Goal: Task Accomplishment & Management: Complete application form

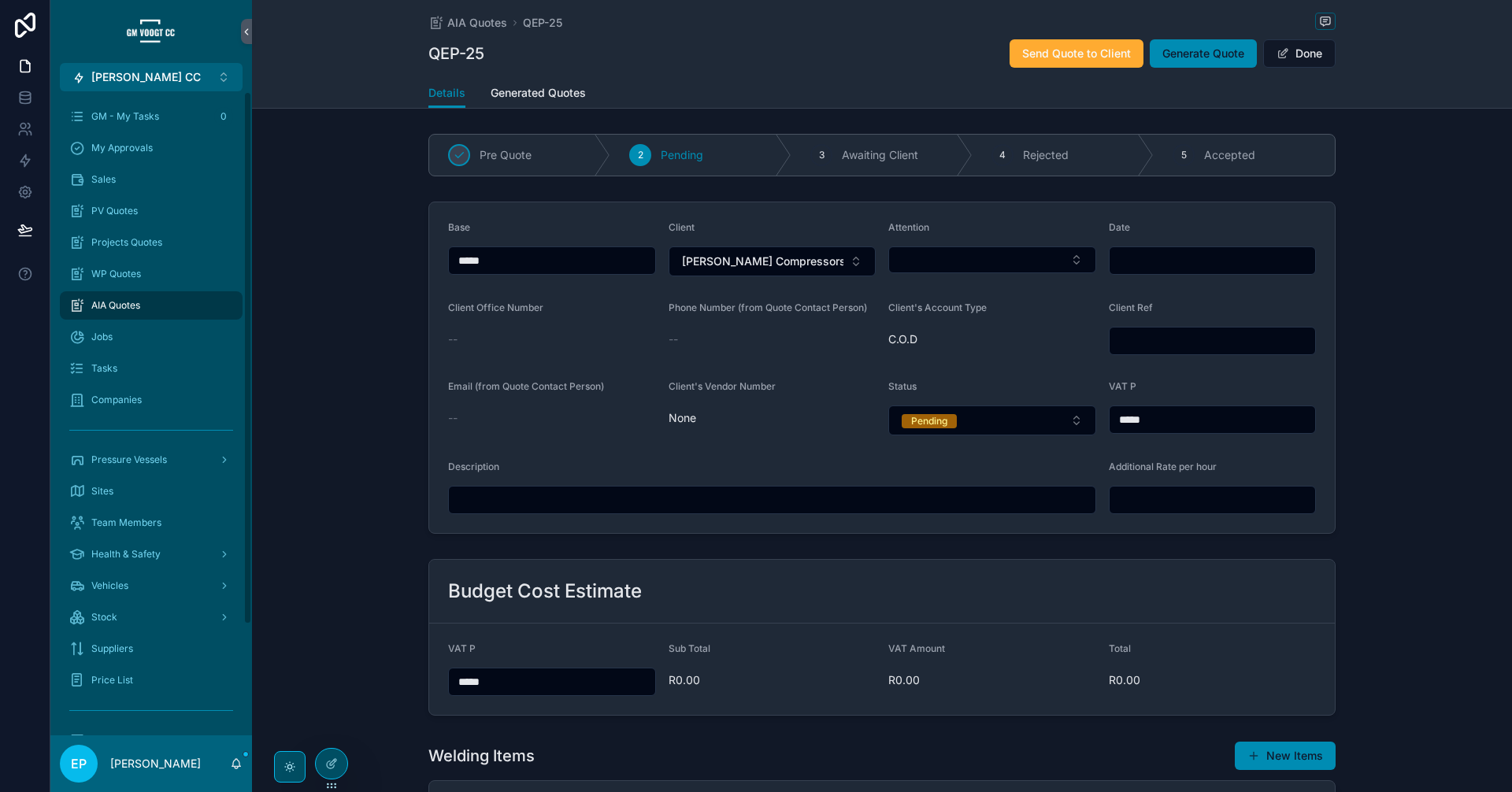
click at [138, 301] on span "AIA Quotes" at bounding box center [116, 305] width 49 height 13
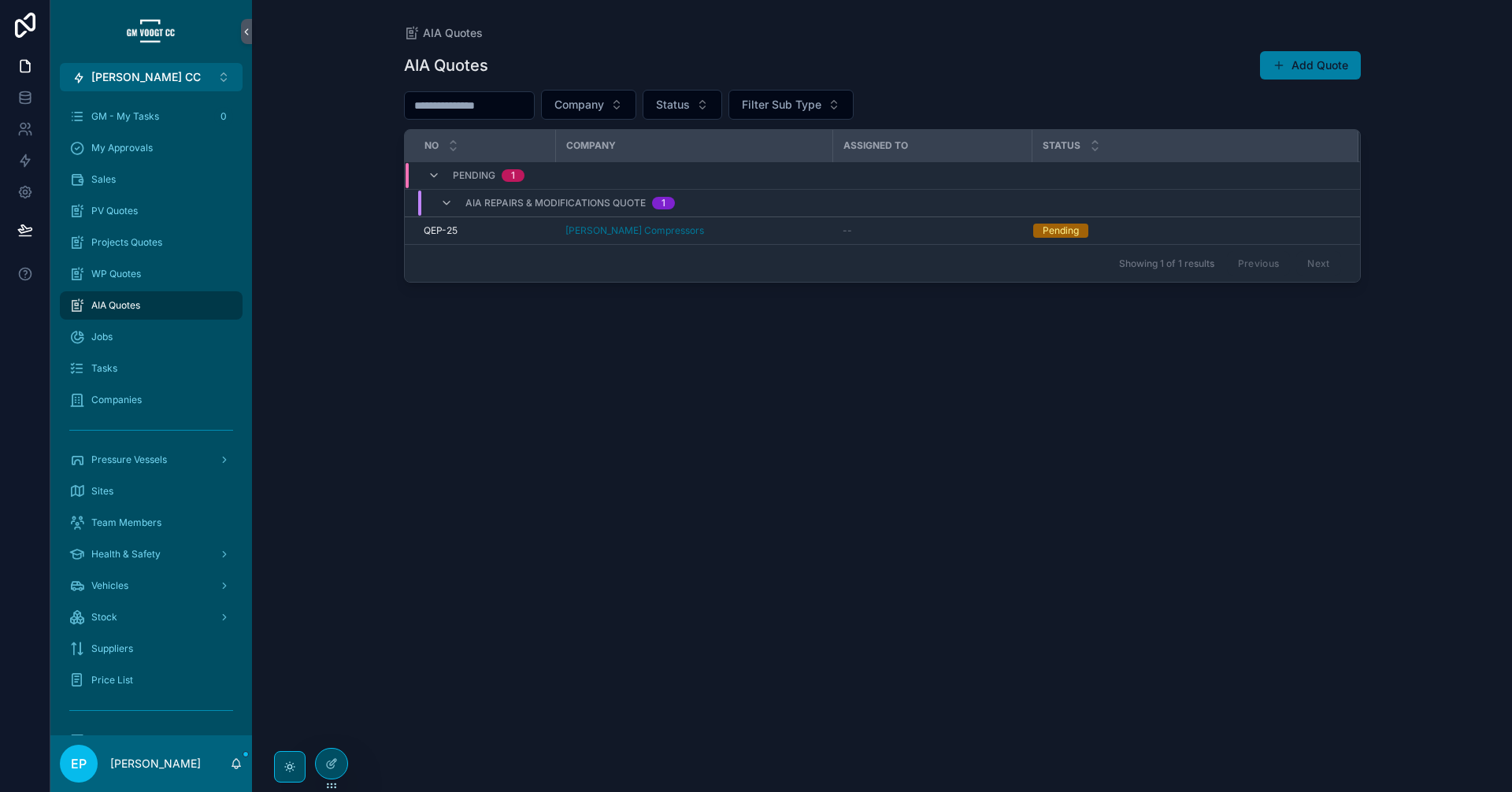
click at [1300, 65] on button "Add Quote" at bounding box center [1310, 65] width 101 height 28
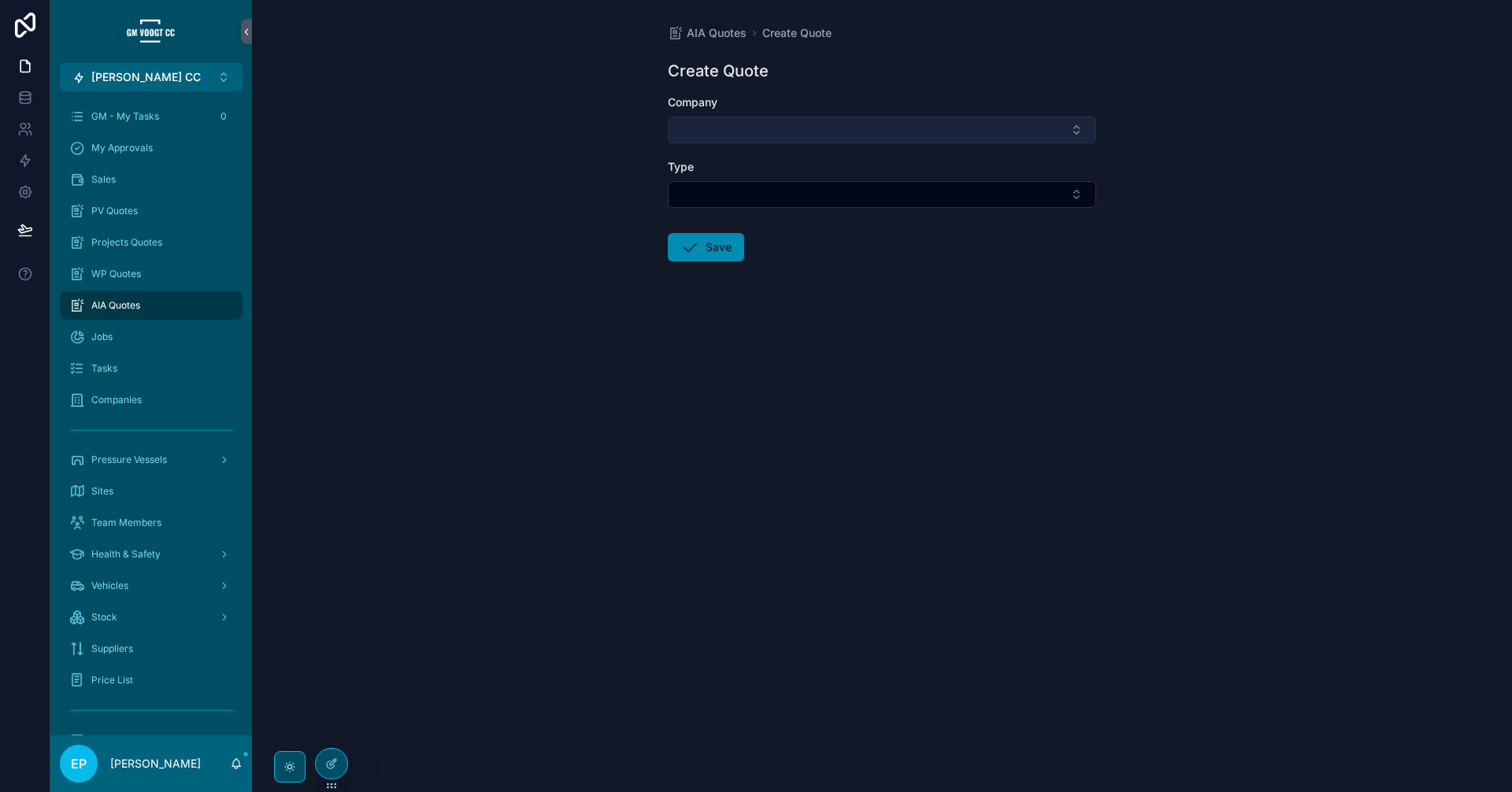
click at [741, 129] on button "Select Button" at bounding box center [882, 130] width 429 height 27
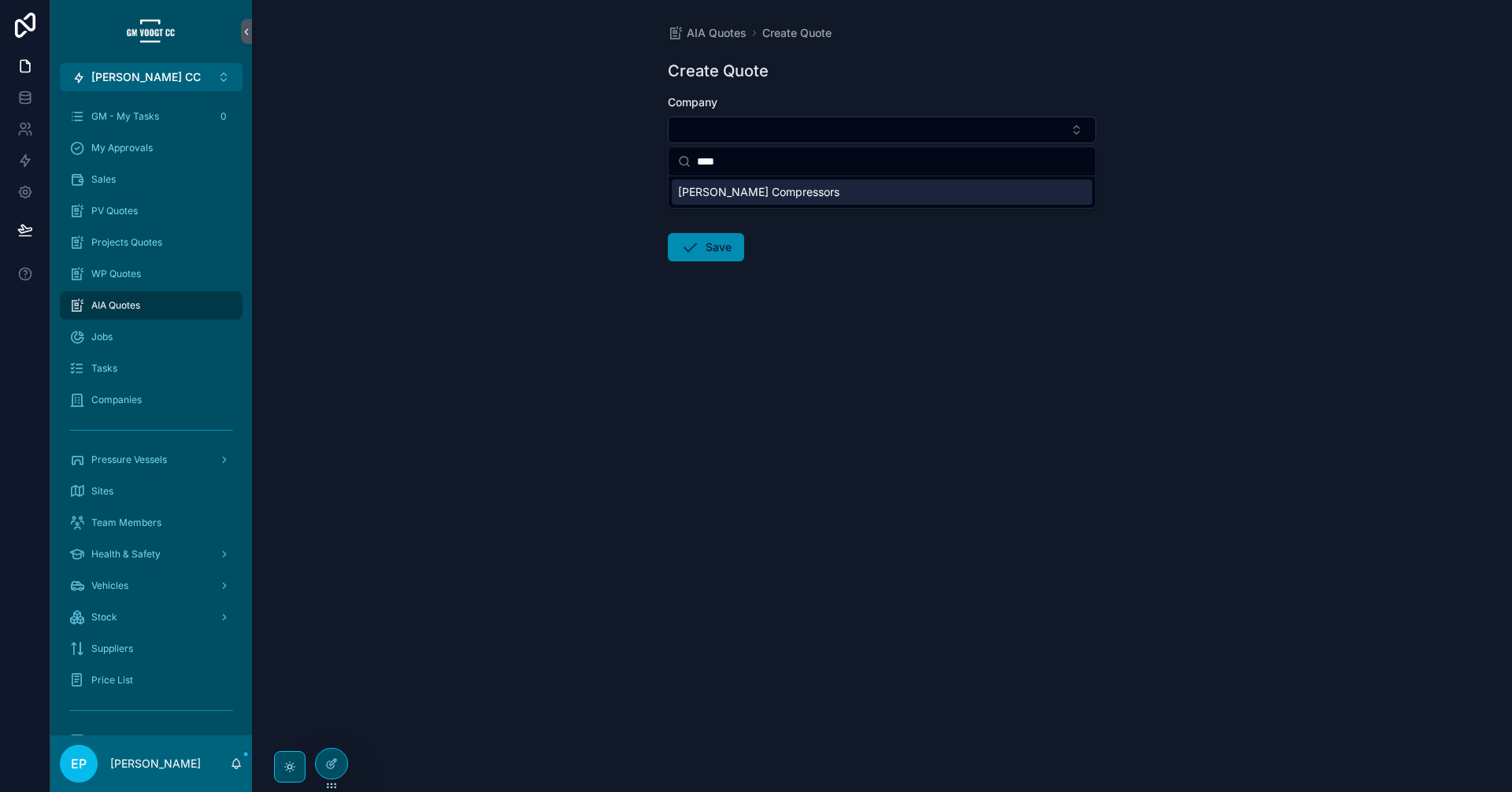
type input "****"
click at [763, 194] on span "[PERSON_NAME] Compressors" at bounding box center [759, 192] width 161 height 16
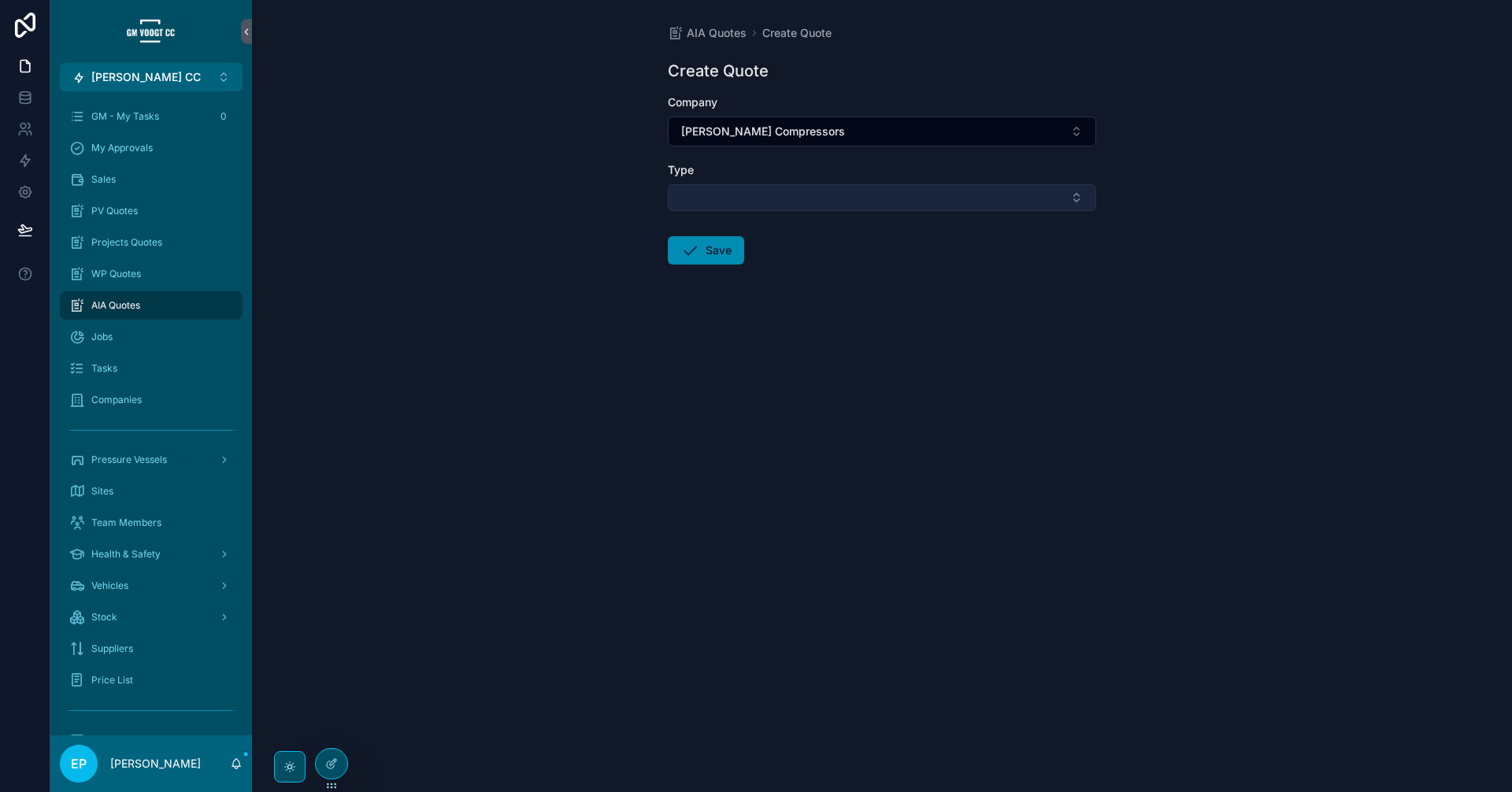
click at [752, 203] on button "Select Button" at bounding box center [882, 198] width 429 height 27
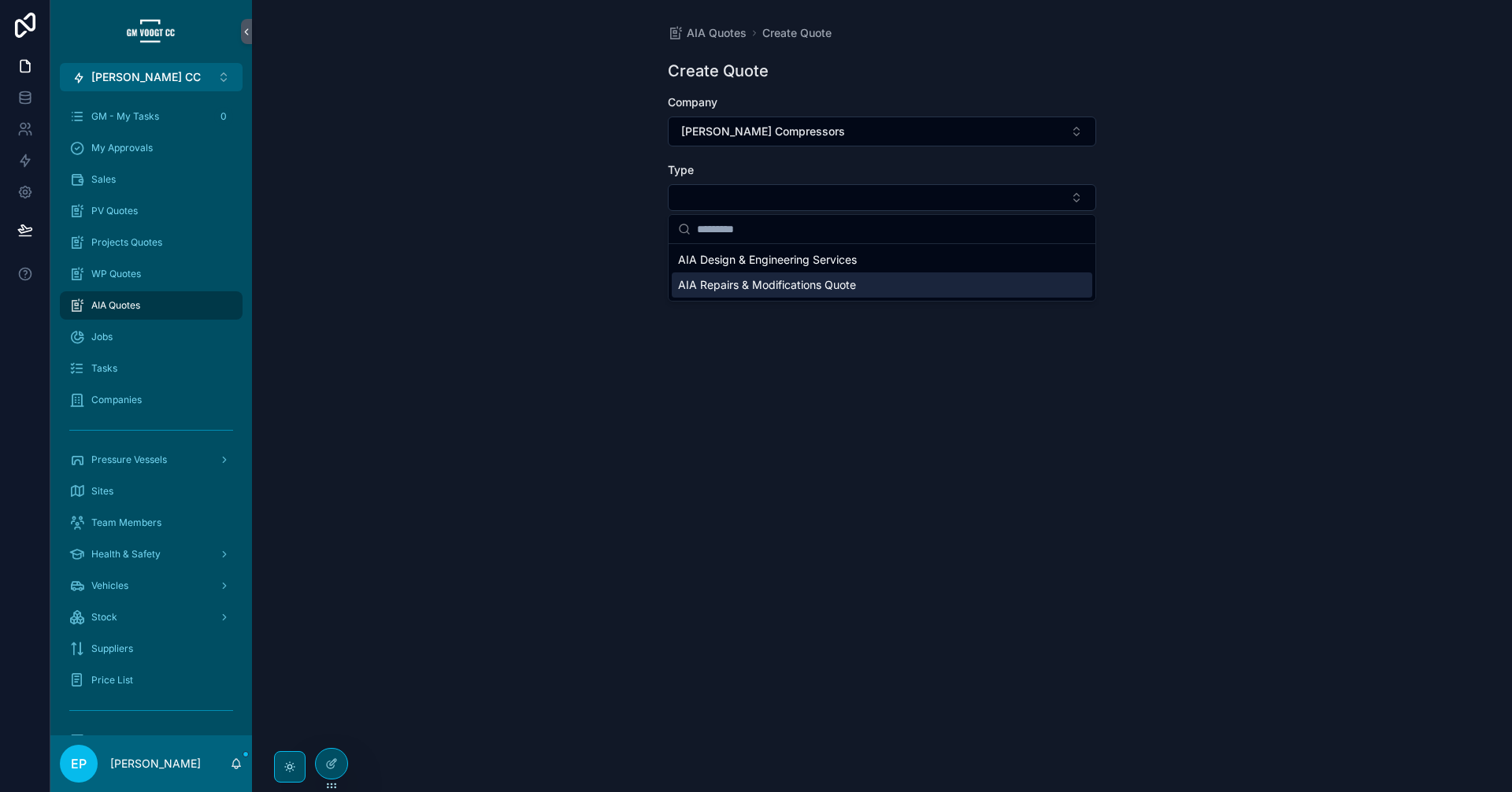
click at [773, 292] on span "AIA Repairs & Modifications Quote" at bounding box center [767, 285] width 178 height 16
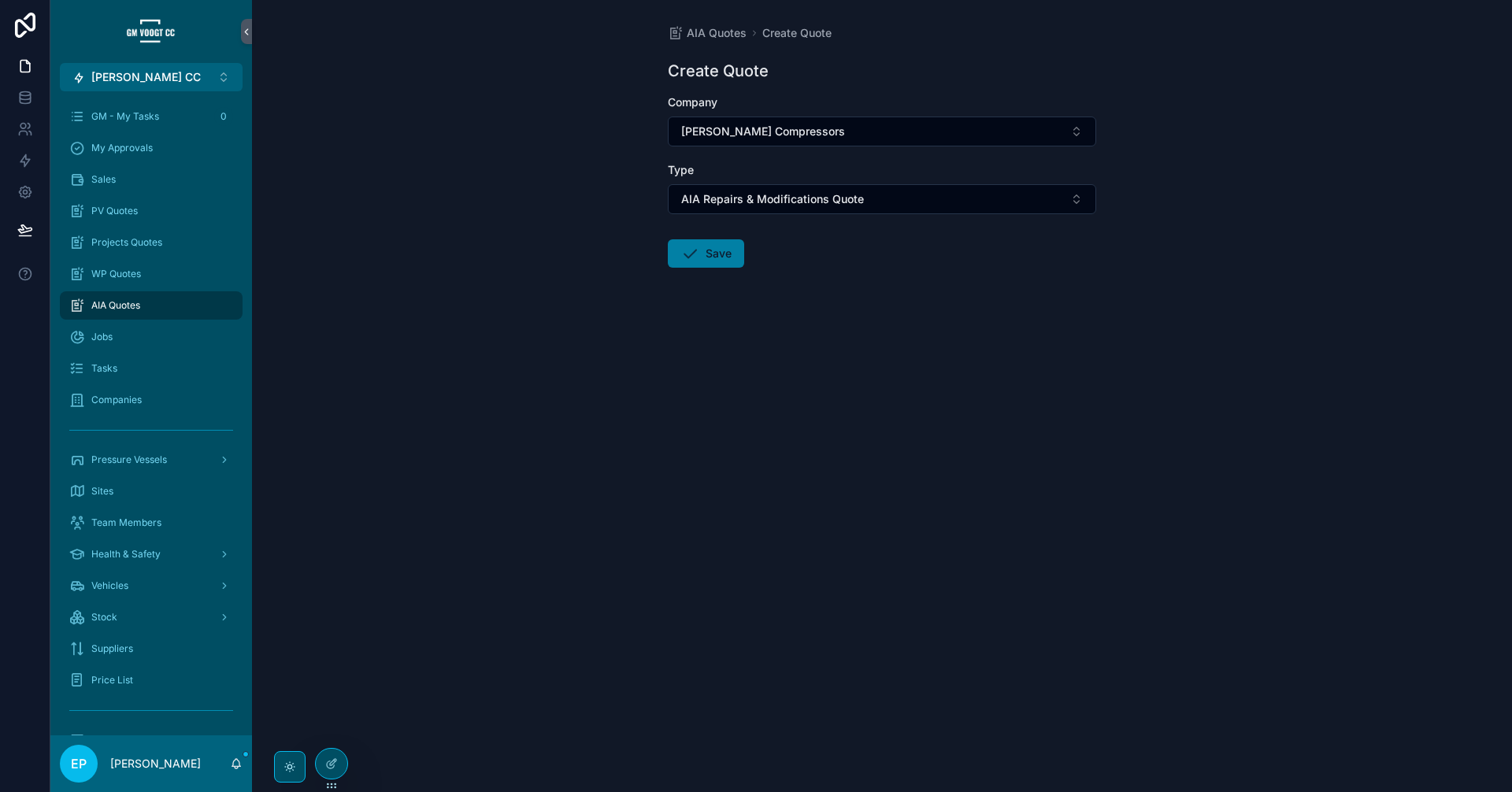
click at [705, 244] on button "Save" at bounding box center [706, 253] width 76 height 28
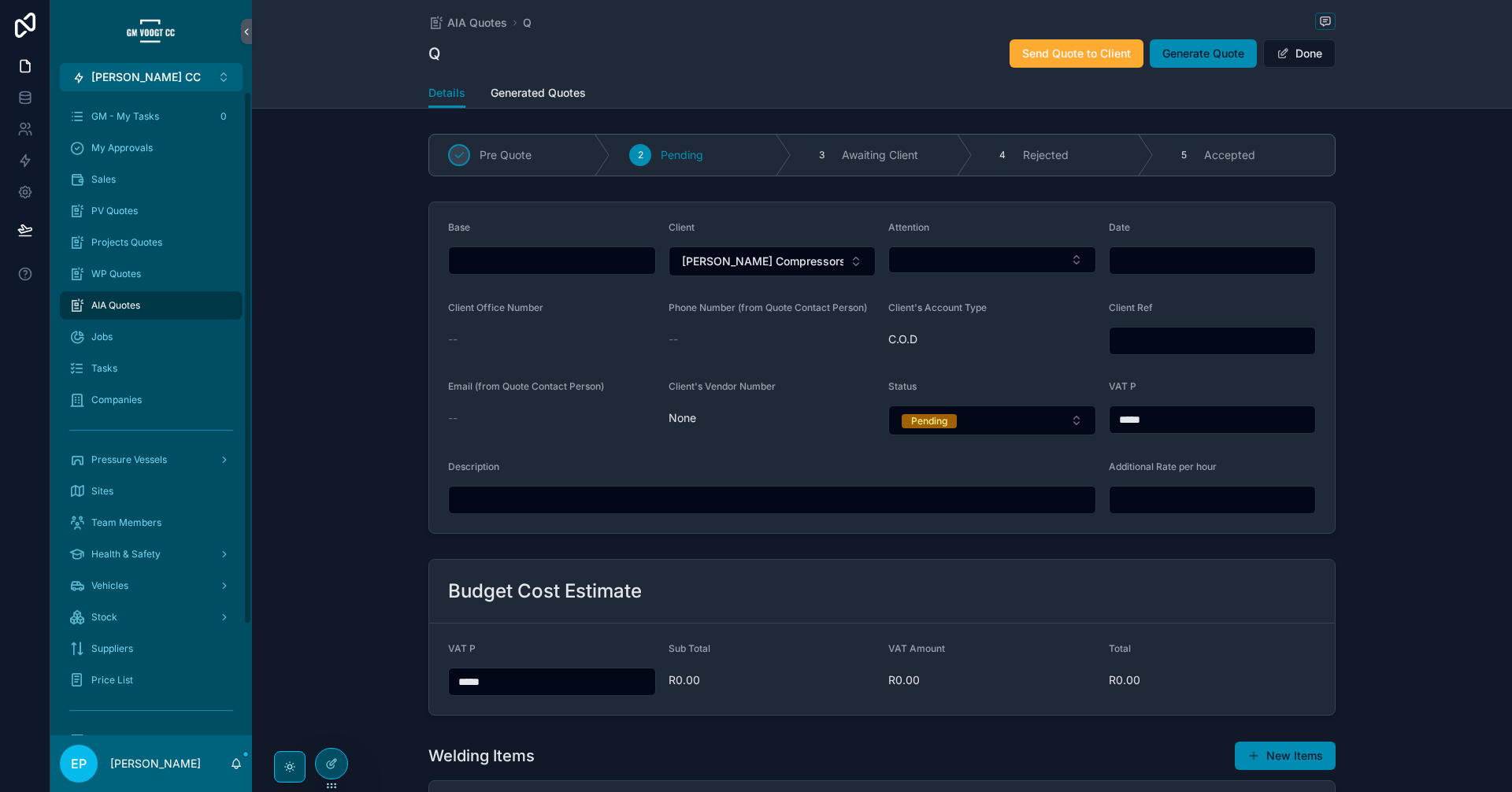
click at [178, 306] on div "AIA Quotes" at bounding box center [151, 306] width 164 height 25
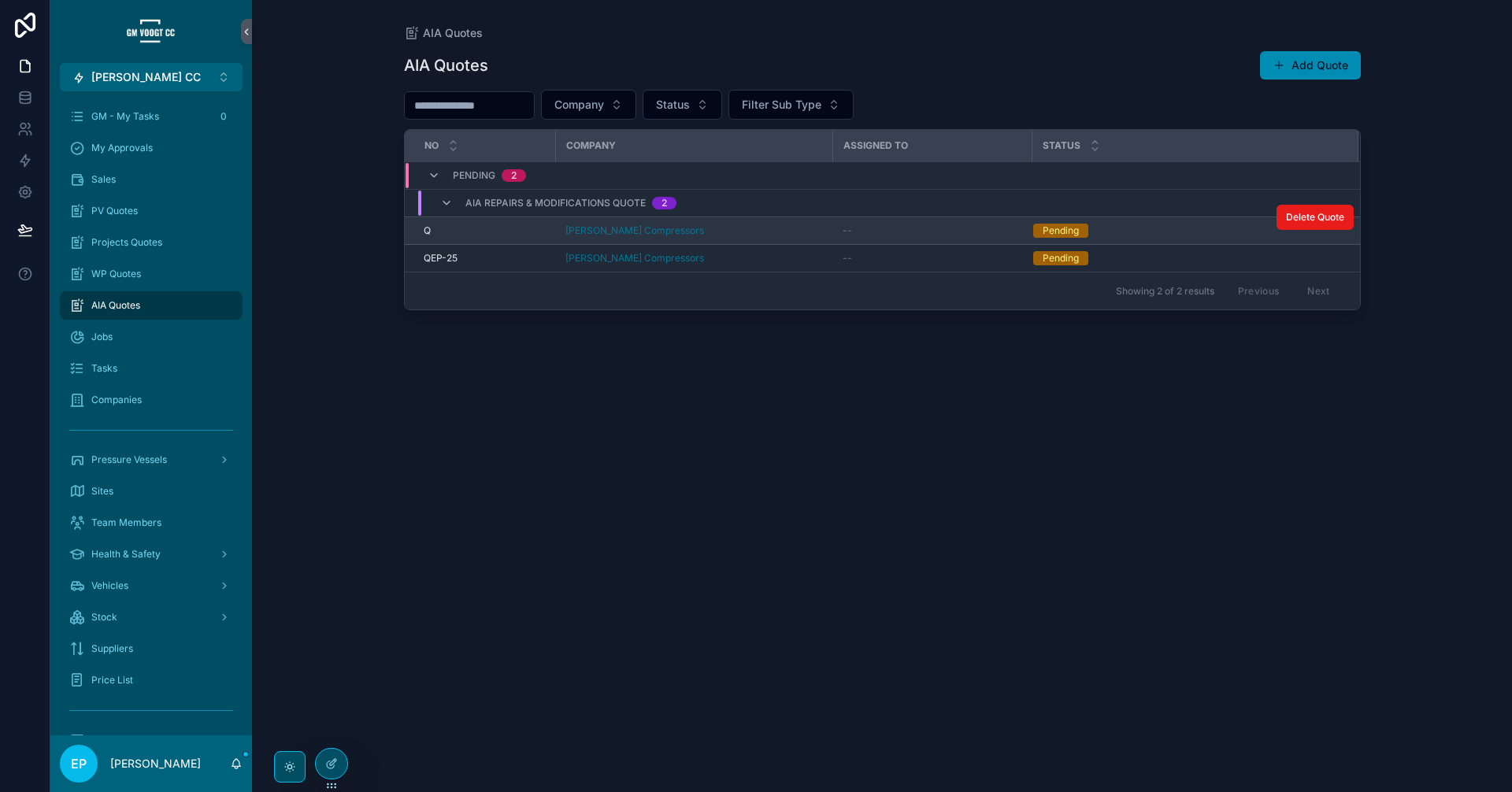
click at [796, 232] on div "[PERSON_NAME] Compressors" at bounding box center [694, 230] width 258 height 13
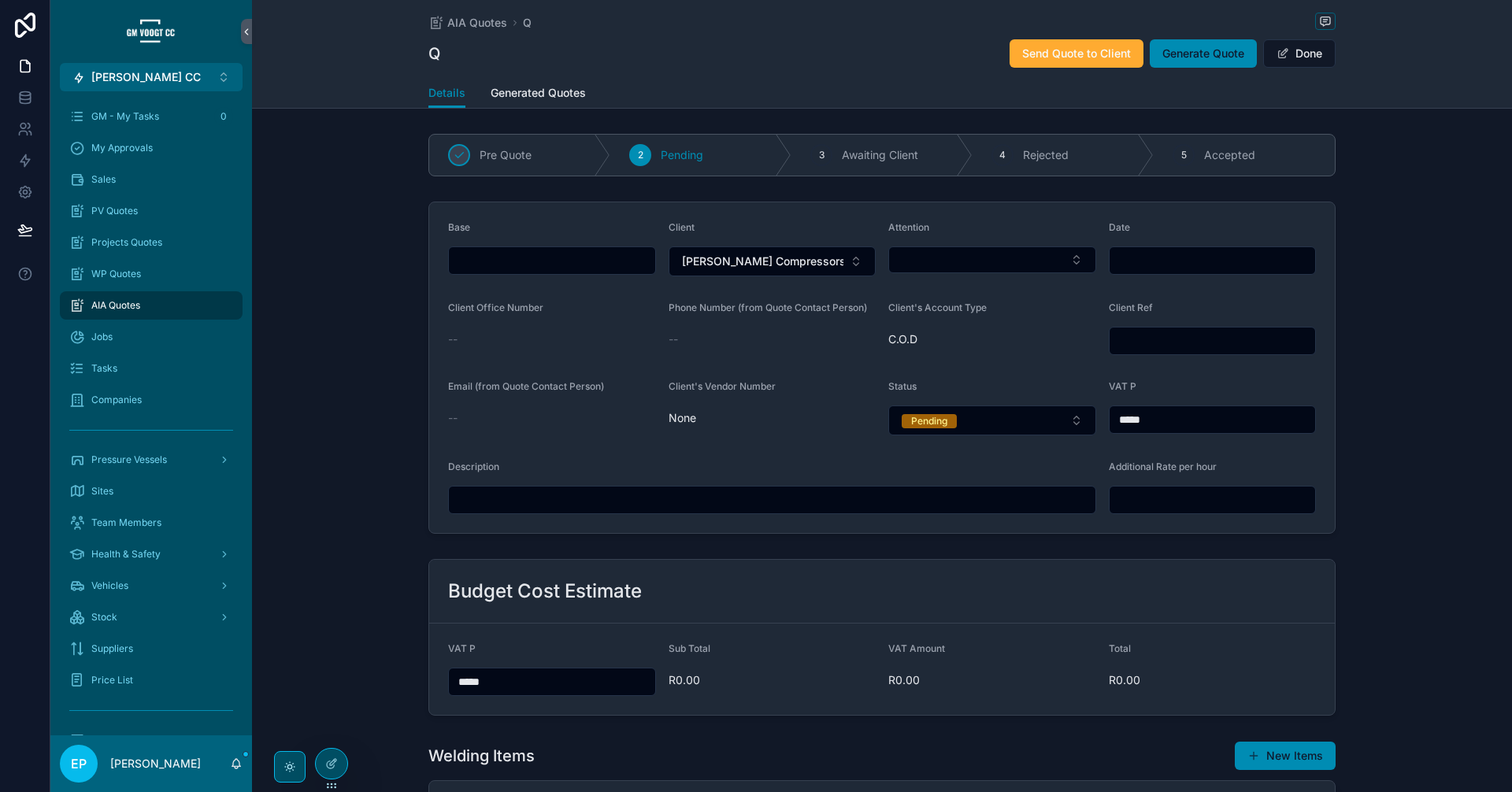
click at [559, 260] on input "scrollable content" at bounding box center [552, 261] width 206 height 22
click at [560, 222] on div "Base" at bounding box center [552, 231] width 208 height 19
click at [924, 263] on button "Select Button" at bounding box center [992, 260] width 208 height 27
click at [919, 227] on span "Attention" at bounding box center [908, 227] width 41 height 12
click at [340, 761] on div at bounding box center [331, 763] width 31 height 30
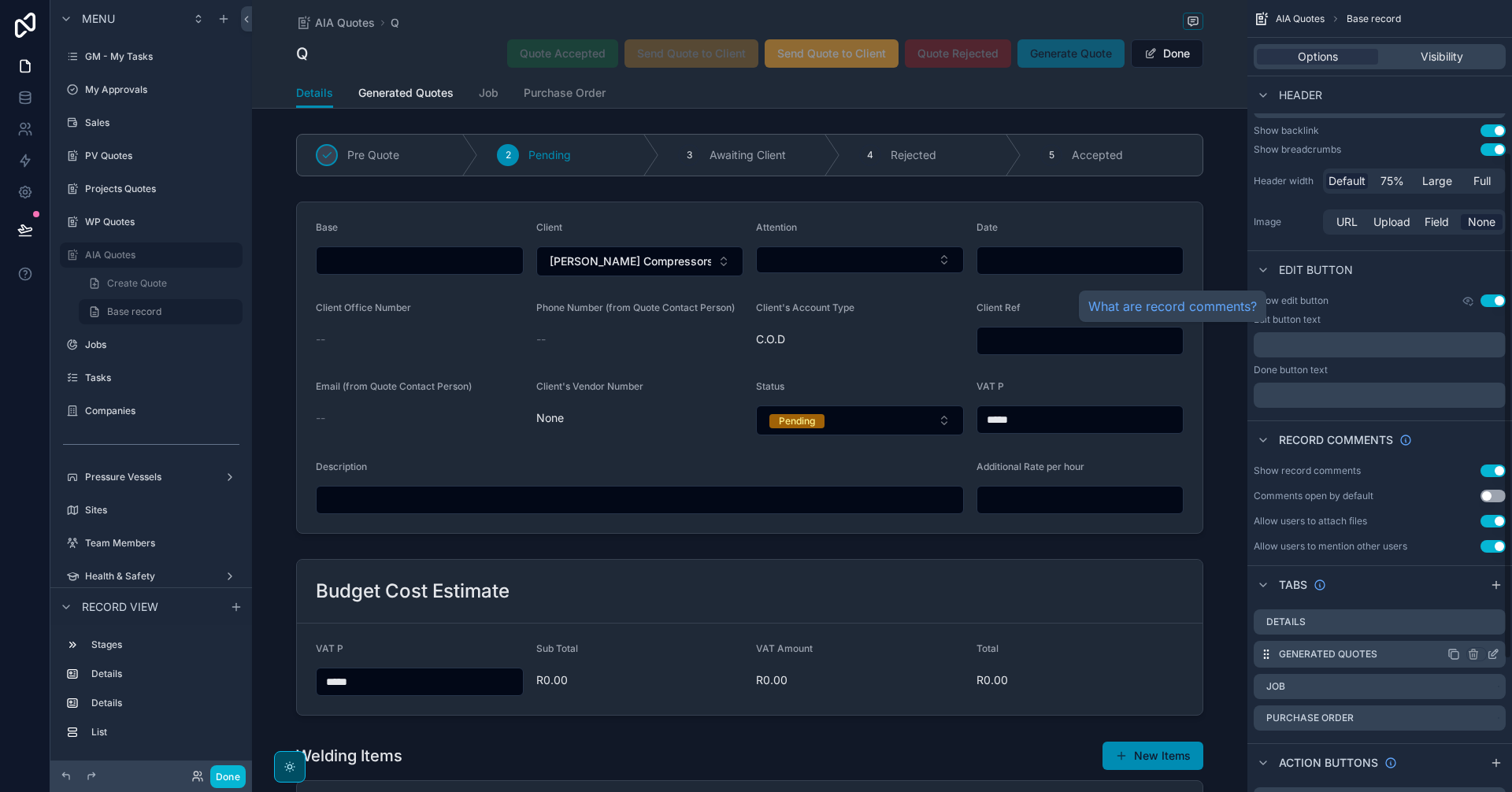
scroll to position [444, 0]
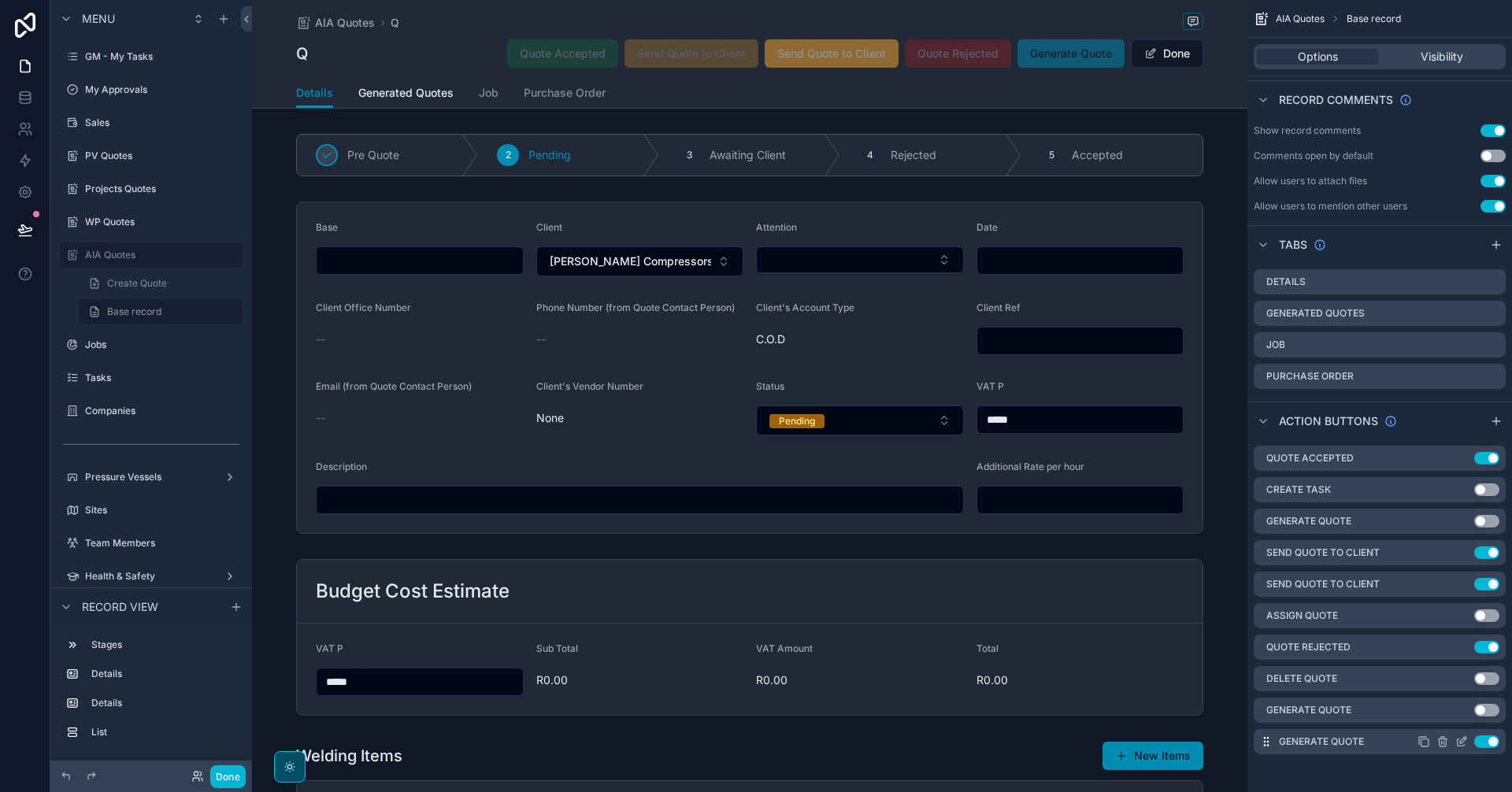
click at [1463, 743] on icon "scrollable content" at bounding box center [1463, 739] width 6 height 6
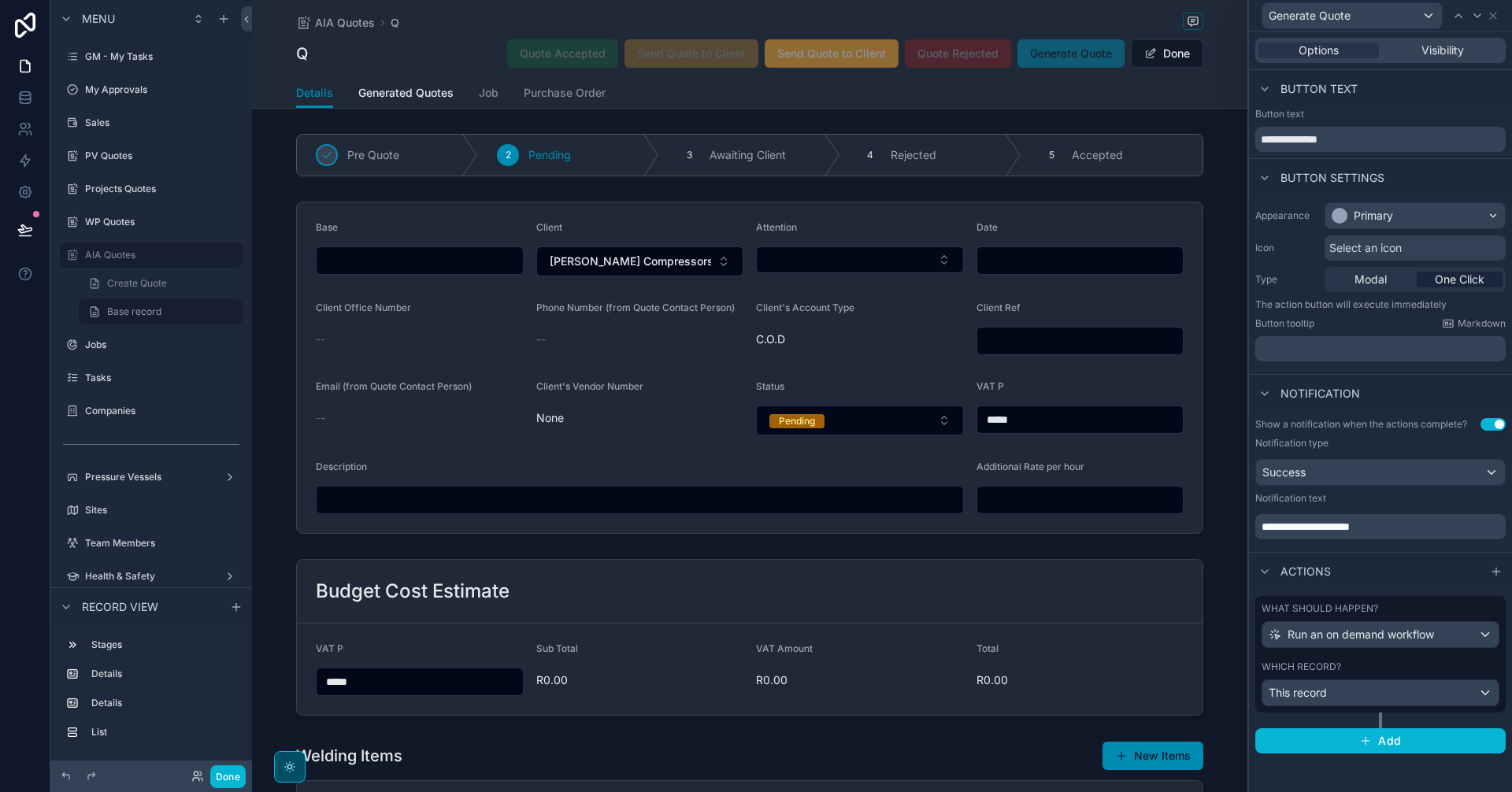
click at [1447, 39] on div "Options Visibility" at bounding box center [1380, 51] width 250 height 25
click at [1442, 53] on span "Visibility" at bounding box center [1442, 50] width 42 height 16
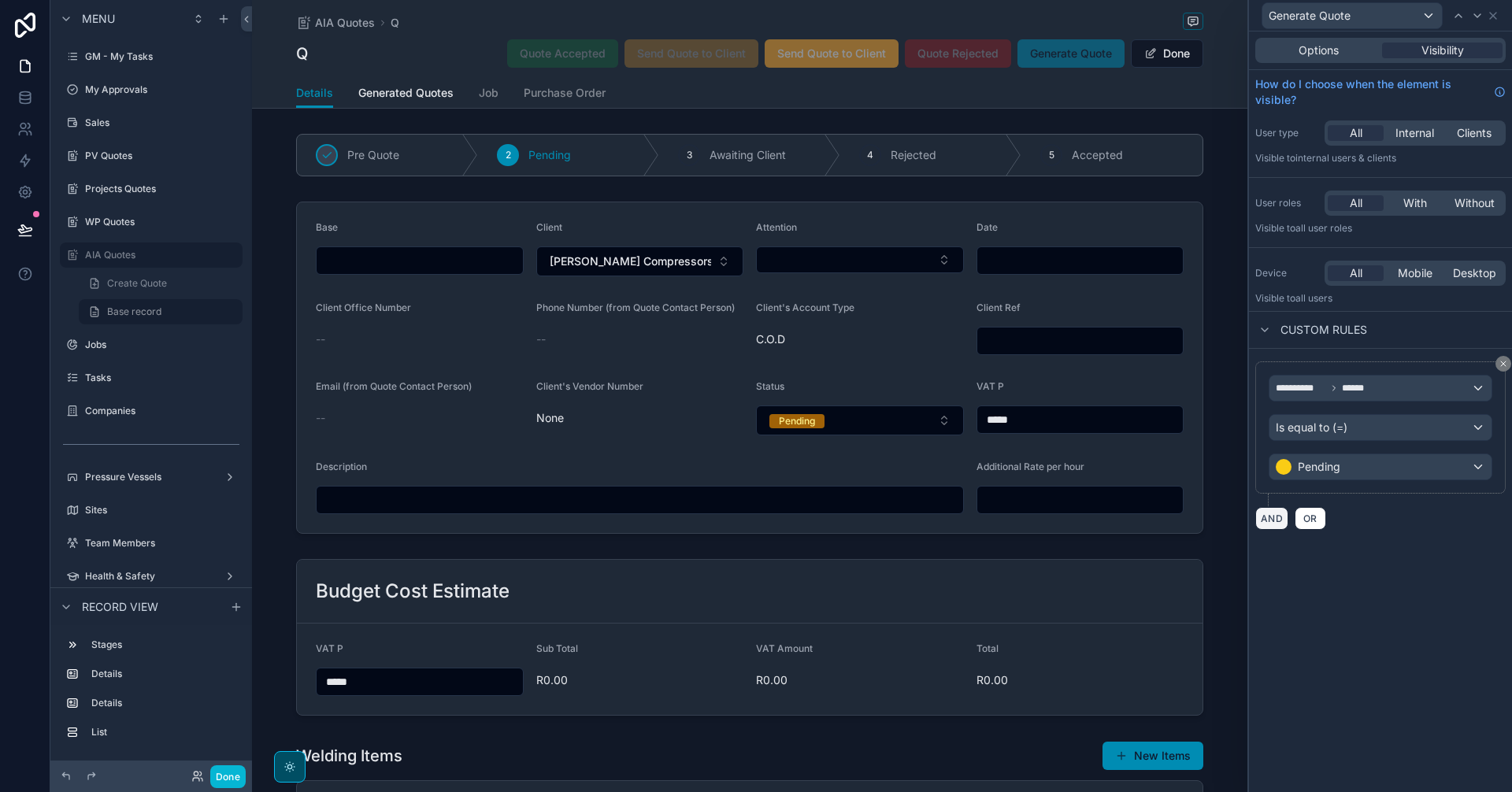
click at [1267, 514] on button "AND" at bounding box center [1272, 518] width 33 height 23
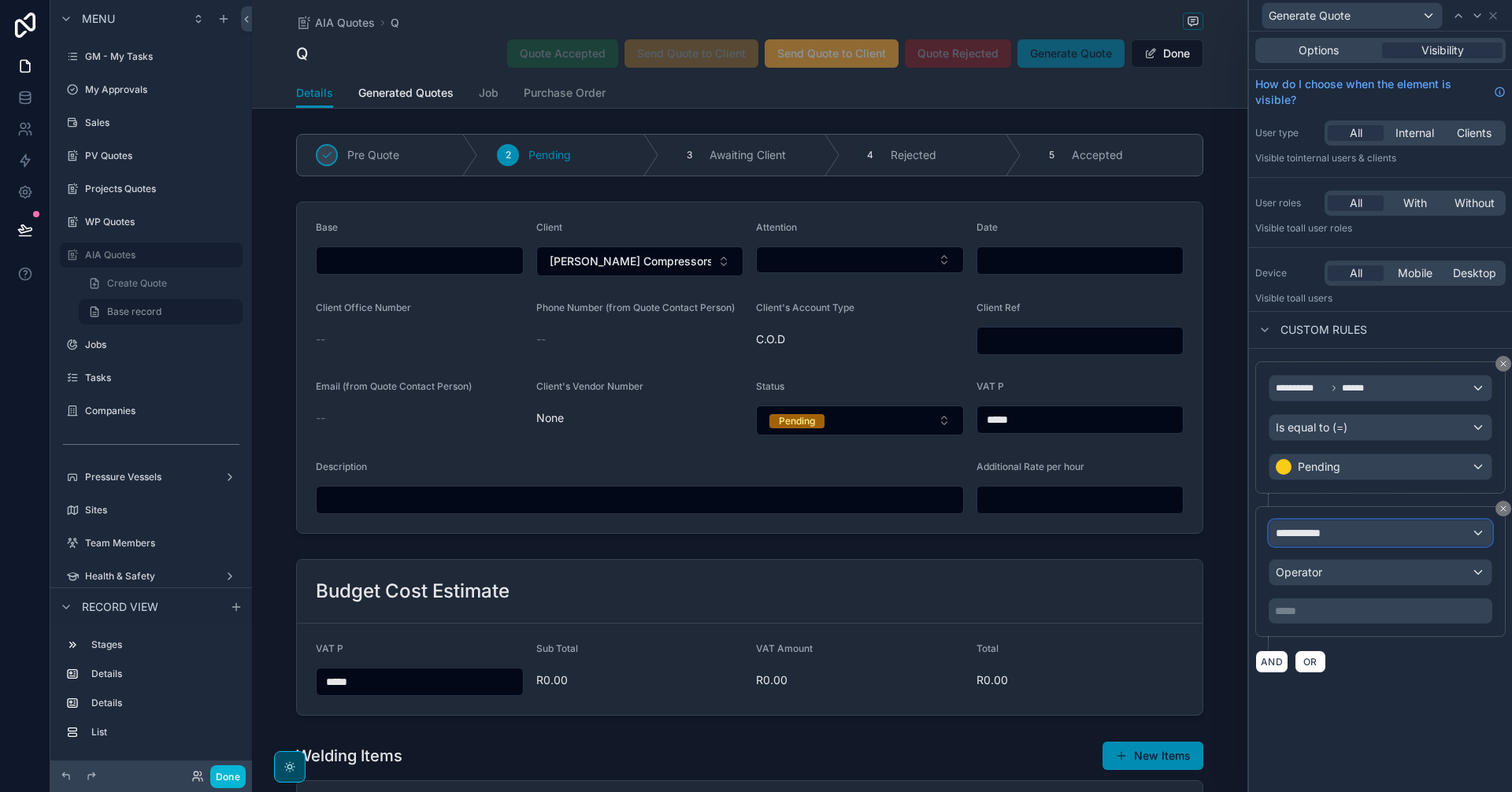
click at [1357, 536] on div "**********" at bounding box center [1380, 533] width 222 height 25
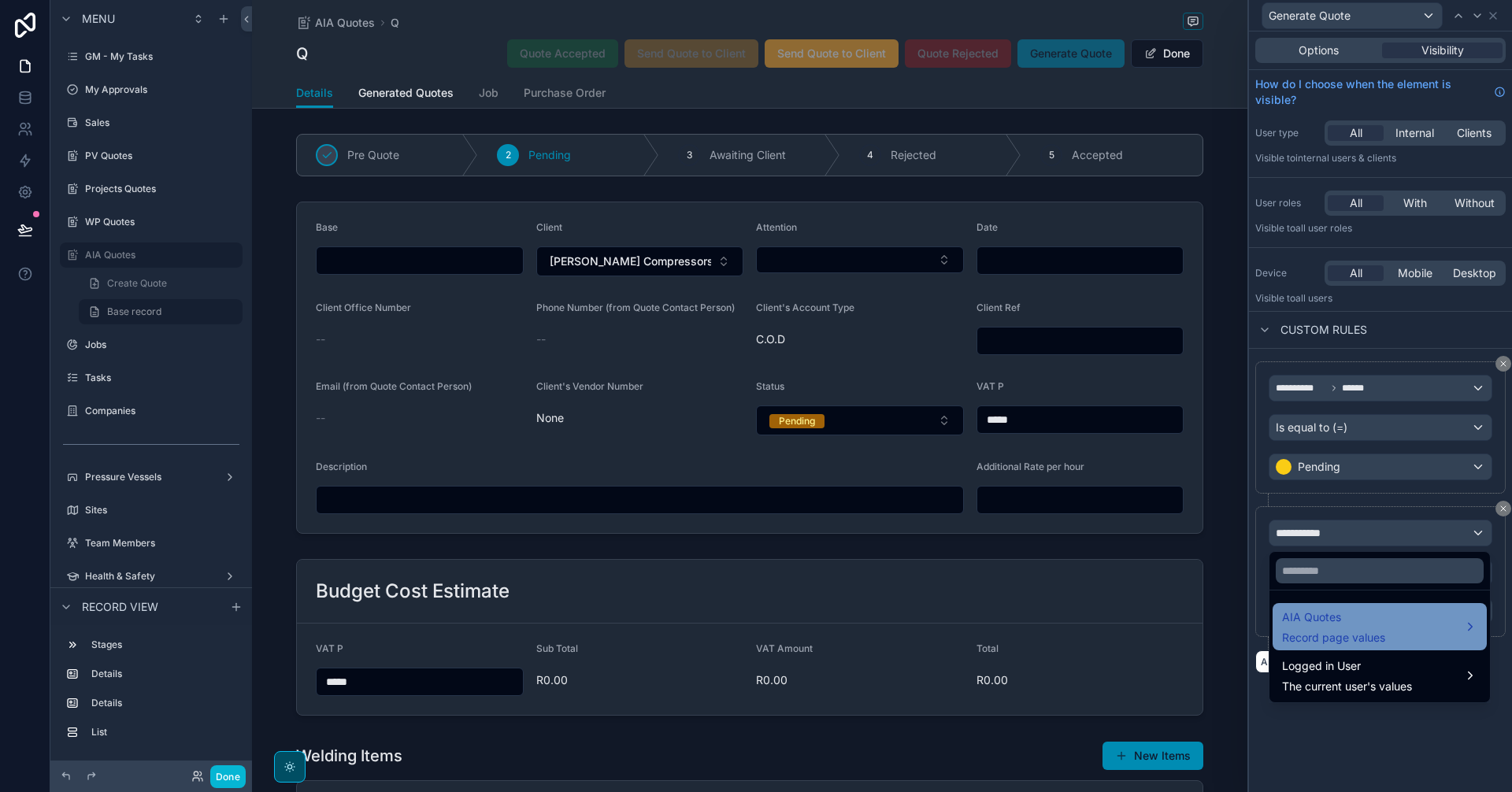
click at [1371, 637] on span "Record page values" at bounding box center [1334, 638] width 104 height 16
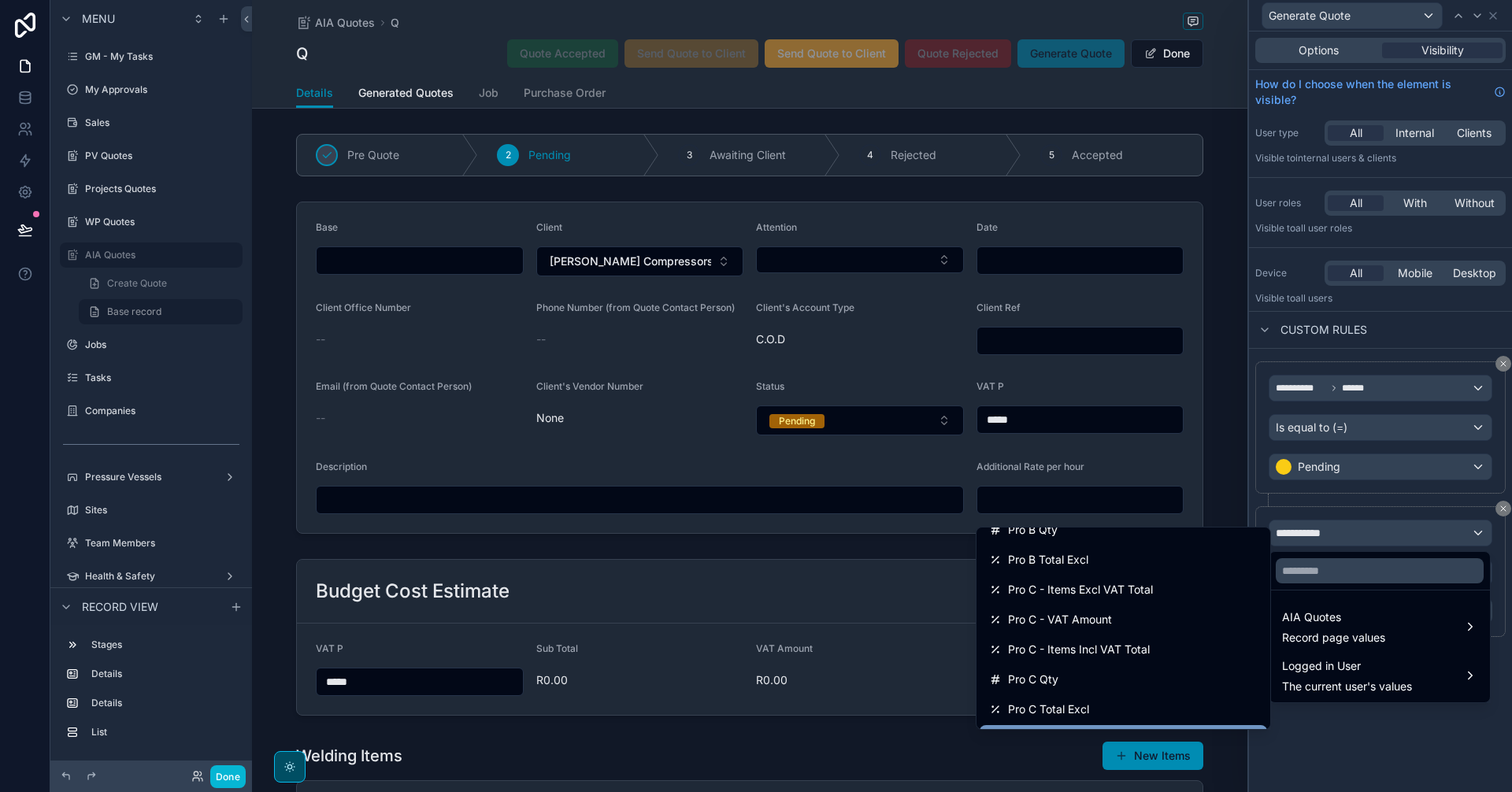
scroll to position [2231, 0]
click at [1343, 565] on input "text" at bounding box center [1380, 571] width 208 height 25
type input "*****"
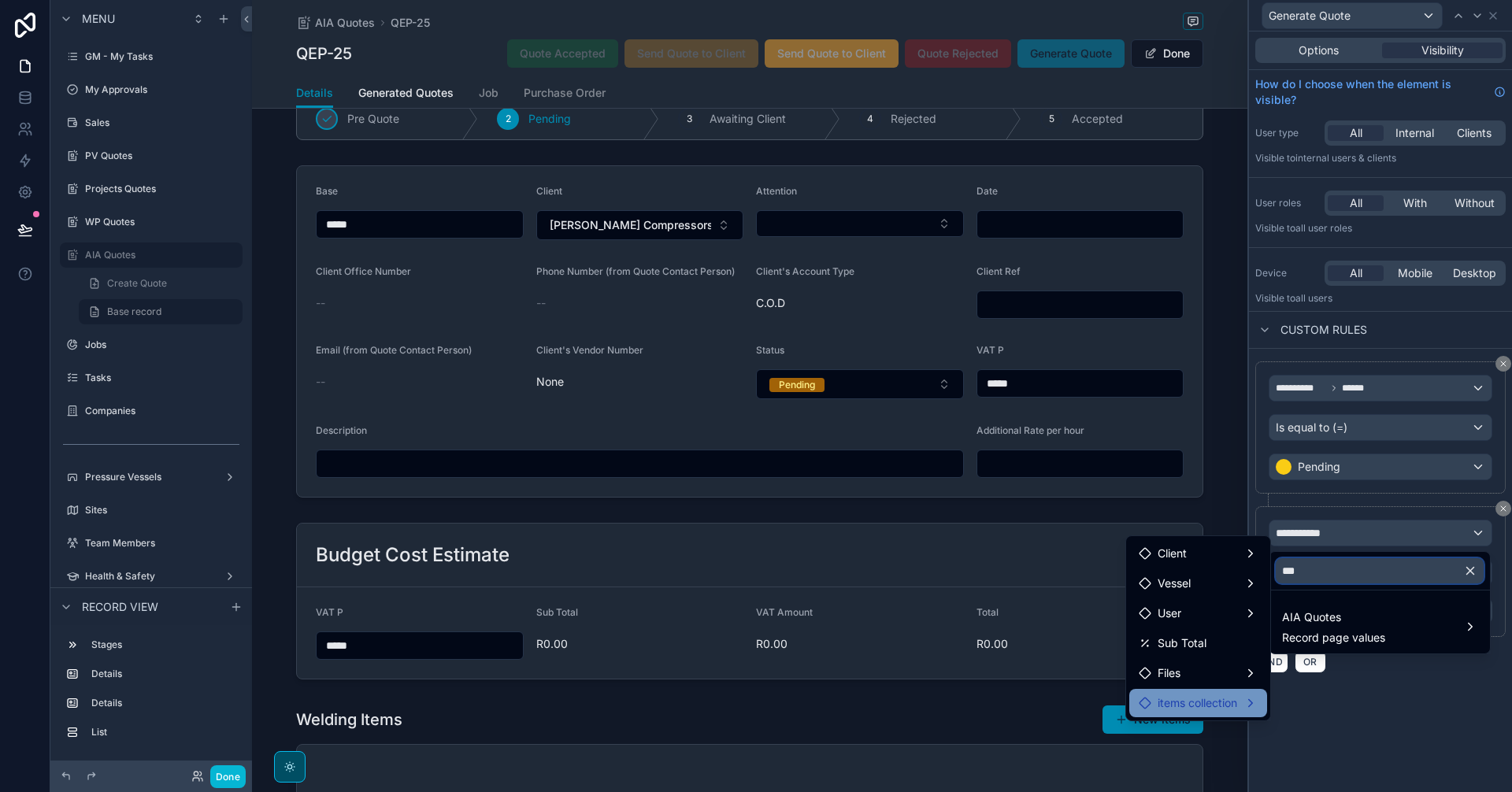
scroll to position [0, 0]
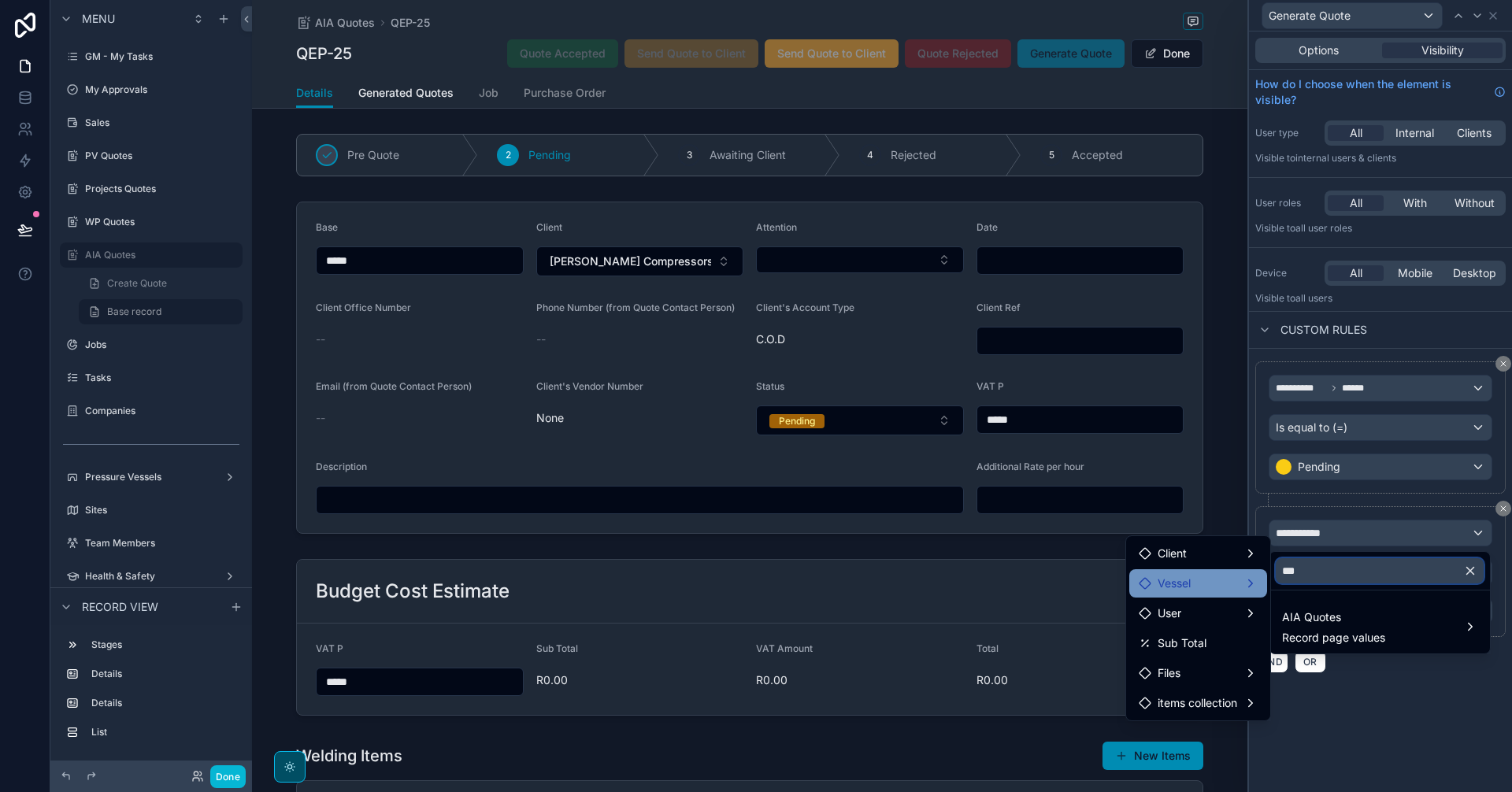
drag, startPoint x: 1366, startPoint y: 570, endPoint x: 1245, endPoint y: 576, distance: 121.1
click at [1245, 576] on div "**********" at bounding box center [756, 396] width 1512 height 792
drag, startPoint x: 1322, startPoint y: 572, endPoint x: 1252, endPoint y: 567, distance: 70.2
click at [1252, 567] on div "**********" at bounding box center [756, 396] width 1512 height 792
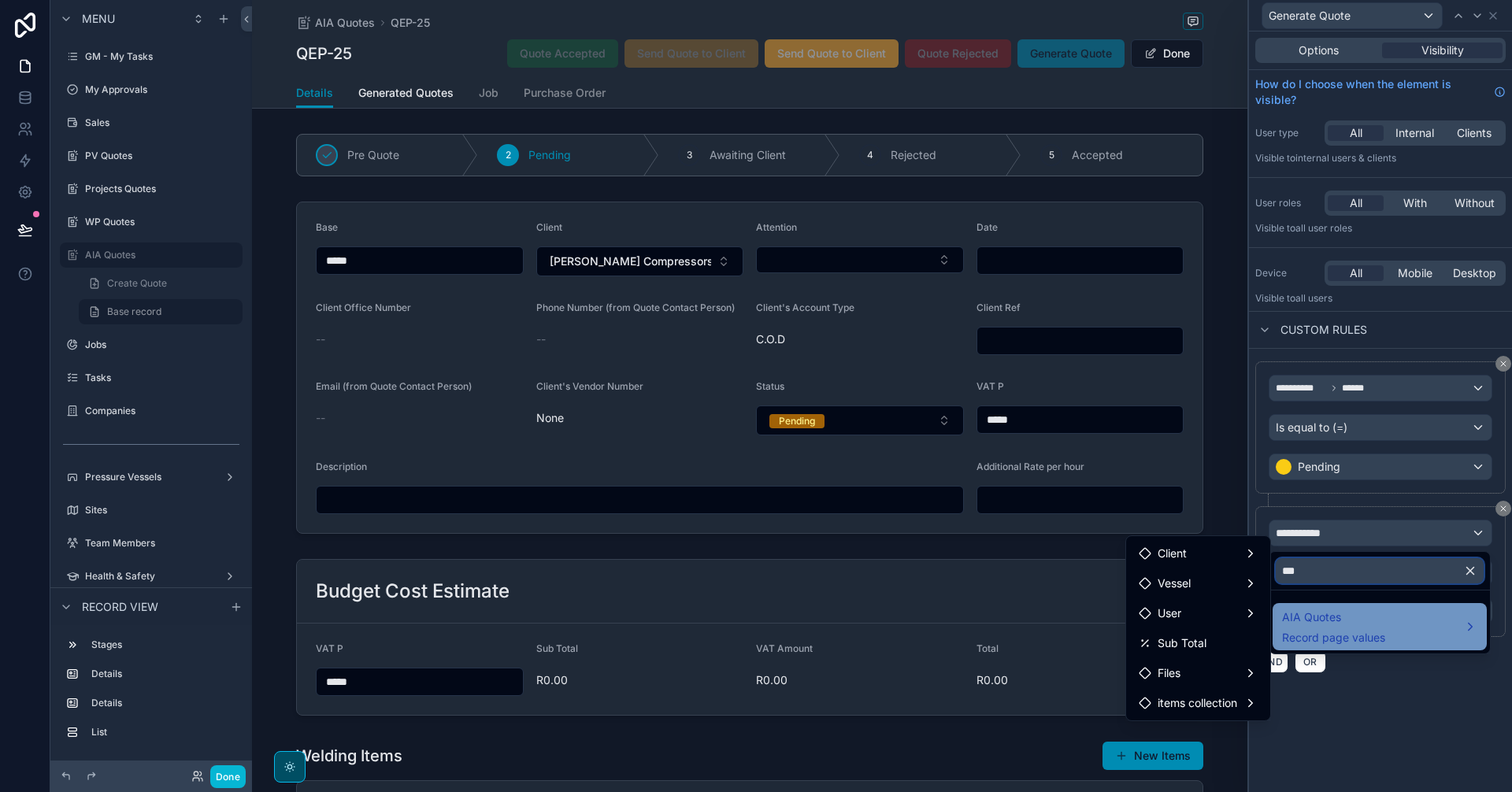
type input "***"
click at [1350, 622] on span "AIA Quotes" at bounding box center [1334, 617] width 104 height 19
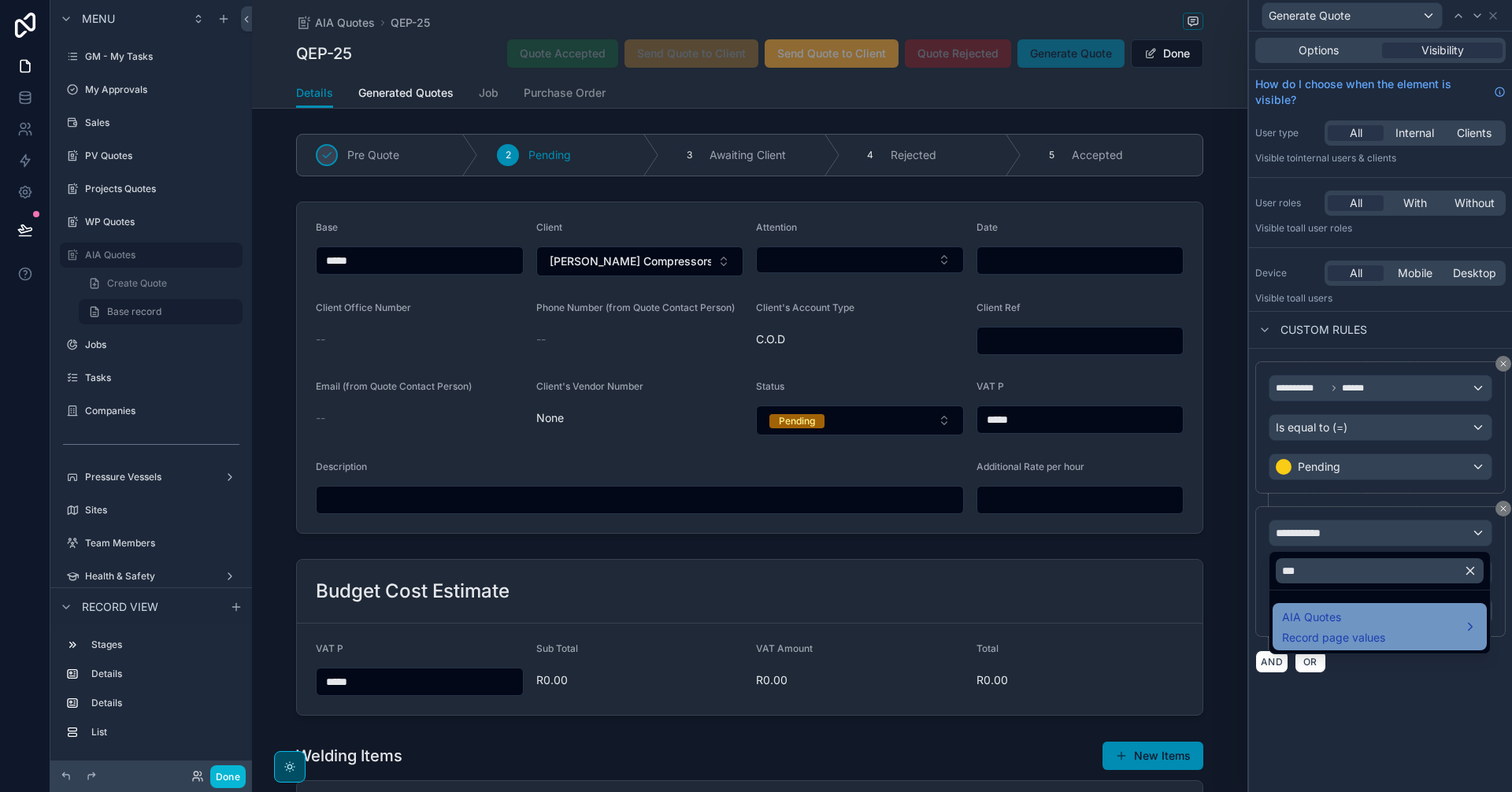
click at [1359, 623] on span "AIA Quotes" at bounding box center [1334, 617] width 104 height 19
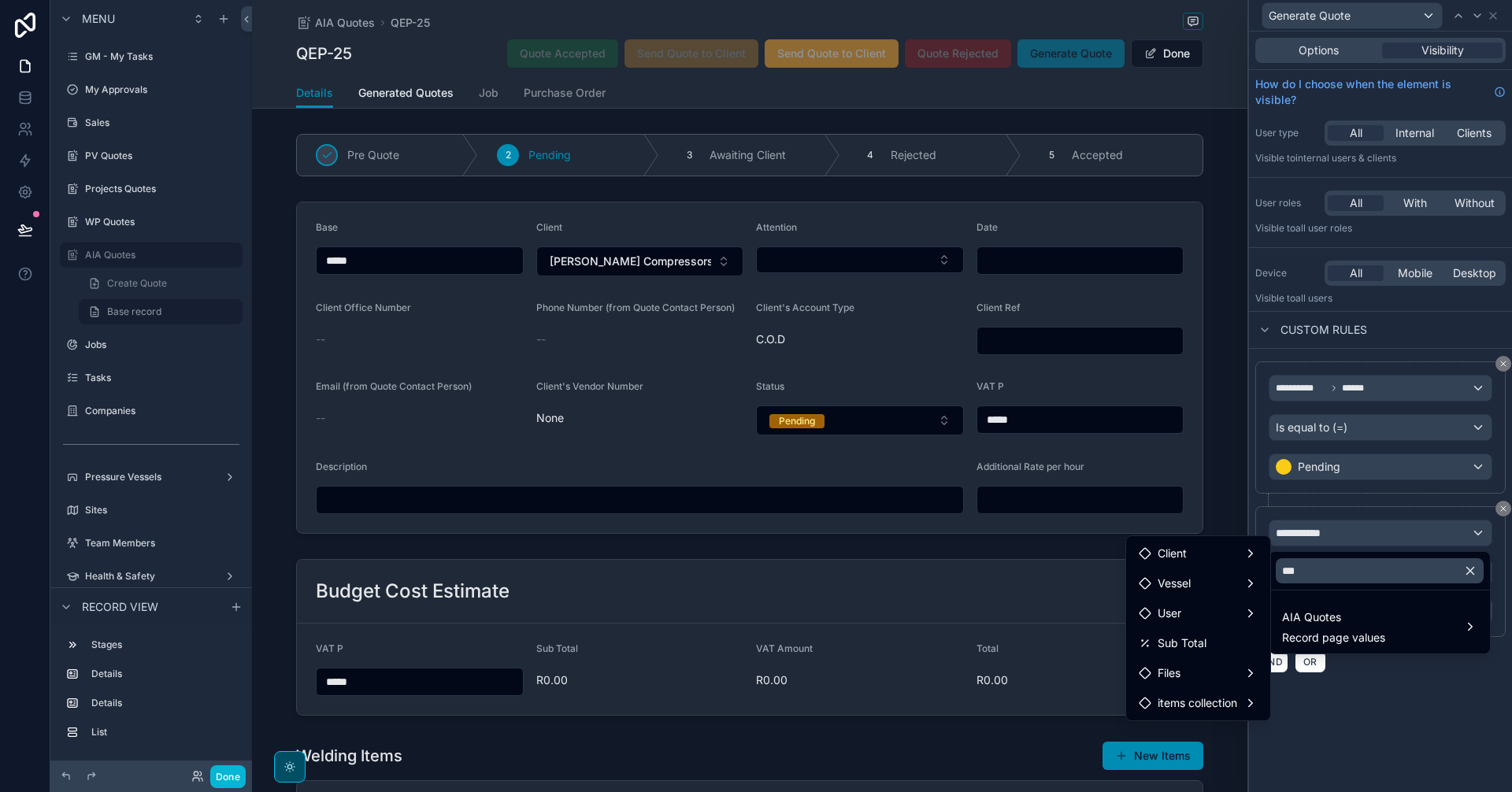
click at [1470, 576] on icon "button" at bounding box center [1470, 570] width 14 height 14
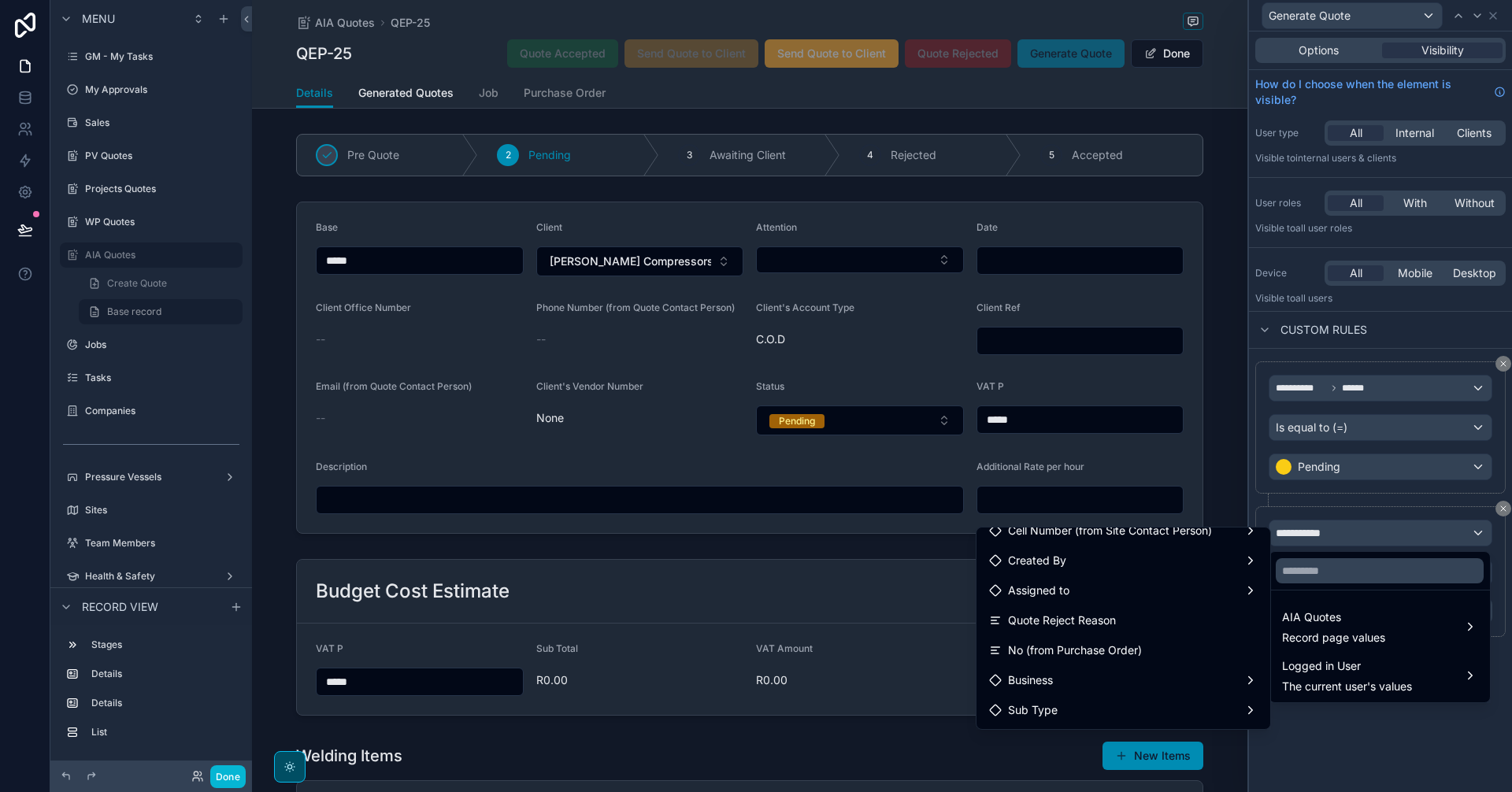
scroll to position [1312, 0]
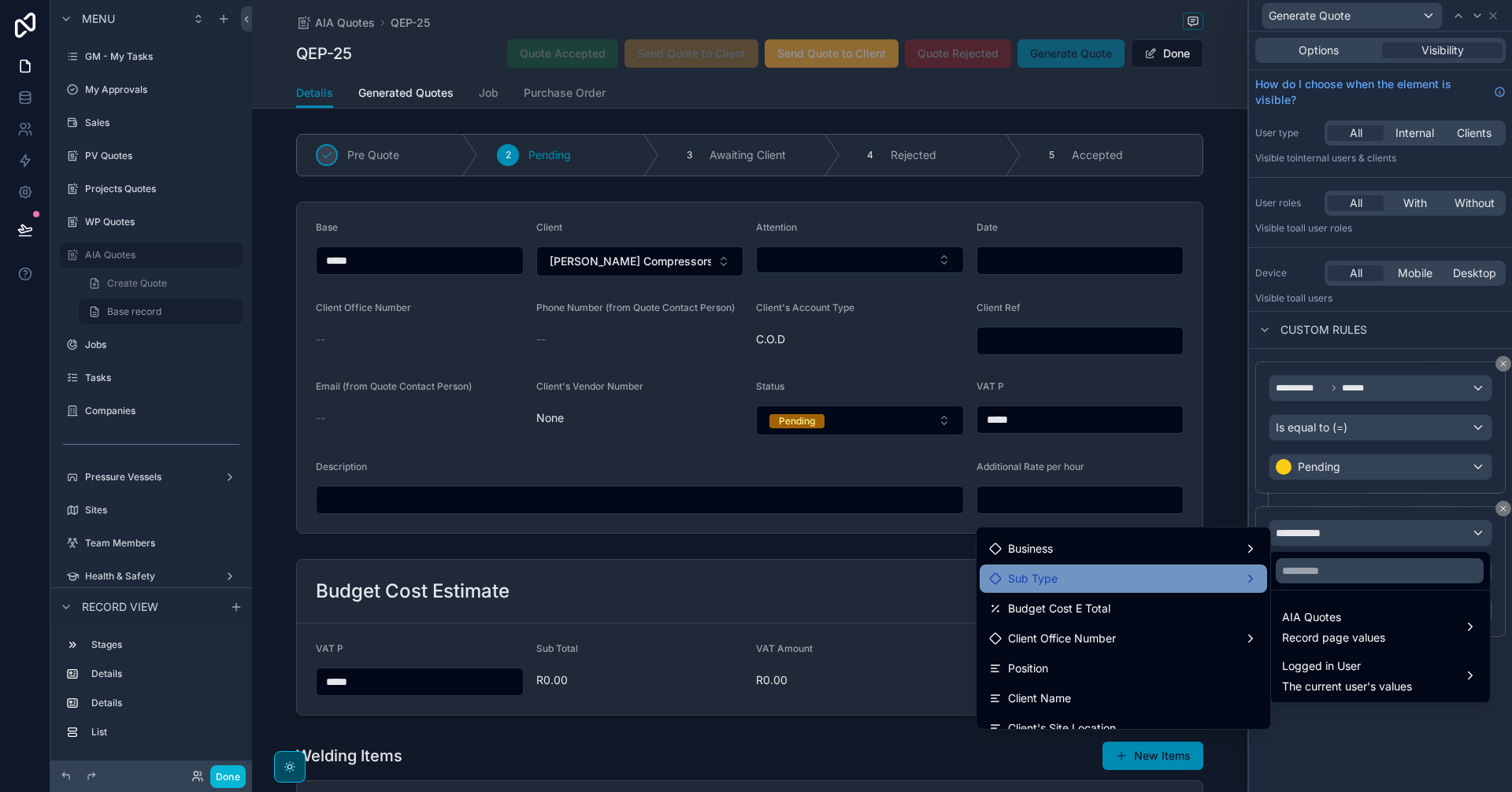
click at [1152, 571] on div "Sub Type" at bounding box center [1123, 579] width 268 height 19
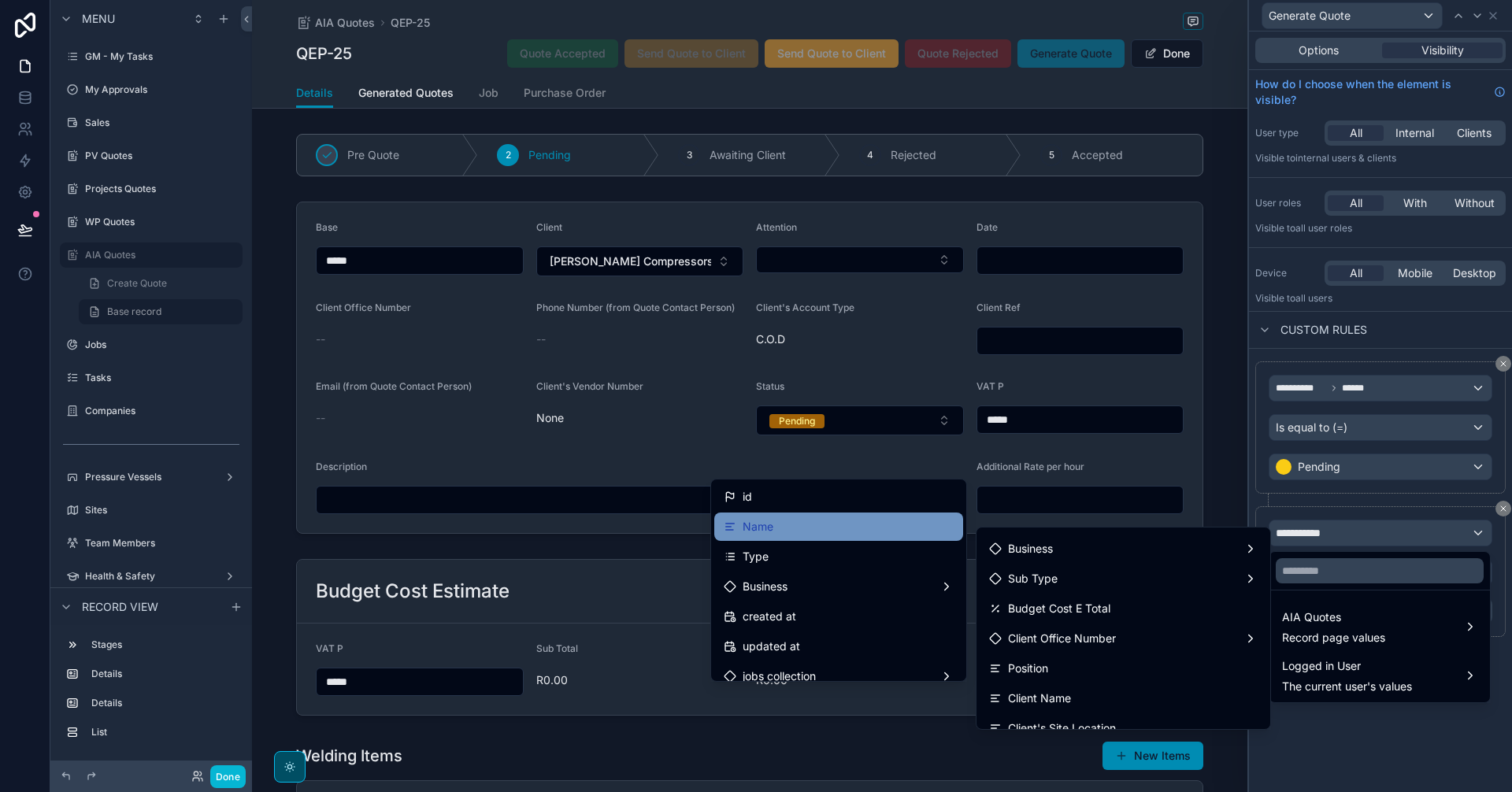
click at [831, 536] on div "Name" at bounding box center [838, 526] width 249 height 28
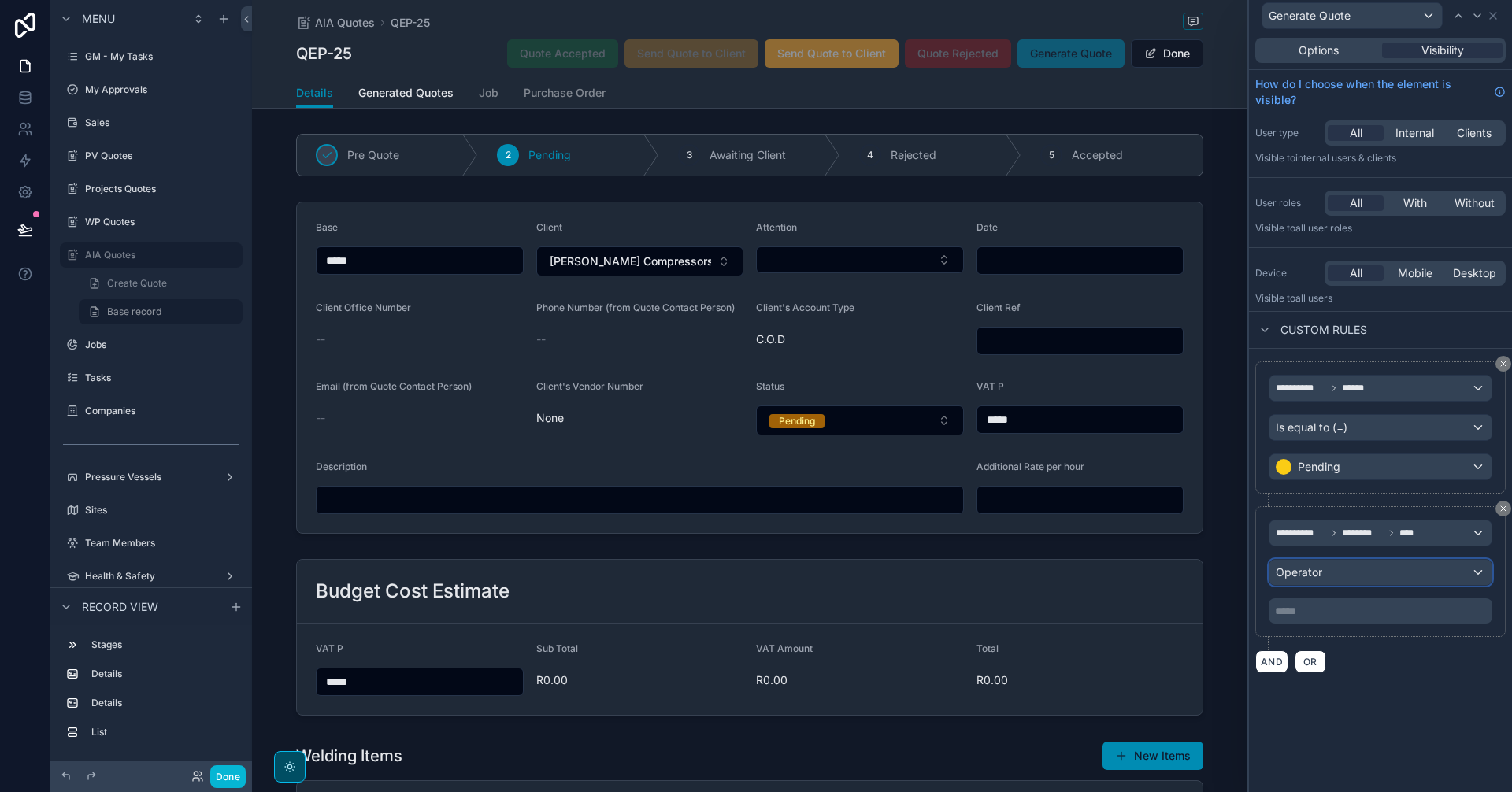
click at [1414, 570] on div "Operator" at bounding box center [1380, 573] width 222 height 25
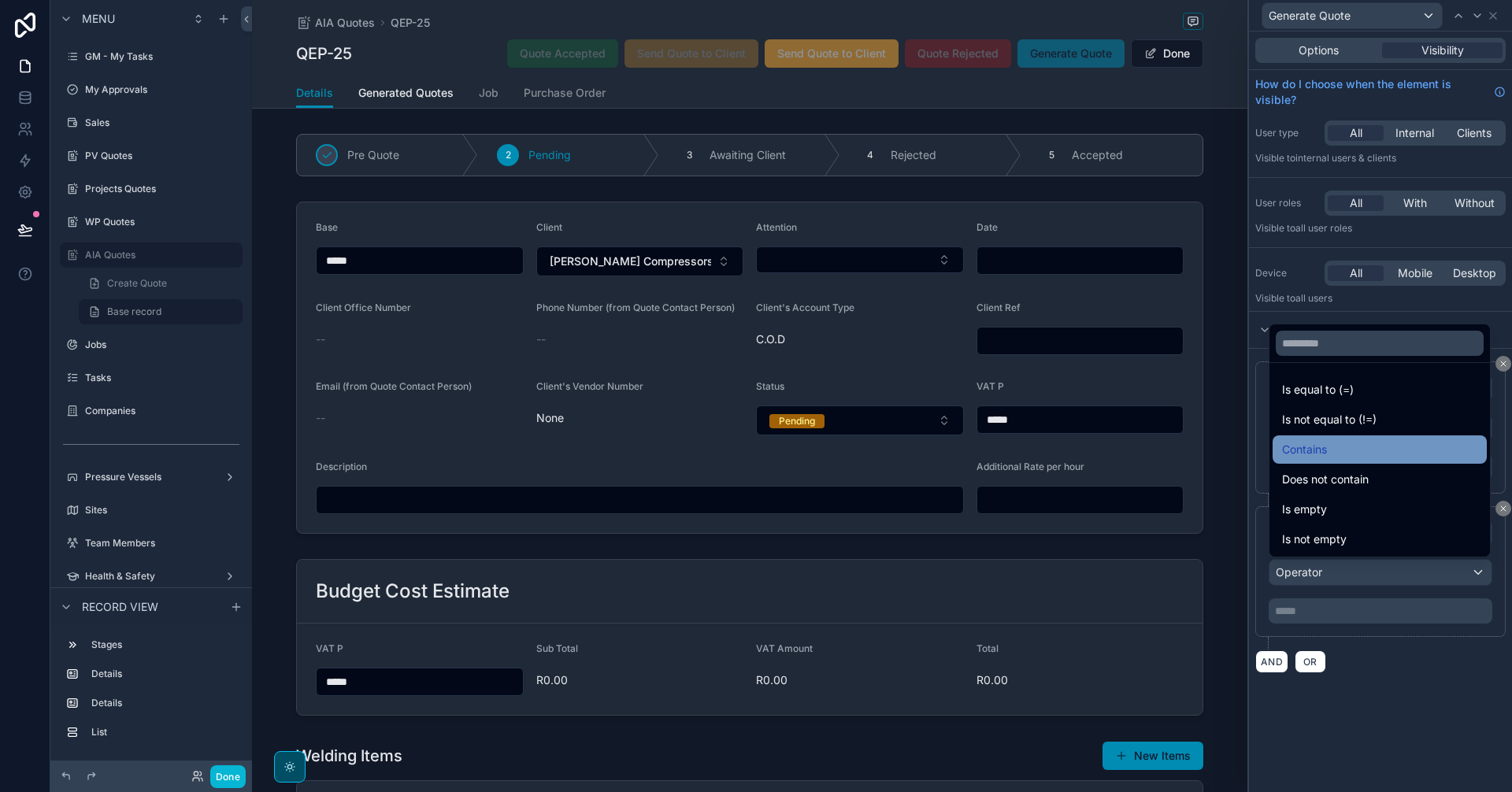
click at [1356, 451] on div "Contains" at bounding box center [1380, 450] width 195 height 19
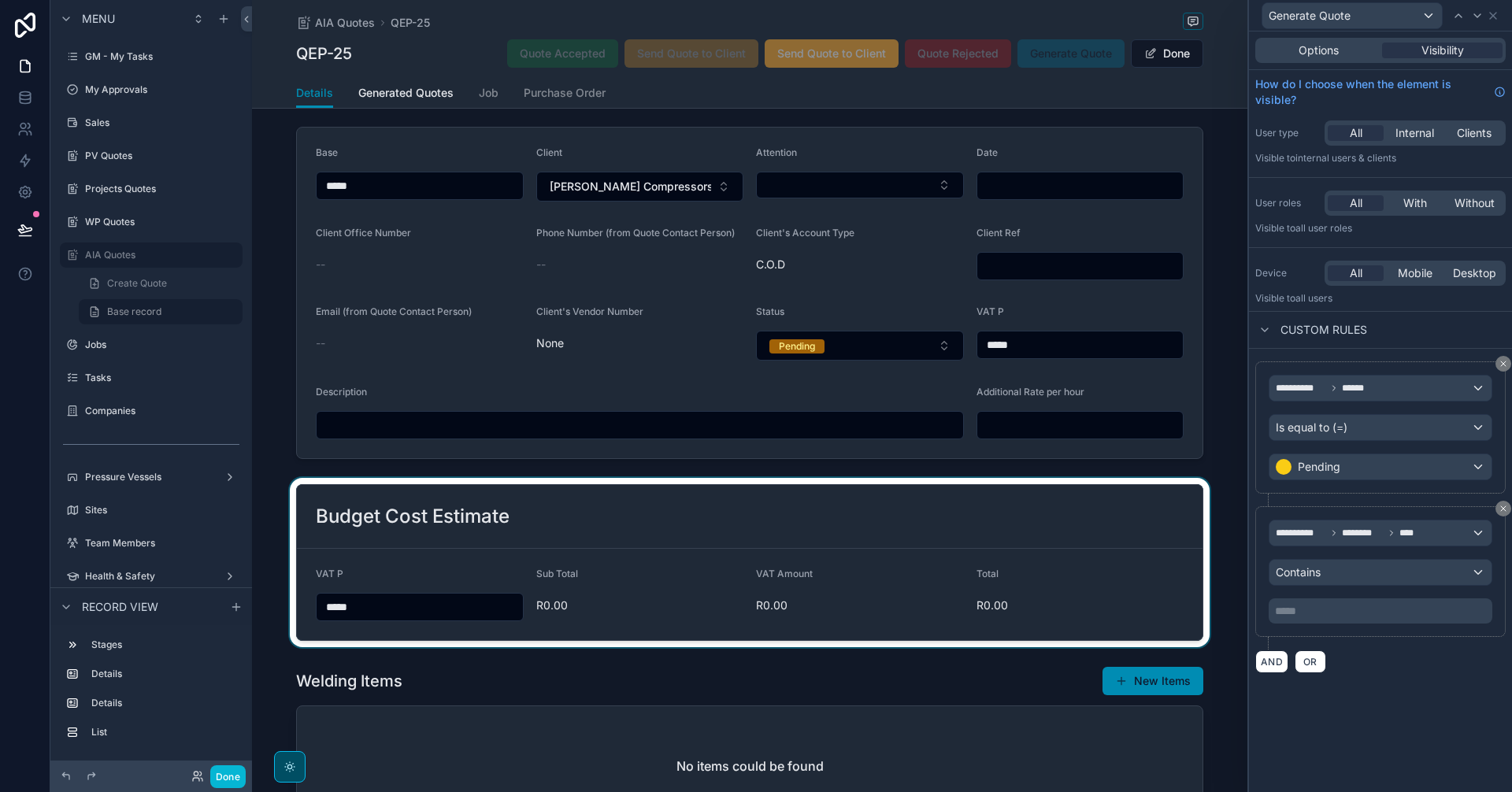
scroll to position [0, 0]
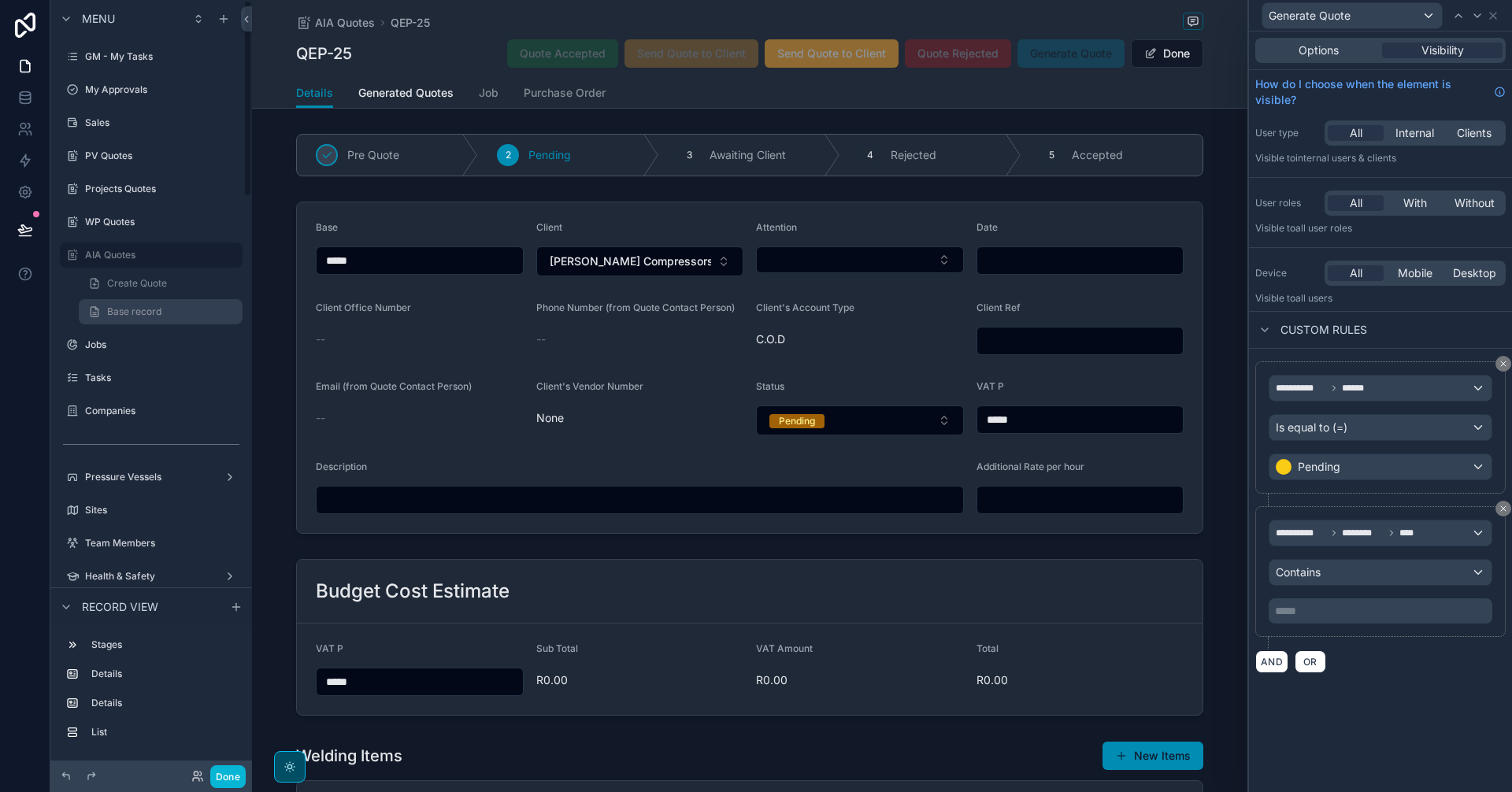
click at [190, 318] on link "Base record" at bounding box center [160, 312] width 164 height 25
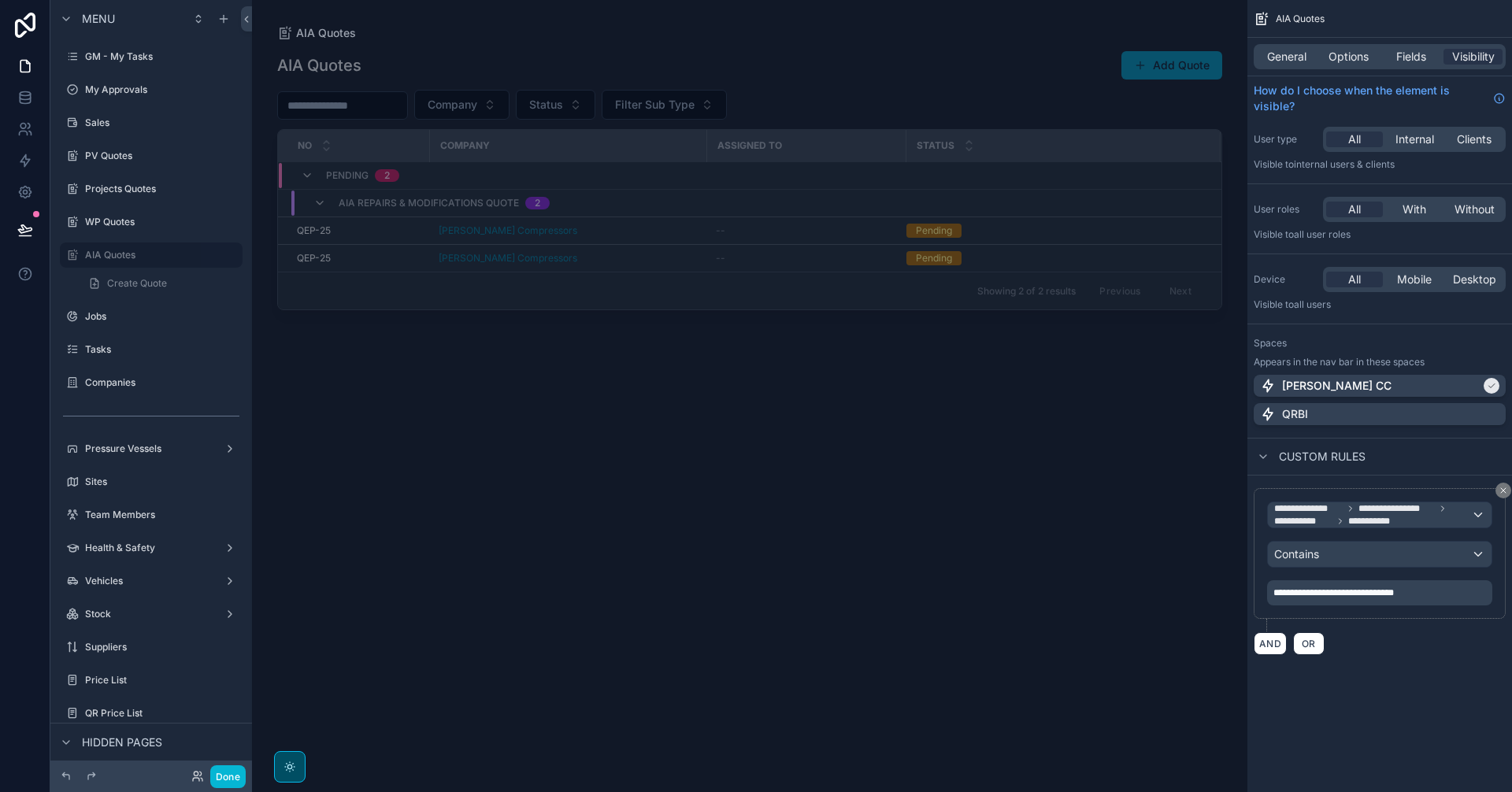
click at [679, 576] on div "scrollable content" at bounding box center [750, 386] width 995 height 773
click at [1187, 70] on button "Add Quote" at bounding box center [1172, 65] width 101 height 28
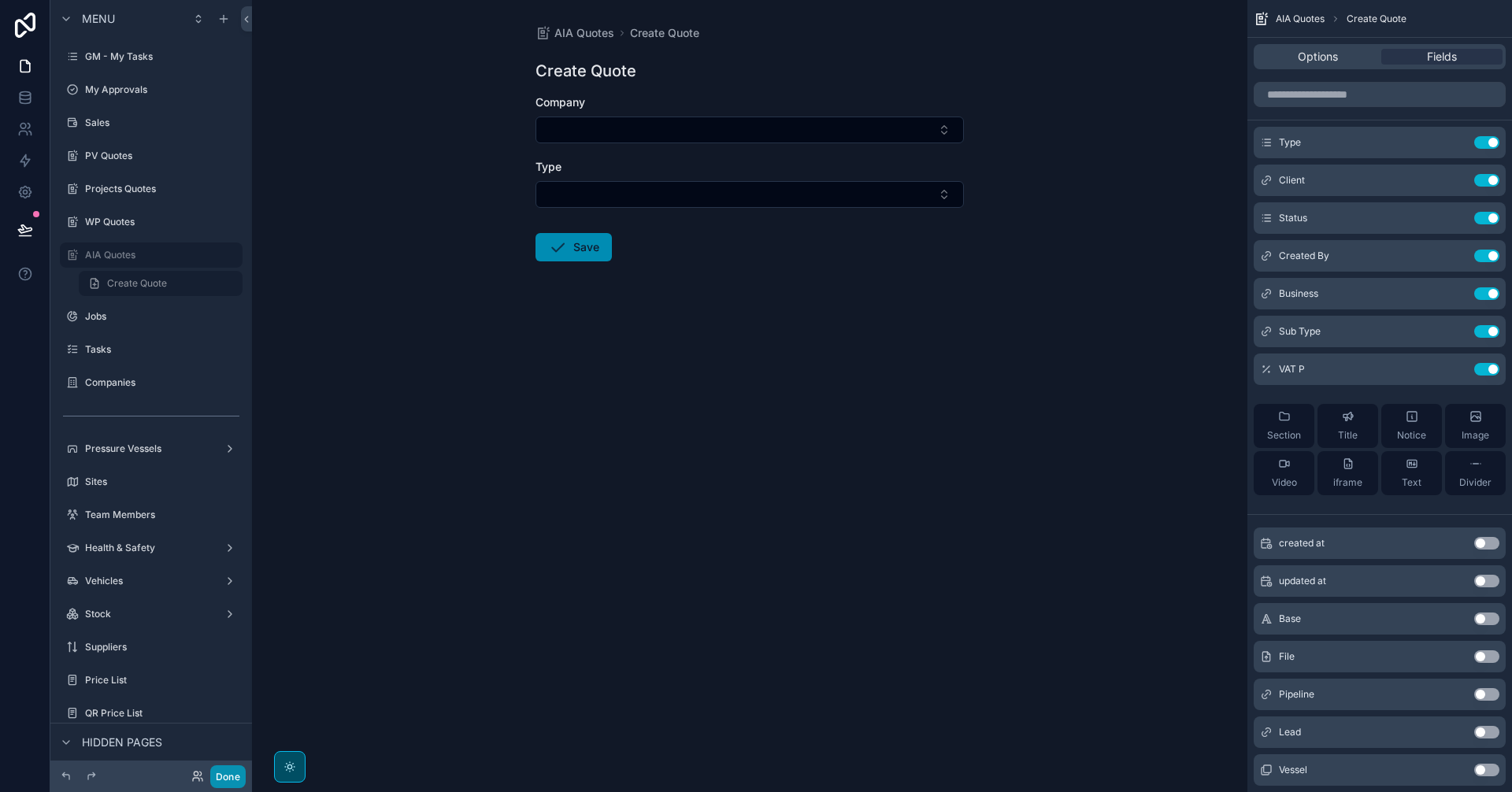
click at [236, 788] on button "Done" at bounding box center [228, 777] width 36 height 23
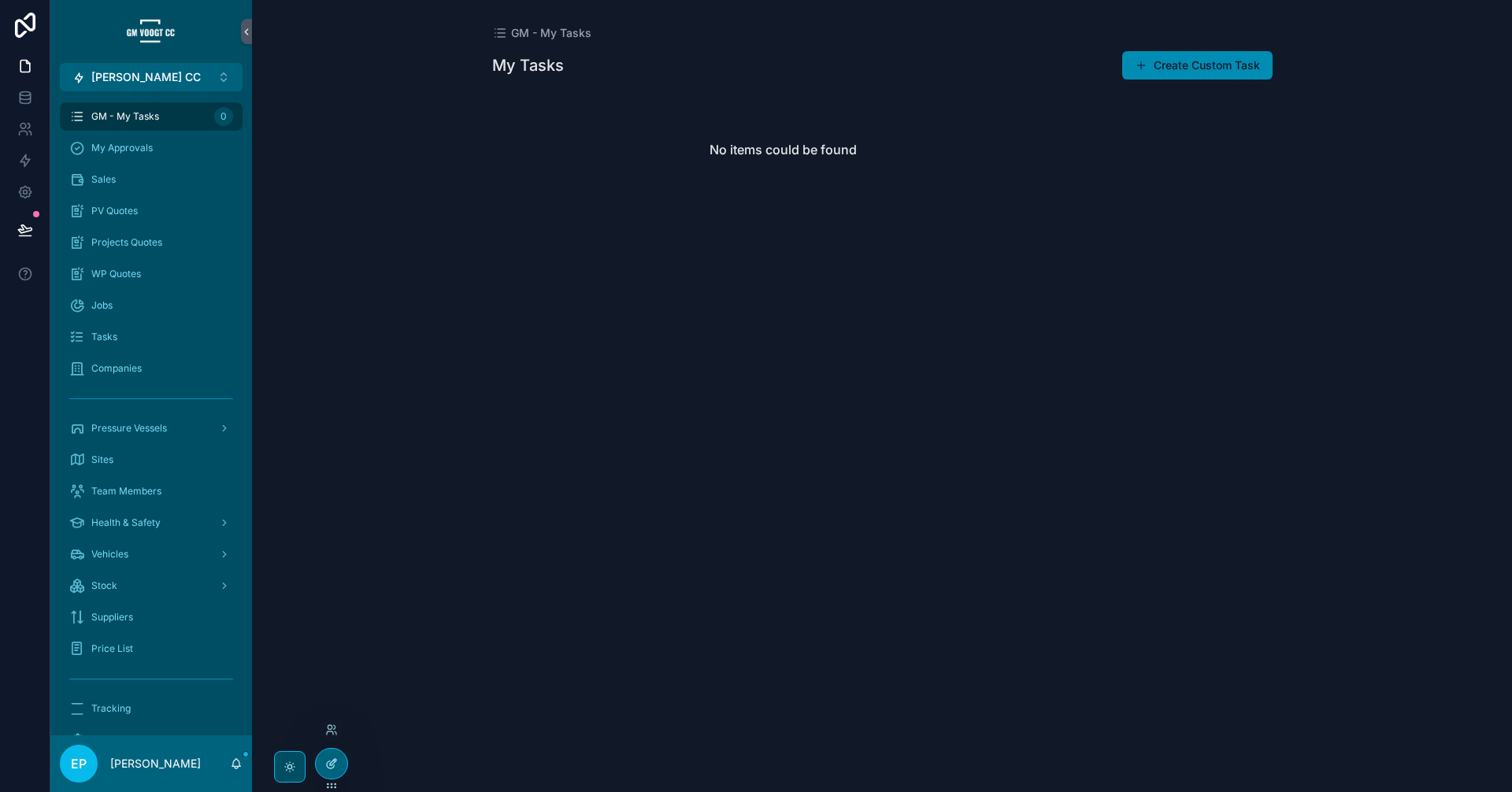
click at [330, 767] on icon at bounding box center [331, 763] width 13 height 13
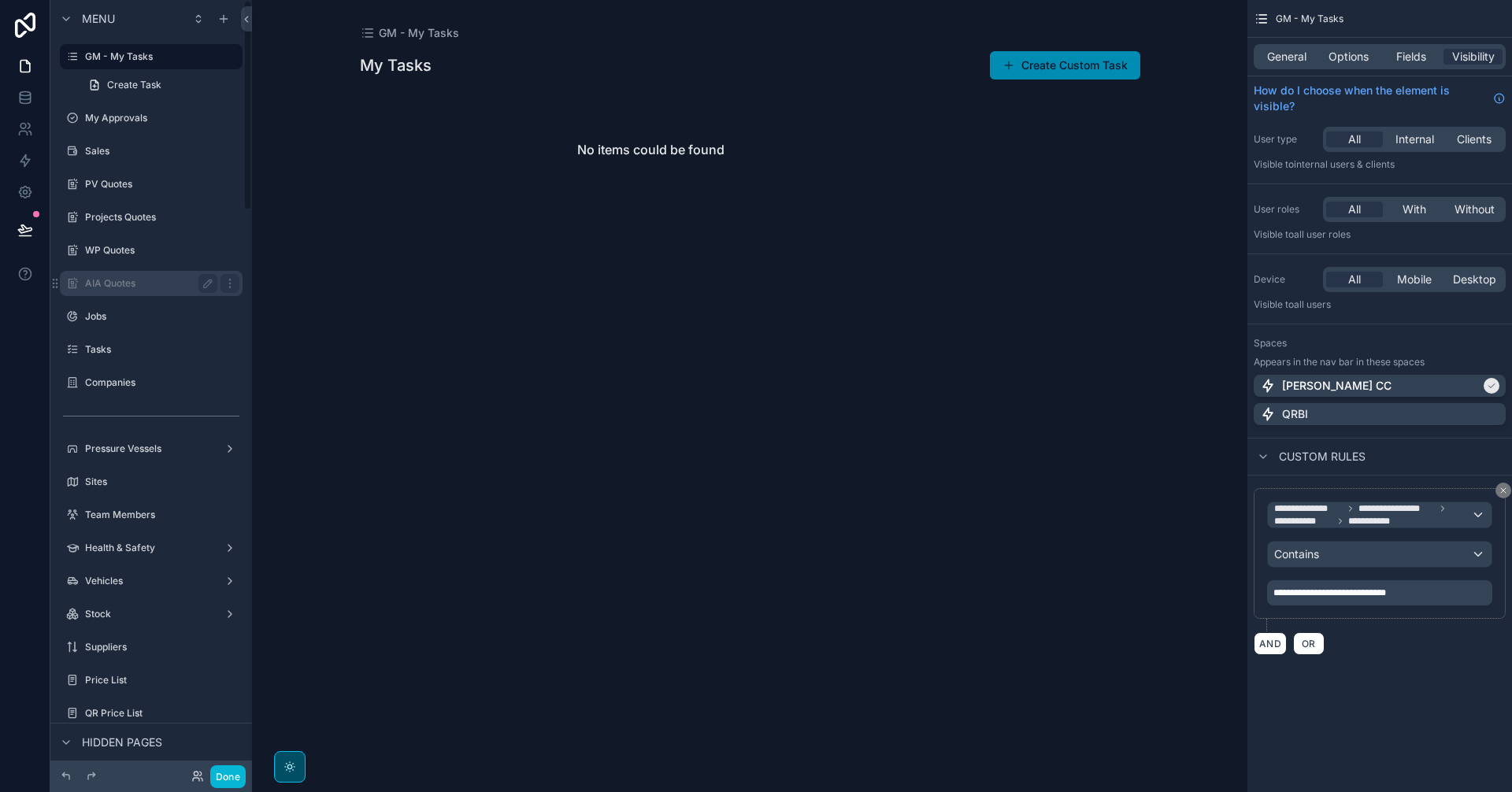
click at [150, 285] on label "AIA Quotes" at bounding box center [148, 284] width 126 height 13
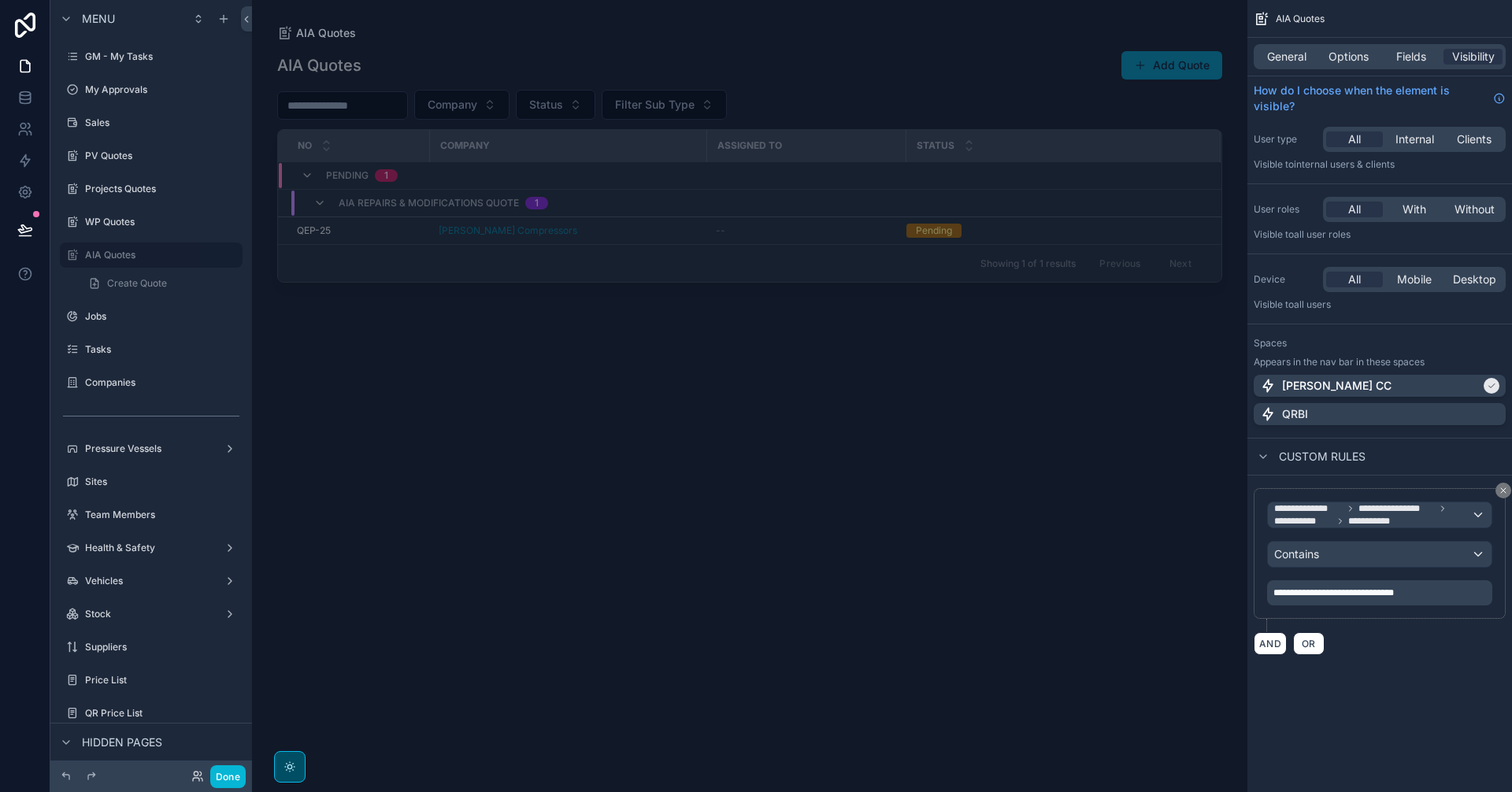
click at [898, 572] on div "scrollable content" at bounding box center [750, 386] width 995 height 773
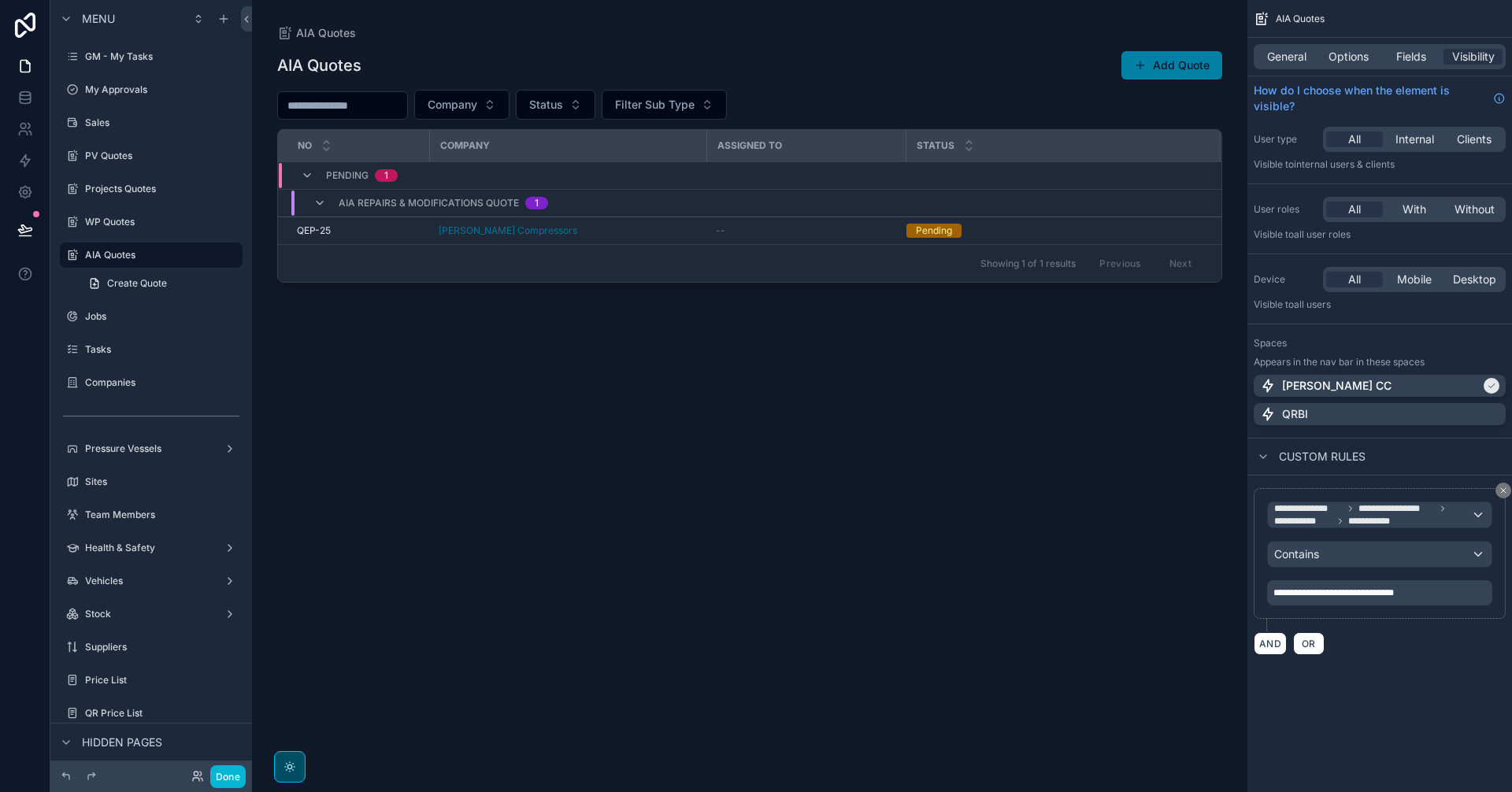
click at [1159, 64] on button "Add Quote" at bounding box center [1172, 65] width 101 height 28
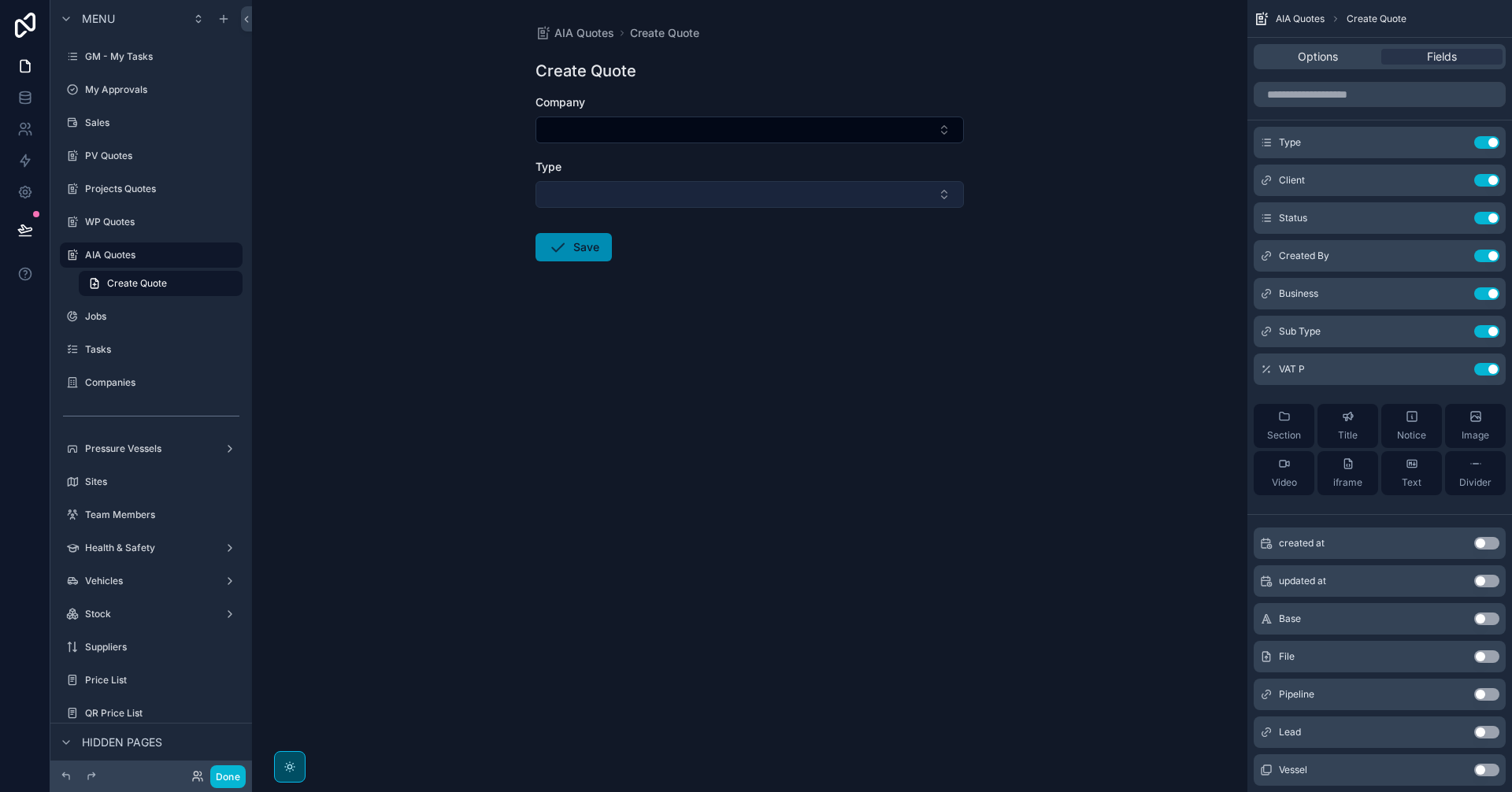
click at [604, 197] on button "Select Button" at bounding box center [750, 194] width 429 height 27
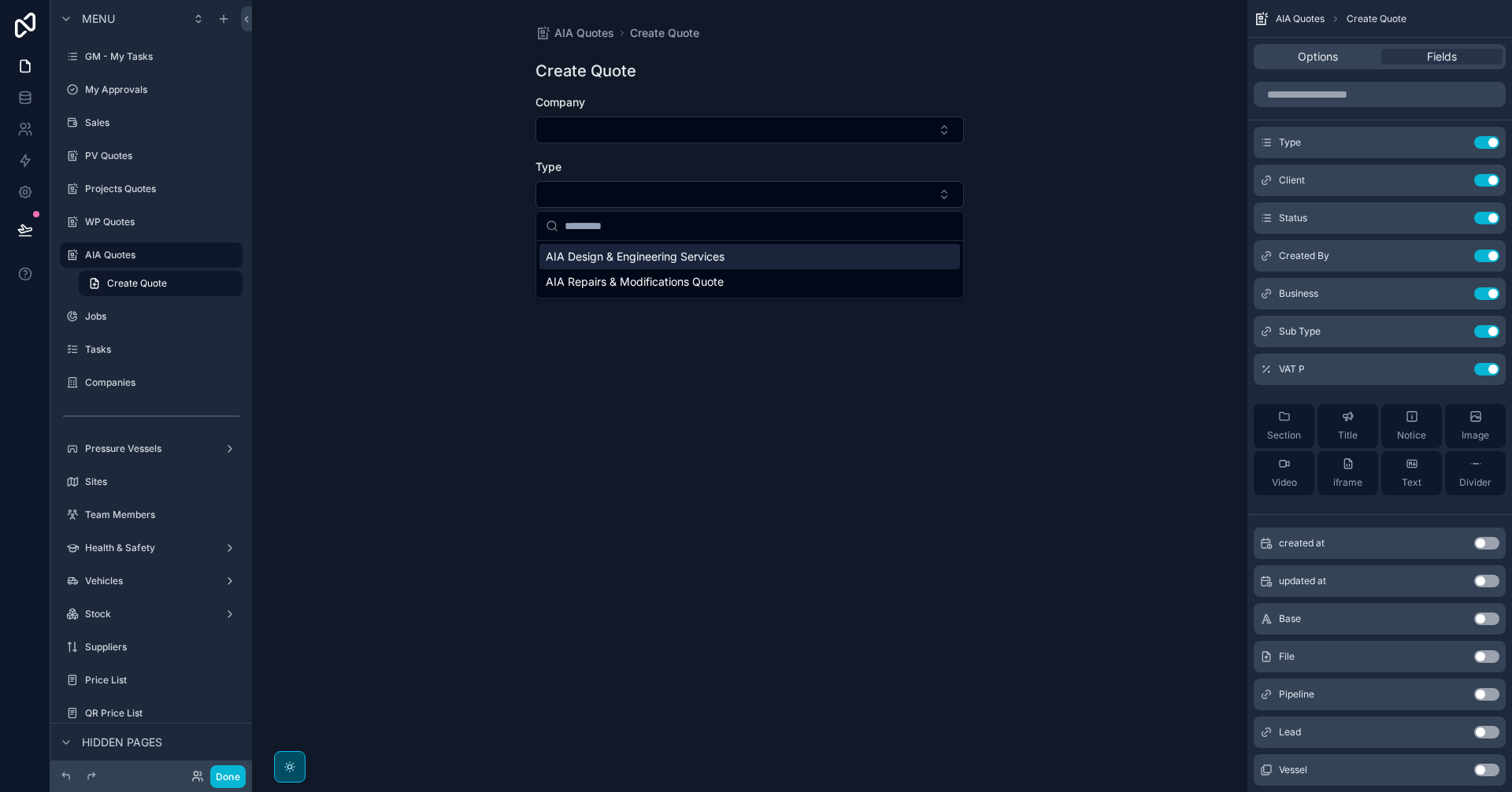
click at [666, 260] on span "AIA Design & Engineering Services" at bounding box center [635, 256] width 179 height 16
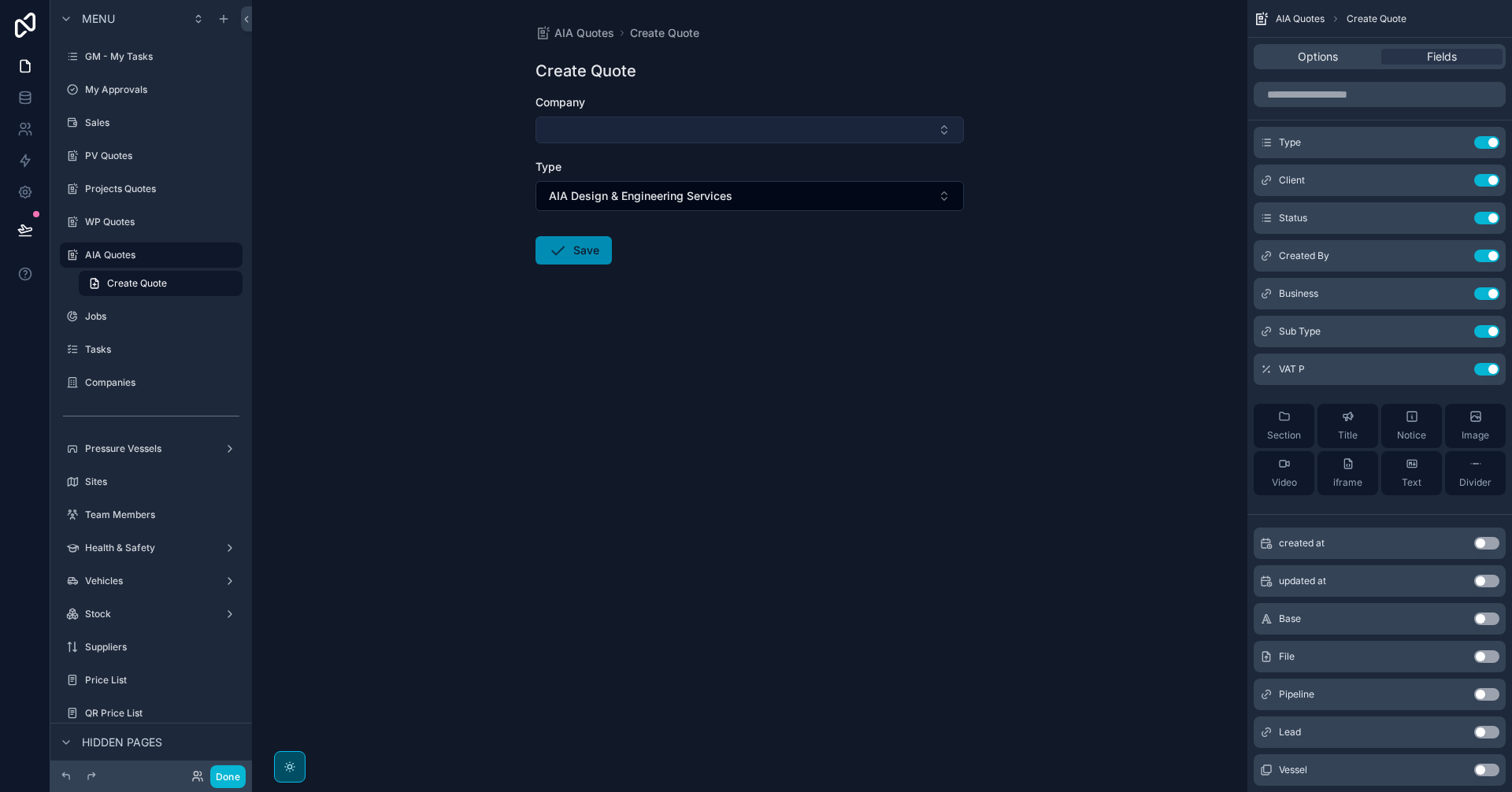
click at [729, 132] on button "Select Button" at bounding box center [750, 130] width 429 height 27
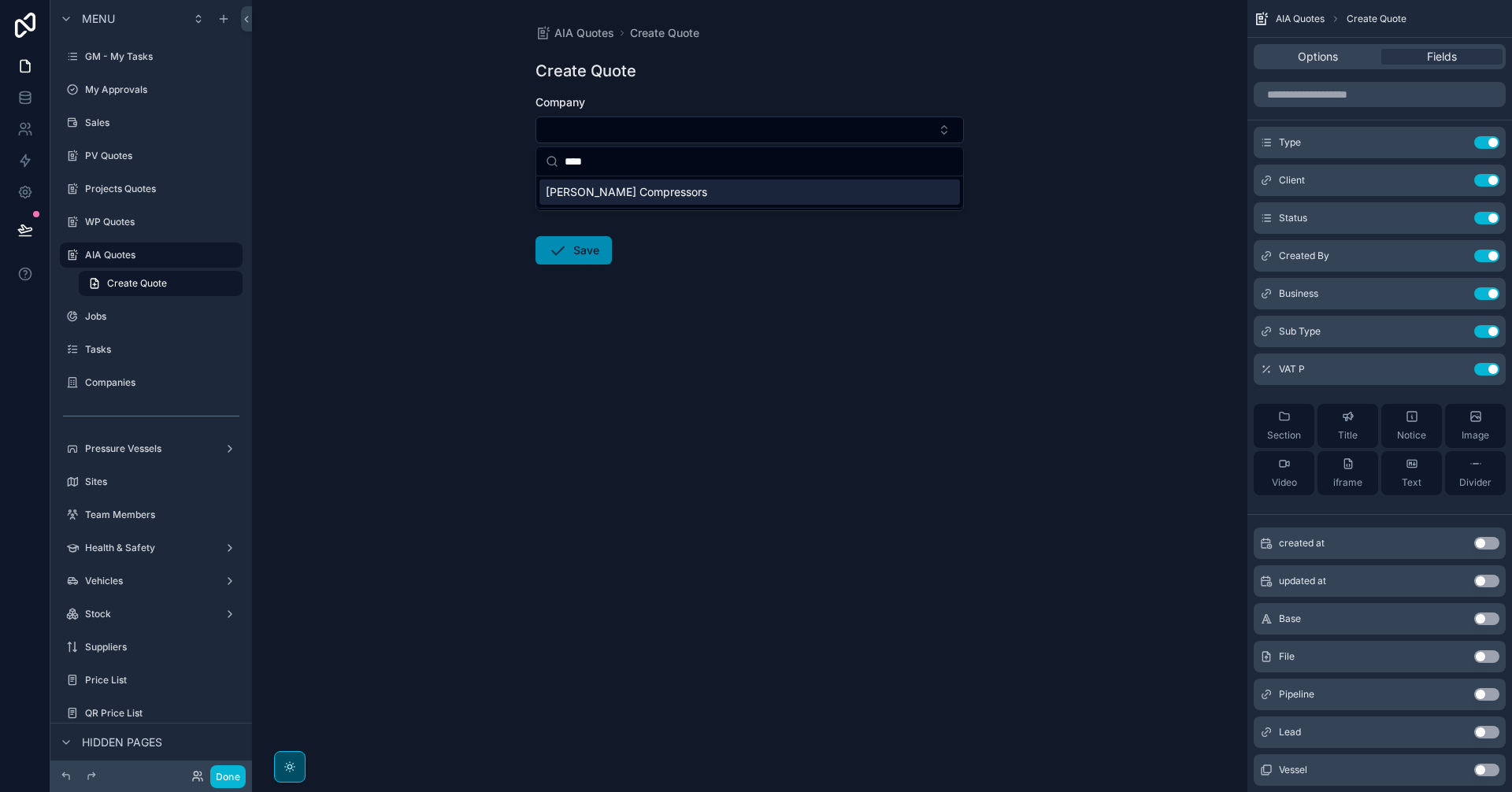
type input "****"
click at [700, 192] on div "[PERSON_NAME] Compressors" at bounding box center [749, 192] width 420 height 25
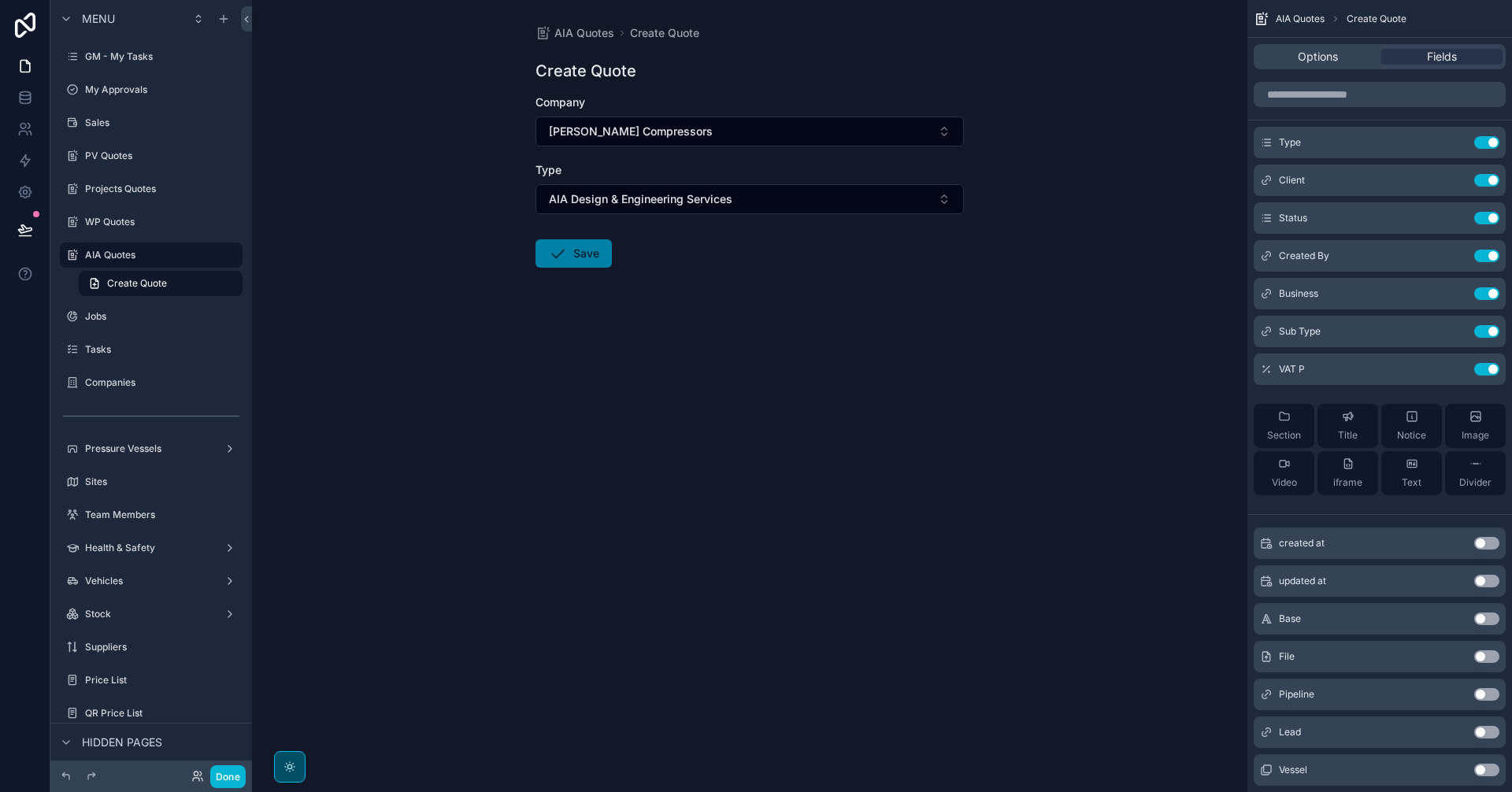
click at [602, 252] on button "Save" at bounding box center [574, 253] width 76 height 28
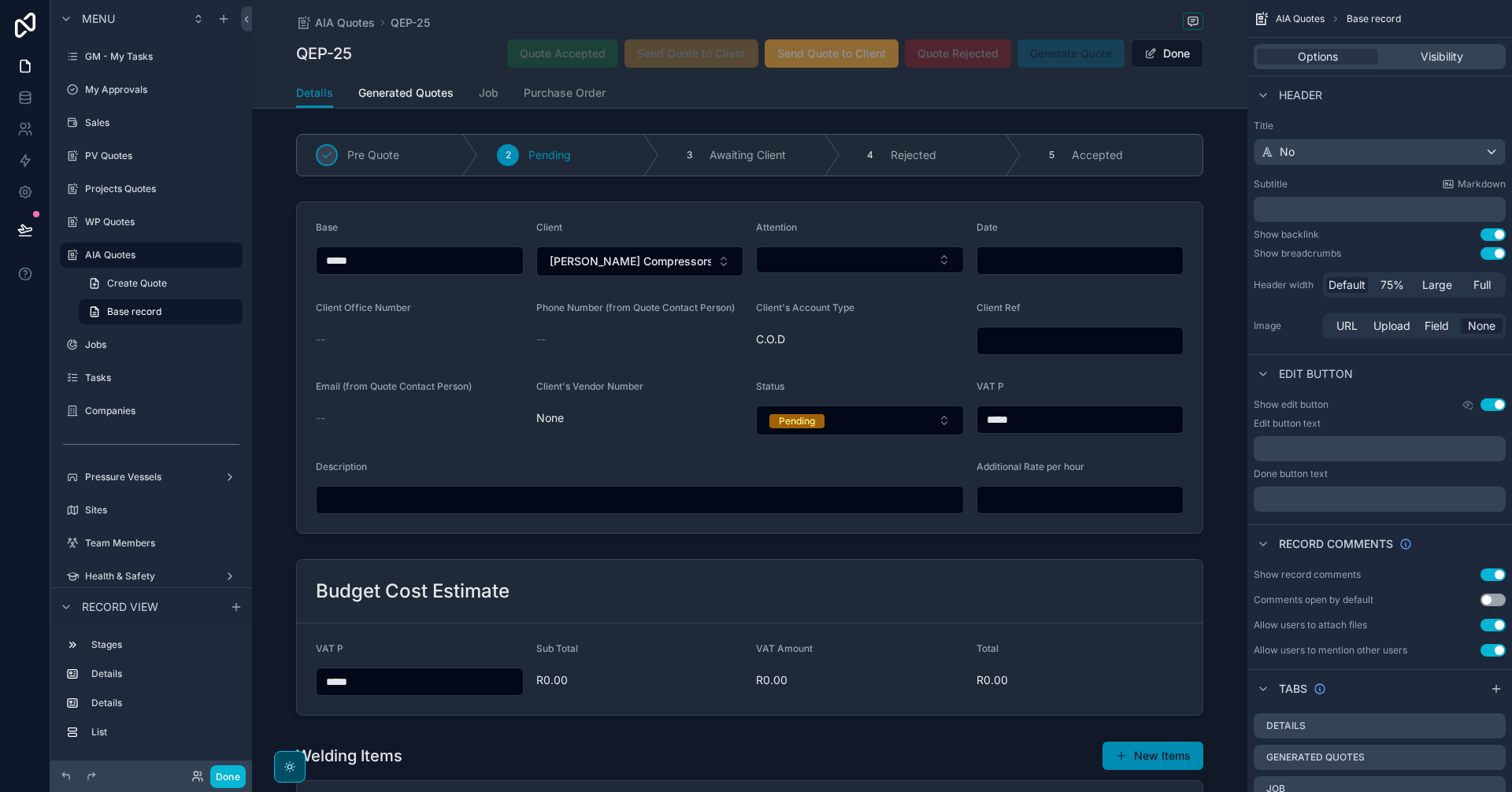
type input "*****"
click at [143, 261] on div "AIA Quotes" at bounding box center [151, 255] width 132 height 19
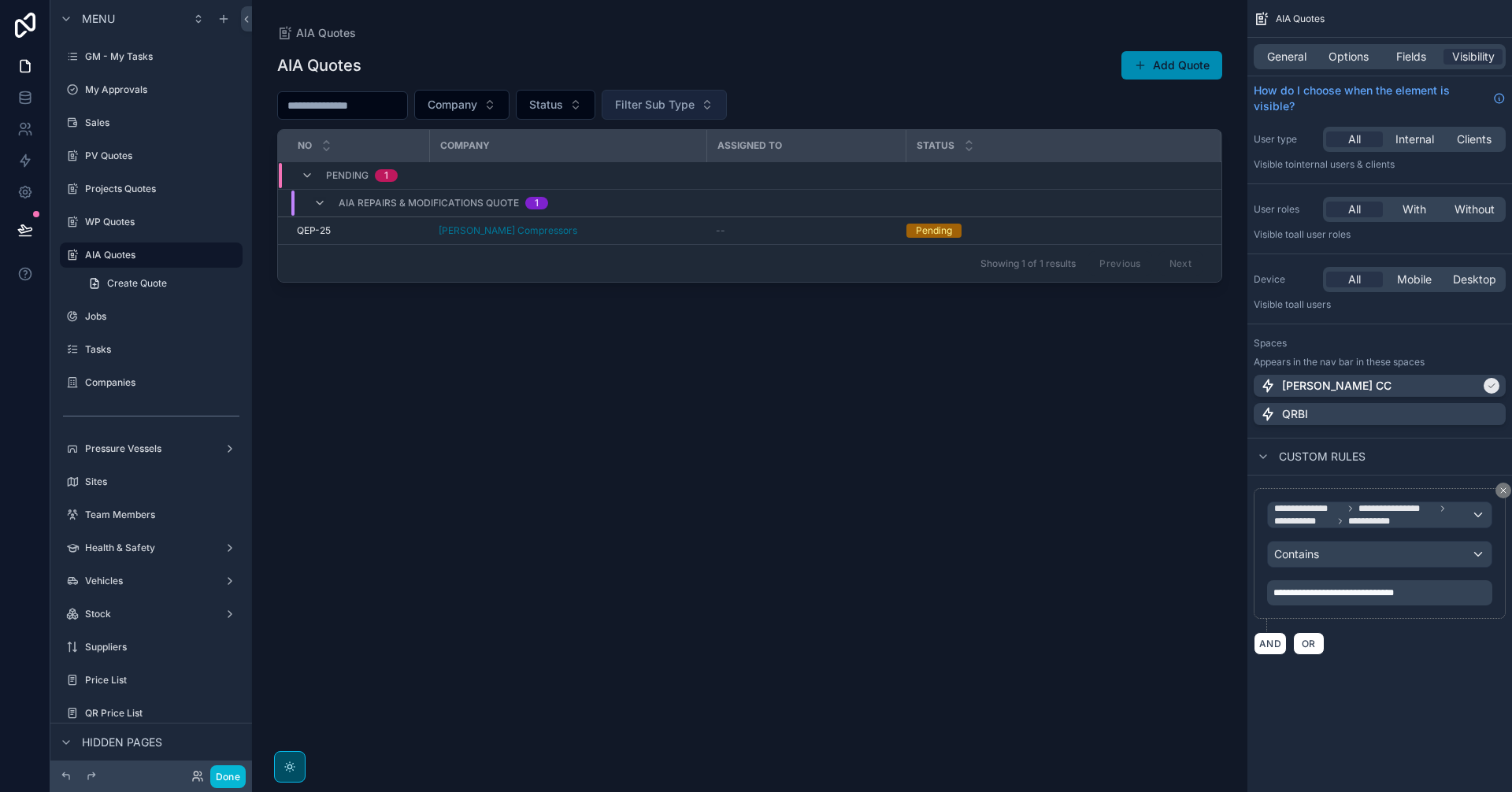
click at [694, 103] on span "Filter Sub Type" at bounding box center [655, 104] width 80 height 16
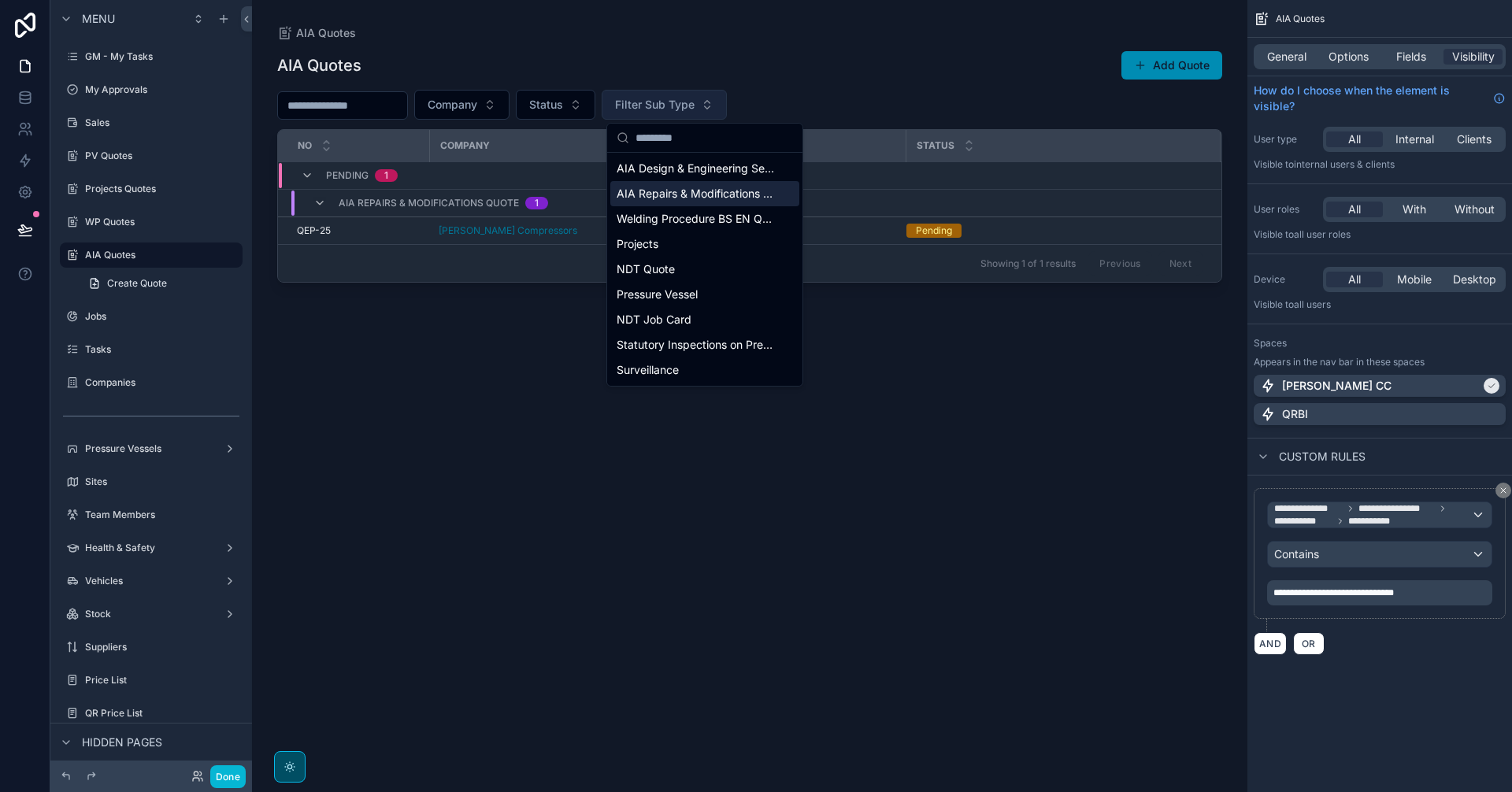
click at [694, 103] on span "Filter Sub Type" at bounding box center [655, 104] width 80 height 16
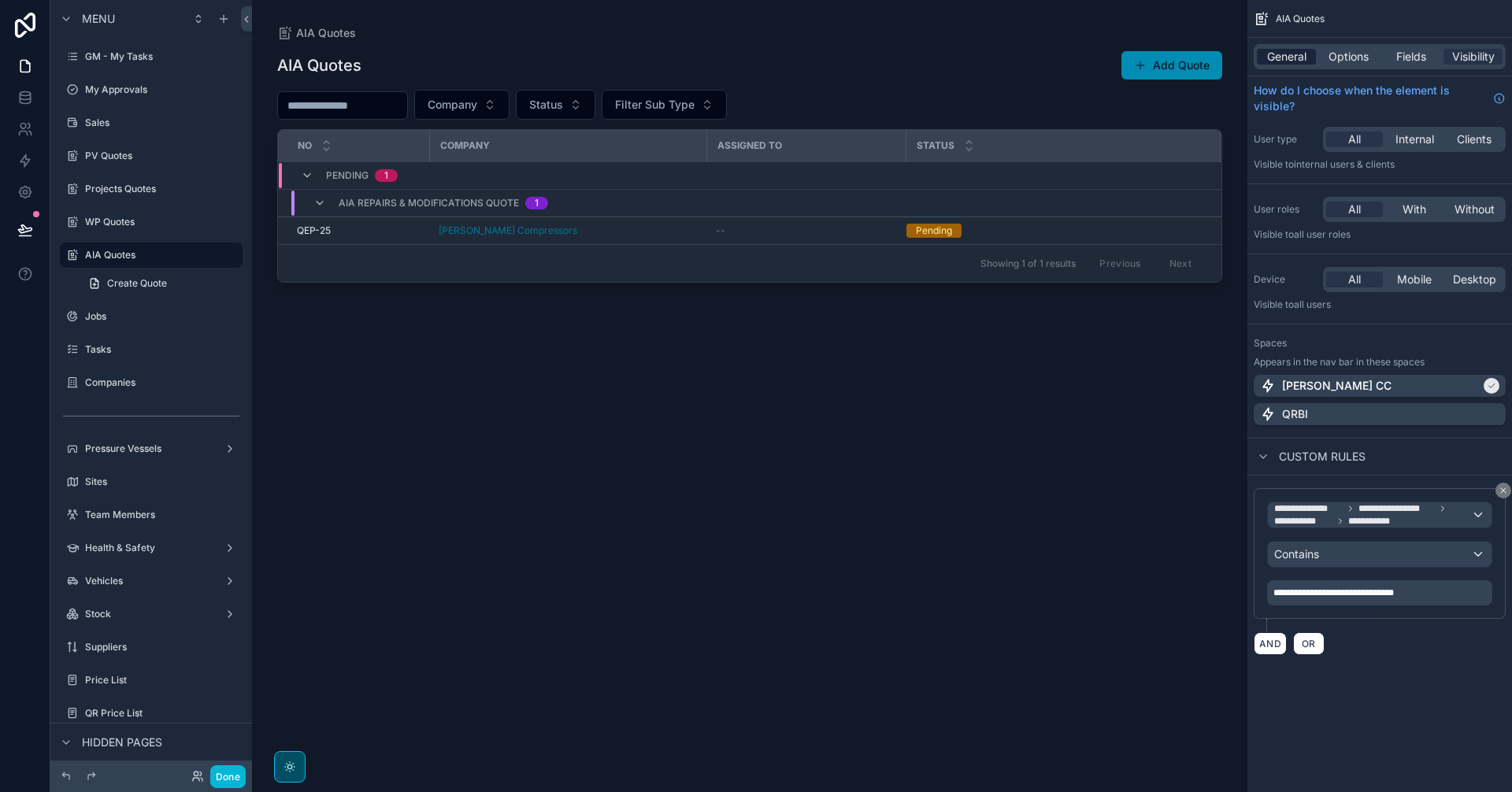
click at [1268, 59] on span "General" at bounding box center [1287, 57] width 39 height 16
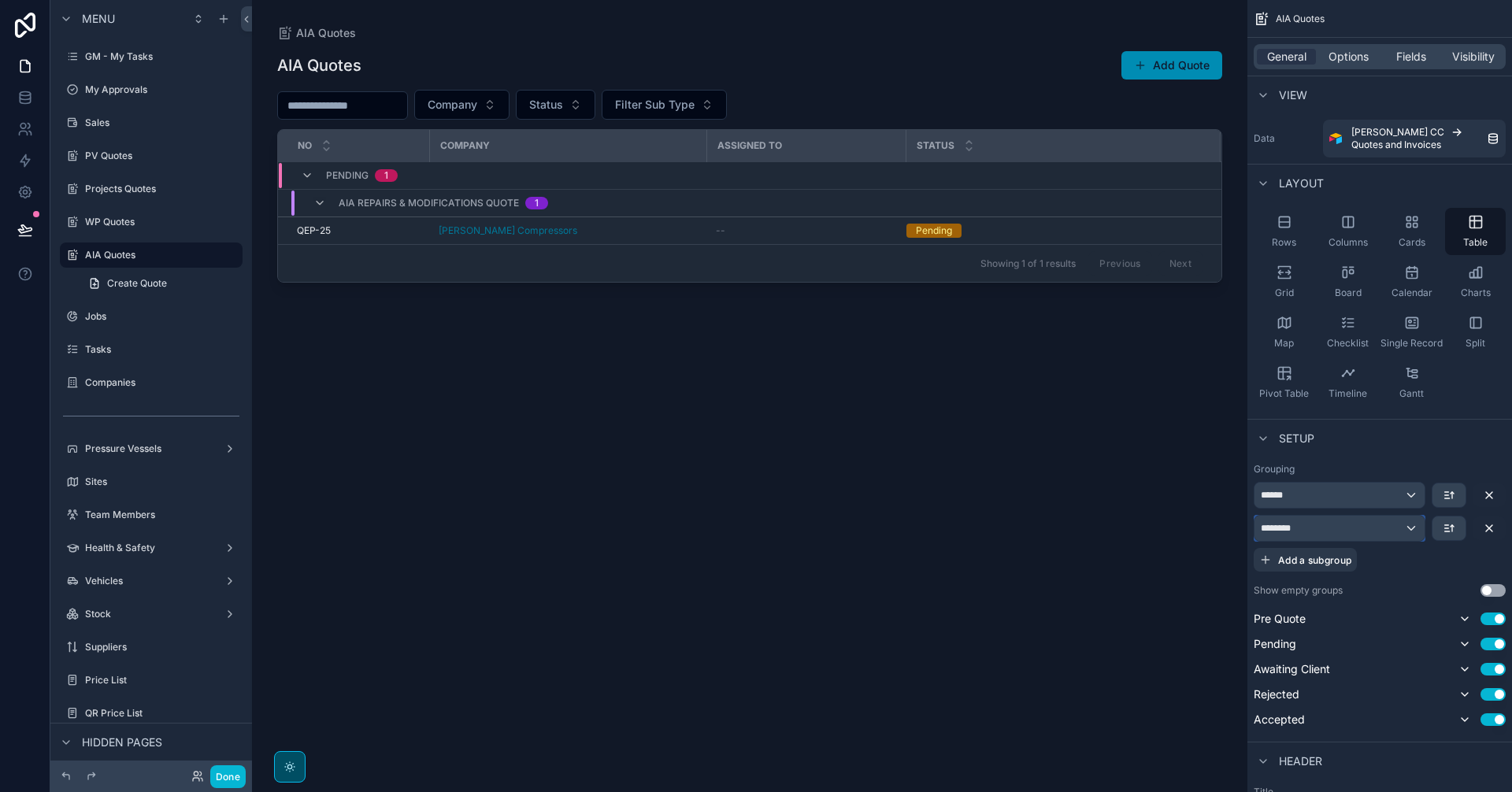
click at [1380, 528] on div "********" at bounding box center [1340, 529] width 170 height 25
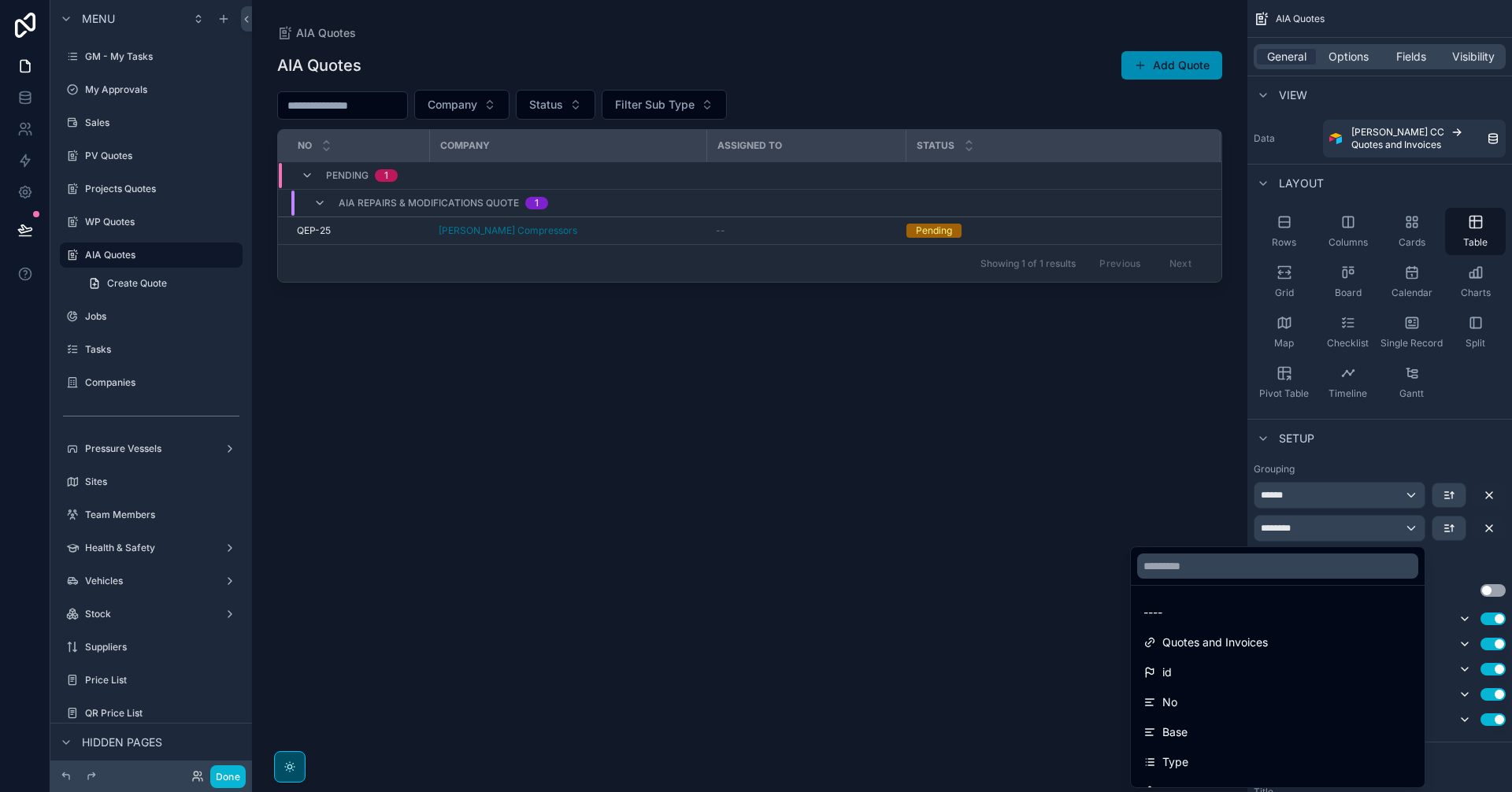
click at [1380, 528] on div "scrollable content" at bounding box center [756, 396] width 1512 height 792
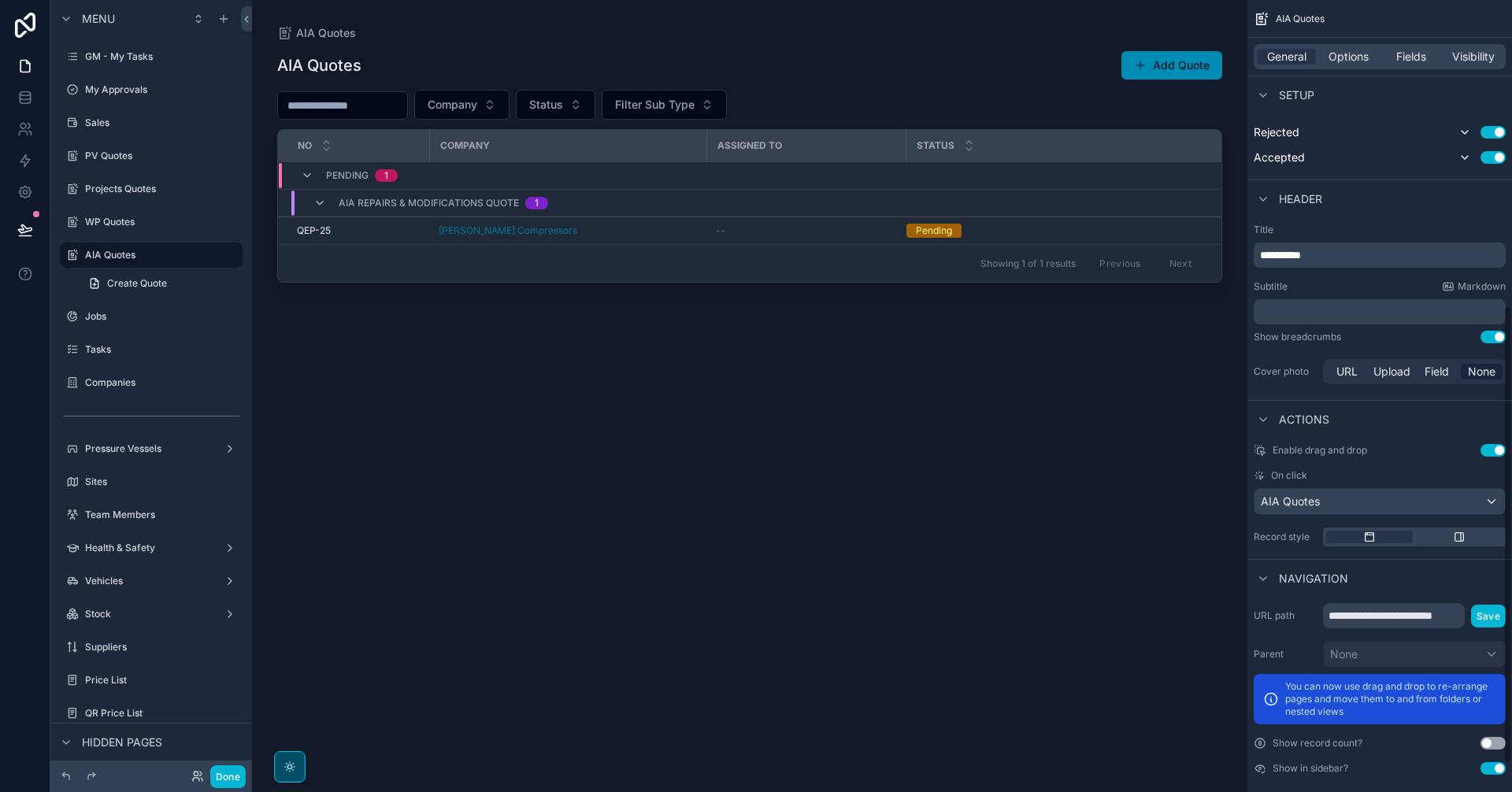
scroll to position [576, 0]
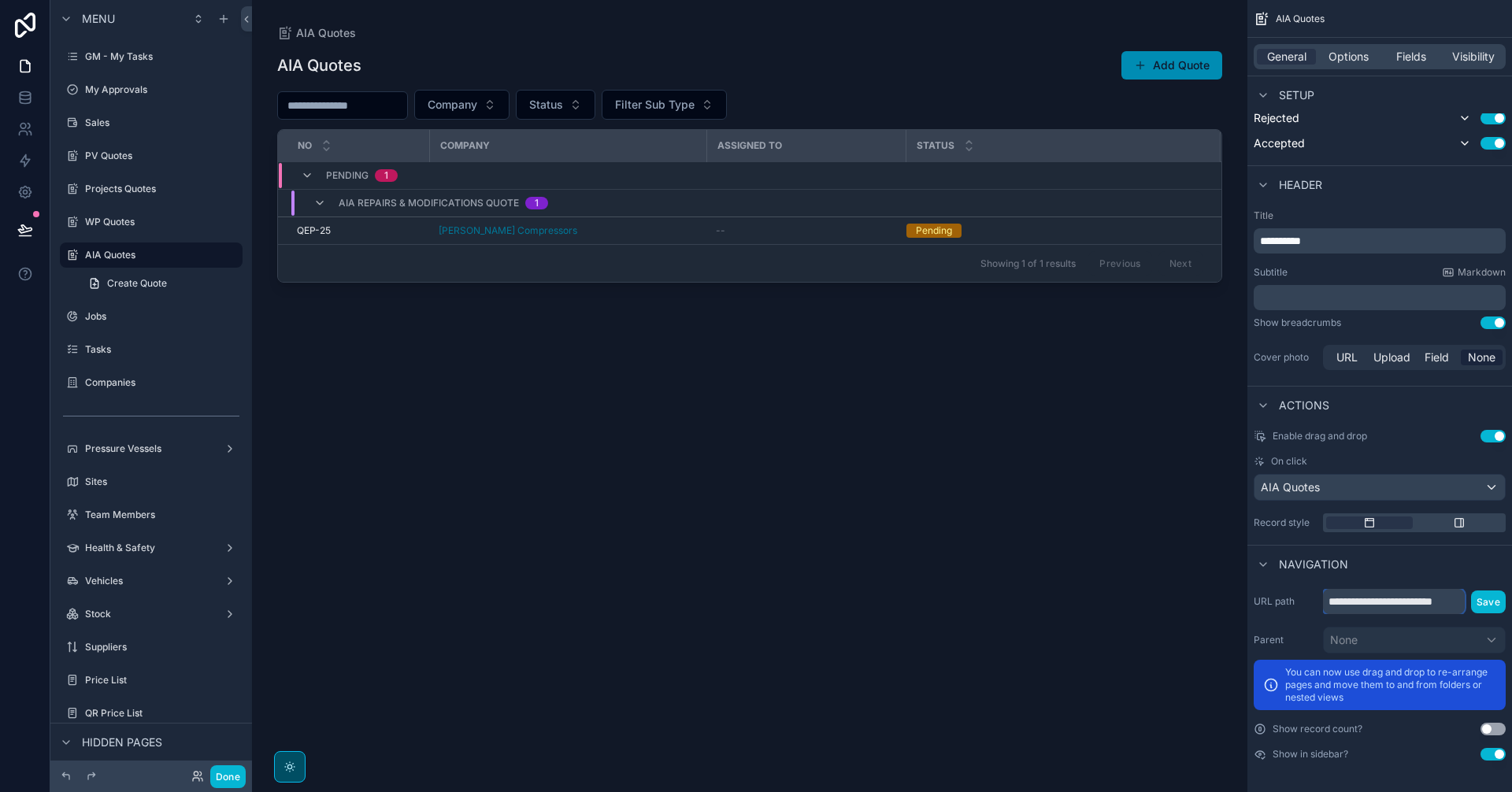
click at [1405, 600] on input "**********" at bounding box center [1393, 602] width 142 height 25
drag, startPoint x: 1352, startPoint y: 604, endPoint x: 1499, endPoint y: 604, distance: 147.0
click at [1499, 604] on div "**********" at bounding box center [1414, 602] width 183 height 25
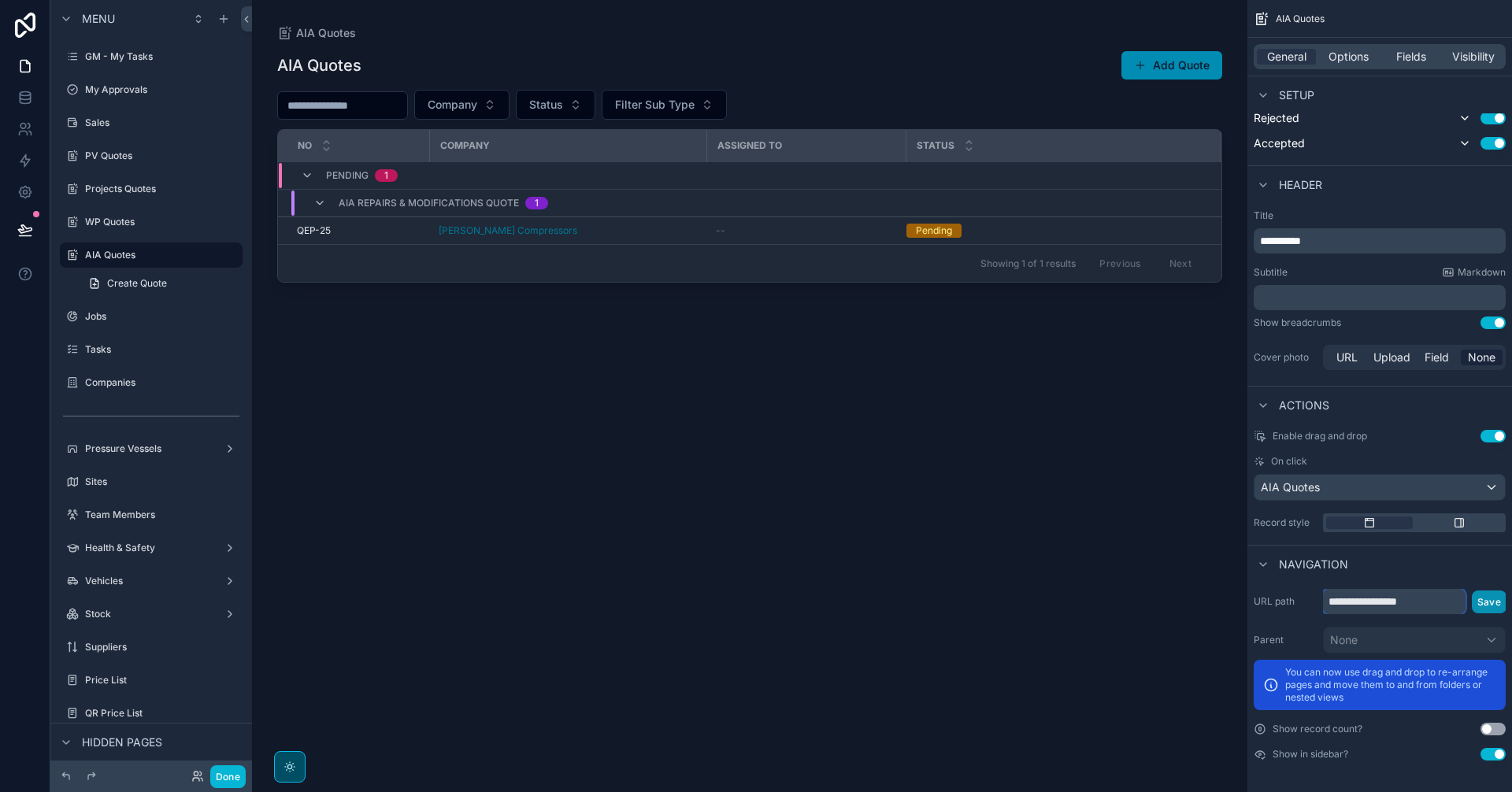
type input "**********"
click at [1499, 604] on button "Save" at bounding box center [1489, 602] width 35 height 23
click at [1350, 59] on span "Options" at bounding box center [1348, 57] width 40 height 16
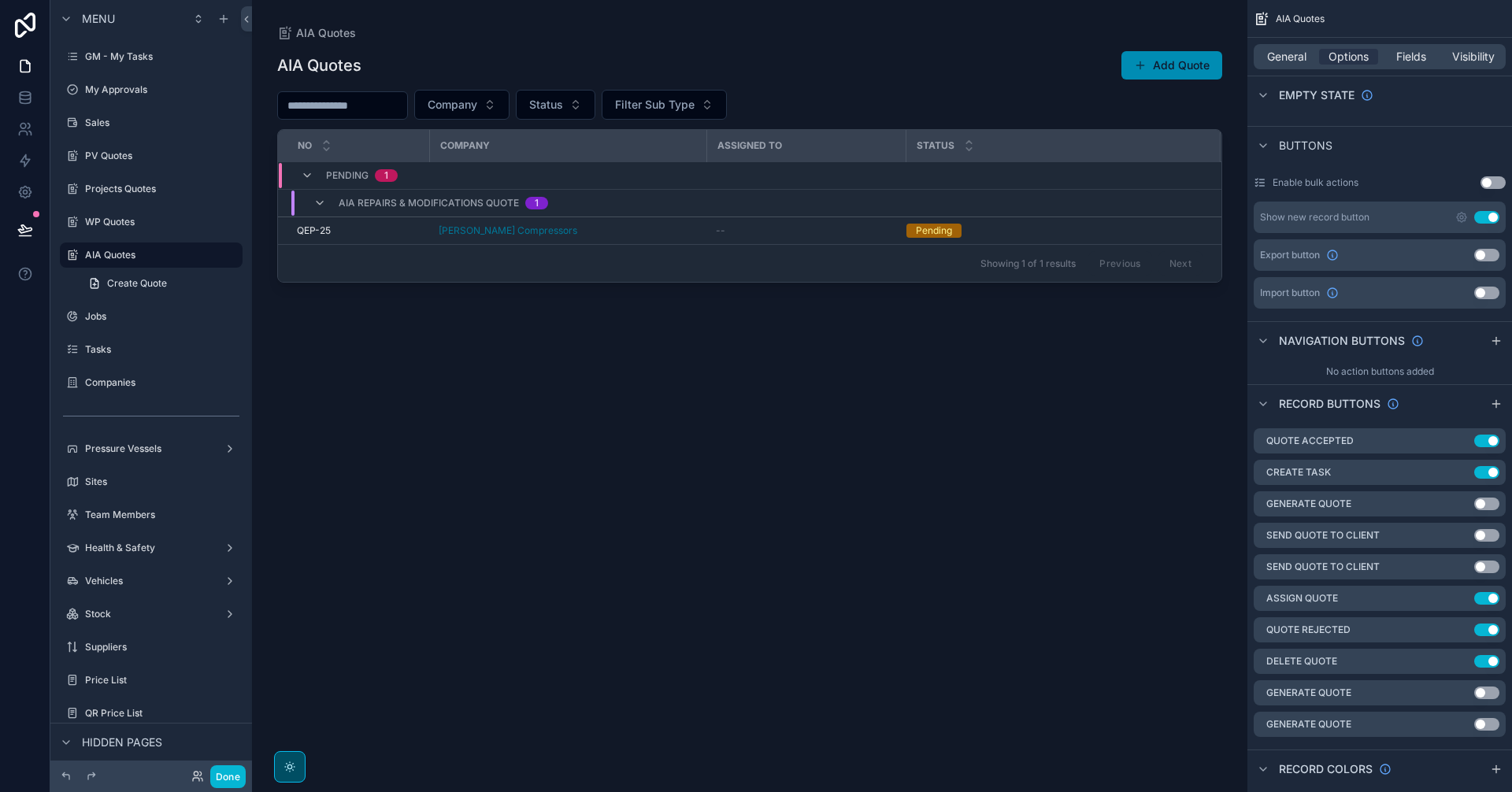
click at [1284, 44] on div "General Options Fields Visibility" at bounding box center [1380, 57] width 252 height 25
click at [1284, 53] on span "General" at bounding box center [1287, 57] width 39 height 16
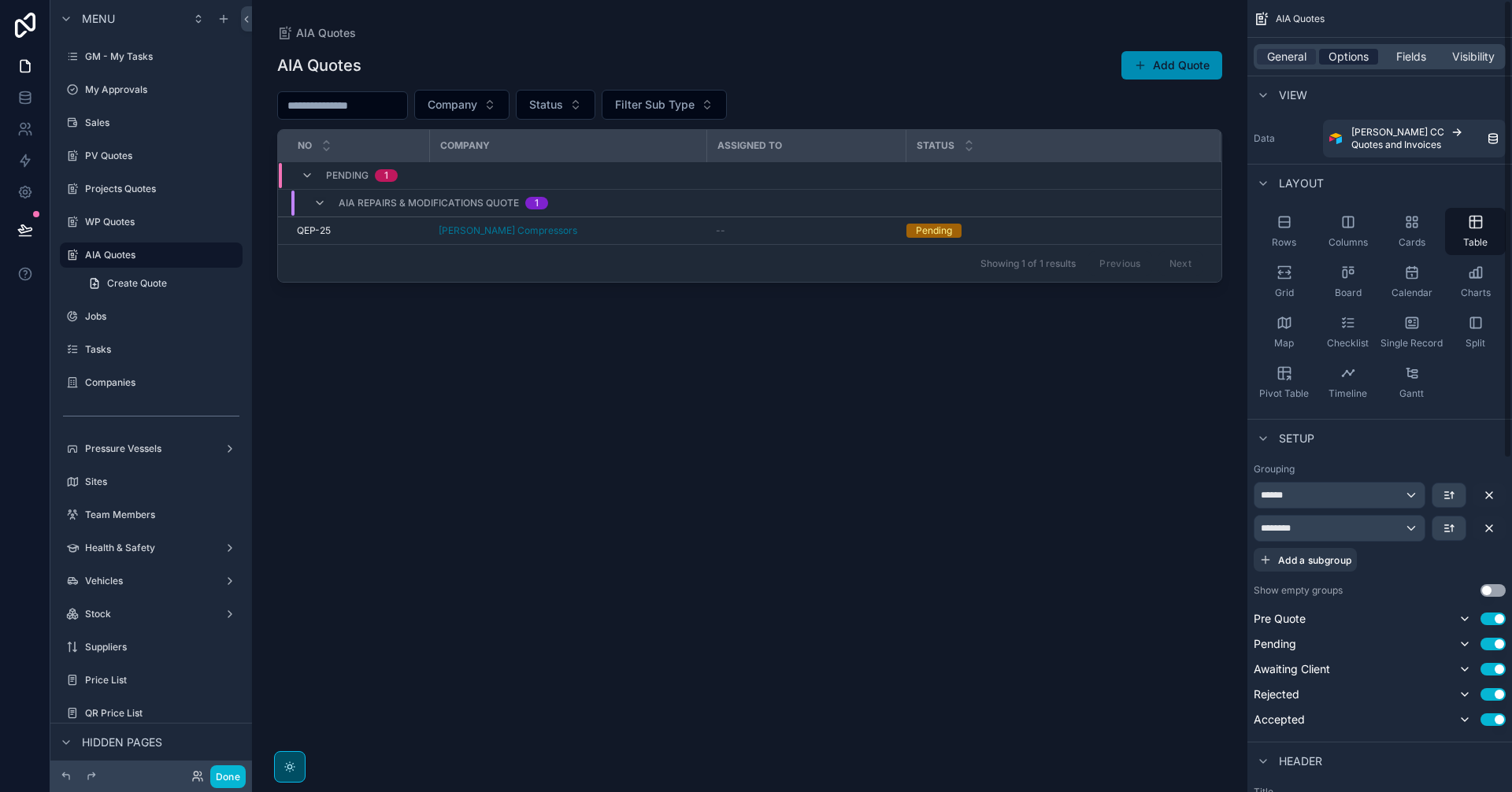
click at [1368, 63] on span "Options" at bounding box center [1348, 57] width 40 height 16
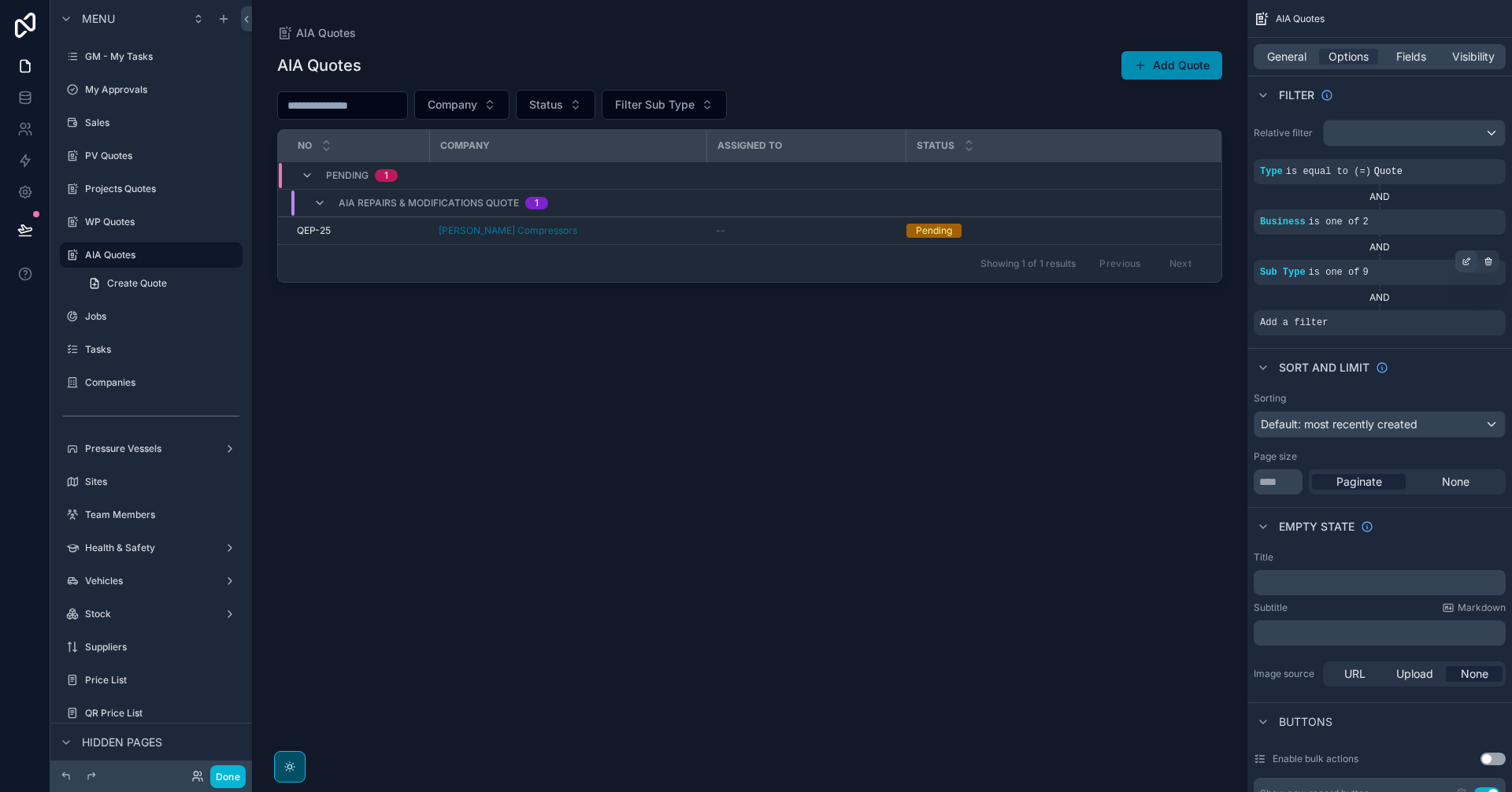
click at [1460, 261] on div "scrollable content" at bounding box center [1466, 261] width 22 height 22
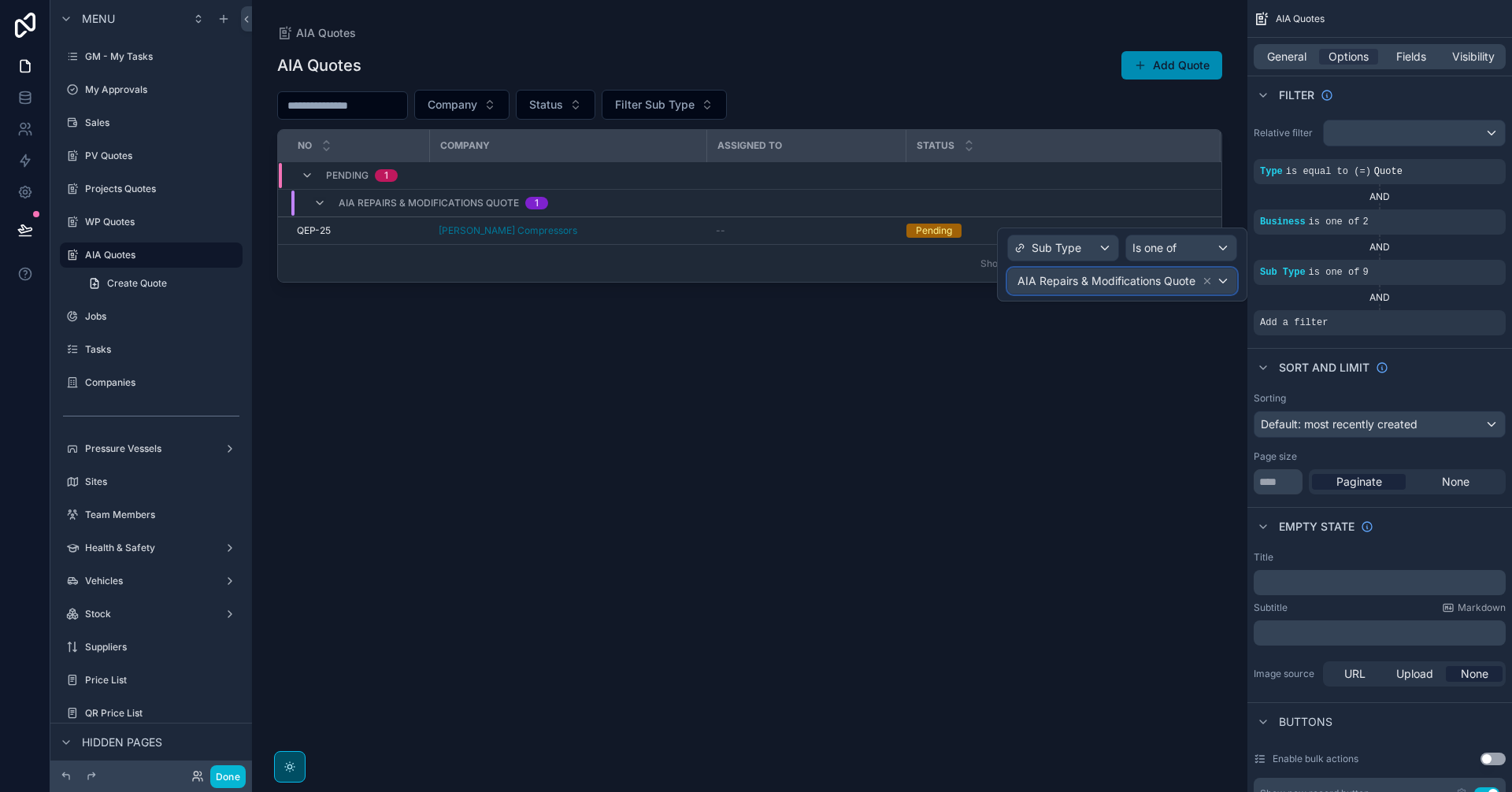
click at [1225, 277] on div "AIA Repairs & Modifications Quote" at bounding box center [1121, 281] width 228 height 25
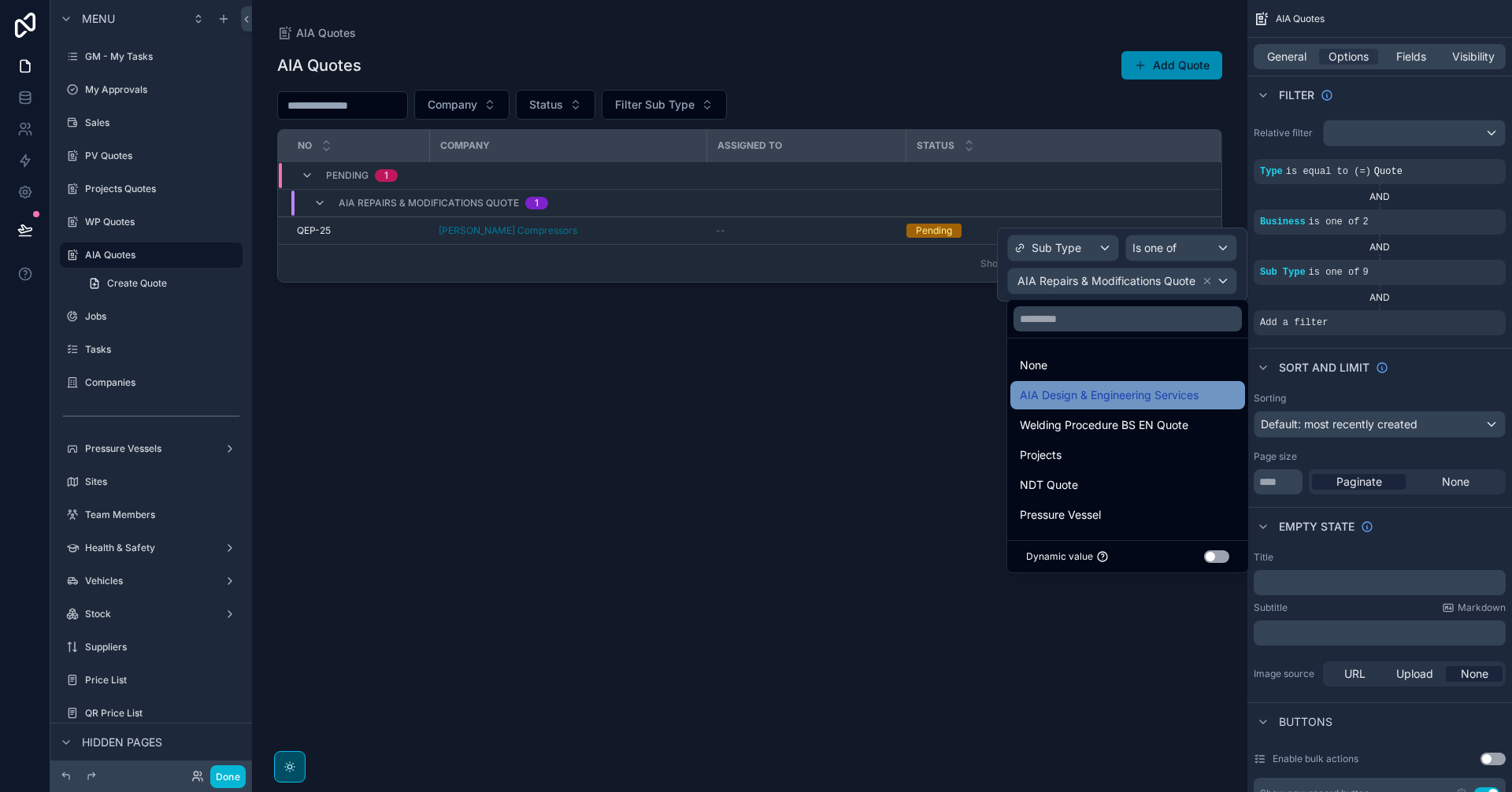
click at [1180, 396] on span "AIA Design & Engineering Services" at bounding box center [1109, 396] width 179 height 19
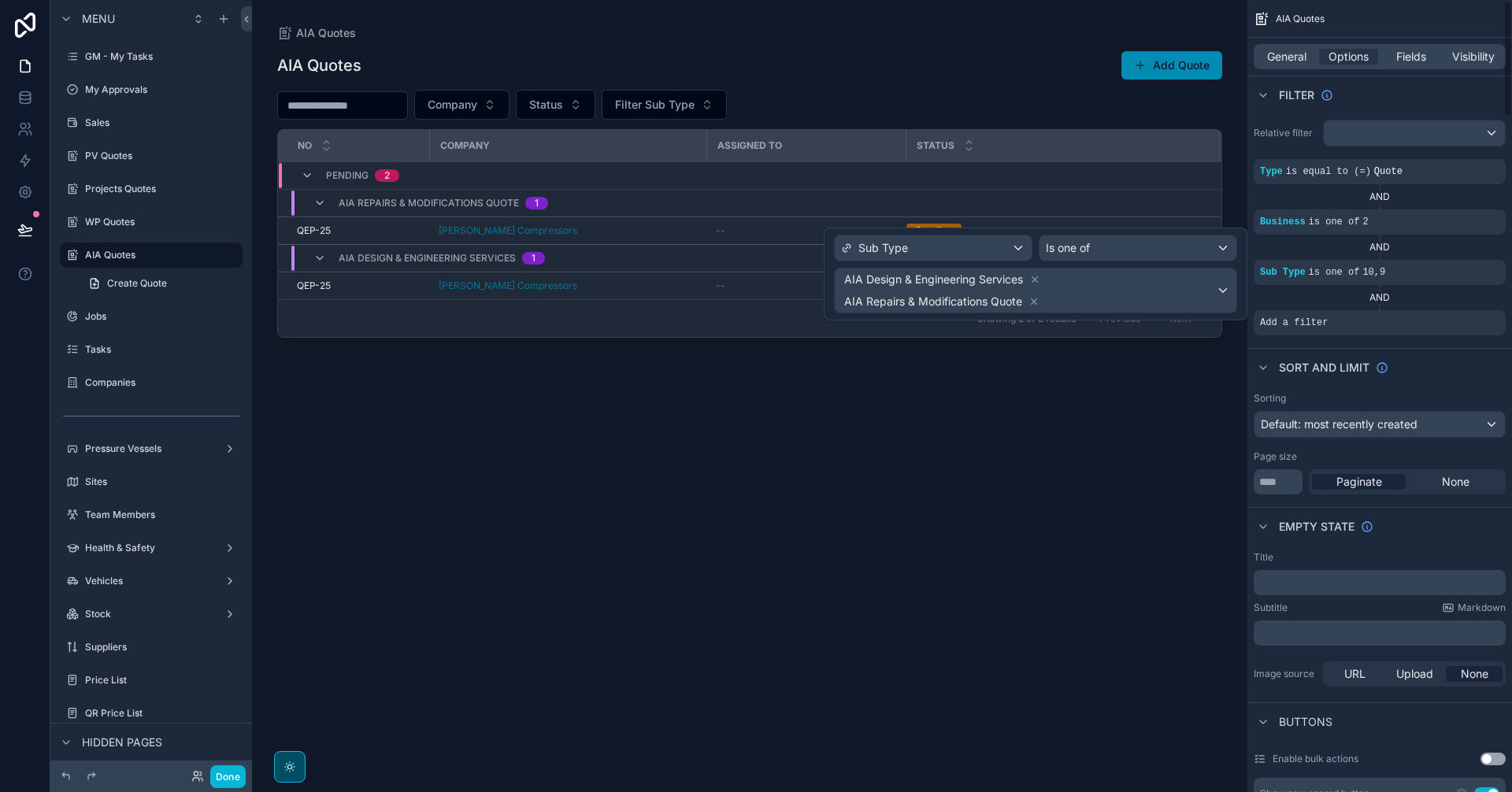
click at [959, 576] on div "AIA Quotes Add Quote Company Status Filter Sub Type No Company Assigned to Stat…" at bounding box center [750, 407] width 945 height 733
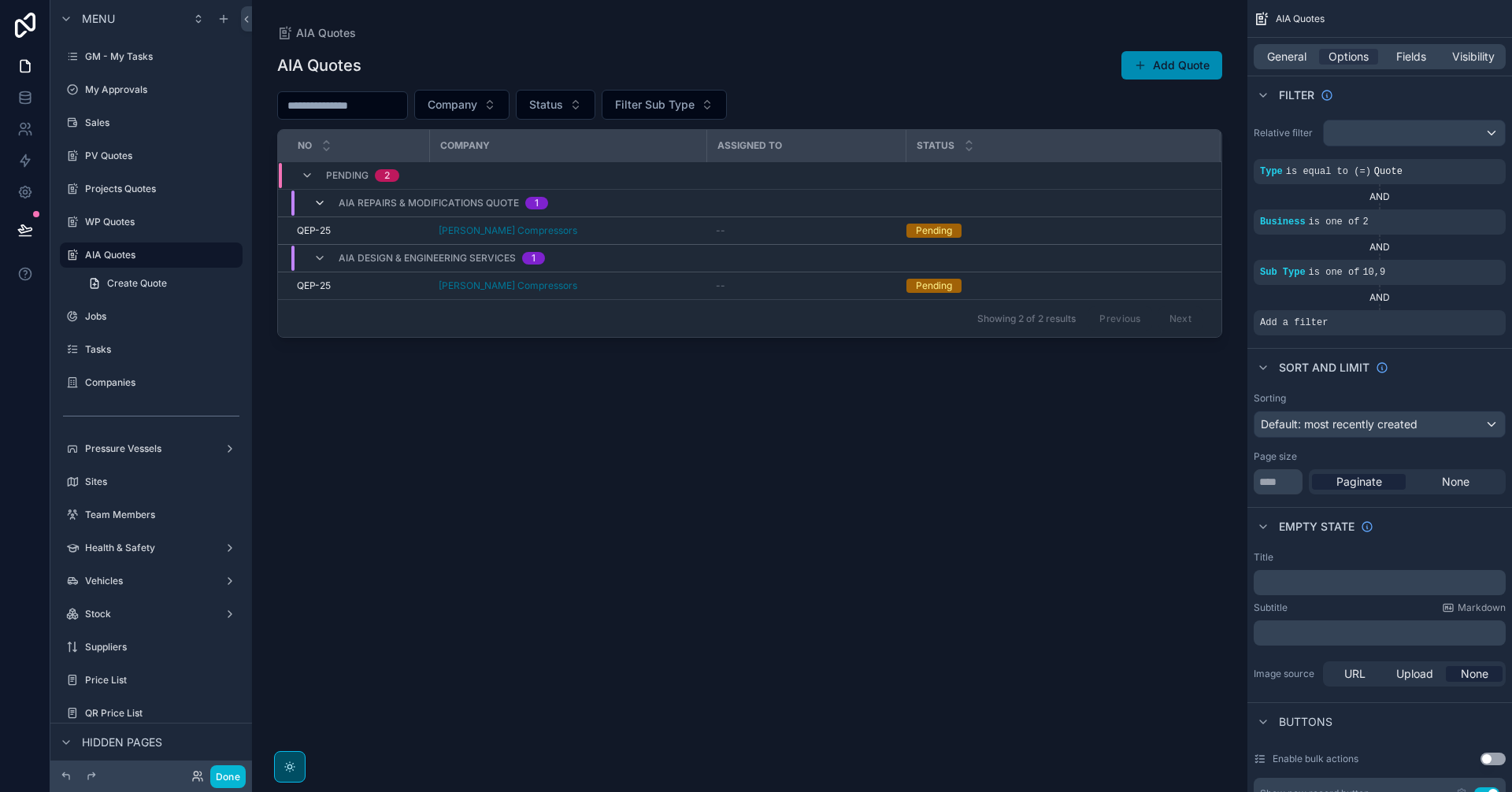
click at [314, 201] on icon "scrollable content" at bounding box center [319, 203] width 13 height 13
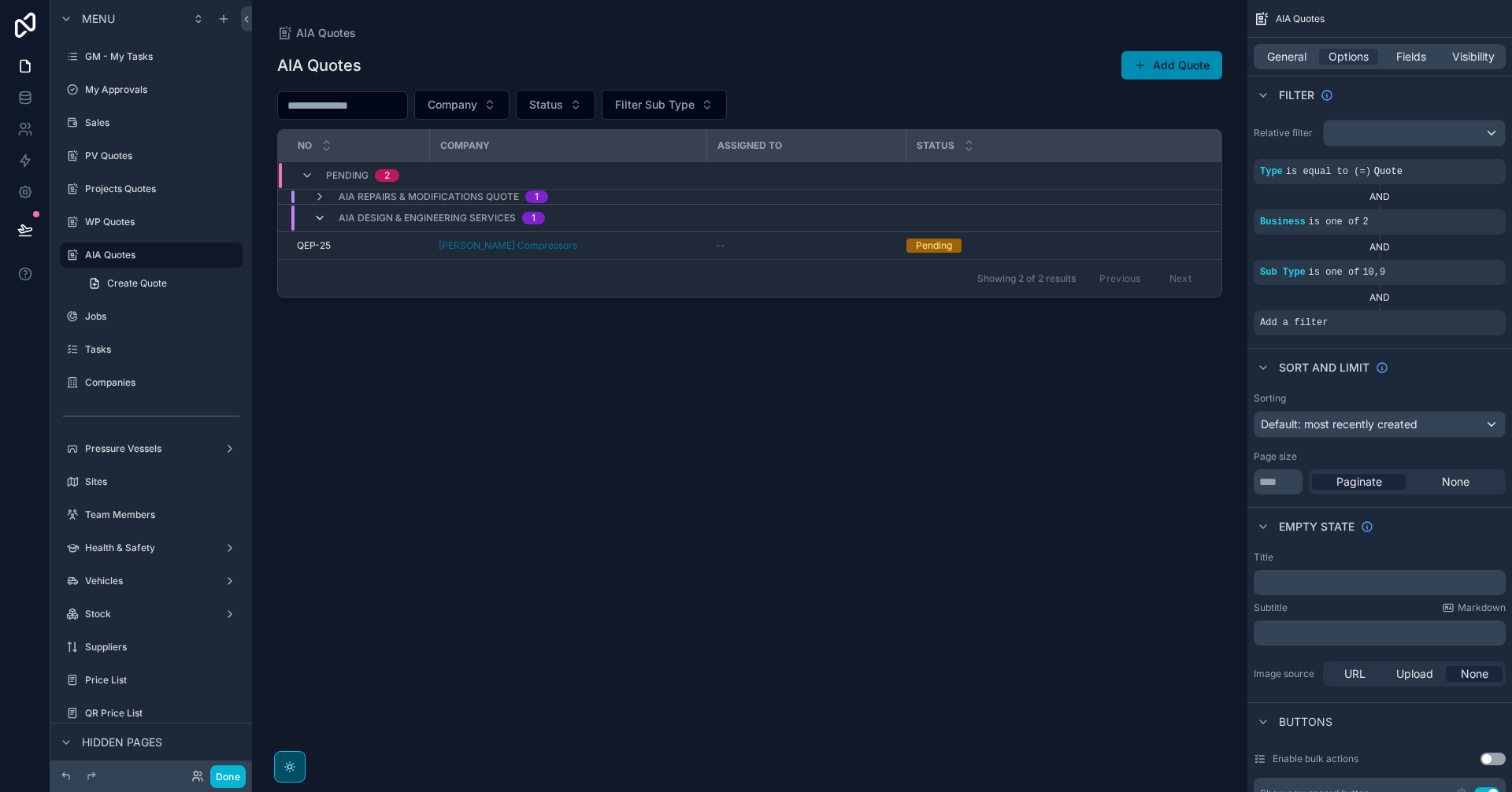
click at [319, 218] on icon "scrollable content" at bounding box center [319, 218] width 13 height 13
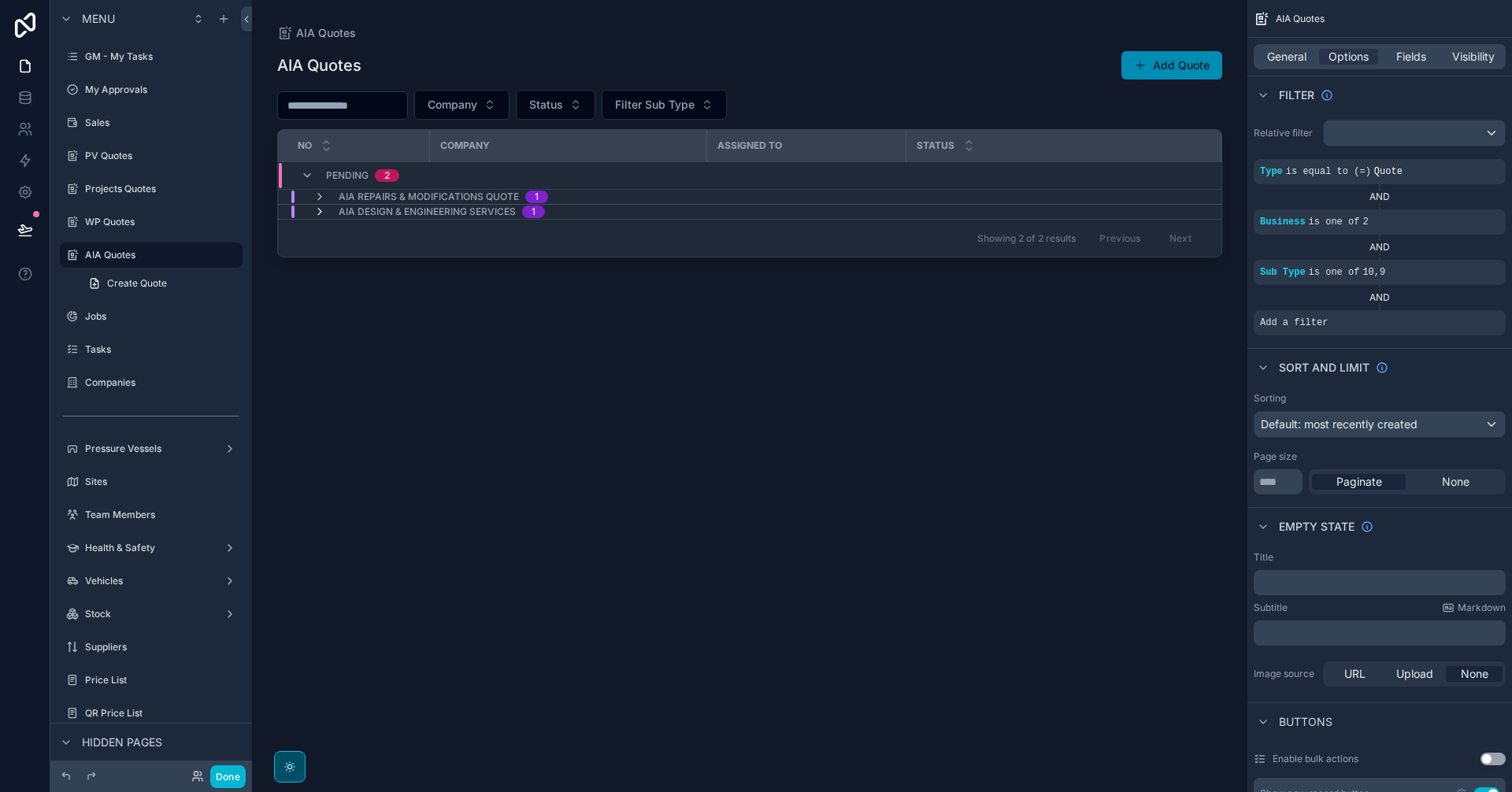
click at [318, 211] on icon "scrollable content" at bounding box center [319, 211] width 13 height 13
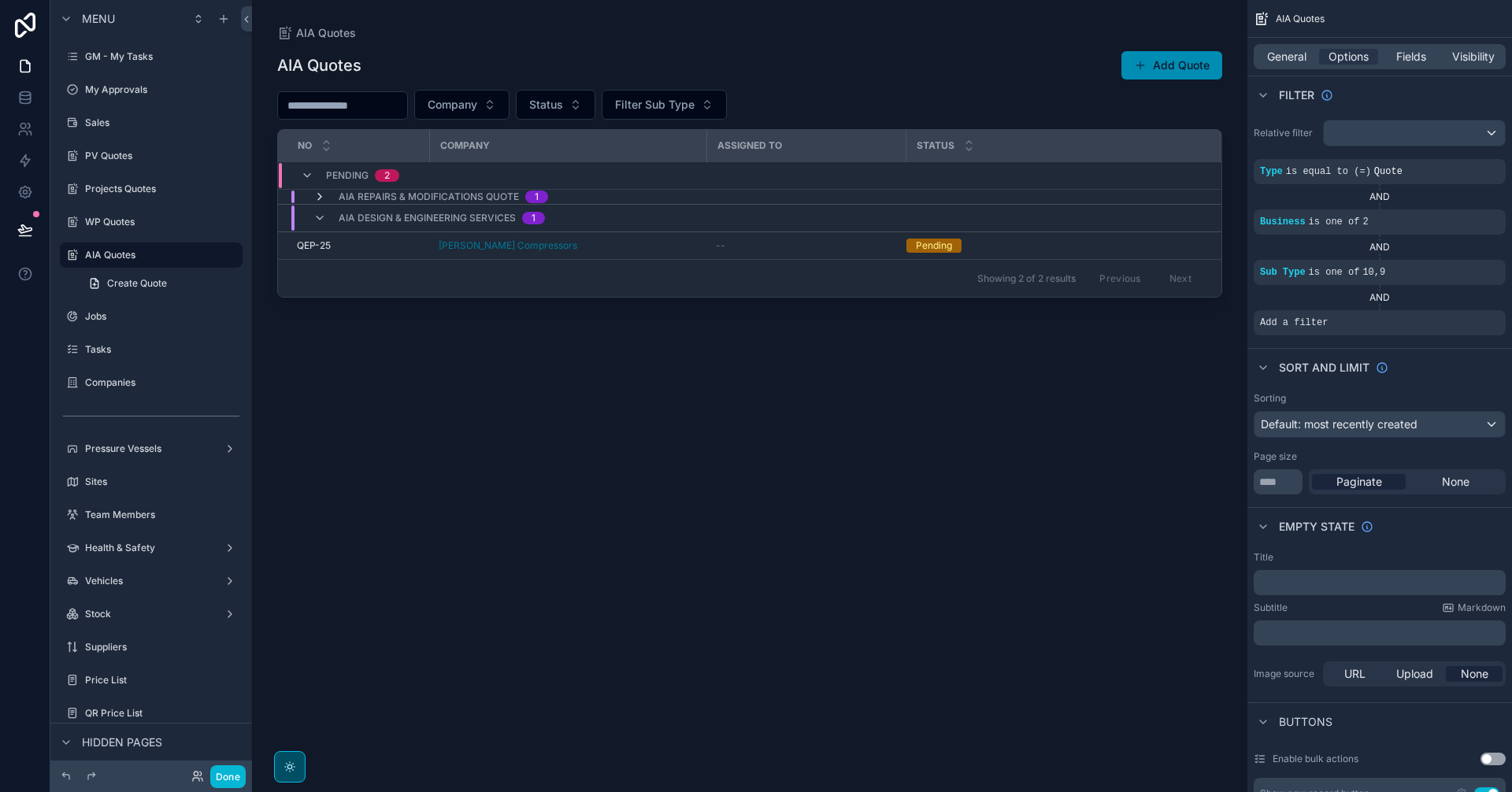
click at [315, 198] on icon "scrollable content" at bounding box center [319, 196] width 13 height 13
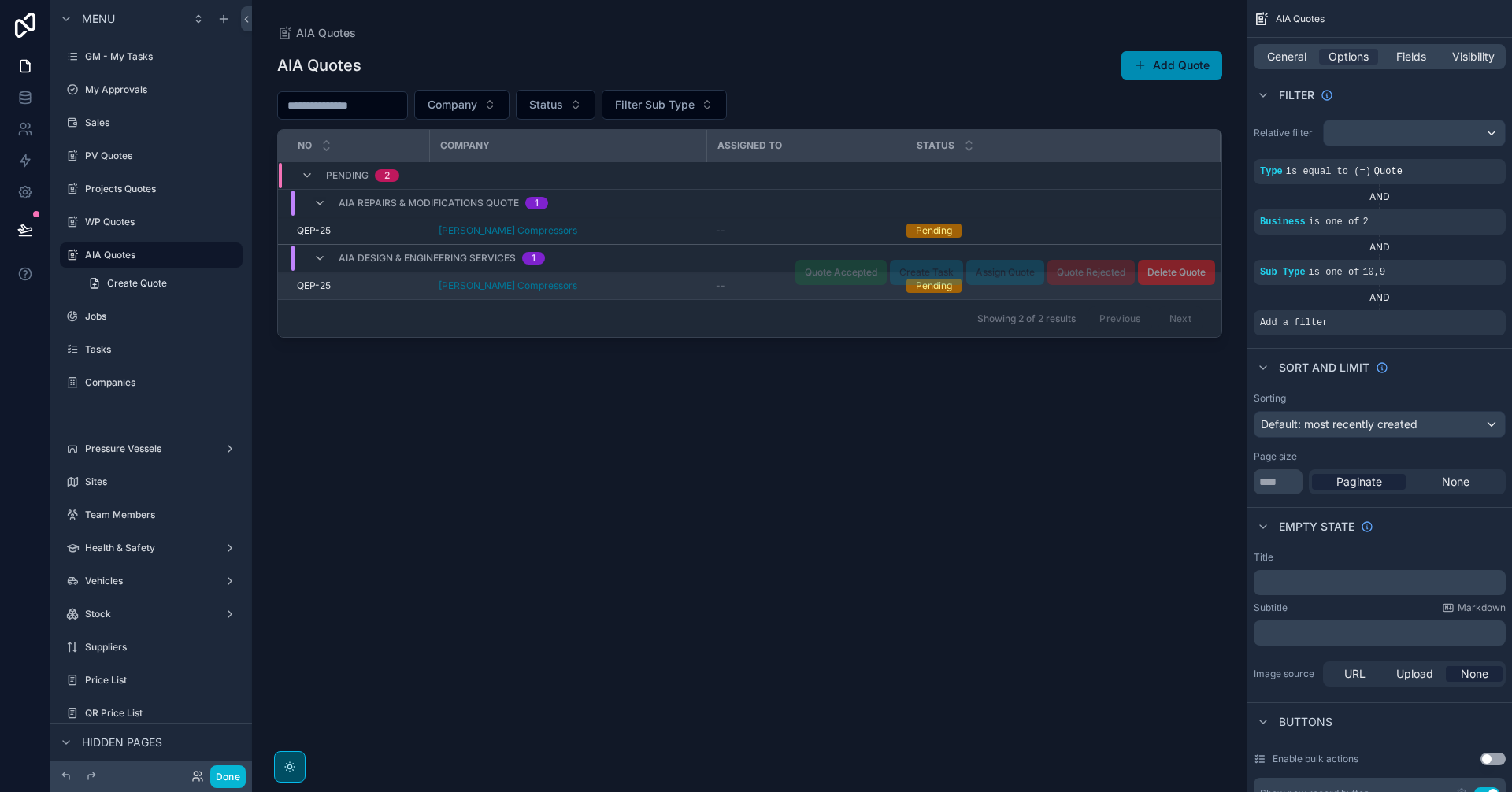
click at [629, 288] on div "[PERSON_NAME] Compressors" at bounding box center [568, 285] width 258 height 13
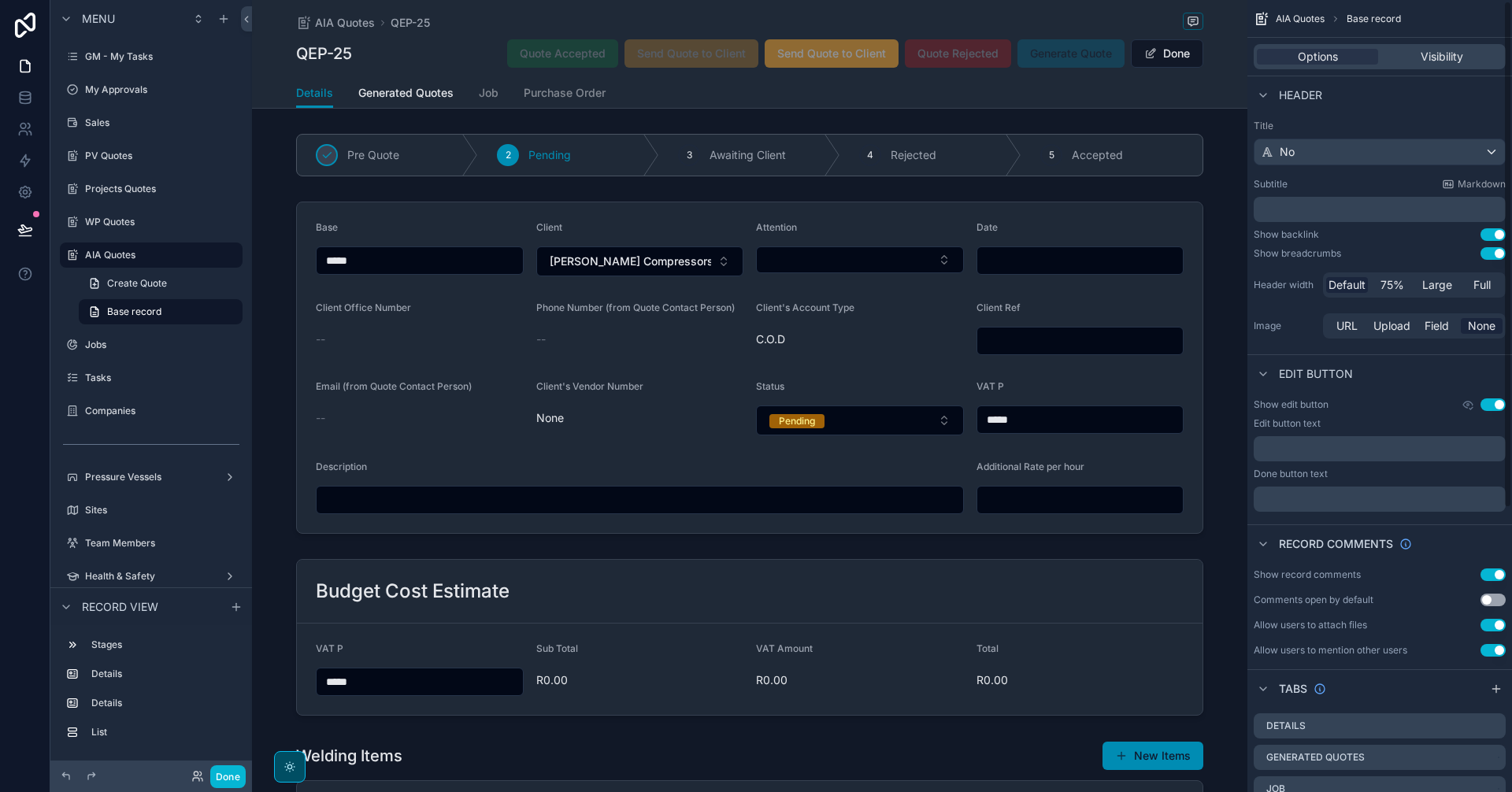
scroll to position [444, 0]
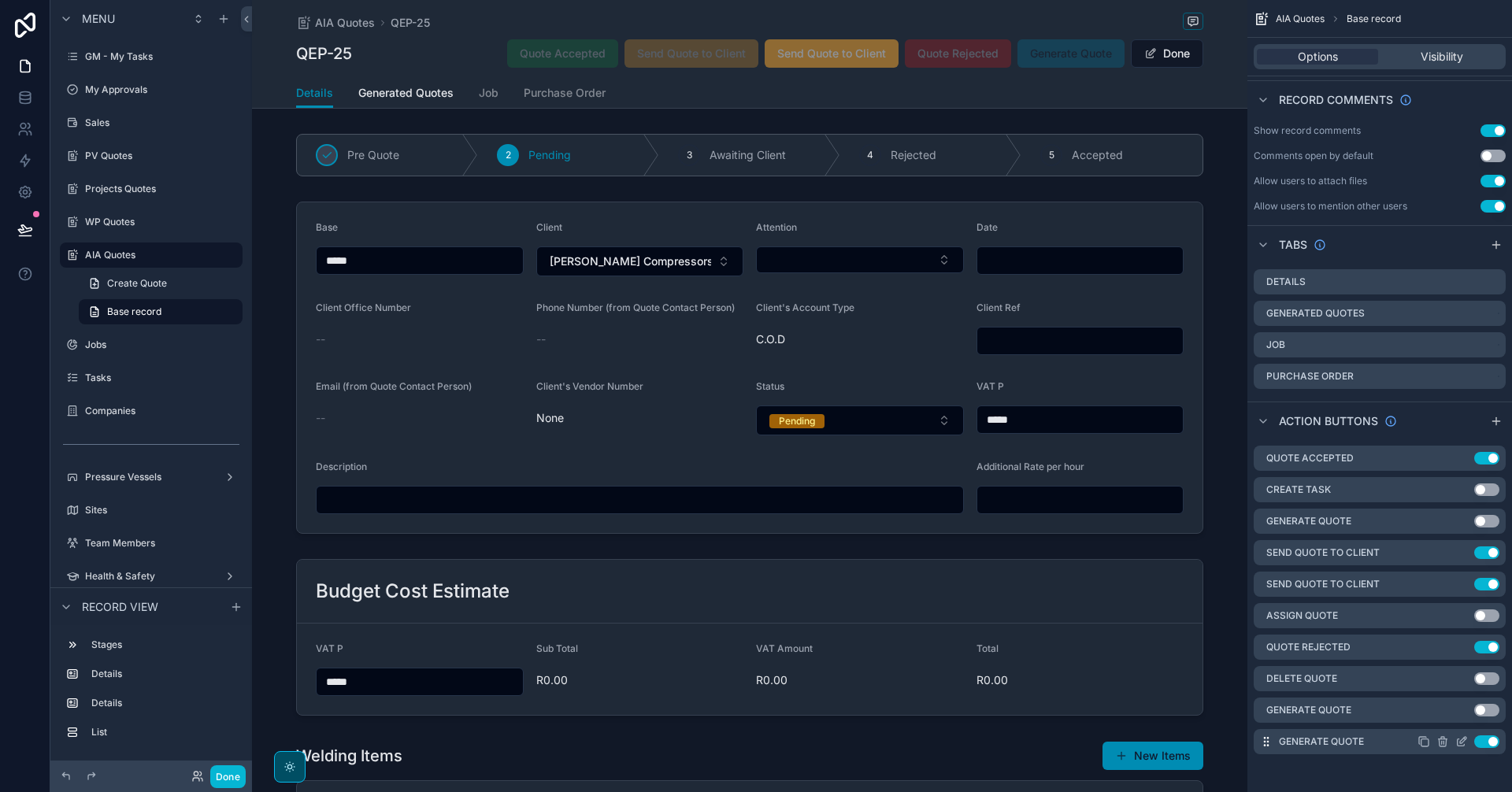
click at [1425, 743] on icon "scrollable content" at bounding box center [1424, 741] width 13 height 13
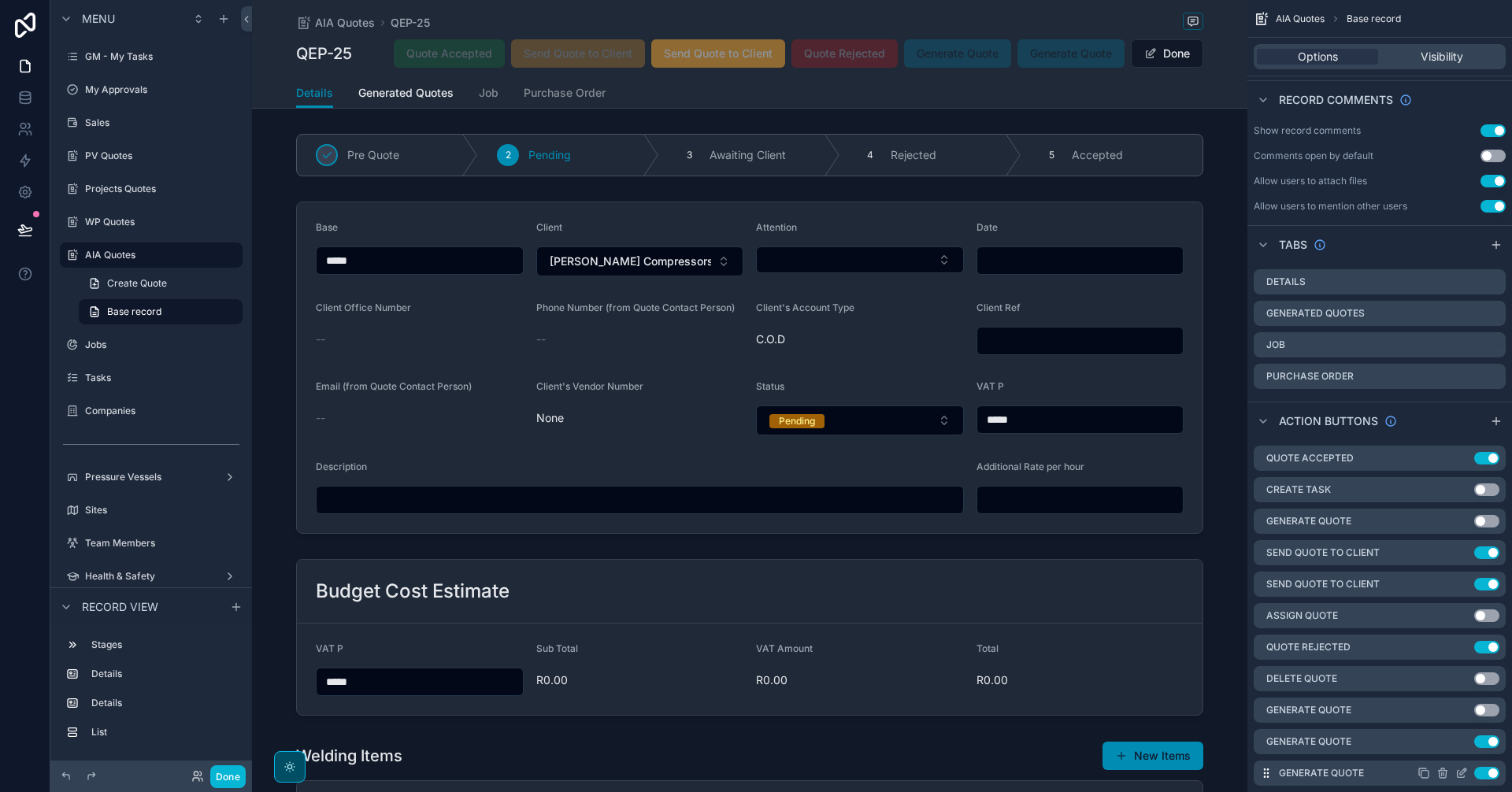
click at [1457, 769] on icon "scrollable content" at bounding box center [1461, 772] width 13 height 13
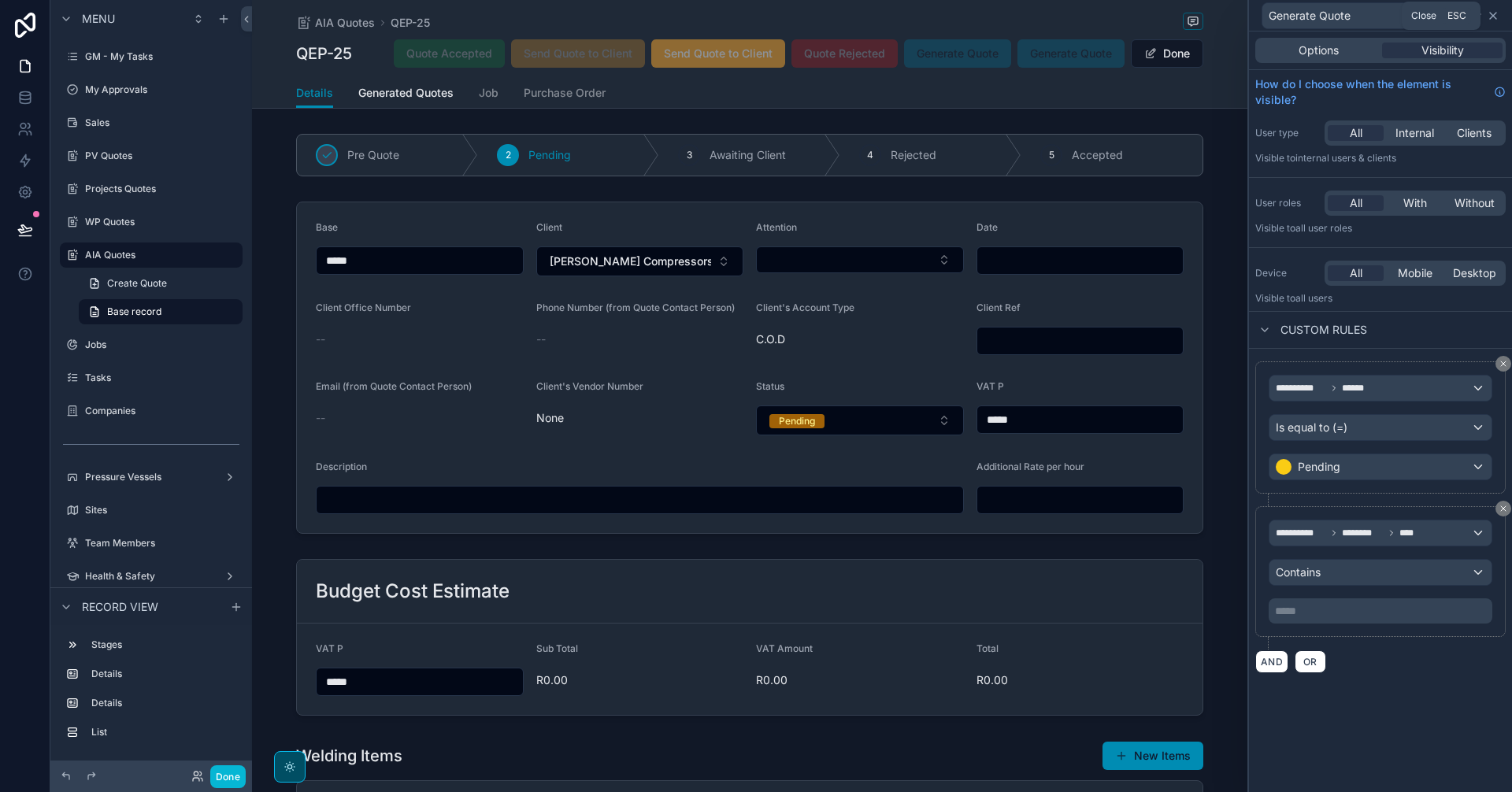
click at [1490, 16] on icon at bounding box center [1492, 15] width 13 height 13
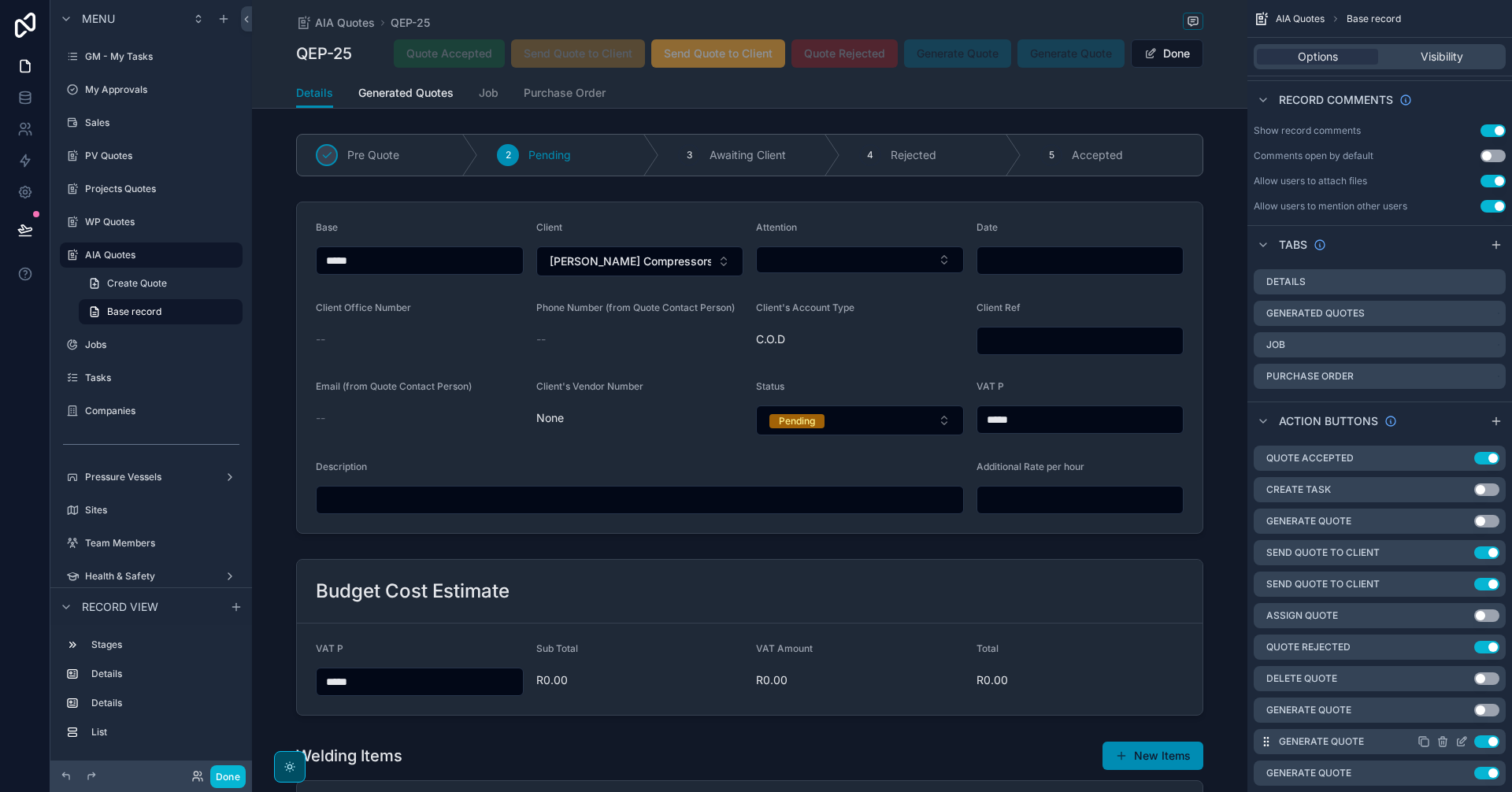
click at [1461, 742] on icon "scrollable content" at bounding box center [1461, 741] width 13 height 13
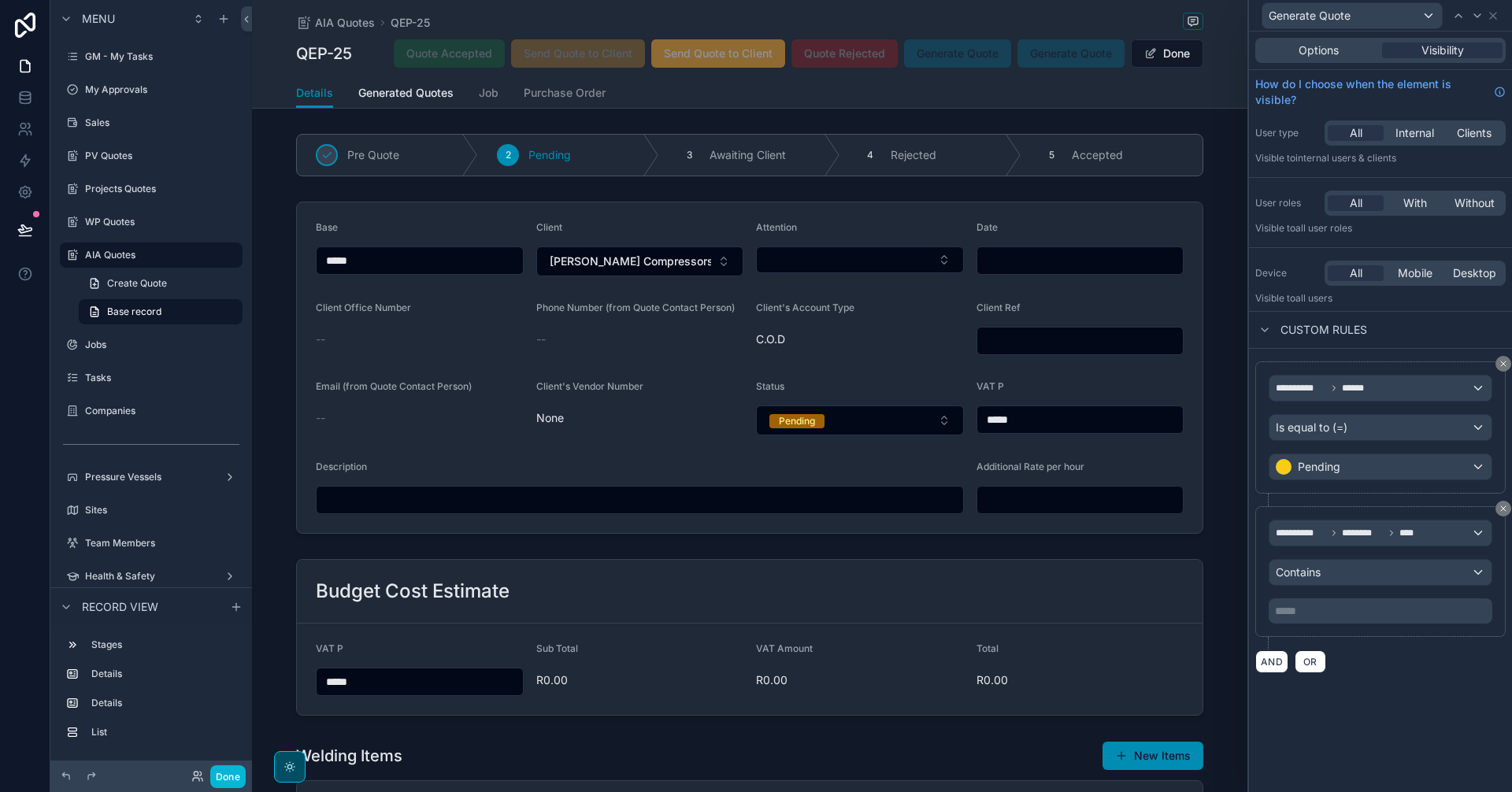
click at [1387, 609] on p "***** ﻿" at bounding box center [1382, 611] width 214 height 16
drag, startPoint x: 1303, startPoint y: 615, endPoint x: 1268, endPoint y: 615, distance: 35.0
click at [1268, 615] on div "***" at bounding box center [1380, 611] width 223 height 25
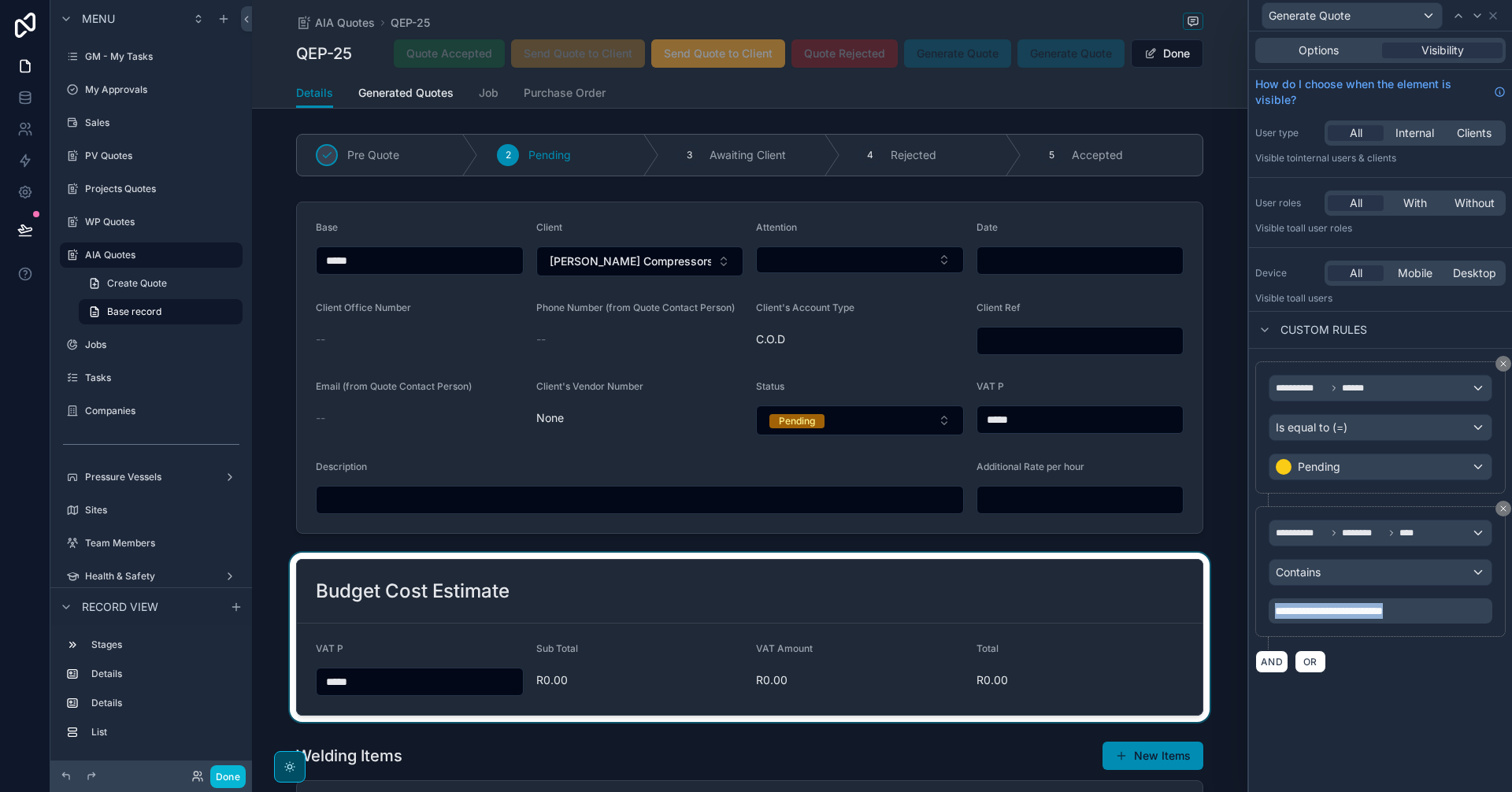
drag, startPoint x: 1442, startPoint y: 612, endPoint x: 1211, endPoint y: 617, distance: 231.1
click at [1215, 616] on div "**********" at bounding box center [756, 396] width 1512 height 792
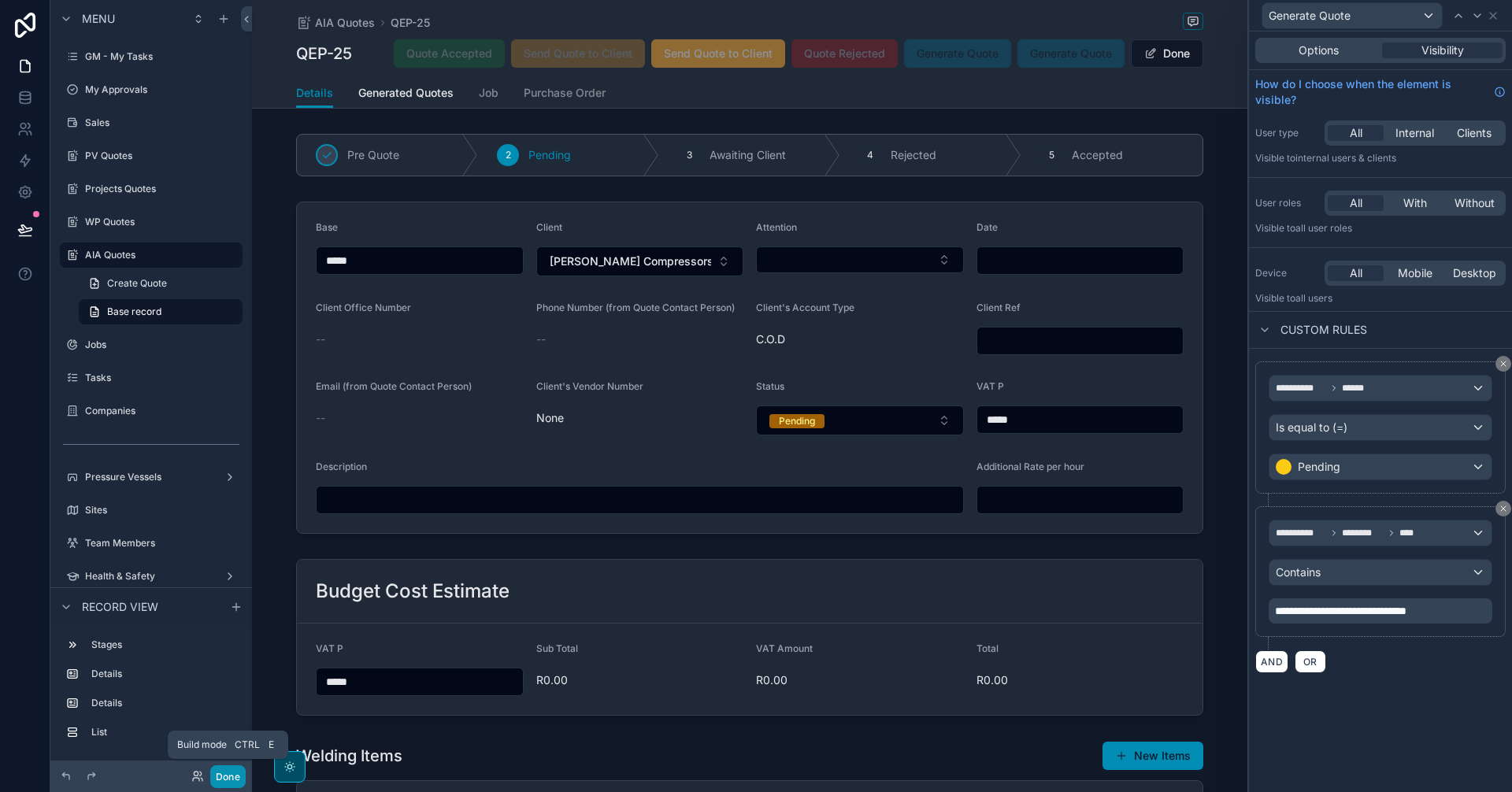
click at [231, 770] on button "Done" at bounding box center [228, 777] width 36 height 23
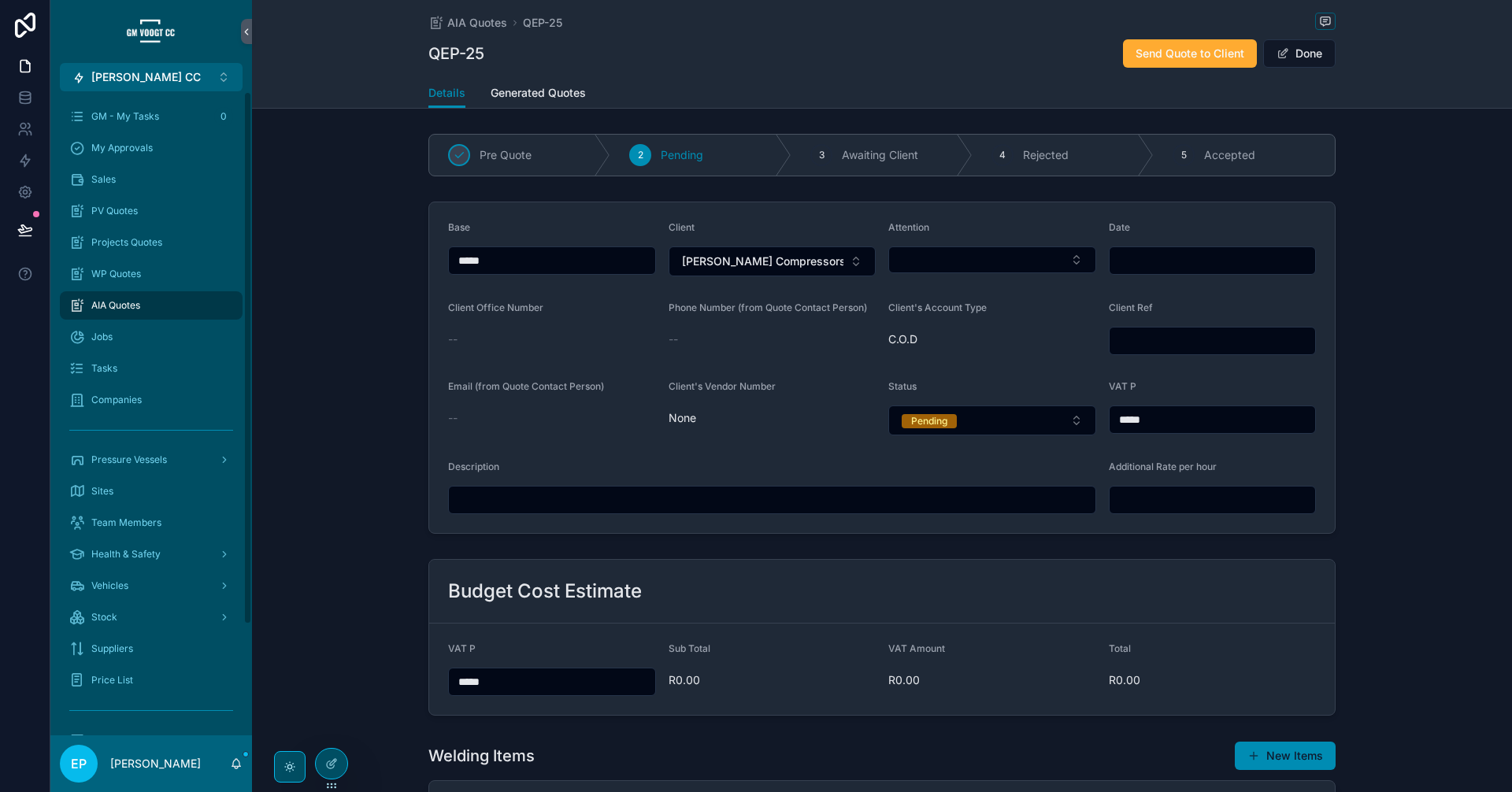
click at [149, 294] on div "AIA Quotes" at bounding box center [151, 306] width 164 height 25
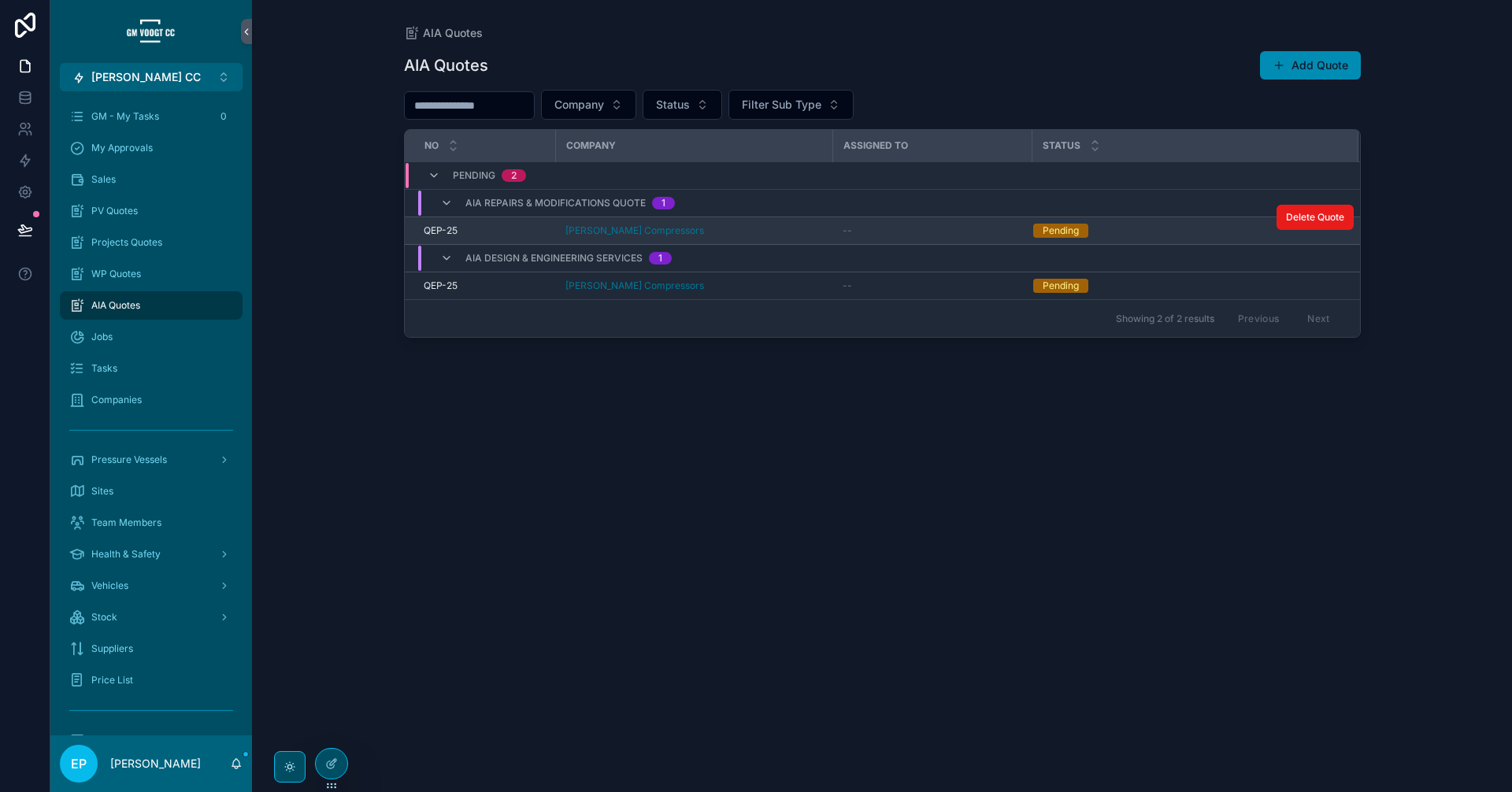
click at [778, 228] on div "[PERSON_NAME] Compressors" at bounding box center [694, 230] width 258 height 13
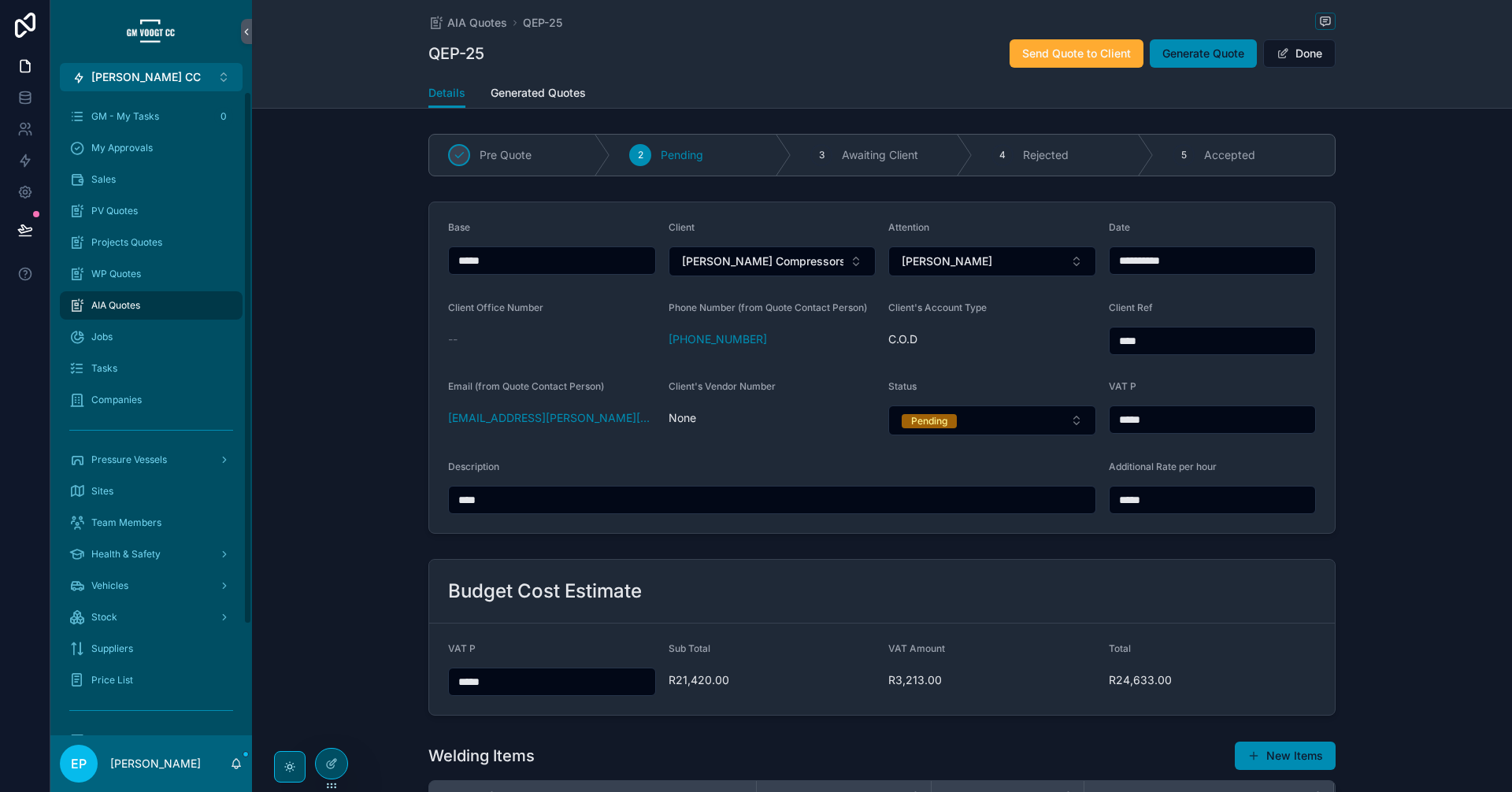
click at [177, 308] on div "AIA Quotes" at bounding box center [151, 306] width 164 height 25
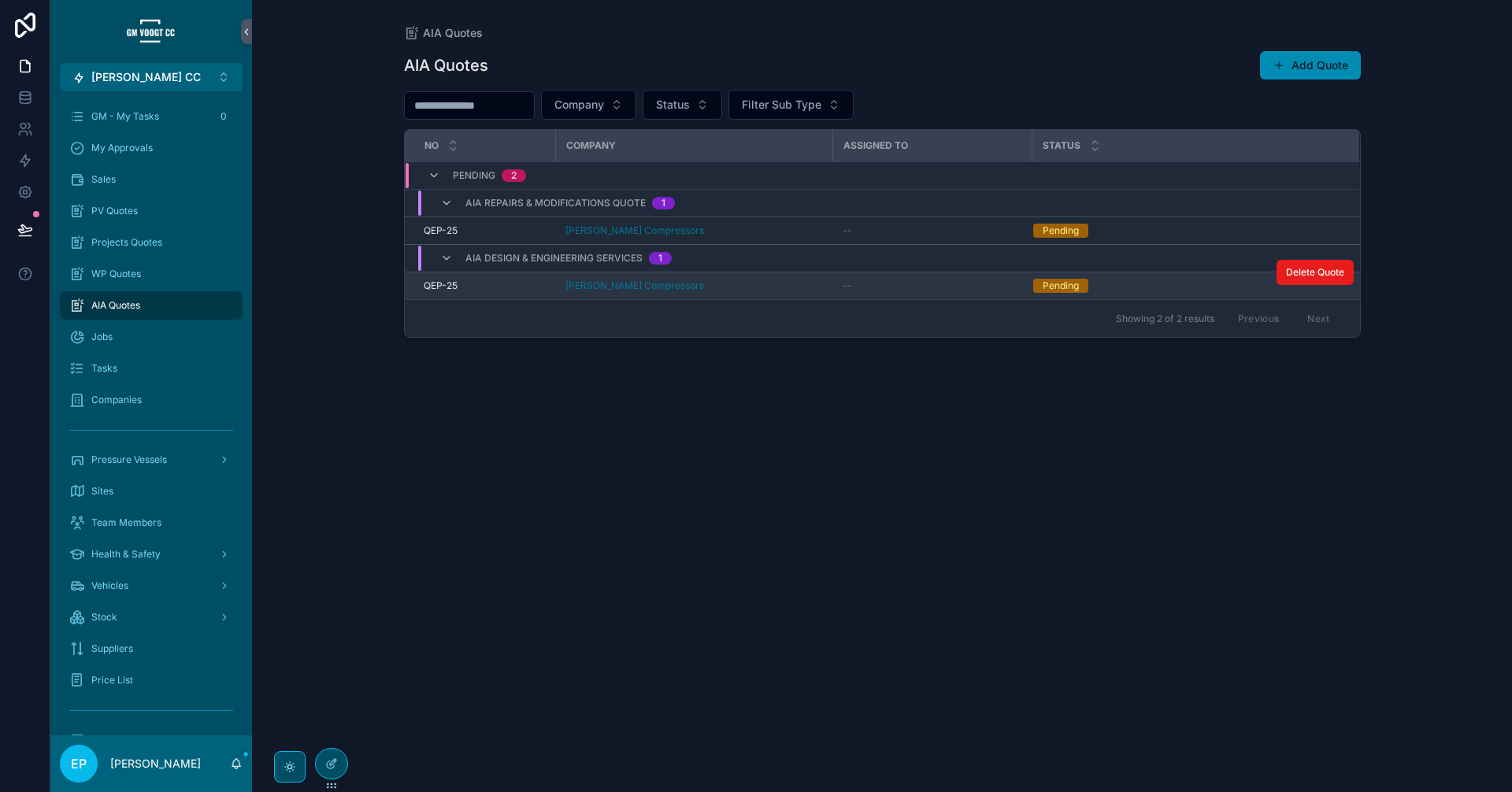
click at [777, 290] on div "[PERSON_NAME] Compressors" at bounding box center [694, 285] width 258 height 13
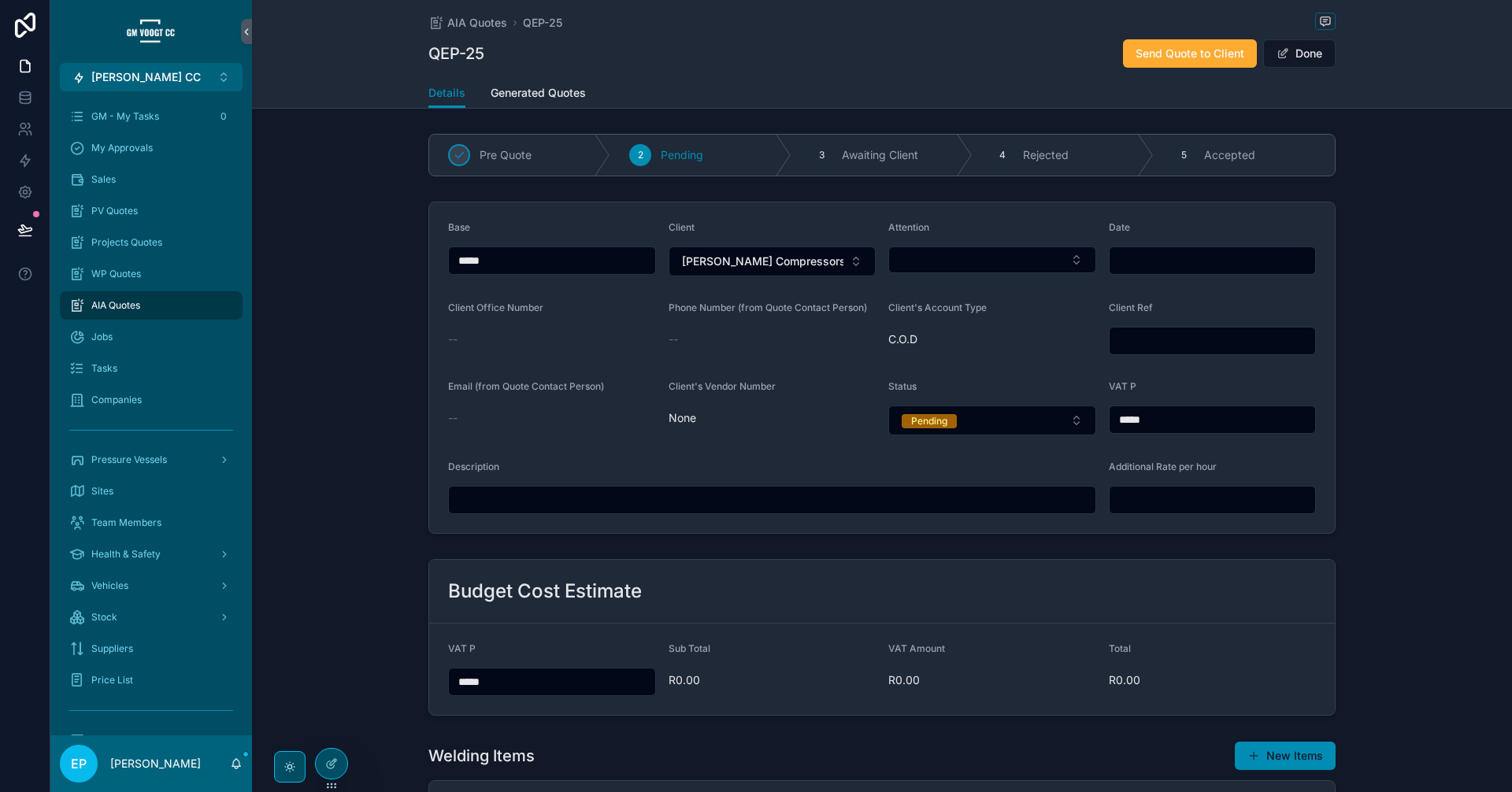
click at [502, 261] on input "*****" at bounding box center [552, 261] width 206 height 22
drag, startPoint x: 513, startPoint y: 268, endPoint x: 417, endPoint y: 280, distance: 96.7
click at [417, 280] on div "Base ***** Client [PERSON_NAME] Compressors Attention Date Client Office Number…" at bounding box center [882, 368] width 1260 height 345
type input "**********"
click at [1397, 372] on div "**********" at bounding box center [882, 368] width 1260 height 345
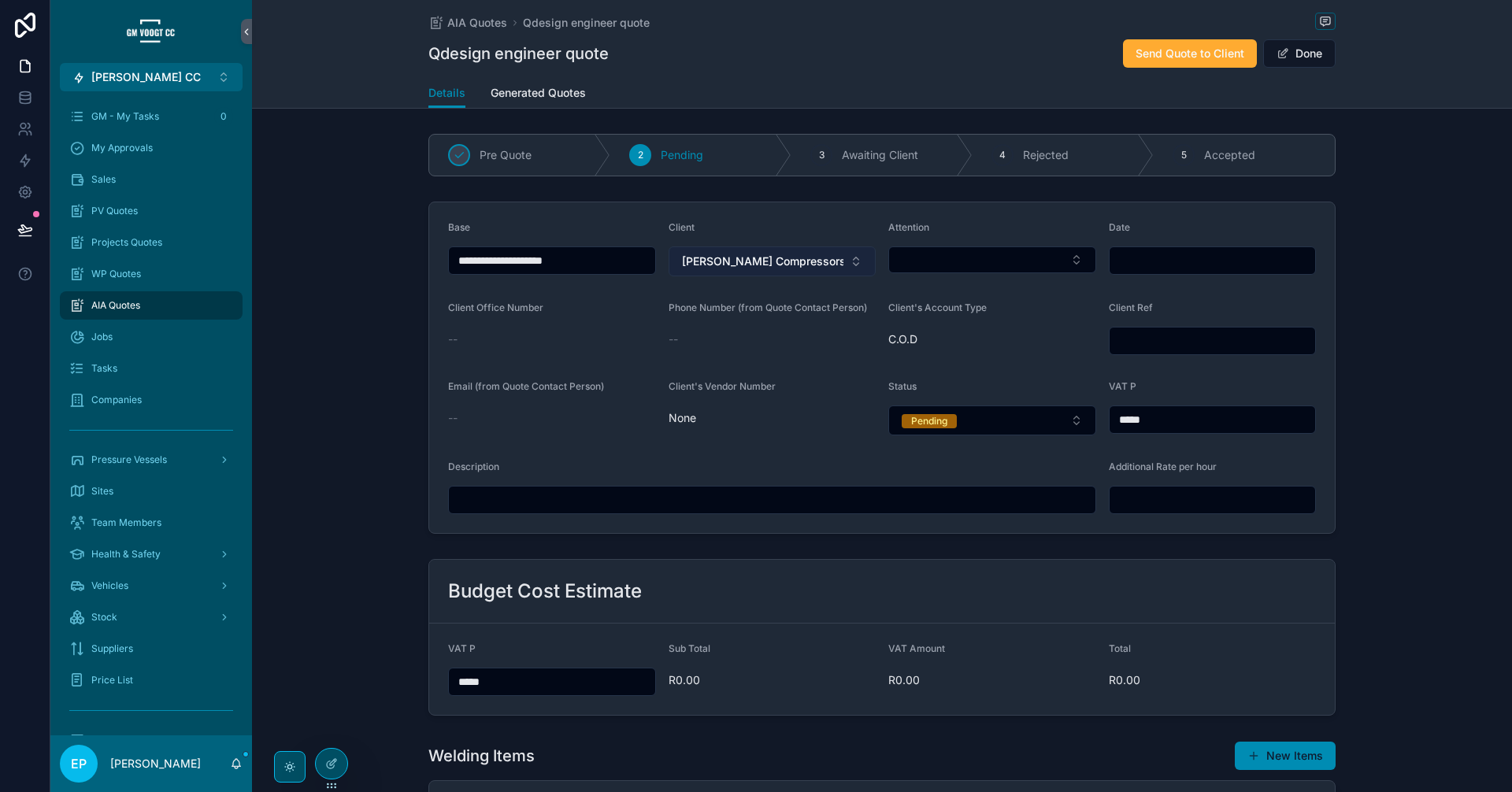
click at [813, 256] on button "[PERSON_NAME] Compressors" at bounding box center [773, 261] width 208 height 30
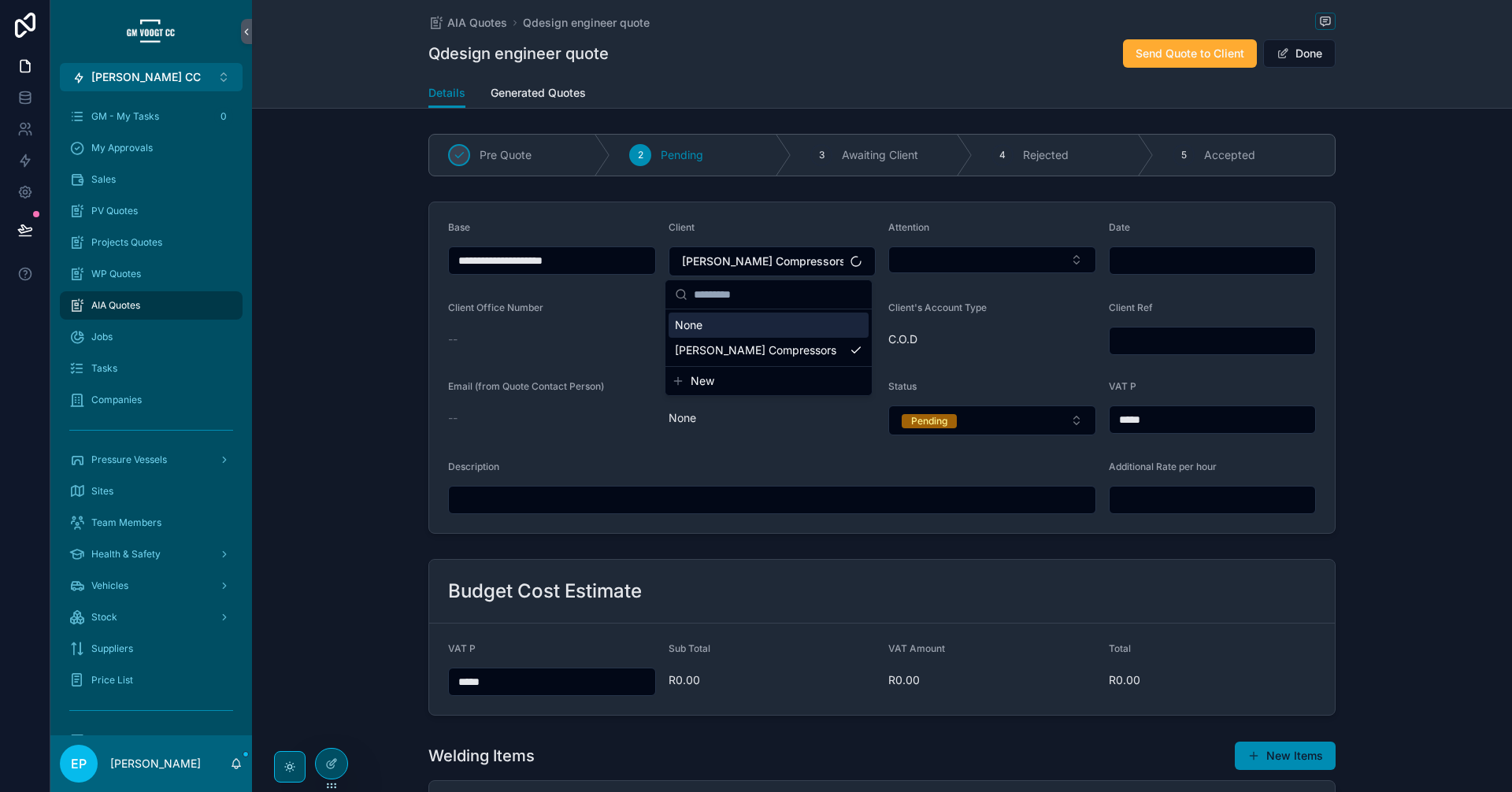
click at [777, 295] on input "scrollable content" at bounding box center [778, 294] width 169 height 28
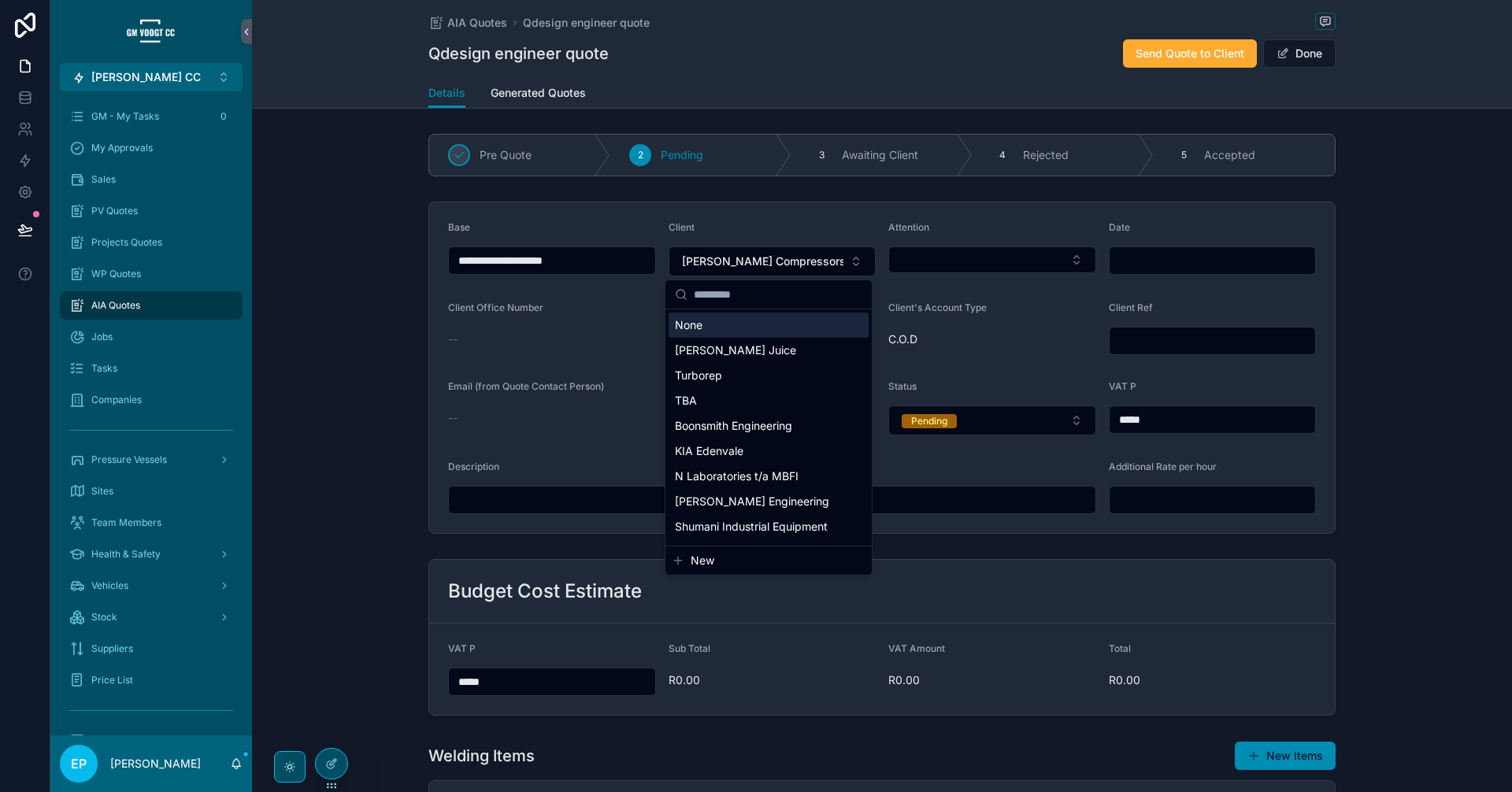
click at [801, 297] on input "scrollable content" at bounding box center [778, 294] width 169 height 28
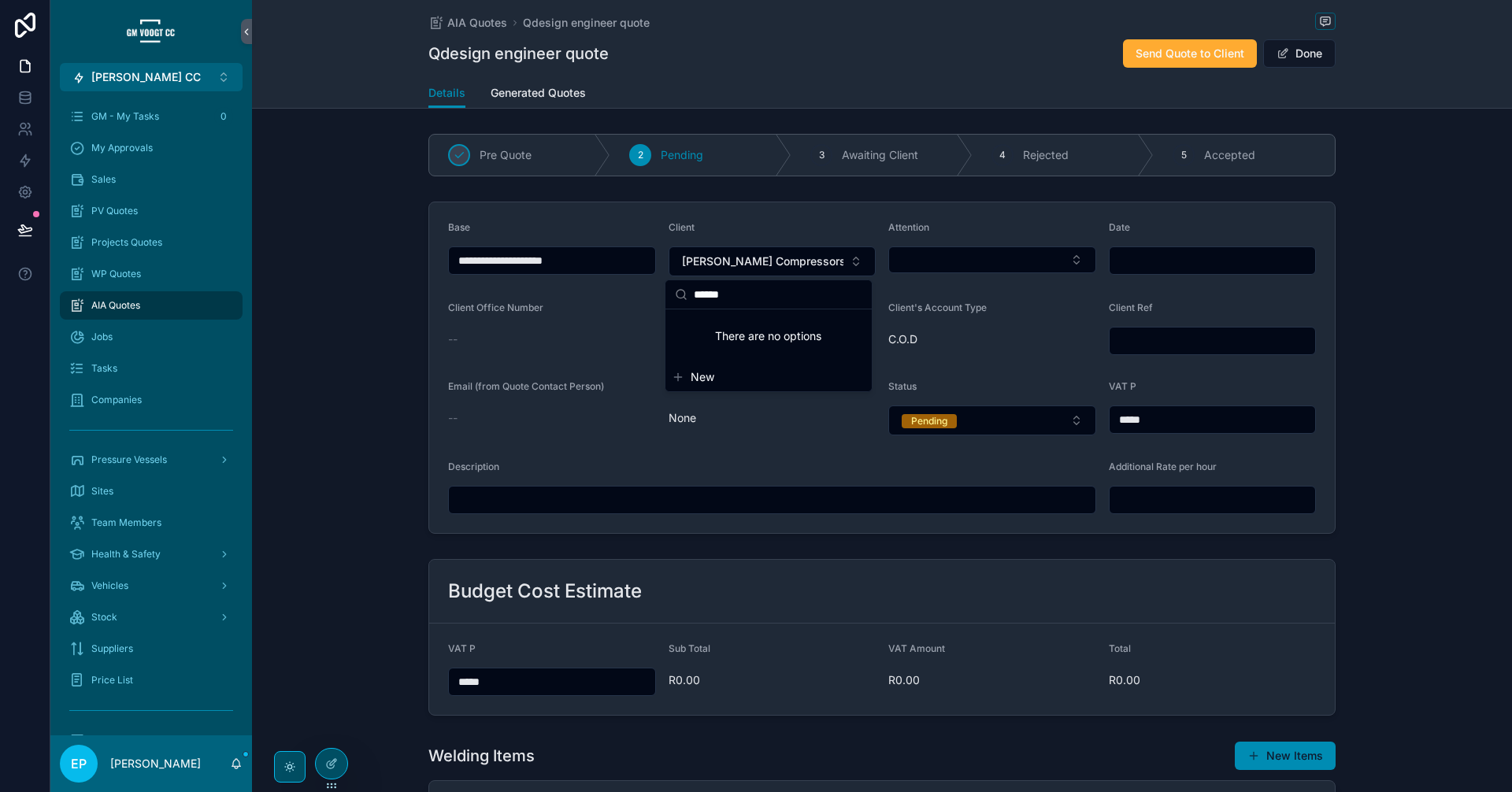
type input "******"
click at [1424, 277] on div "**********" at bounding box center [882, 368] width 1260 height 345
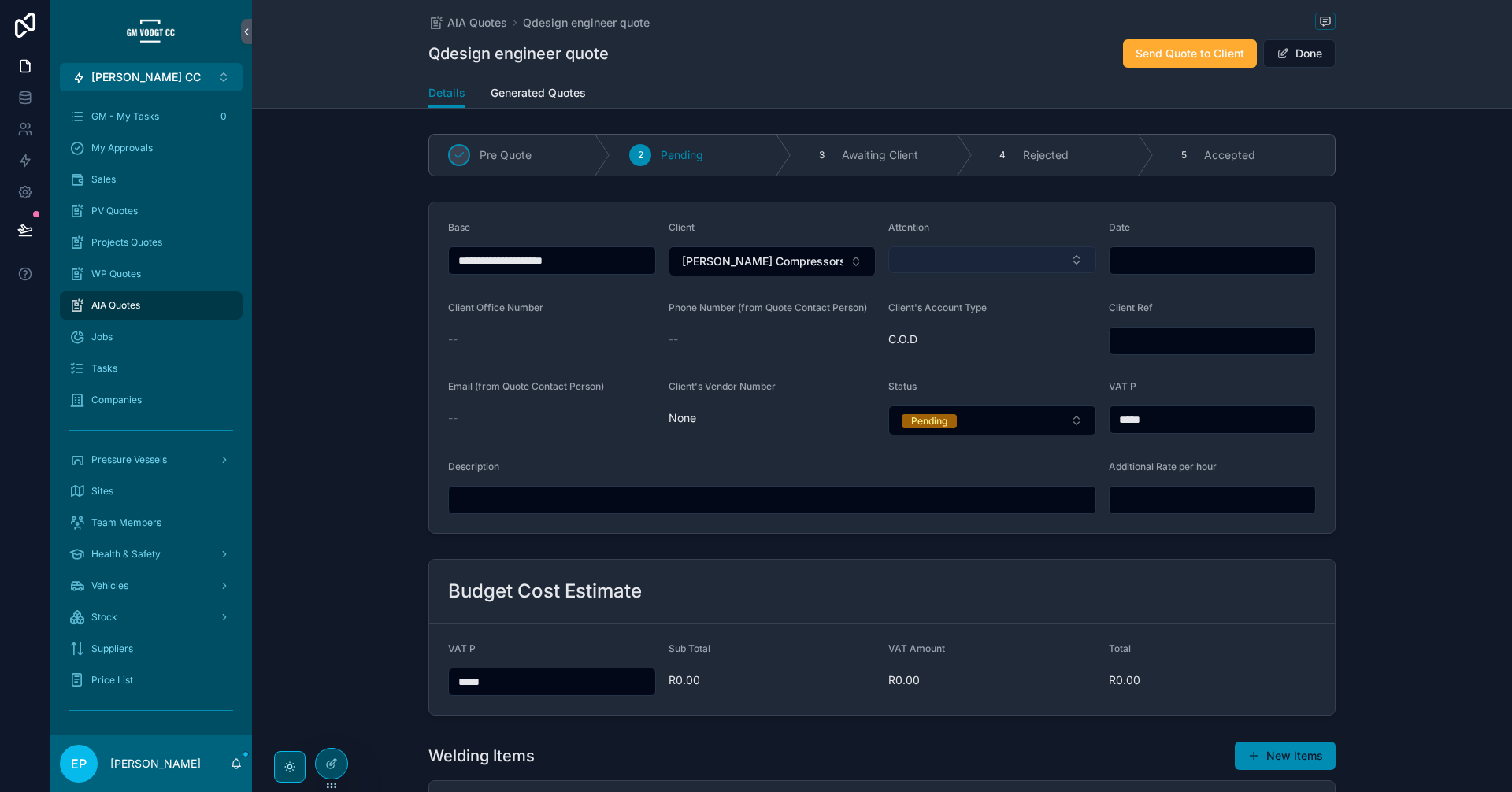
click at [1036, 267] on button "Select Button" at bounding box center [992, 260] width 208 height 27
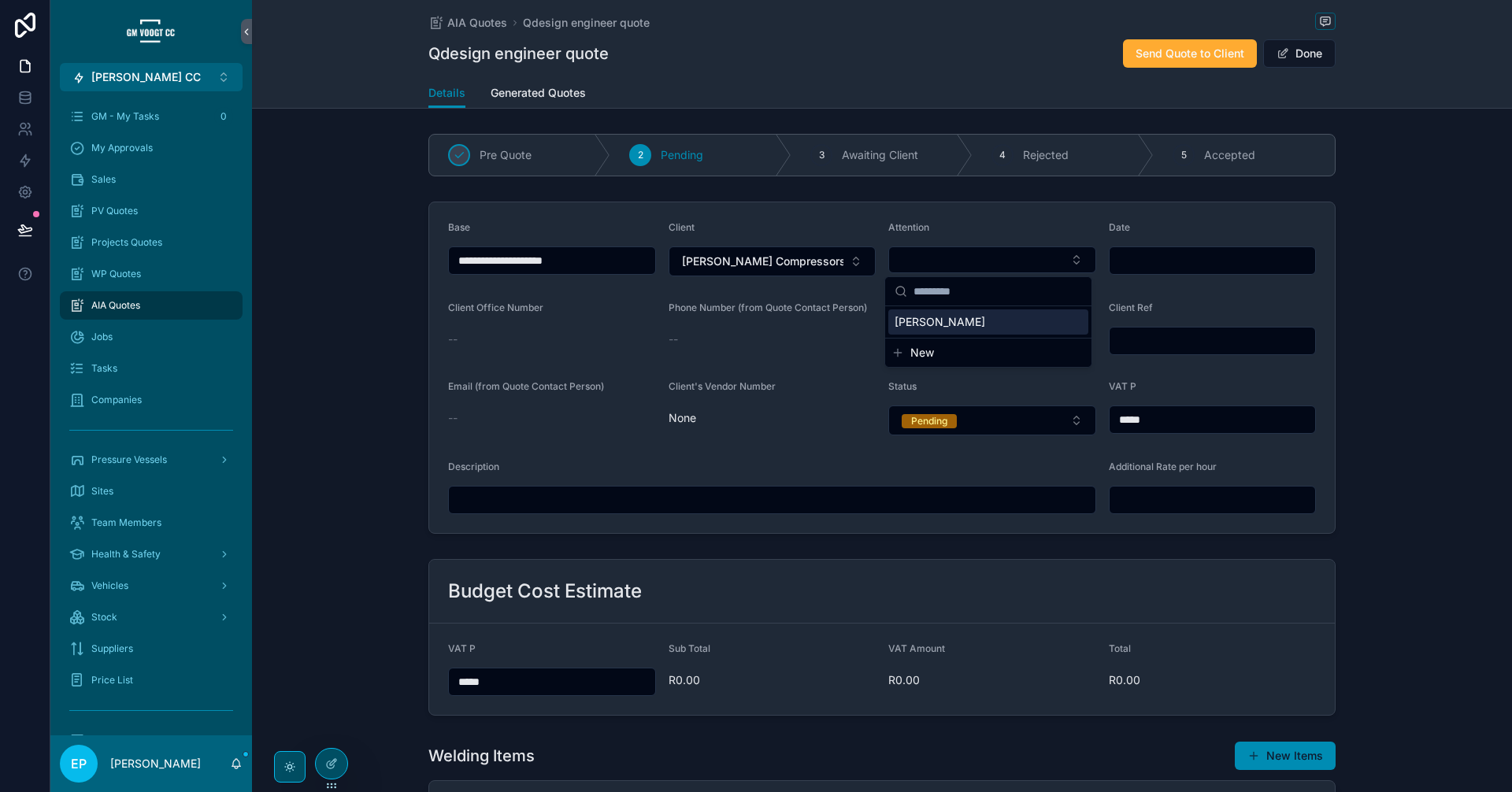
click at [998, 313] on div "[PERSON_NAME]" at bounding box center [988, 323] width 200 height 25
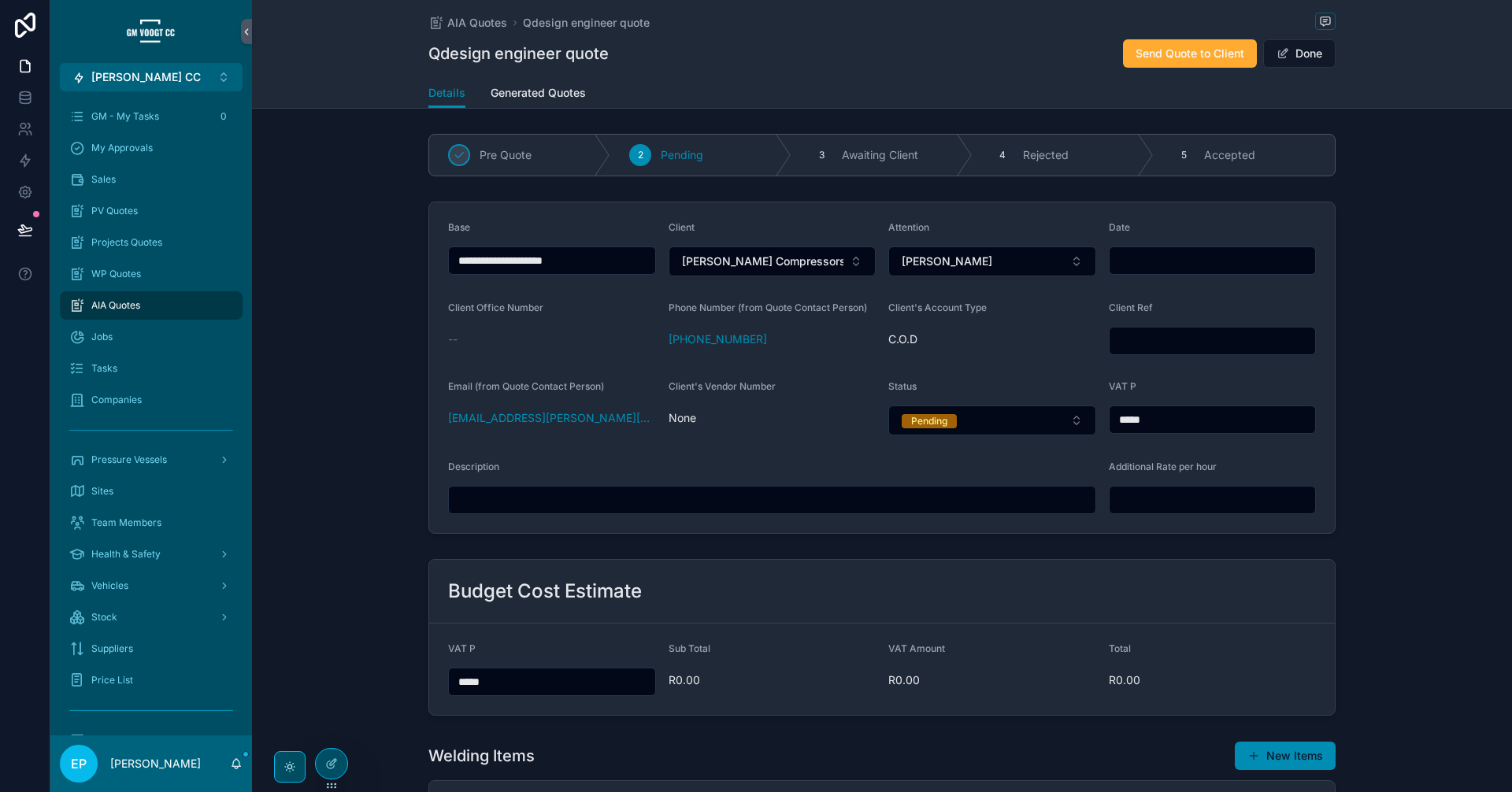
click at [1166, 262] on input "scrollable content" at bounding box center [1212, 261] width 206 height 22
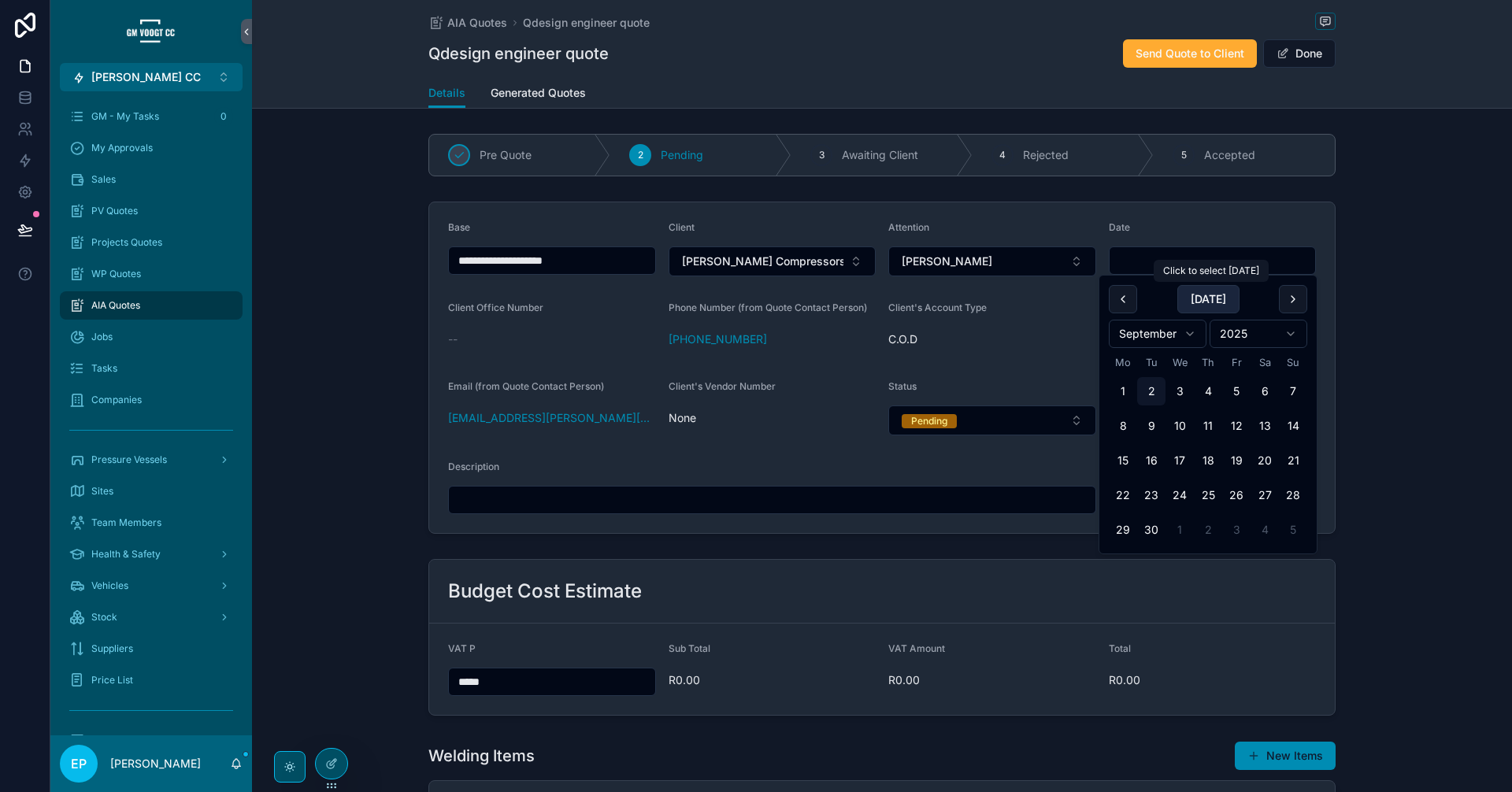
click at [1202, 302] on button "[DATE]" at bounding box center [1208, 299] width 62 height 28
type input "**********"
click at [1447, 334] on div "**********" at bounding box center [882, 368] width 1260 height 345
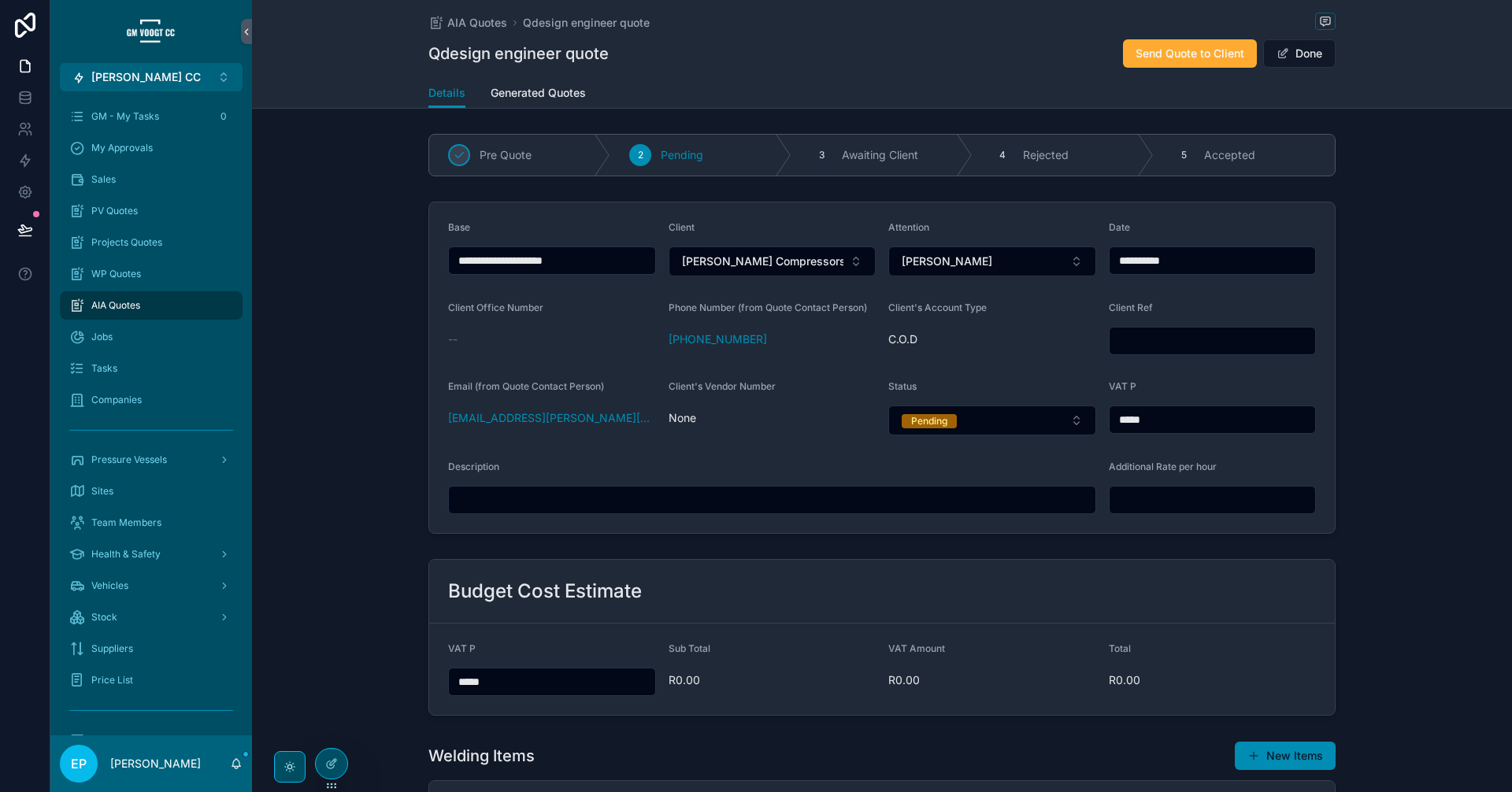
click at [1169, 340] on input "scrollable content" at bounding box center [1212, 341] width 206 height 22
click at [1187, 342] on input "scrollable content" at bounding box center [1212, 341] width 206 height 22
paste input "**********"
type input "**********"
click at [1381, 458] on div "**********" at bounding box center [882, 368] width 1260 height 345
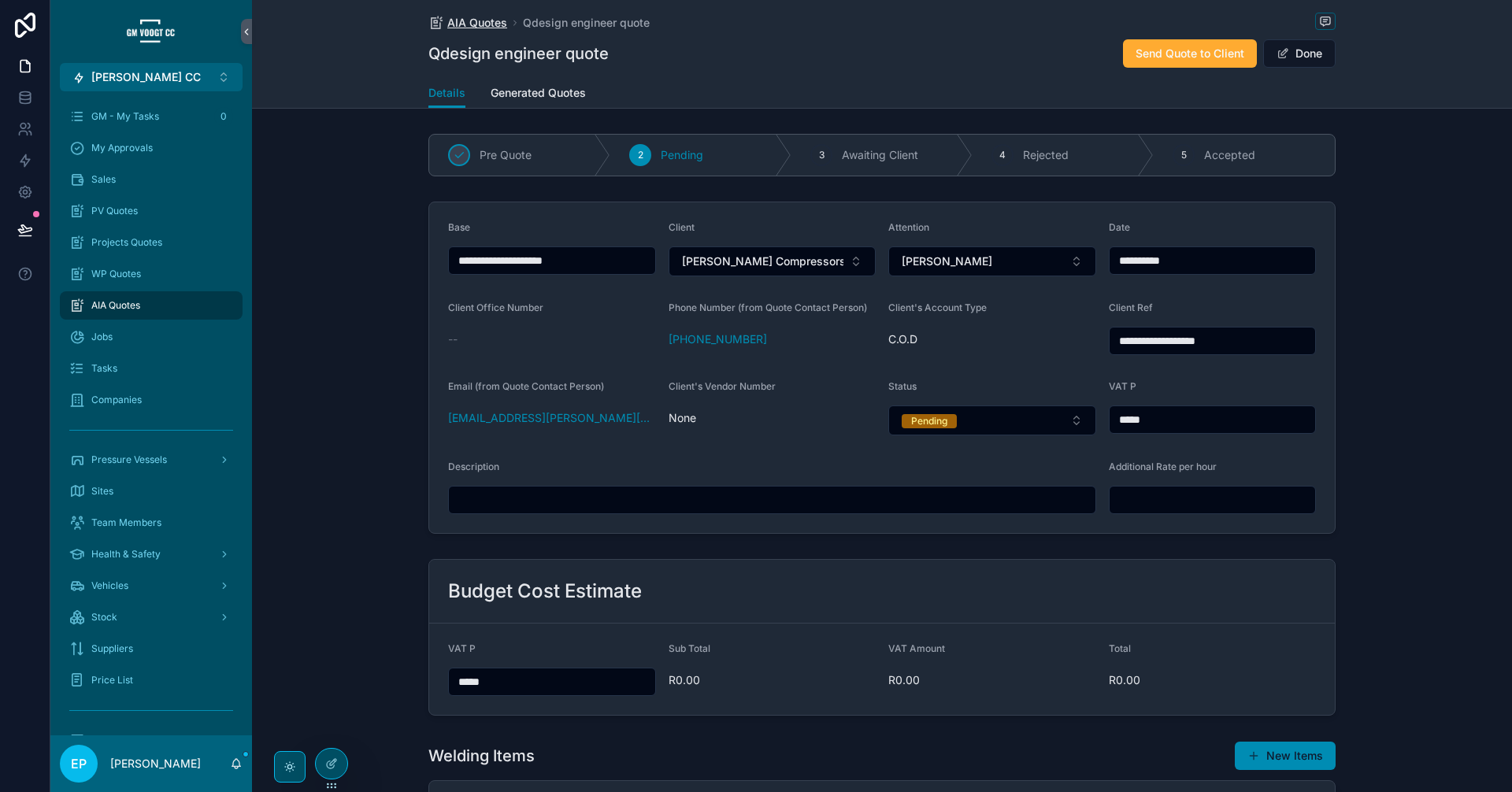
click at [477, 25] on span "AIA Quotes" at bounding box center [477, 23] width 59 height 16
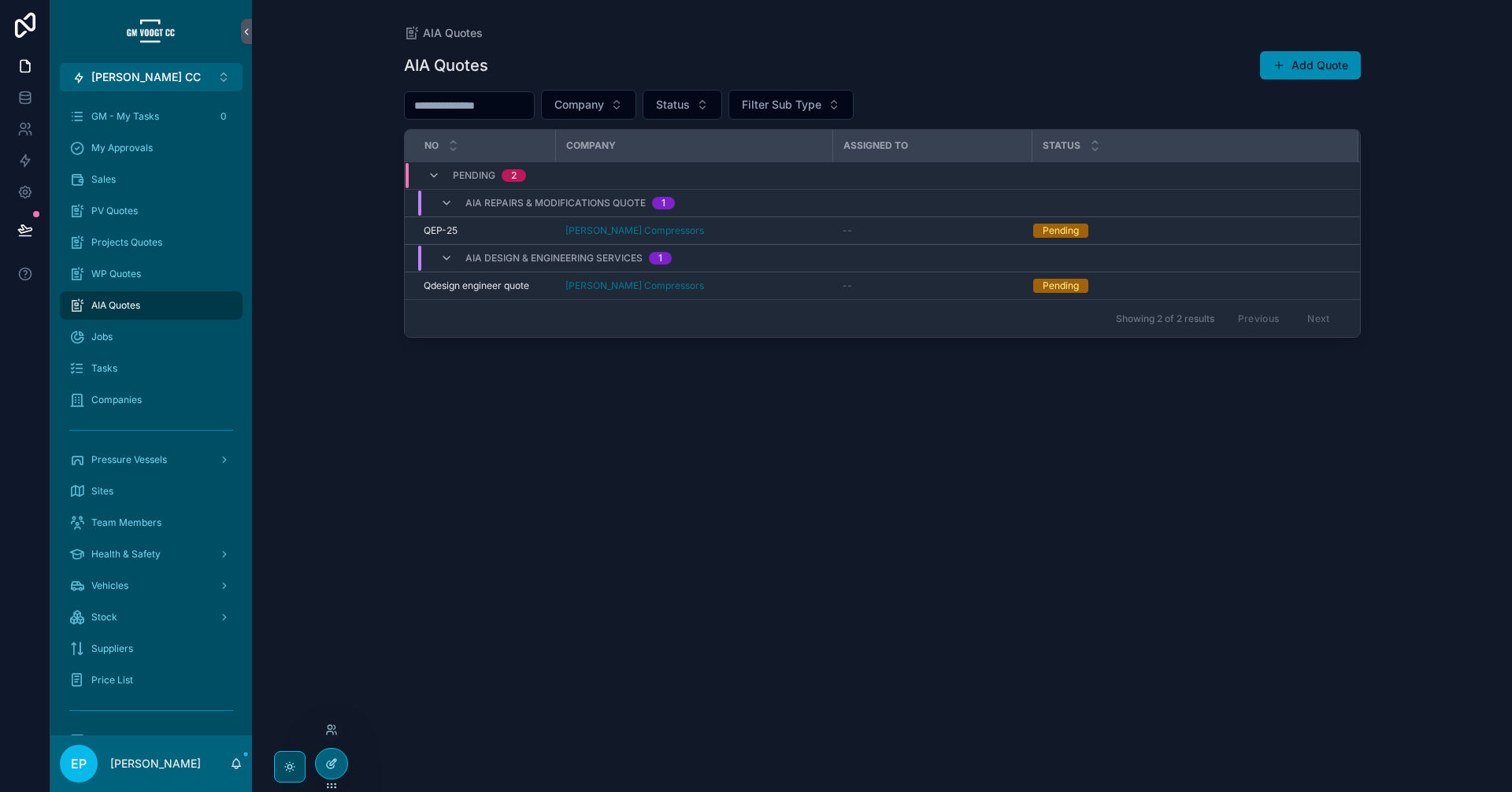
click at [328, 769] on icon at bounding box center [331, 763] width 13 height 13
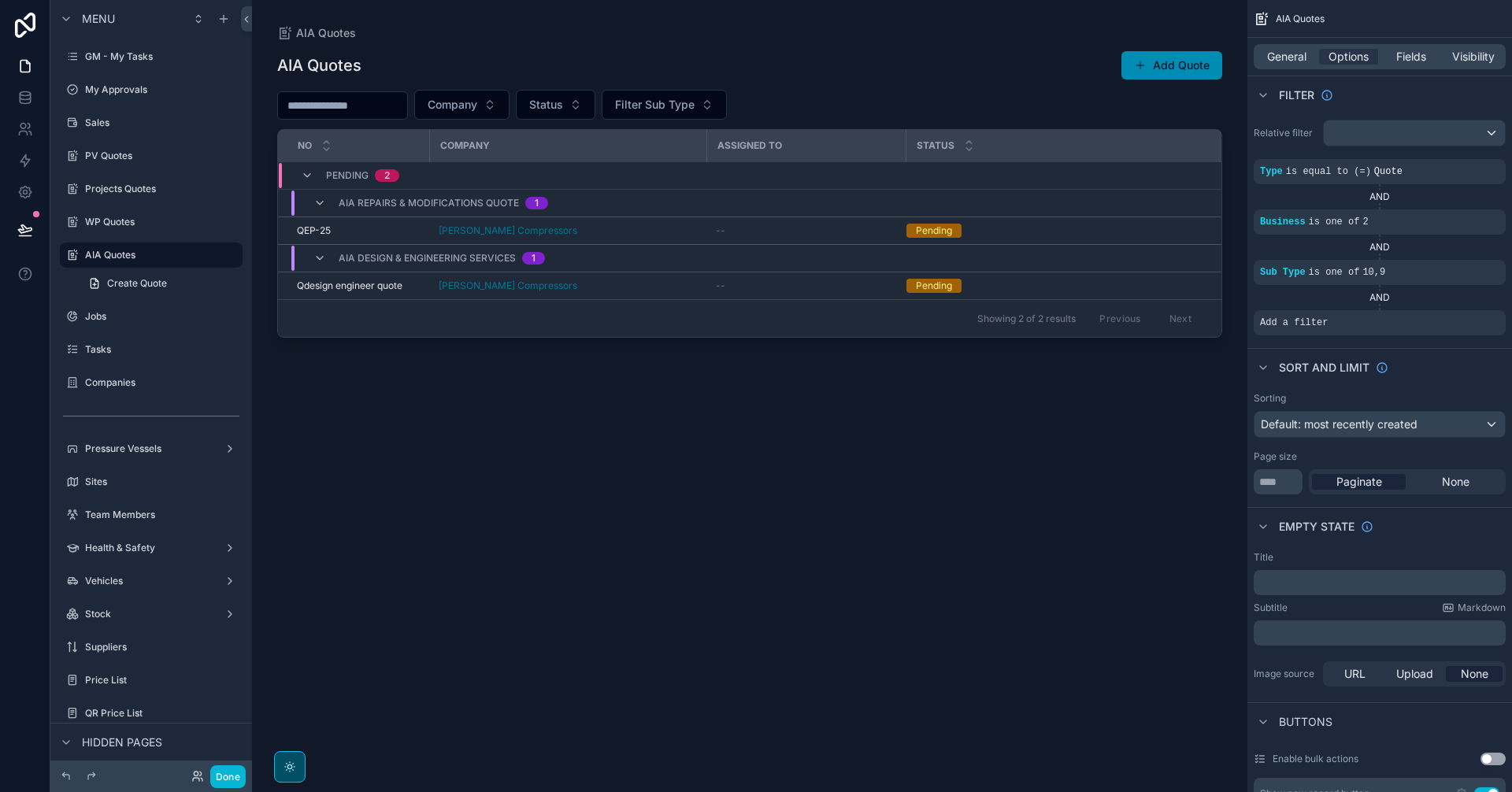
click at [675, 227] on div "scrollable content" at bounding box center [750, 386] width 995 height 773
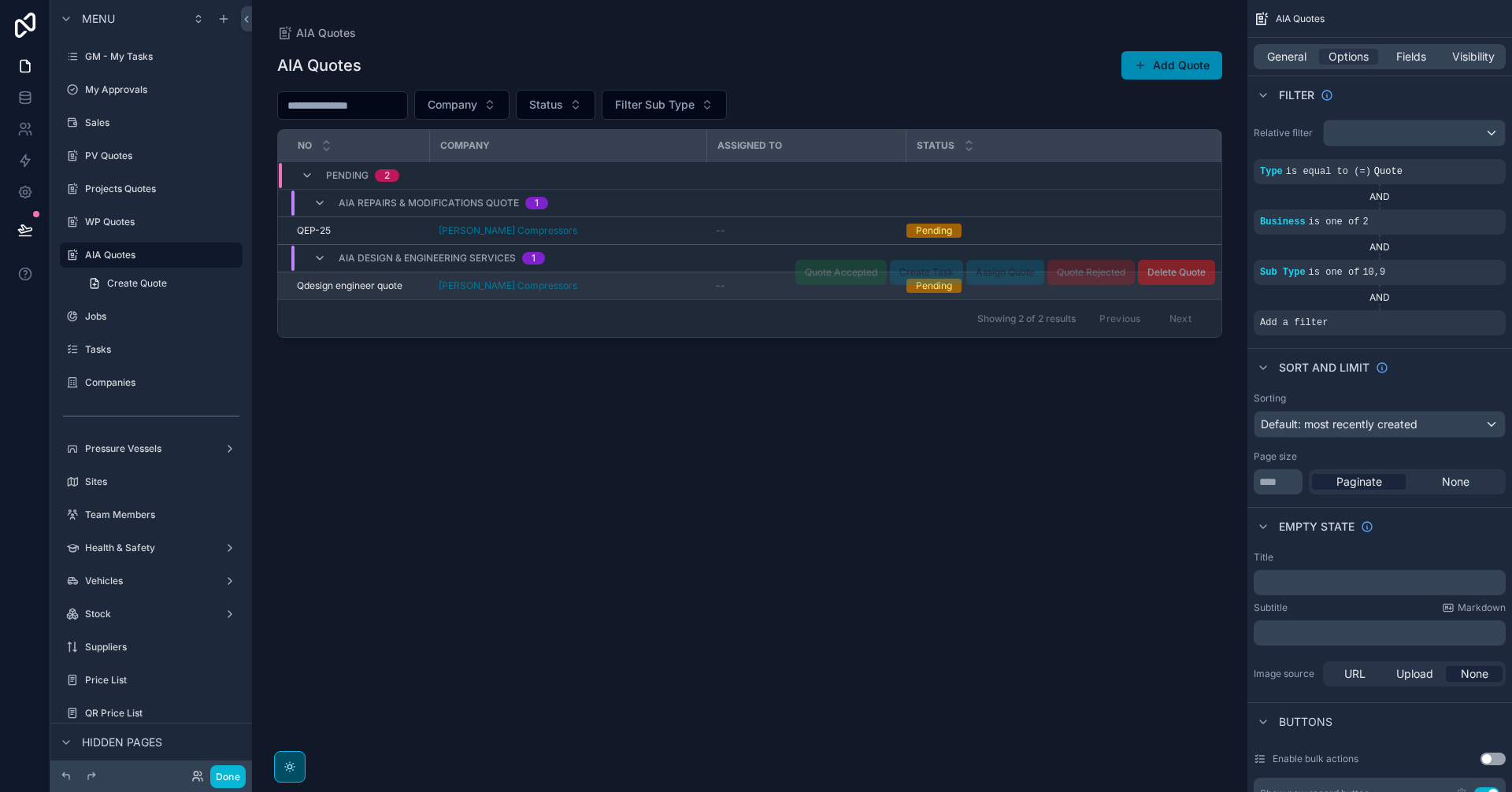
click at [684, 289] on div "[PERSON_NAME] Compressors" at bounding box center [568, 285] width 258 height 13
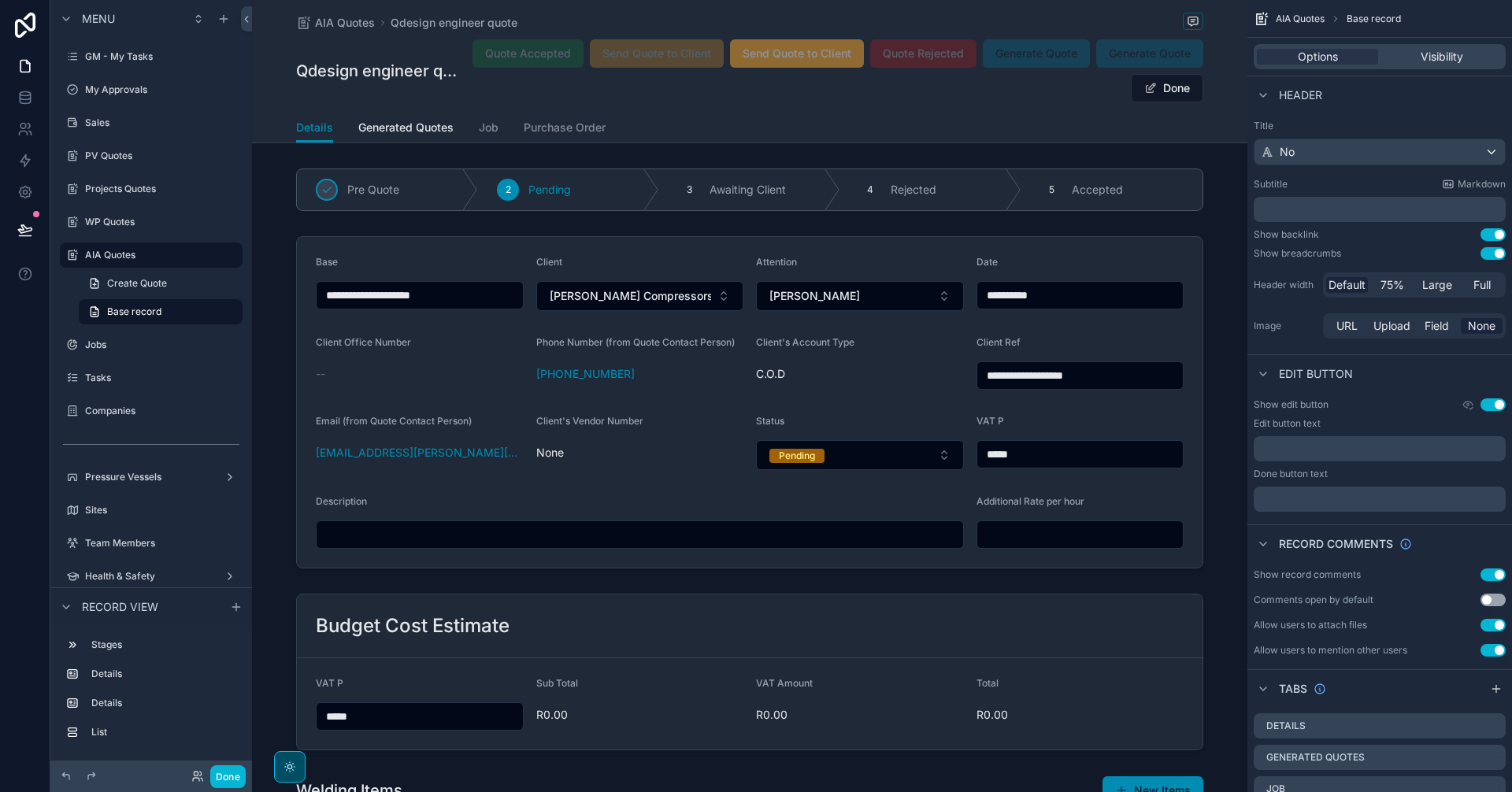
click at [1497, 236] on button "Use setting" at bounding box center [1493, 234] width 25 height 13
click at [1496, 261] on div "Title No Subtitle Markdown ﻿ Show backlink Use setting Show breadcrumbs Use set…" at bounding box center [1380, 231] width 265 height 234
click at [1496, 256] on button "Use setting" at bounding box center [1493, 253] width 25 height 13
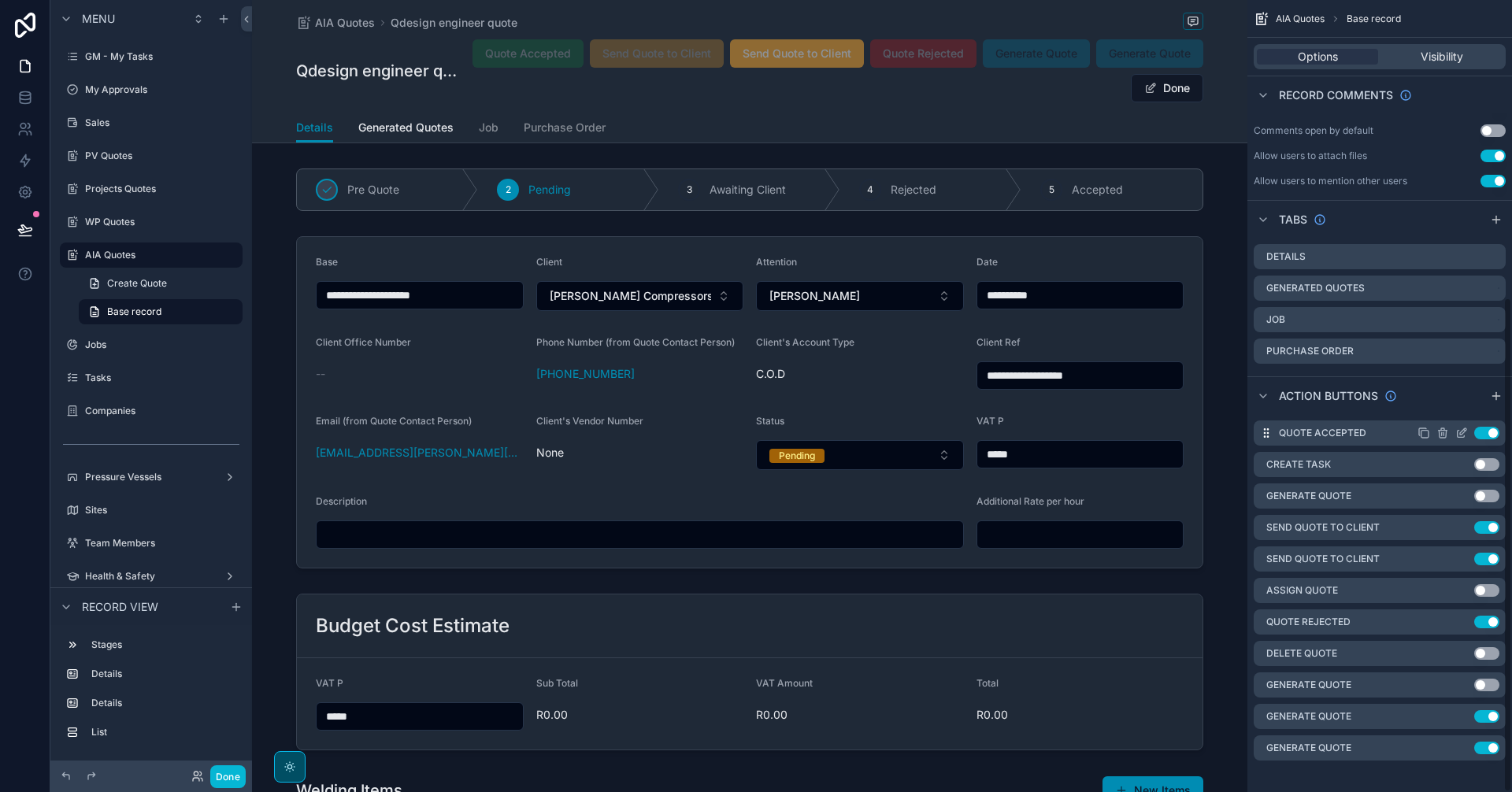
scroll to position [475, 0]
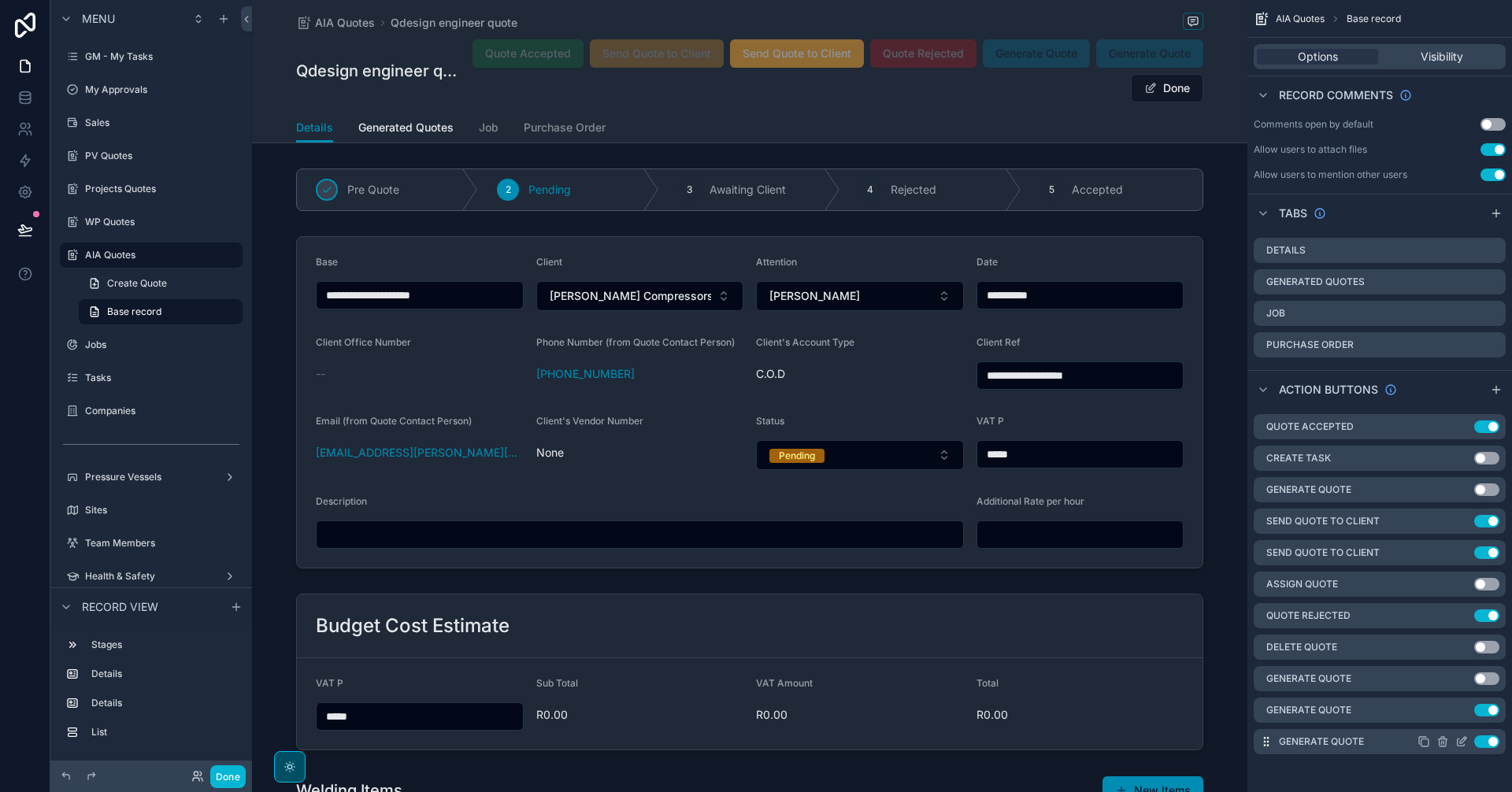
click at [1461, 744] on icon "scrollable content" at bounding box center [1461, 741] width 13 height 13
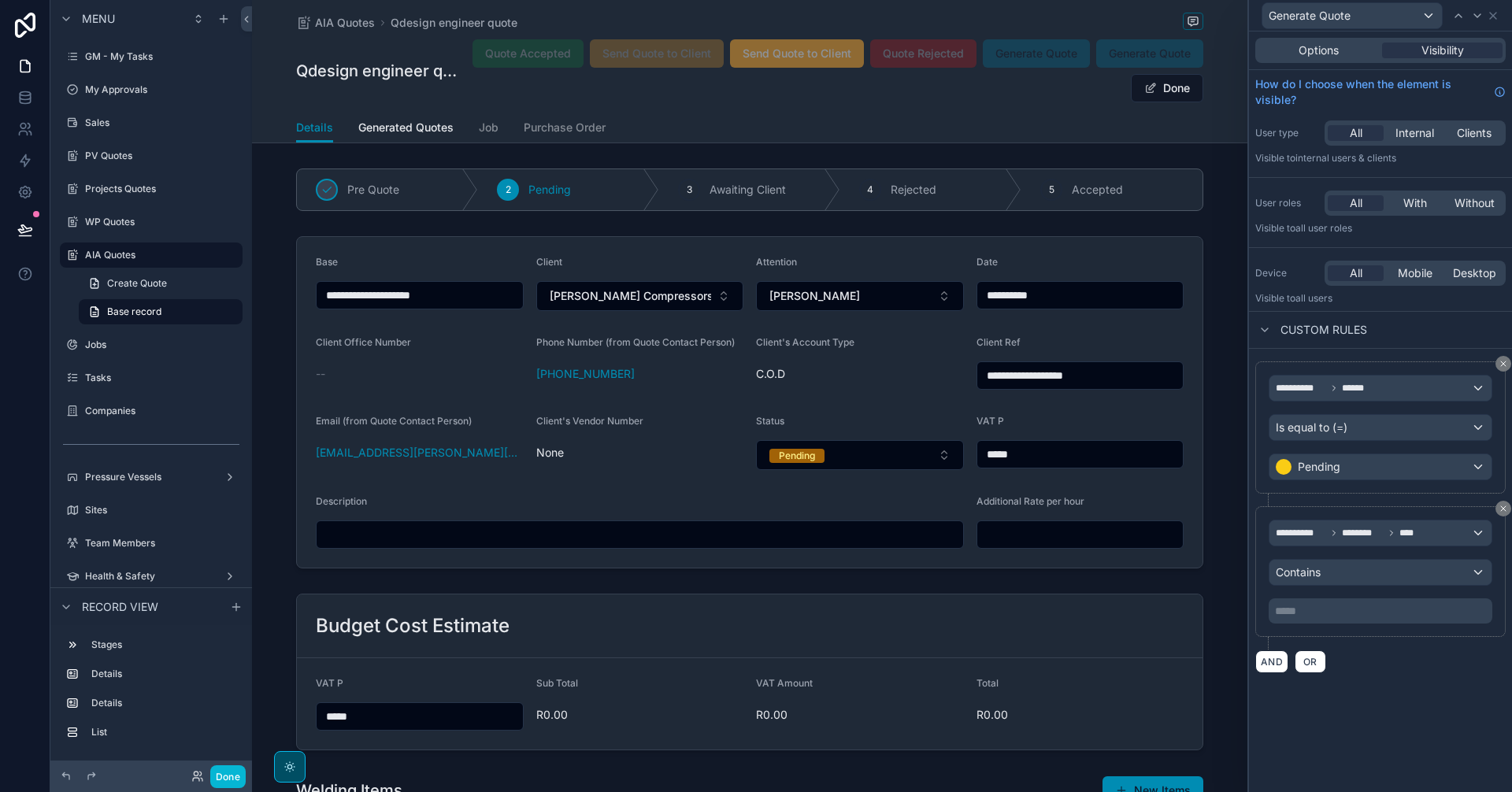
click at [1367, 608] on p "***** ﻿" at bounding box center [1382, 611] width 214 height 16
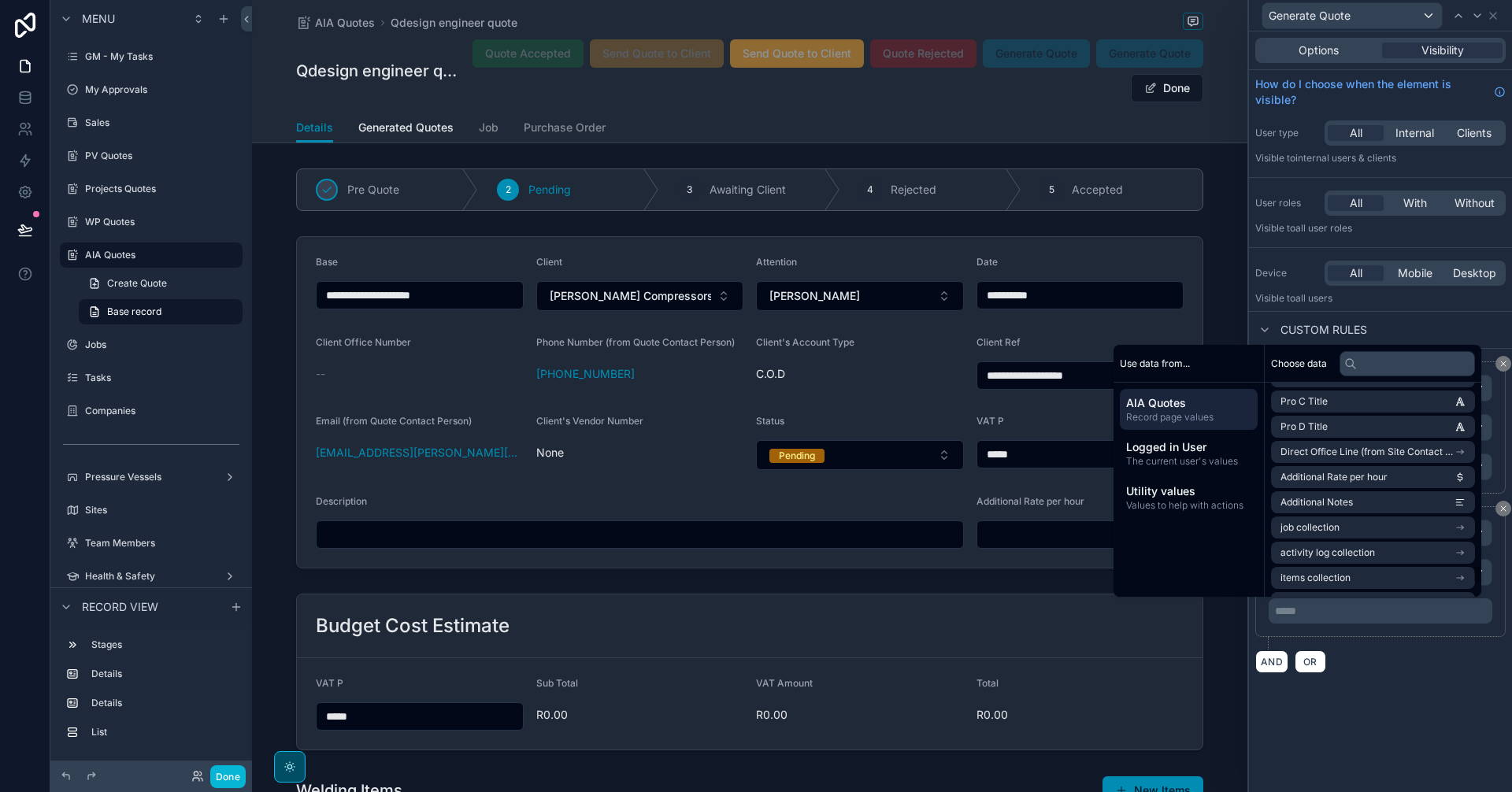
scroll to position [2007, 0]
click at [1365, 755] on div "**********" at bounding box center [1380, 412] width 263 height 761
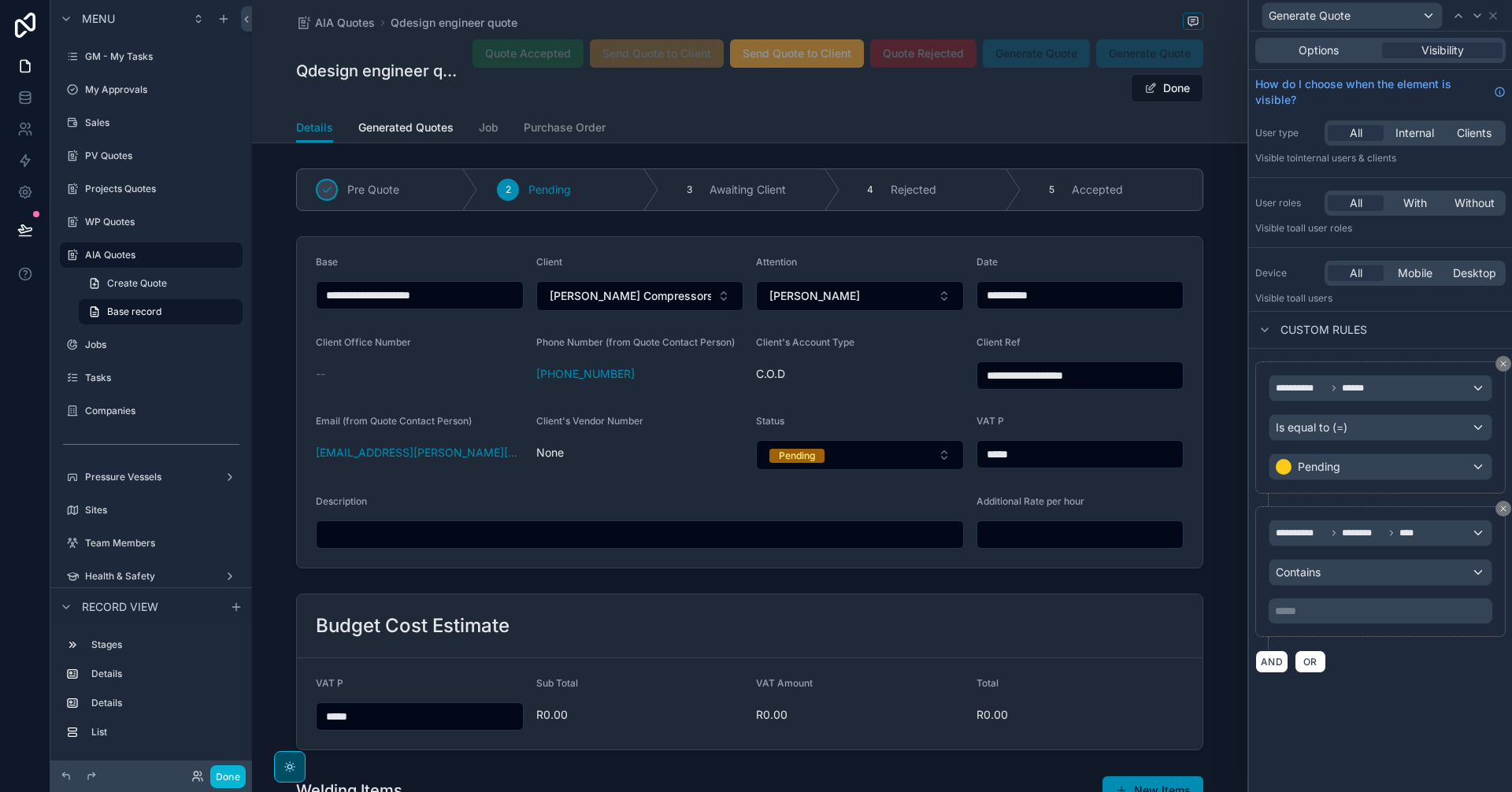
click at [1384, 612] on p "***** ﻿" at bounding box center [1382, 611] width 214 height 16
click at [1312, 625] on div "**********" at bounding box center [1380, 571] width 250 height 131
click at [1309, 613] on p "***** ﻿" at bounding box center [1382, 611] width 214 height 16
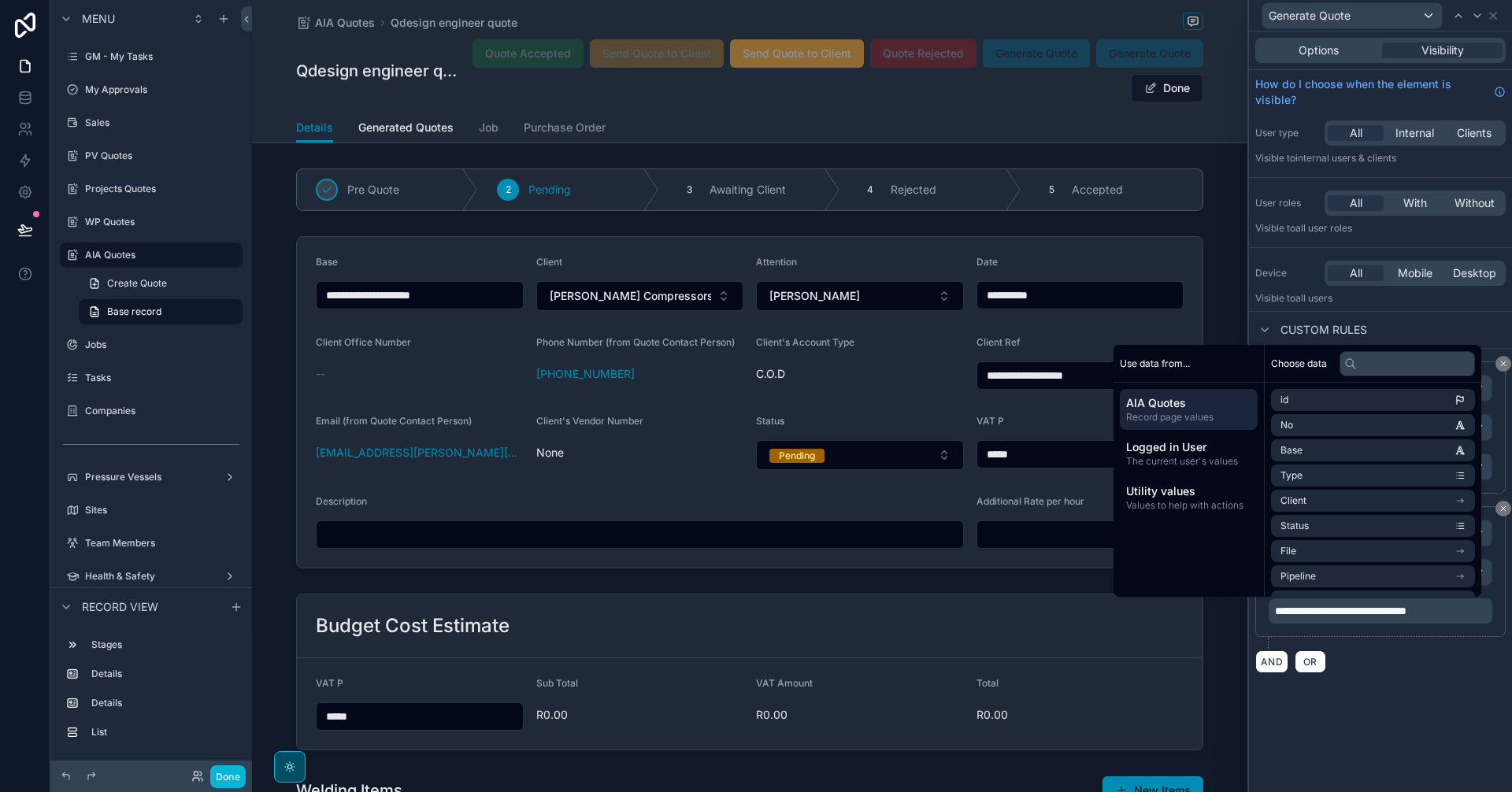
click at [1428, 699] on div "**********" at bounding box center [1380, 412] width 263 height 761
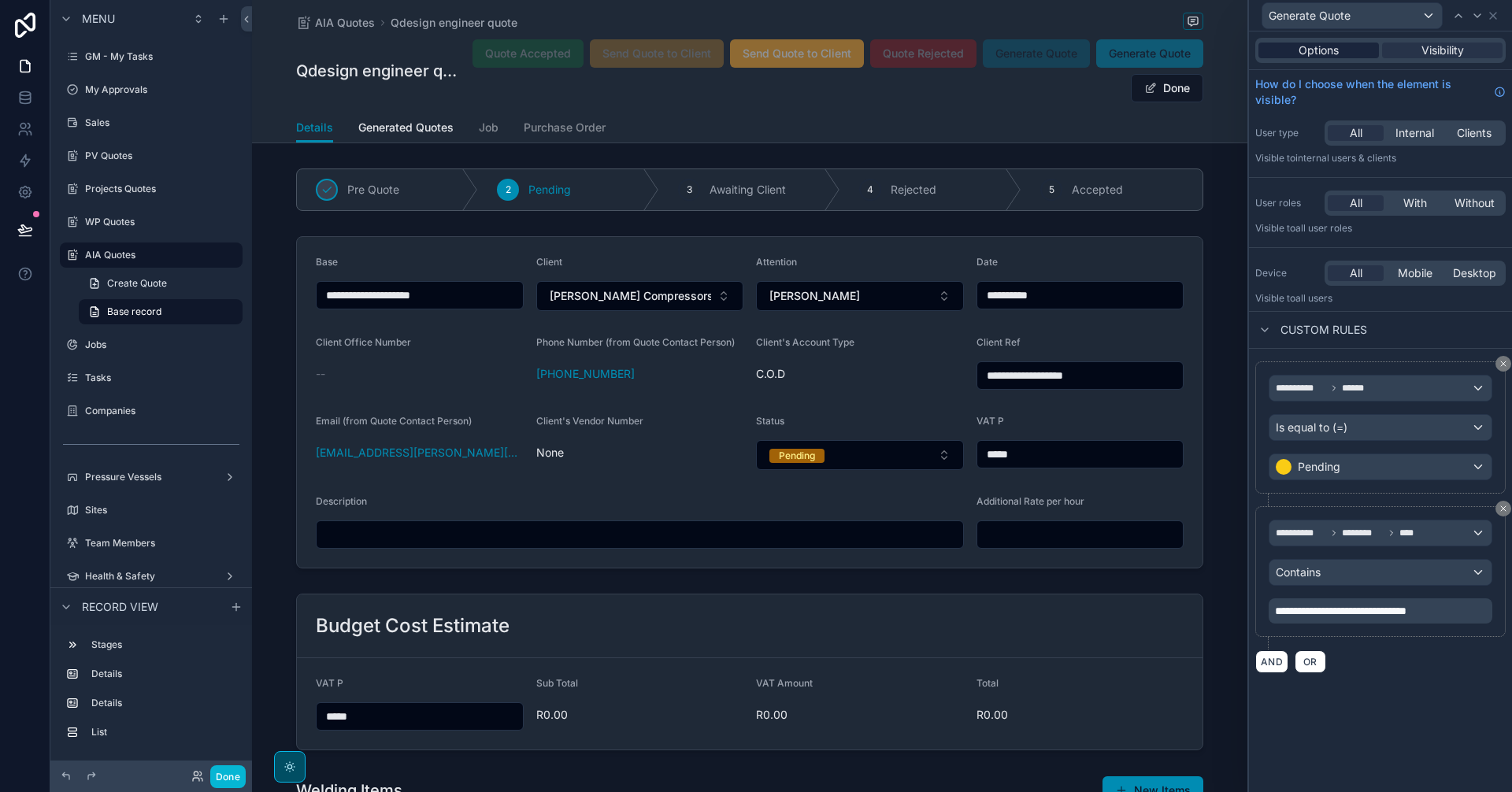
click at [1279, 52] on div "Options" at bounding box center [1318, 50] width 121 height 16
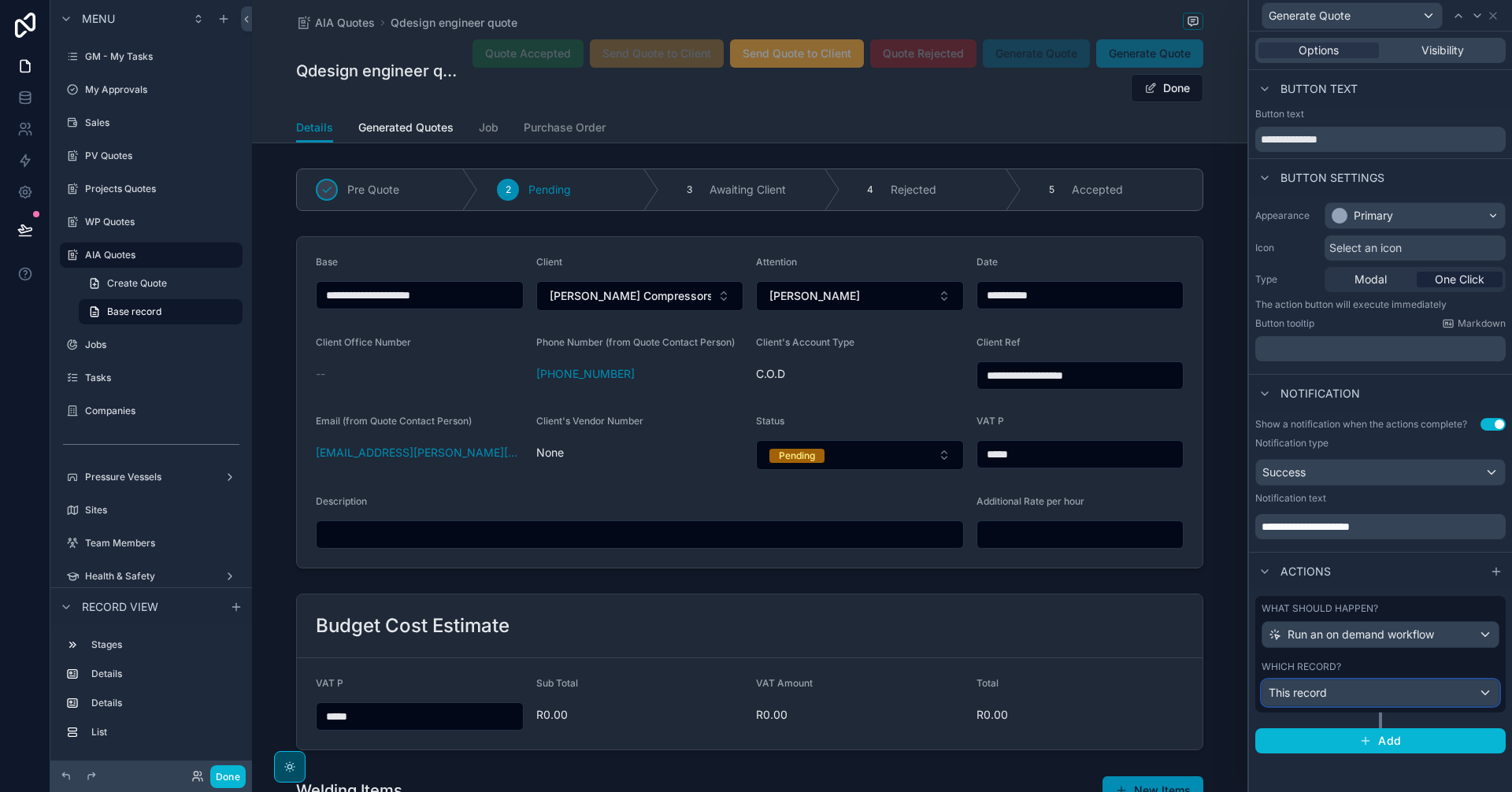
click at [1380, 696] on div "This record" at bounding box center [1380, 693] width 236 height 25
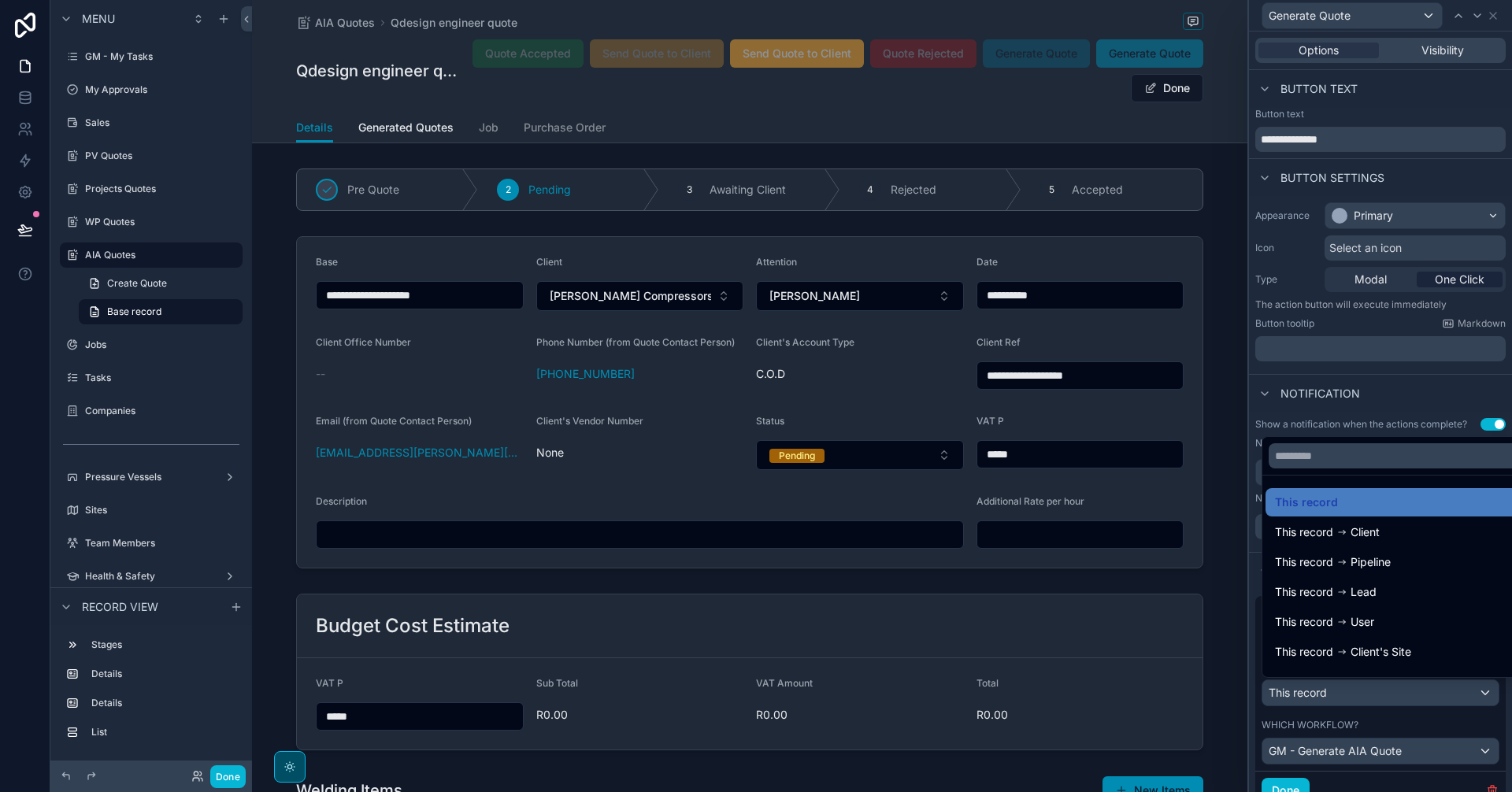
click at [1380, 697] on div at bounding box center [1380, 396] width 263 height 792
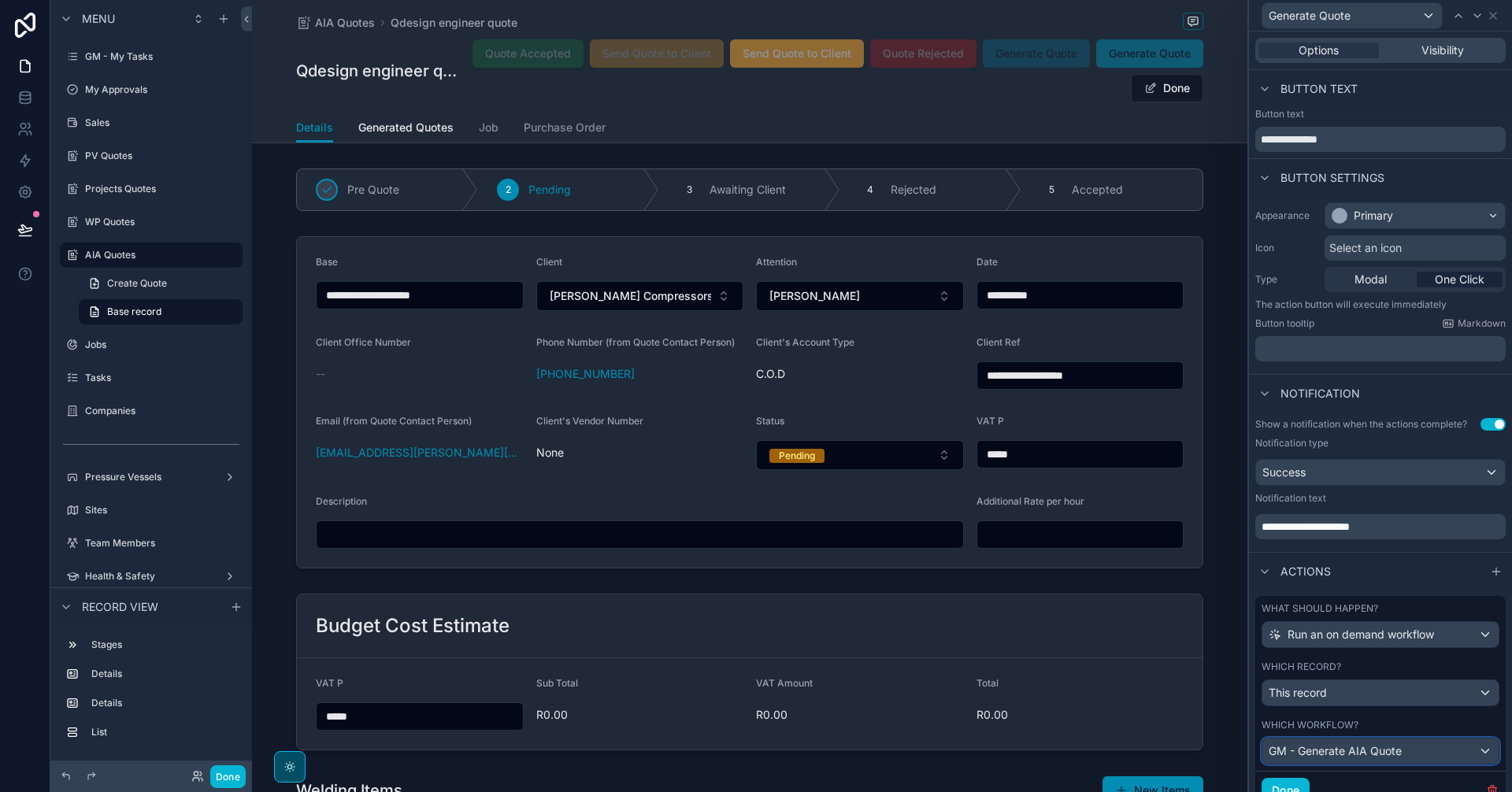
click at [1376, 753] on span "GM - Generate AIA Quote" at bounding box center [1335, 751] width 133 height 16
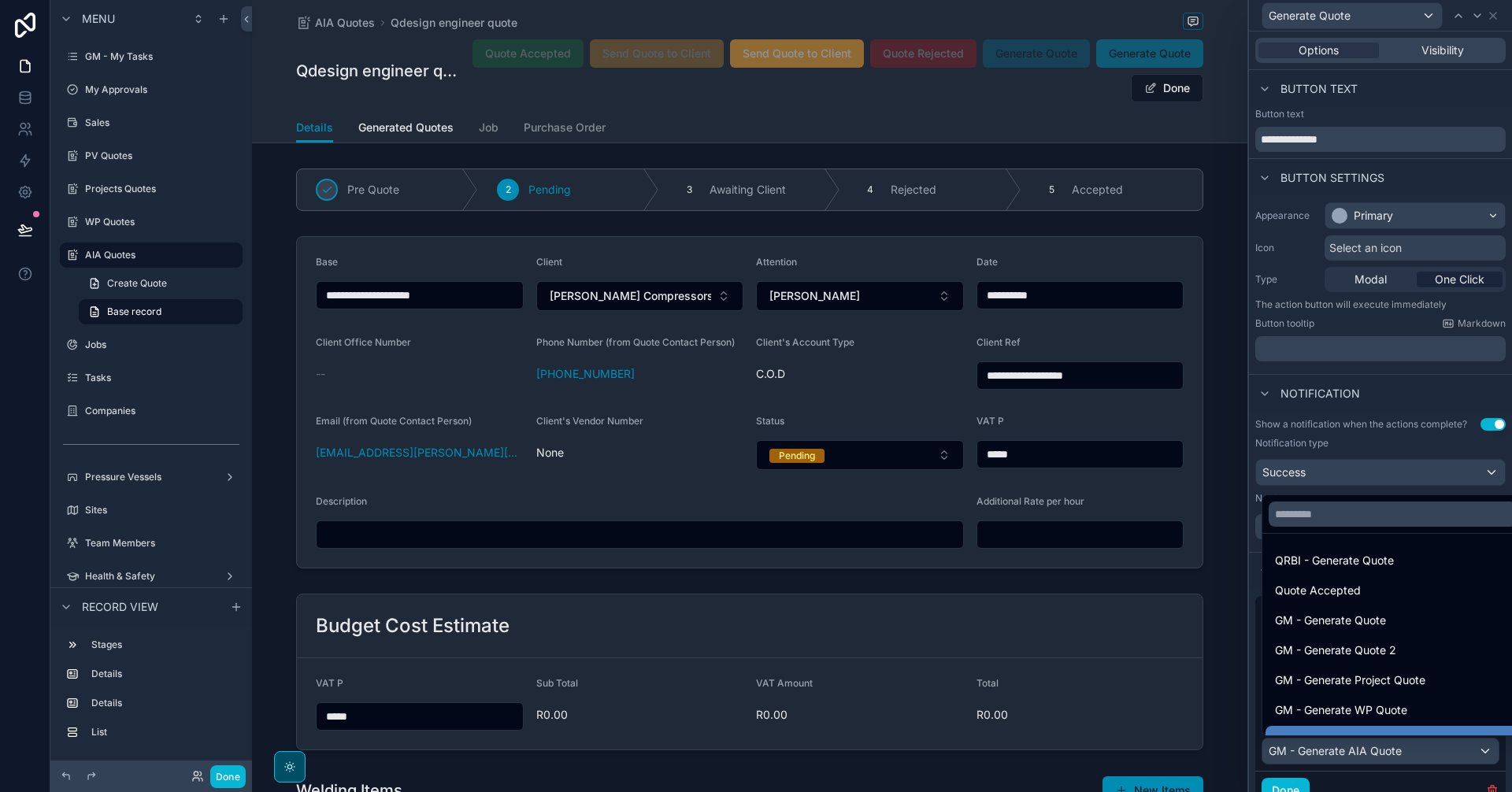
click at [1419, 755] on div at bounding box center [1380, 396] width 263 height 792
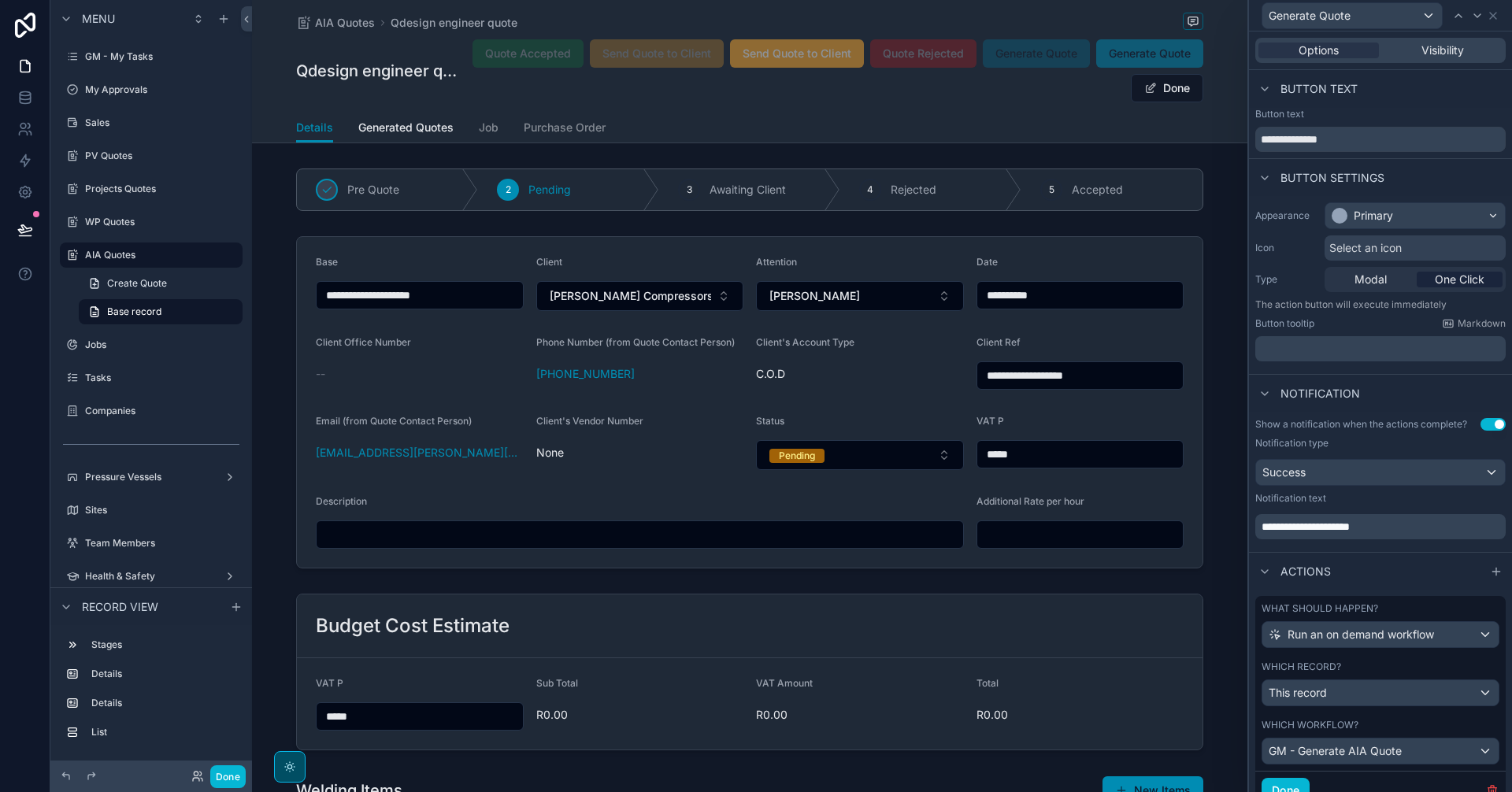
scroll to position [64, 0]
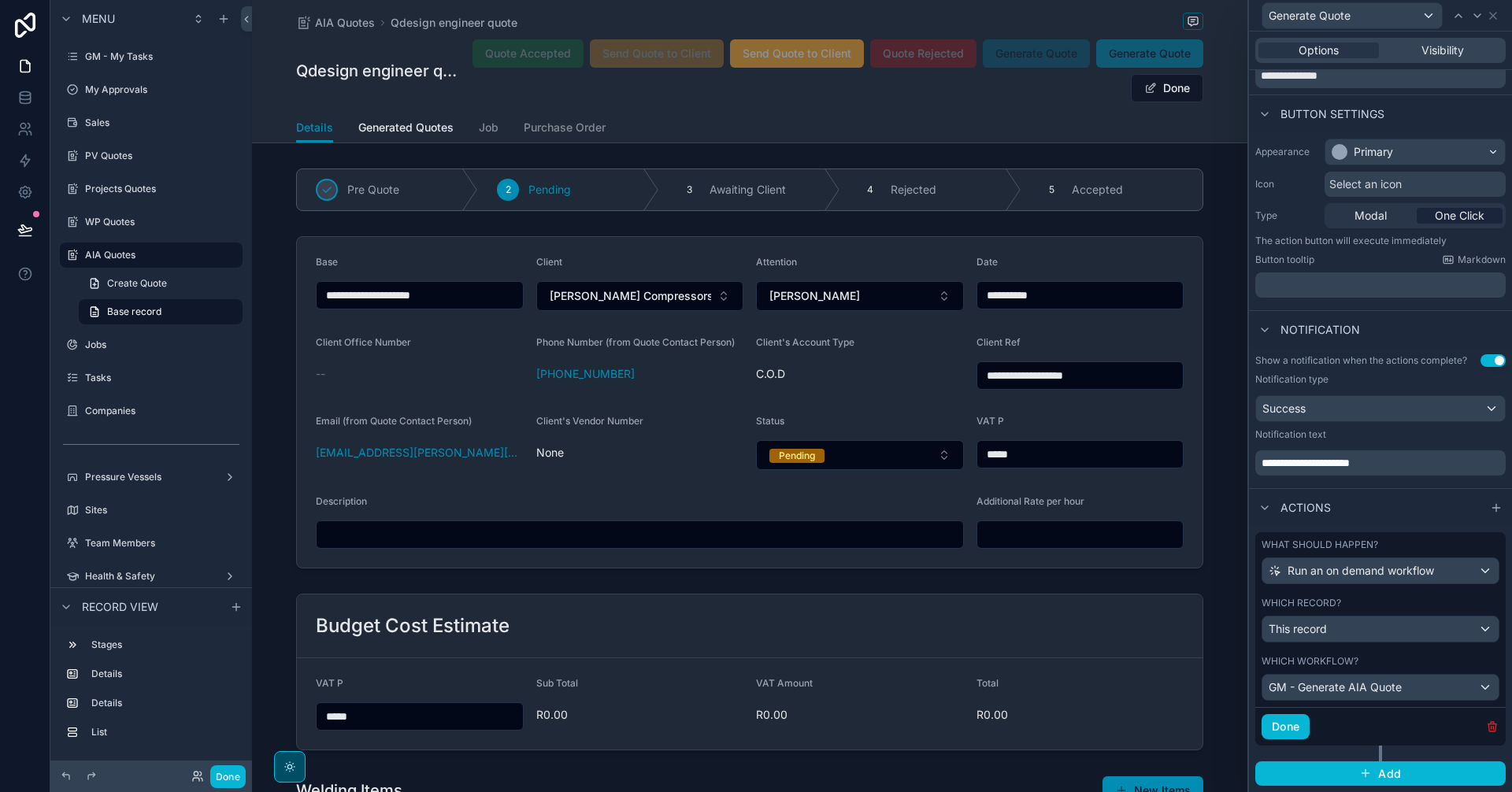
click at [1488, 724] on icon "button" at bounding box center [1492, 727] width 7 height 7
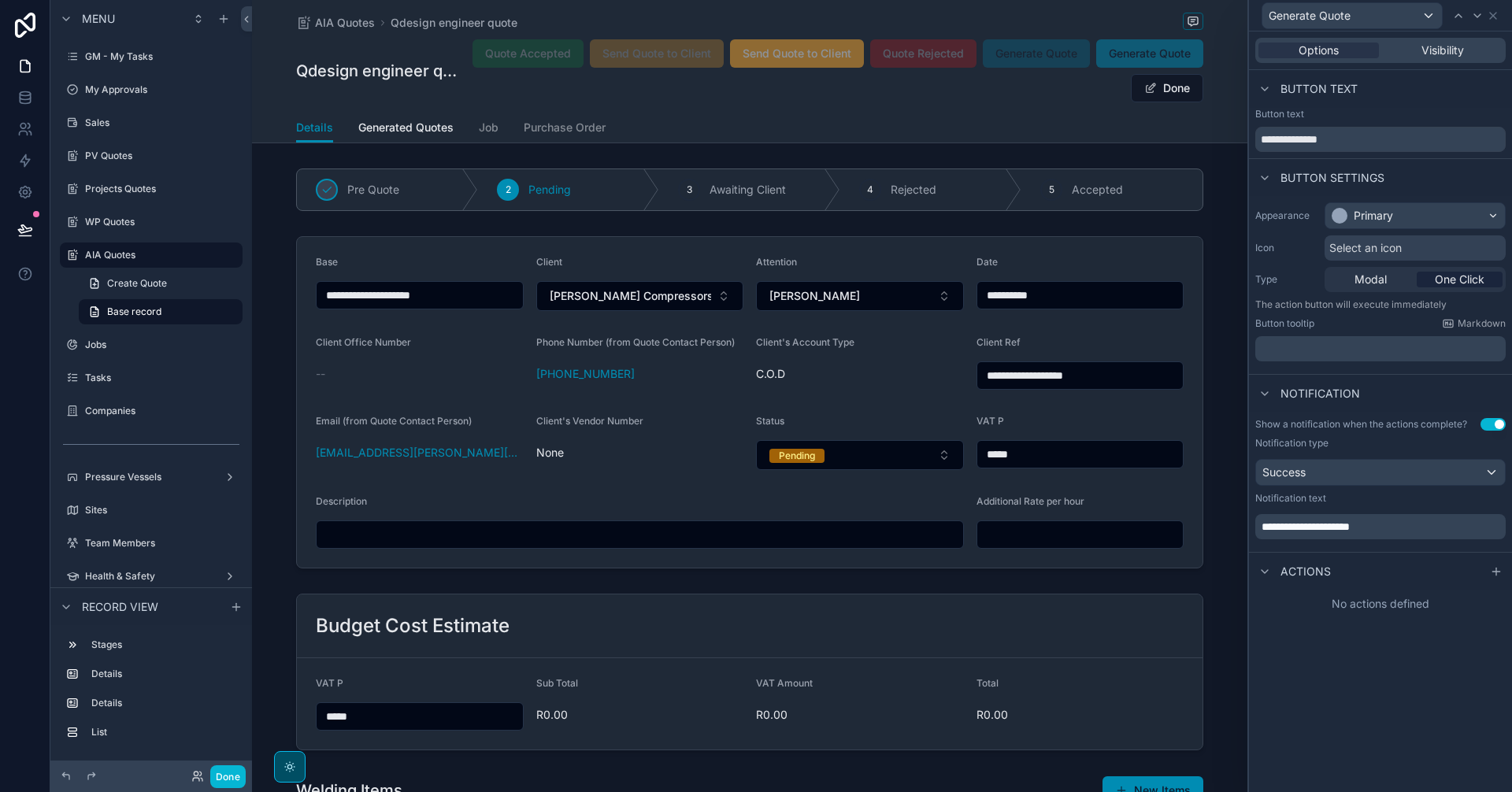
scroll to position [0, 0]
click at [1496, 572] on icon at bounding box center [1496, 571] width 0 height 7
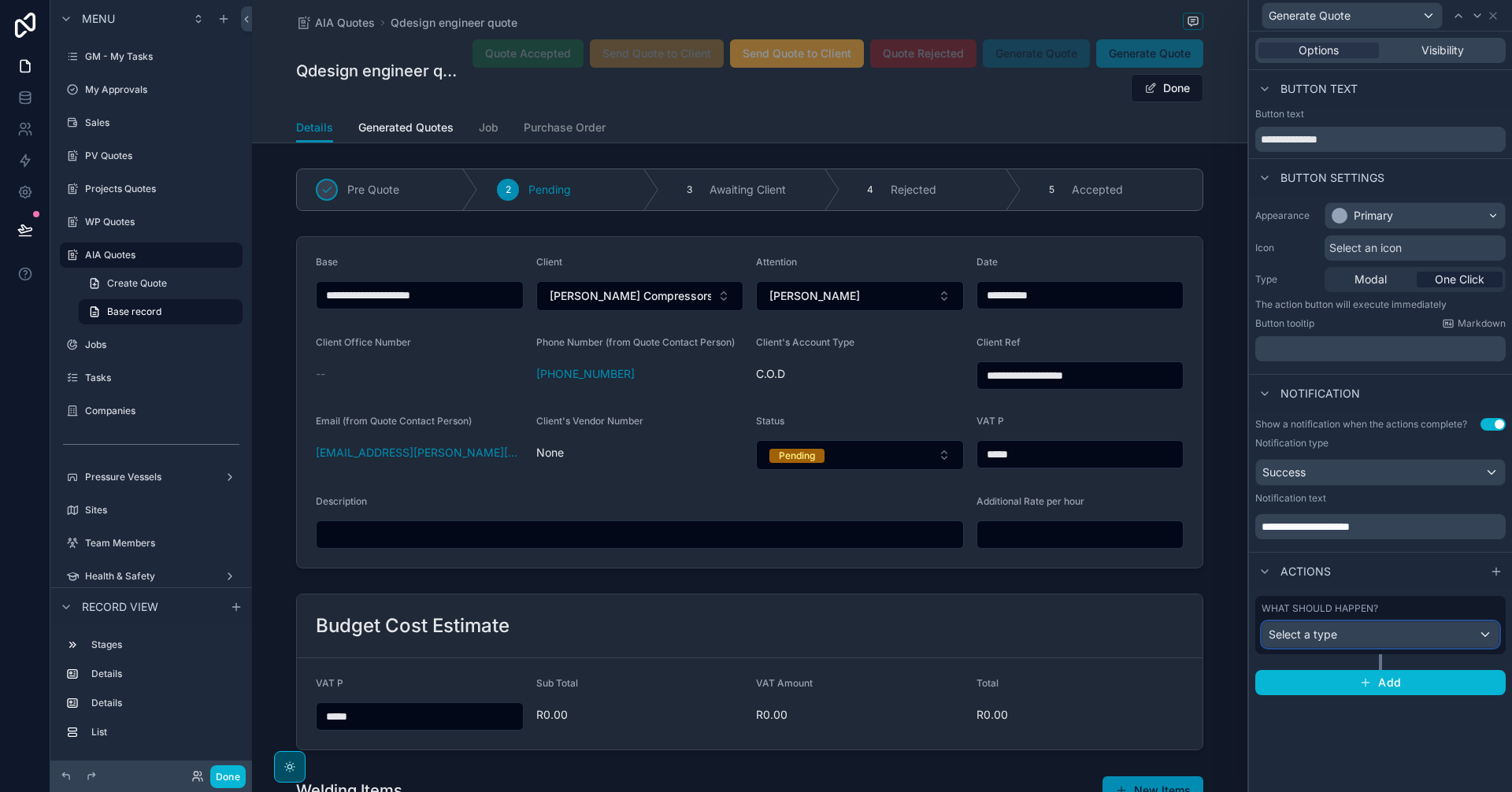
click at [1452, 624] on div "Select a type" at bounding box center [1380, 635] width 236 height 25
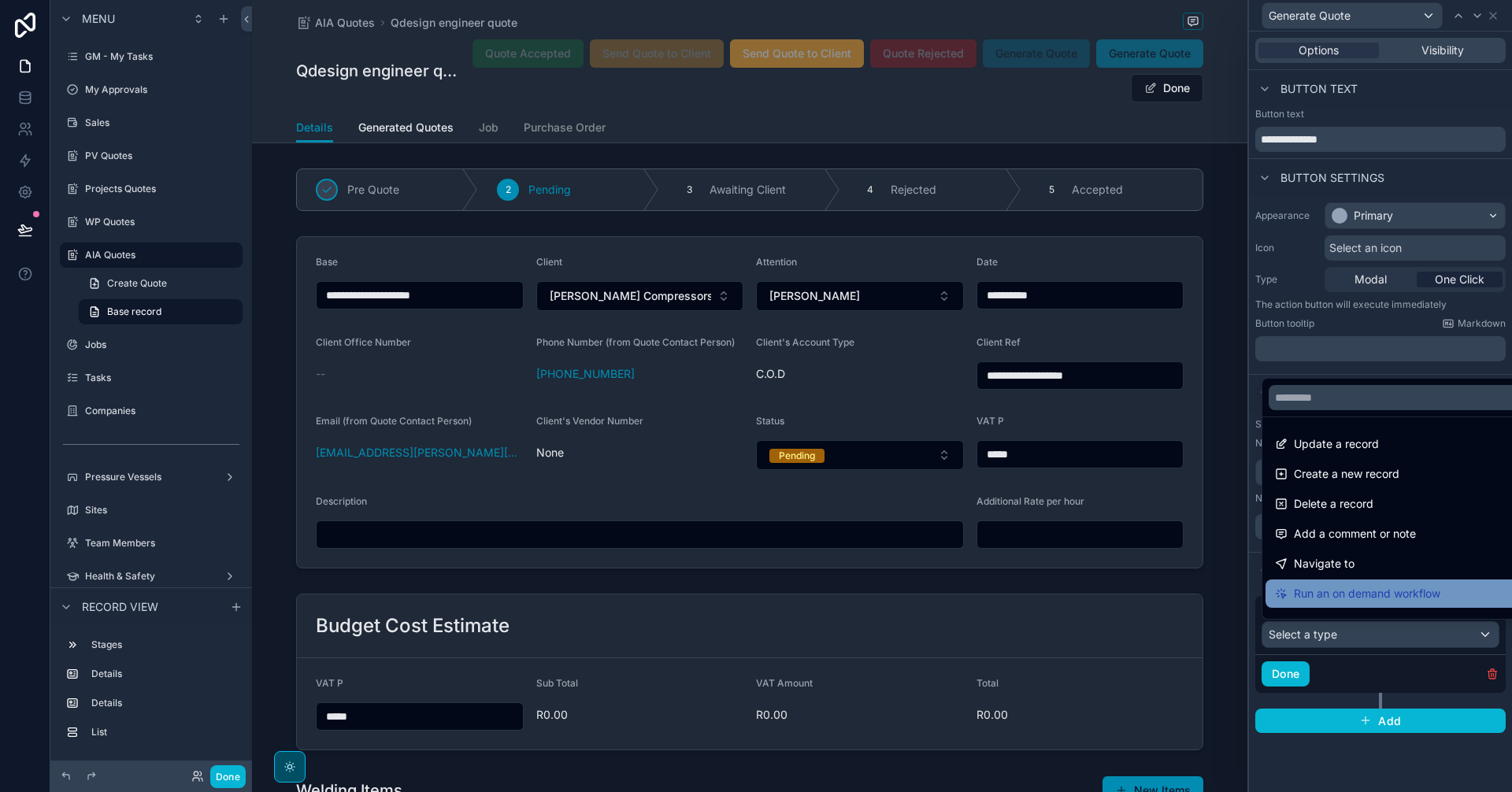
click at [1414, 584] on span "Run an on demand workflow" at bounding box center [1367, 593] width 147 height 19
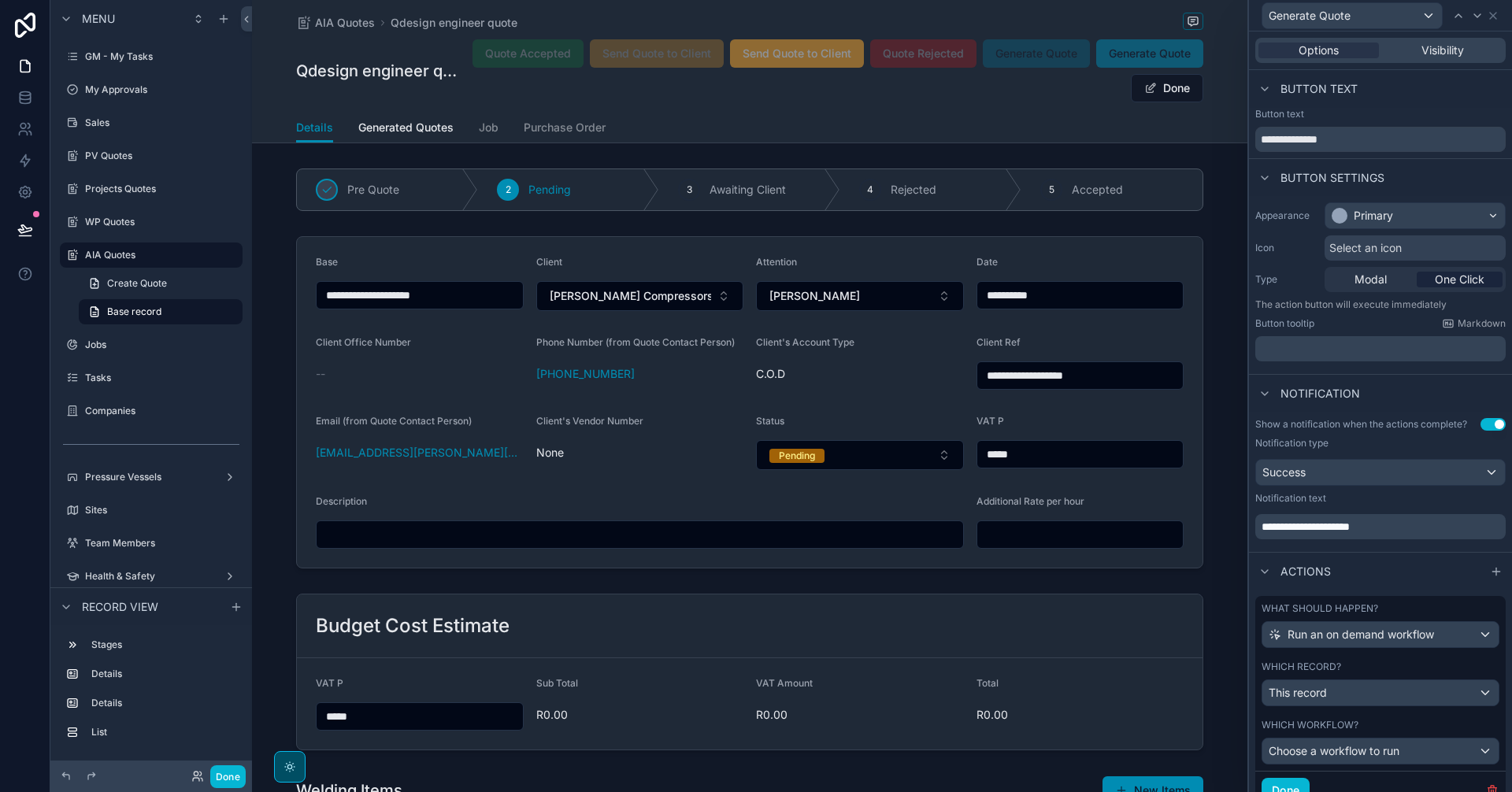
click at [1397, 666] on div "Which record?" at bounding box center [1380, 666] width 238 height 13
click at [1497, 20] on icon at bounding box center [1492, 15] width 13 height 13
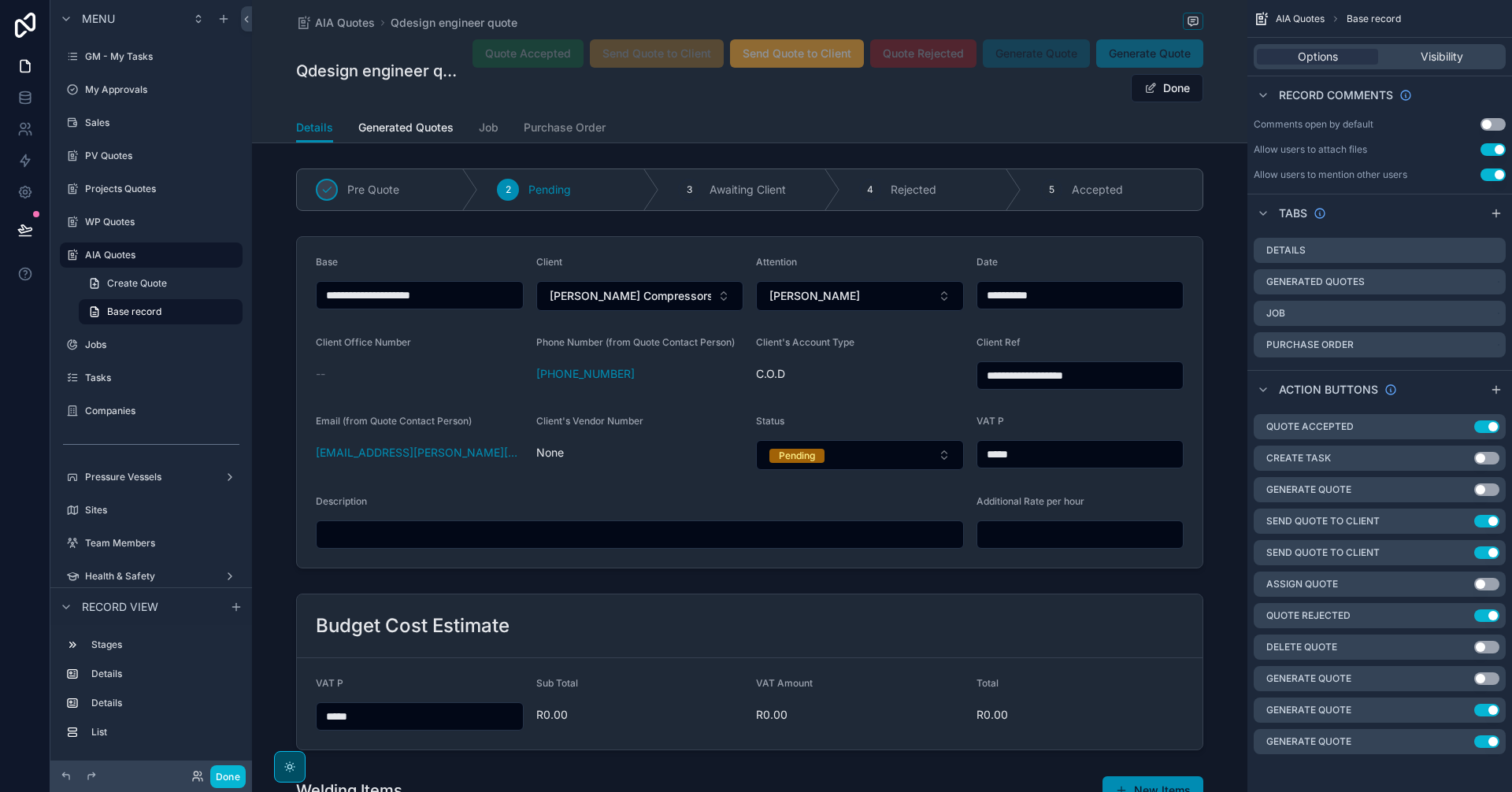
click at [832, 115] on div "Details Generated Quotes Job Purchase Order" at bounding box center [750, 127] width 908 height 30
click at [1134, 93] on button "Done" at bounding box center [1166, 87] width 72 height 28
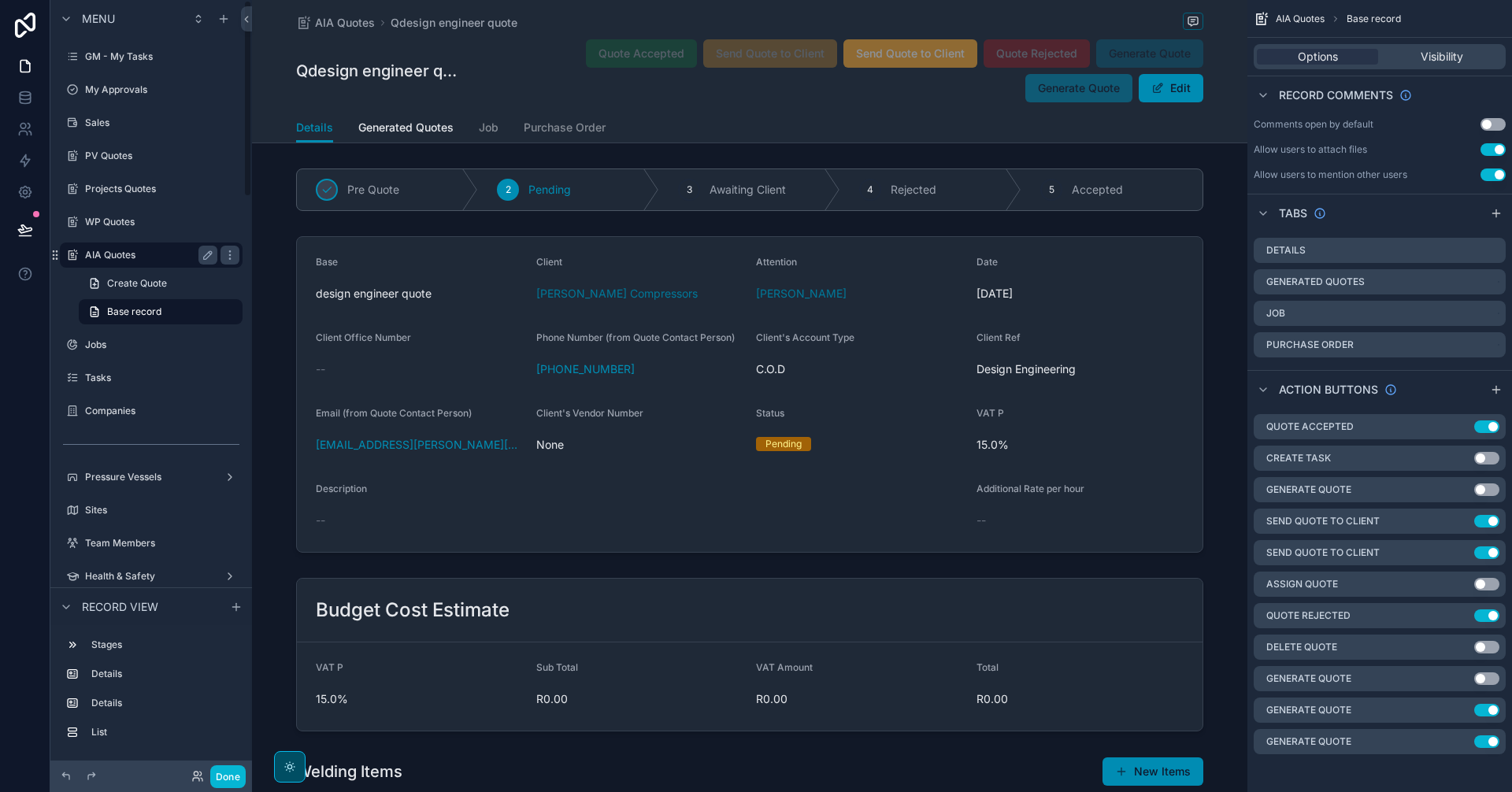
click at [147, 247] on div "AIA Quotes" at bounding box center [151, 255] width 132 height 19
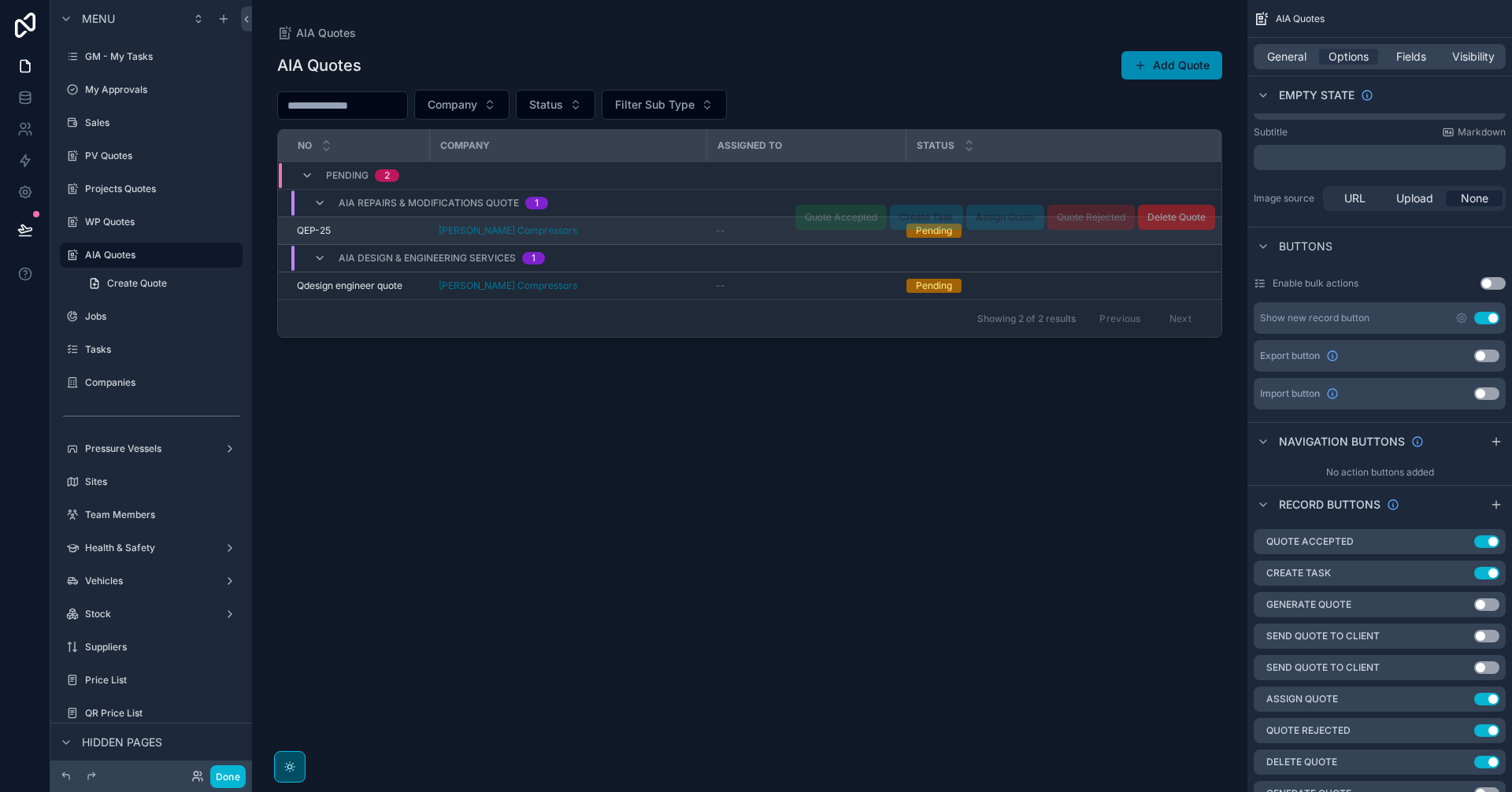
click at [644, 237] on td "[PERSON_NAME] Compressors" at bounding box center [568, 231] width 278 height 27
click at [679, 224] on div "[PERSON_NAME] Compressors" at bounding box center [568, 230] width 258 height 13
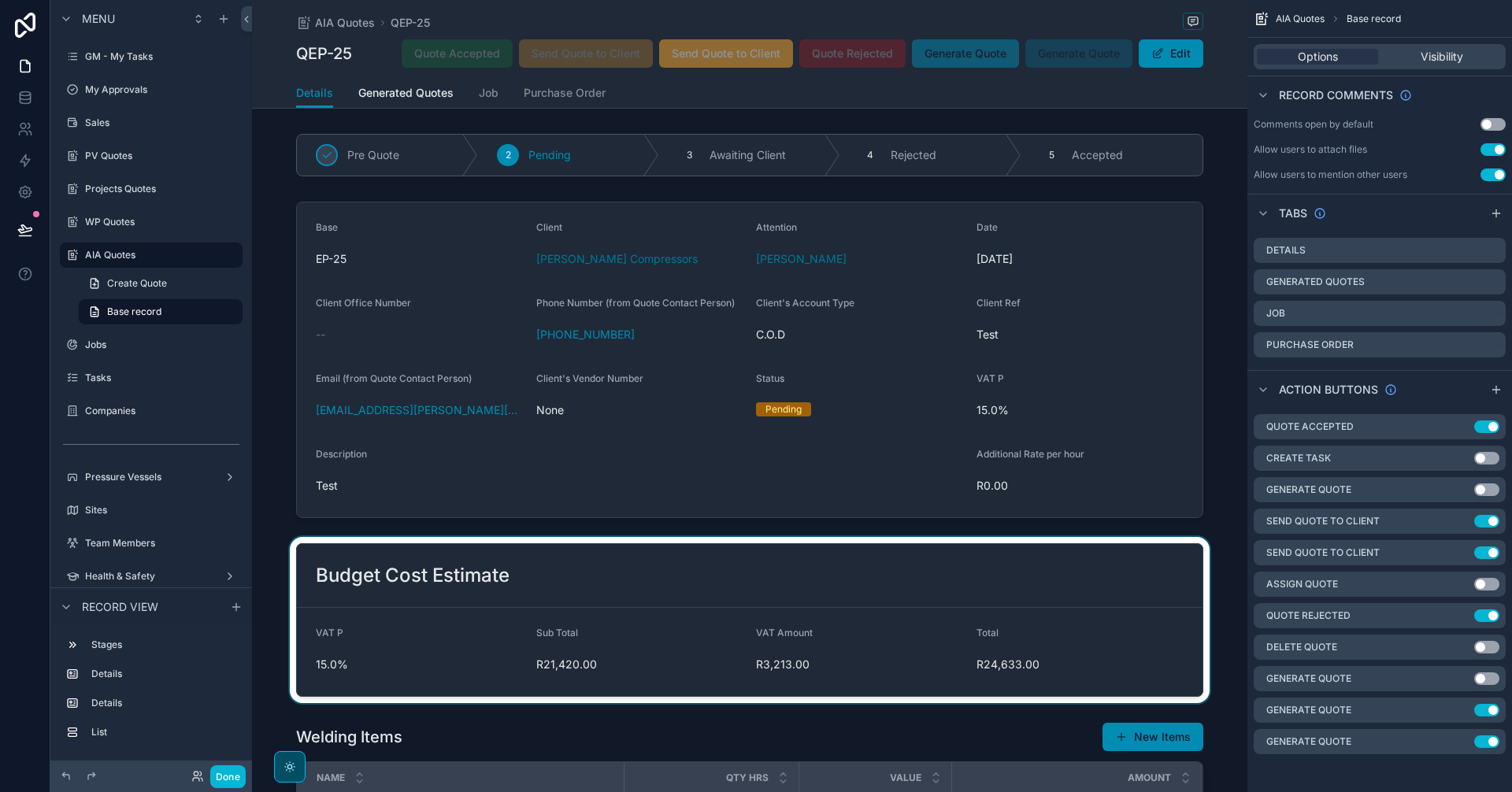
scroll to position [394, 0]
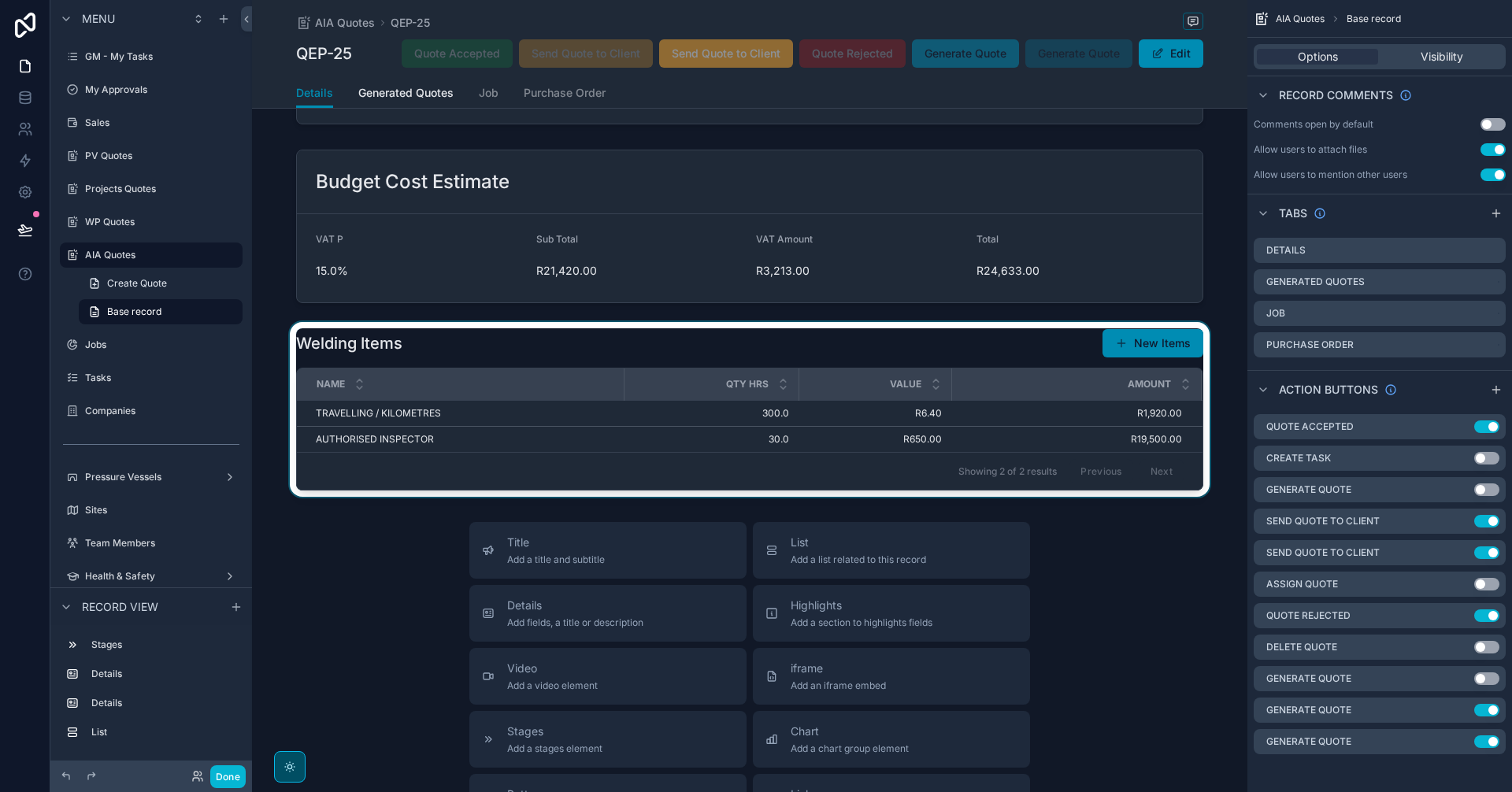
click at [863, 353] on div "scrollable content" at bounding box center [750, 409] width 995 height 175
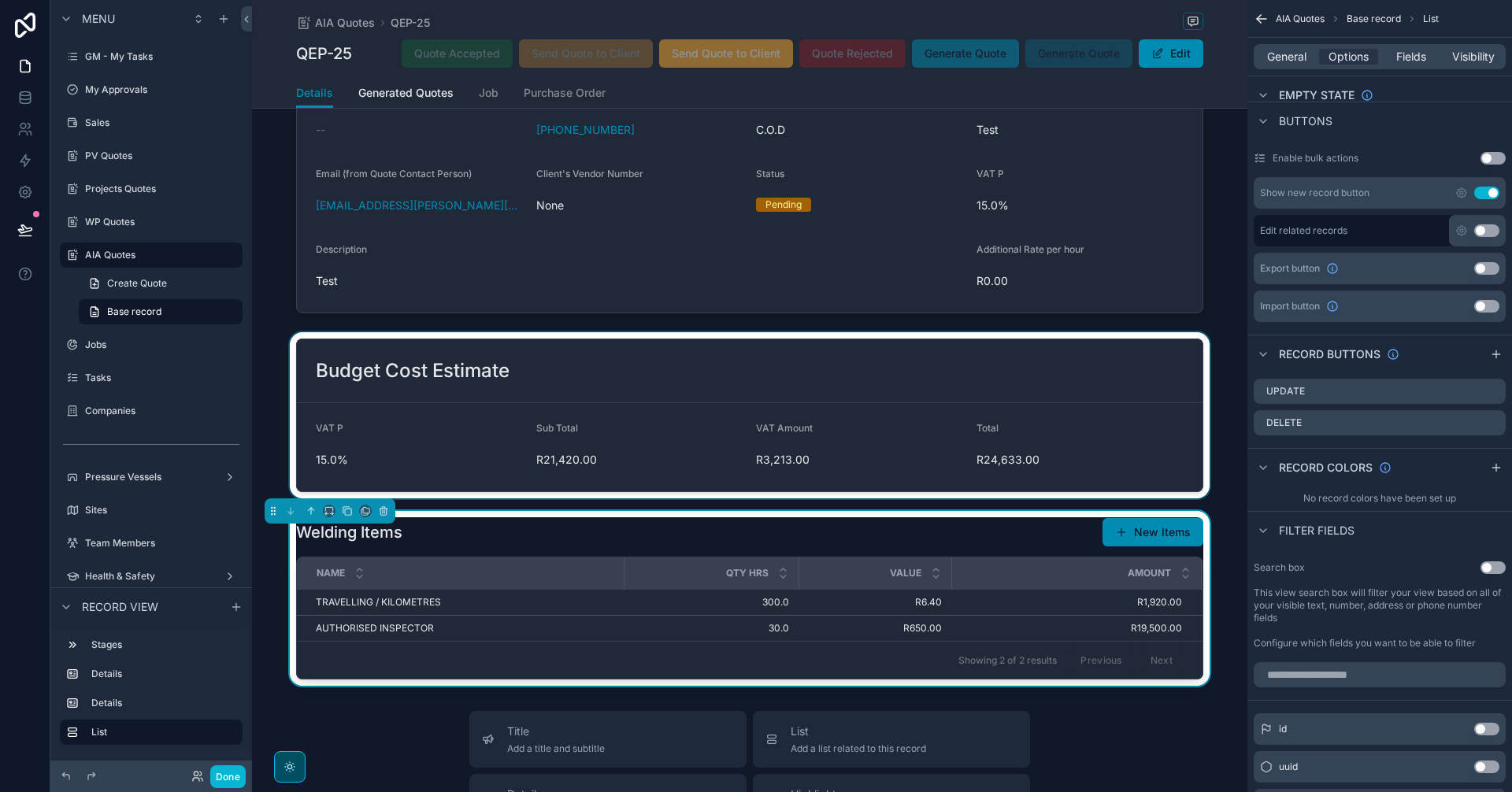
scroll to position [0, 0]
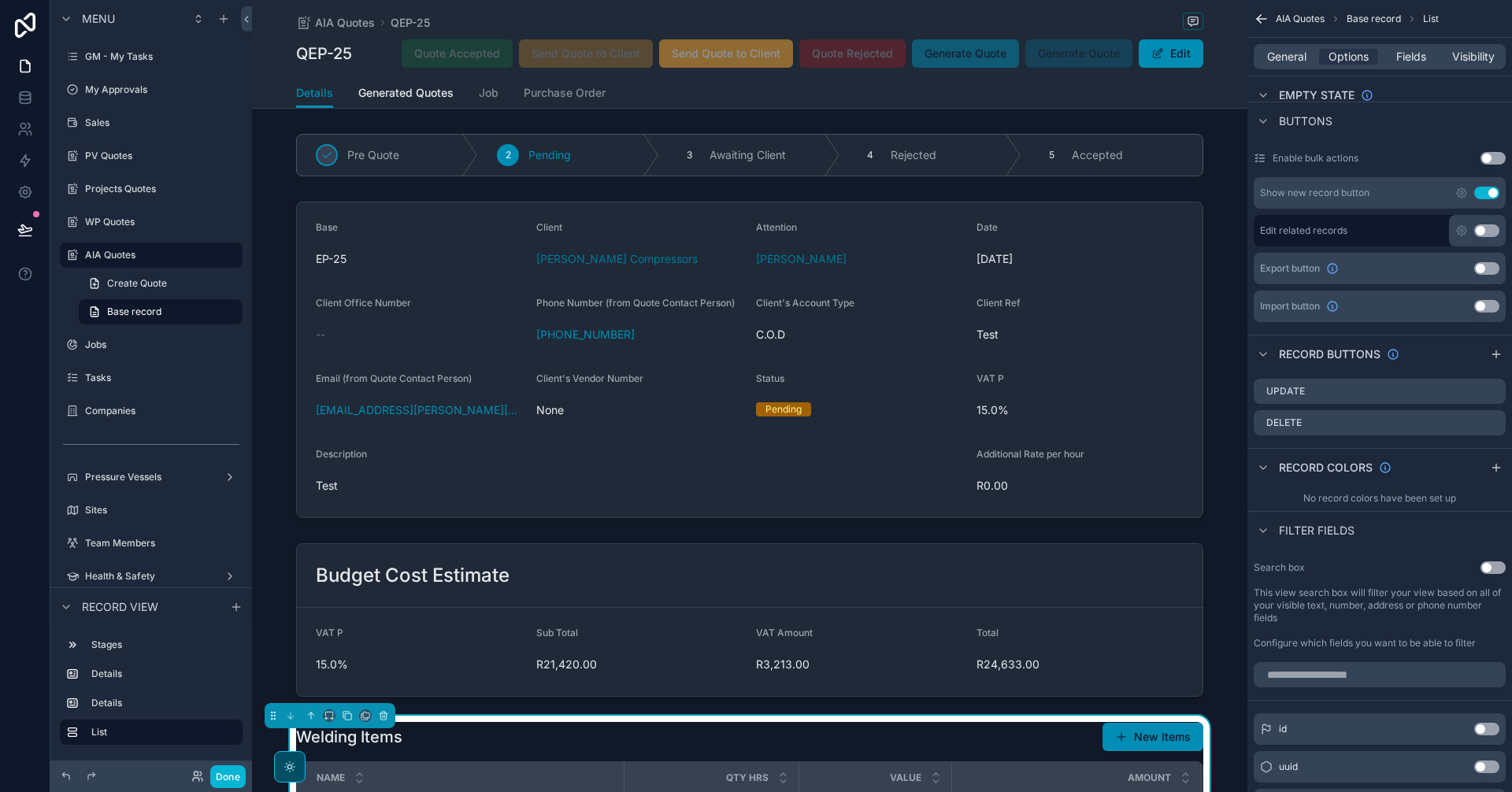
click at [1260, 19] on icon "scrollable content" at bounding box center [1261, 19] width 9 height 0
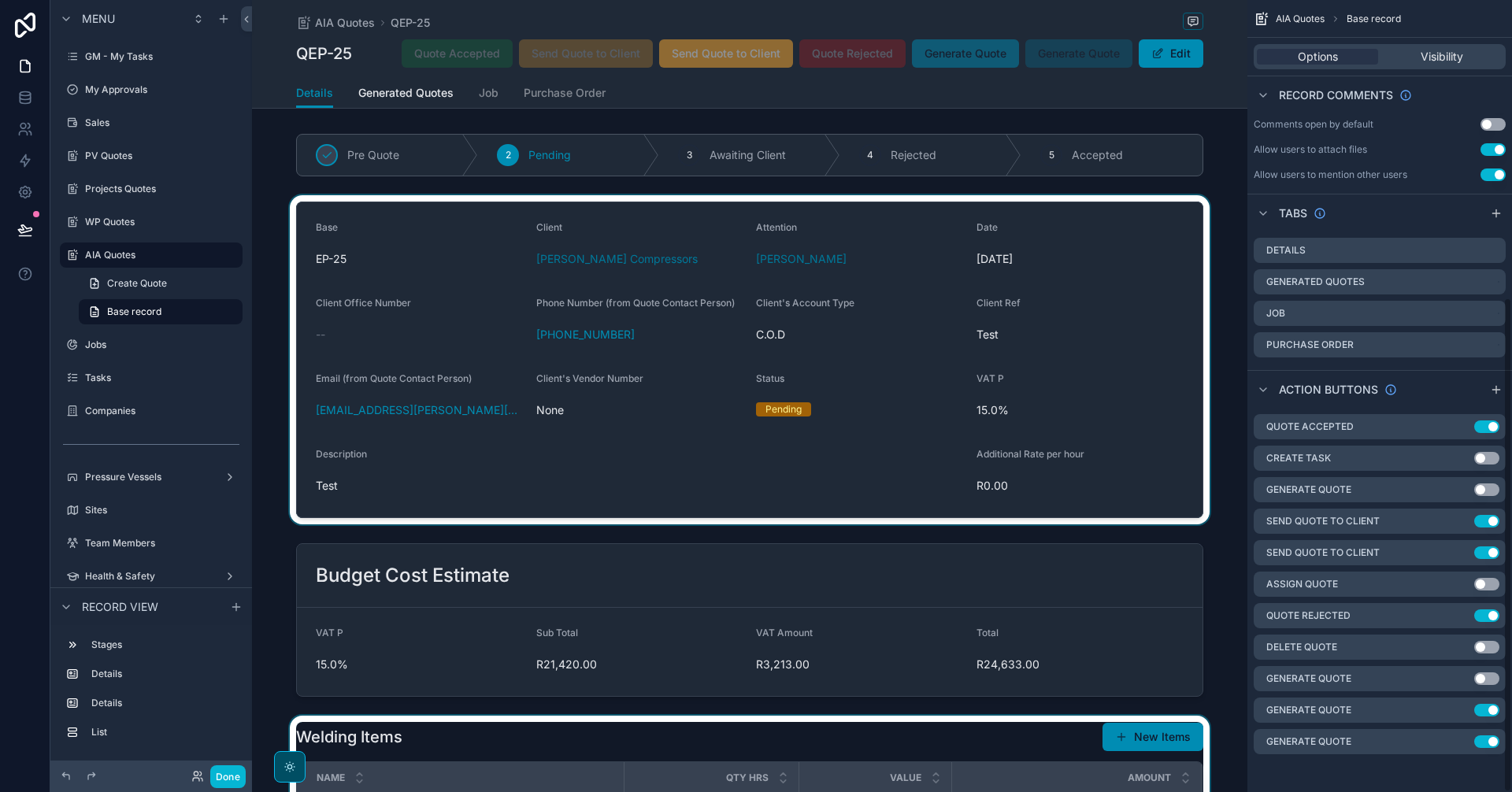
scroll to position [656, 0]
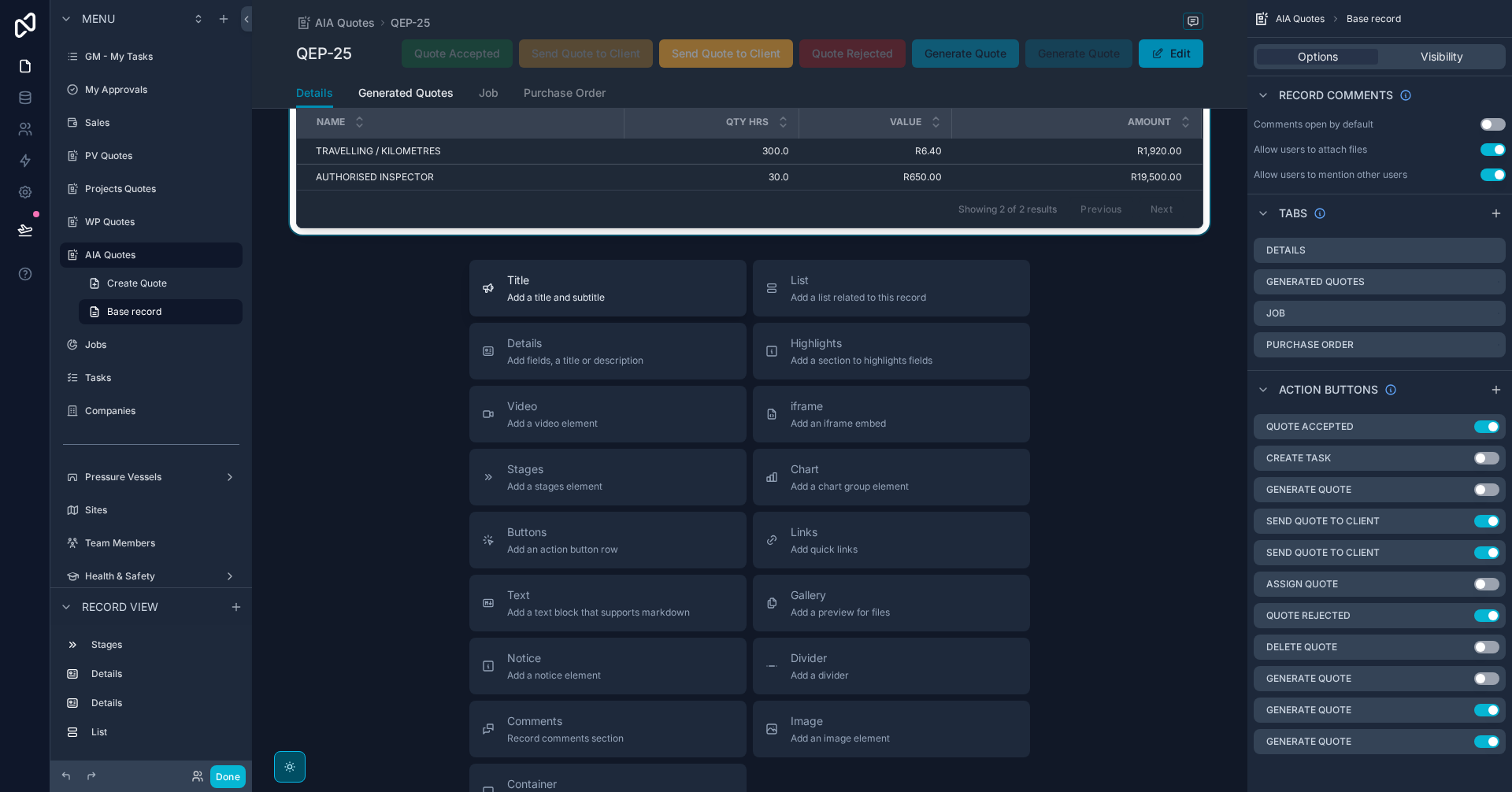
click at [644, 290] on div "Title Add a title and subtitle" at bounding box center [608, 288] width 252 height 31
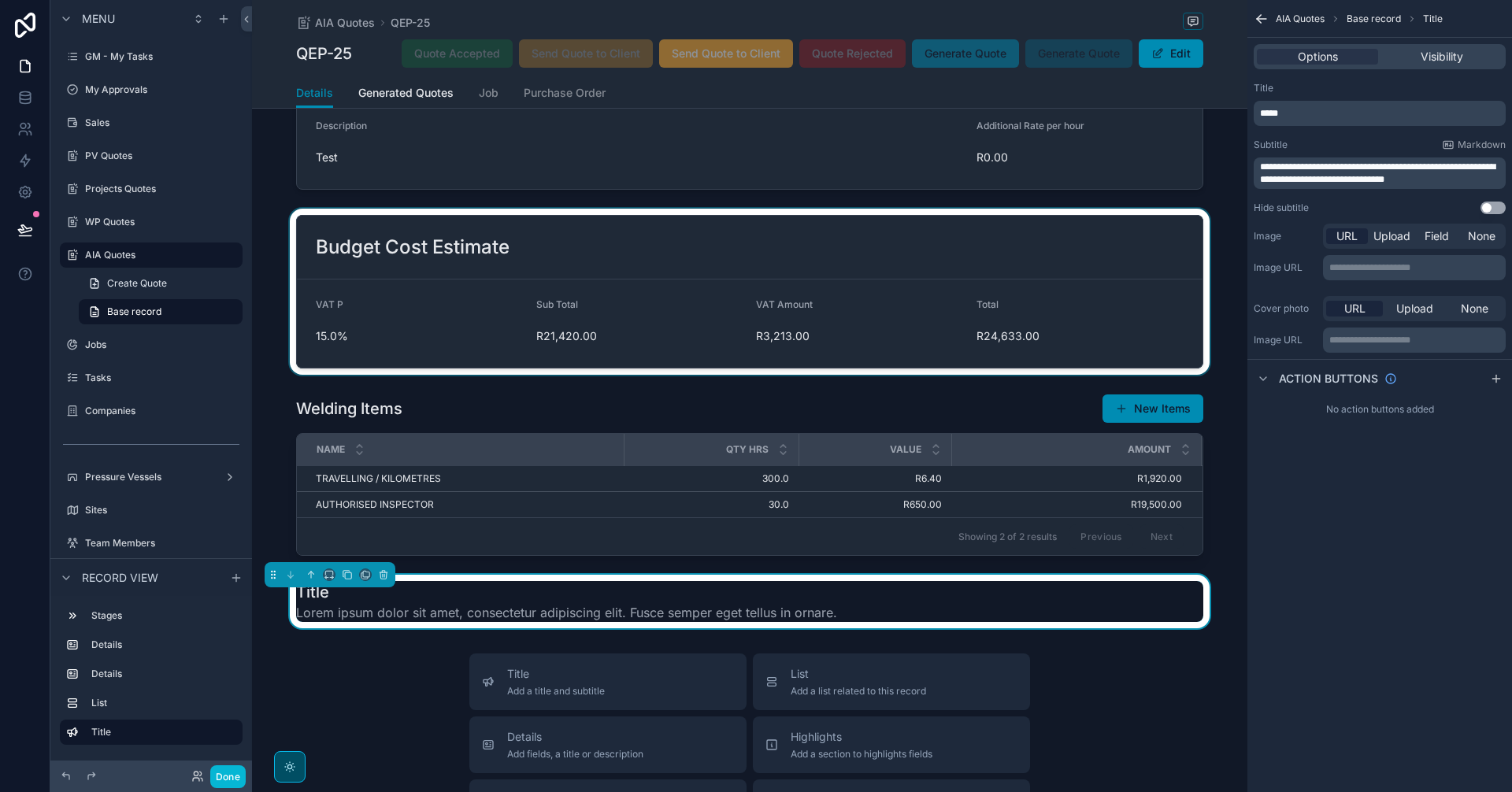
scroll to position [657, 0]
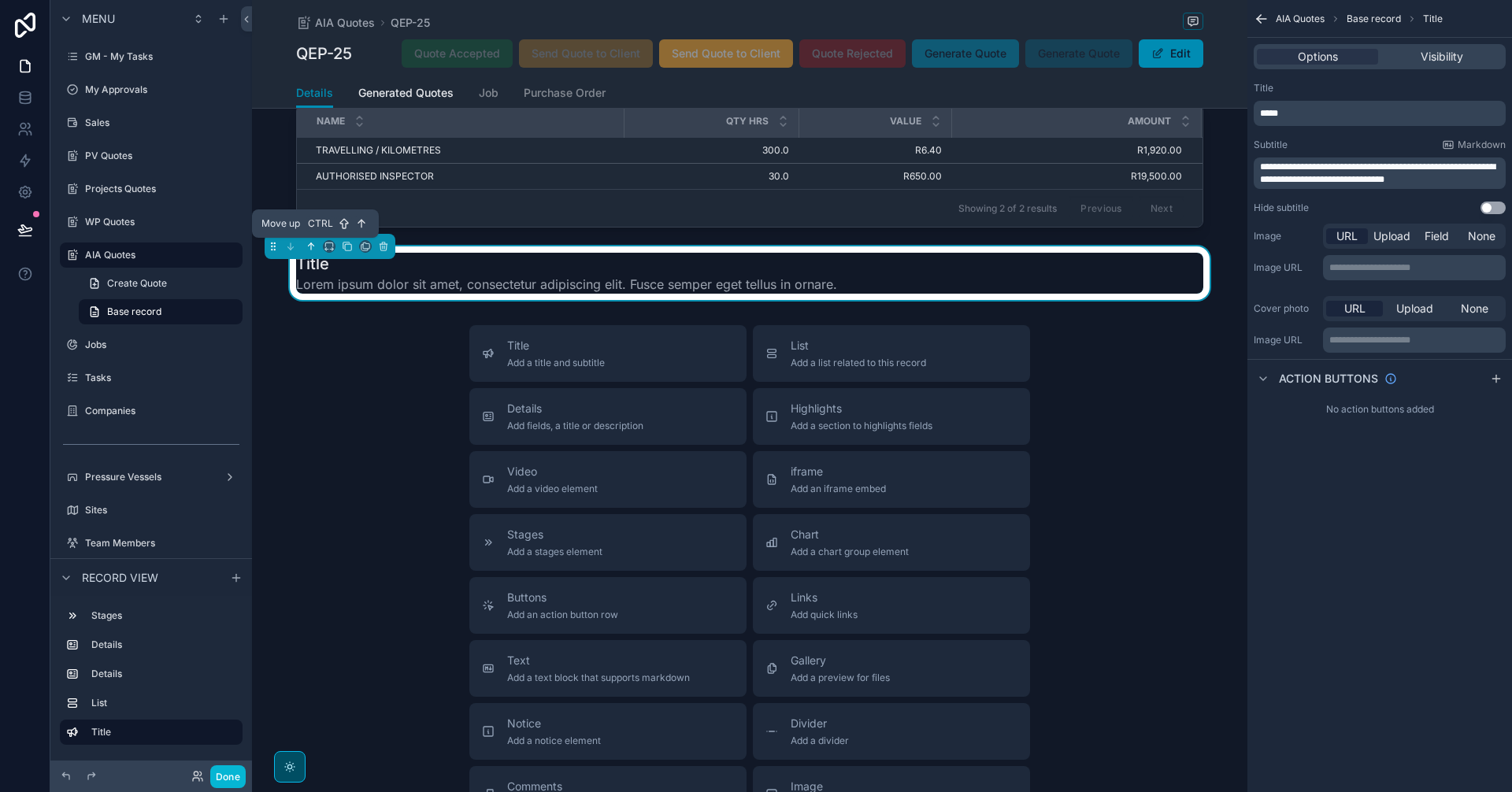
click at [307, 244] on icon "scrollable content" at bounding box center [311, 246] width 11 height 11
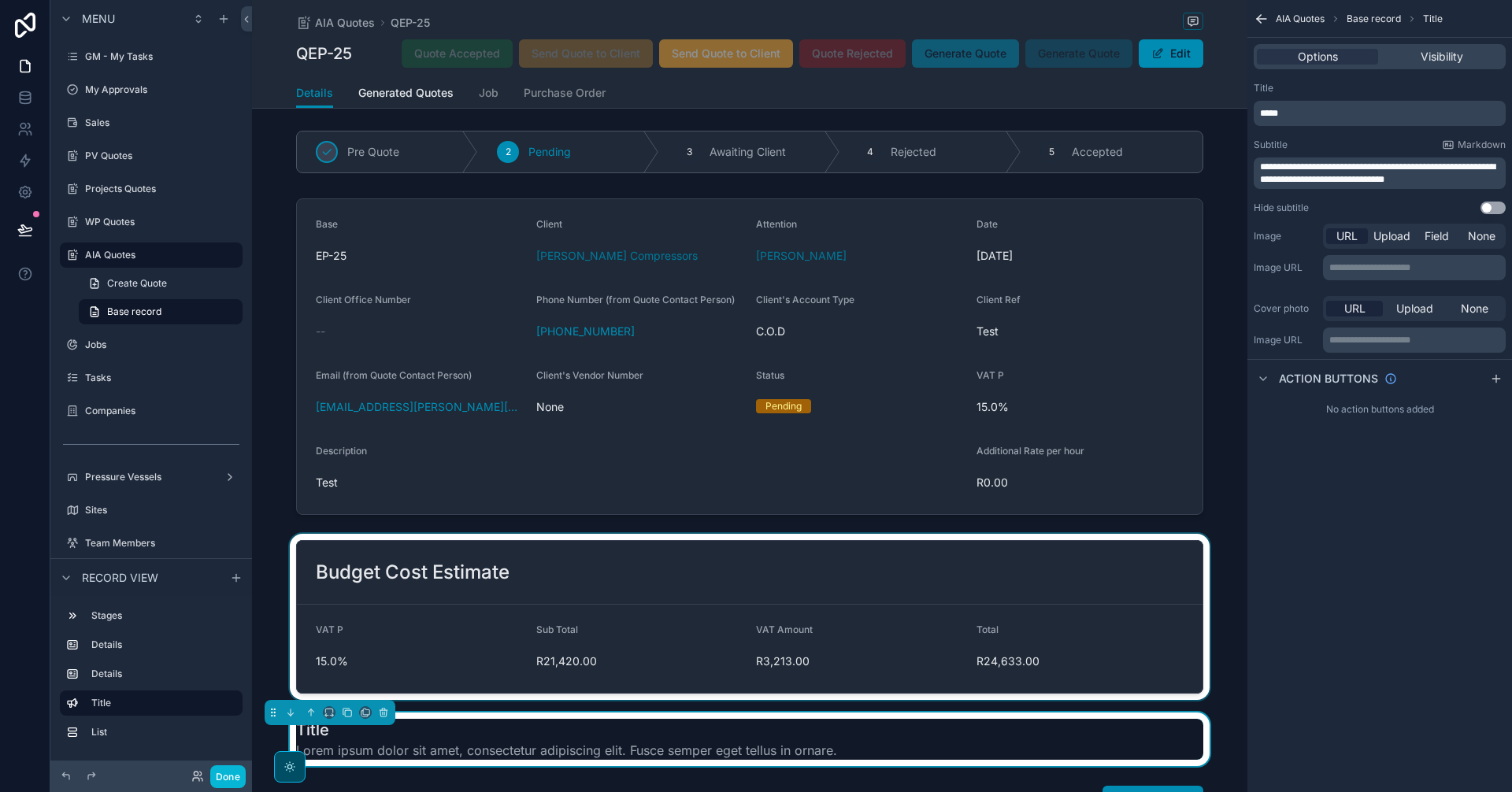
scroll to position [0, 0]
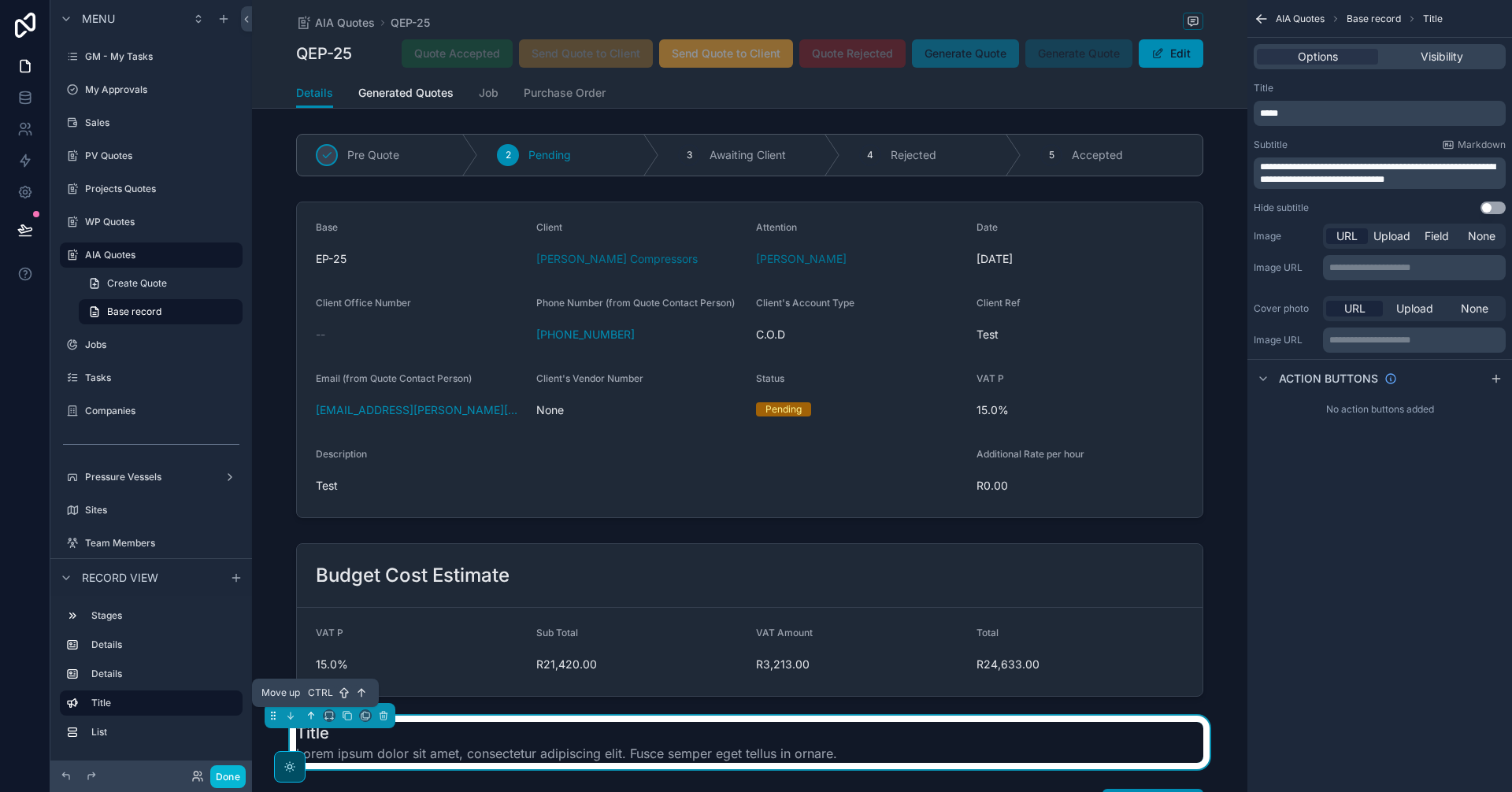
click at [312, 721] on icon "scrollable content" at bounding box center [311, 716] width 11 height 11
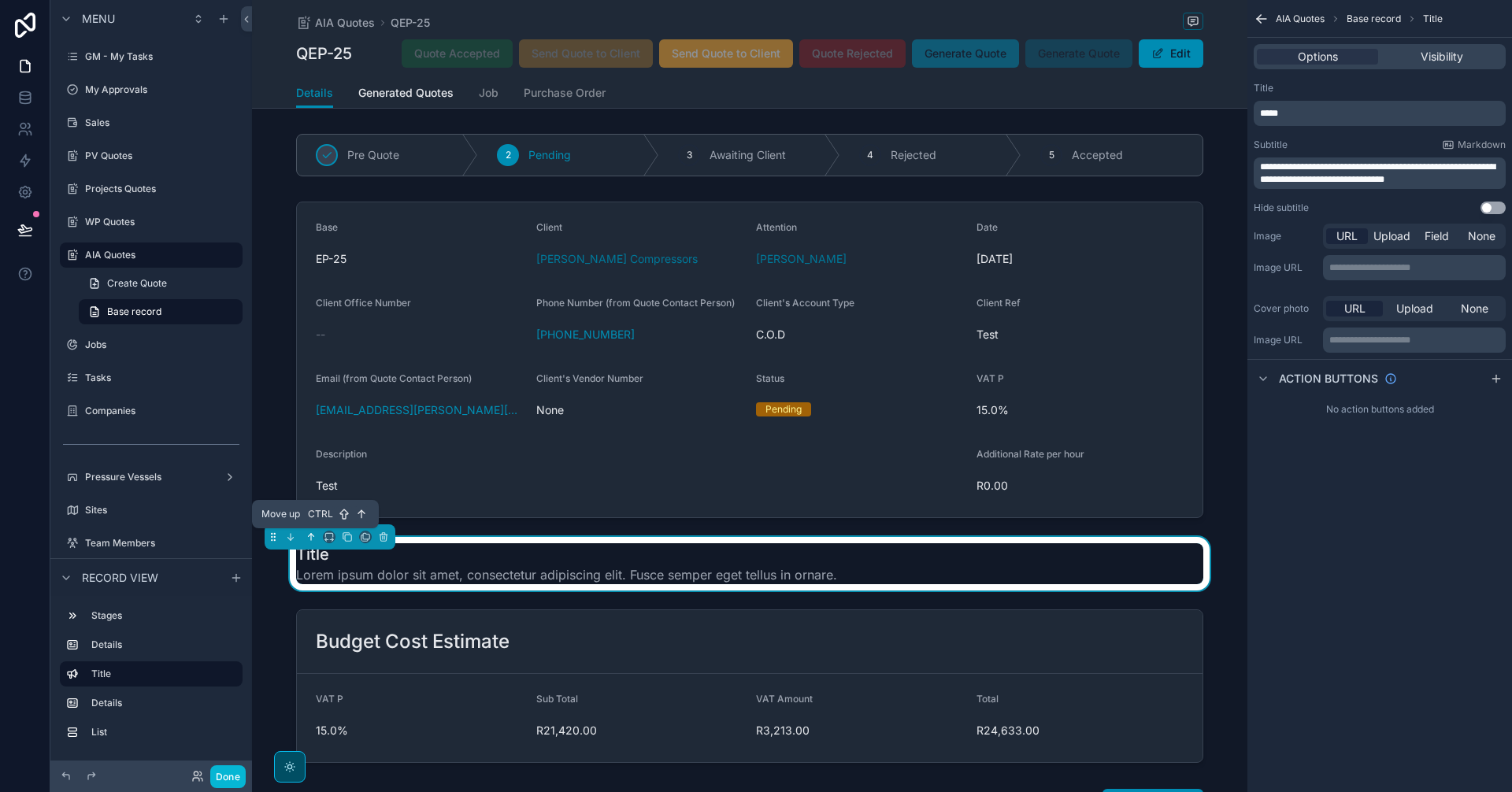
click at [306, 535] on button "scrollable content" at bounding box center [311, 536] width 17 height 17
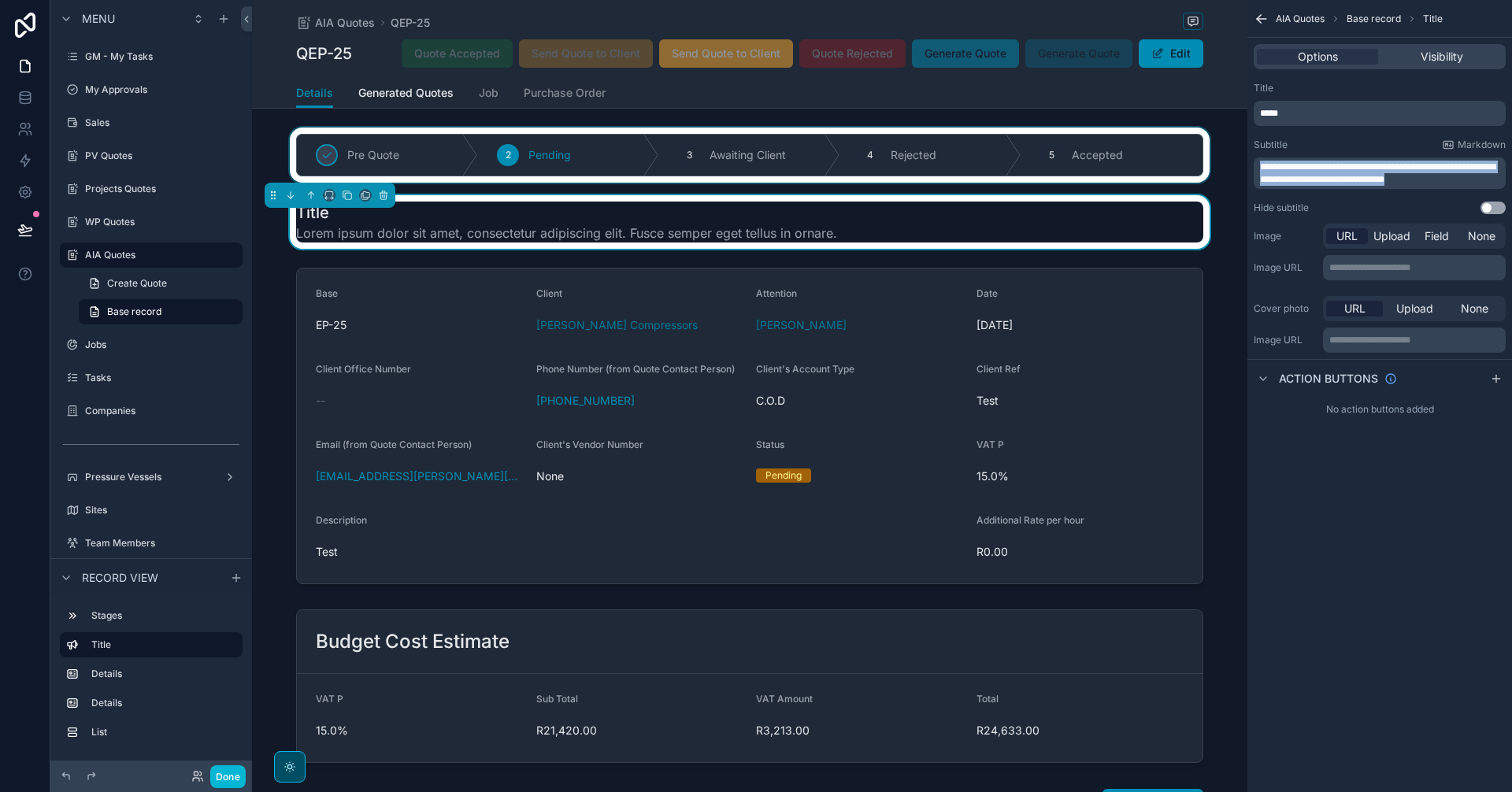
drag, startPoint x: 1445, startPoint y: 183, endPoint x: 1152, endPoint y: 160, distance: 293.9
click at [1152, 160] on div "[PERSON_NAME] CC Alt 1 GM - My Tasks 0 My Approvals Sales PV Quotes Projects Qu…" at bounding box center [882, 396] width 1260 height 792
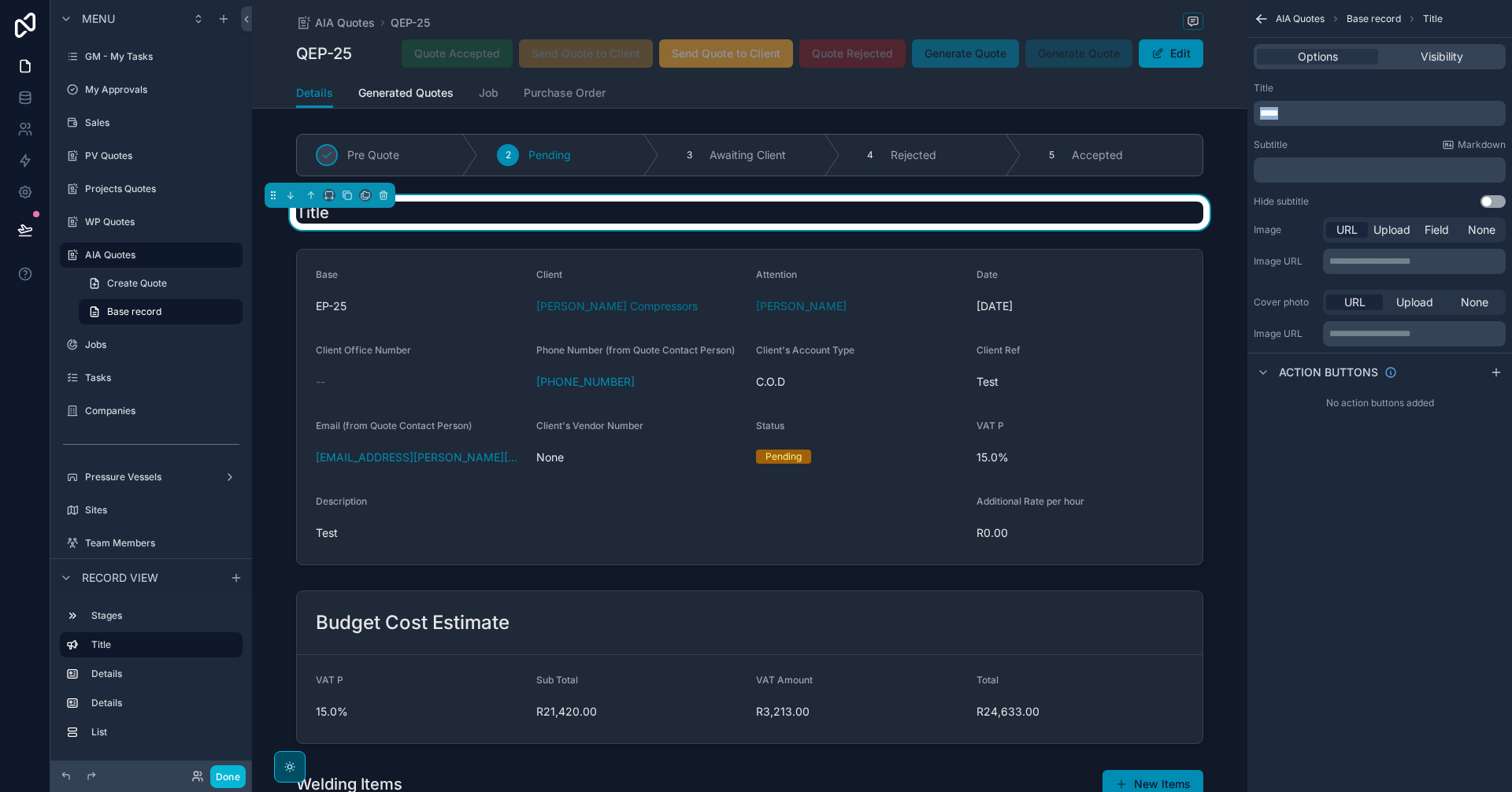
drag, startPoint x: 1335, startPoint y: 115, endPoint x: 1195, endPoint y: 116, distance: 140.0
click at [1198, 116] on div "[PERSON_NAME] CC Alt 1 GM - My Tasks 0 My Approvals Sales PV Quotes Projects Qu…" at bounding box center [882, 396] width 1260 height 792
click at [1463, 49] on span "Visibility" at bounding box center [1442, 57] width 42 height 16
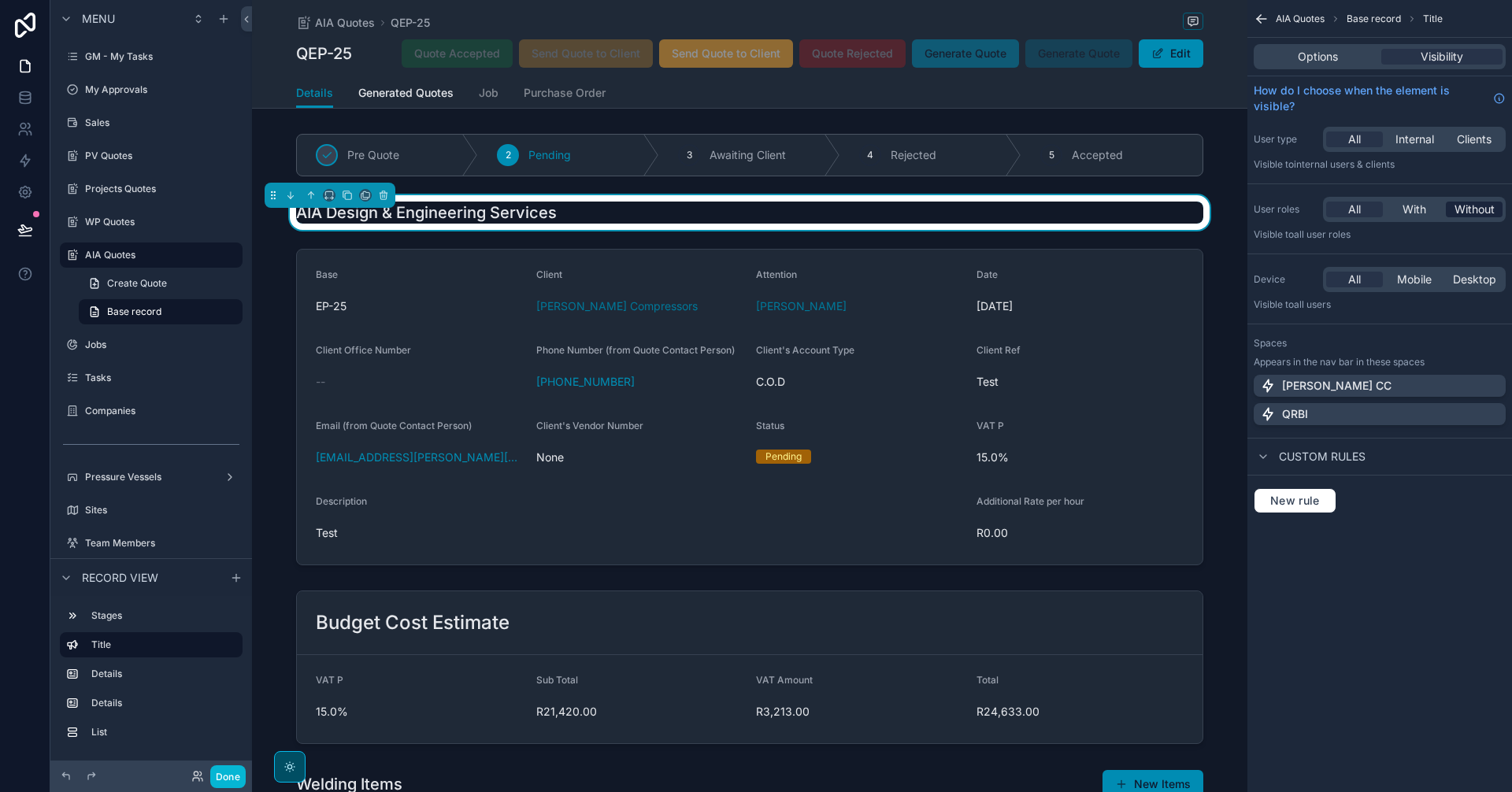
click at [1466, 216] on span "Without" at bounding box center [1474, 209] width 40 height 16
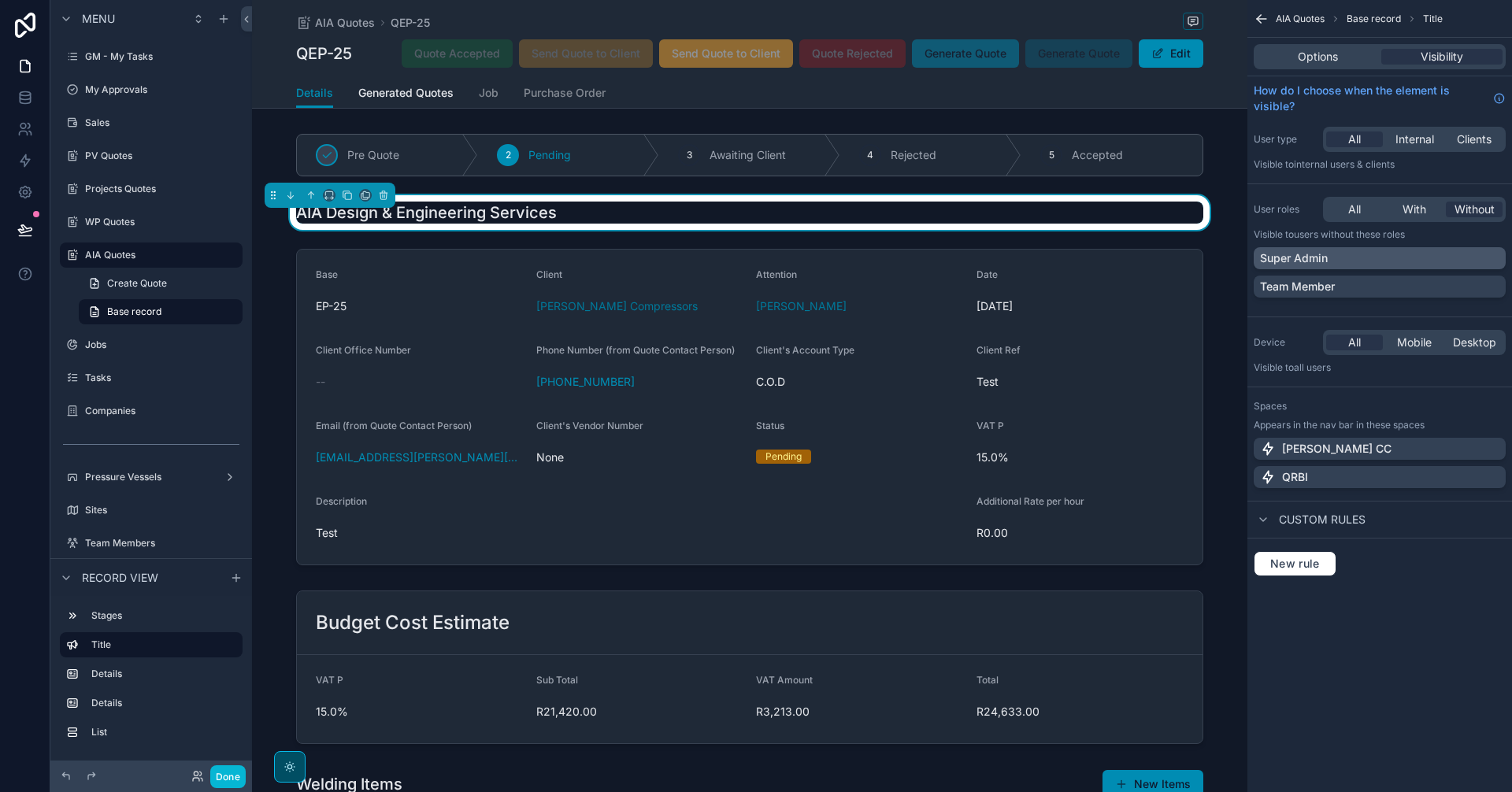
click at [1426, 257] on div "Super Admin" at bounding box center [1380, 258] width 239 height 16
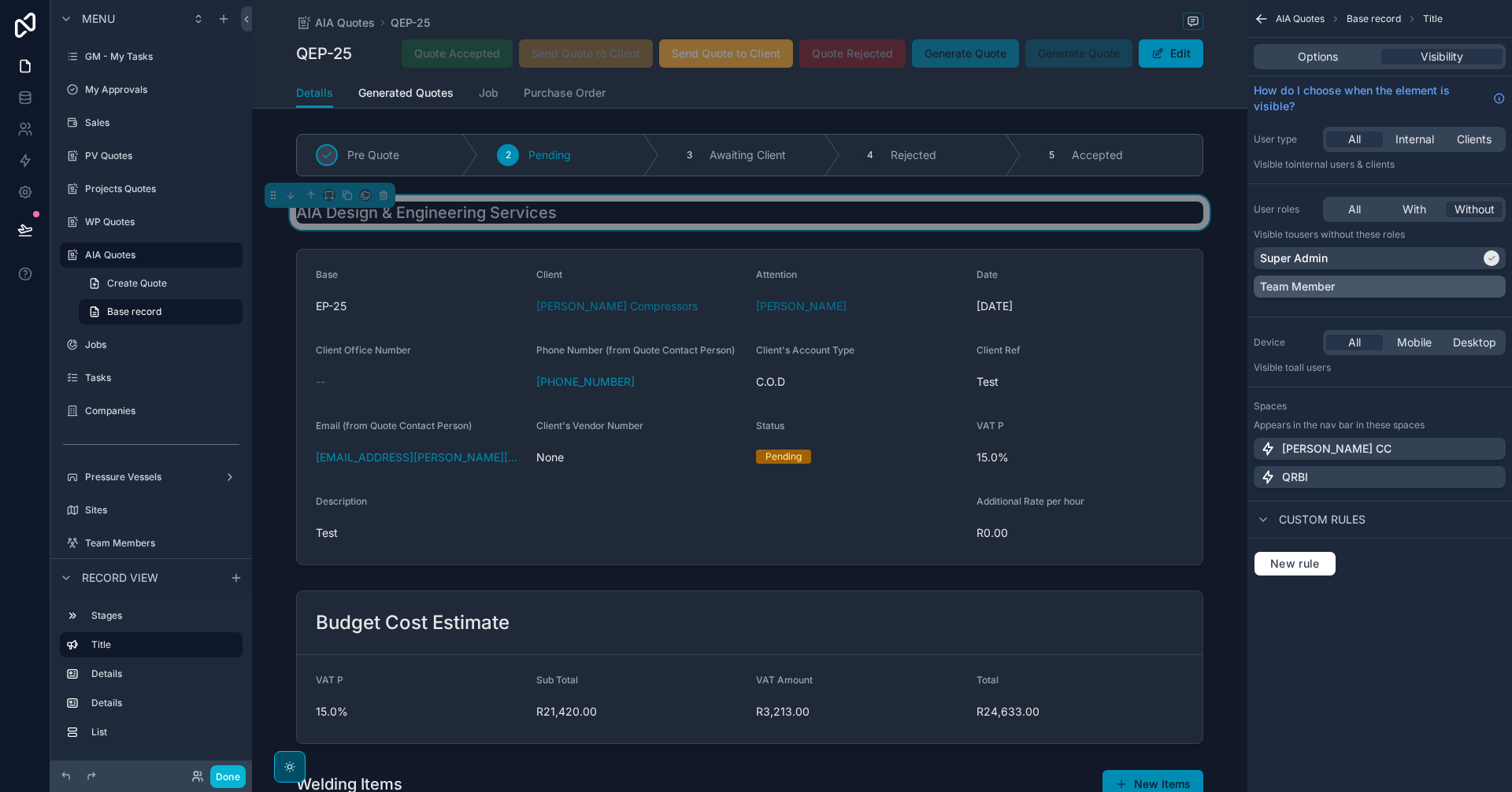
click at [1436, 286] on div "Team Member" at bounding box center [1380, 286] width 239 height 16
click at [1434, 661] on div "AIA Quotes Base record Title Options Visibility How do I choose when the elemen…" at bounding box center [1380, 396] width 265 height 792
click at [1262, 16] on icon "scrollable content" at bounding box center [1262, 19] width 16 height 16
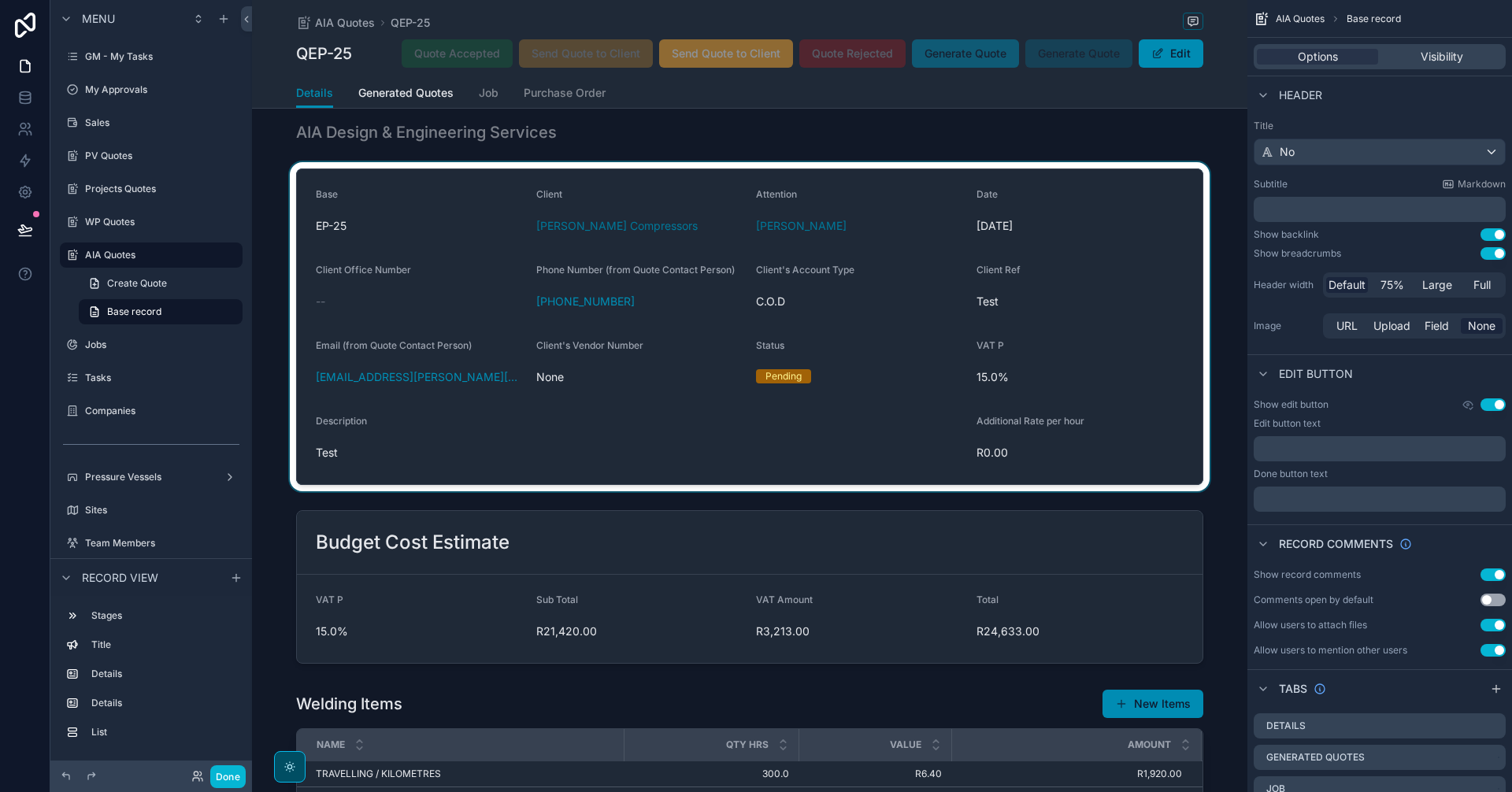
scroll to position [132, 0]
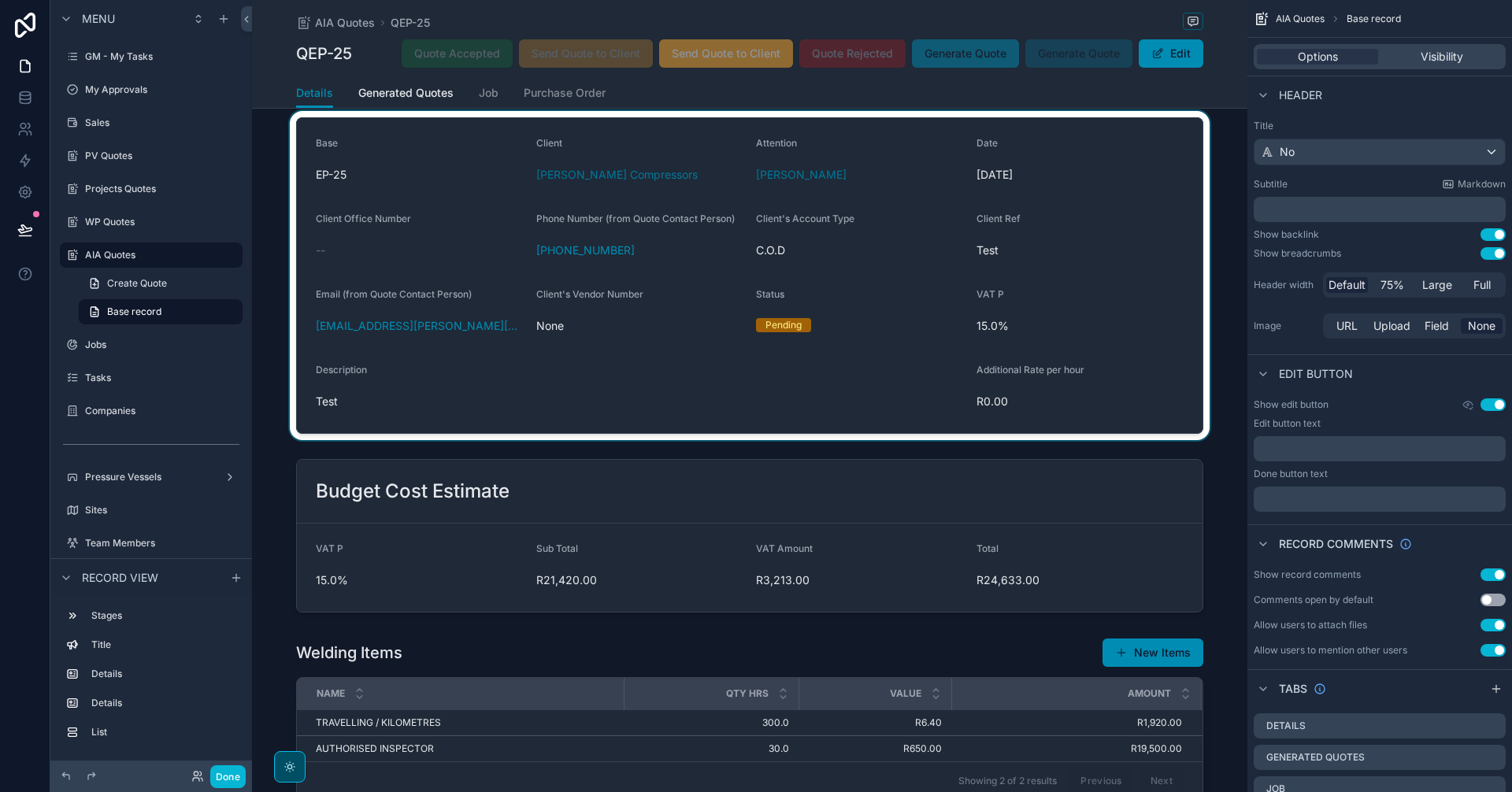
click at [829, 417] on div "scrollable content" at bounding box center [750, 276] width 995 height 329
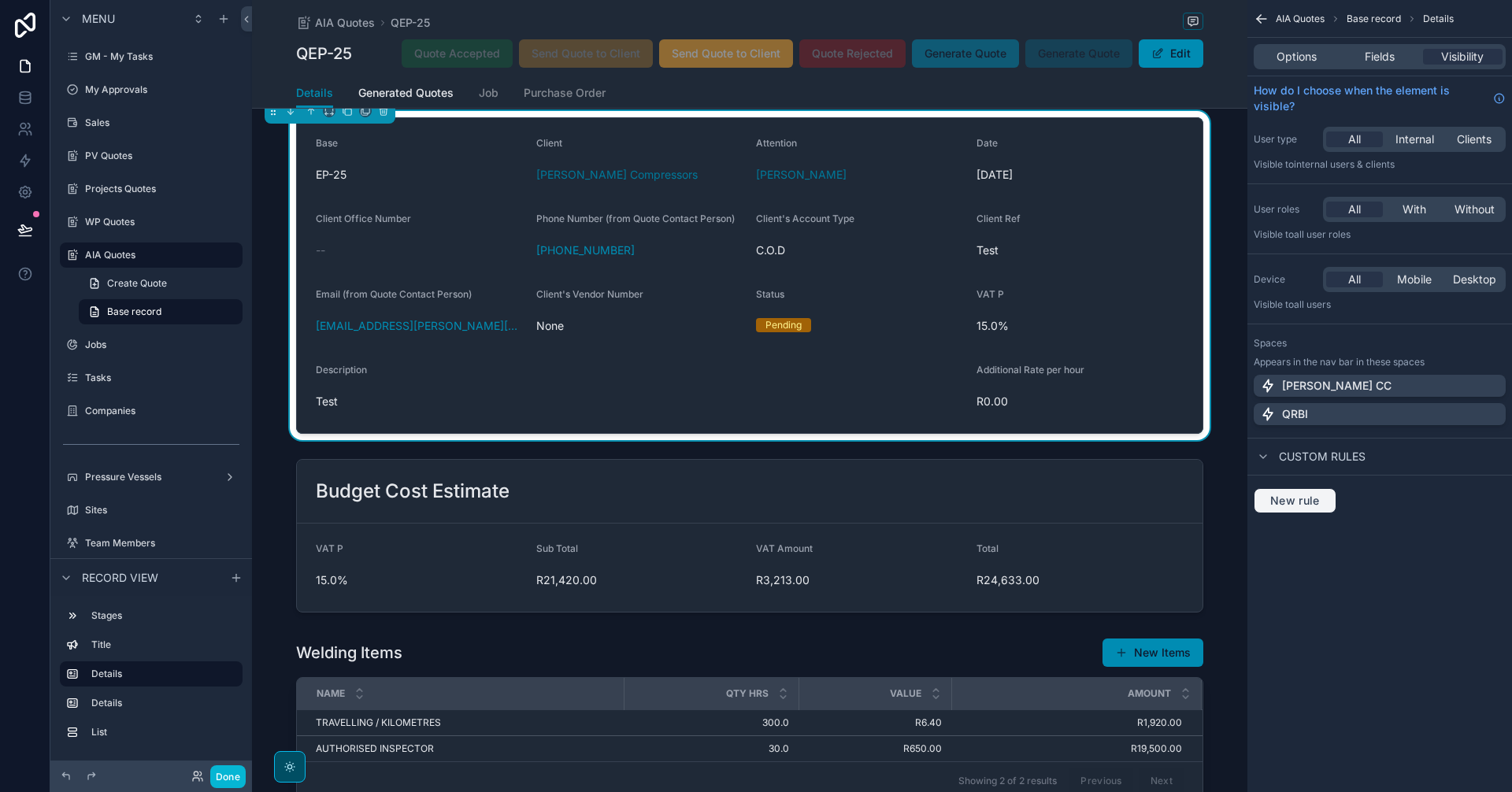
click at [1313, 508] on button "New rule" at bounding box center [1295, 501] width 82 height 25
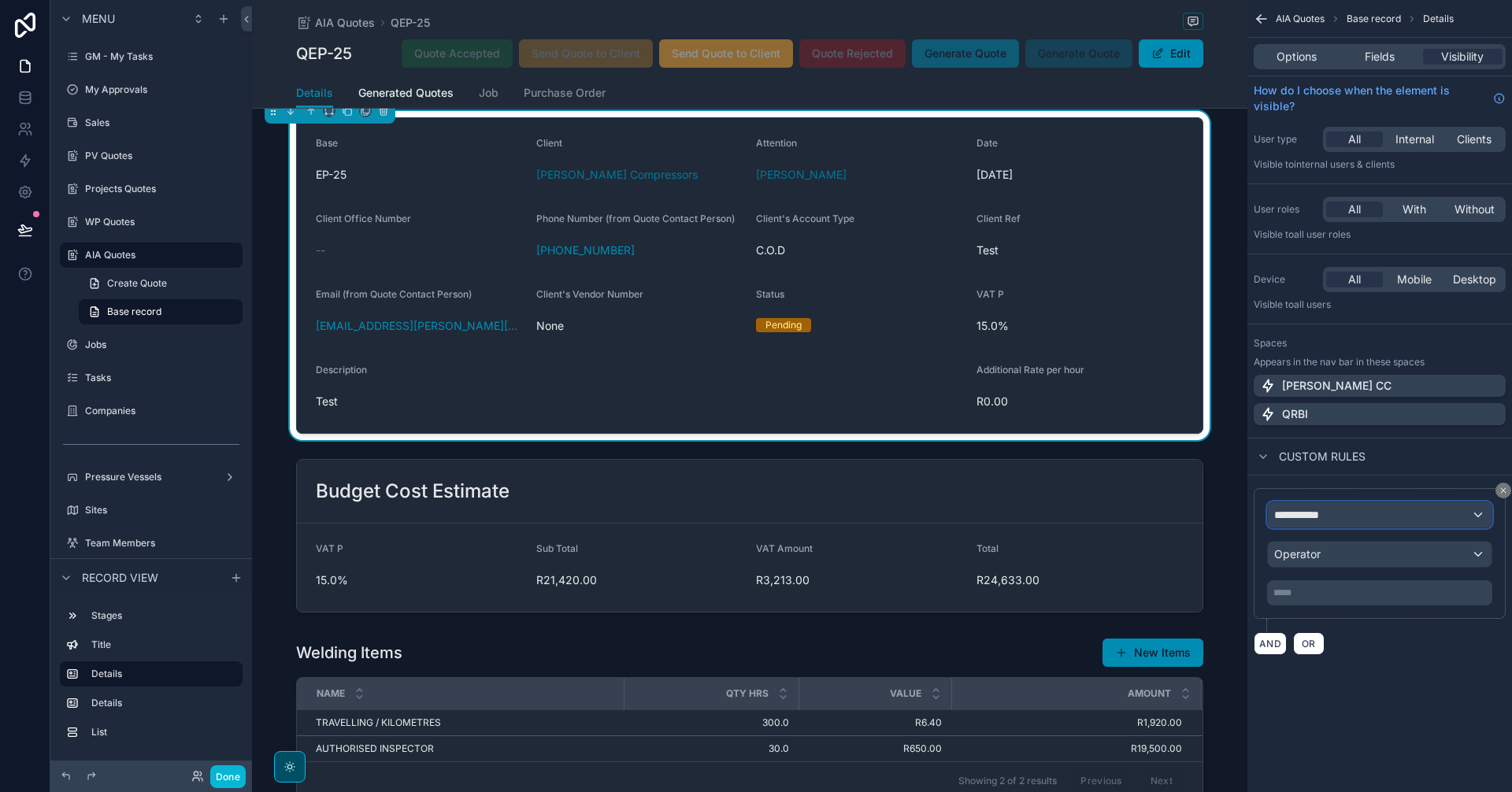
click at [1322, 517] on span "**********" at bounding box center [1303, 514] width 59 height 16
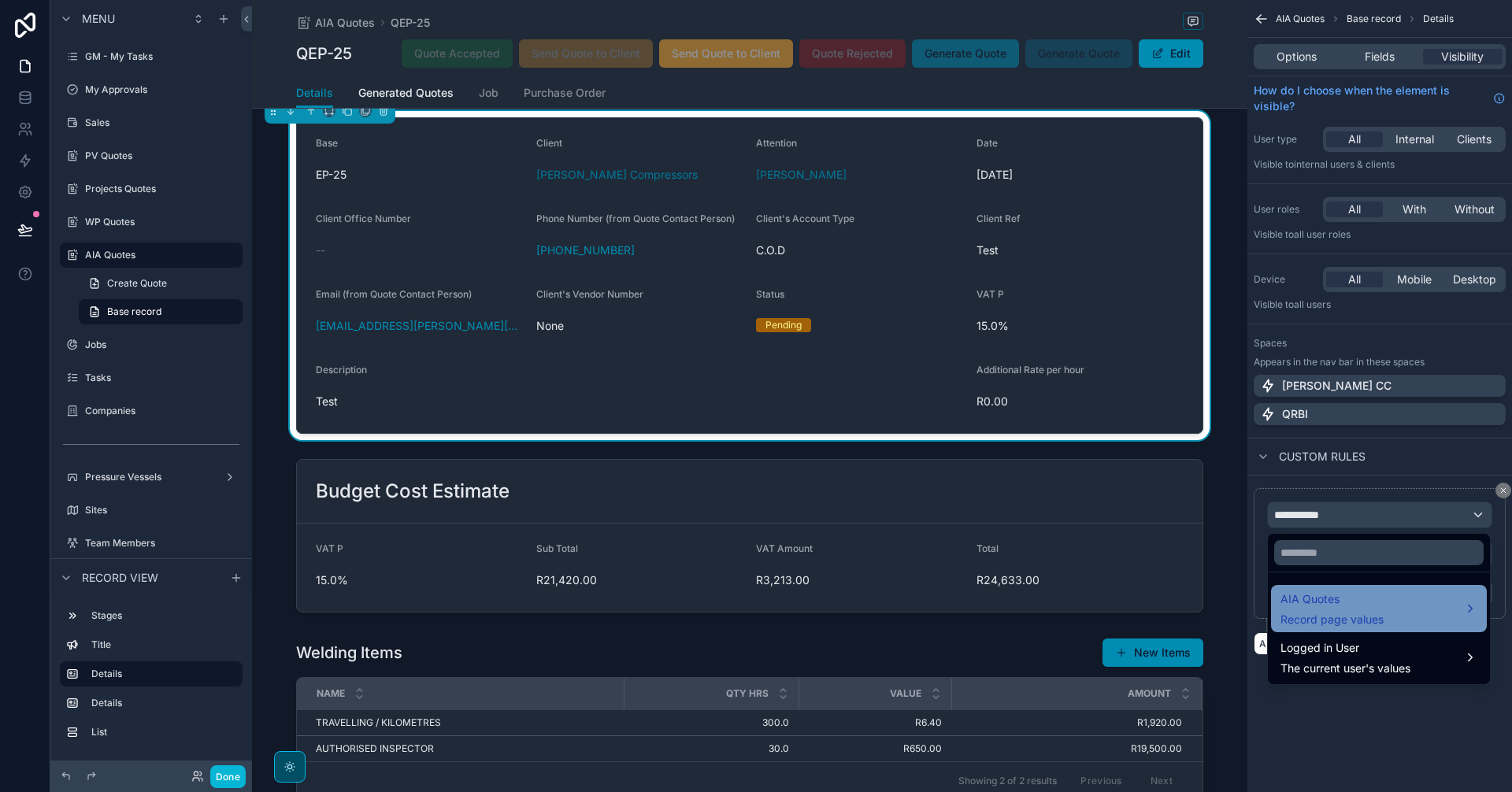
click at [1342, 589] on div "AIA Quotes Record page values" at bounding box center [1379, 609] width 216 height 48
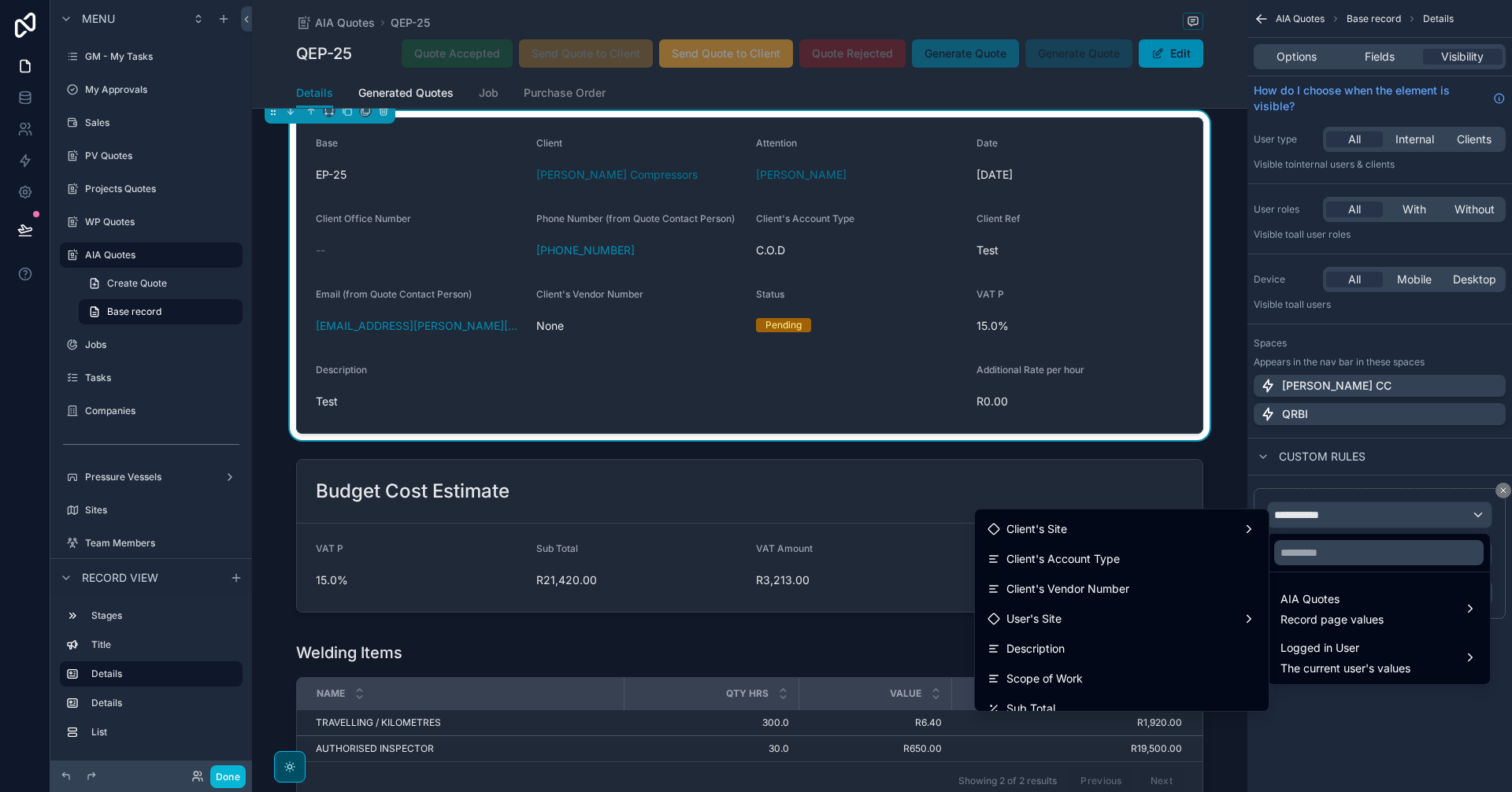
scroll to position [0, 0]
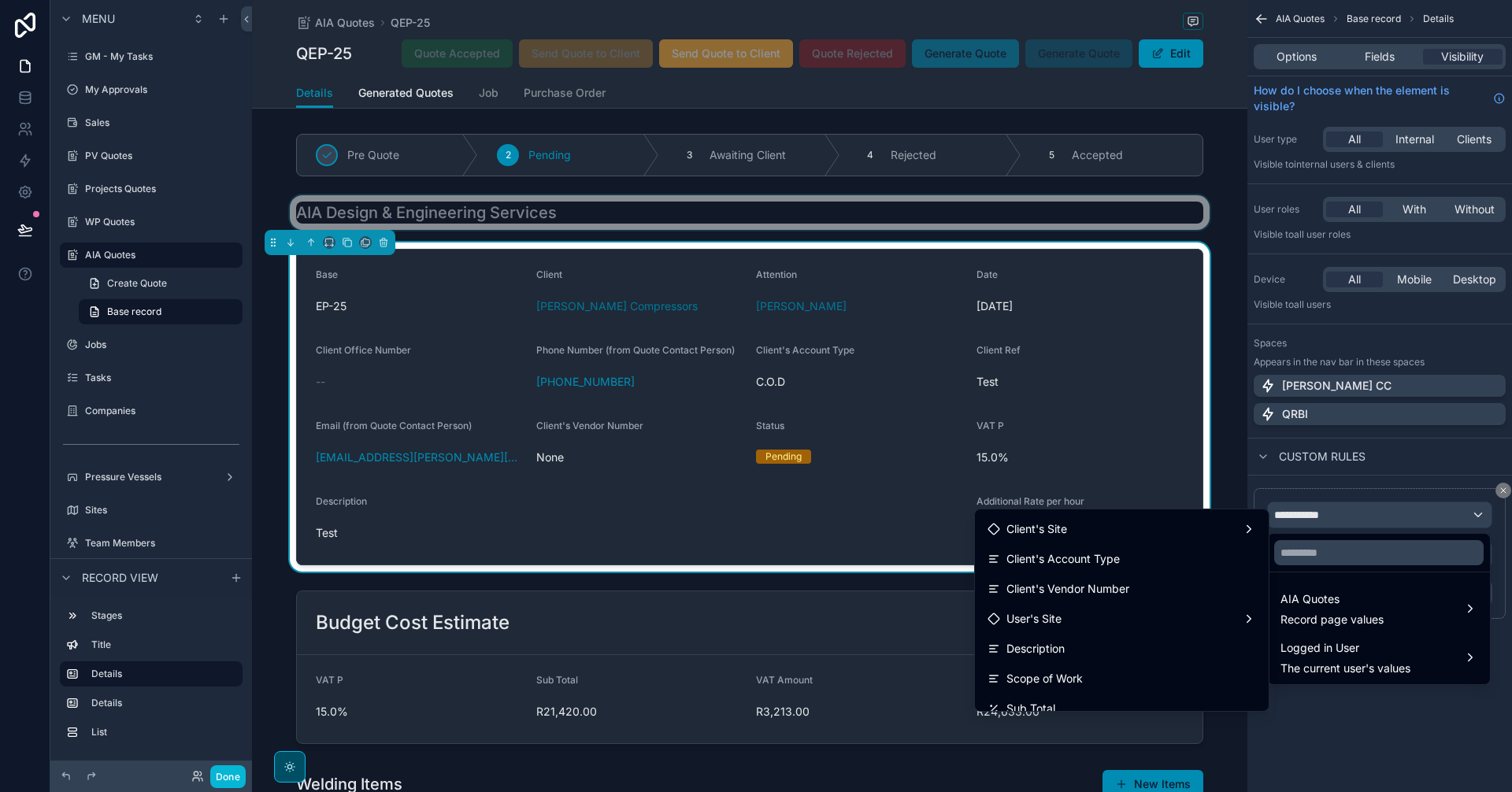
click at [1009, 209] on div "scrollable content" at bounding box center [750, 212] width 995 height 35
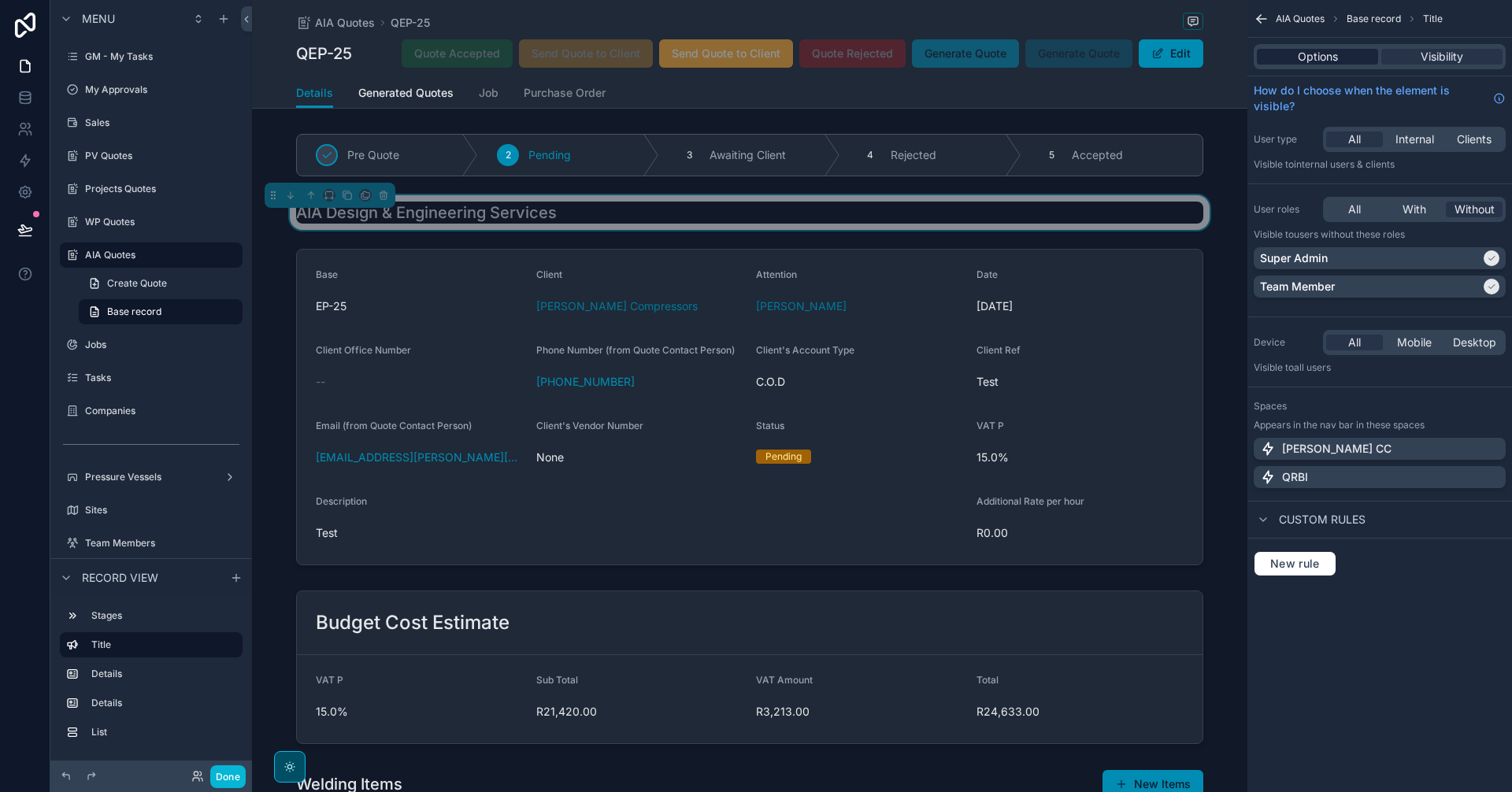
click at [1333, 58] on span "Options" at bounding box center [1318, 57] width 40 height 16
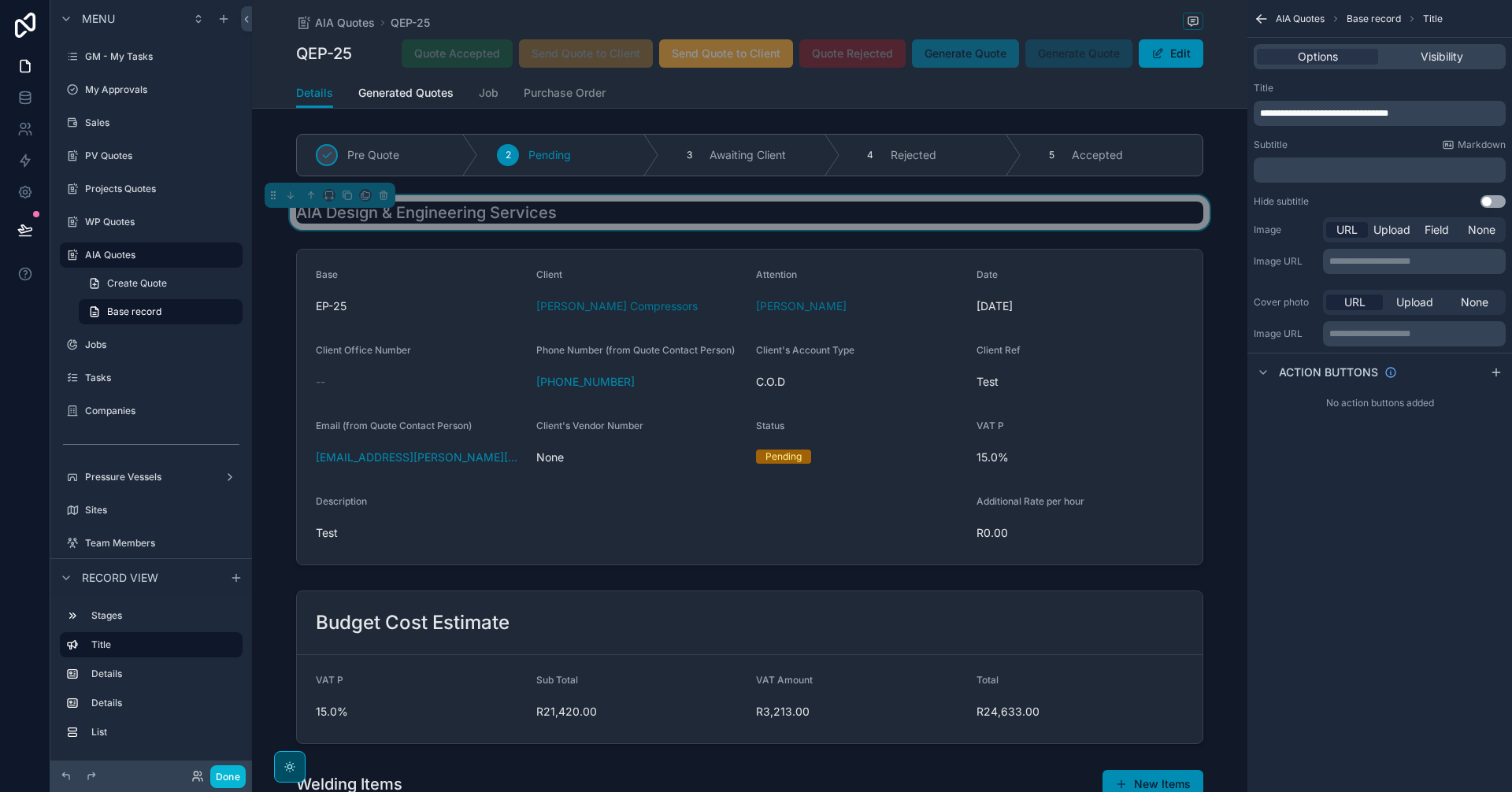
click at [1429, 105] on div "**********" at bounding box center [1380, 114] width 252 height 25
drag, startPoint x: 1425, startPoint y: 117, endPoint x: 1148, endPoint y: 85, distance: 278.8
click at [1150, 86] on div "[PERSON_NAME] CC Alt 1 GM - My Tasks 0 My Approvals Sales PV Quotes Projects Qu…" at bounding box center [882, 396] width 1260 height 792
click at [1440, 65] on div "Options Visibility" at bounding box center [1380, 57] width 252 height 25
click at [1438, 59] on span "Visibility" at bounding box center [1442, 57] width 42 height 16
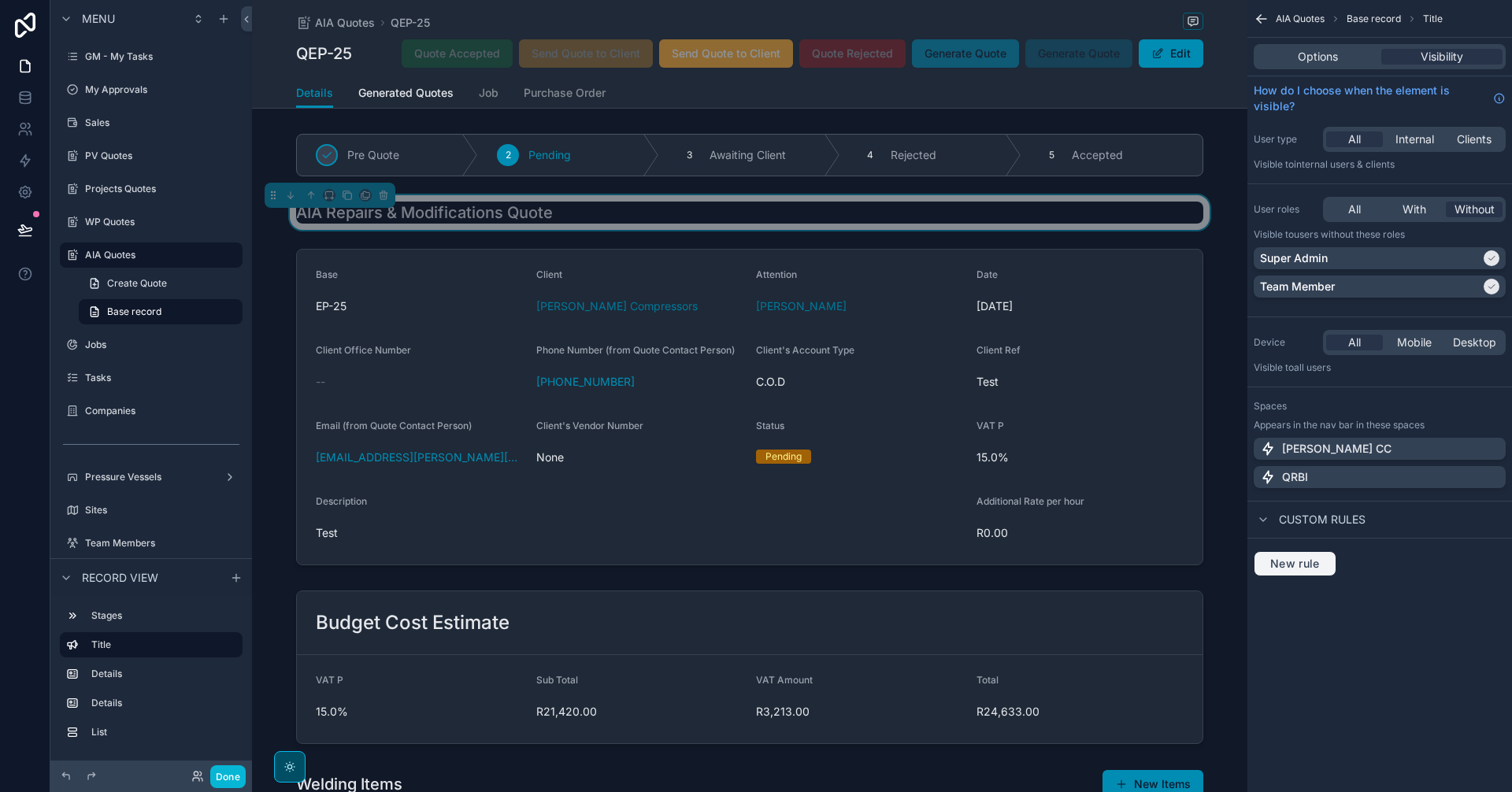
click at [1297, 559] on span "New rule" at bounding box center [1295, 564] width 62 height 14
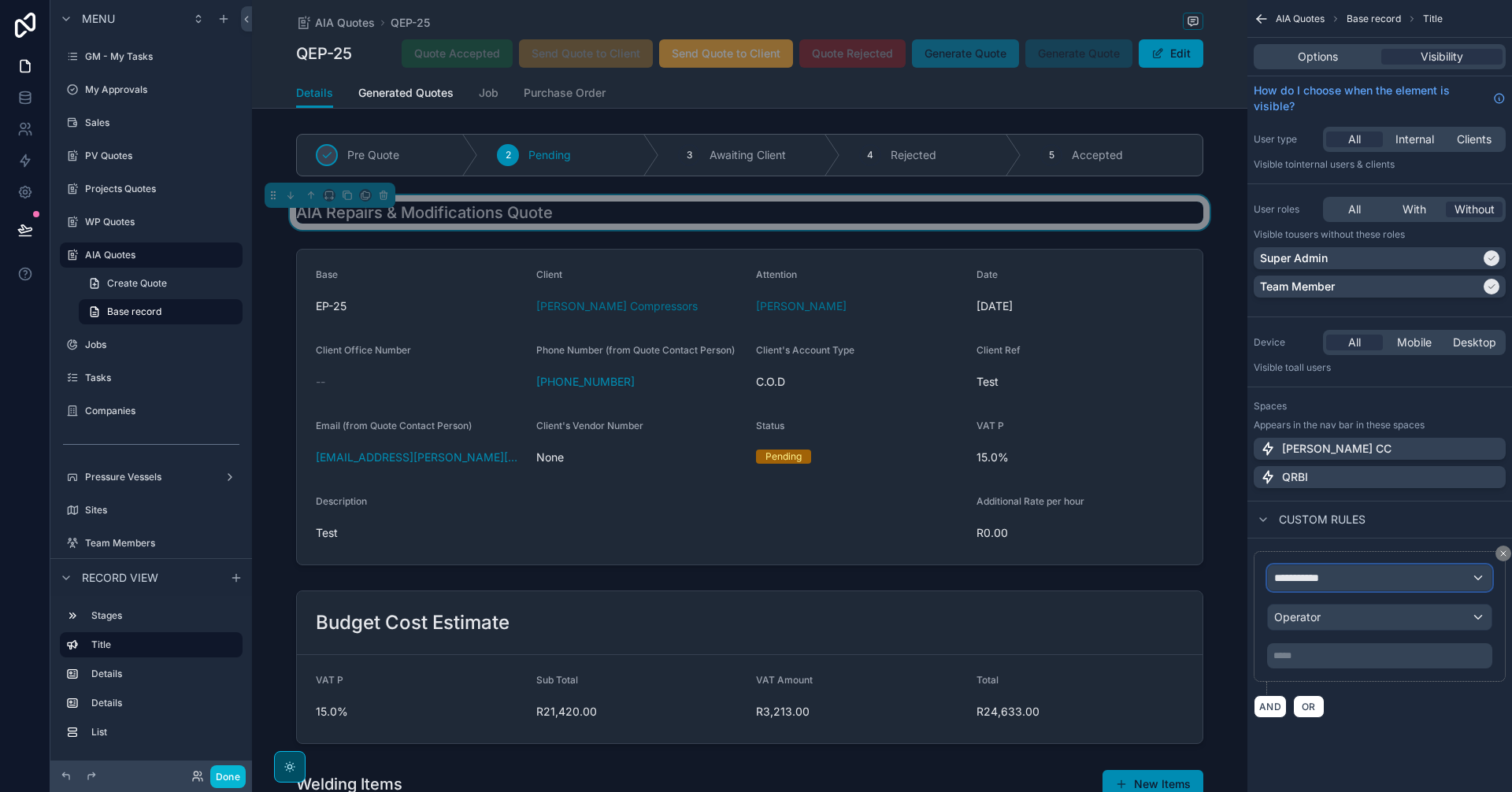
click at [1352, 574] on div "**********" at bounding box center [1379, 578] width 223 height 25
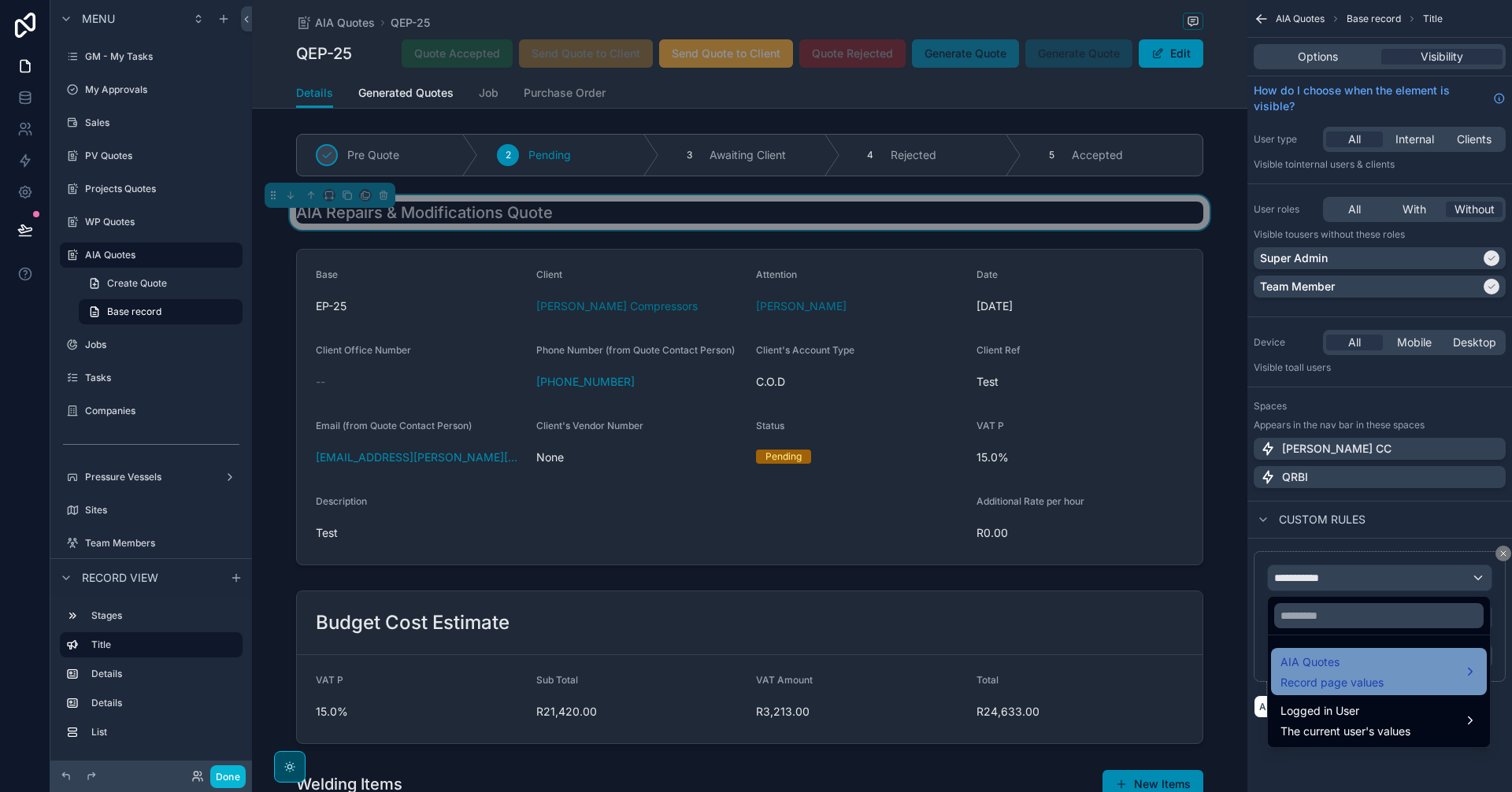
click at [1378, 680] on span "Record page values" at bounding box center [1332, 682] width 104 height 16
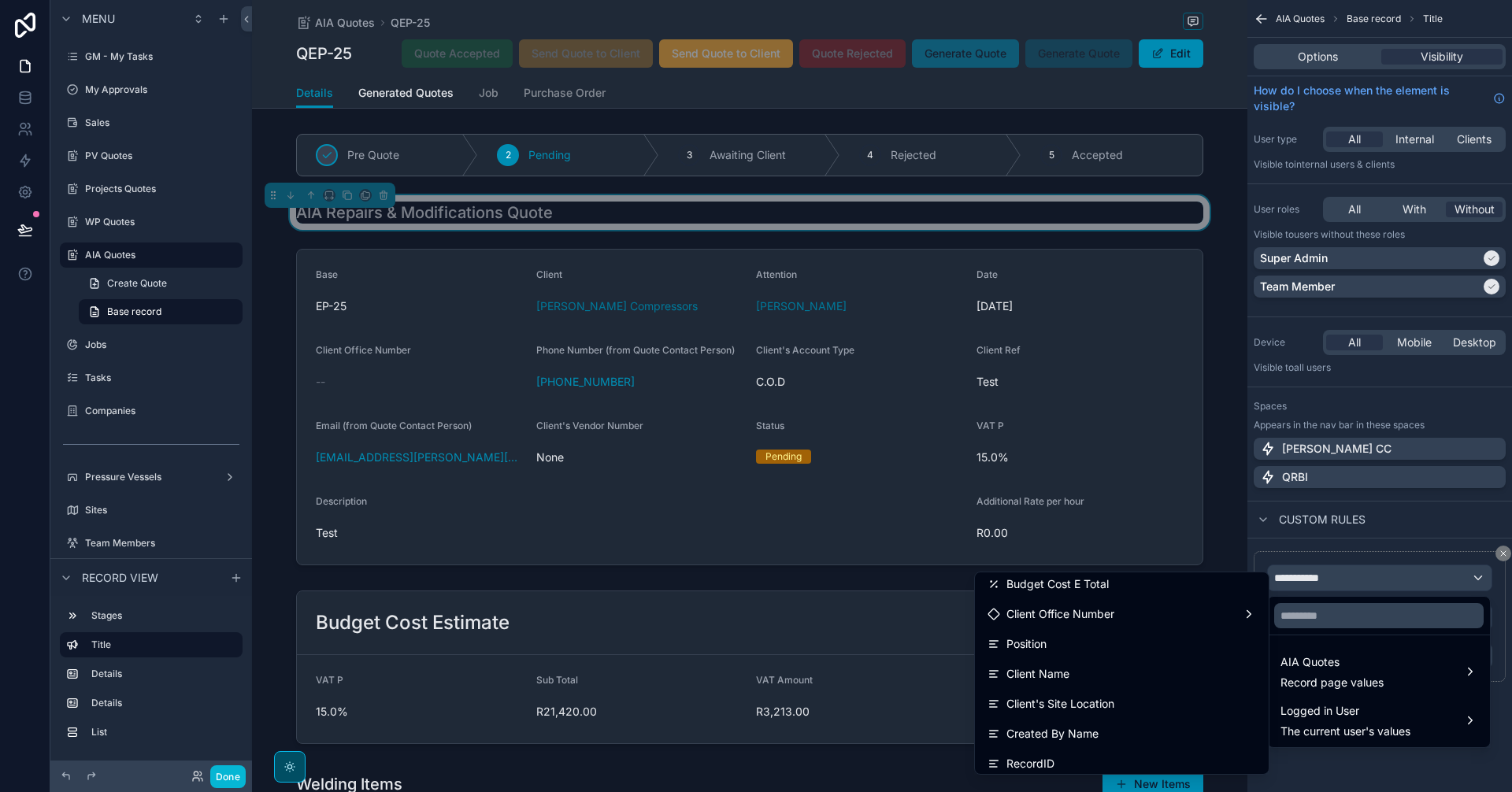
scroll to position [1250, 0]
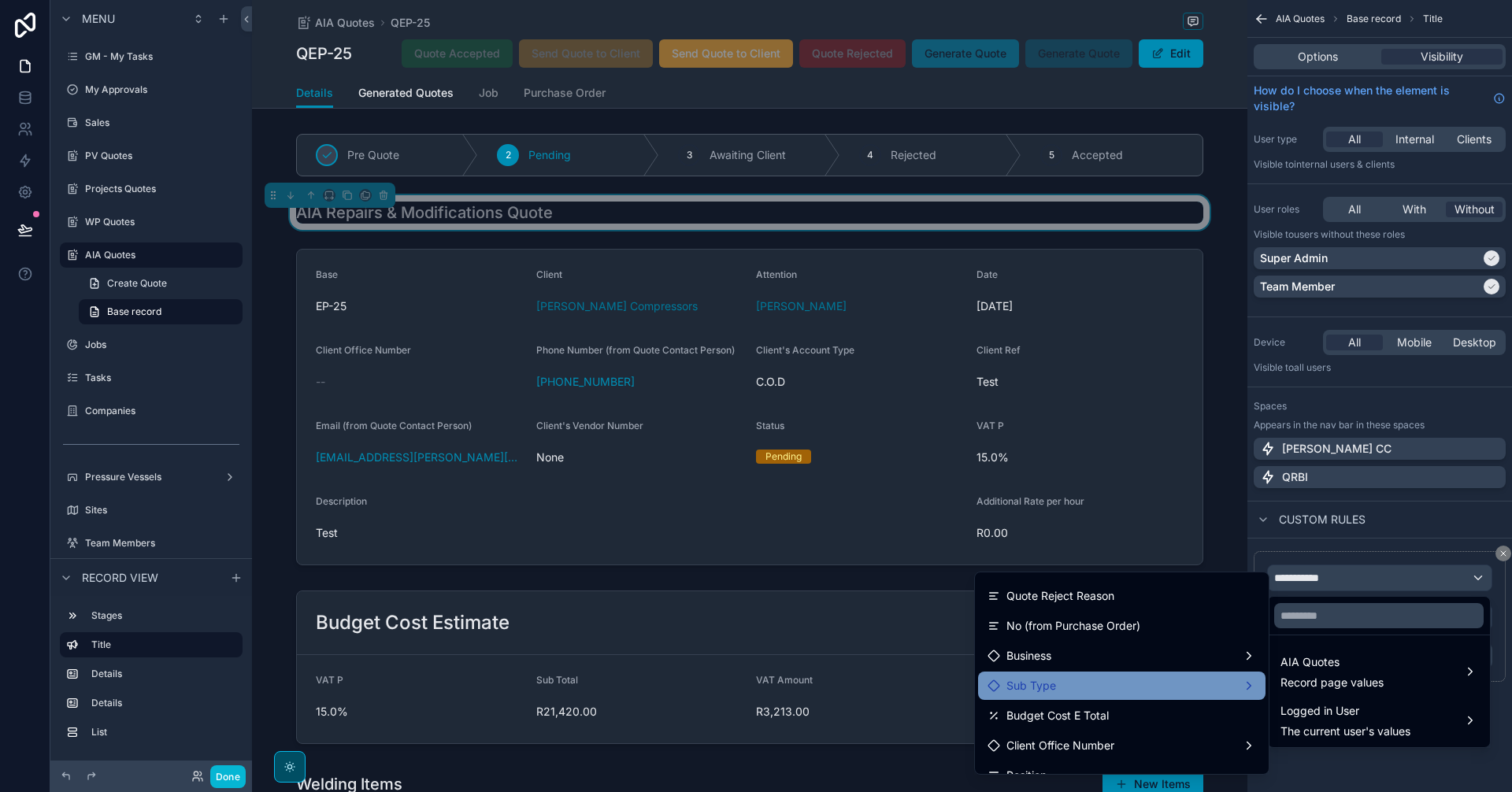
click at [1181, 688] on div "Sub Type" at bounding box center [1121, 686] width 268 height 19
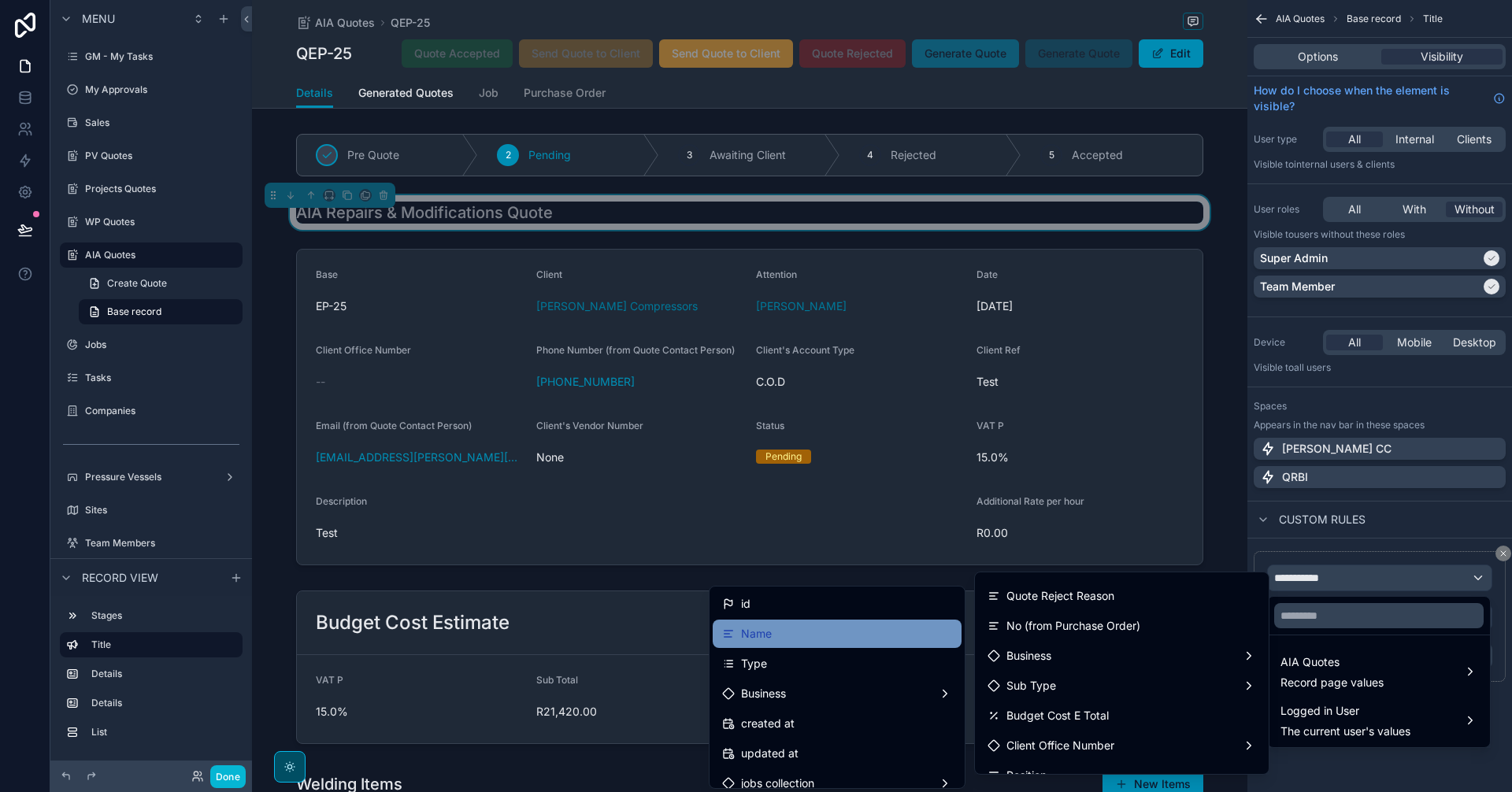
click at [818, 638] on div "Name" at bounding box center [837, 634] width 230 height 19
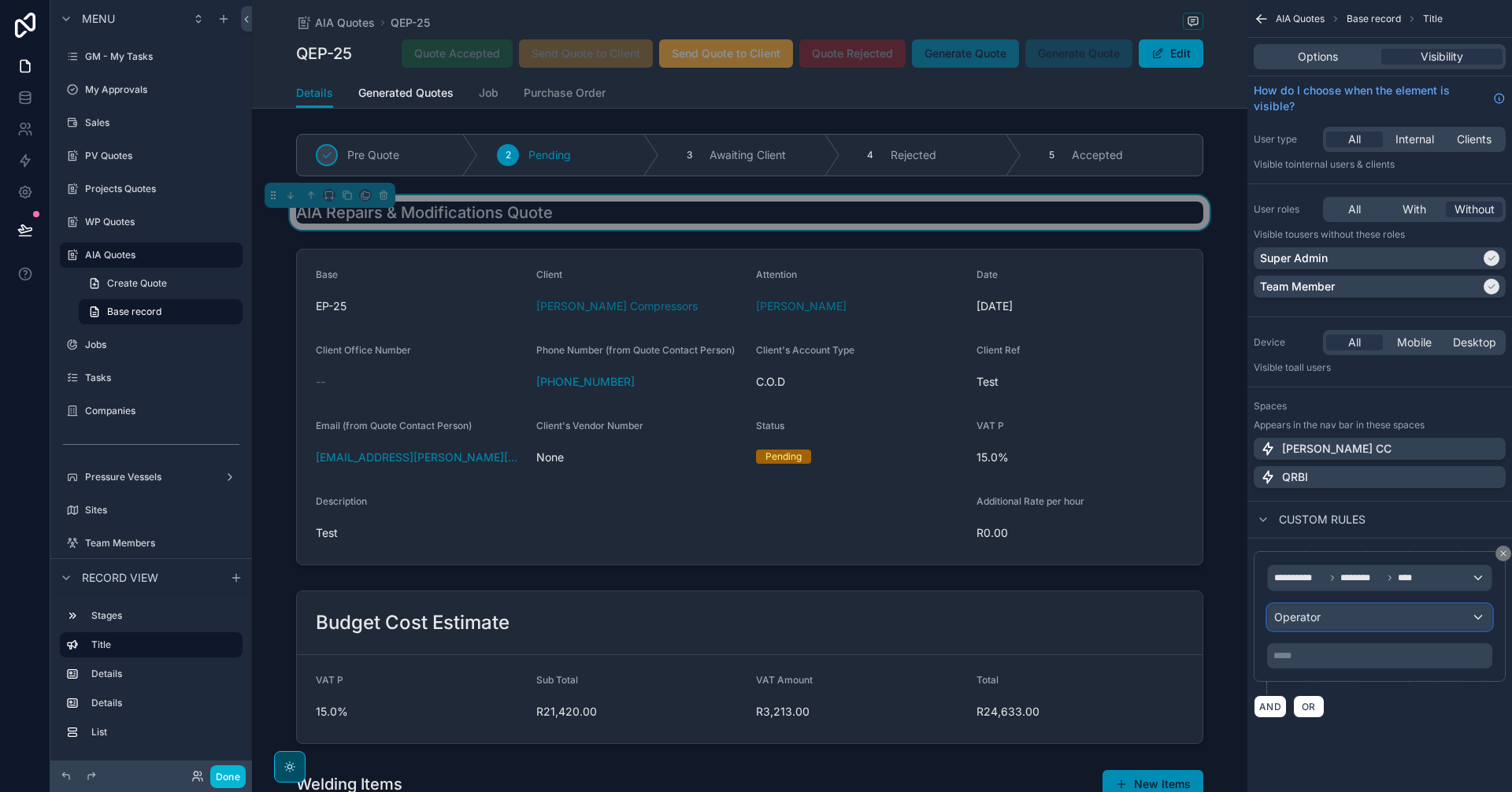
click at [1369, 621] on div "Operator" at bounding box center [1379, 617] width 223 height 25
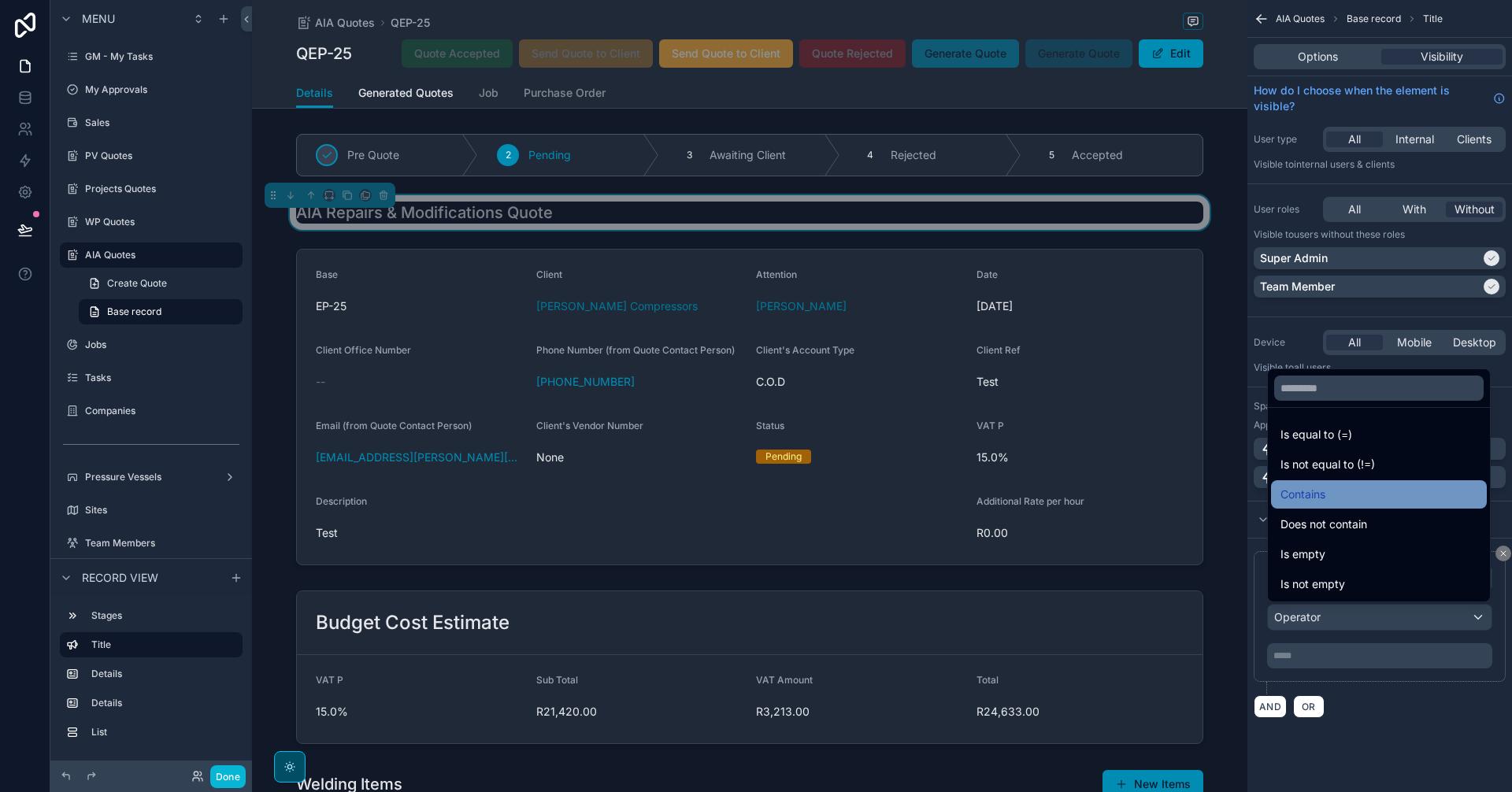
click at [1347, 494] on div "Contains" at bounding box center [1379, 494] width 197 height 19
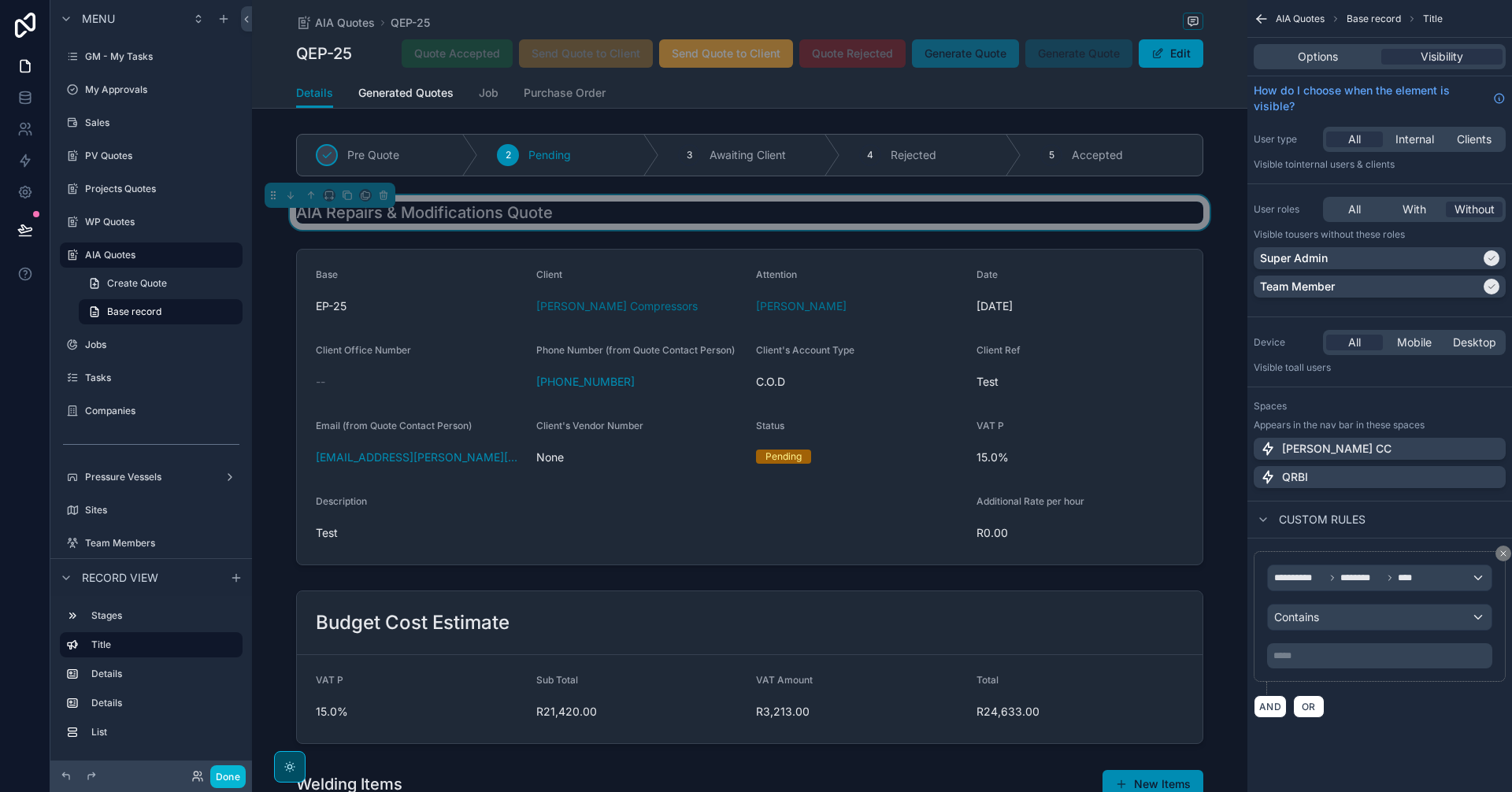
click at [1341, 652] on p "***** ﻿" at bounding box center [1381, 655] width 216 height 13
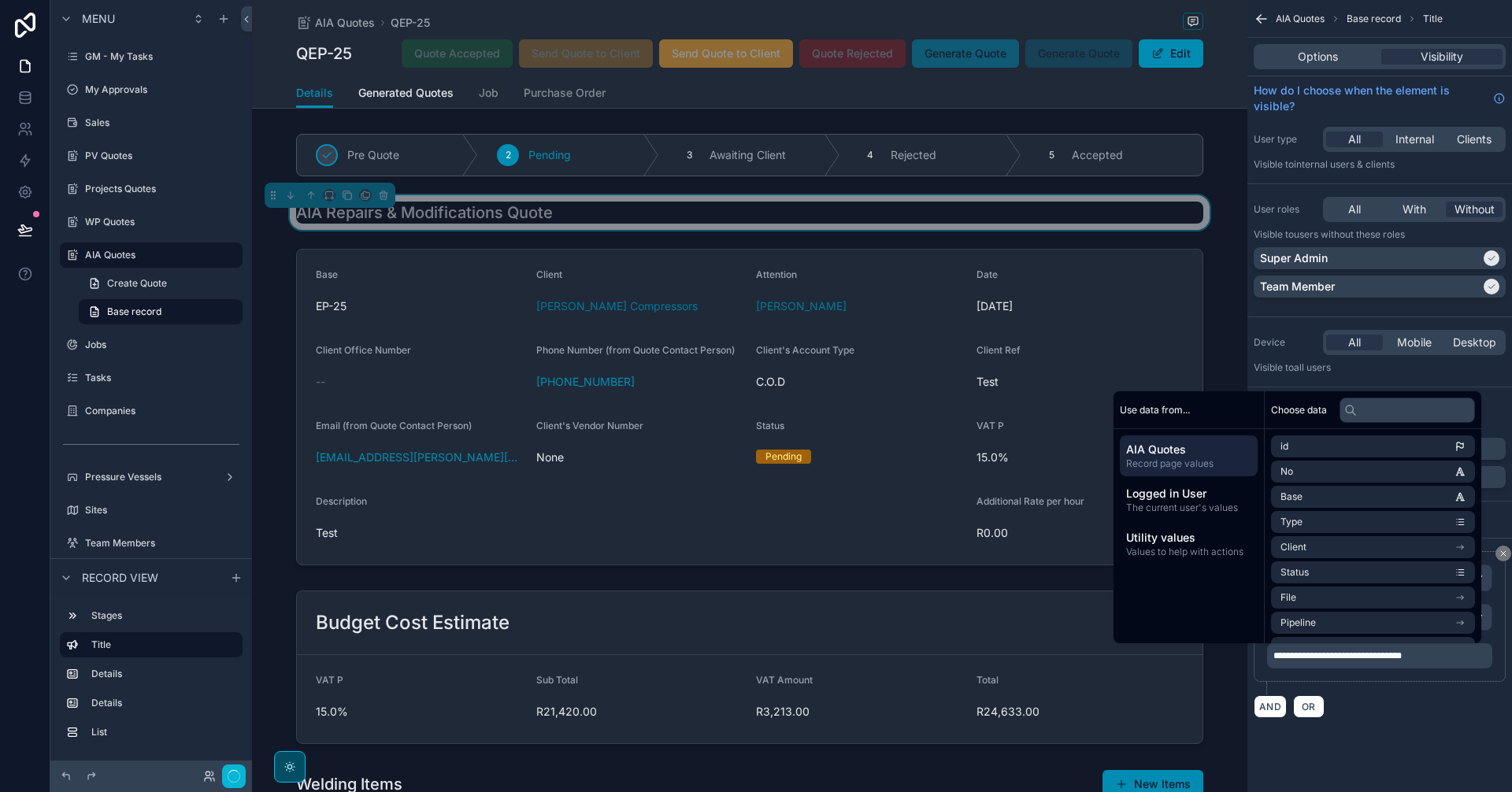
click at [1419, 737] on div "**********" at bounding box center [1380, 378] width 265 height 755
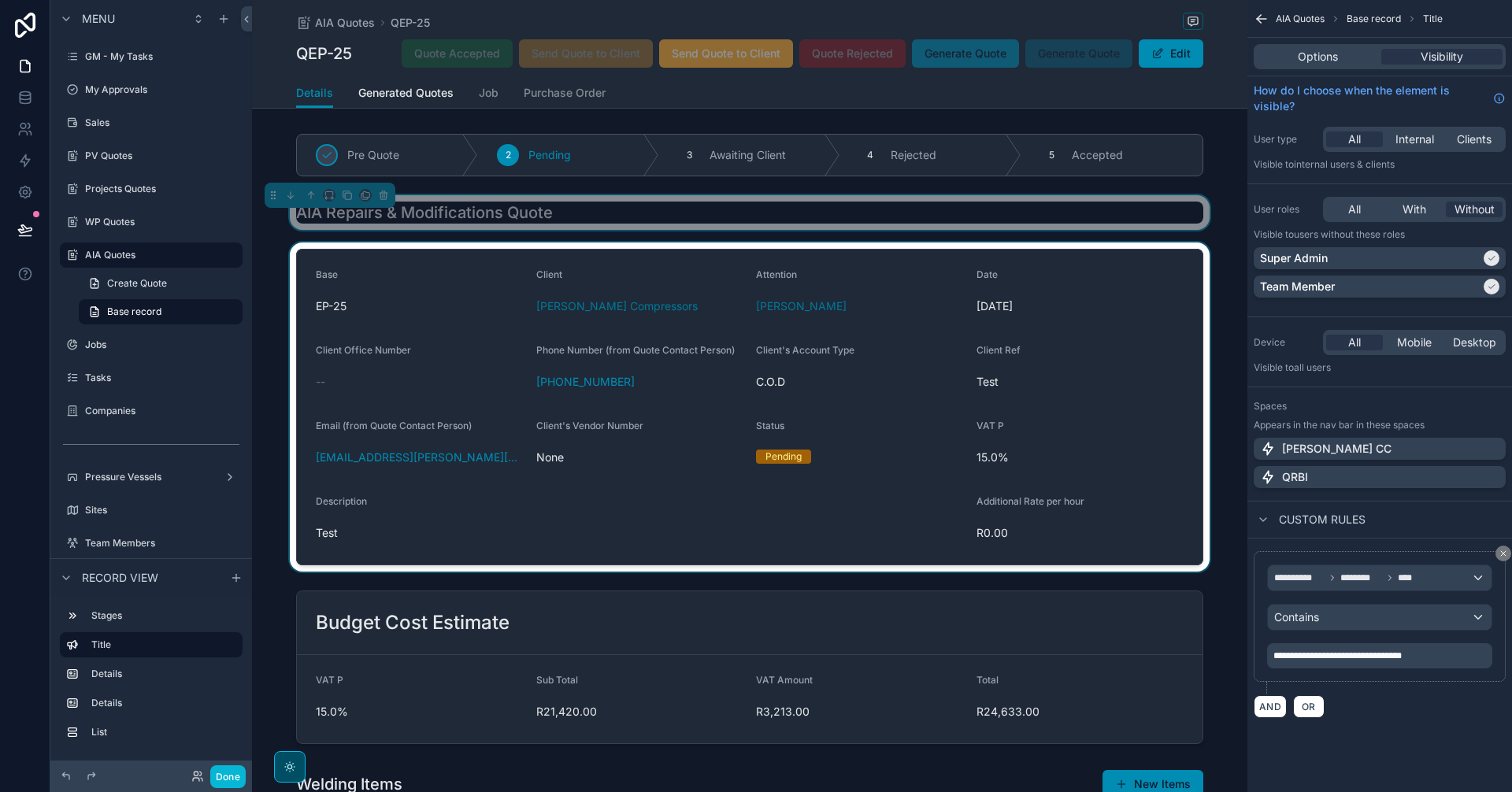
click at [1157, 420] on div "scrollable content" at bounding box center [750, 407] width 995 height 329
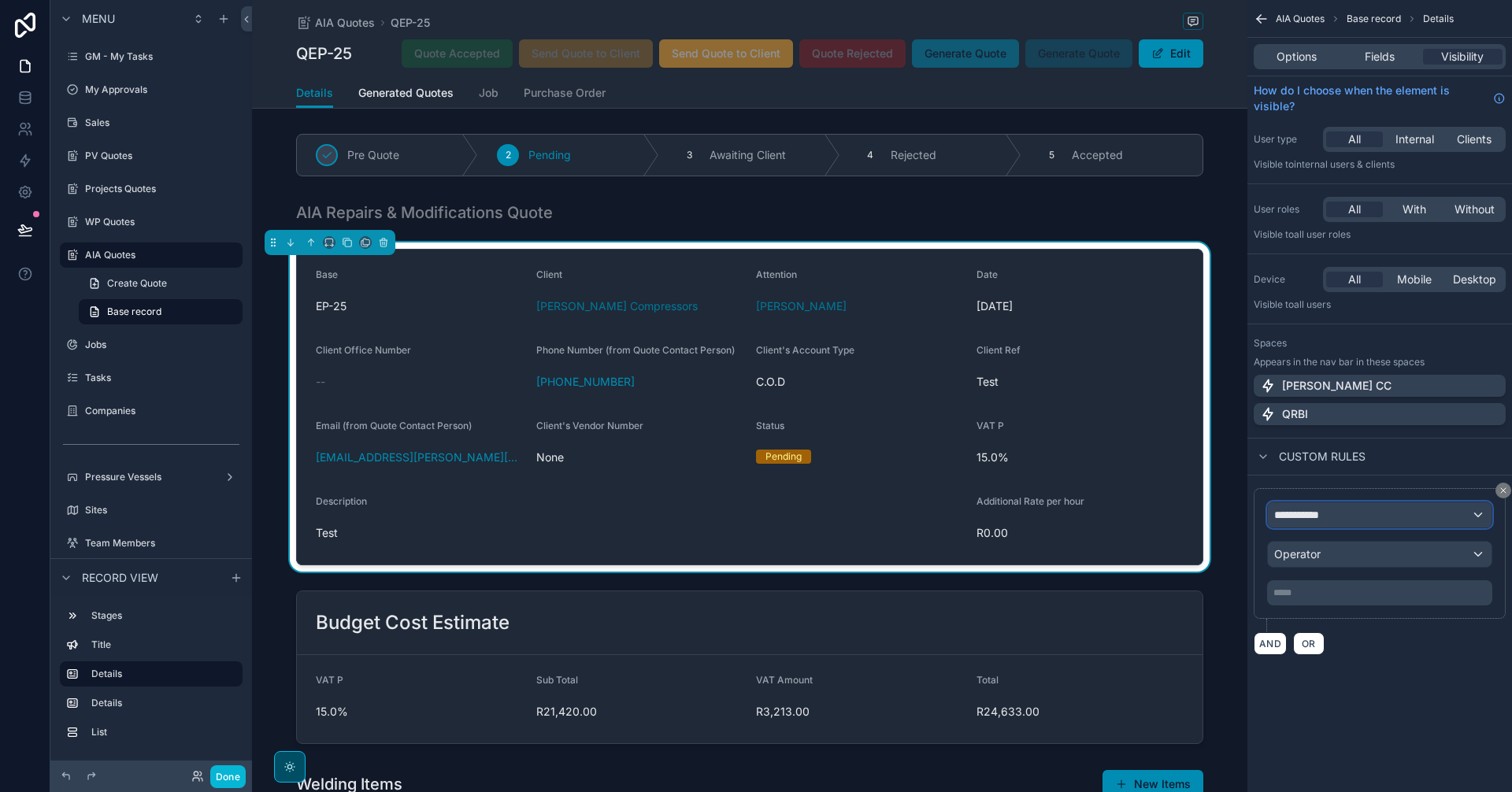
click at [1383, 515] on div "**********" at bounding box center [1379, 515] width 223 height 25
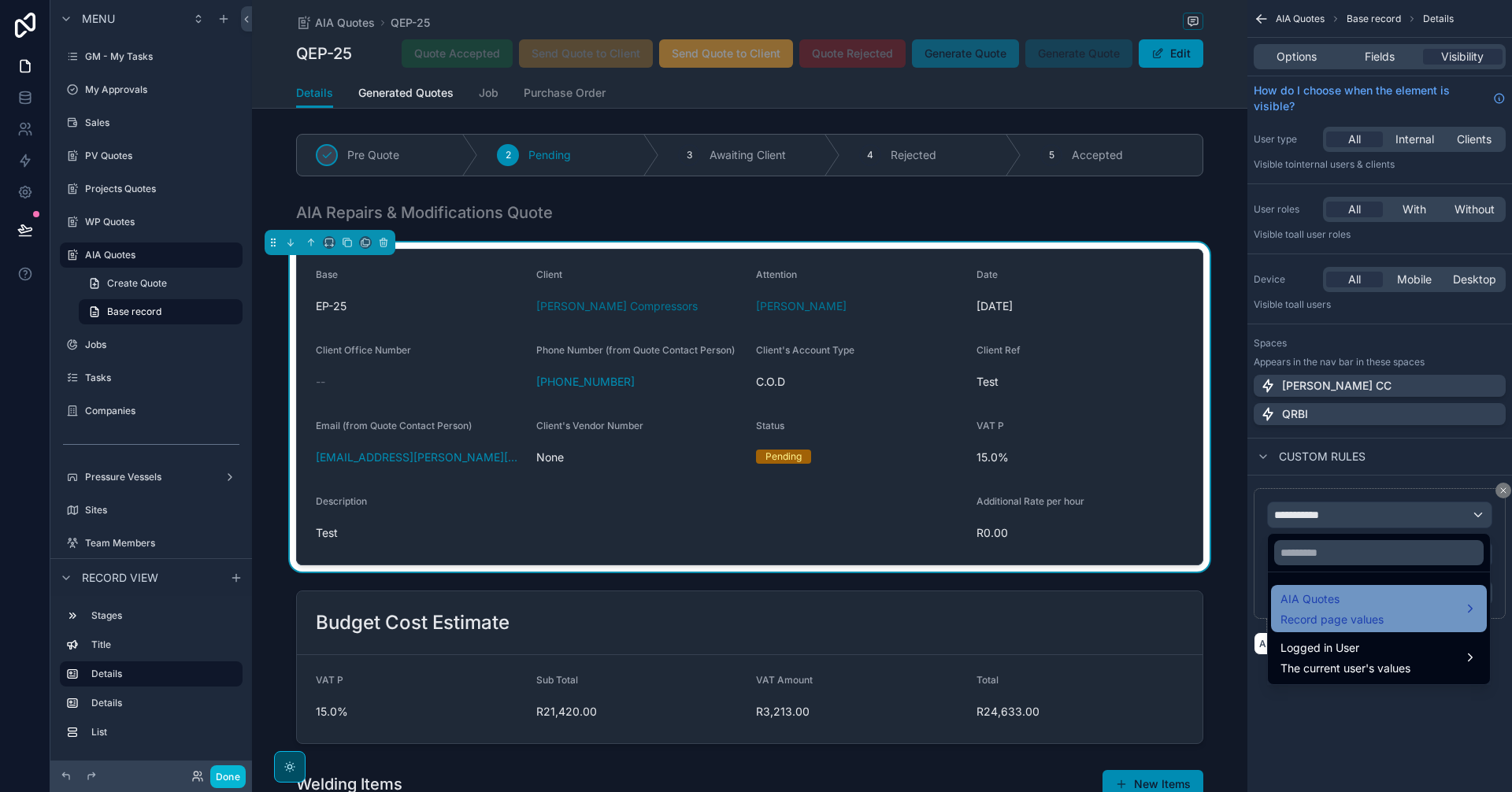
click at [1364, 601] on span "AIA Quotes" at bounding box center [1332, 599] width 104 height 19
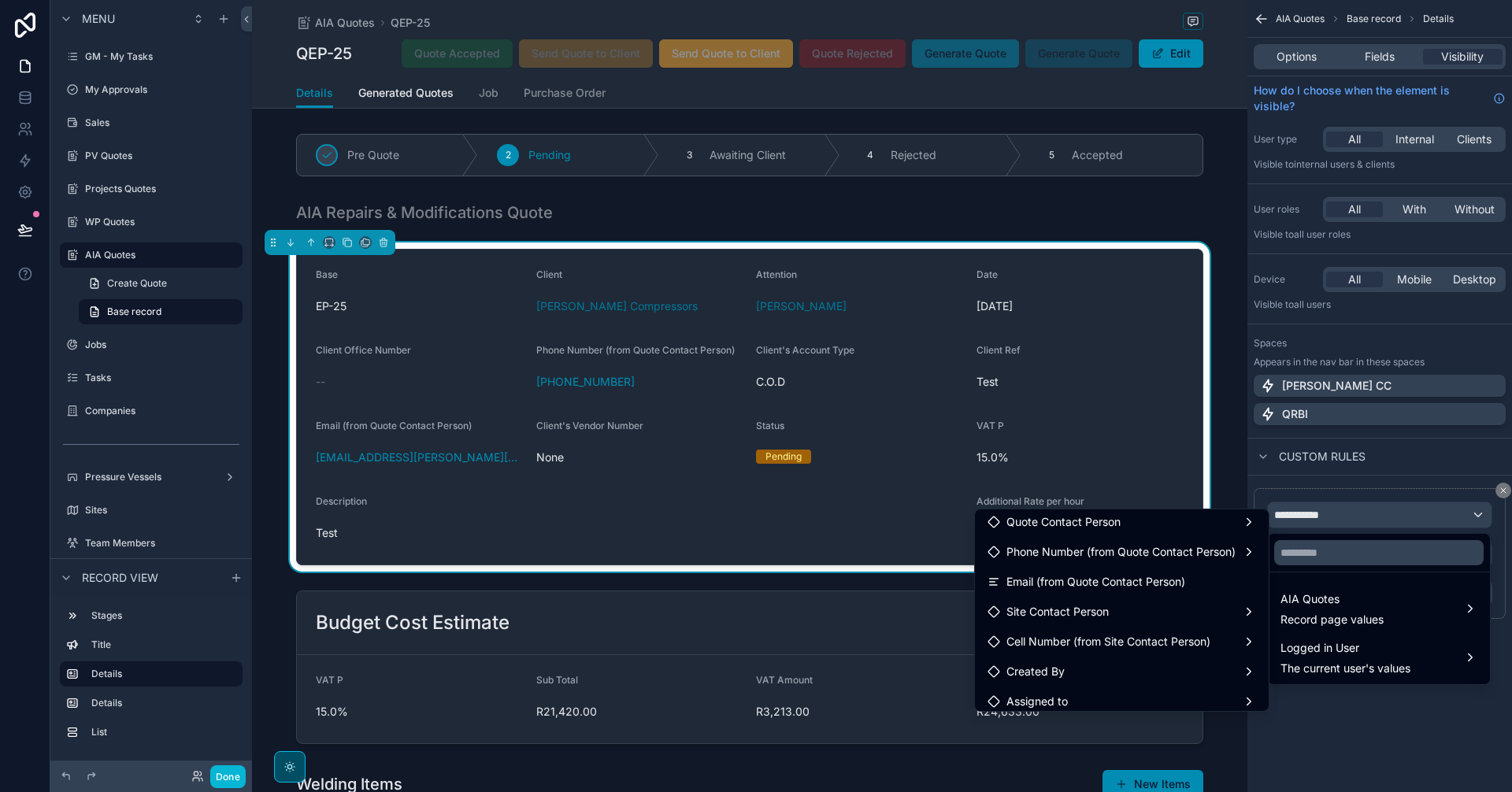
scroll to position [1181, 0]
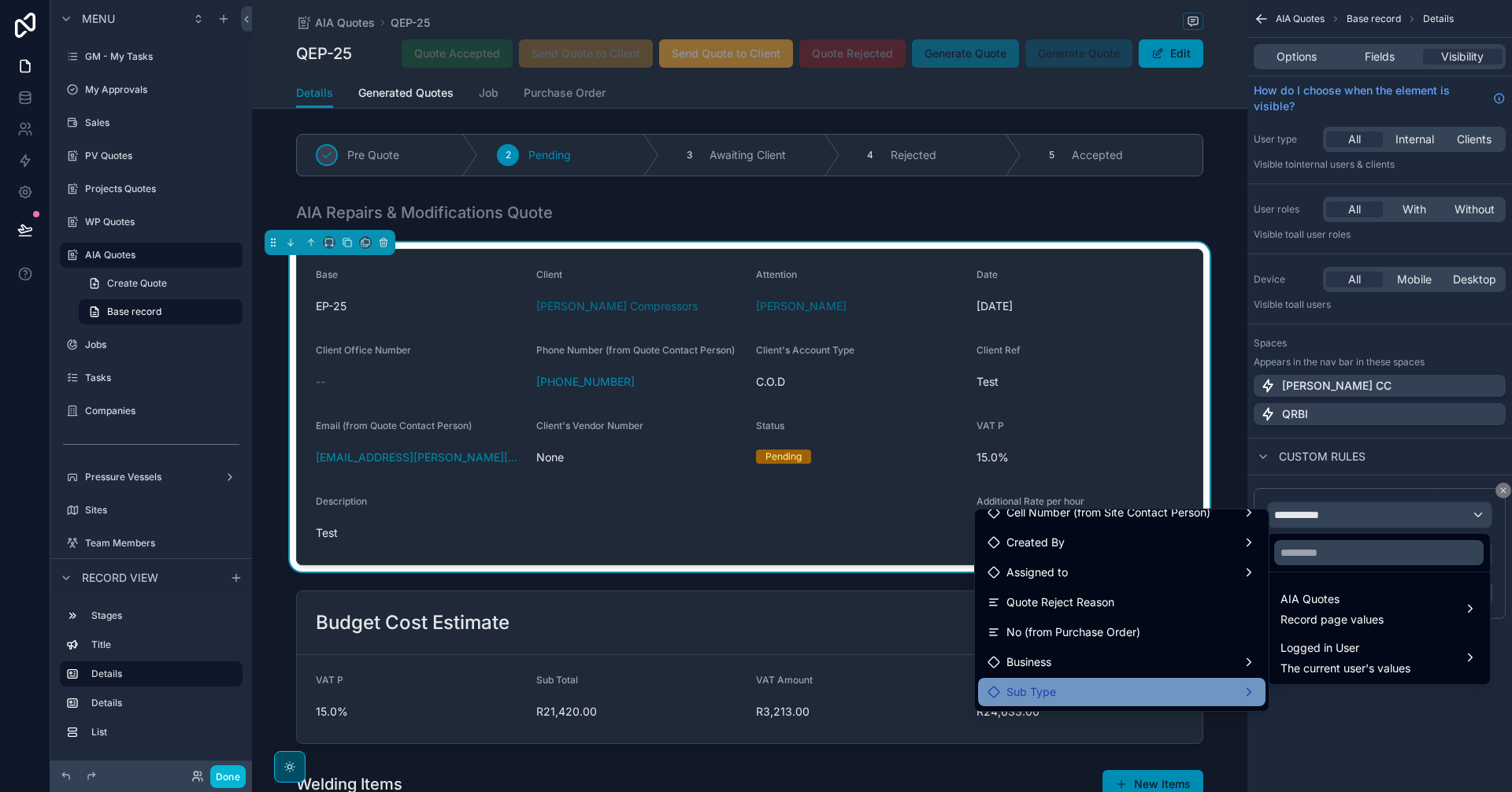
click at [1172, 691] on div "Sub Type" at bounding box center [1121, 692] width 268 height 19
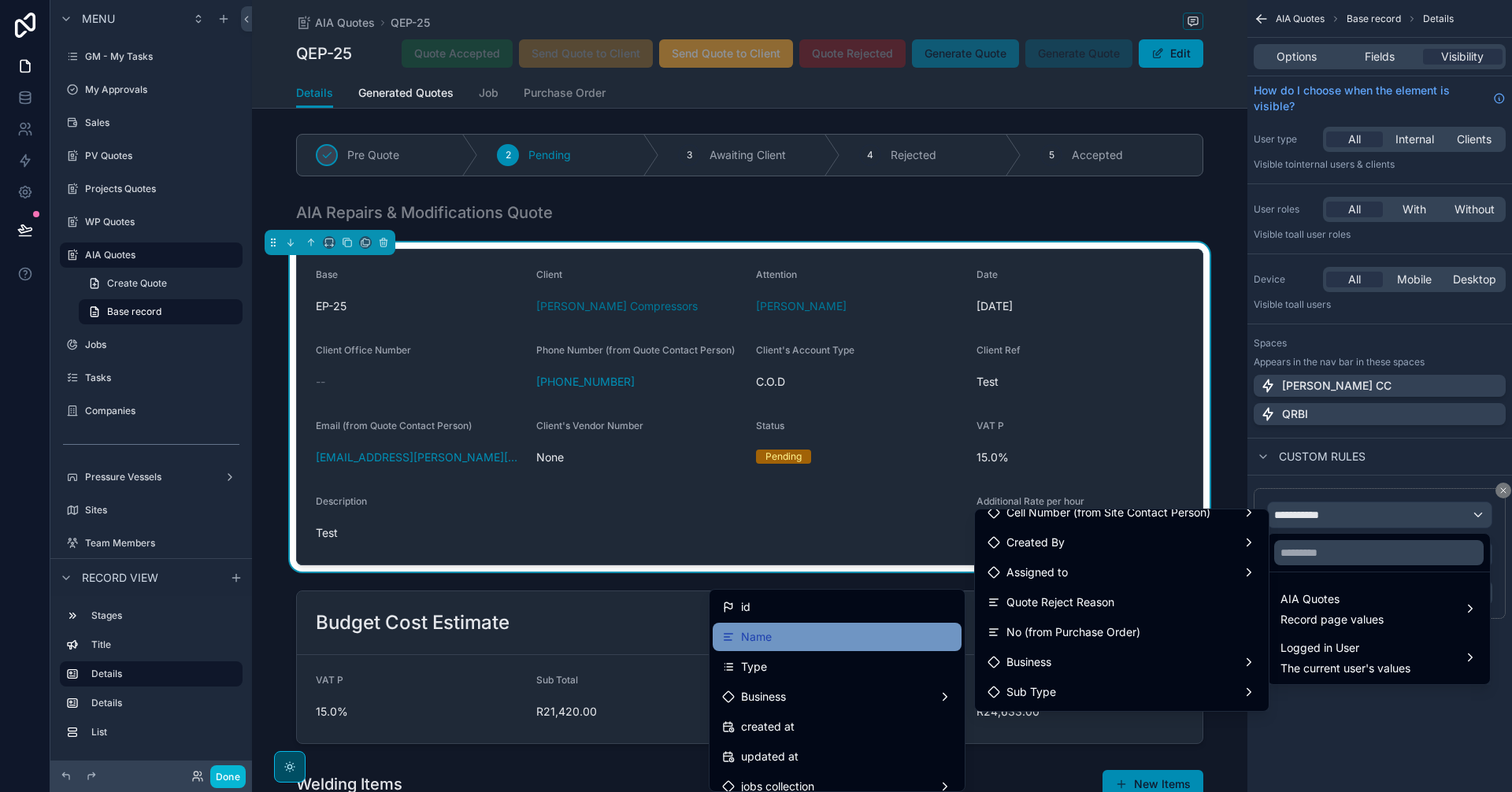
click at [795, 630] on div "Name" at bounding box center [837, 637] width 230 height 19
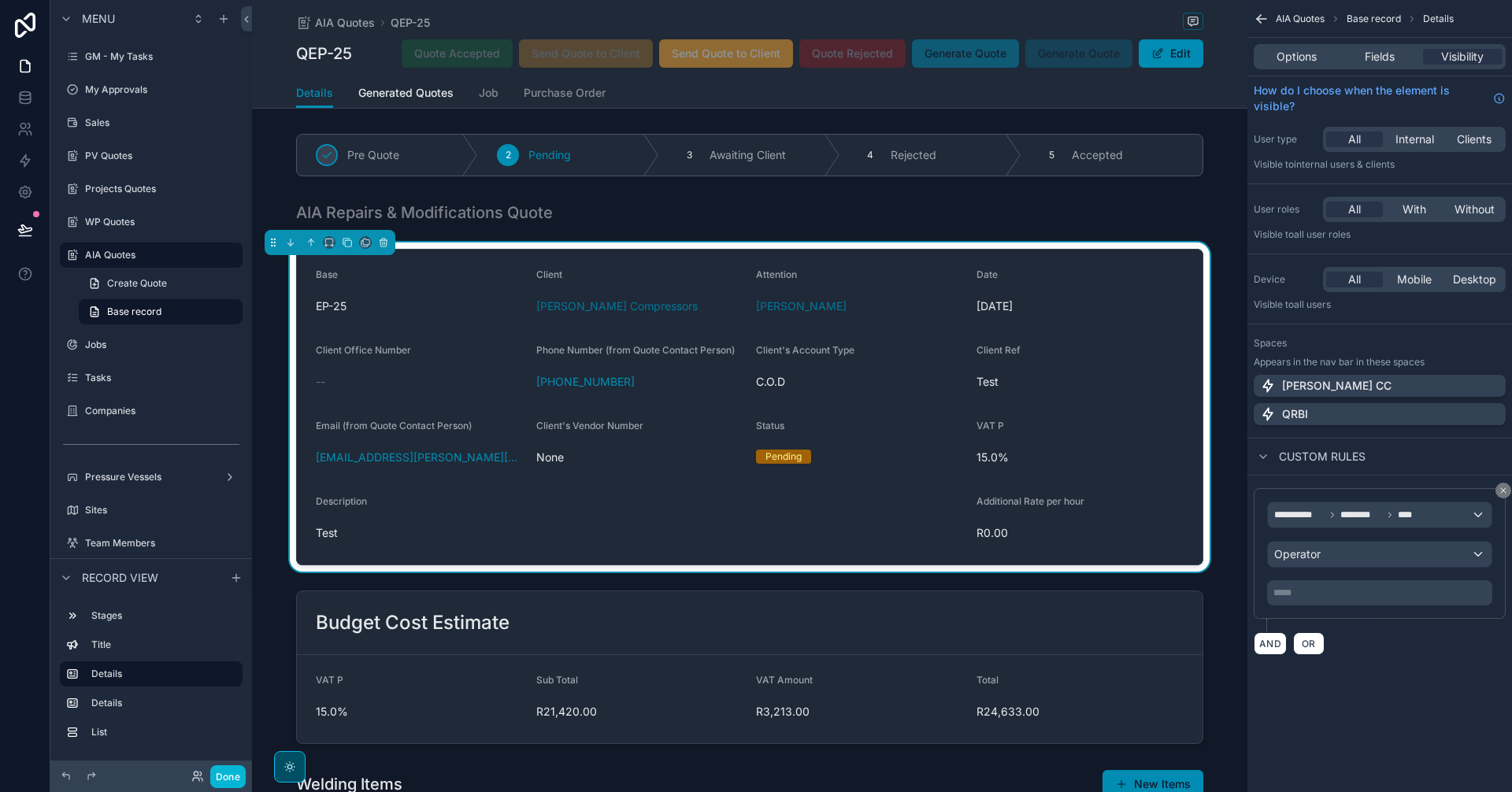
click at [1343, 597] on p "***** ﻿" at bounding box center [1381, 593] width 216 height 13
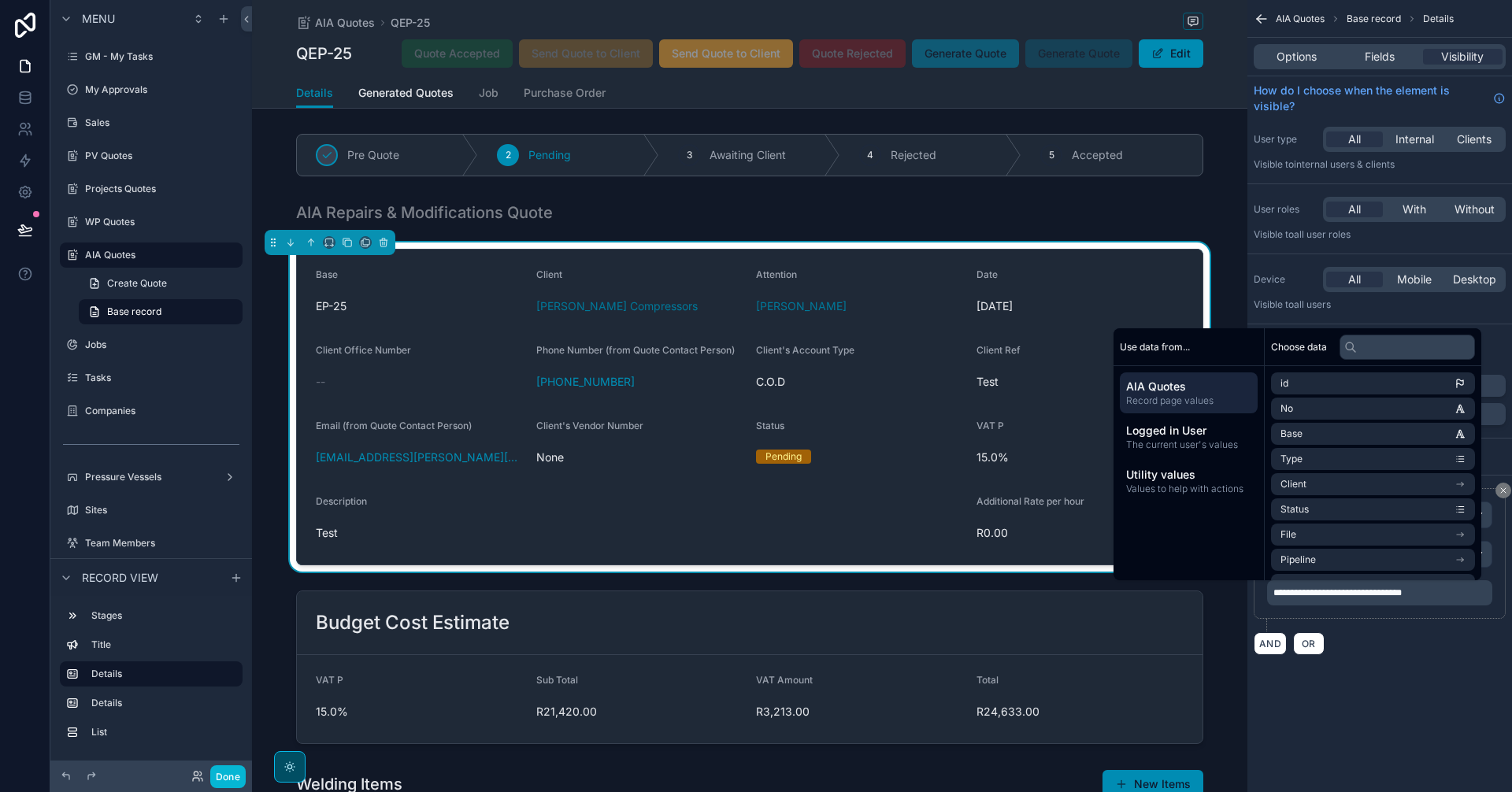
click at [1422, 632] on div "AND OR" at bounding box center [1380, 643] width 252 height 24
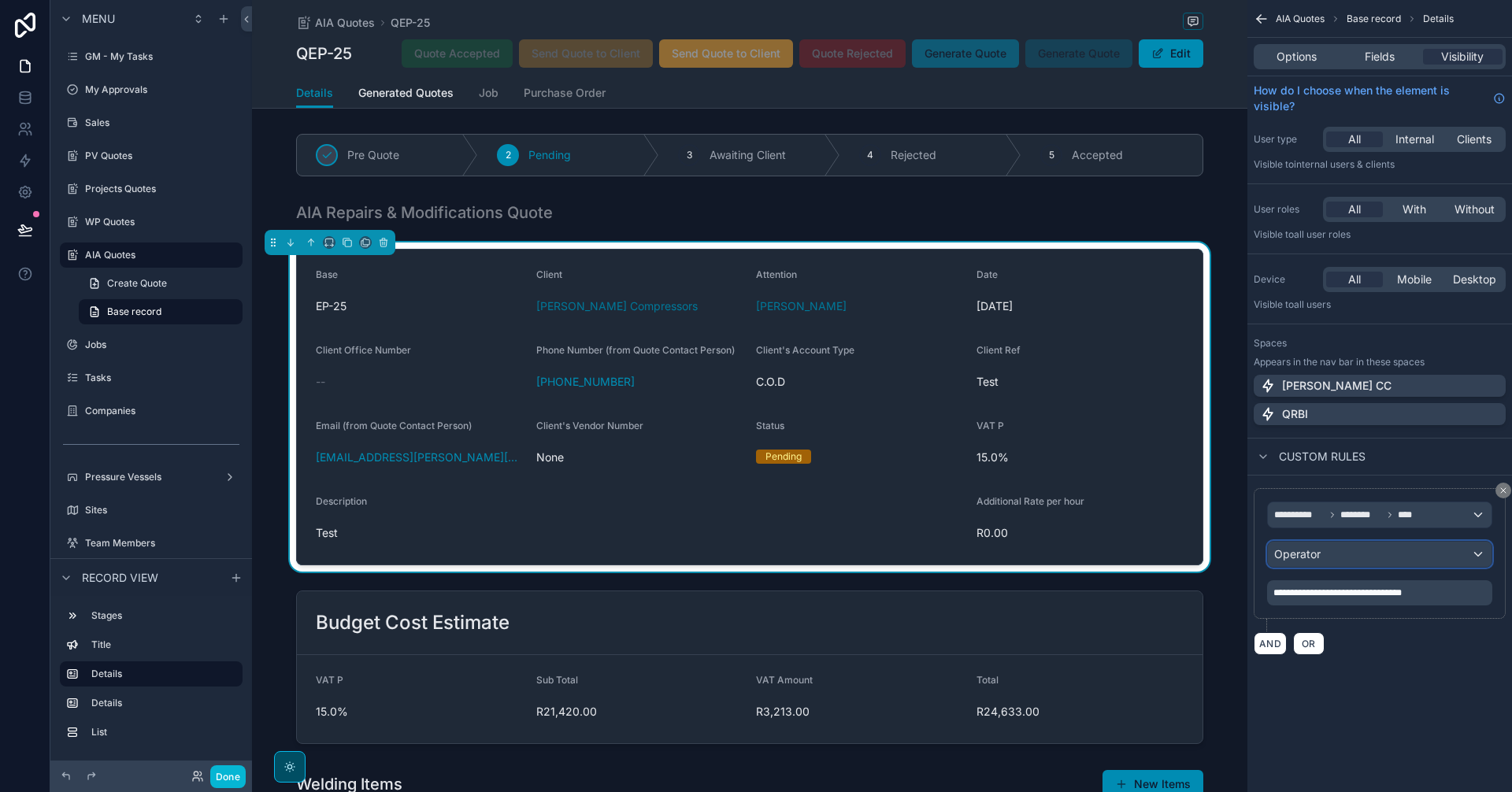
click at [1464, 553] on div "Operator" at bounding box center [1379, 554] width 223 height 25
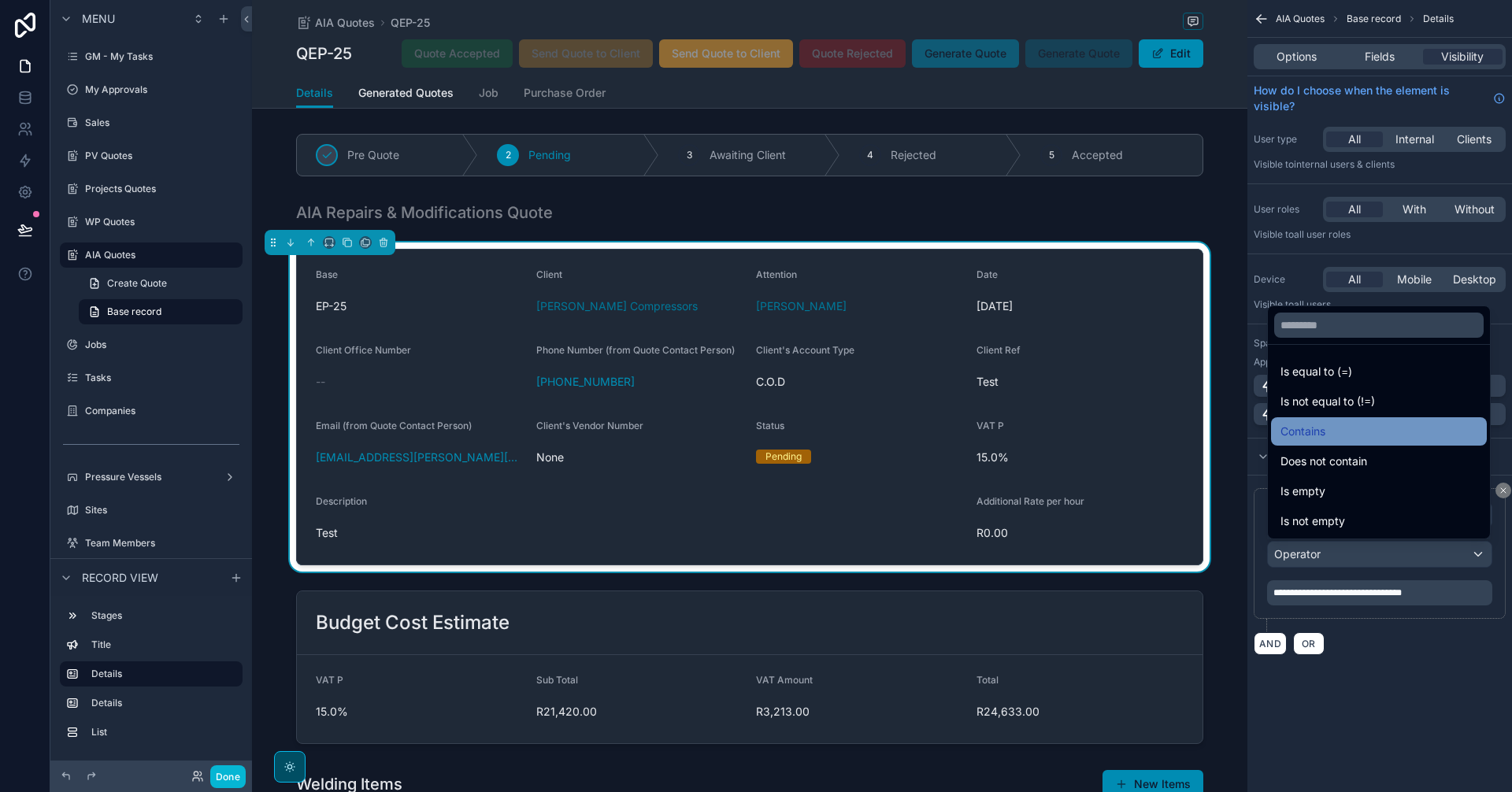
click at [1329, 435] on div "Contains" at bounding box center [1379, 431] width 197 height 19
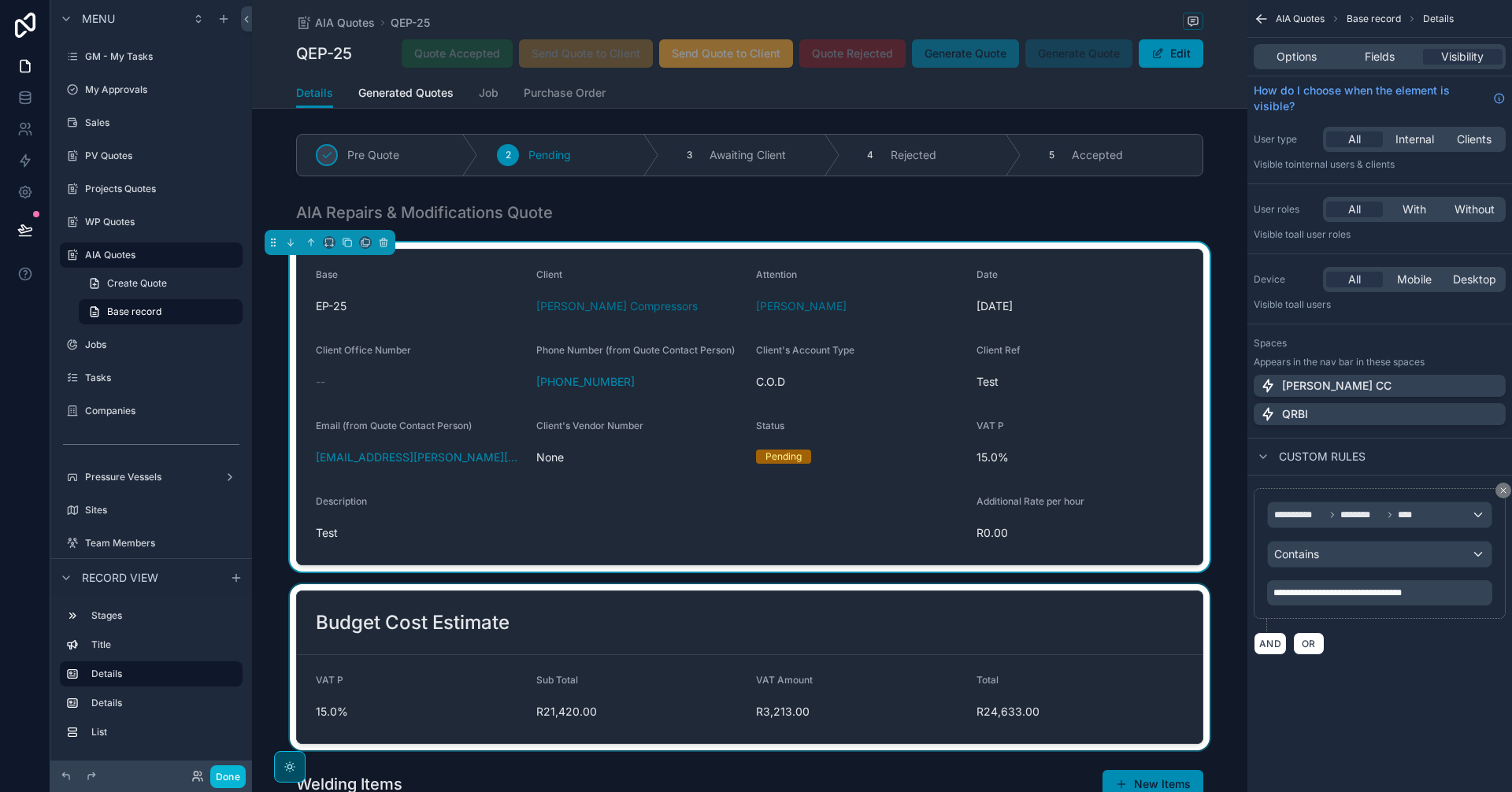
click at [1032, 667] on div "scrollable content" at bounding box center [750, 667] width 995 height 166
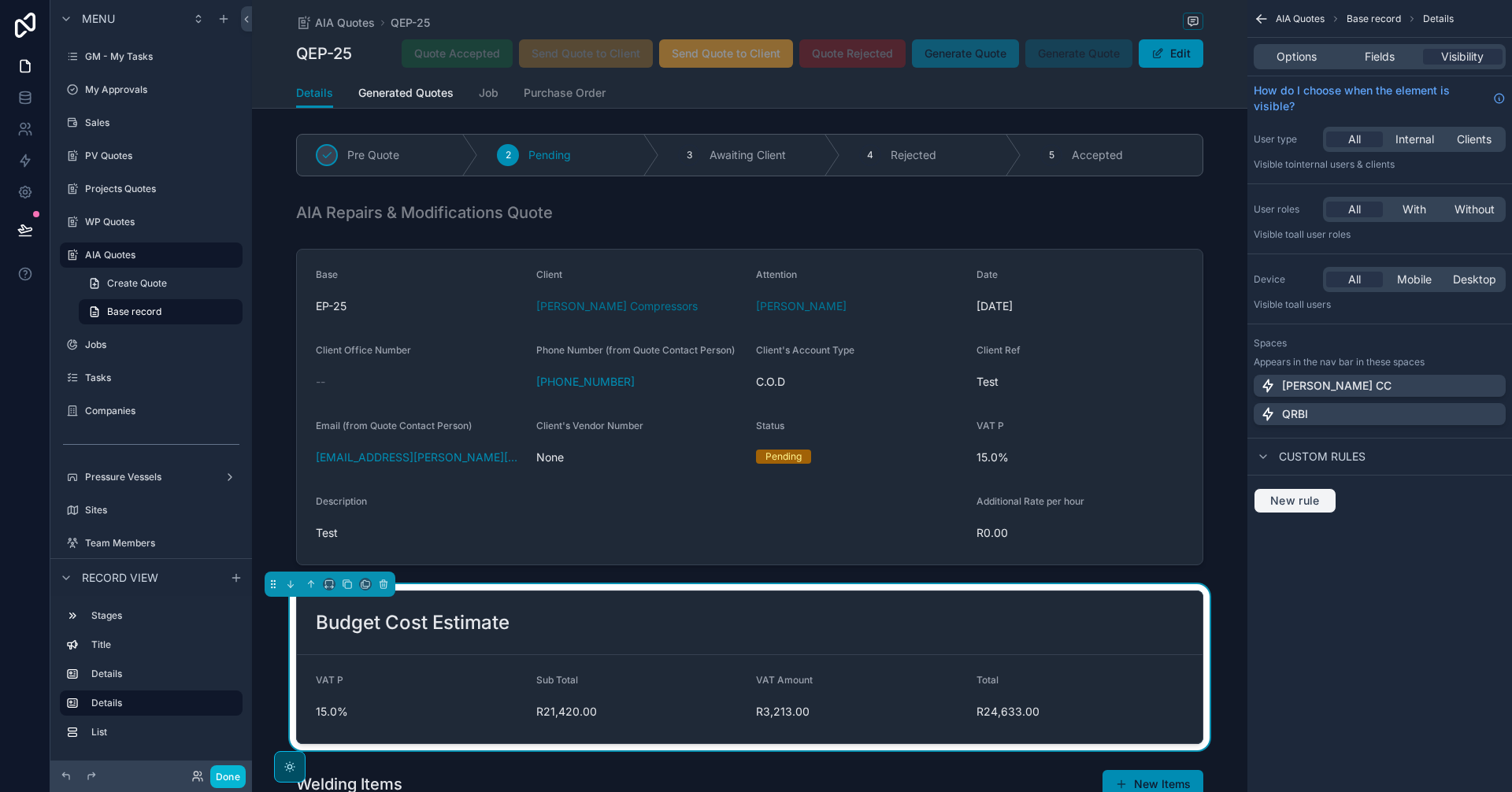
click at [1307, 503] on span "New rule" at bounding box center [1295, 501] width 62 height 14
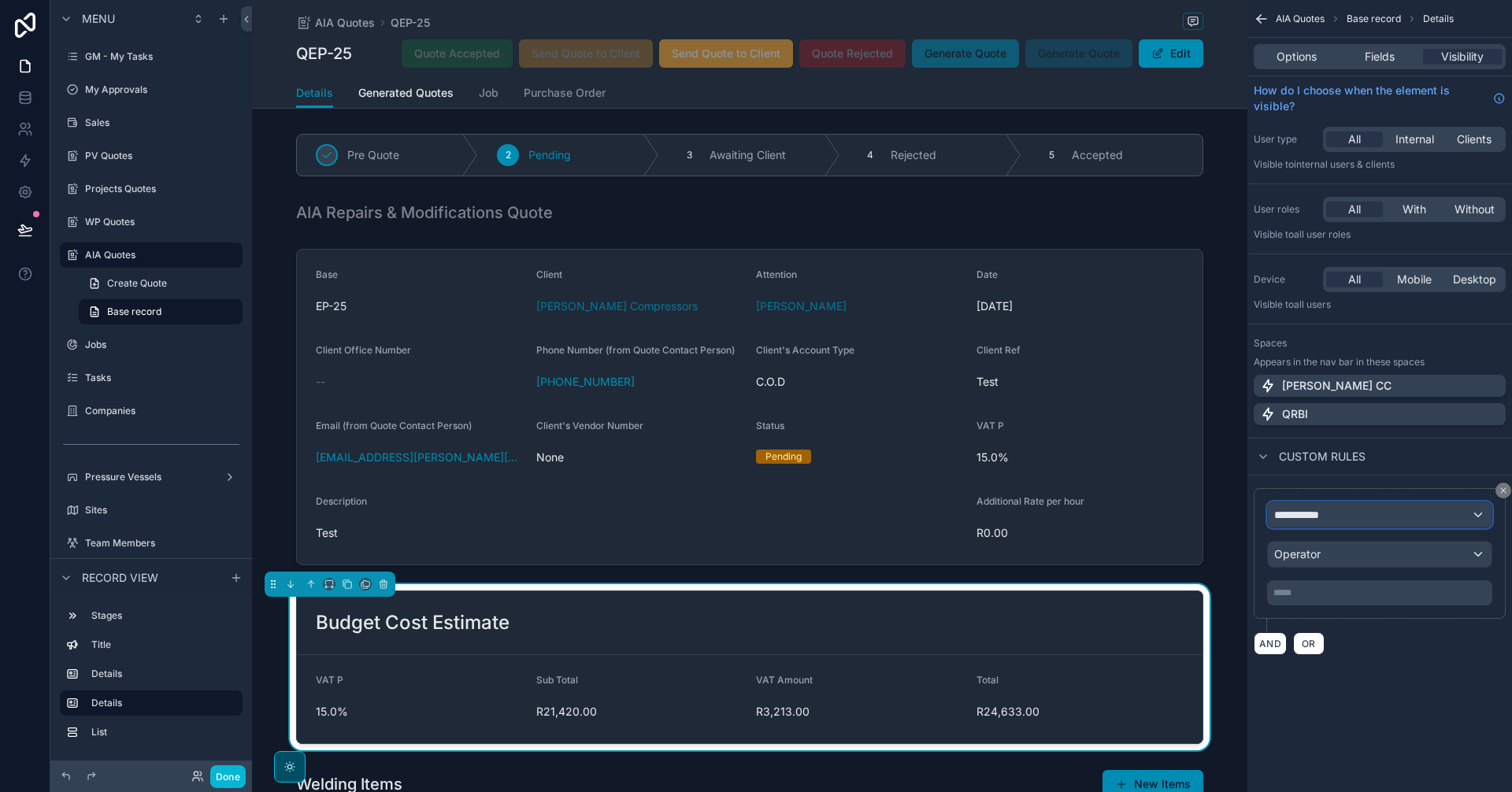
click at [1329, 511] on span "**********" at bounding box center [1303, 514] width 59 height 16
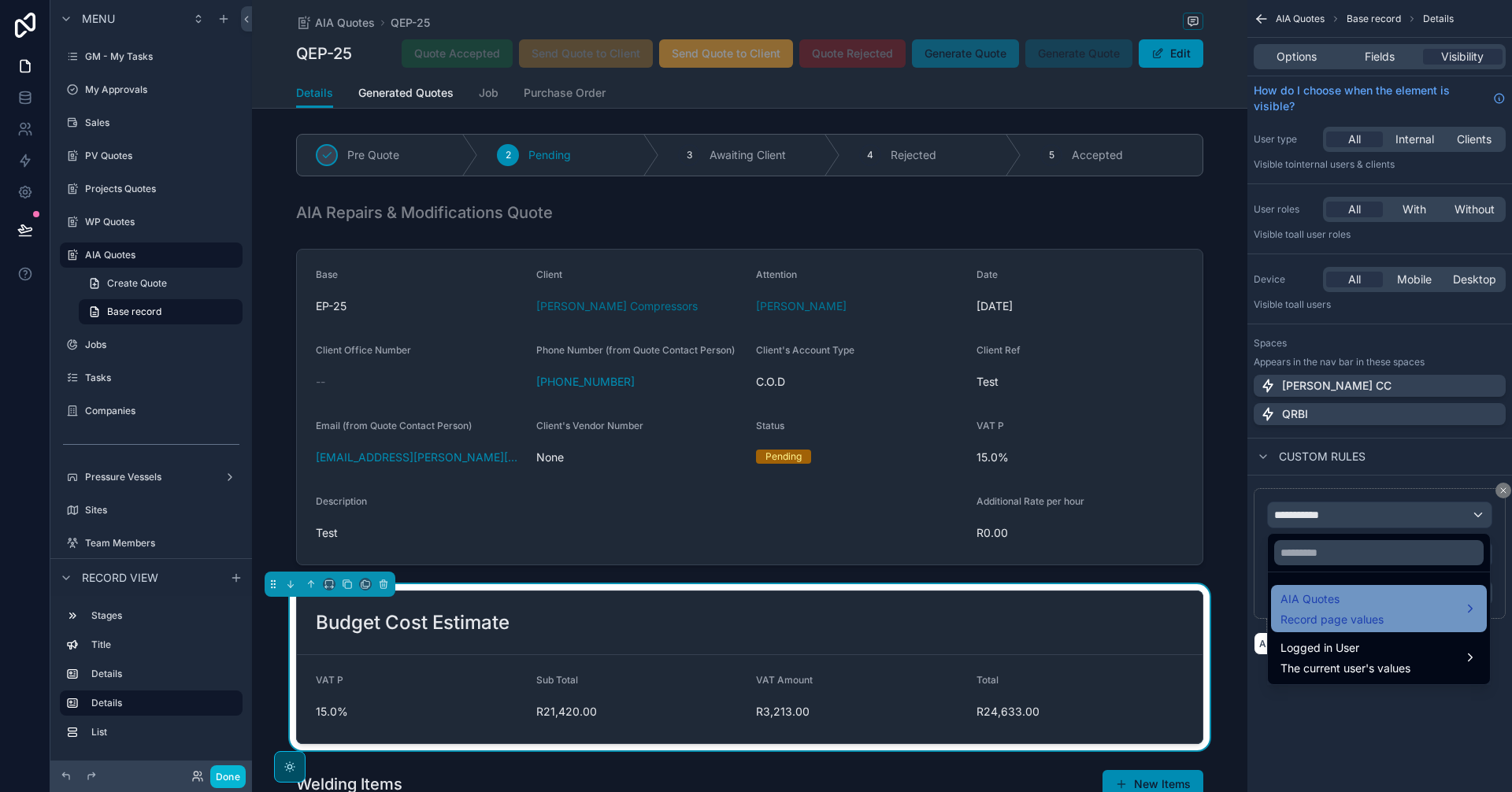
click at [1371, 598] on span "AIA Quotes" at bounding box center [1332, 599] width 104 height 19
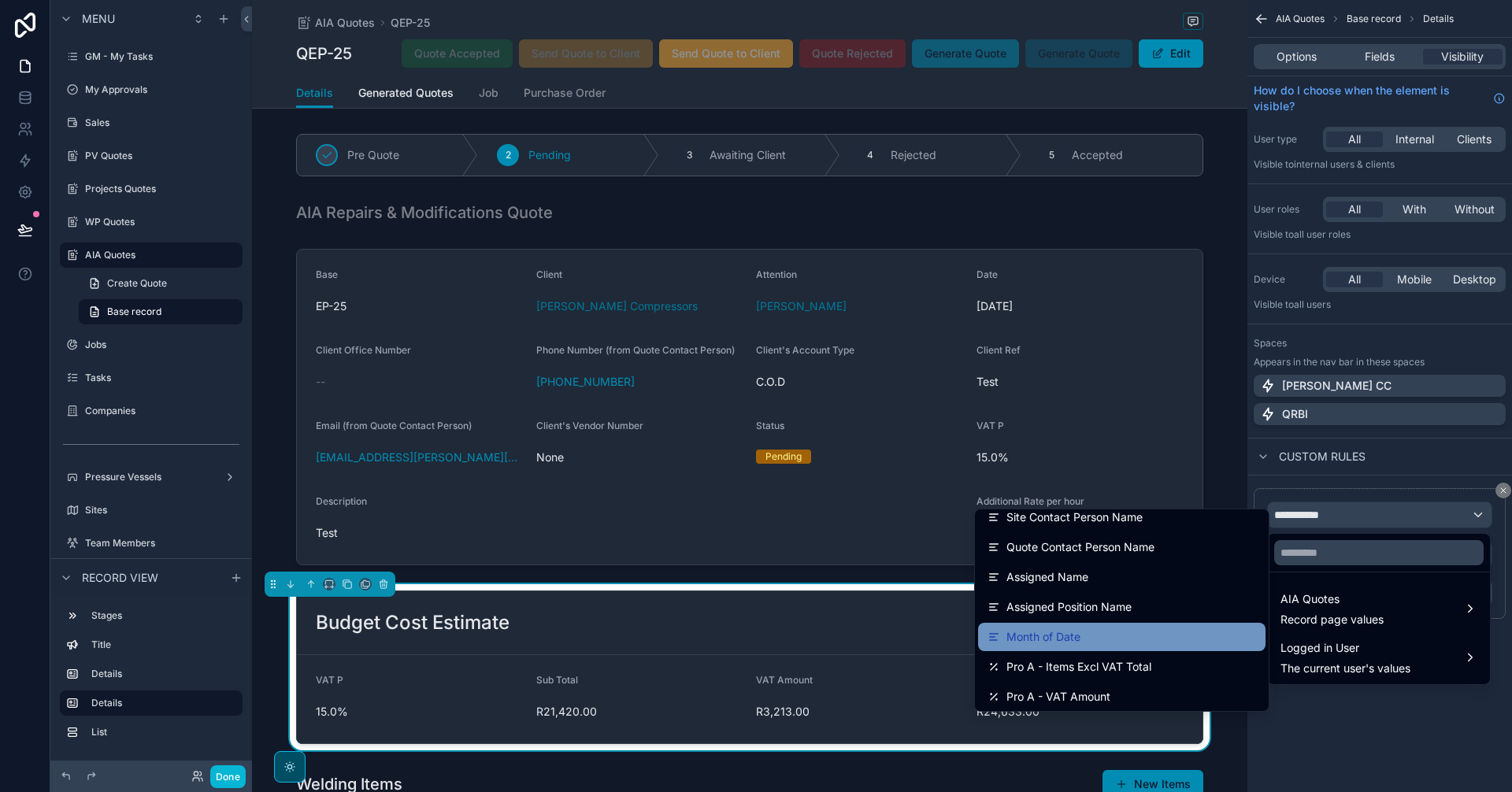
scroll to position [1312, 0]
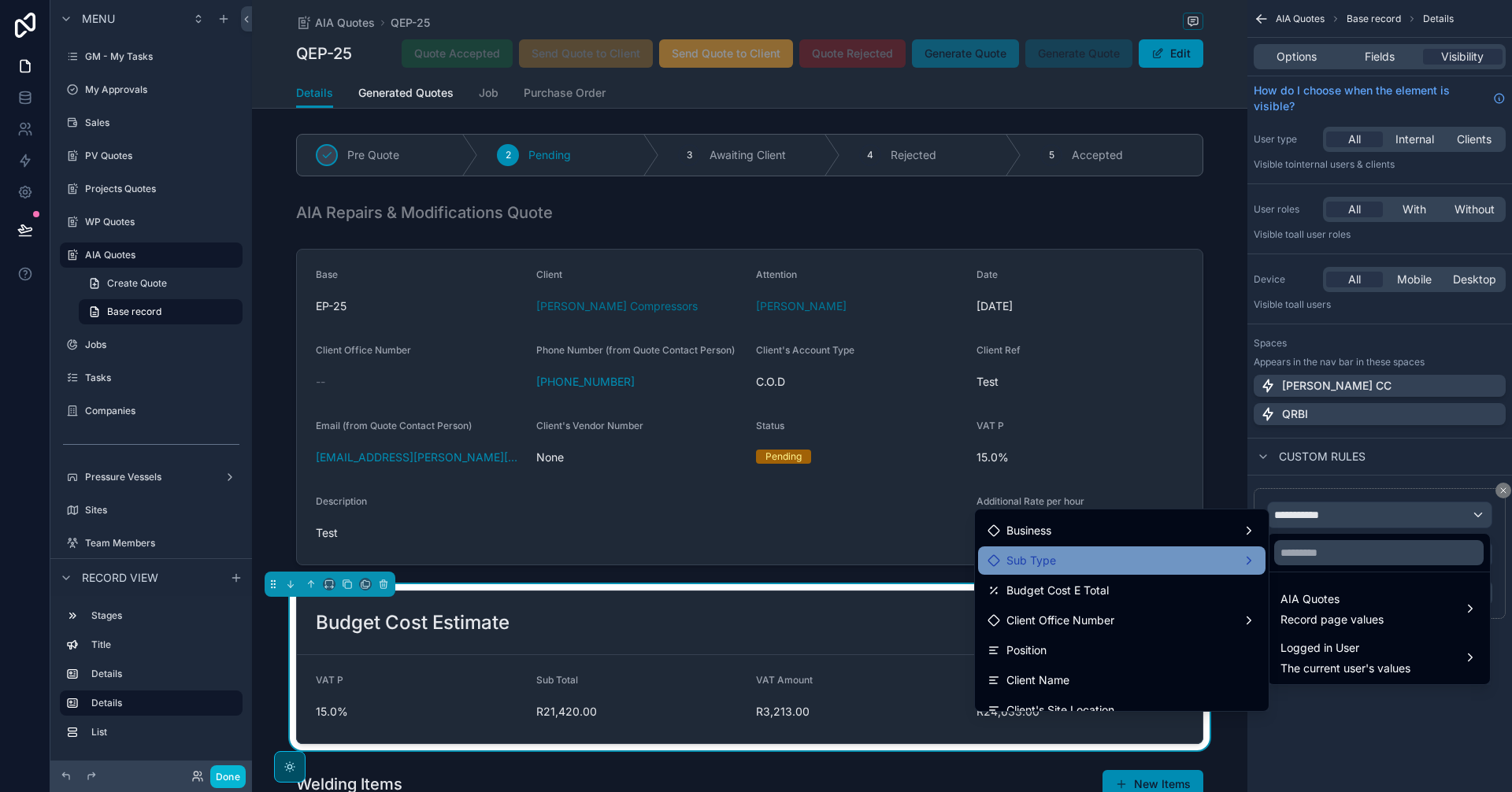
click at [1158, 548] on div "Sub Type" at bounding box center [1121, 560] width 288 height 28
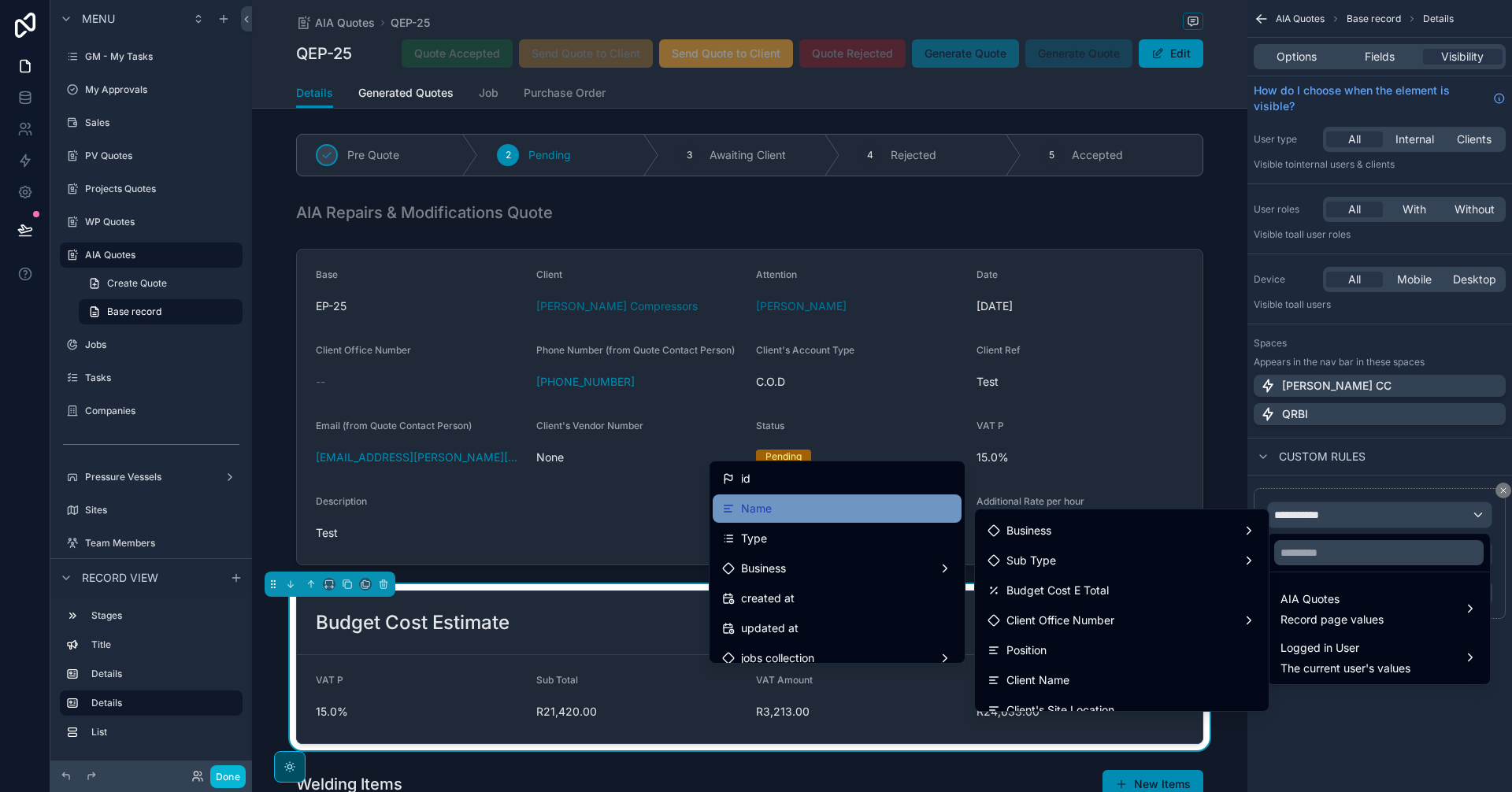
click at [802, 509] on div "Name" at bounding box center [837, 508] width 230 height 19
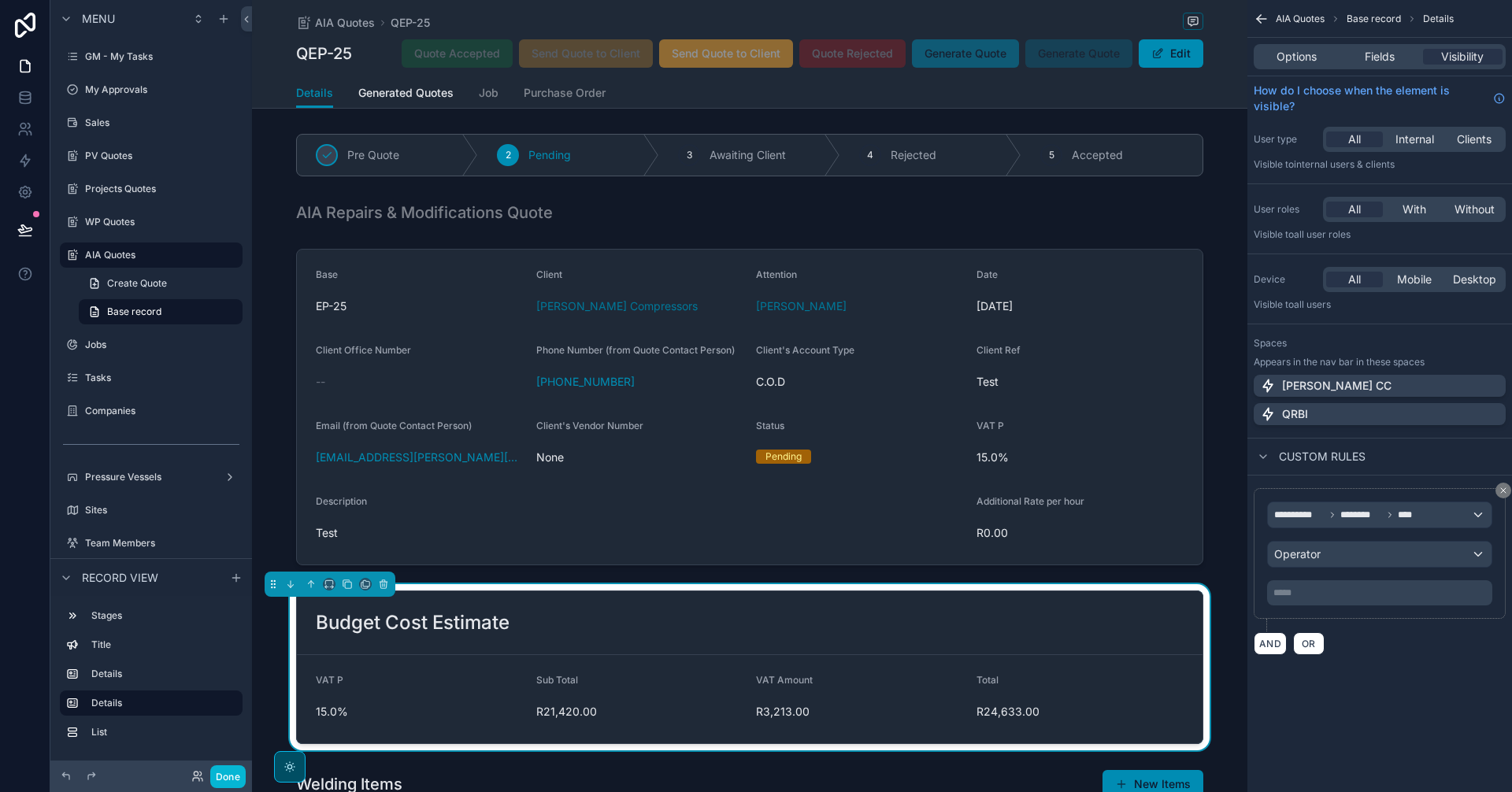
click at [1319, 595] on p "***** ﻿" at bounding box center [1381, 593] width 216 height 13
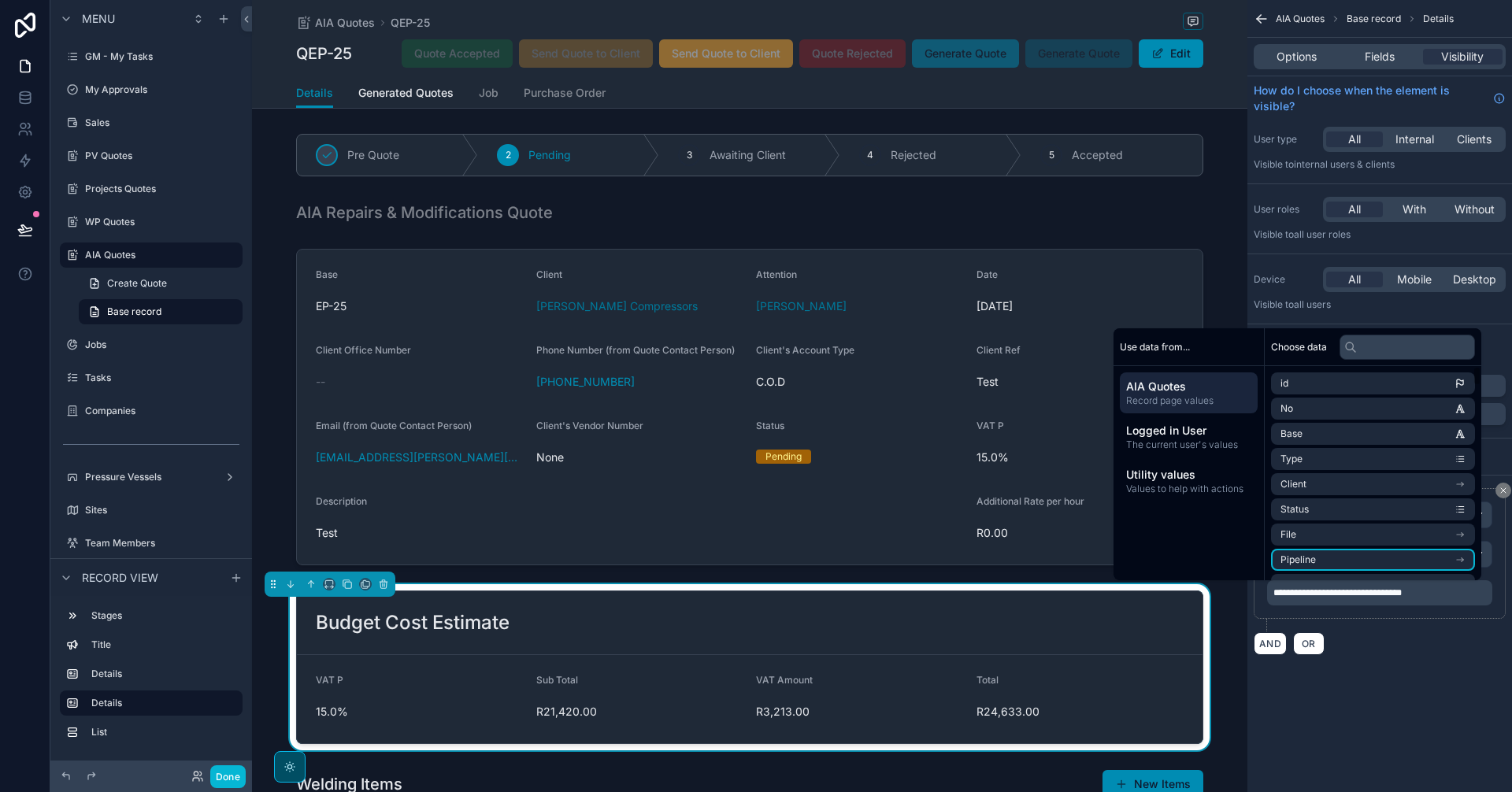
click at [1415, 671] on div "**********" at bounding box center [1380, 346] width 265 height 693
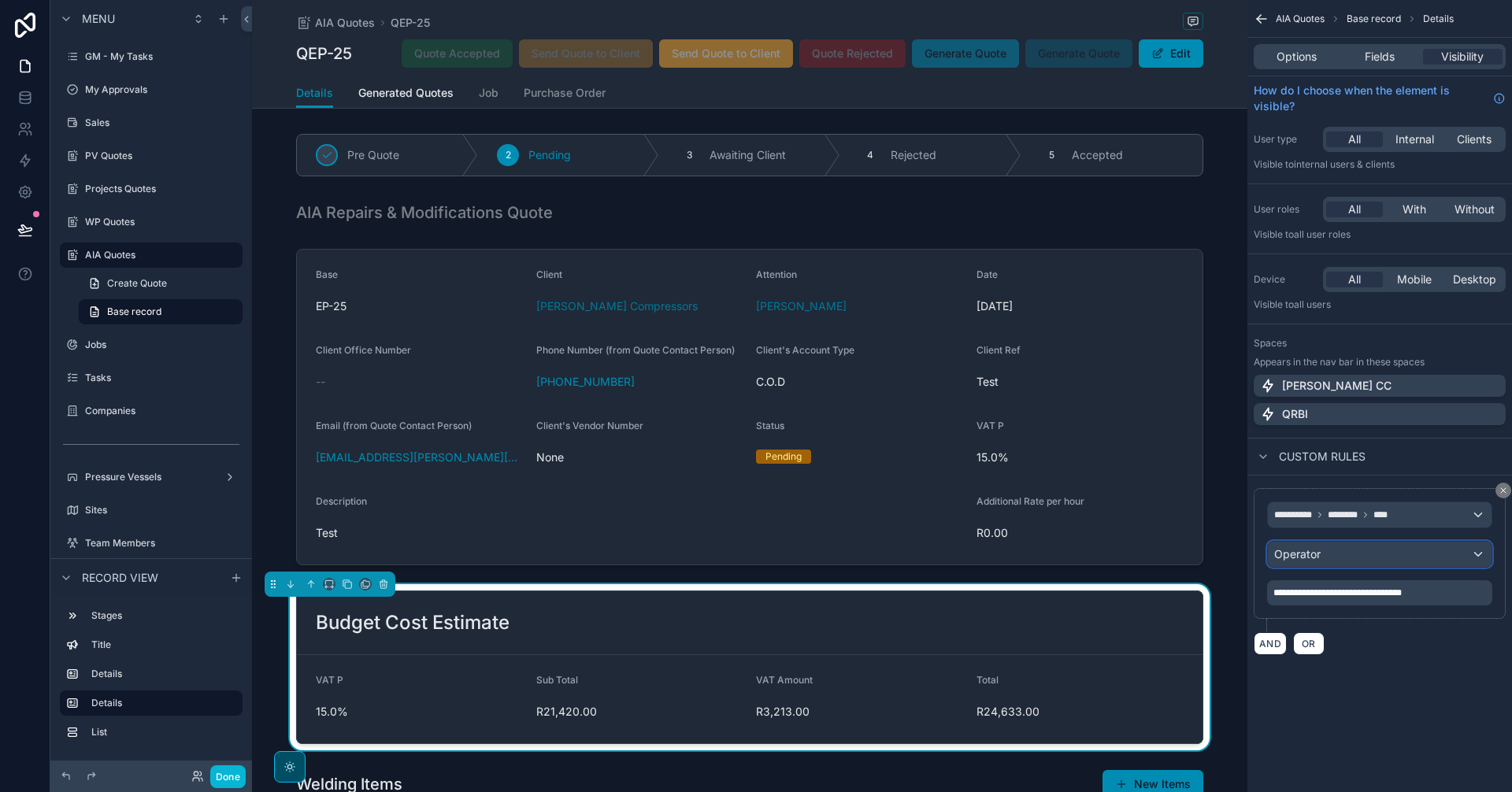
click at [1381, 560] on div "Operator" at bounding box center [1379, 554] width 223 height 25
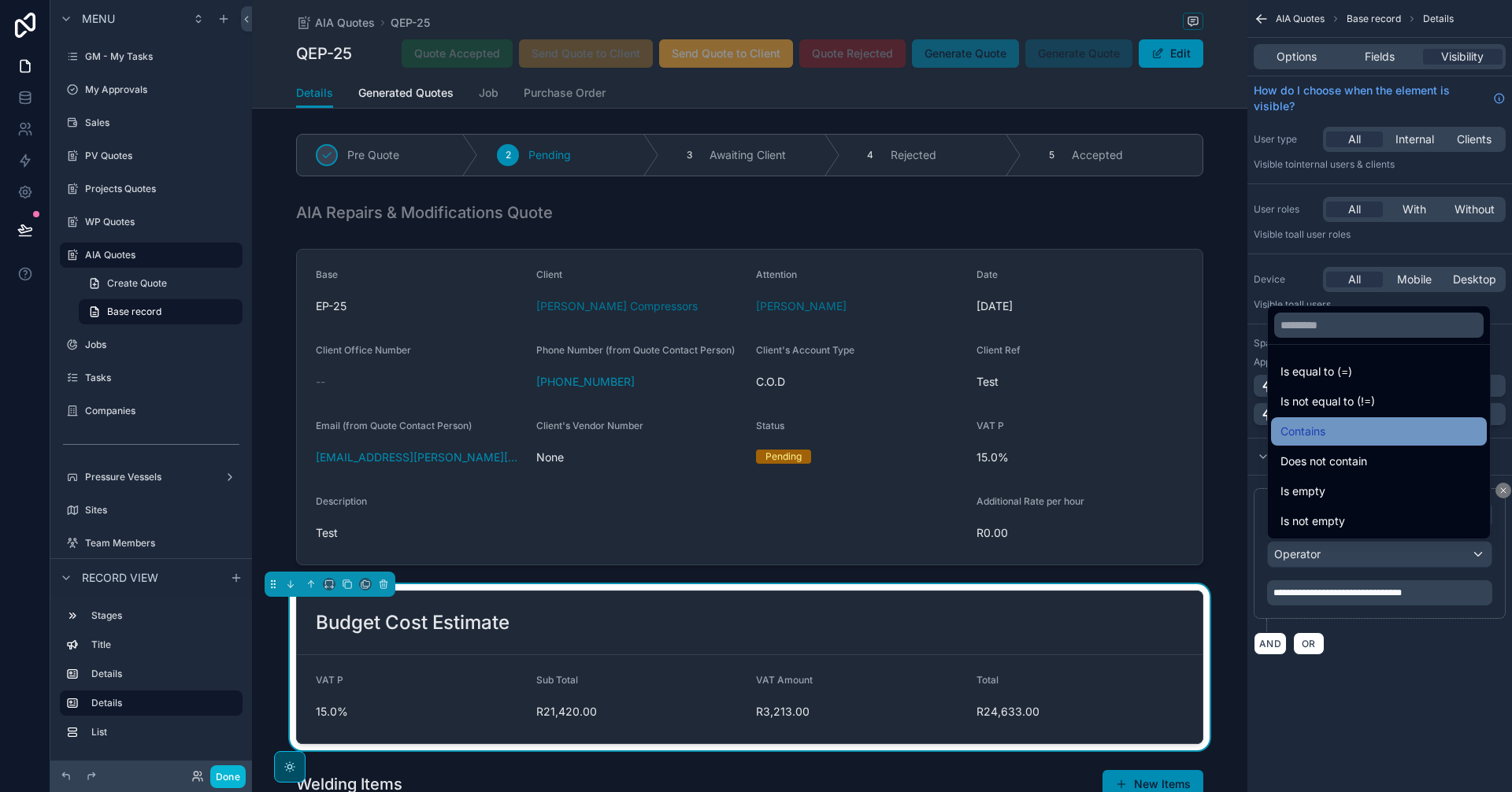
click at [1334, 432] on div "Contains" at bounding box center [1379, 431] width 197 height 19
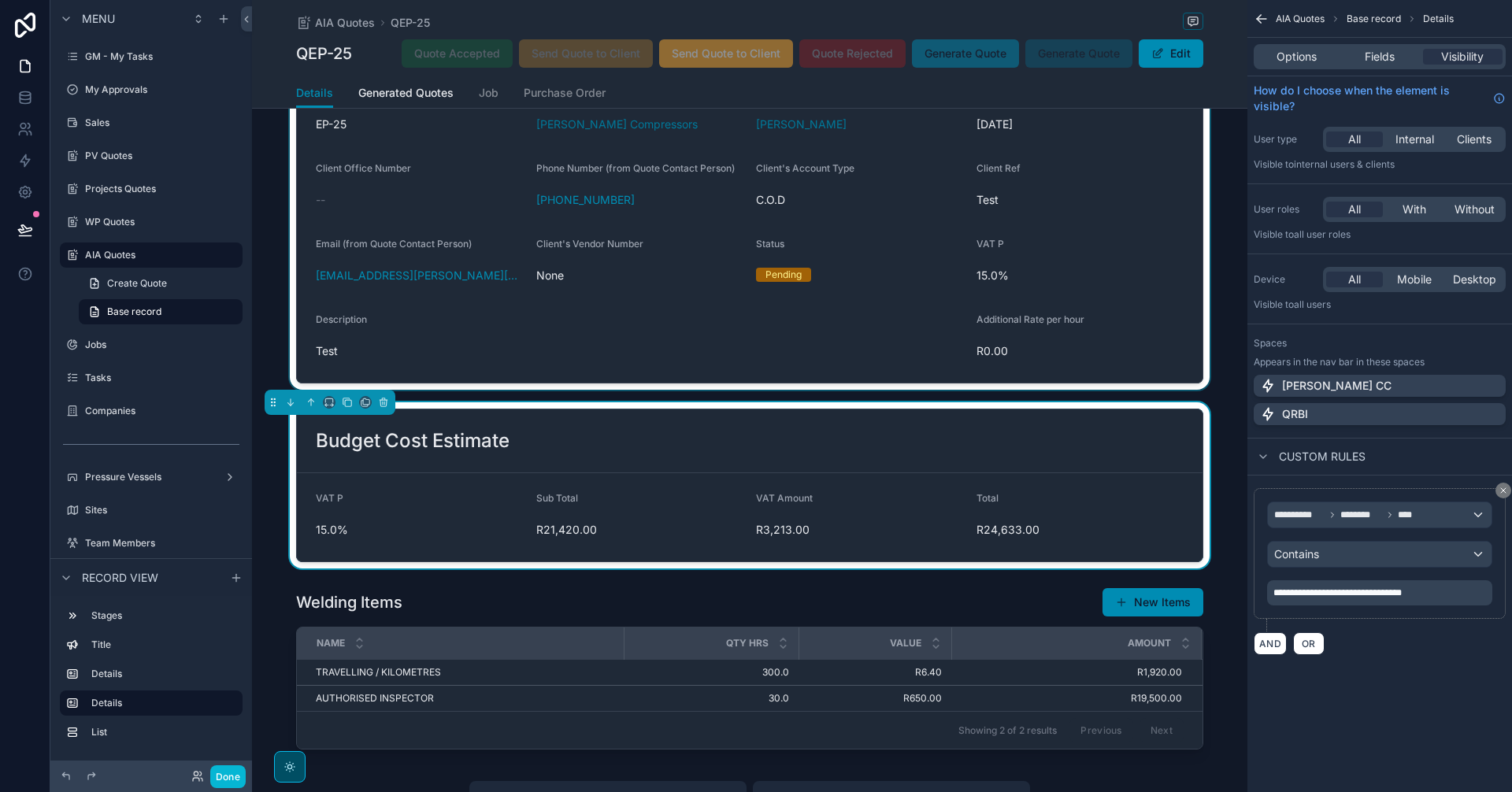
scroll to position [262, 0]
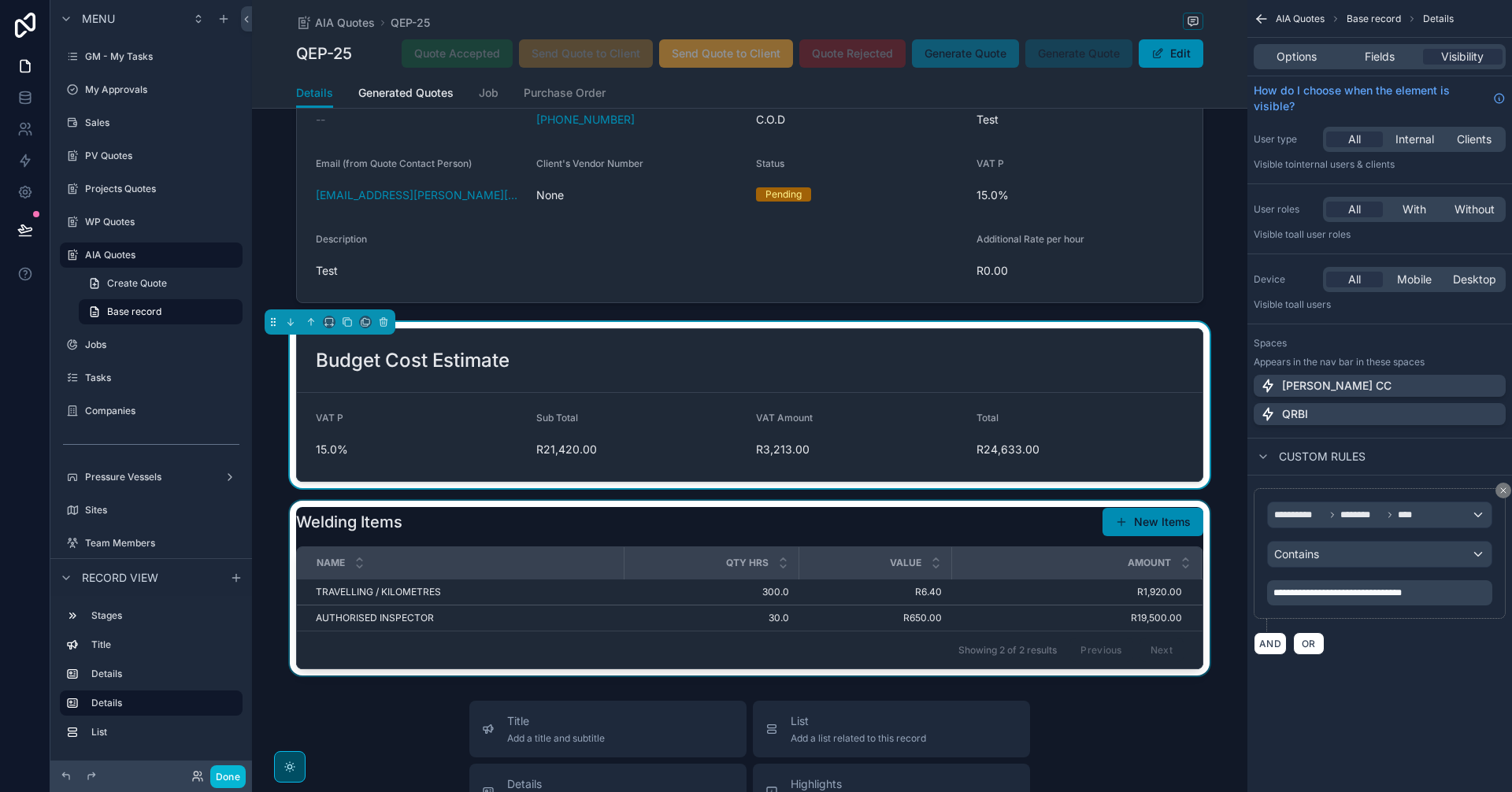
click at [912, 596] on div "scrollable content" at bounding box center [750, 588] width 995 height 175
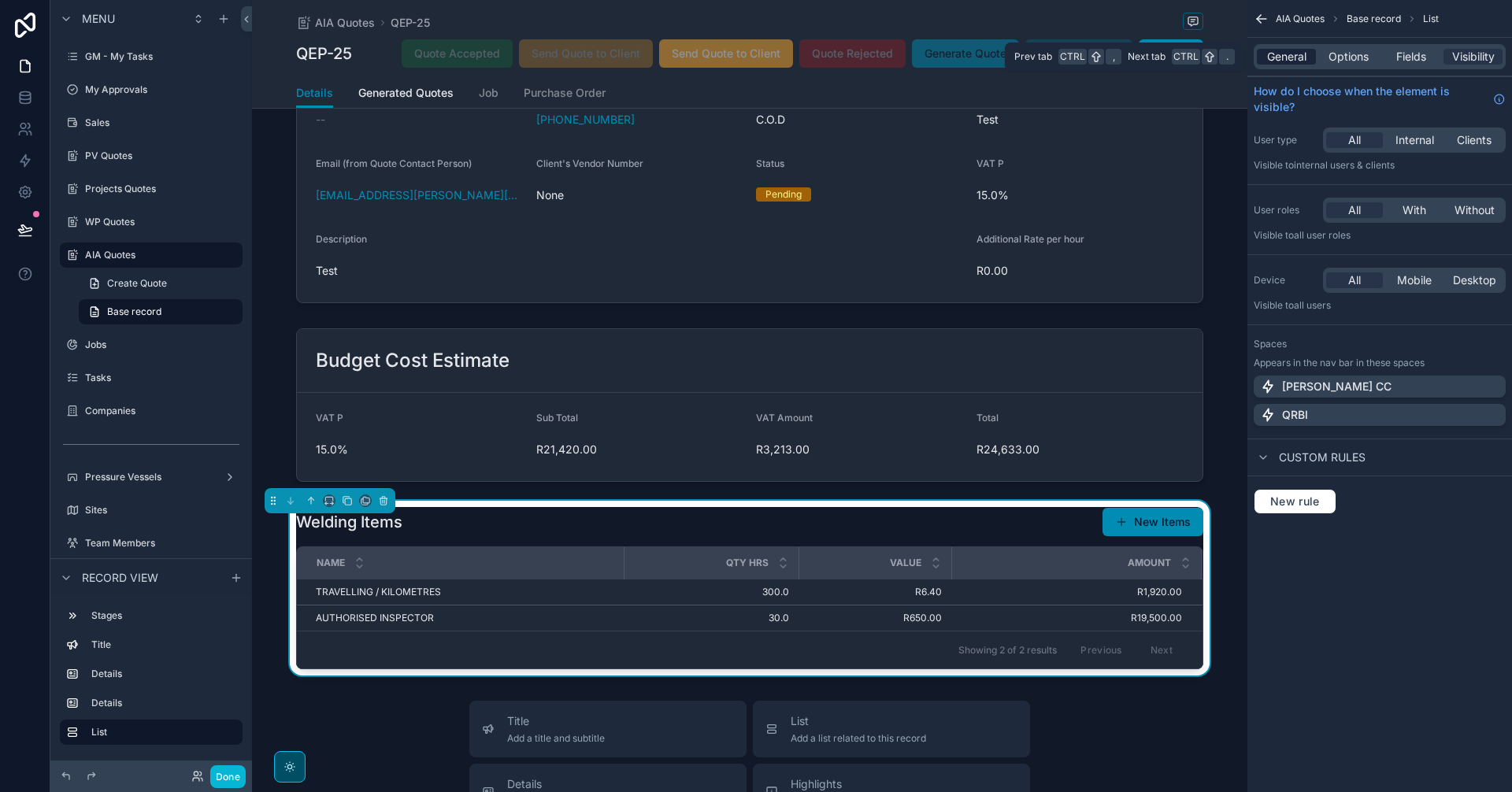
click at [1288, 55] on span "General" at bounding box center [1287, 57] width 39 height 16
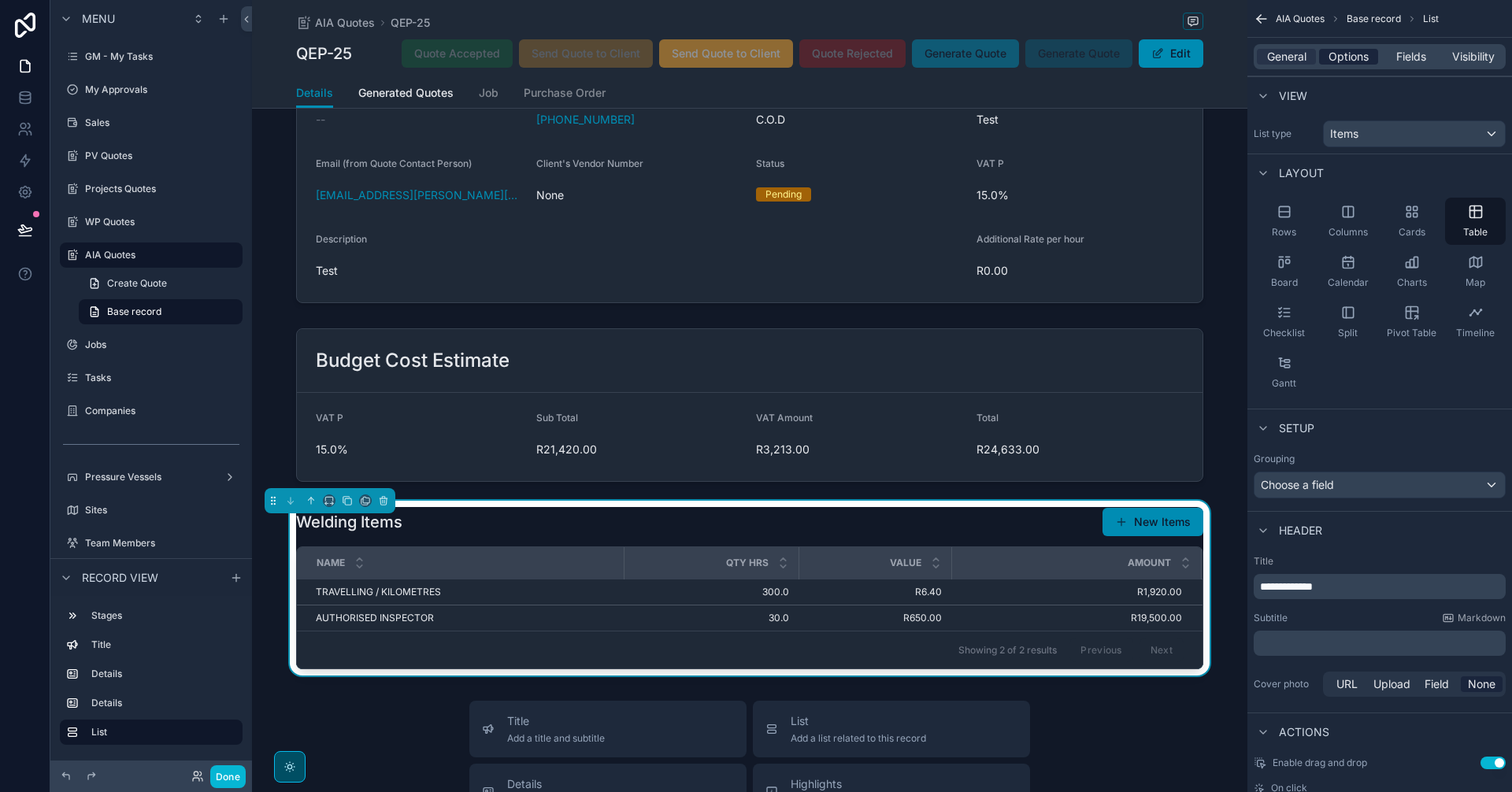
click at [1344, 58] on span "Options" at bounding box center [1348, 57] width 40 height 16
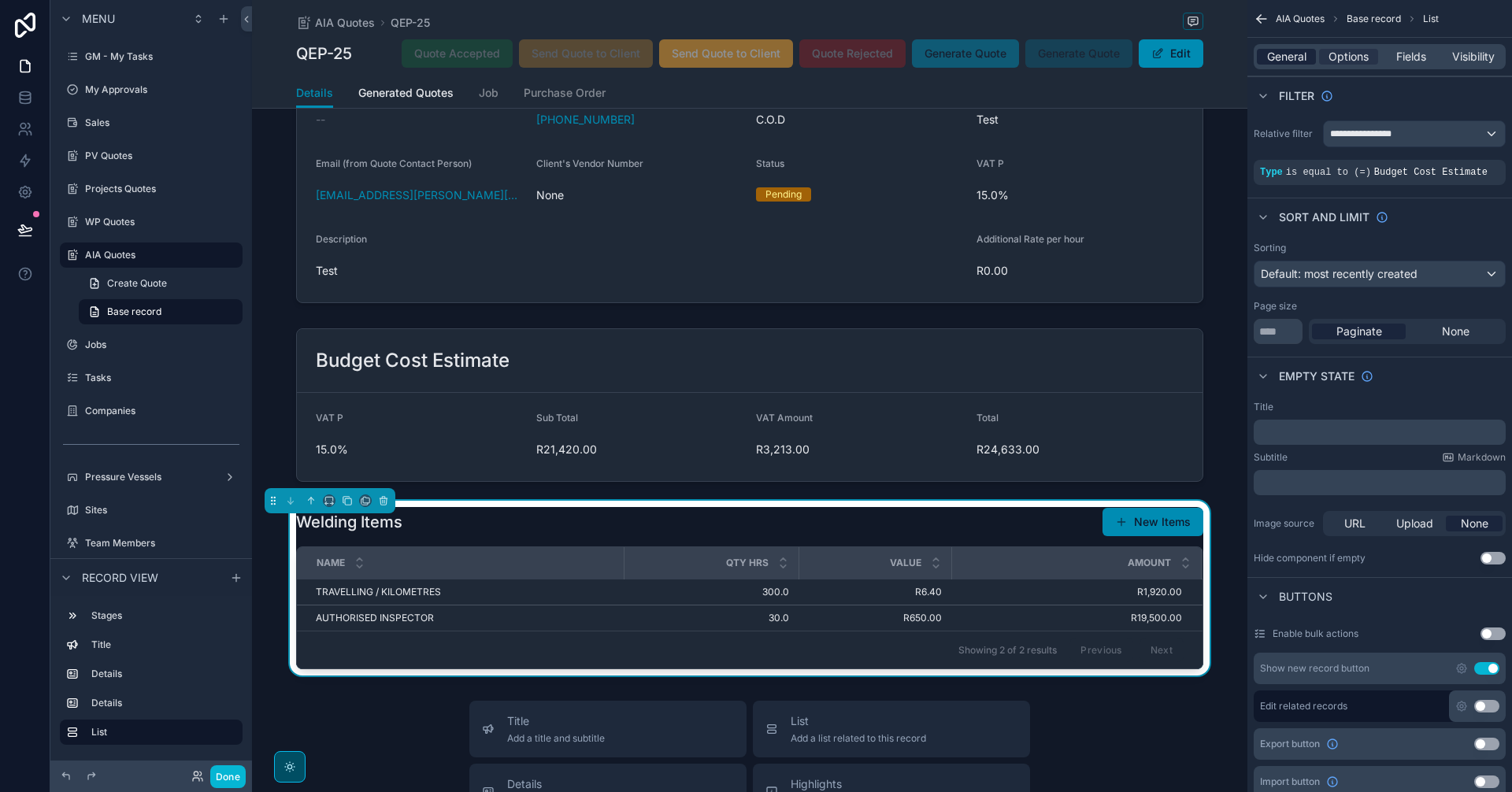
click at [1282, 54] on span "General" at bounding box center [1287, 57] width 39 height 16
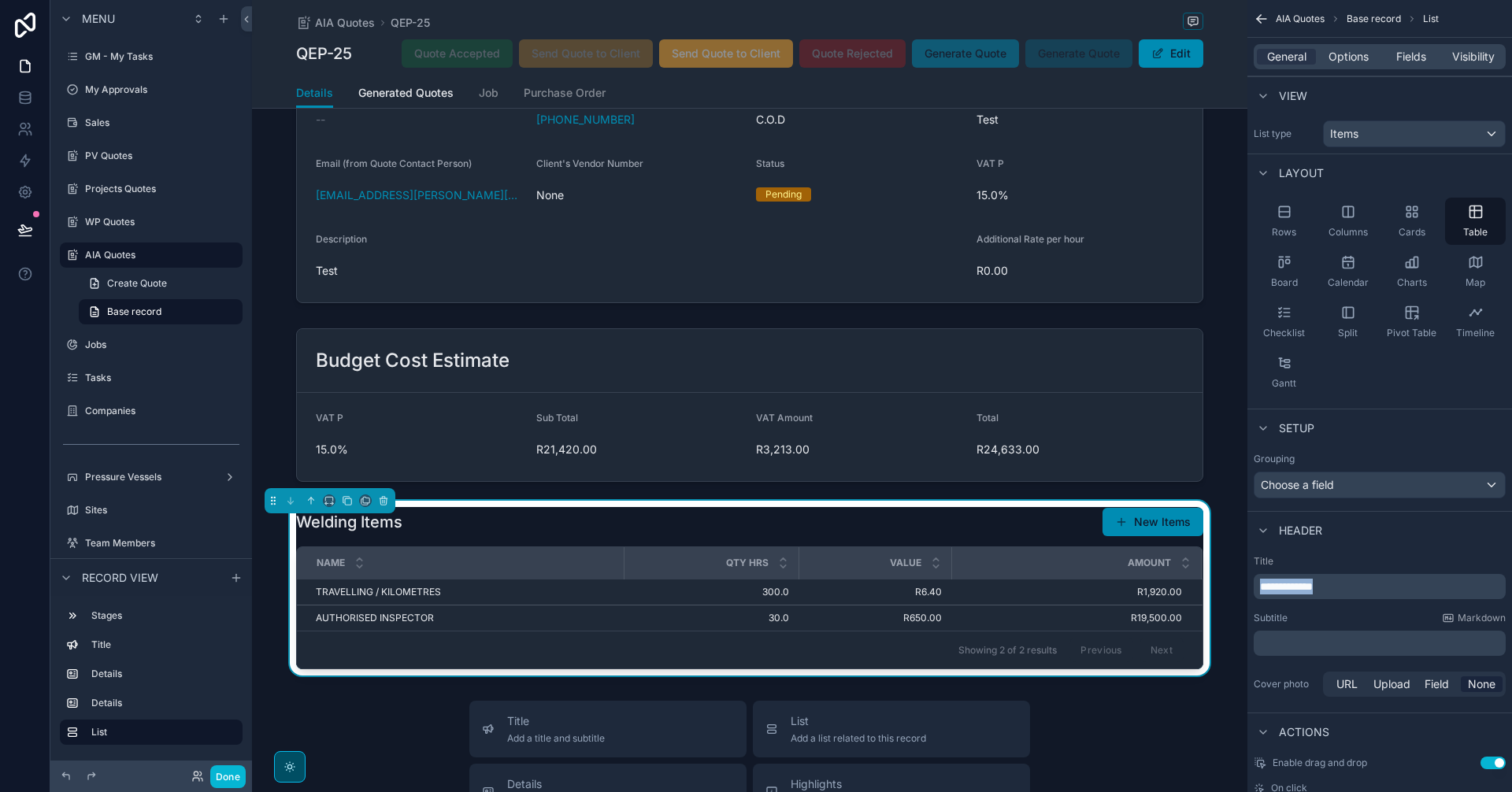
drag, startPoint x: 1354, startPoint y: 593, endPoint x: 1229, endPoint y: 599, distance: 125.1
click at [1229, 599] on div "[PERSON_NAME] CC Alt 1 GM - My Tasks 0 My Approvals Sales PV Quotes Projects Qu…" at bounding box center [882, 396] width 1260 height 792
click at [1285, 593] on p "**********" at bounding box center [1381, 587] width 243 height 16
drag, startPoint x: 1301, startPoint y: 593, endPoint x: 1261, endPoint y: 591, distance: 40.0
click at [1261, 591] on p "**********" at bounding box center [1381, 587] width 243 height 16
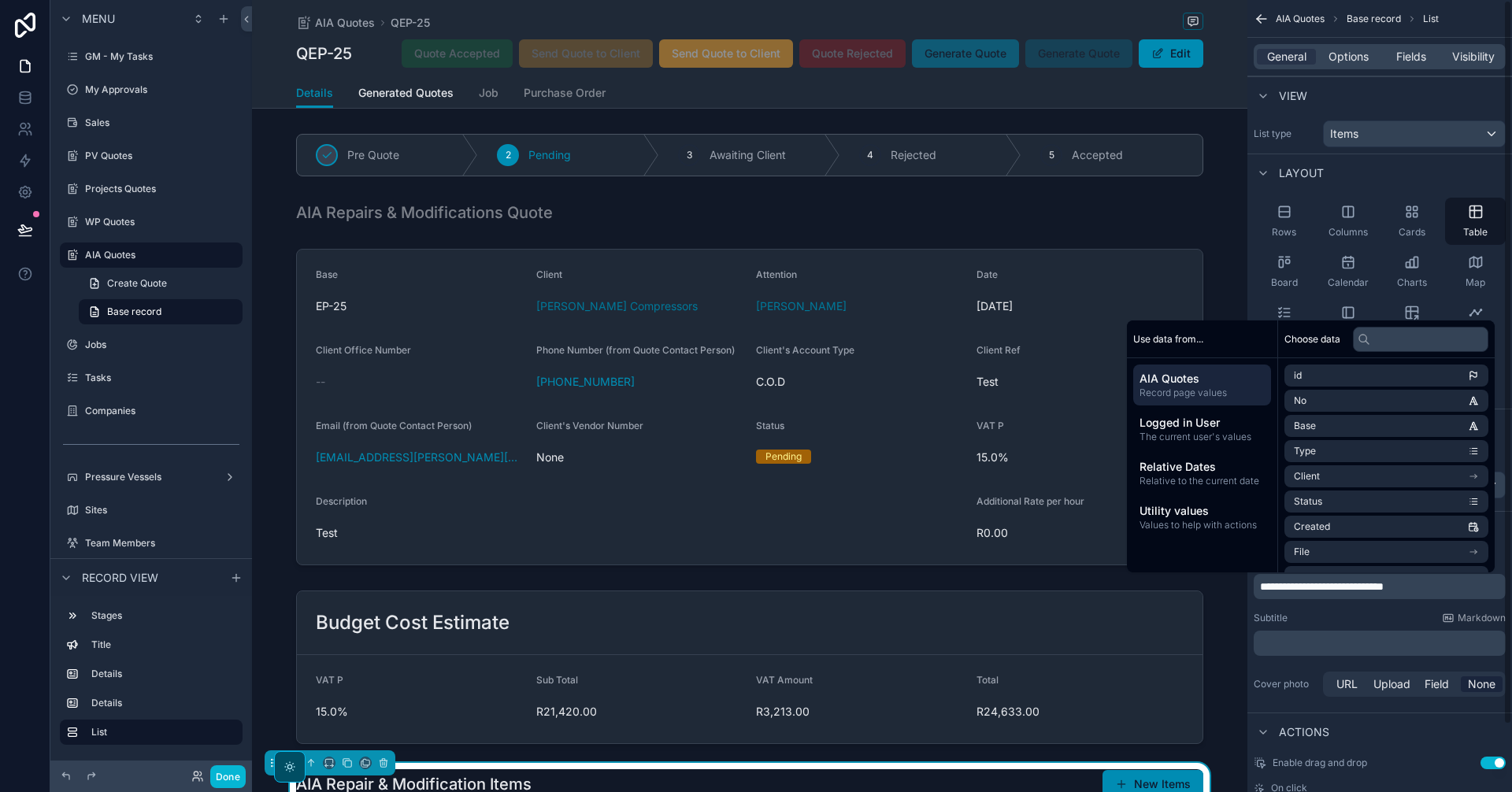
scroll to position [394, 0]
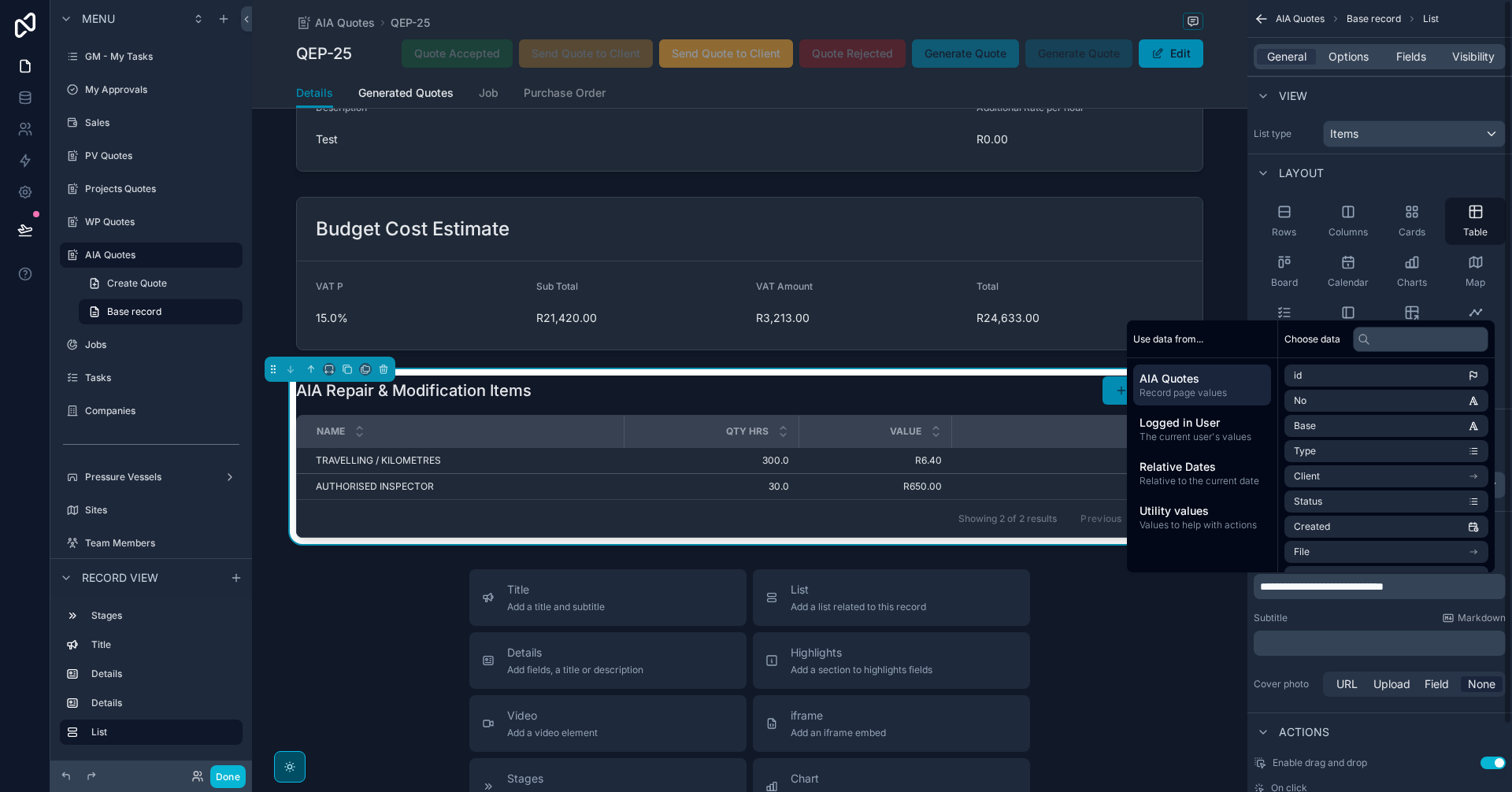
click at [1361, 615] on div "Subtitle Markdown" at bounding box center [1380, 618] width 252 height 13
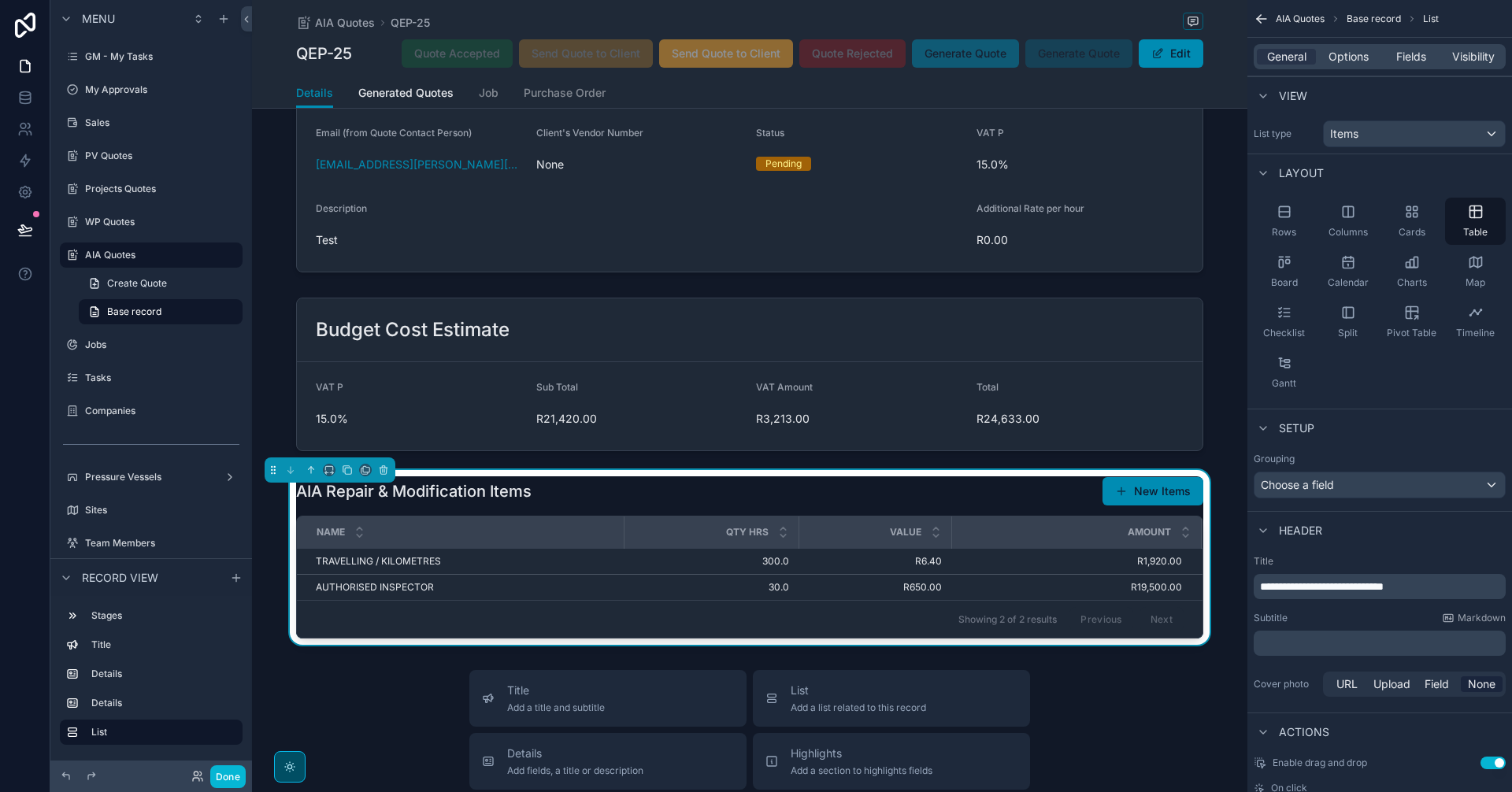
scroll to position [0, 0]
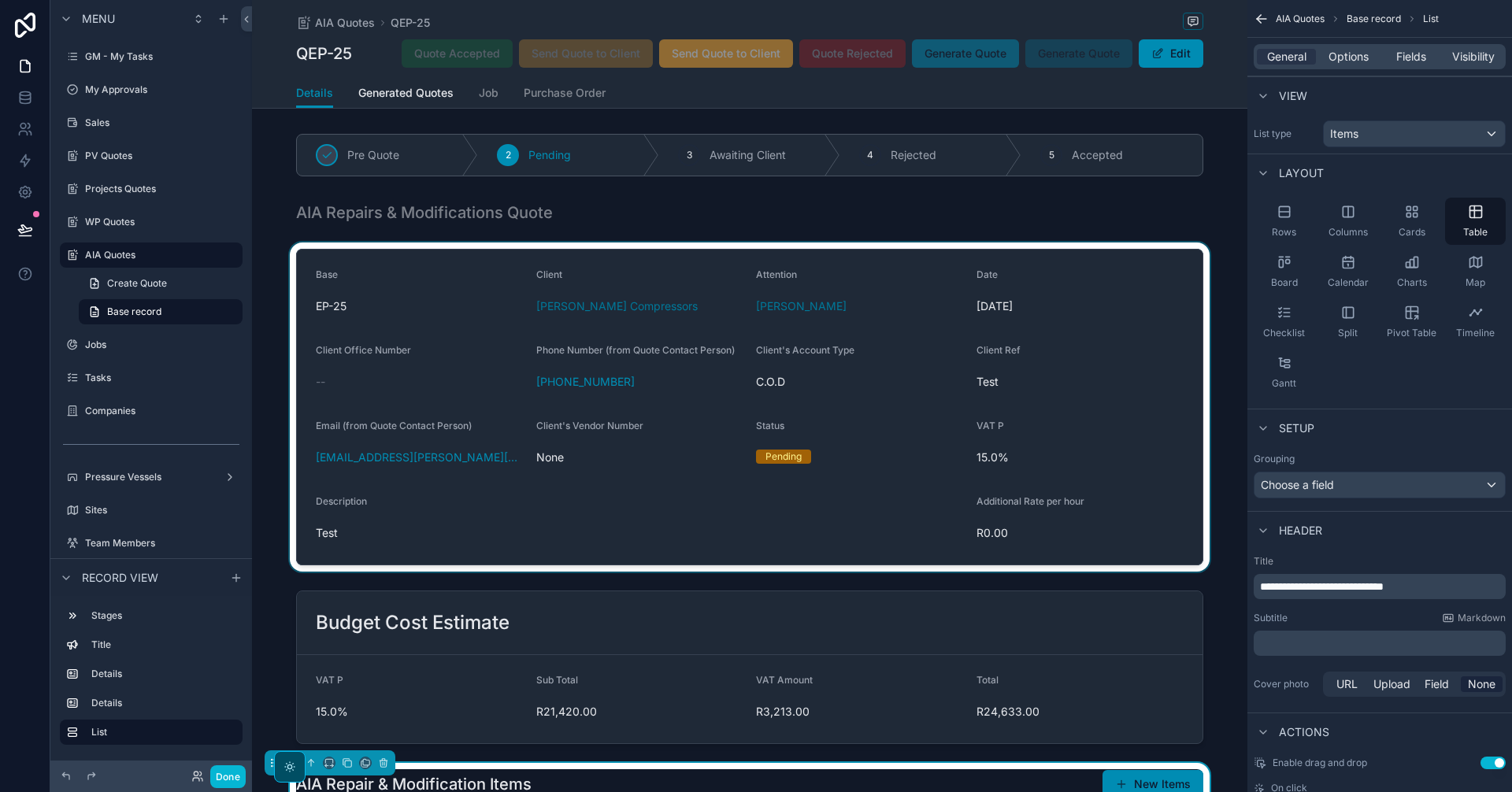
click at [935, 386] on div "scrollable content" at bounding box center [750, 407] width 995 height 329
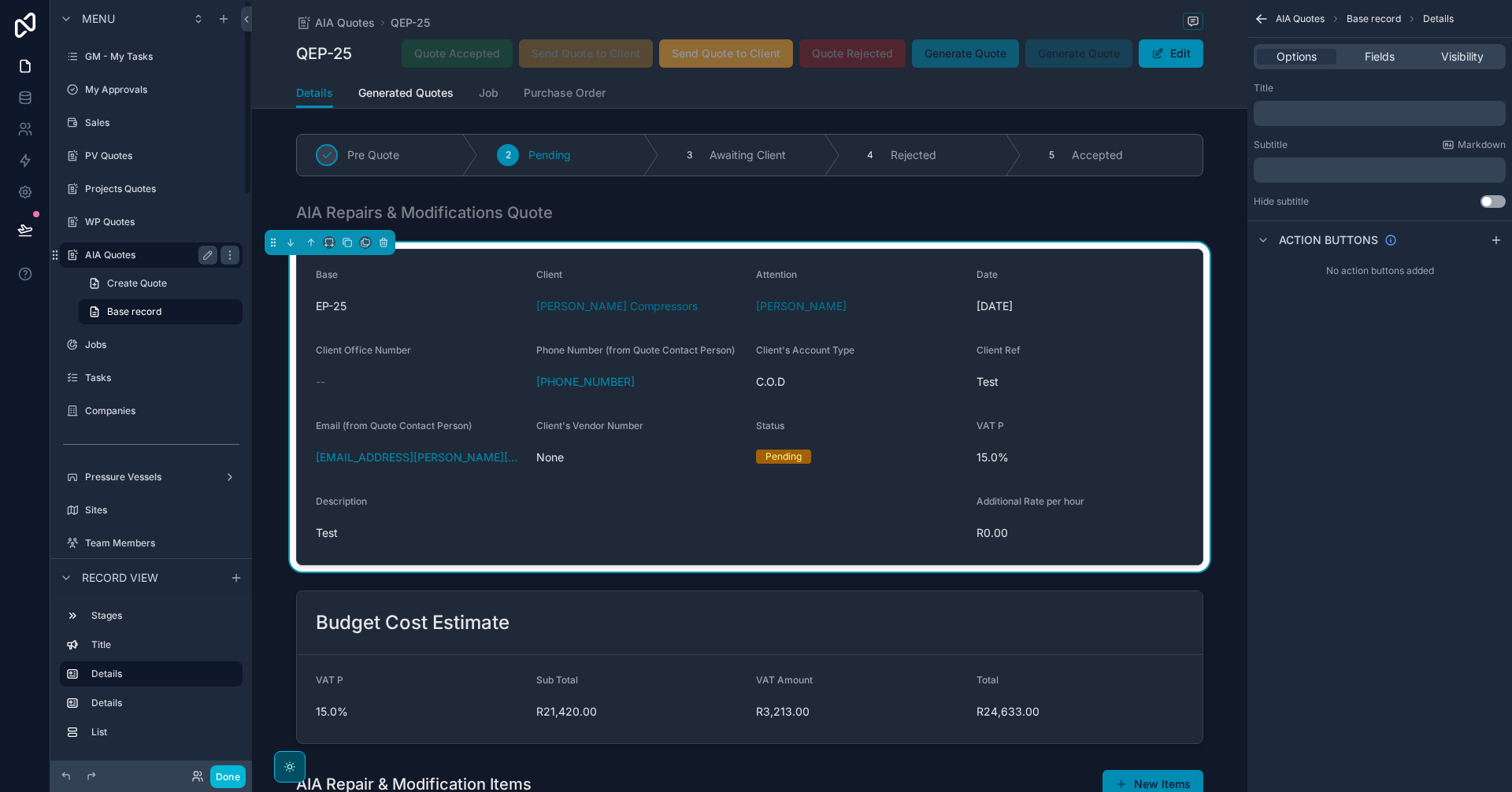
click at [156, 248] on div "AIA Quotes" at bounding box center [151, 255] width 132 height 19
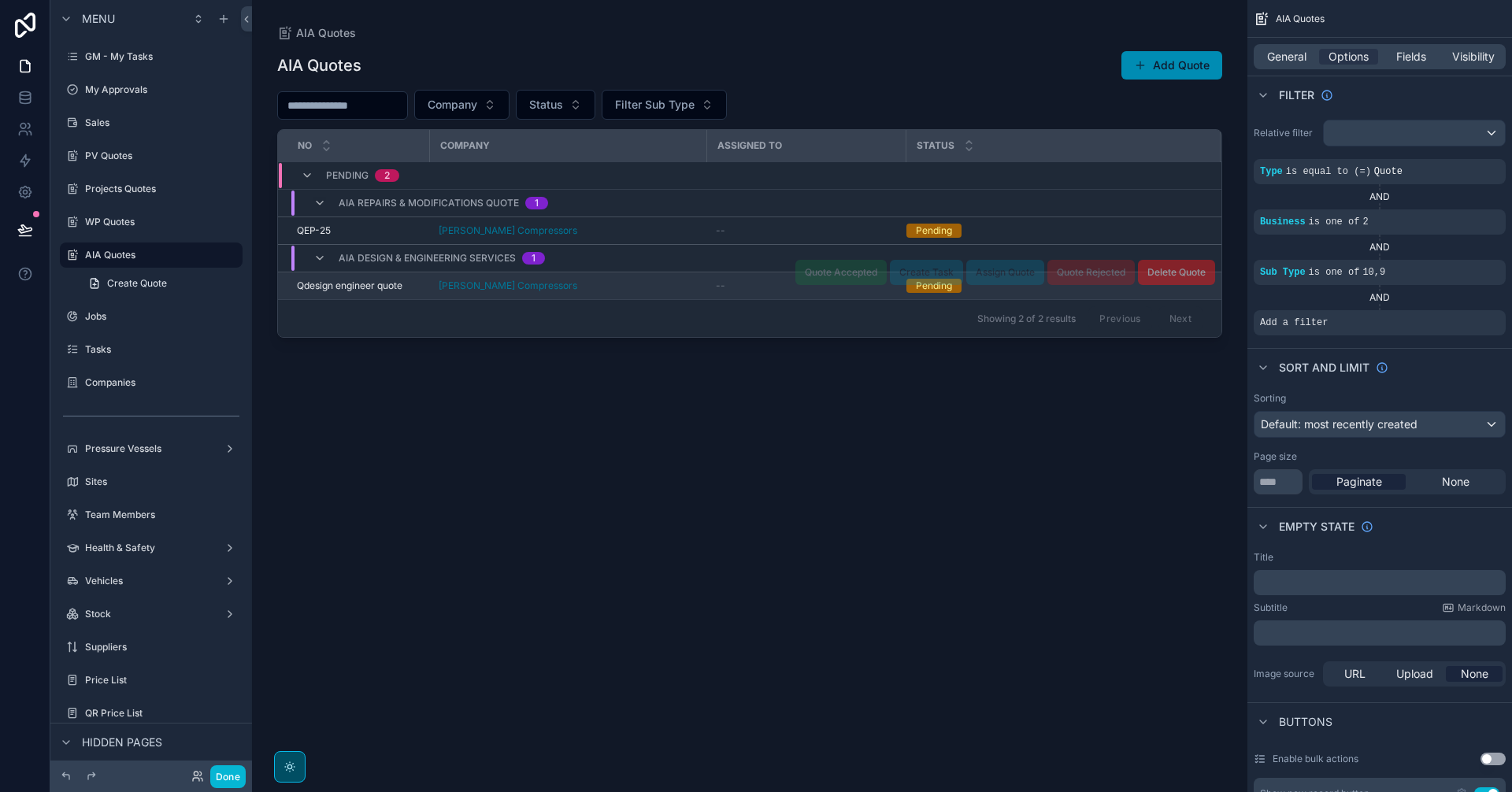
click at [620, 287] on div "[PERSON_NAME] Compressors" at bounding box center [568, 285] width 258 height 13
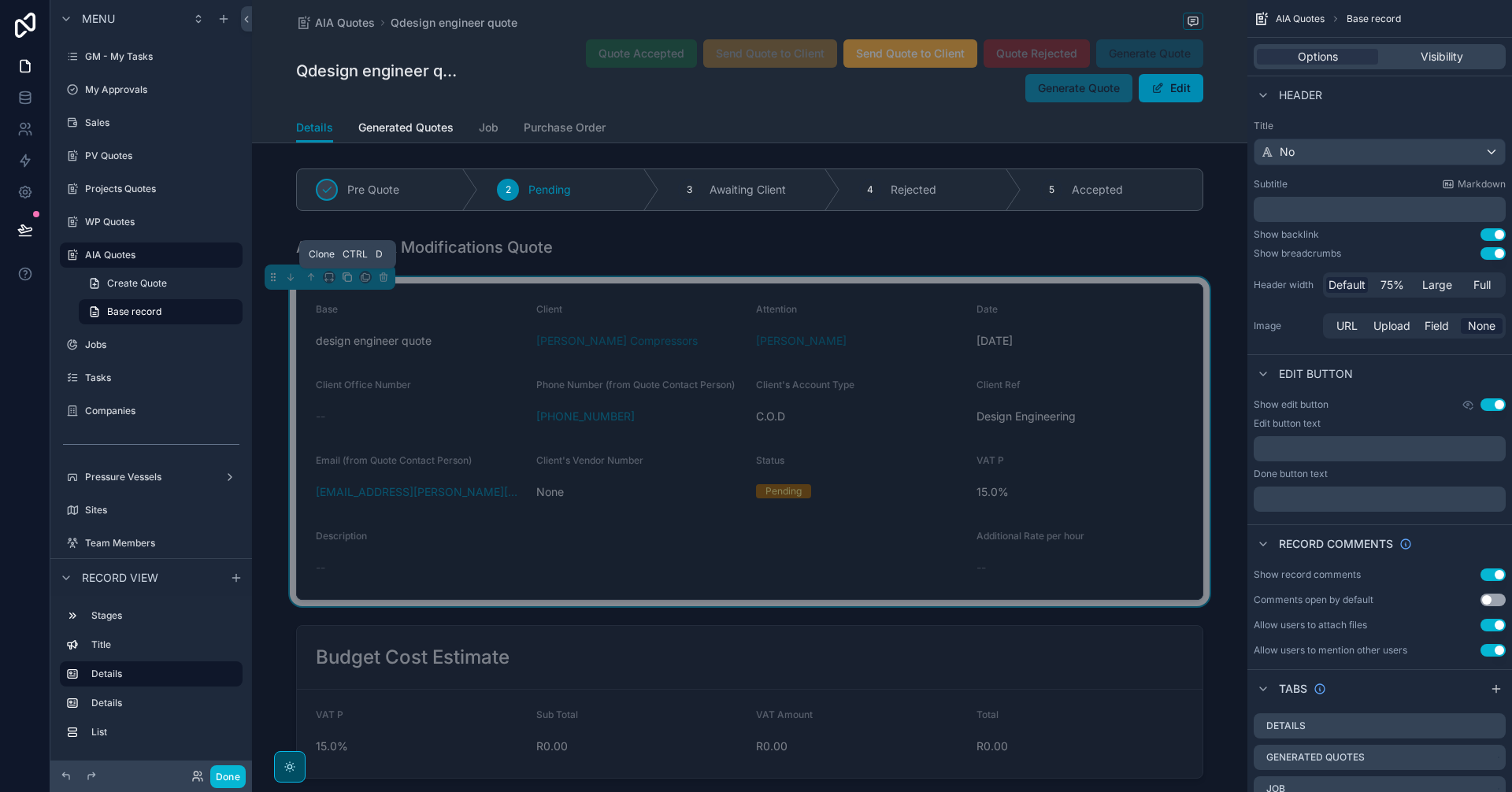
click at [350, 280] on icon "scrollable content" at bounding box center [347, 277] width 11 height 11
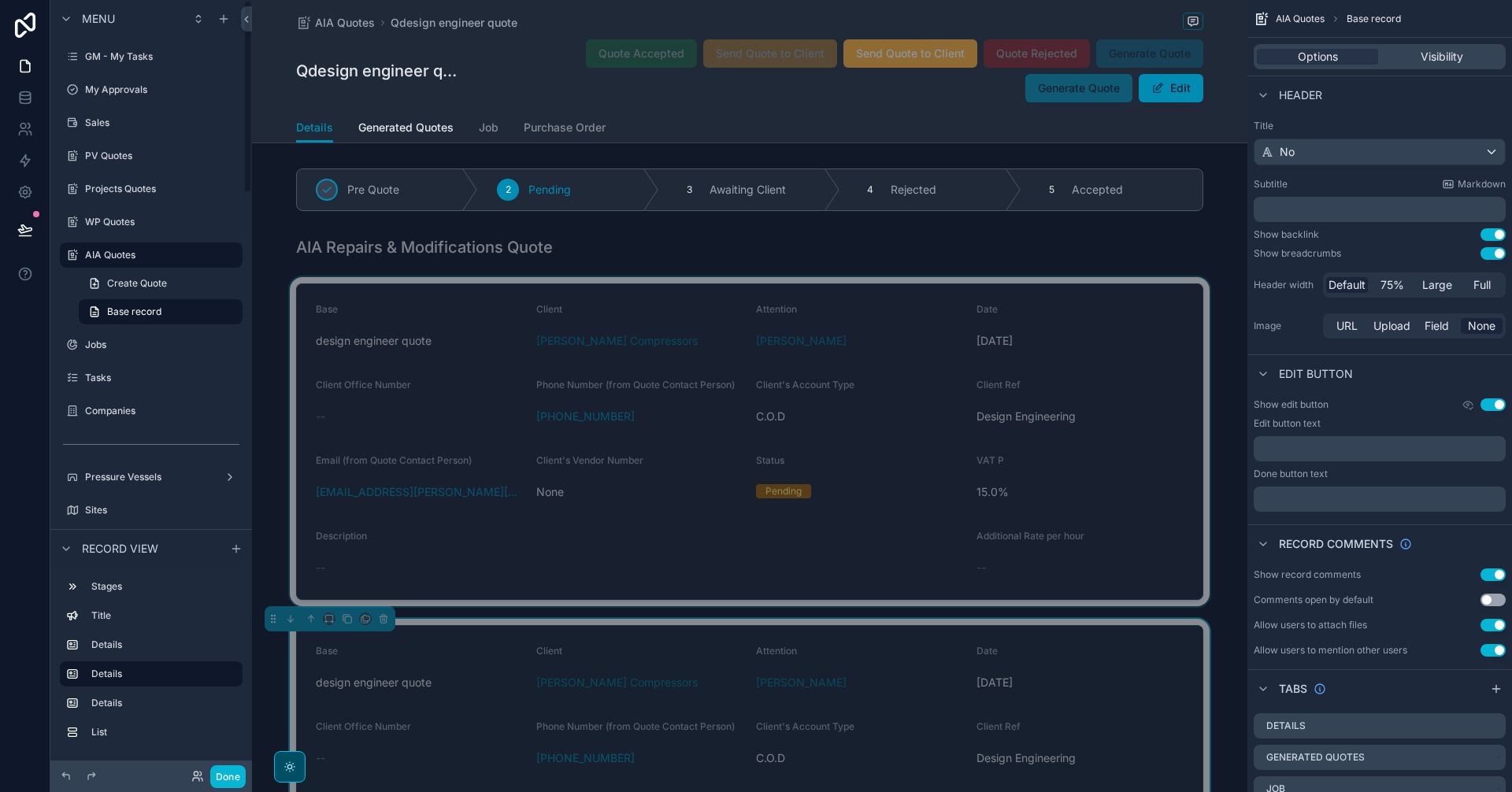
click at [509, 405] on div "scrollable content" at bounding box center [750, 442] width 995 height 329
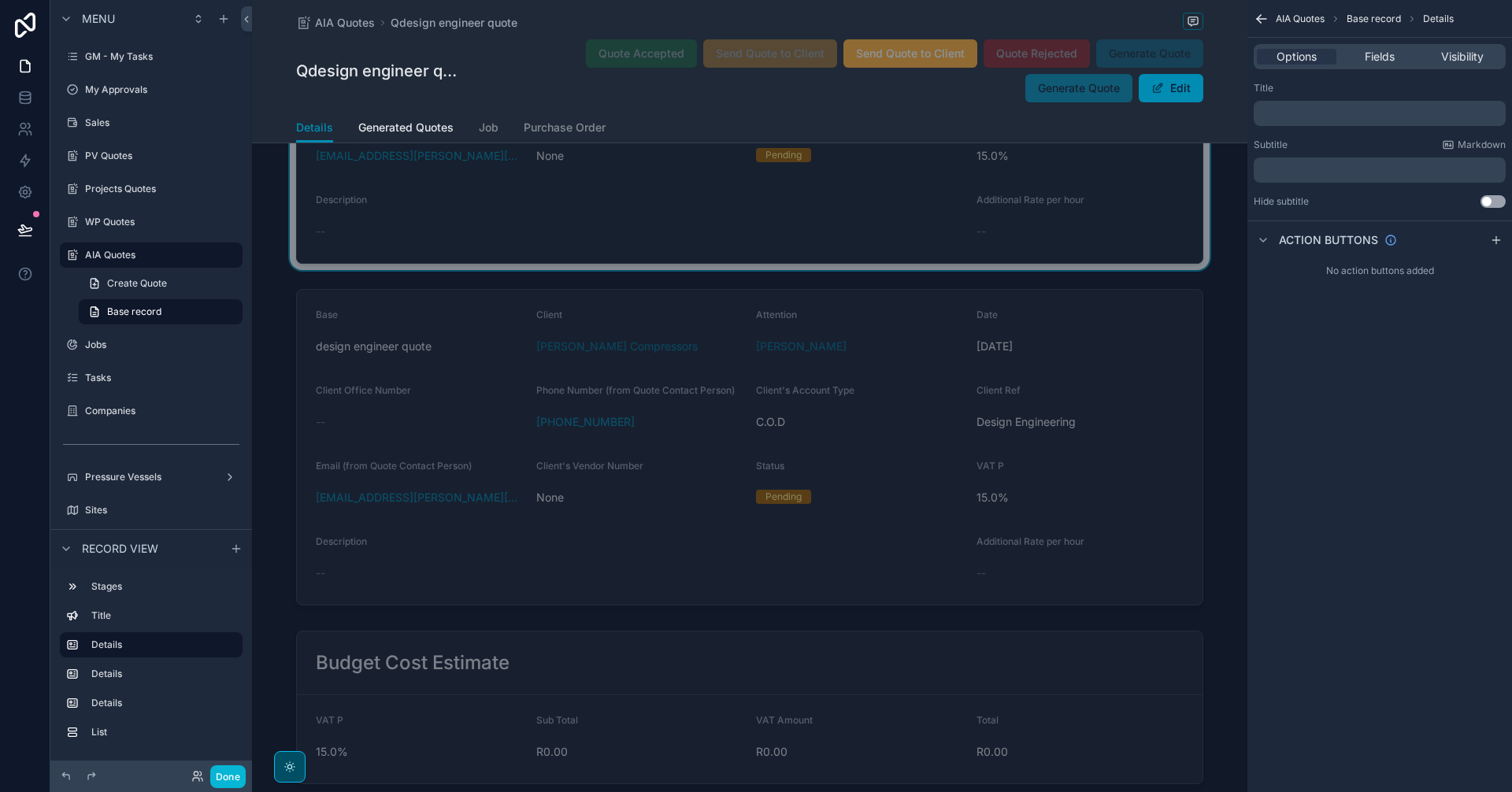
scroll to position [525, 0]
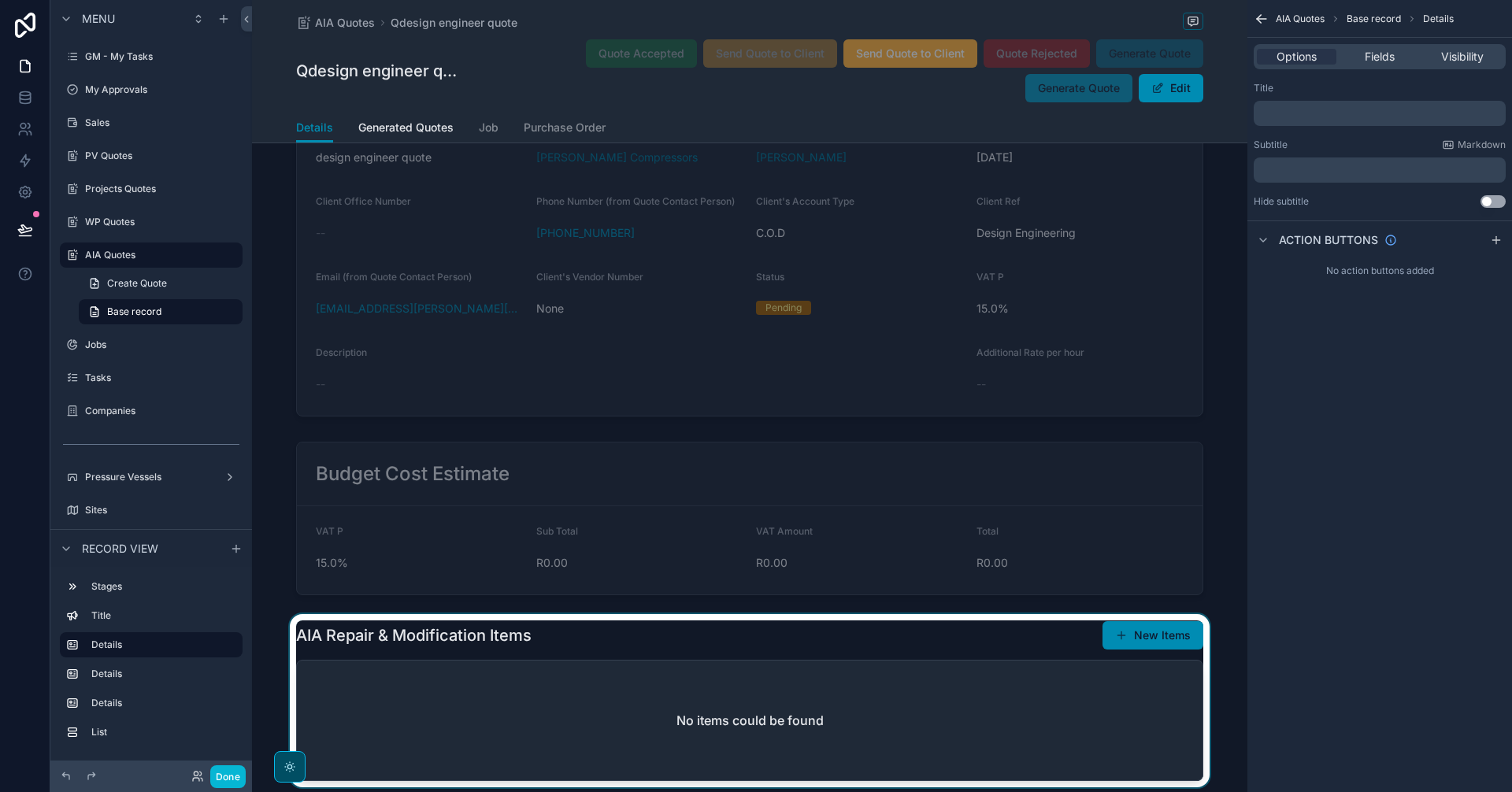
click at [952, 658] on div "scrollable content" at bounding box center [750, 701] width 995 height 173
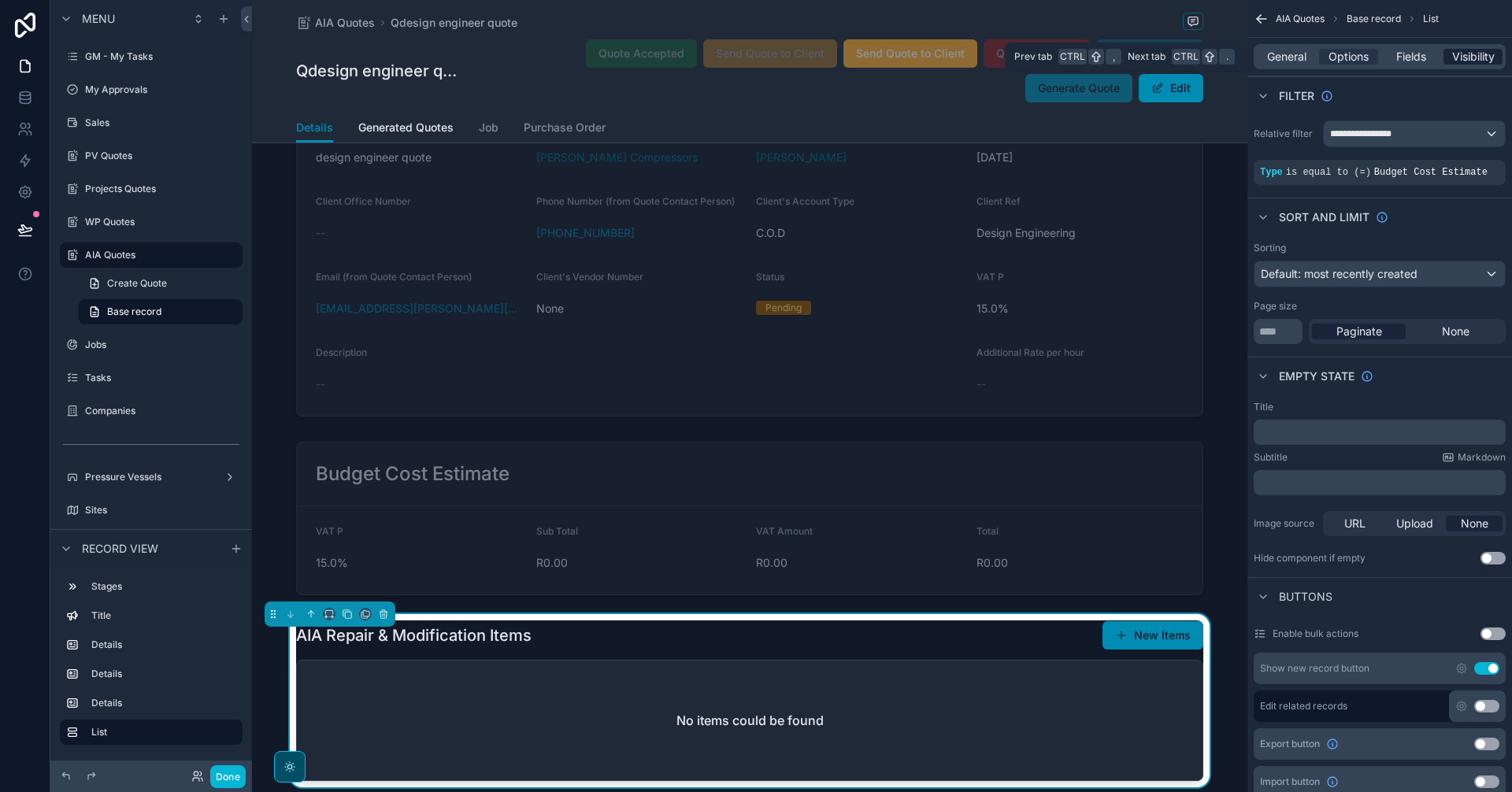
click at [1475, 59] on span "Visibility" at bounding box center [1473, 57] width 42 height 16
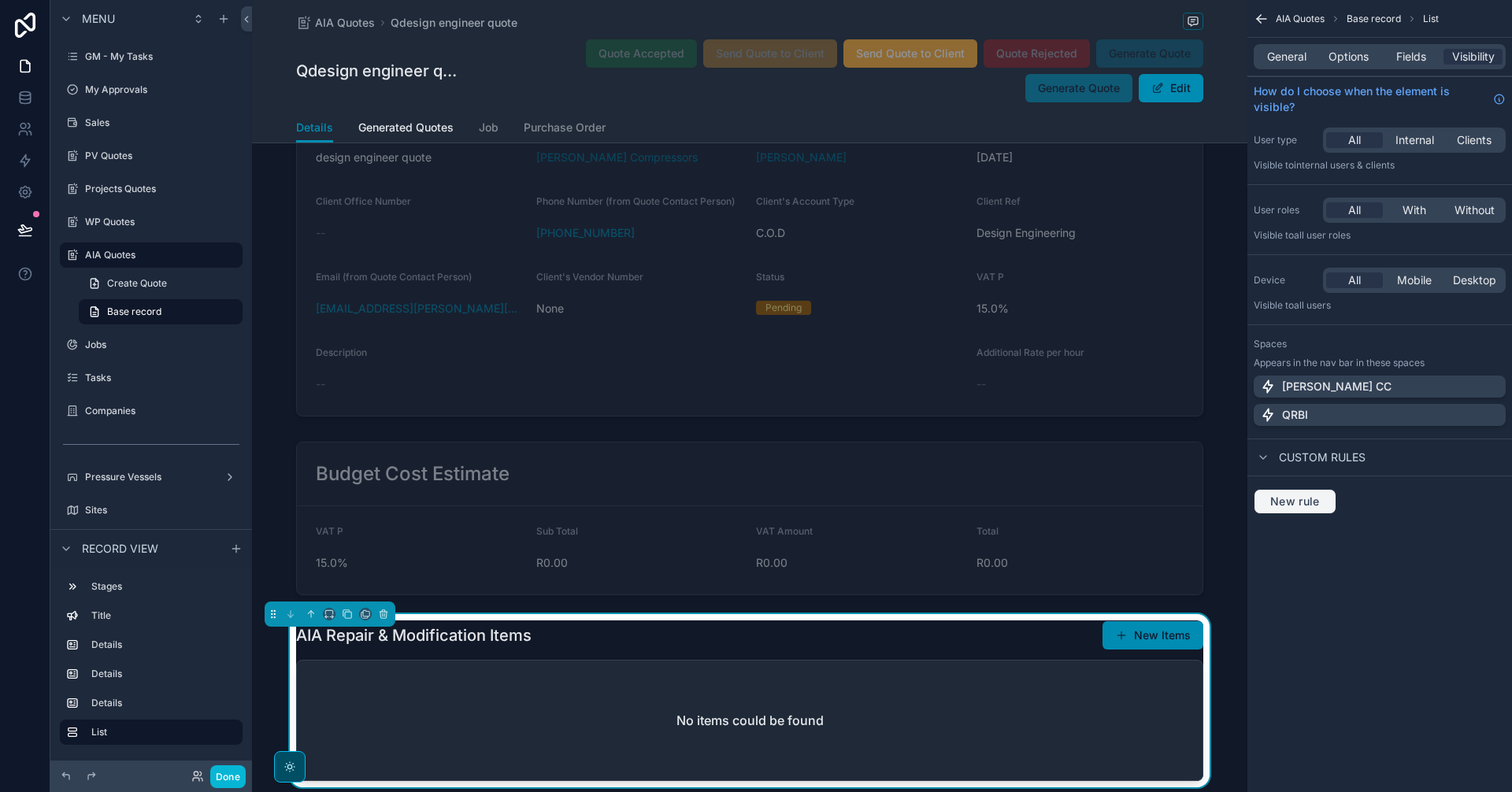
click at [1297, 501] on span "New rule" at bounding box center [1295, 502] width 62 height 14
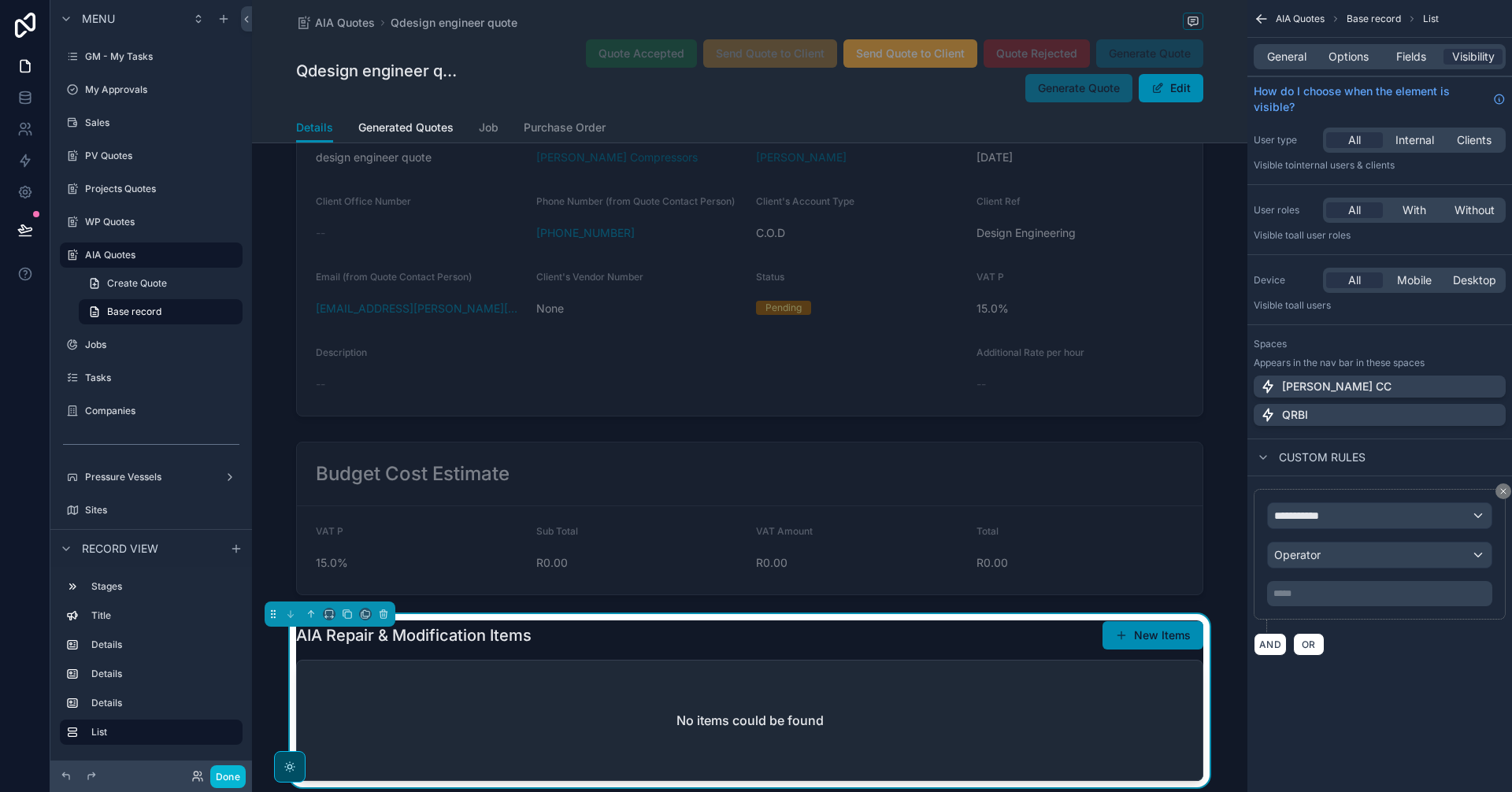
click at [1354, 499] on div "**********" at bounding box center [1380, 554] width 252 height 131
click at [1352, 513] on div "**********" at bounding box center [1379, 516] width 223 height 25
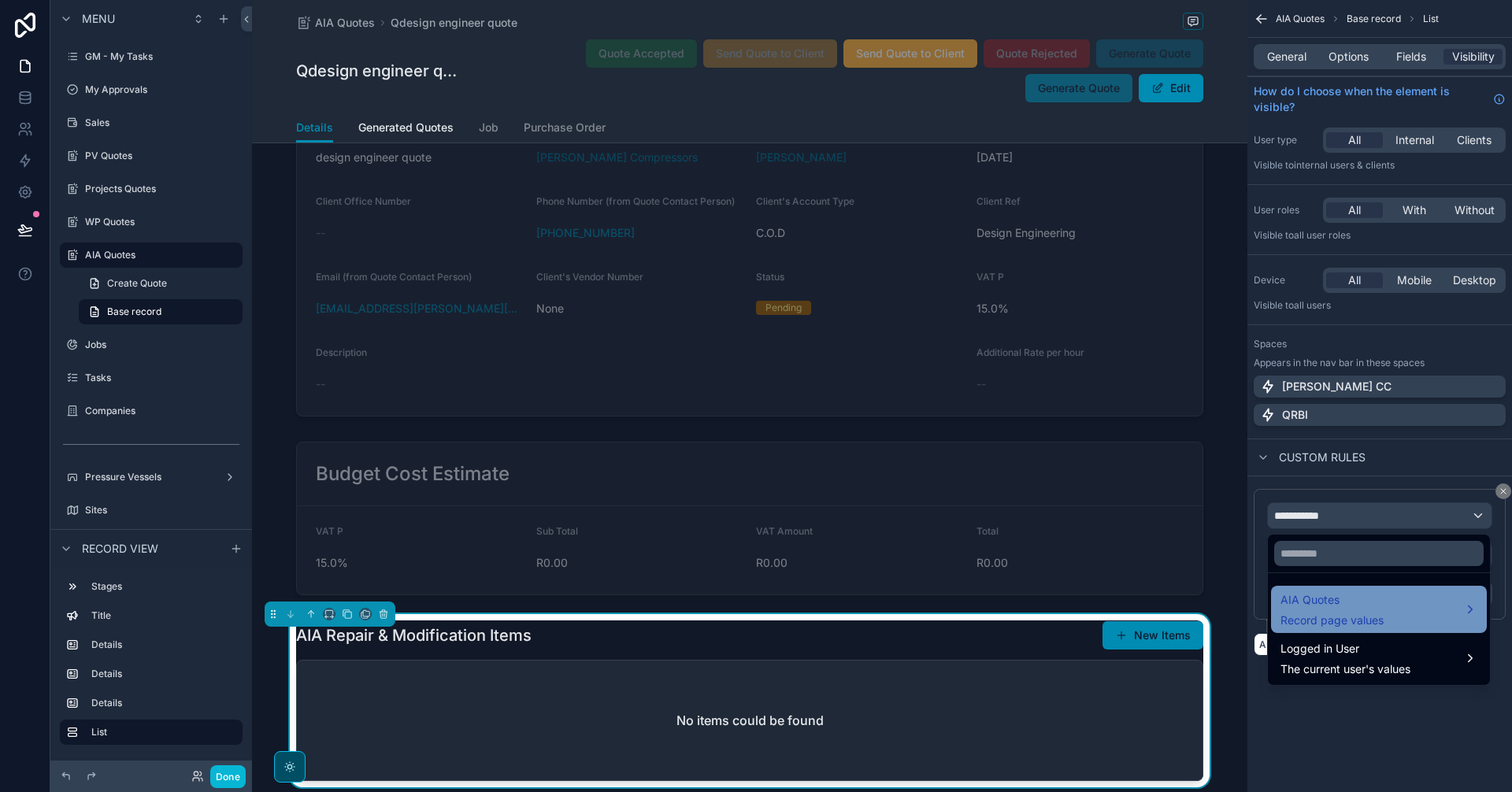
click at [1358, 613] on span "Record page values" at bounding box center [1332, 621] width 104 height 16
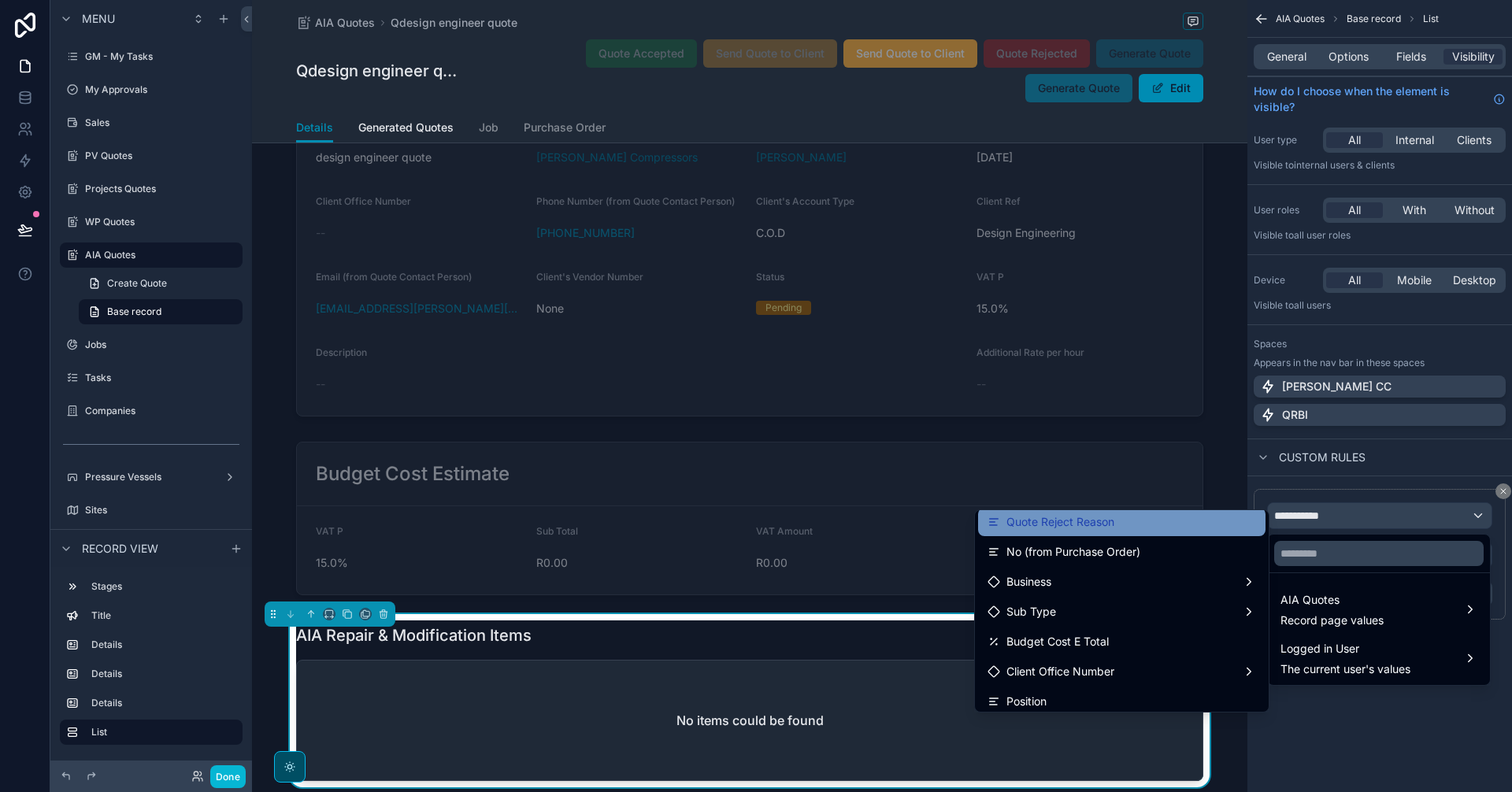
scroll to position [1312, 0]
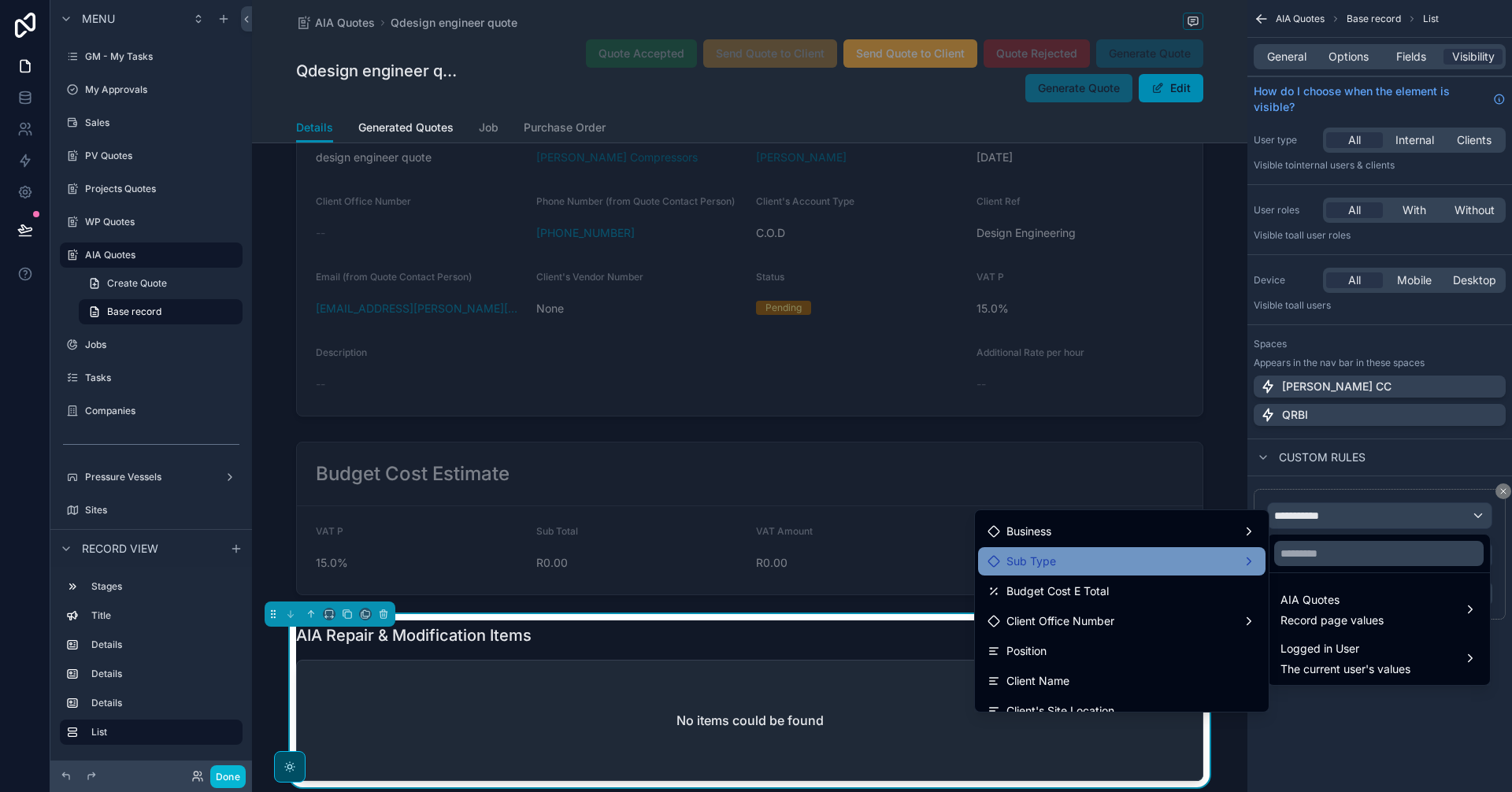
click at [1172, 572] on div "Sub Type" at bounding box center [1121, 561] width 288 height 28
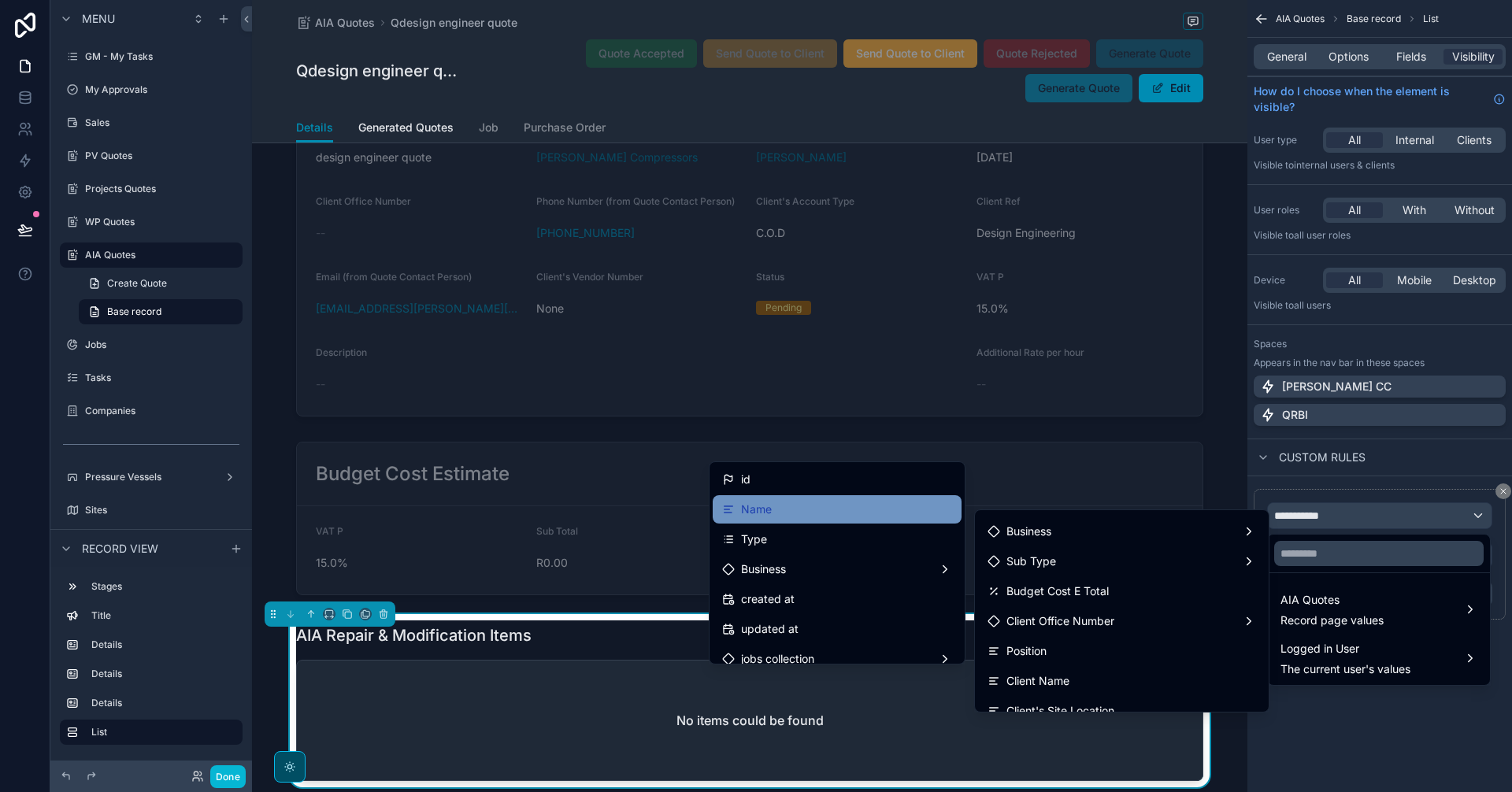
click at [818, 514] on div "Name" at bounding box center [837, 509] width 230 height 19
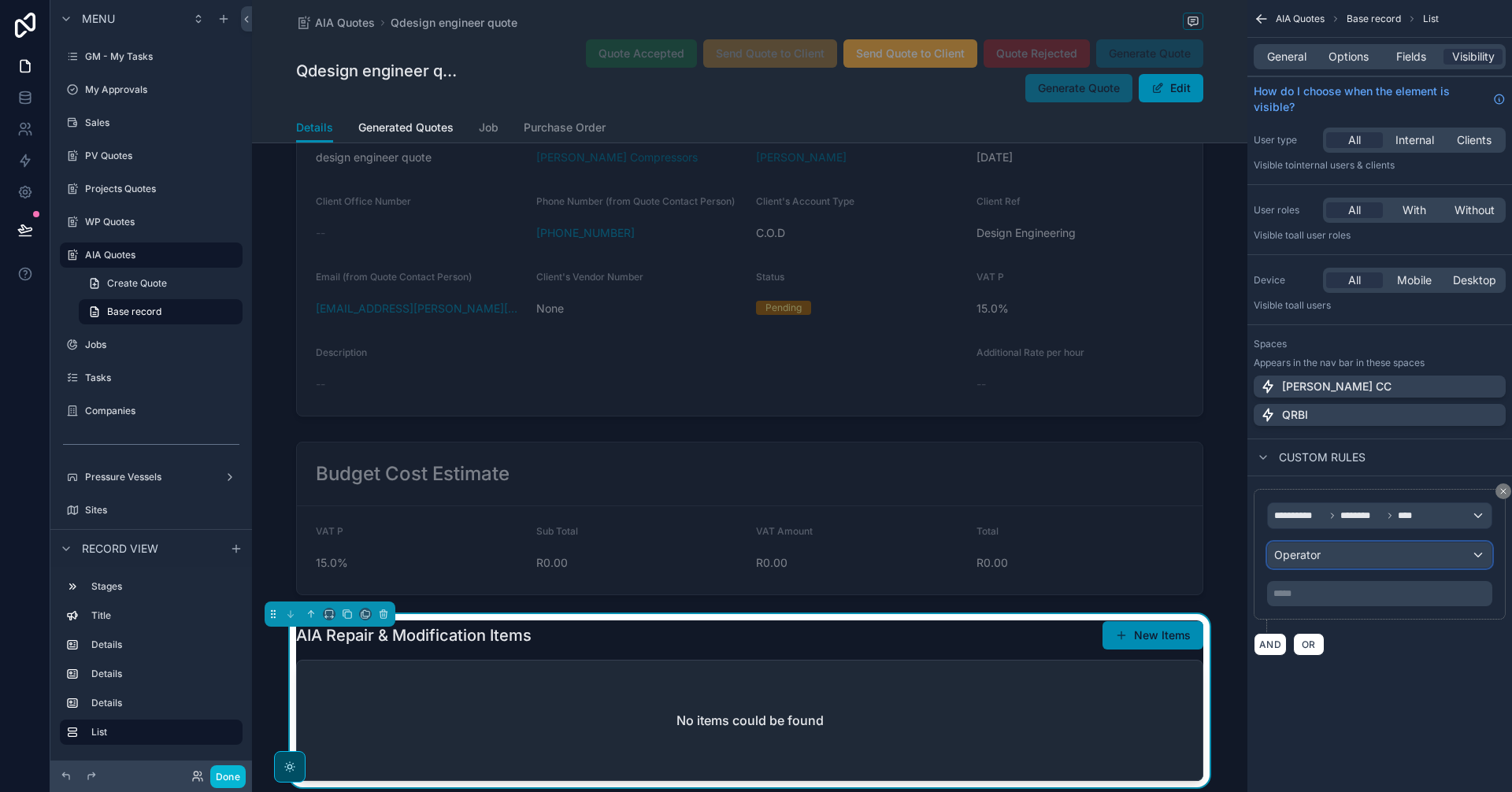
click at [1332, 568] on button "Operator" at bounding box center [1380, 555] width 225 height 27
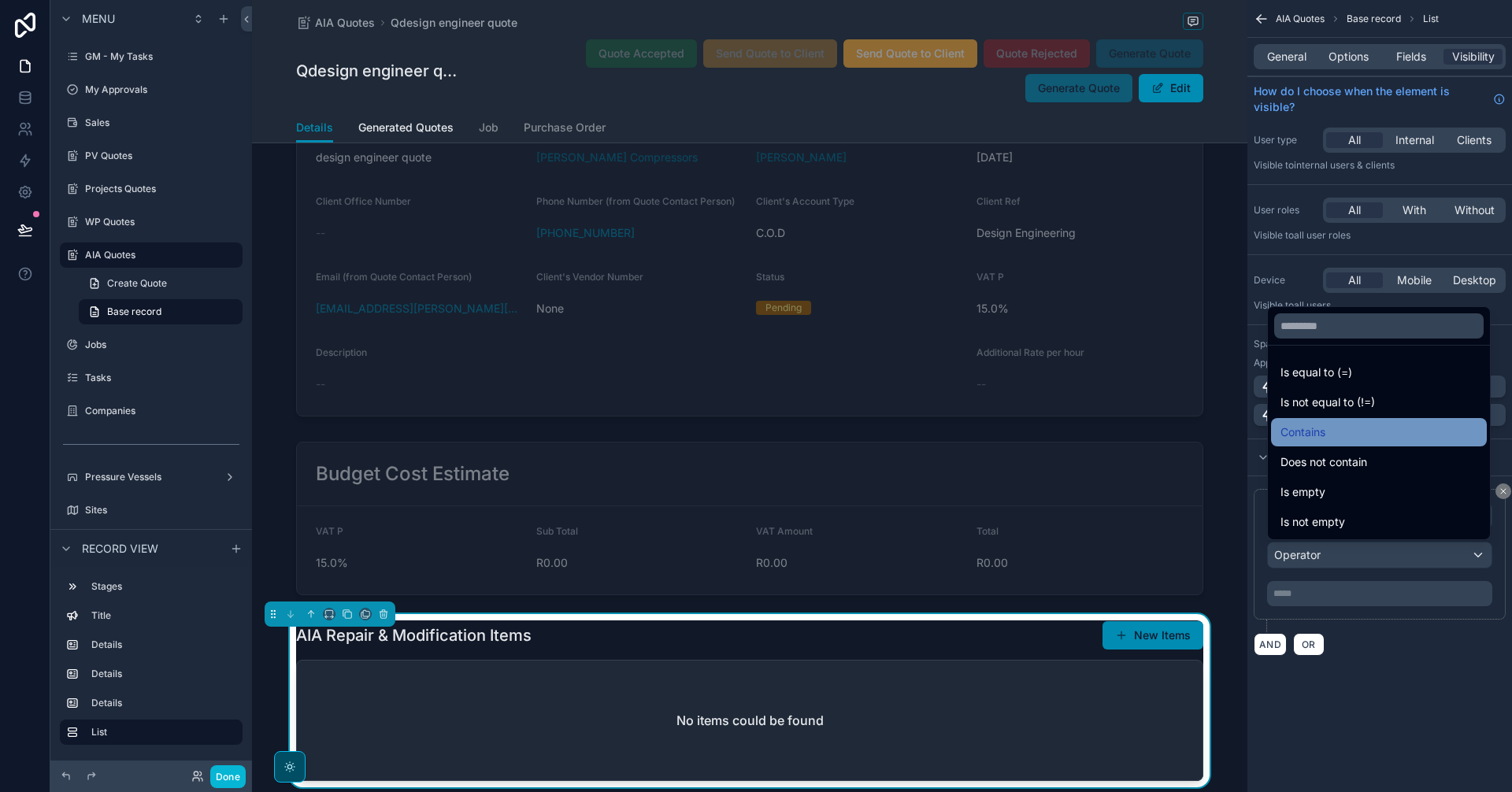
click at [1341, 431] on div "Contains" at bounding box center [1379, 432] width 197 height 19
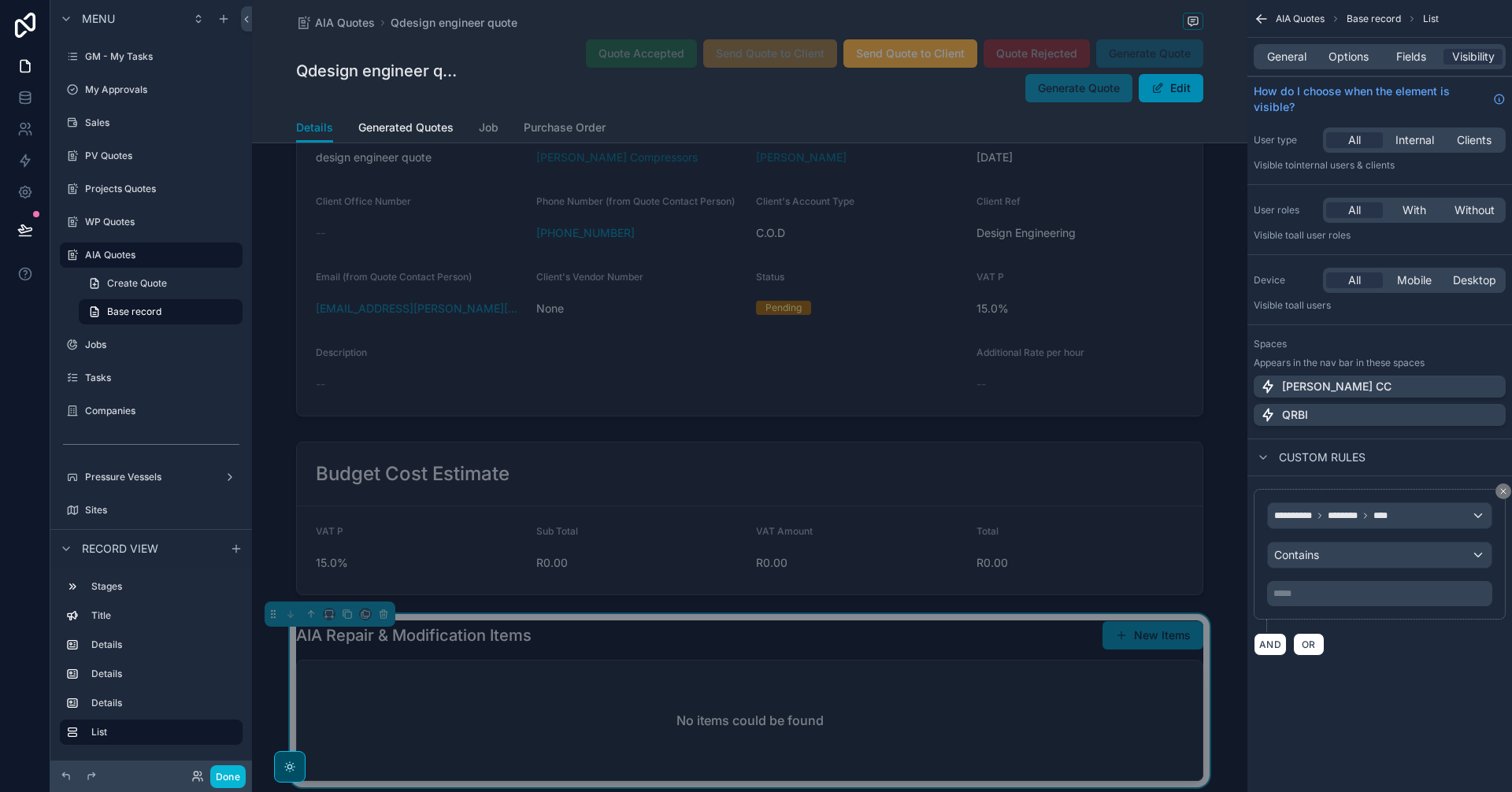
click at [1295, 591] on p "***** ﻿" at bounding box center [1381, 593] width 216 height 13
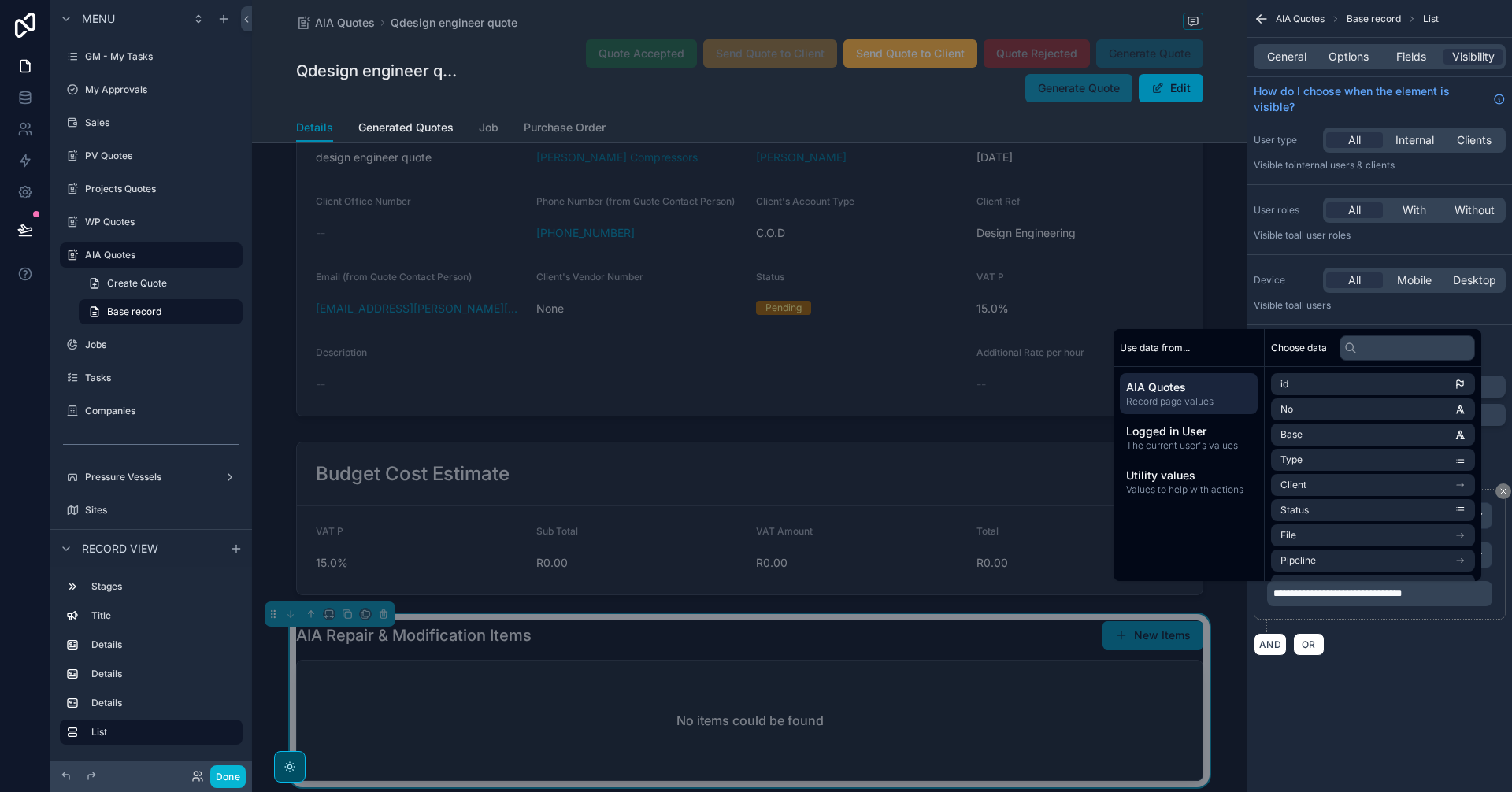
click at [1392, 670] on div "**********" at bounding box center [1380, 346] width 265 height 694
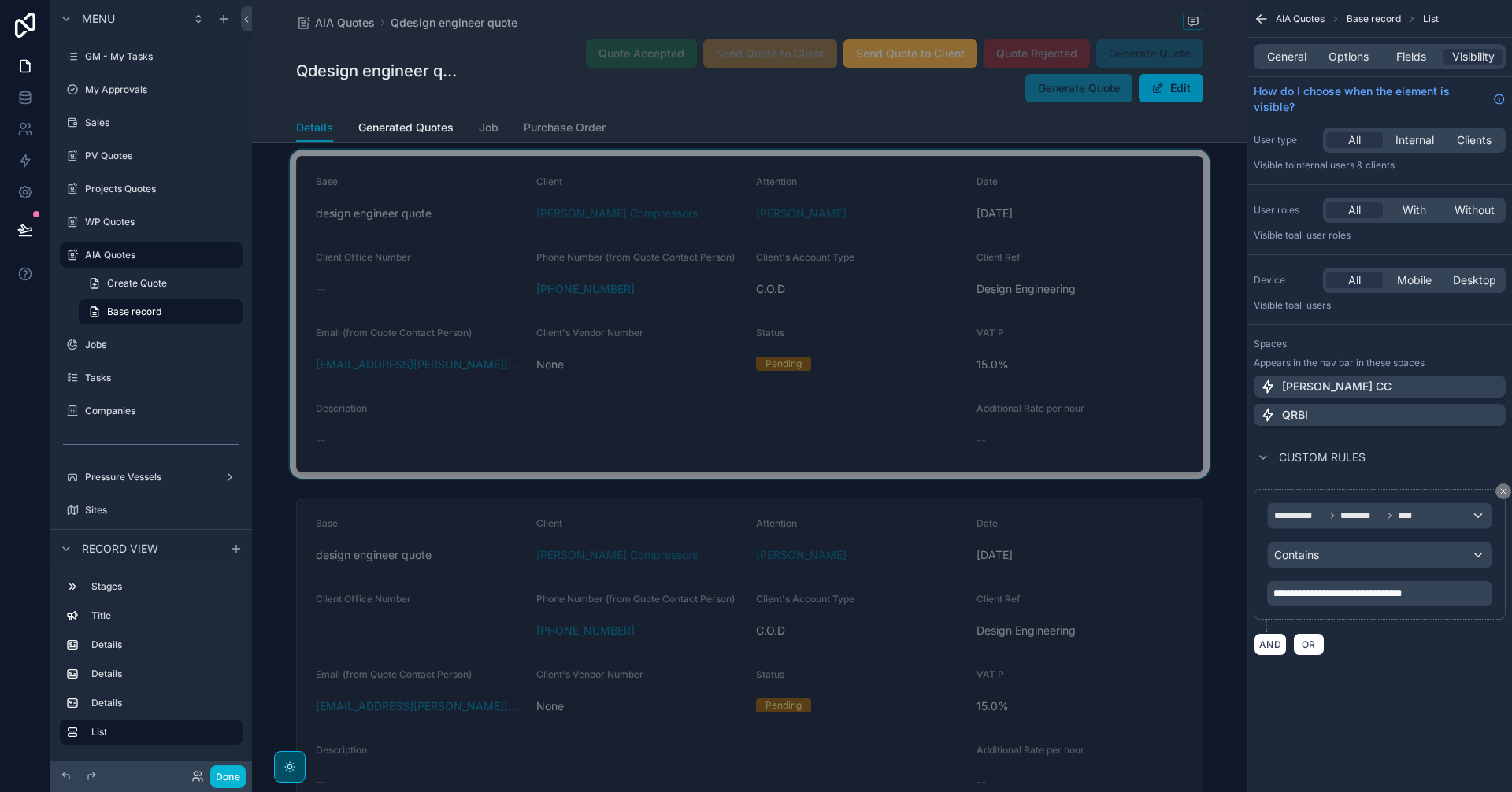
scroll to position [0, 0]
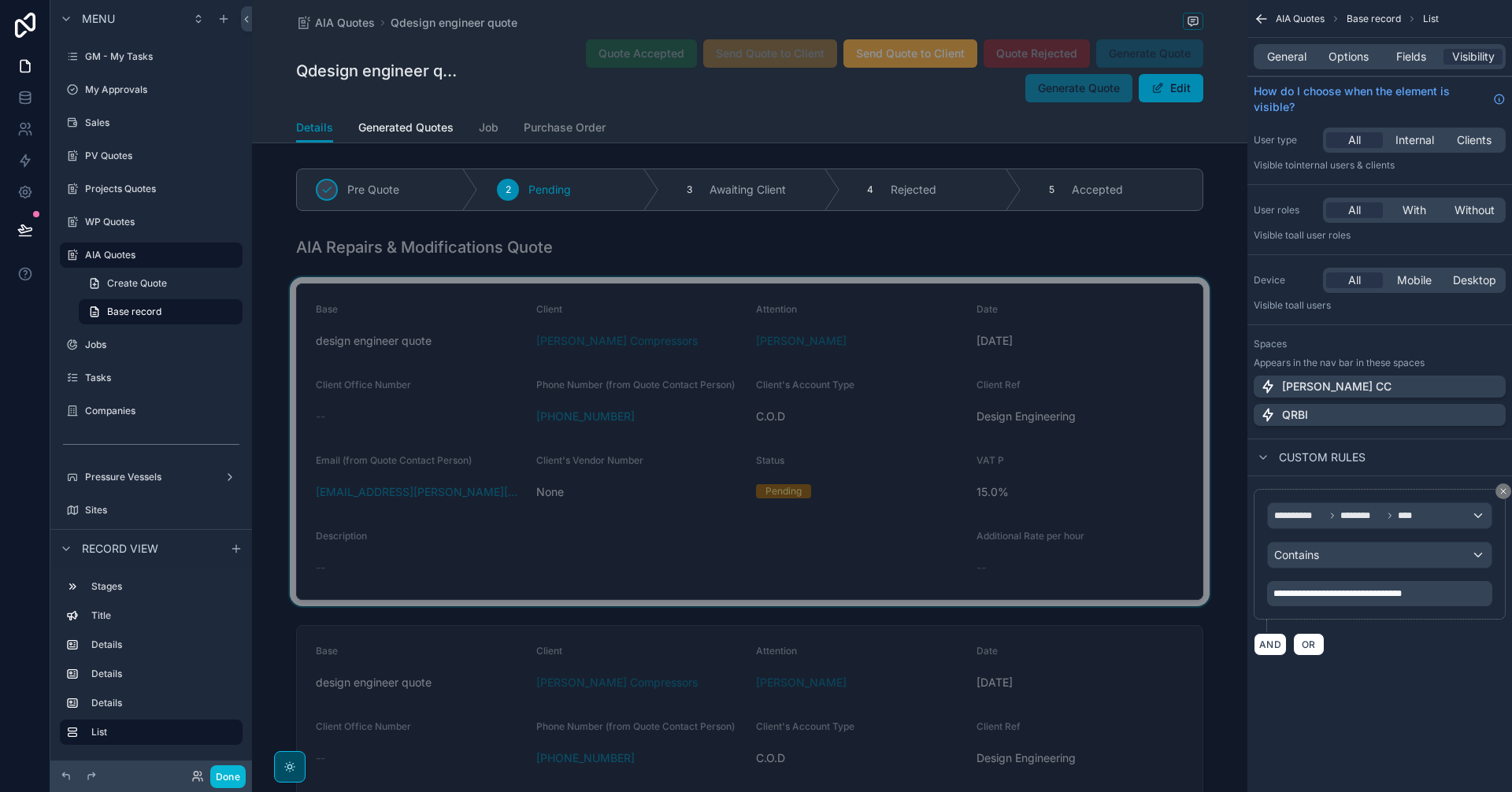
click at [678, 390] on div "scrollable content" at bounding box center [750, 442] width 995 height 329
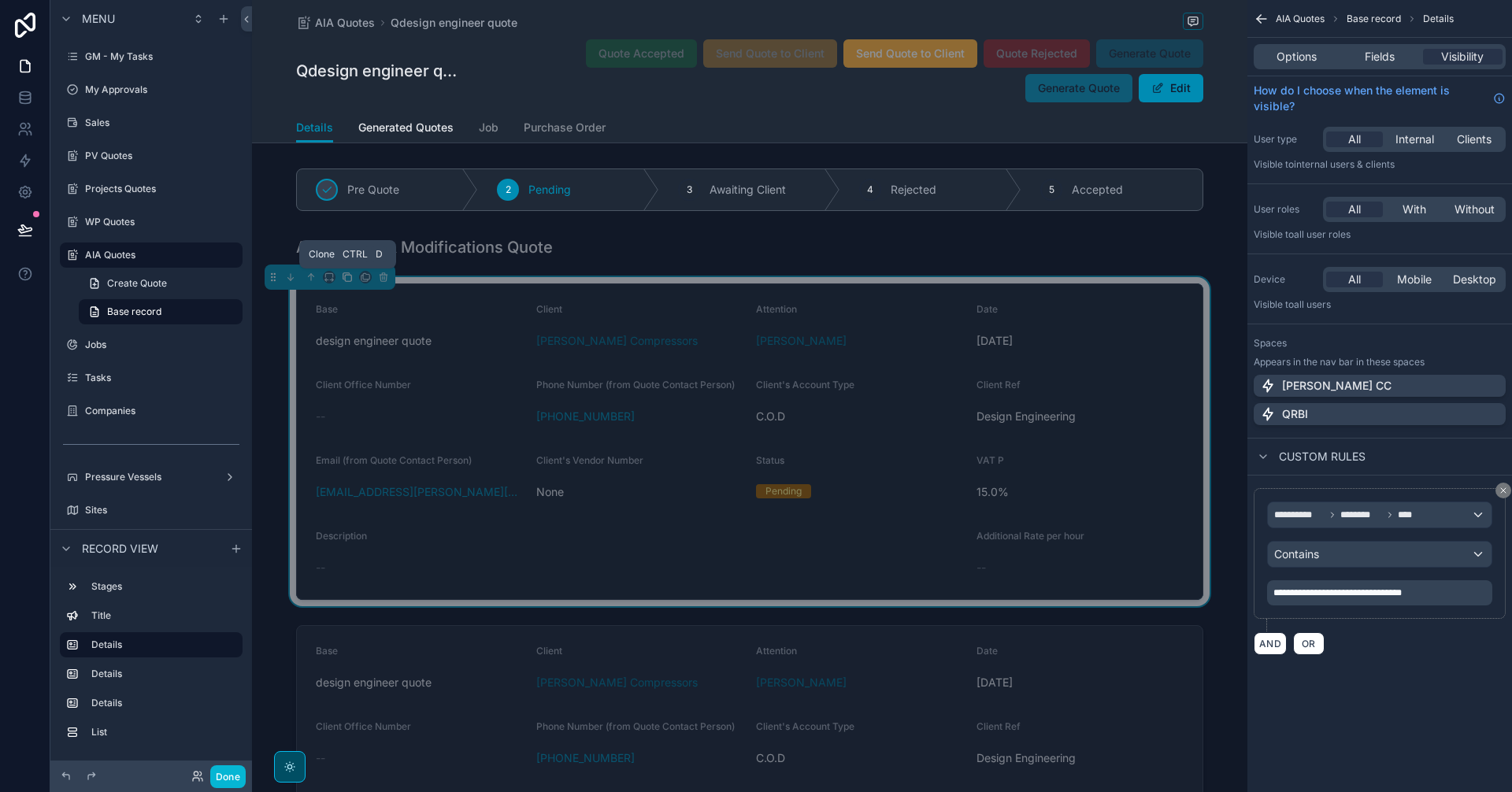
click at [344, 277] on icon "scrollable content" at bounding box center [347, 277] width 11 height 11
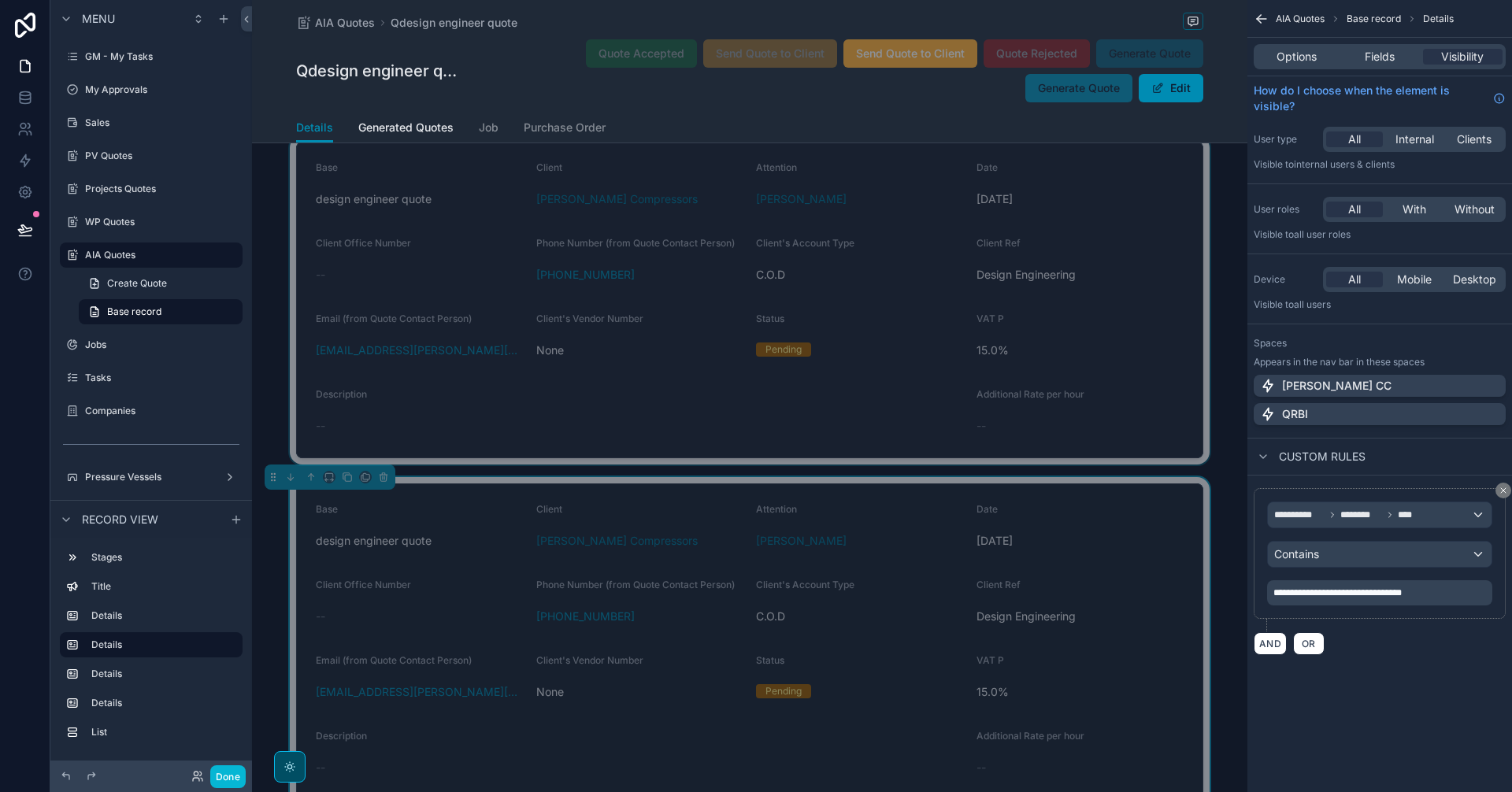
scroll to position [394, 0]
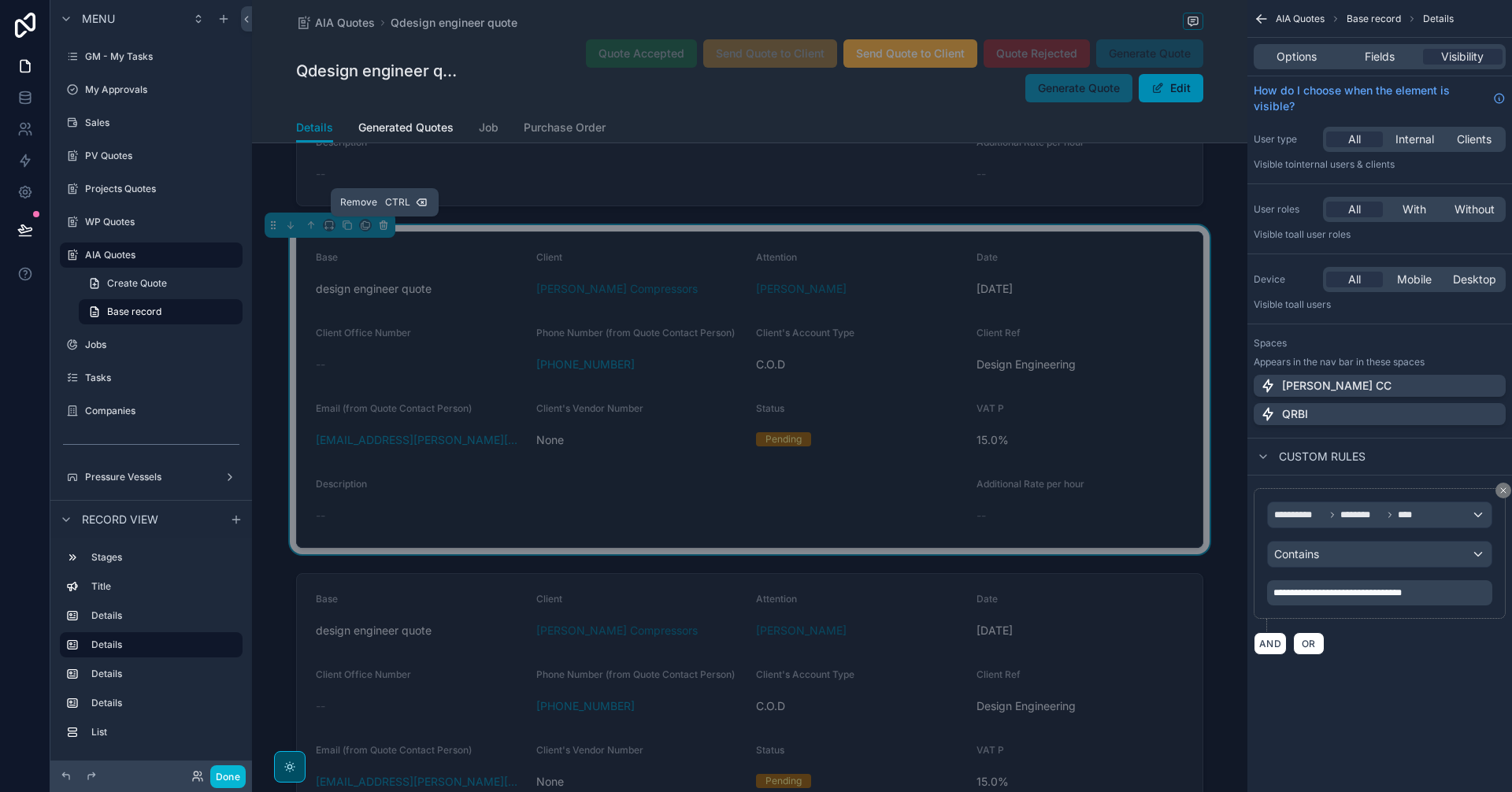
click at [387, 232] on button "scrollable content" at bounding box center [384, 225] width 17 height 17
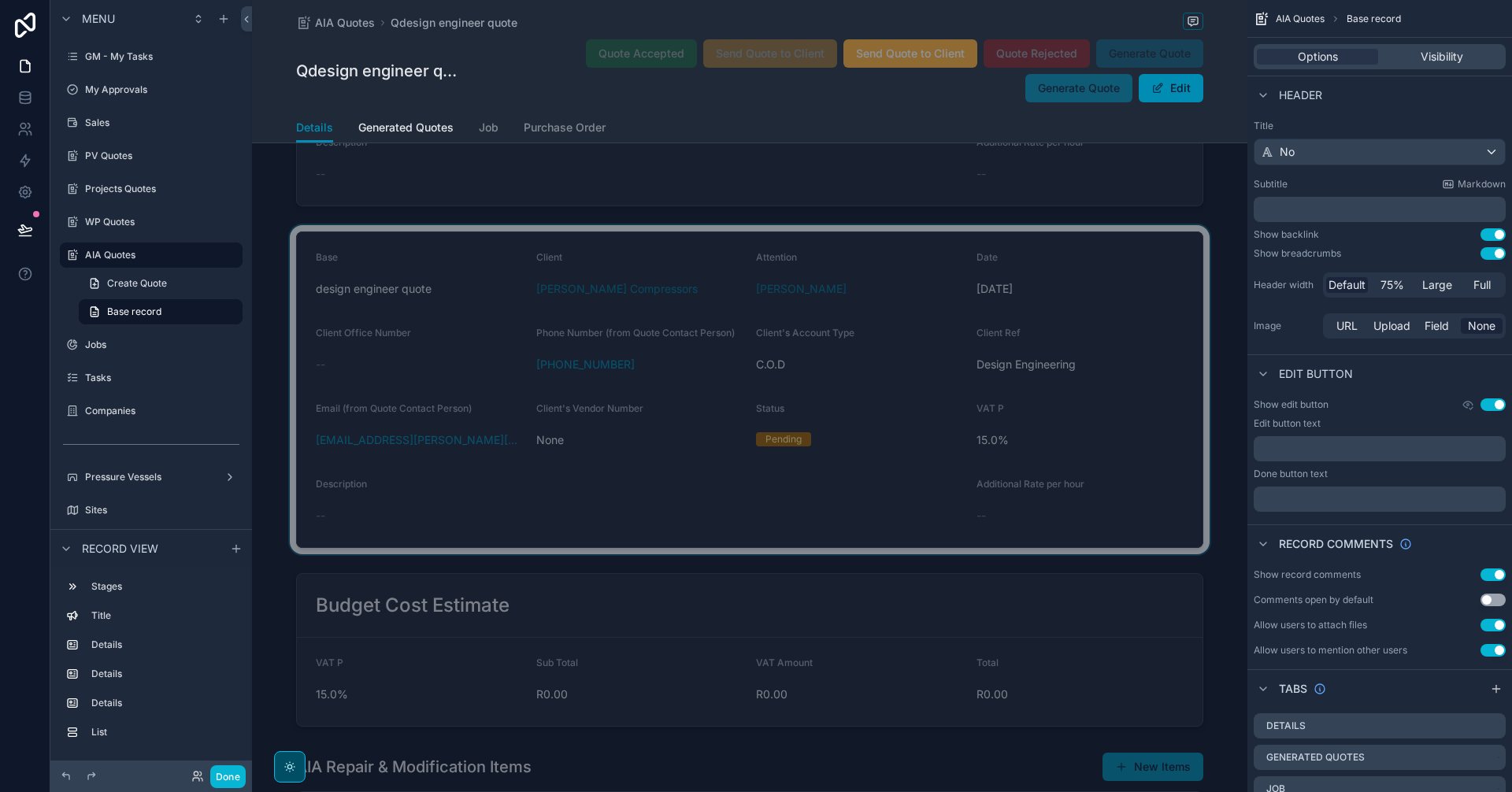
click at [397, 281] on div "scrollable content" at bounding box center [750, 390] width 995 height 329
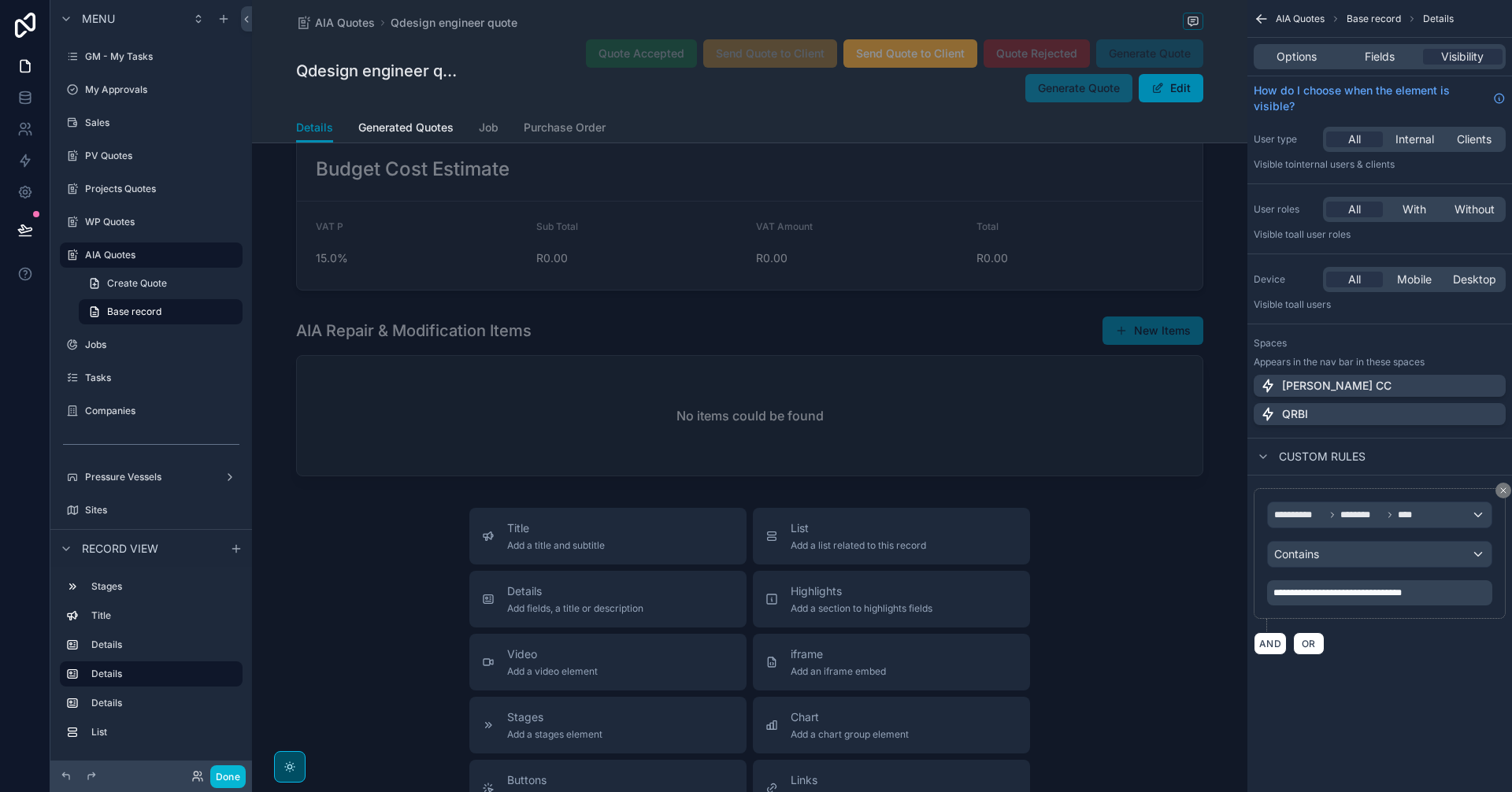
scroll to position [930, 0]
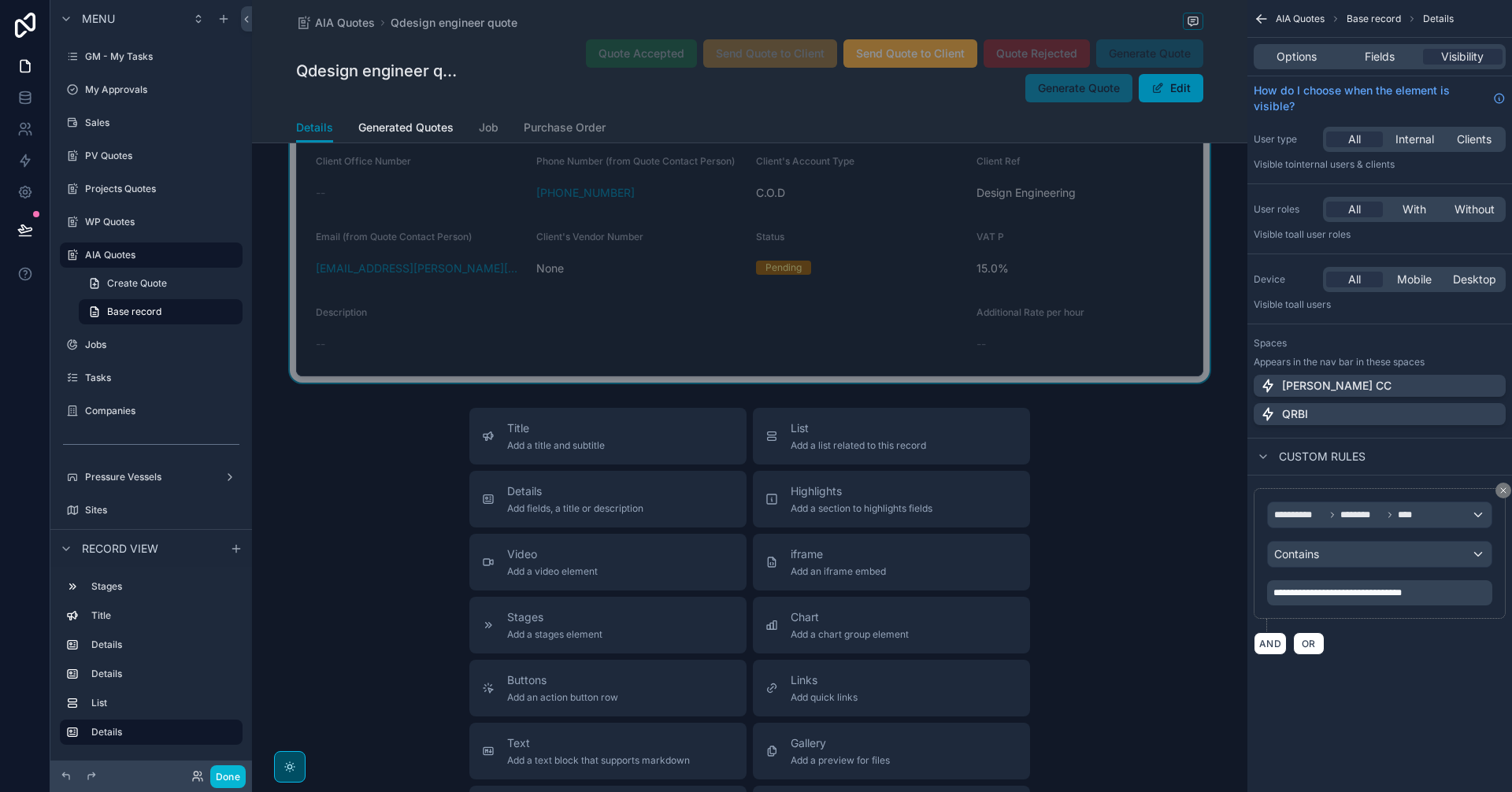
click at [318, 486] on div "Title Add a title and subtitle List Add a list related to this record Details A…" at bounding box center [750, 688] width 995 height 560
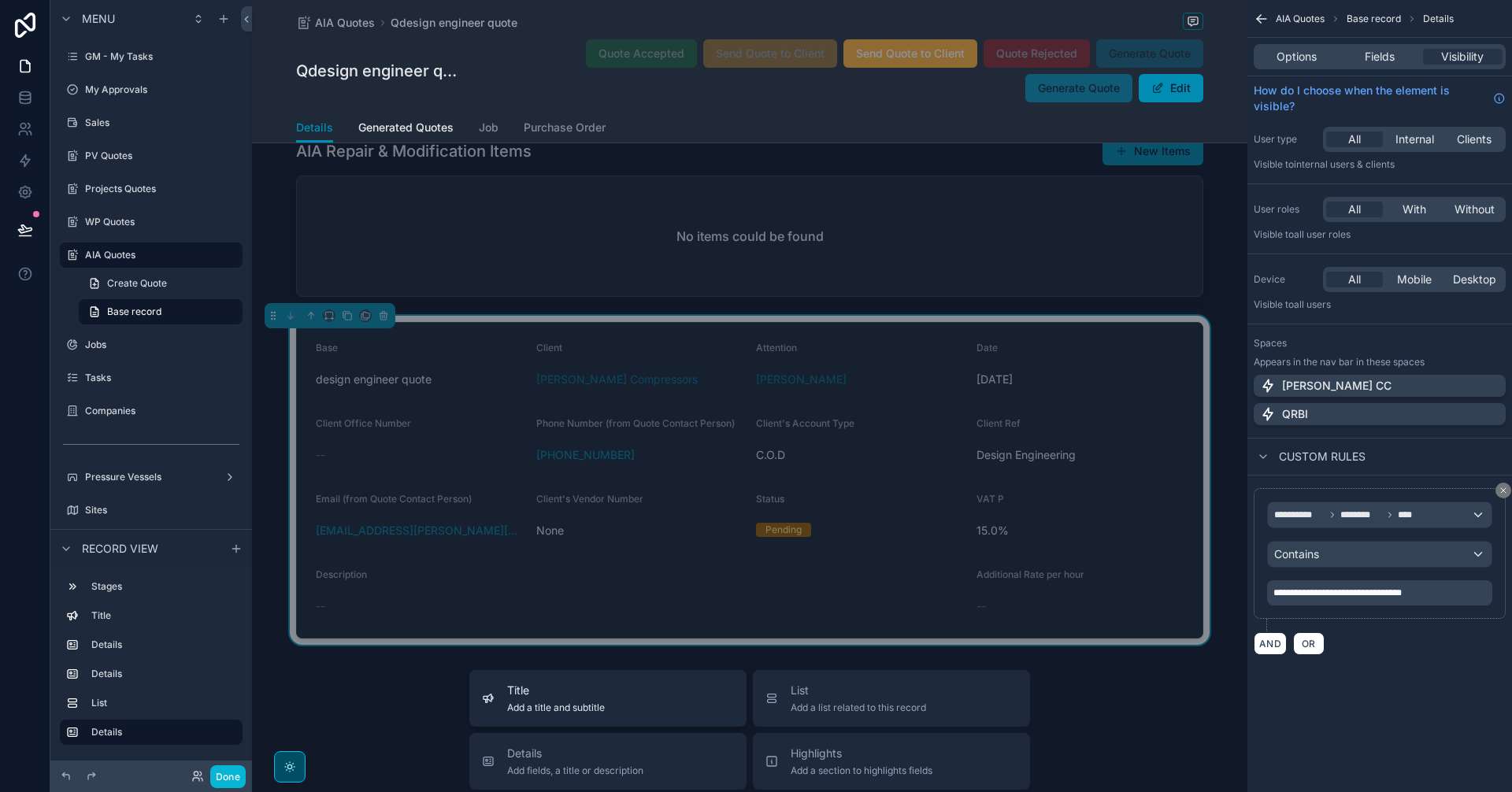
click at [519, 684] on span "Title" at bounding box center [555, 690] width 98 height 16
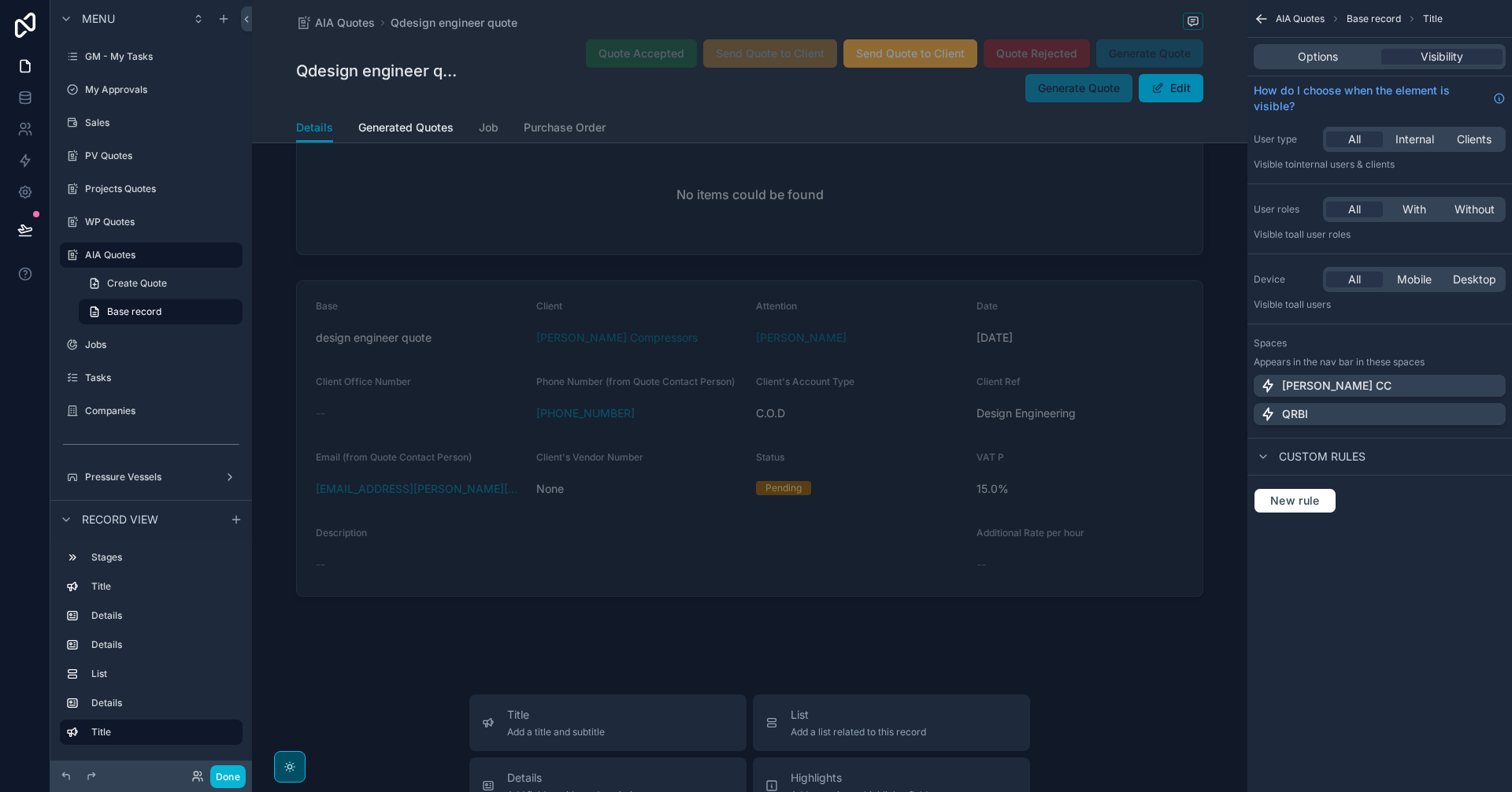
scroll to position [695, 0]
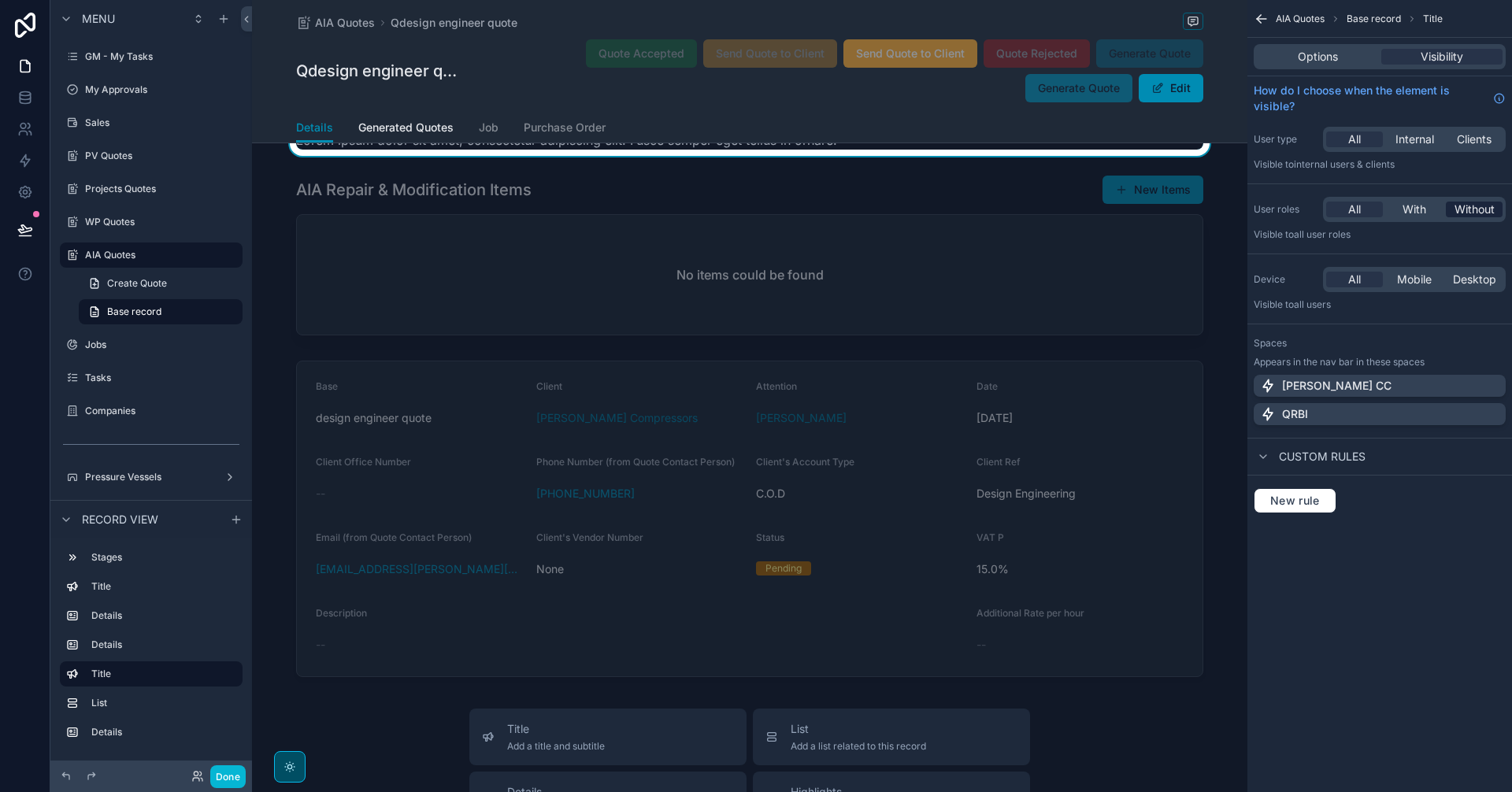
click at [1475, 207] on span "Without" at bounding box center [1474, 209] width 40 height 16
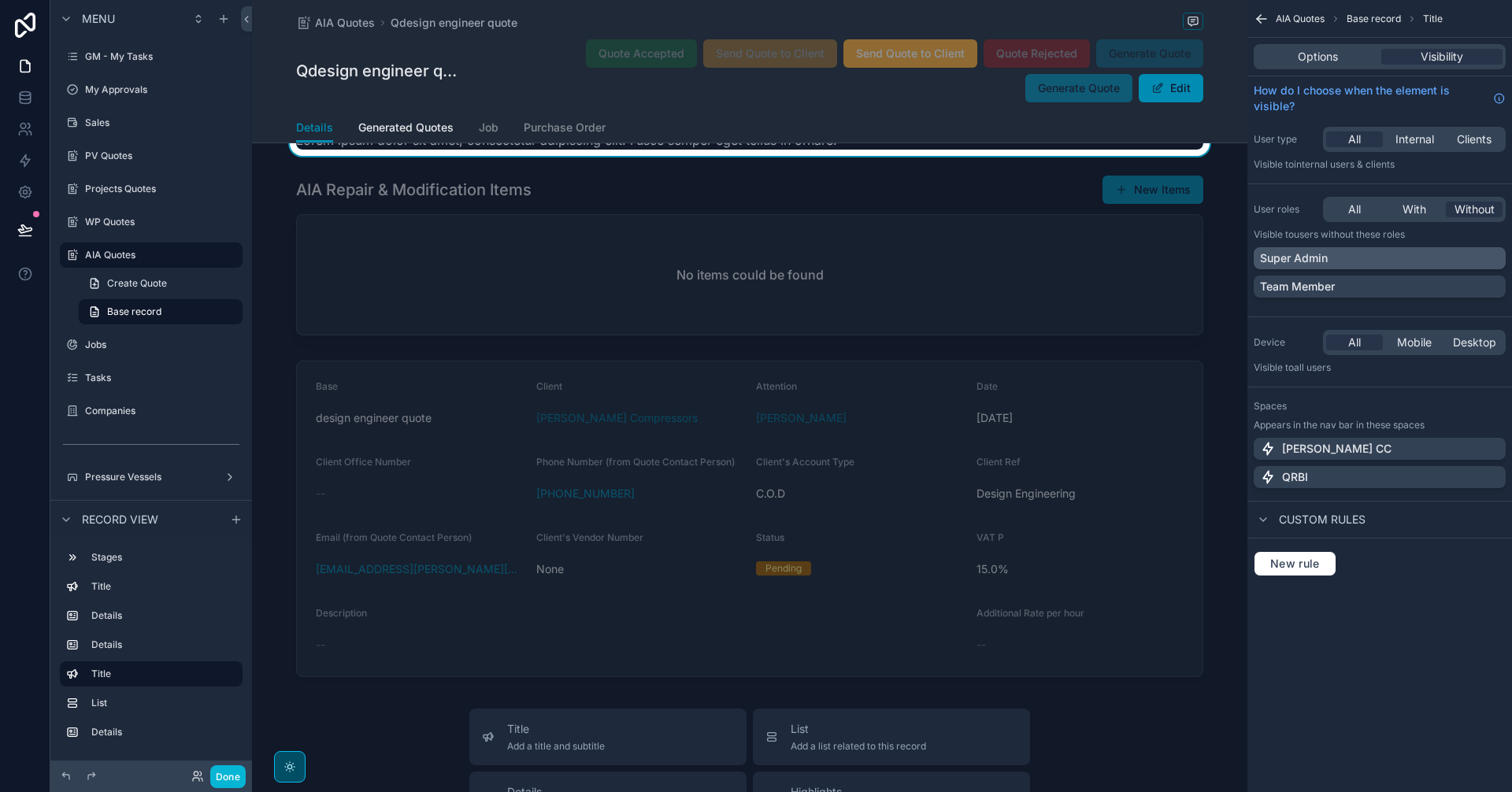
click at [1425, 248] on div "Super Admin" at bounding box center [1380, 258] width 252 height 22
click at [1414, 289] on div "Team Member" at bounding box center [1380, 286] width 239 height 16
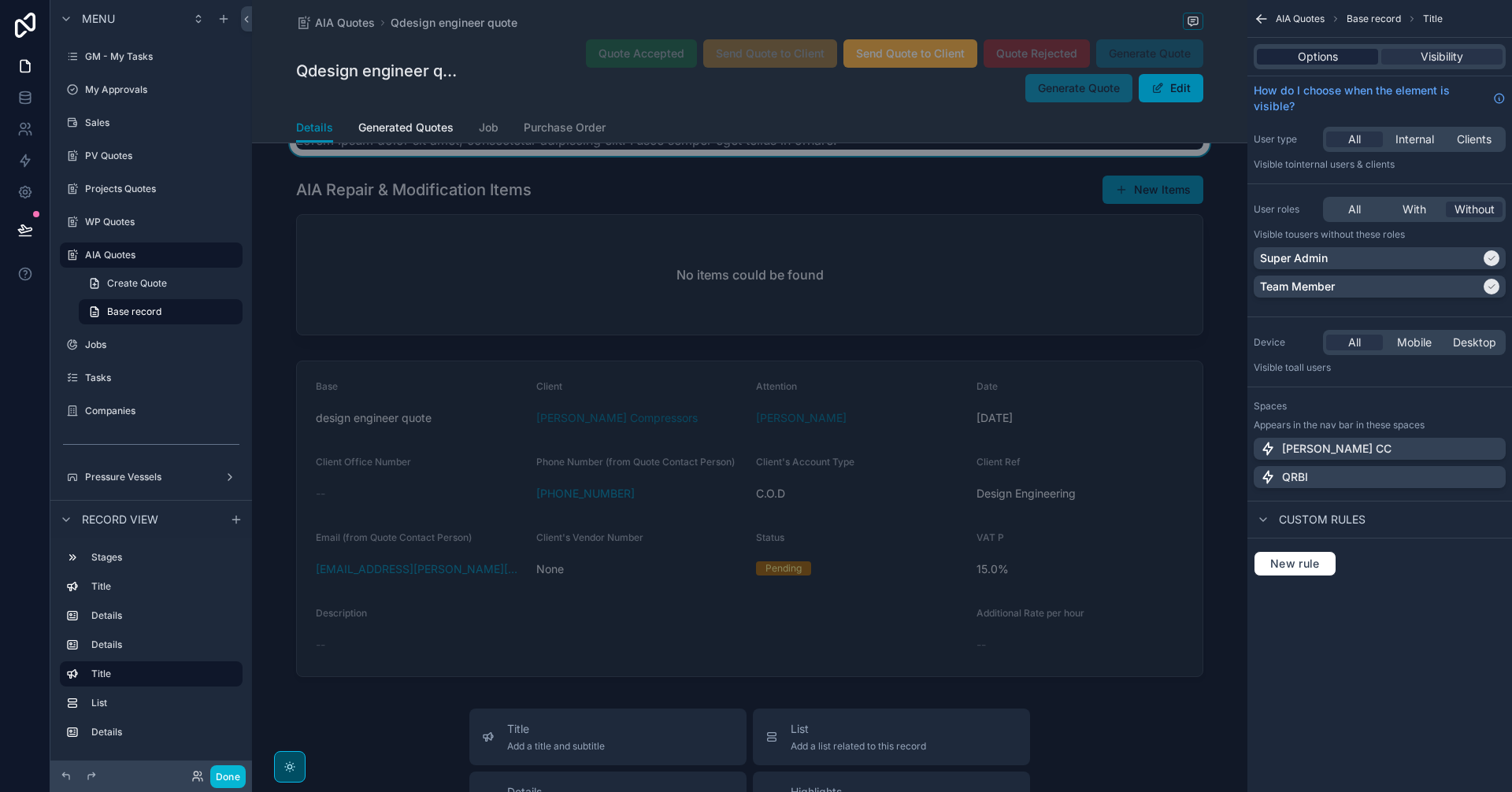
click at [1339, 58] on div "Options" at bounding box center [1317, 57] width 121 height 16
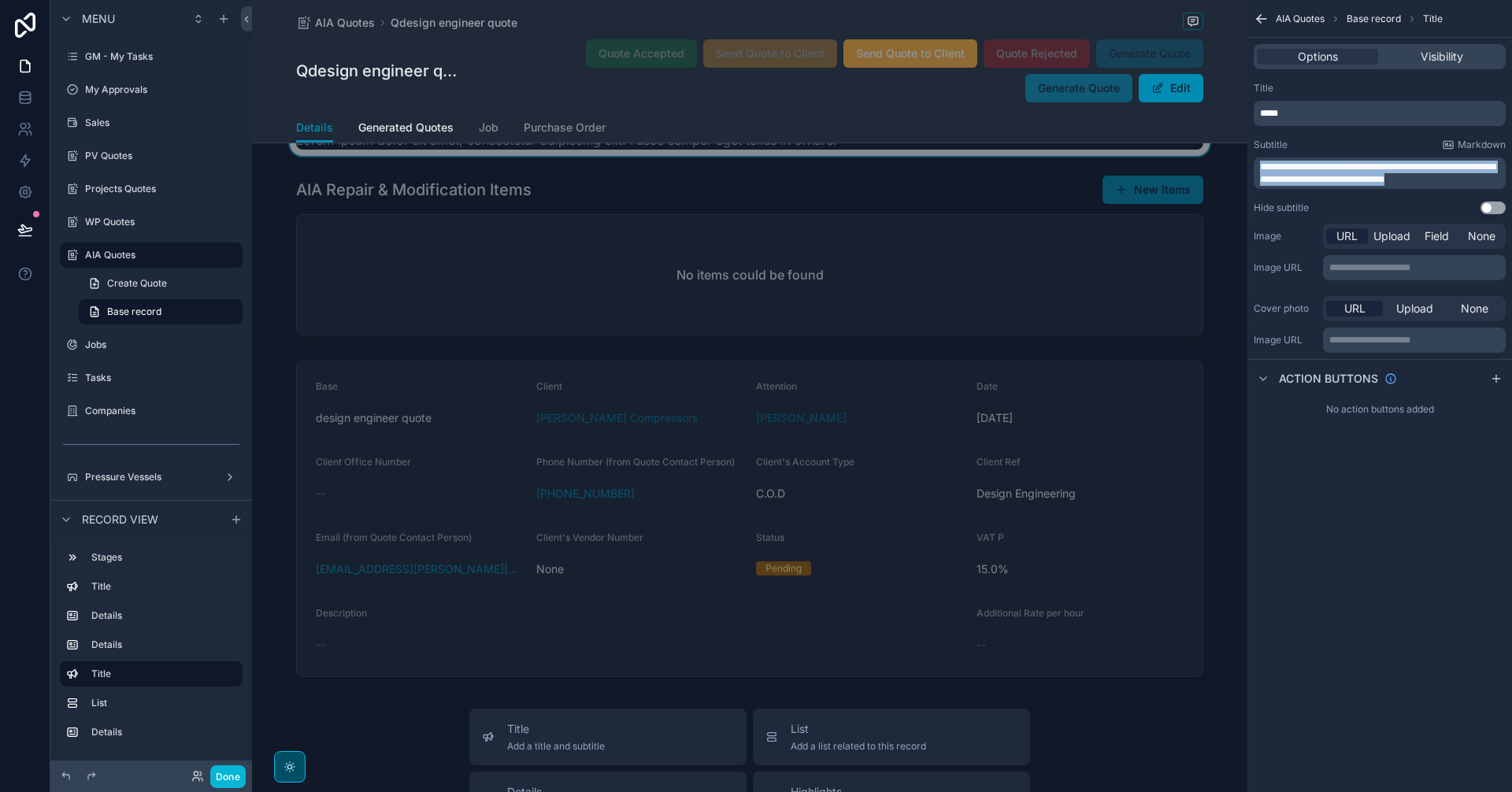
drag, startPoint x: 1452, startPoint y: 182, endPoint x: 1216, endPoint y: 127, distance: 242.3
click at [1216, 127] on div "[PERSON_NAME] CC Alt 1 GM - My Tasks 0 My Approvals Sales PV Quotes Projects Qu…" at bounding box center [882, 396] width 1260 height 792
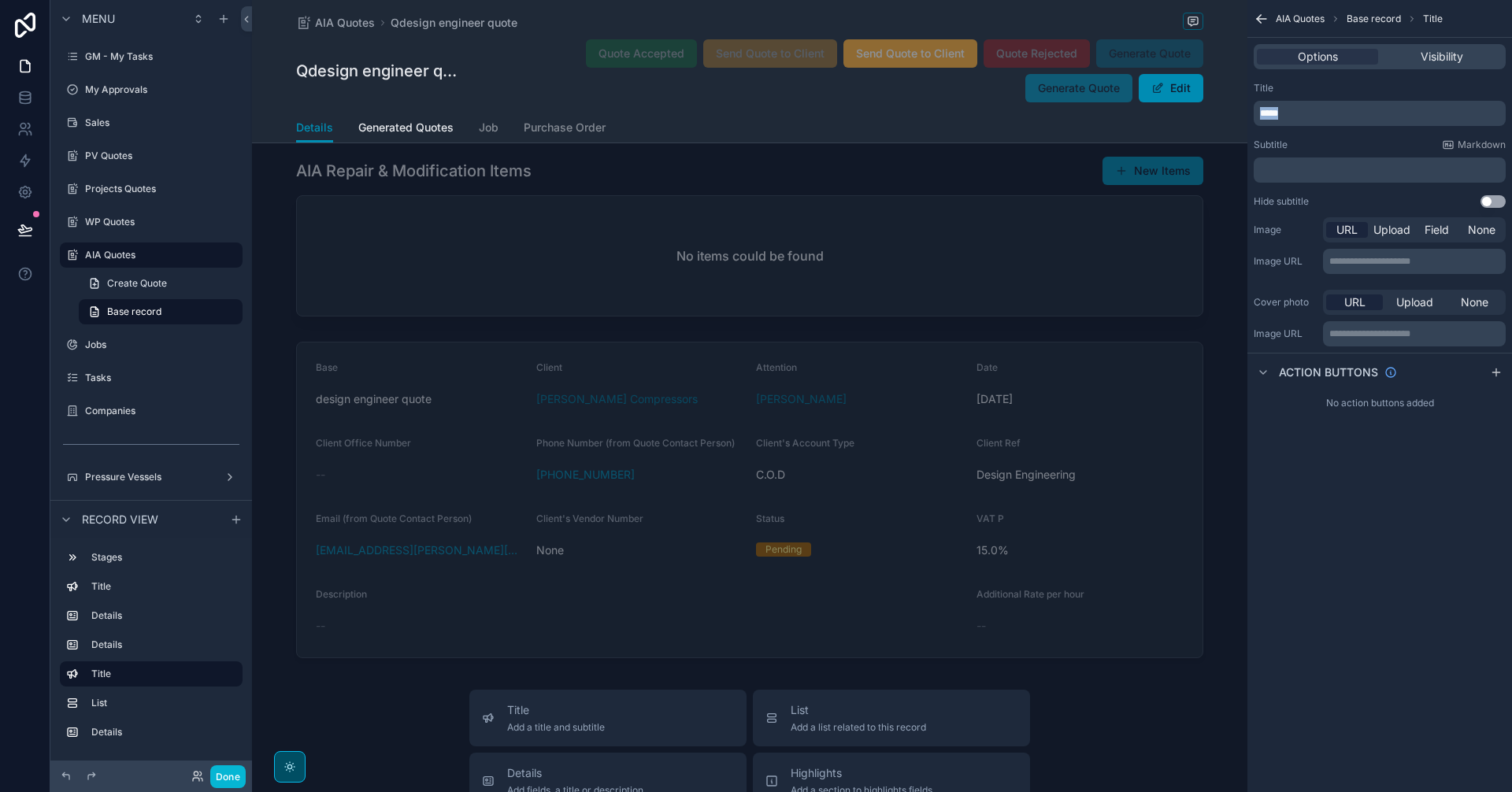
drag, startPoint x: 1306, startPoint y: 110, endPoint x: 1204, endPoint y: 113, distance: 102.0
click at [1204, 113] on div "[PERSON_NAME] CC Alt 1 GM - My Tasks 0 My Approvals Sales PV Quotes Projects Qu…" at bounding box center [882, 396] width 1260 height 792
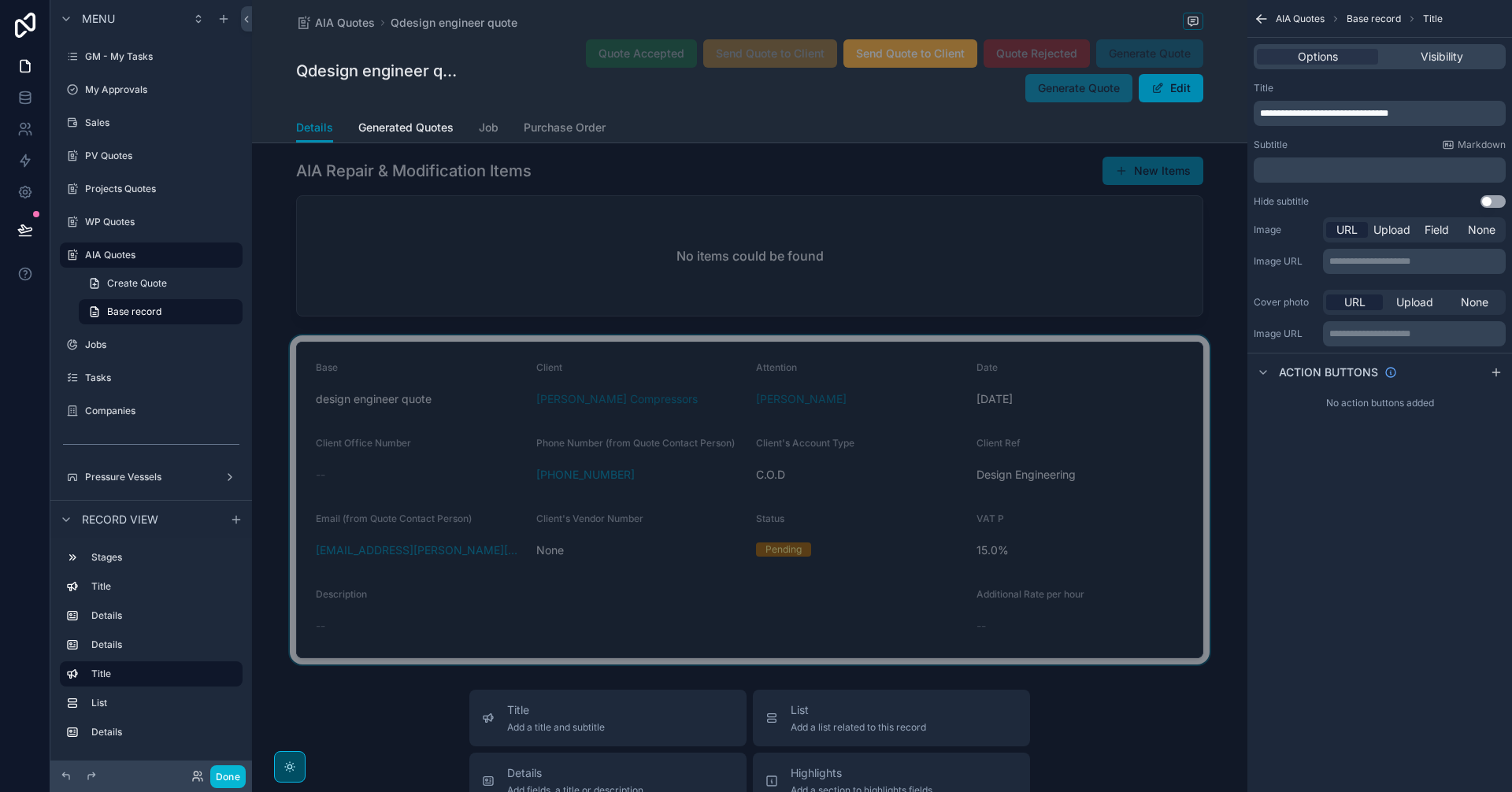
click at [982, 511] on div "scrollable content" at bounding box center [750, 500] width 995 height 329
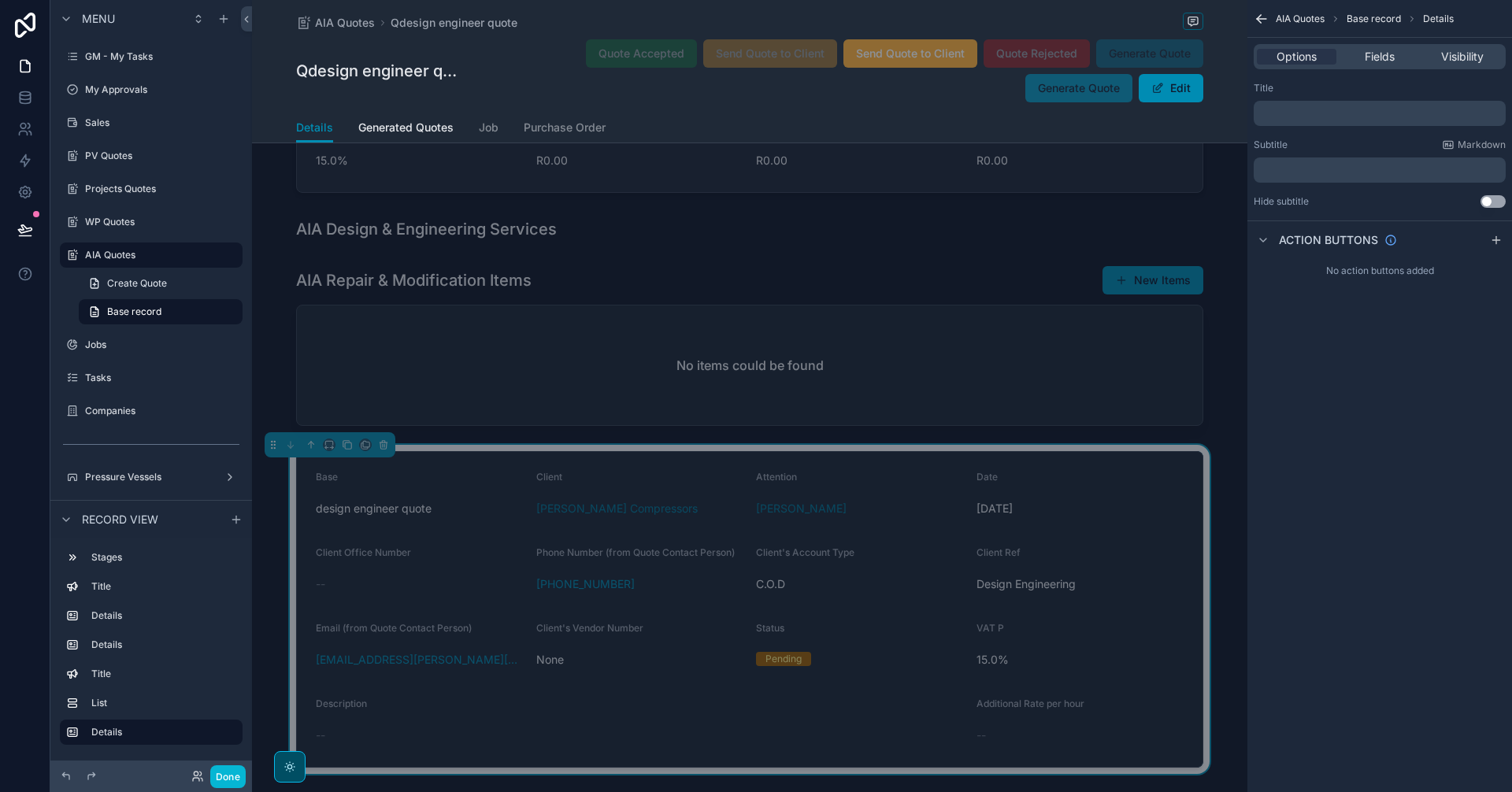
scroll to position [564, 0]
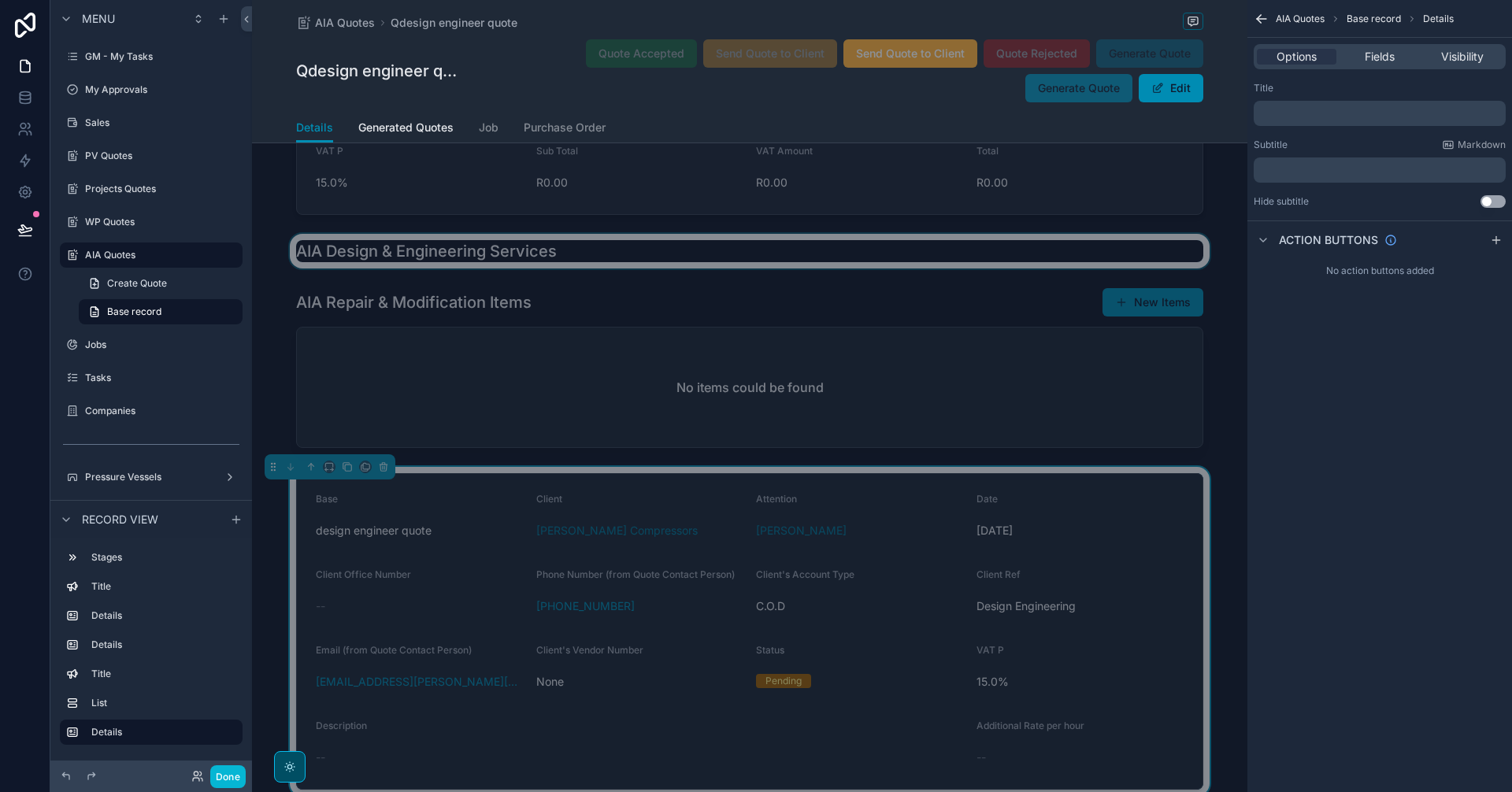
click at [419, 260] on div "scrollable content" at bounding box center [750, 250] width 995 height 35
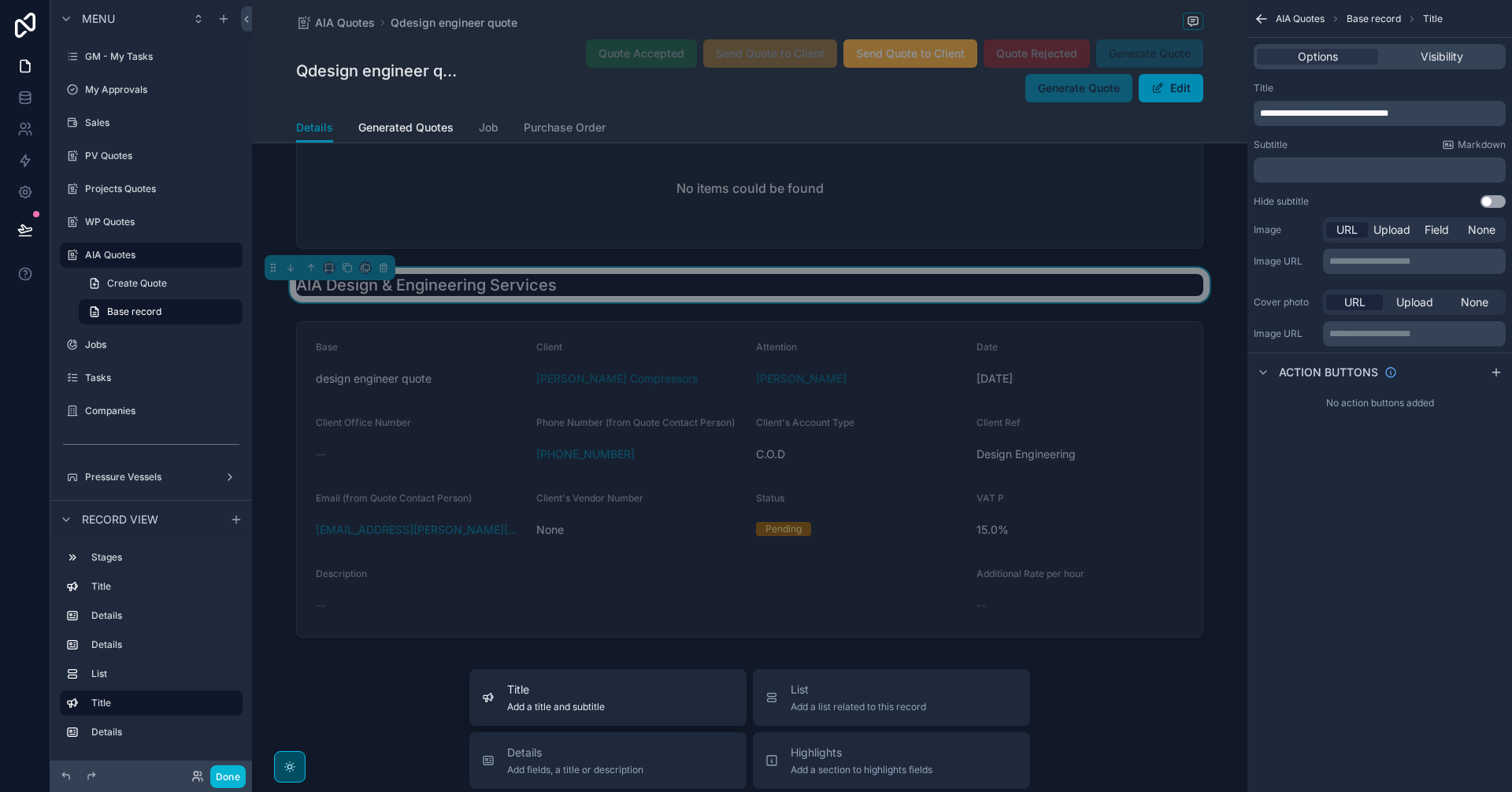
scroll to position [827, 0]
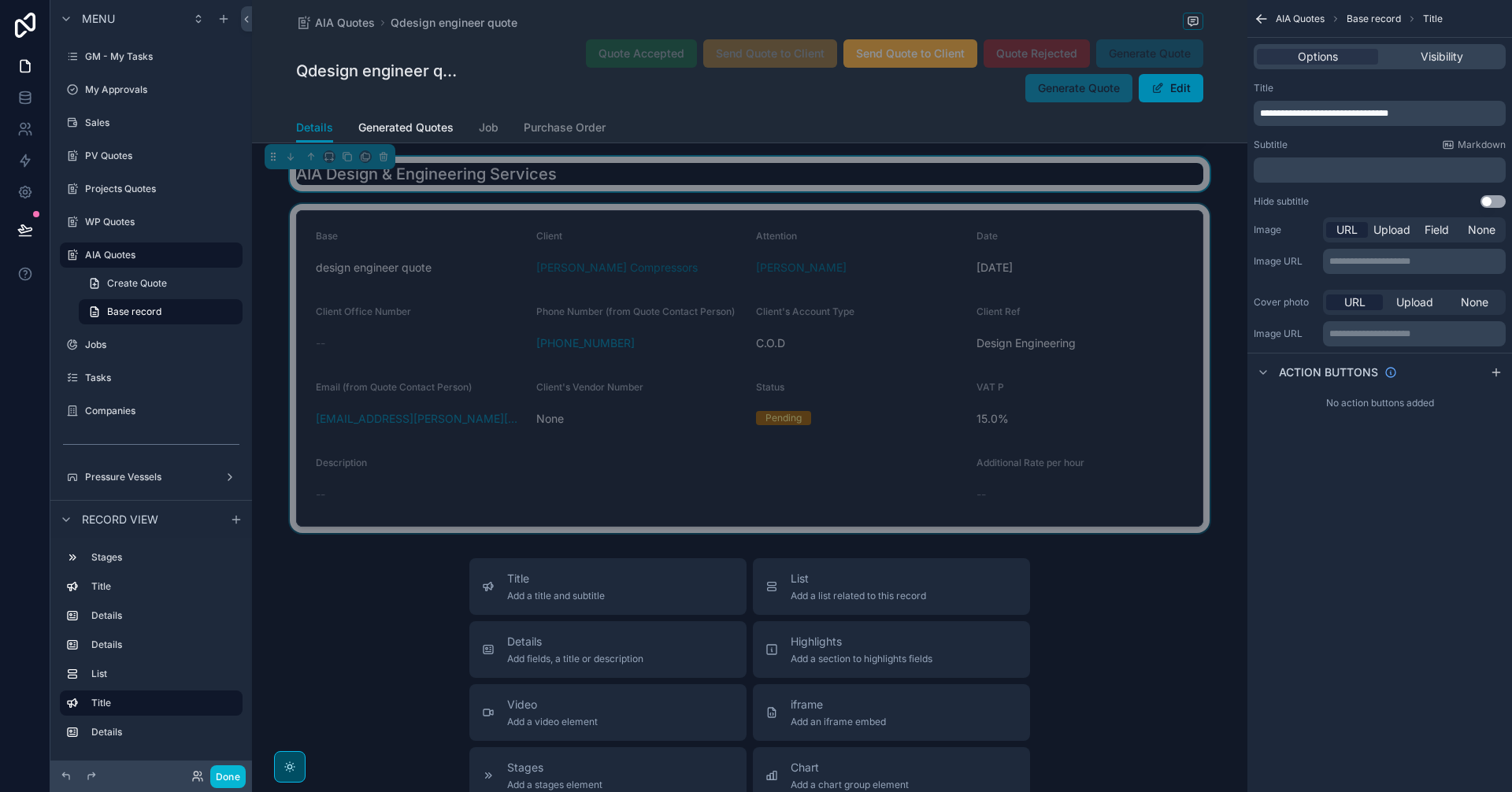
click at [917, 268] on div "scrollable content" at bounding box center [750, 368] width 995 height 329
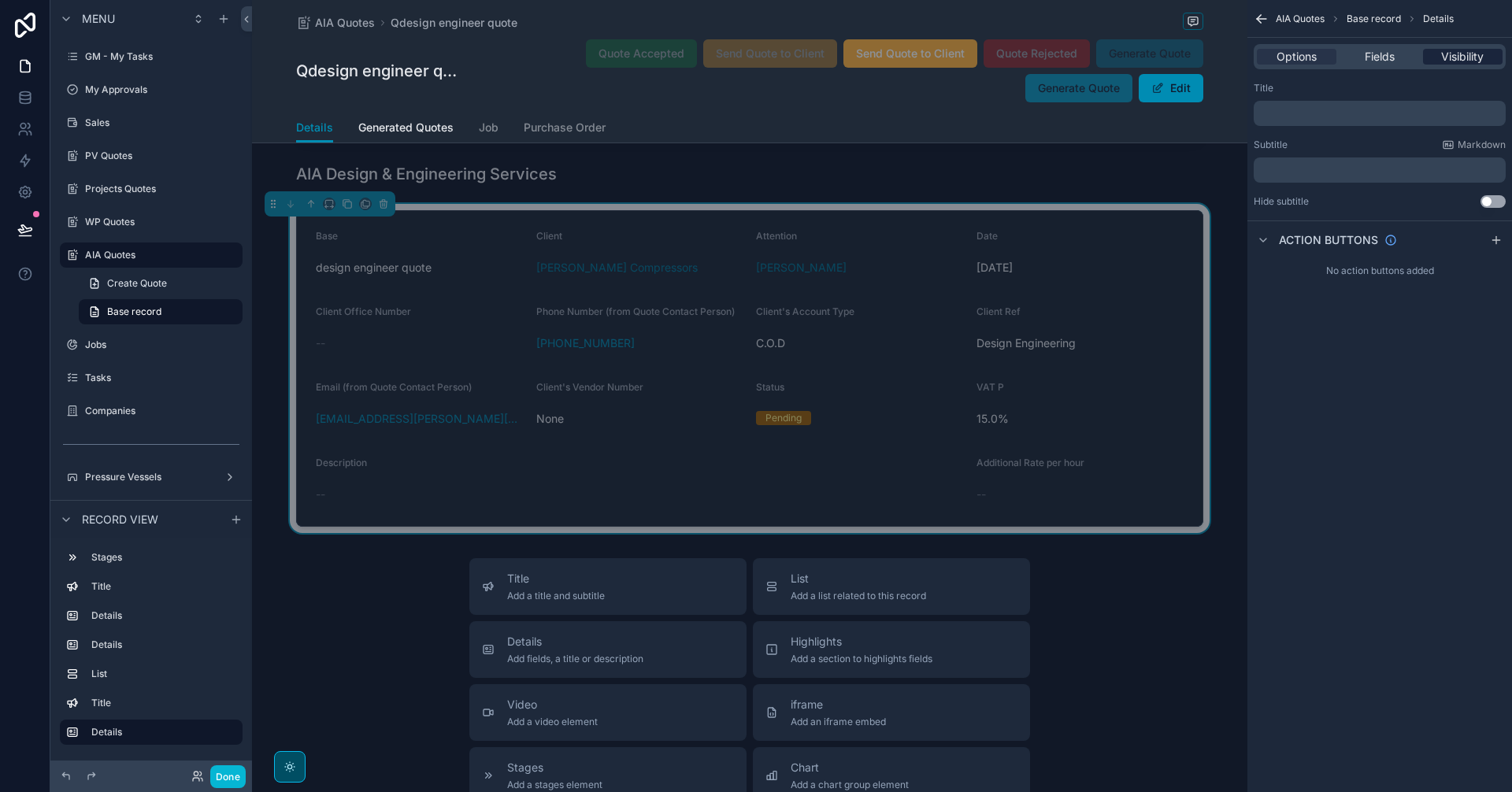
click at [1473, 59] on span "Visibility" at bounding box center [1463, 57] width 42 height 16
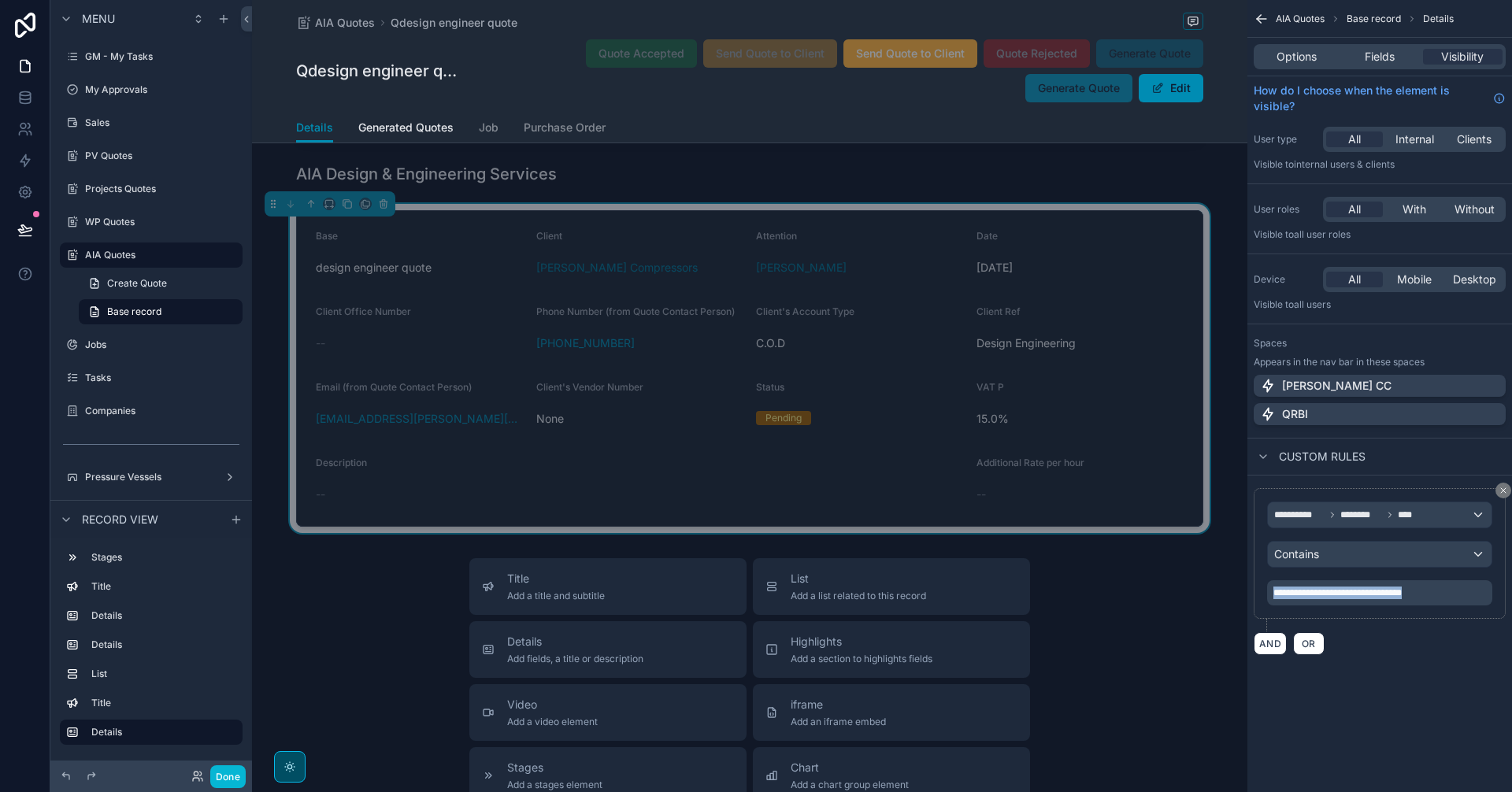
drag, startPoint x: 1432, startPoint y: 593, endPoint x: 1227, endPoint y: 588, distance: 205.1
click at [1227, 588] on div "[PERSON_NAME] CC Alt 1 GM - My Tasks 0 My Approvals Sales PV Quotes Projects Qu…" at bounding box center [882, 396] width 1260 height 792
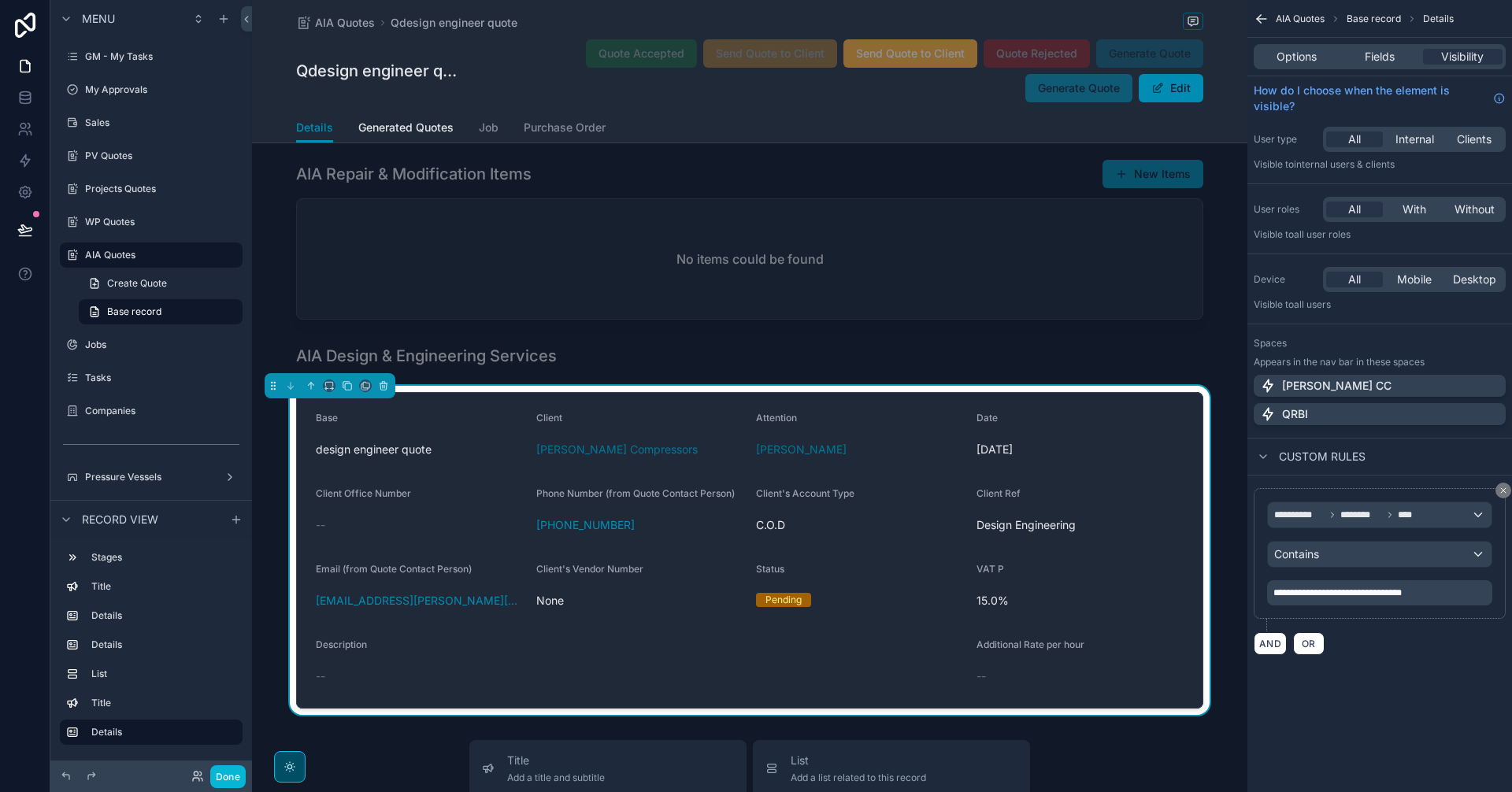
scroll to position [695, 0]
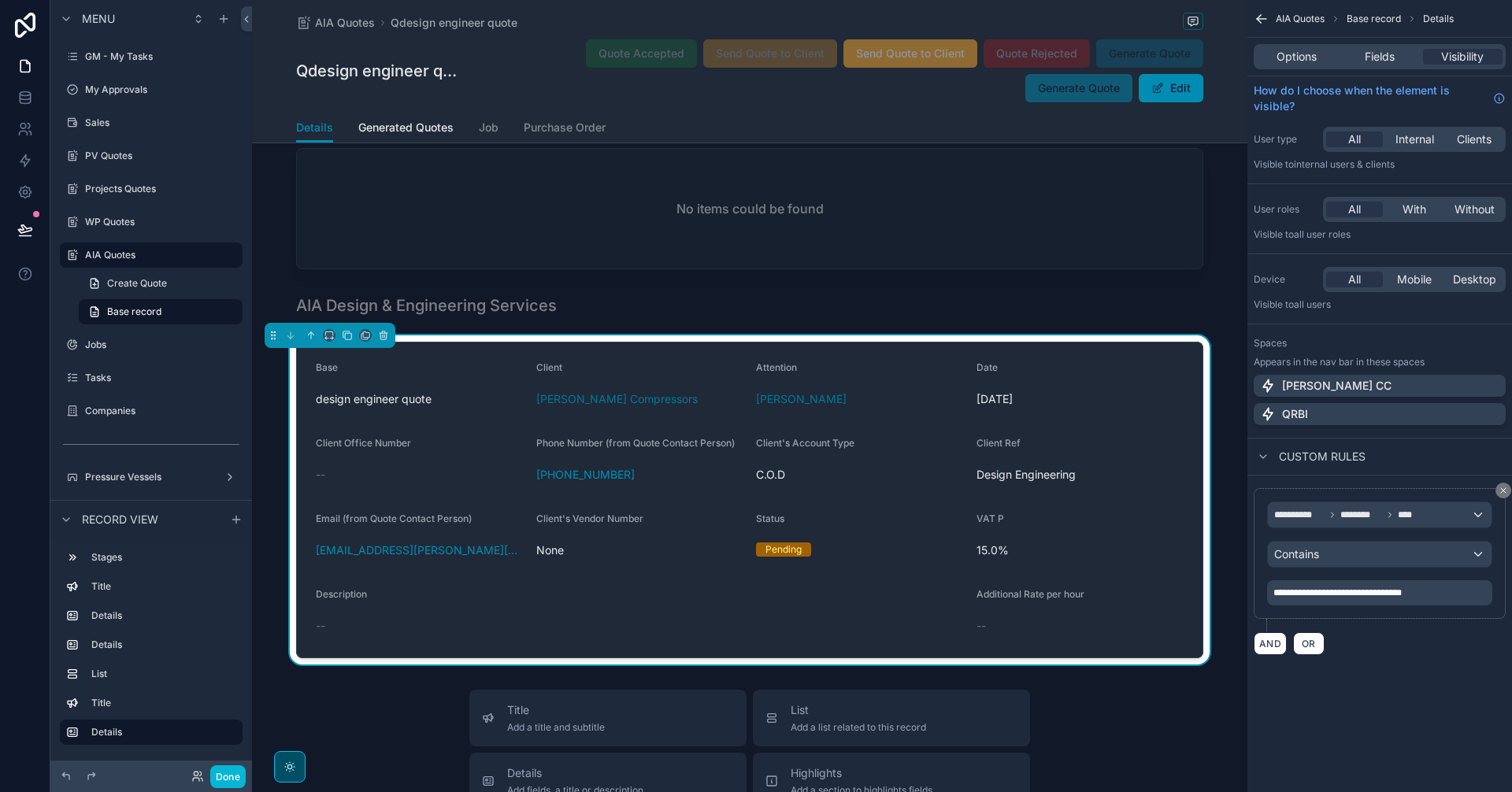
click at [1391, 678] on div "**********" at bounding box center [1380, 346] width 265 height 693
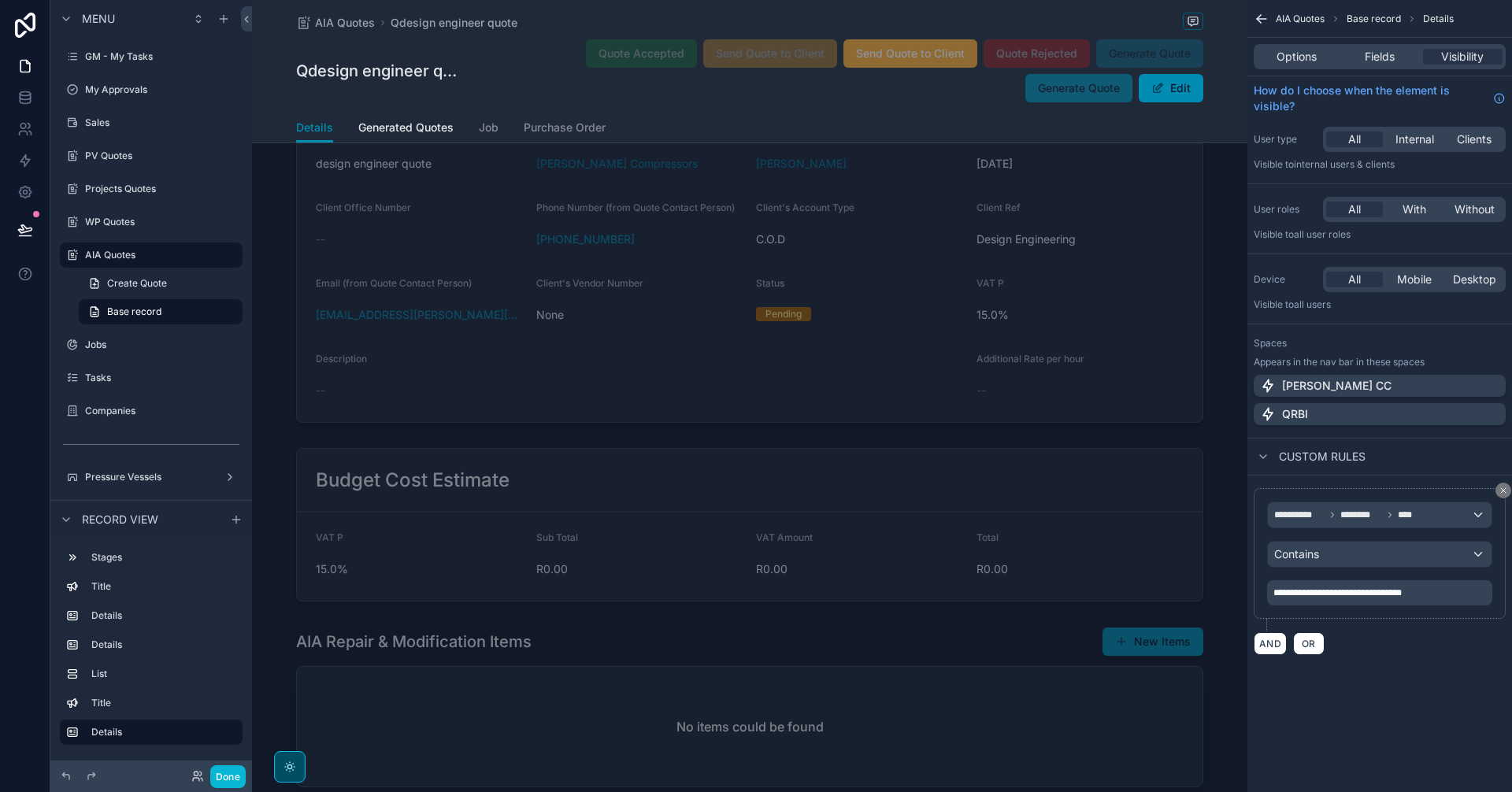
scroll to position [170, 0]
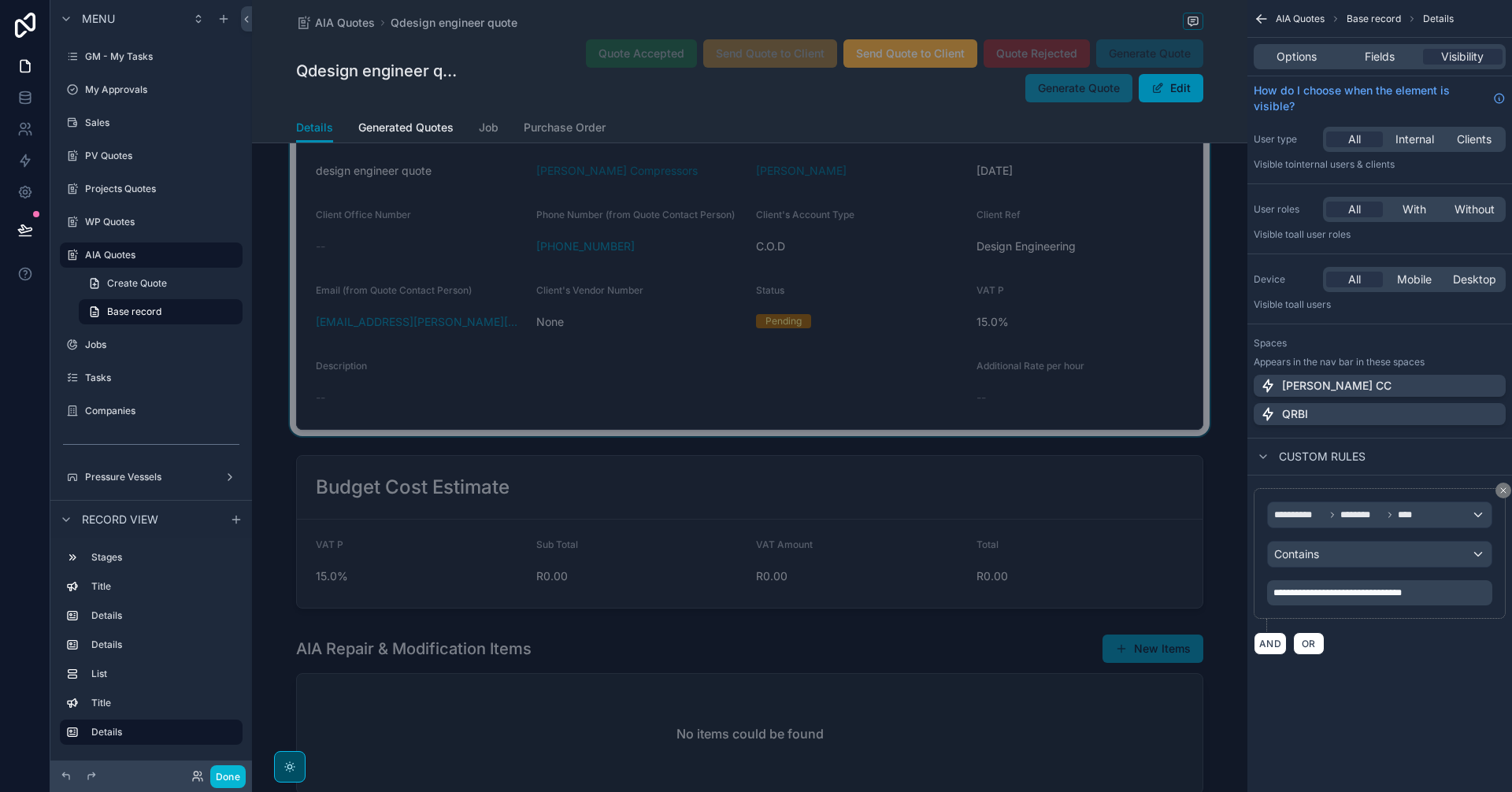
click at [996, 373] on div "scrollable content" at bounding box center [750, 272] width 995 height 329
click at [1390, 55] on span "Fields" at bounding box center [1380, 57] width 30 height 16
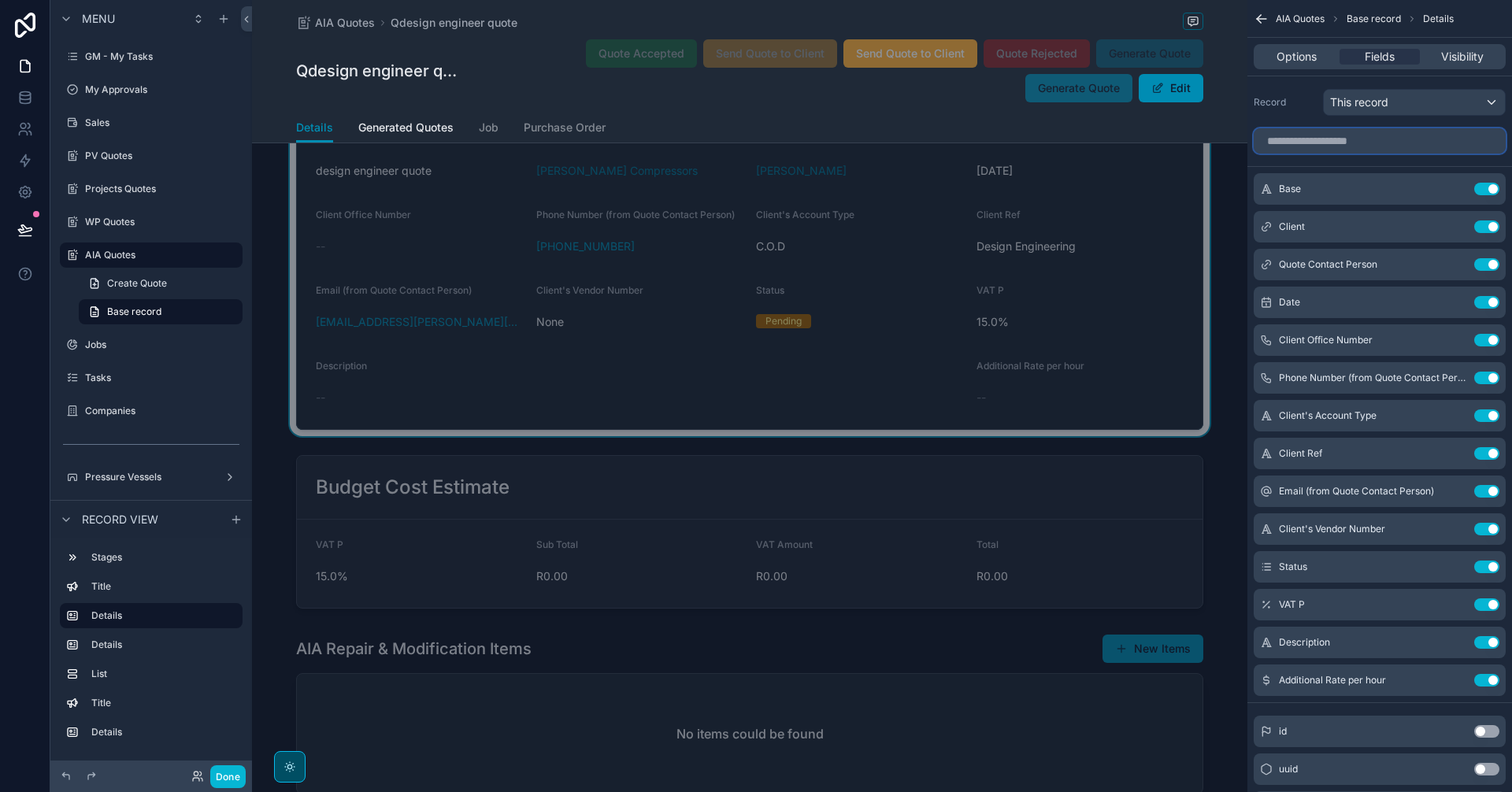
click at [1375, 142] on input "scrollable content" at bounding box center [1380, 141] width 252 height 25
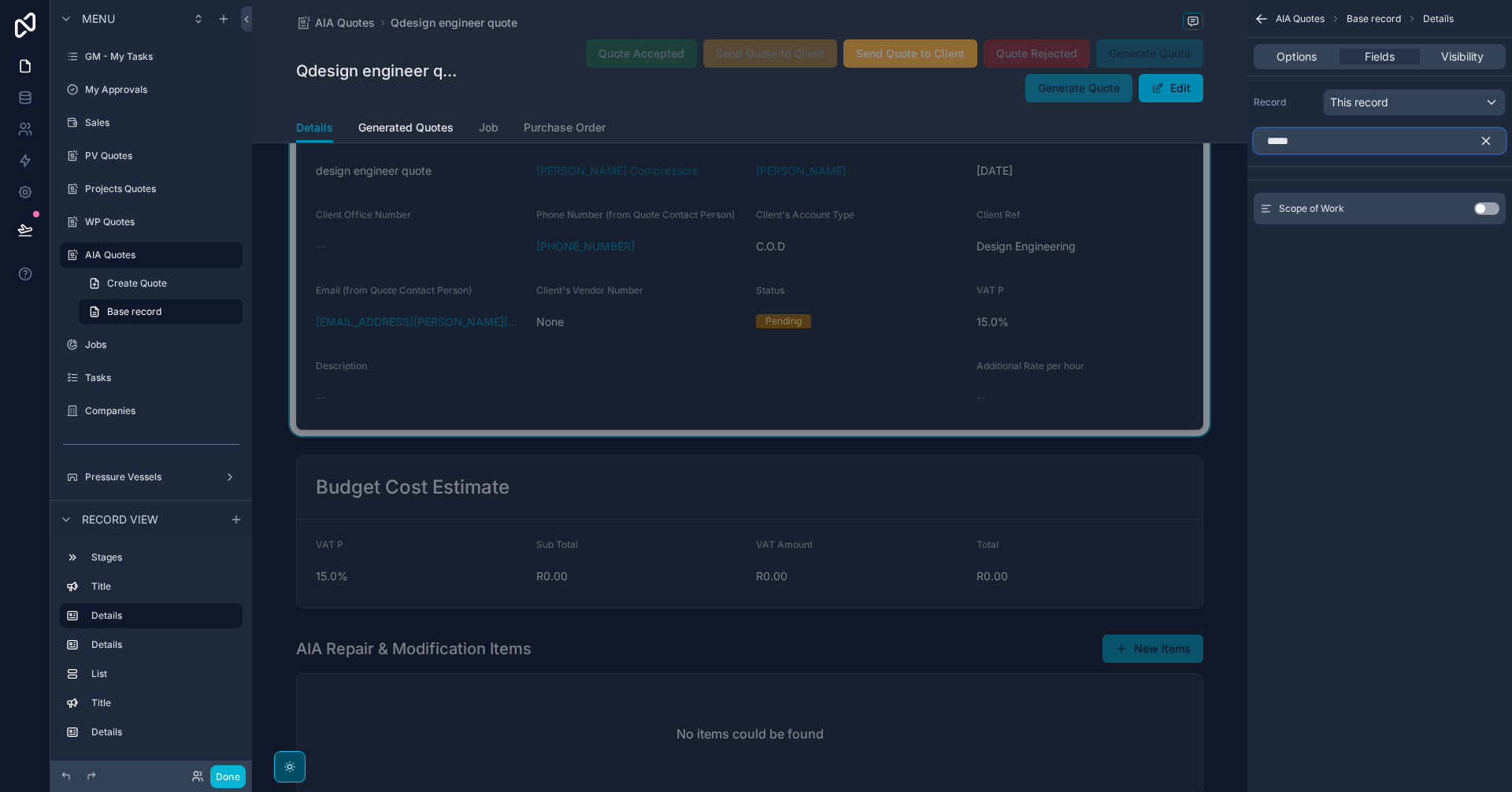
type input "*****"
click at [1482, 208] on button "Use setting" at bounding box center [1487, 208] width 25 height 13
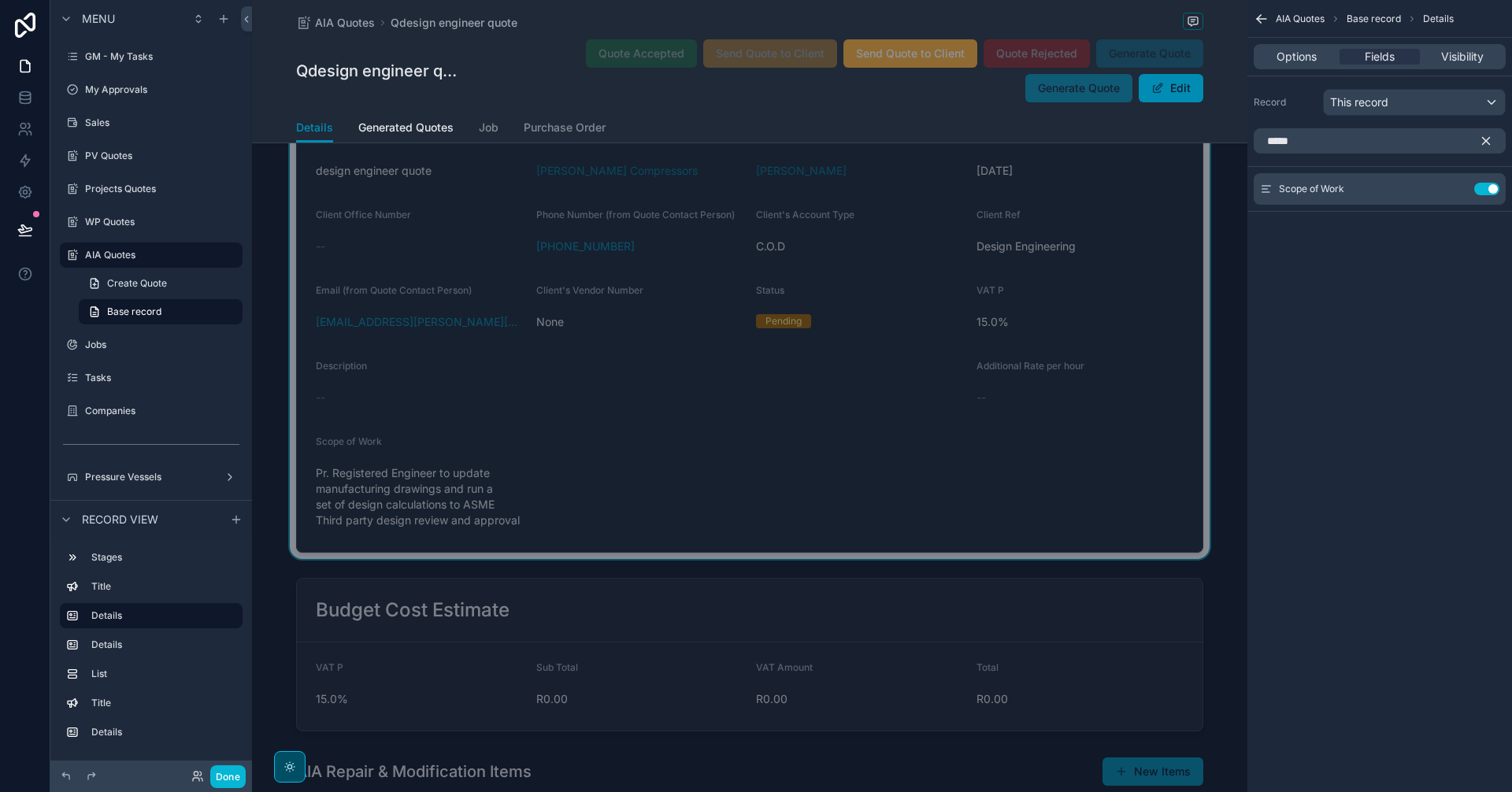
click at [1487, 136] on icon "scrollable content" at bounding box center [1486, 141] width 14 height 14
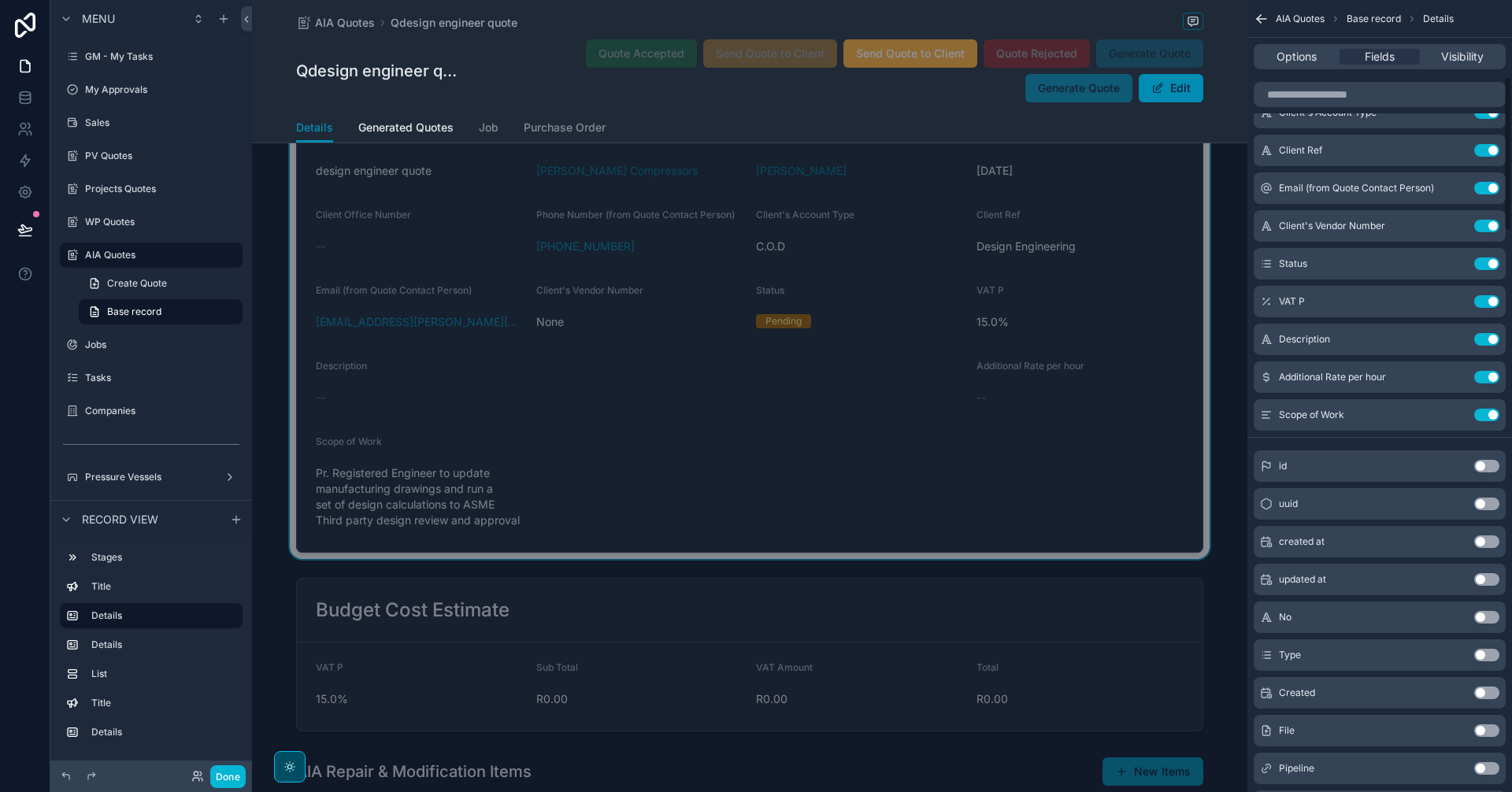
scroll to position [394, 0]
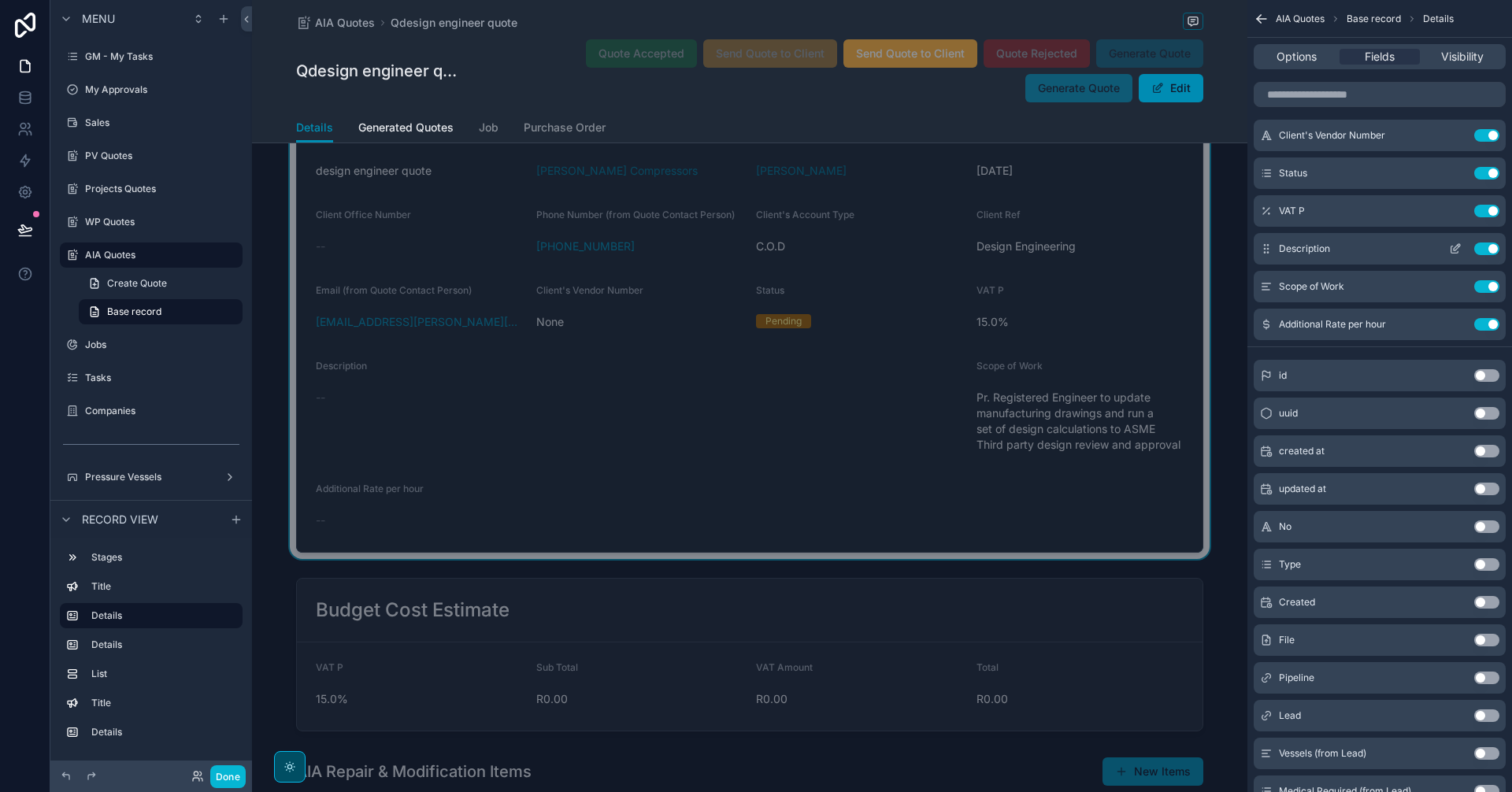
click at [1452, 251] on icon "scrollable content" at bounding box center [1455, 250] width 7 height 7
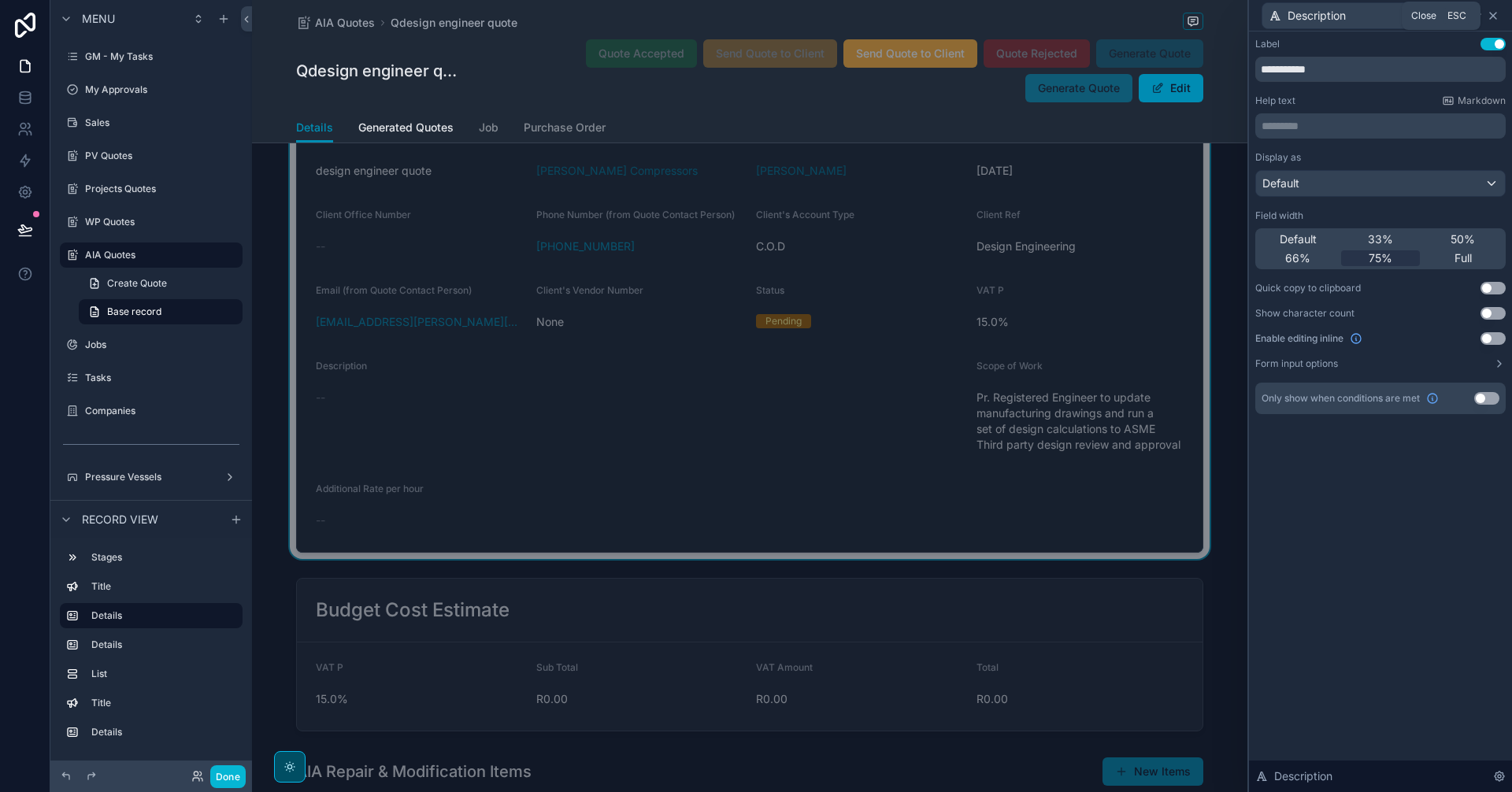
click at [1496, 17] on icon at bounding box center [1492, 15] width 6 height 6
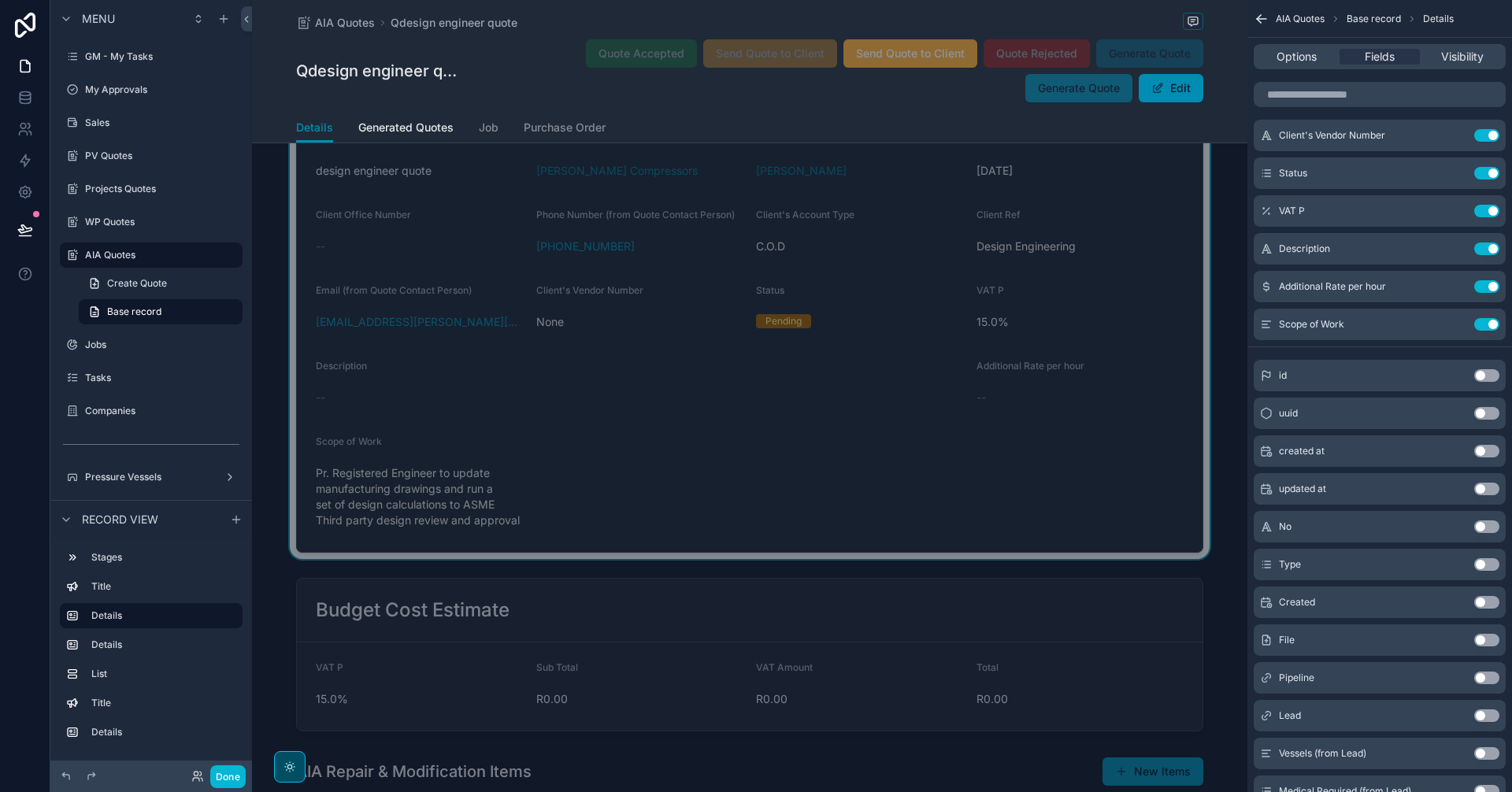
click at [1262, 20] on icon "scrollable content" at bounding box center [1262, 19] width 16 height 16
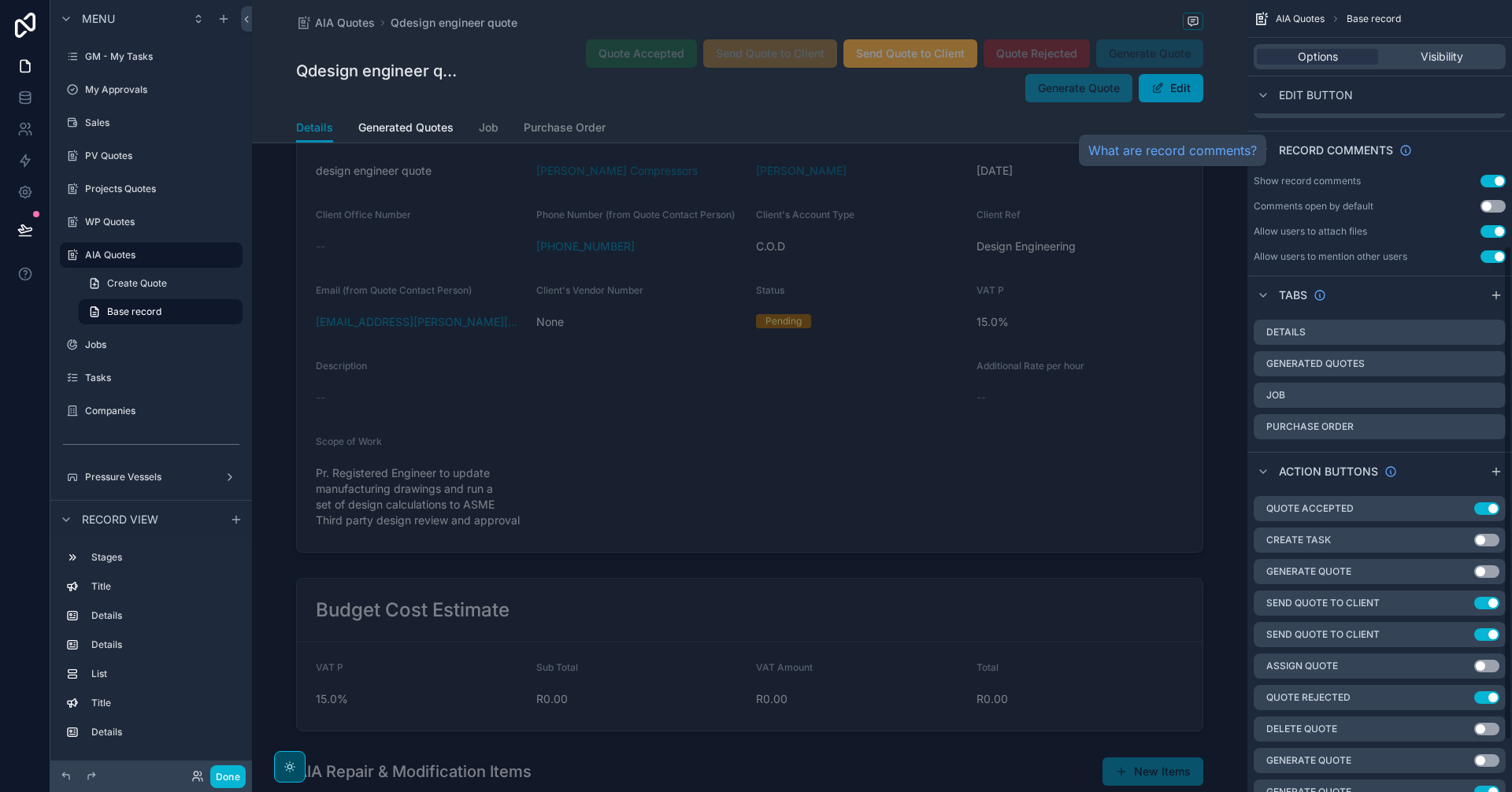
scroll to position [0, 0]
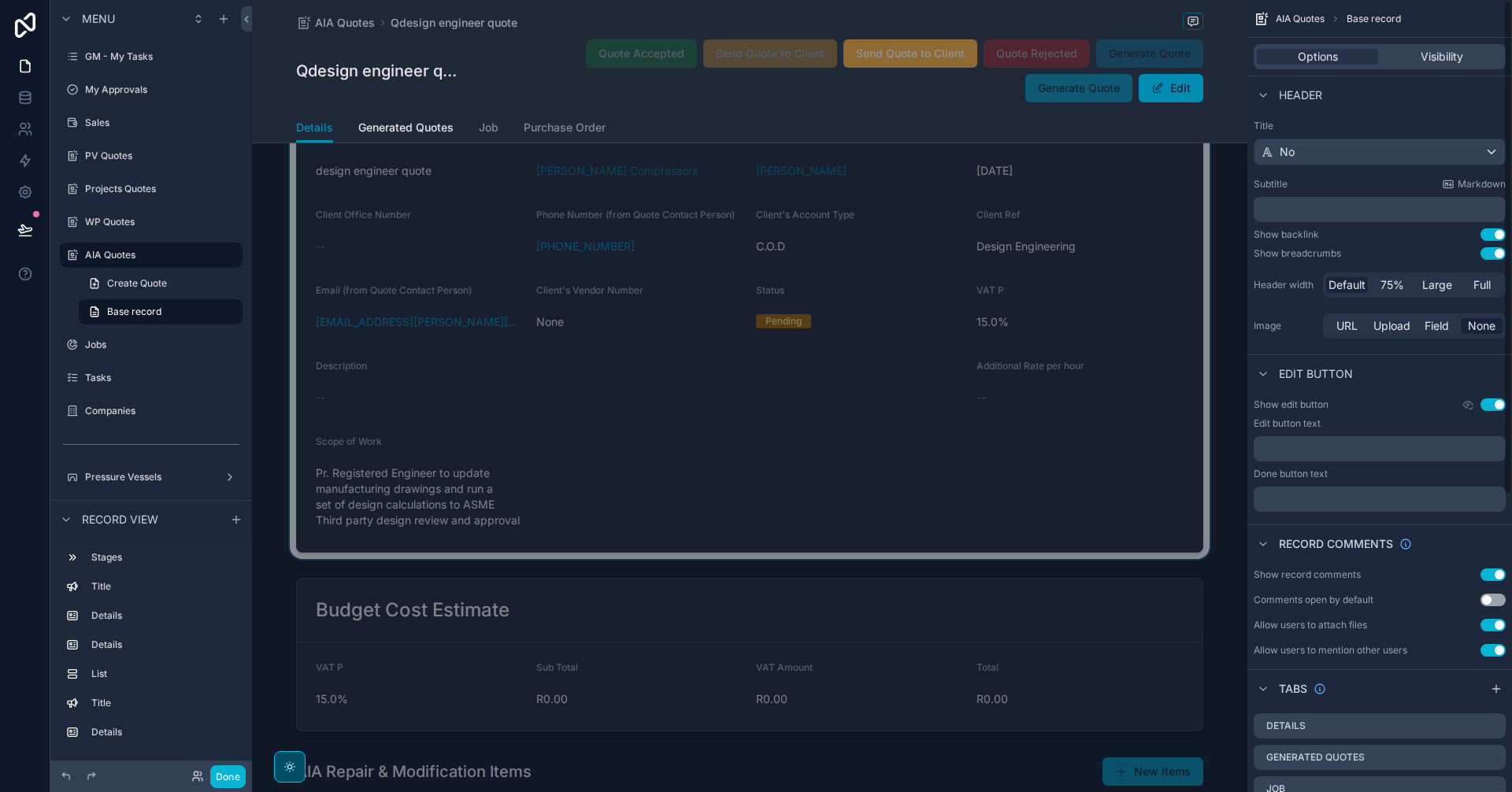
click at [951, 476] on div "scrollable content" at bounding box center [750, 333] width 995 height 452
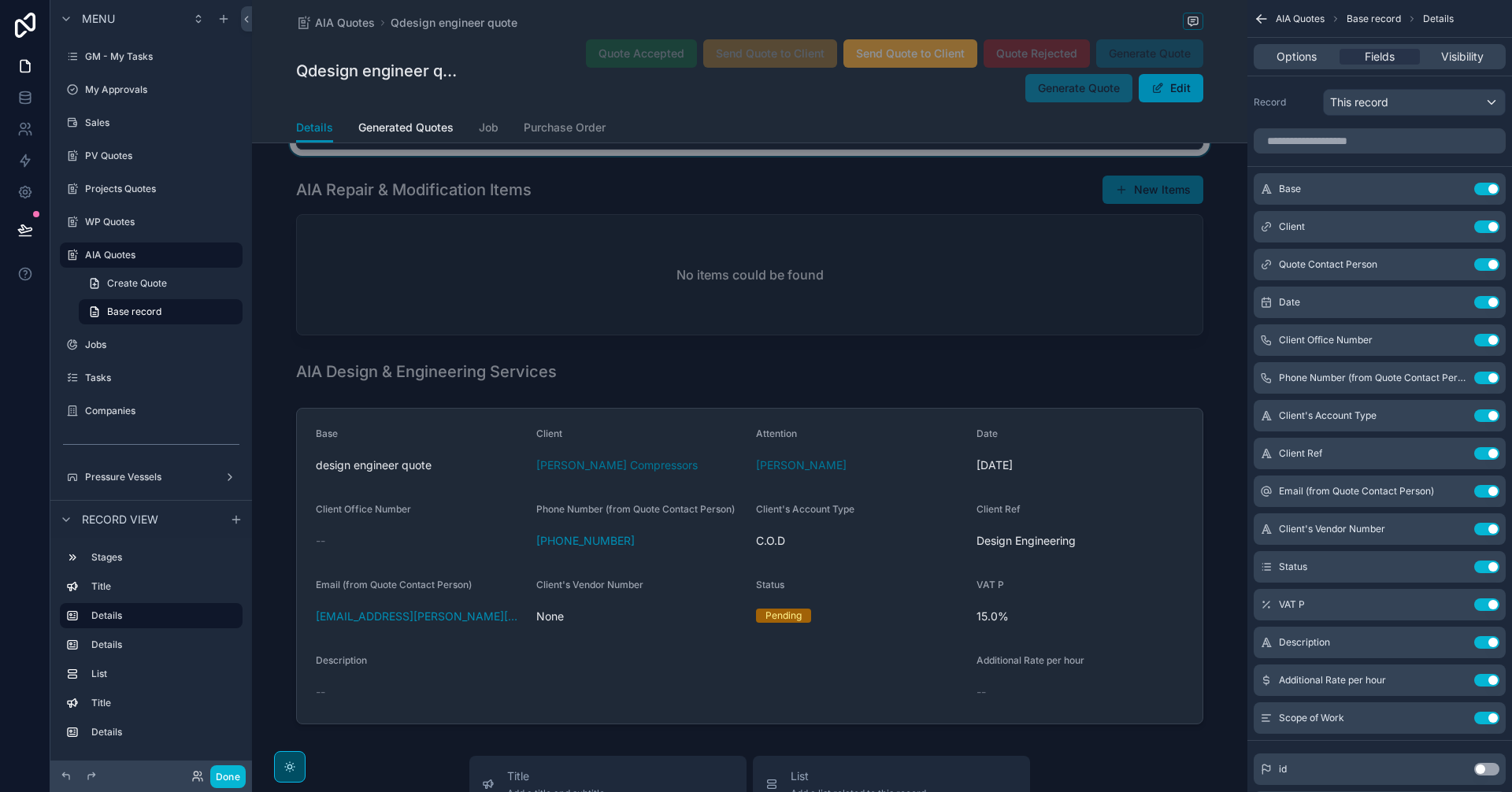
scroll to position [788, 0]
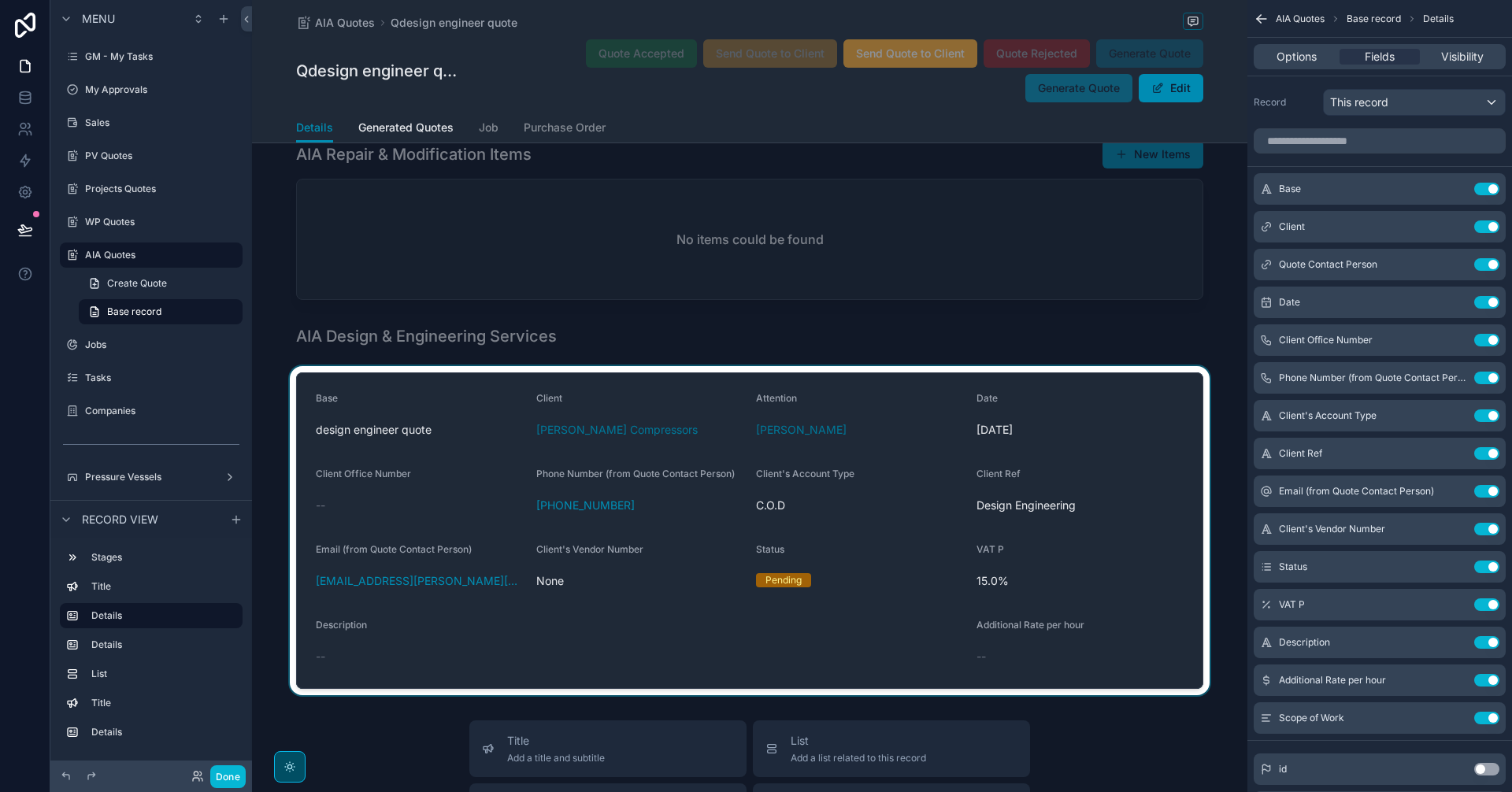
click at [903, 662] on div "scrollable content" at bounding box center [750, 531] width 995 height 329
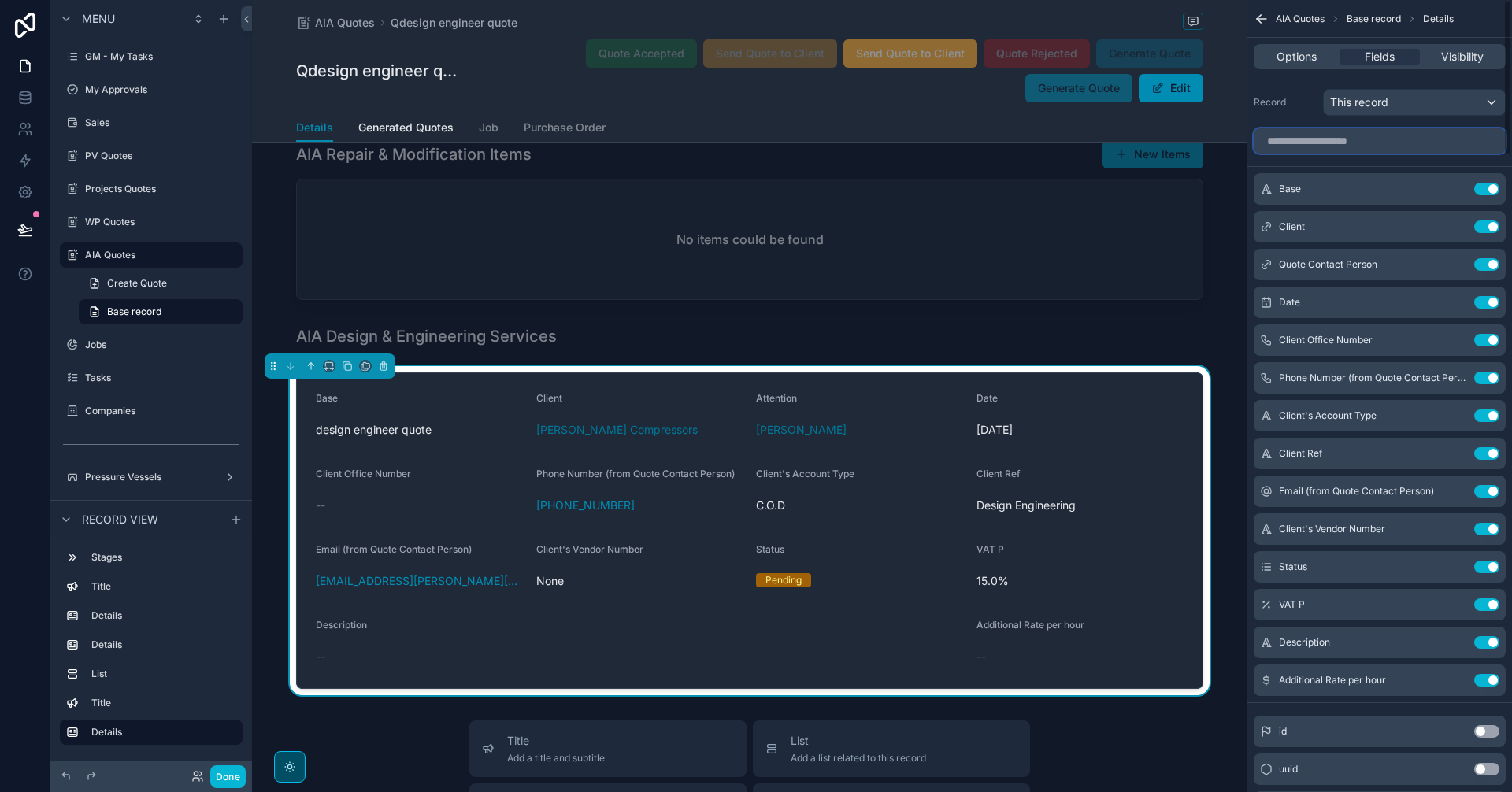
click at [1393, 148] on input "scrollable content" at bounding box center [1380, 141] width 252 height 25
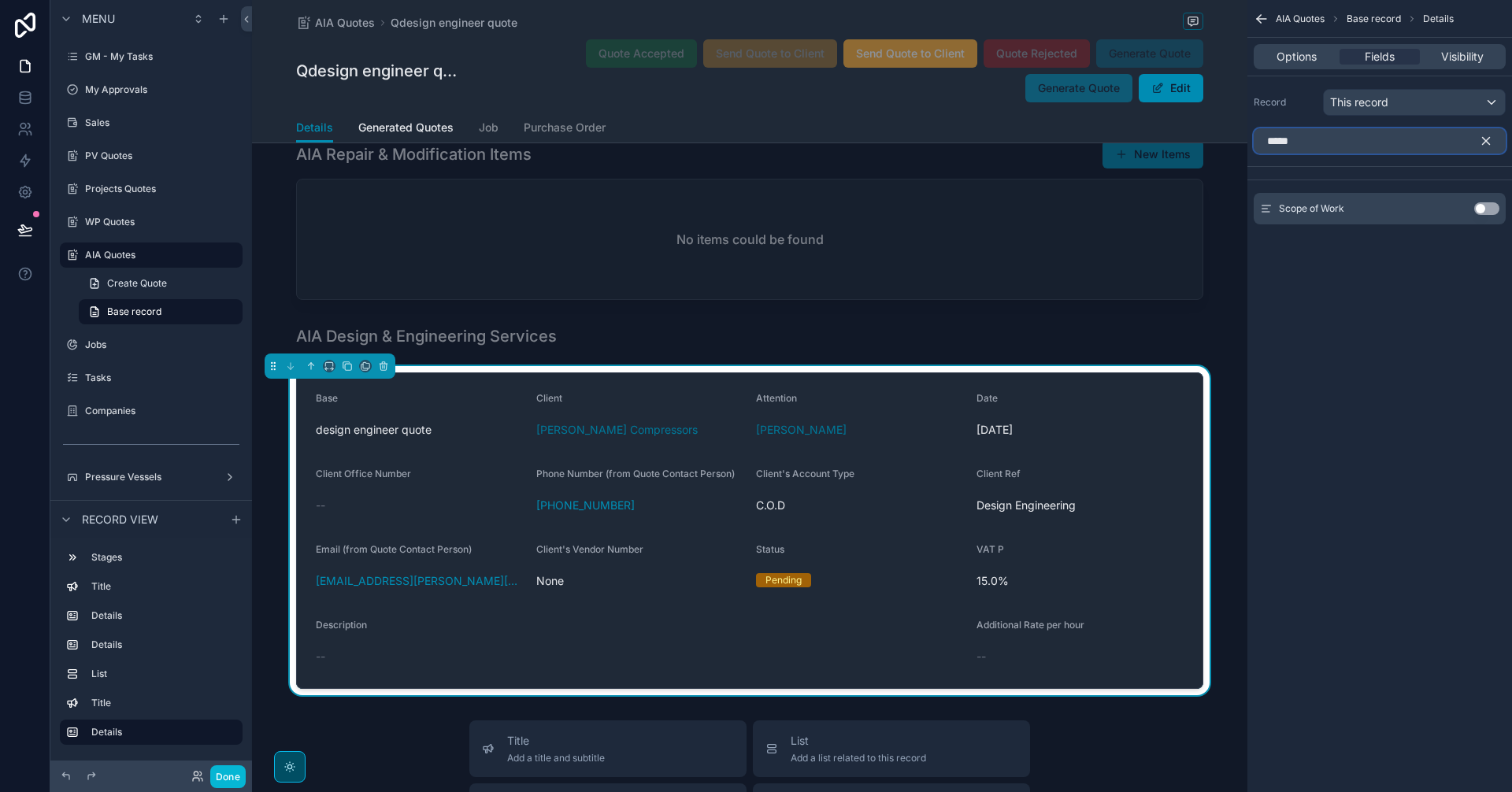
type input "*****"
click at [1486, 212] on button "Use setting" at bounding box center [1487, 208] width 25 height 13
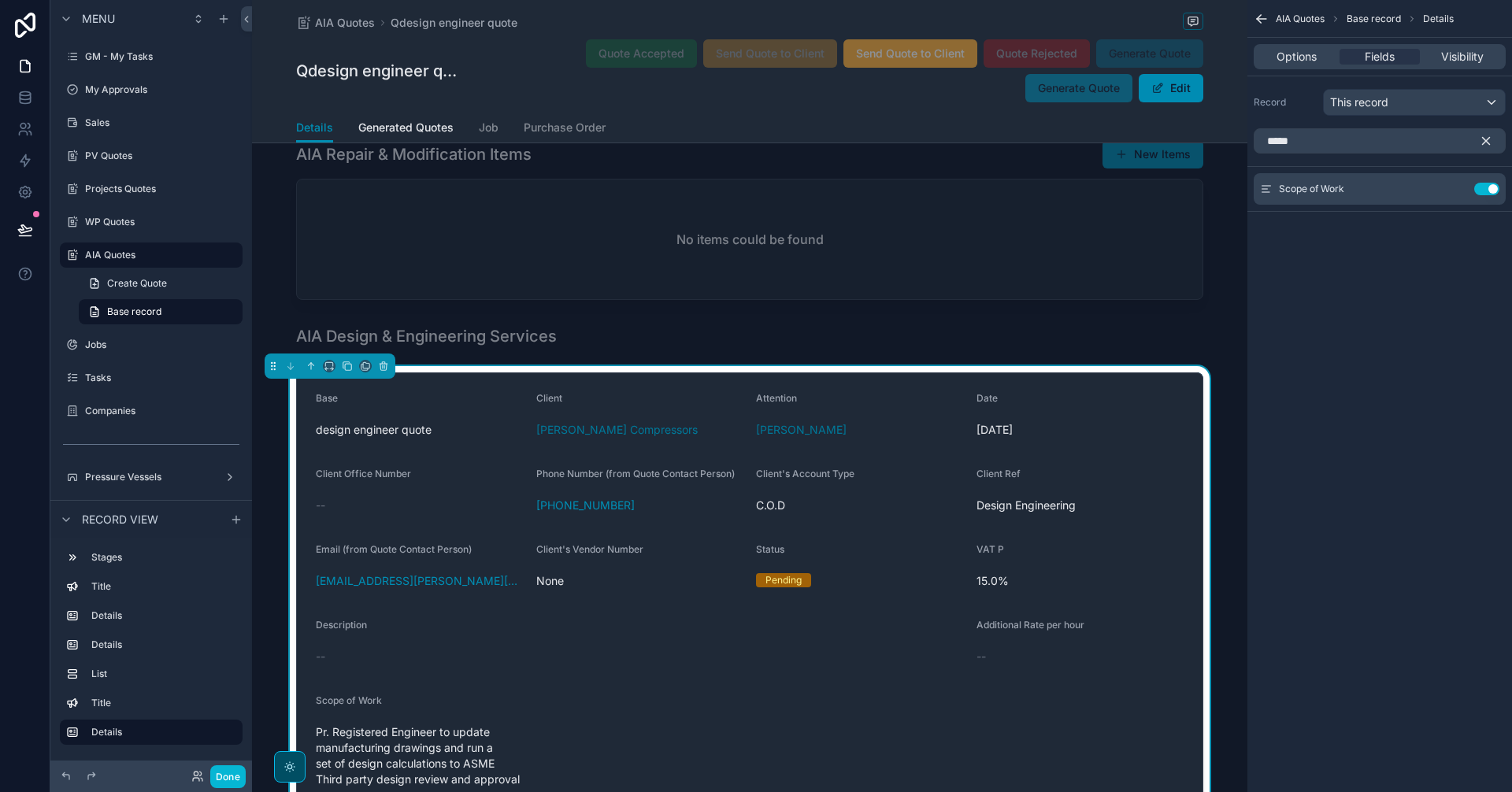
click at [1485, 143] on icon "scrollable content" at bounding box center [1487, 141] width 7 height 7
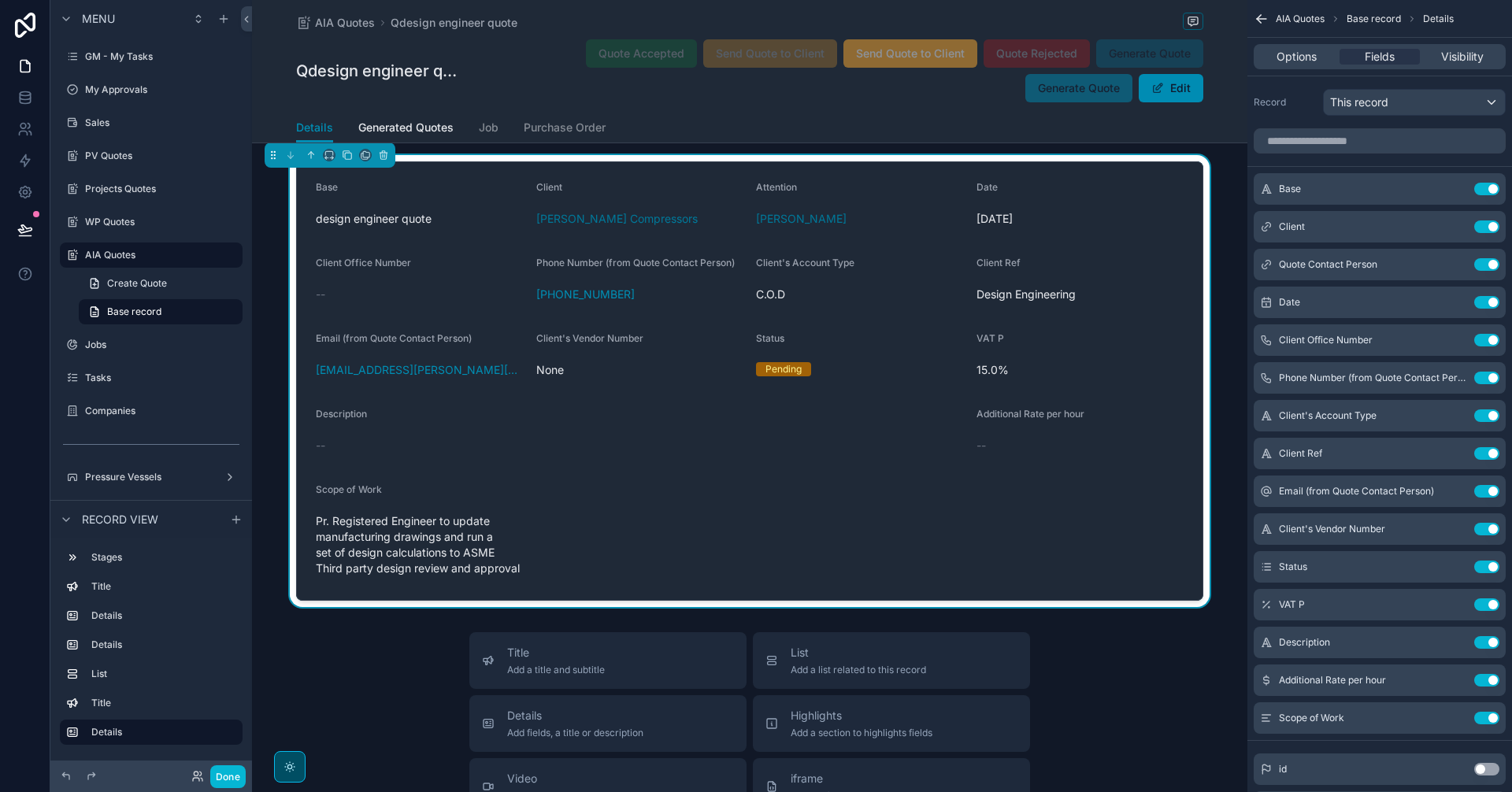
scroll to position [1049, 0]
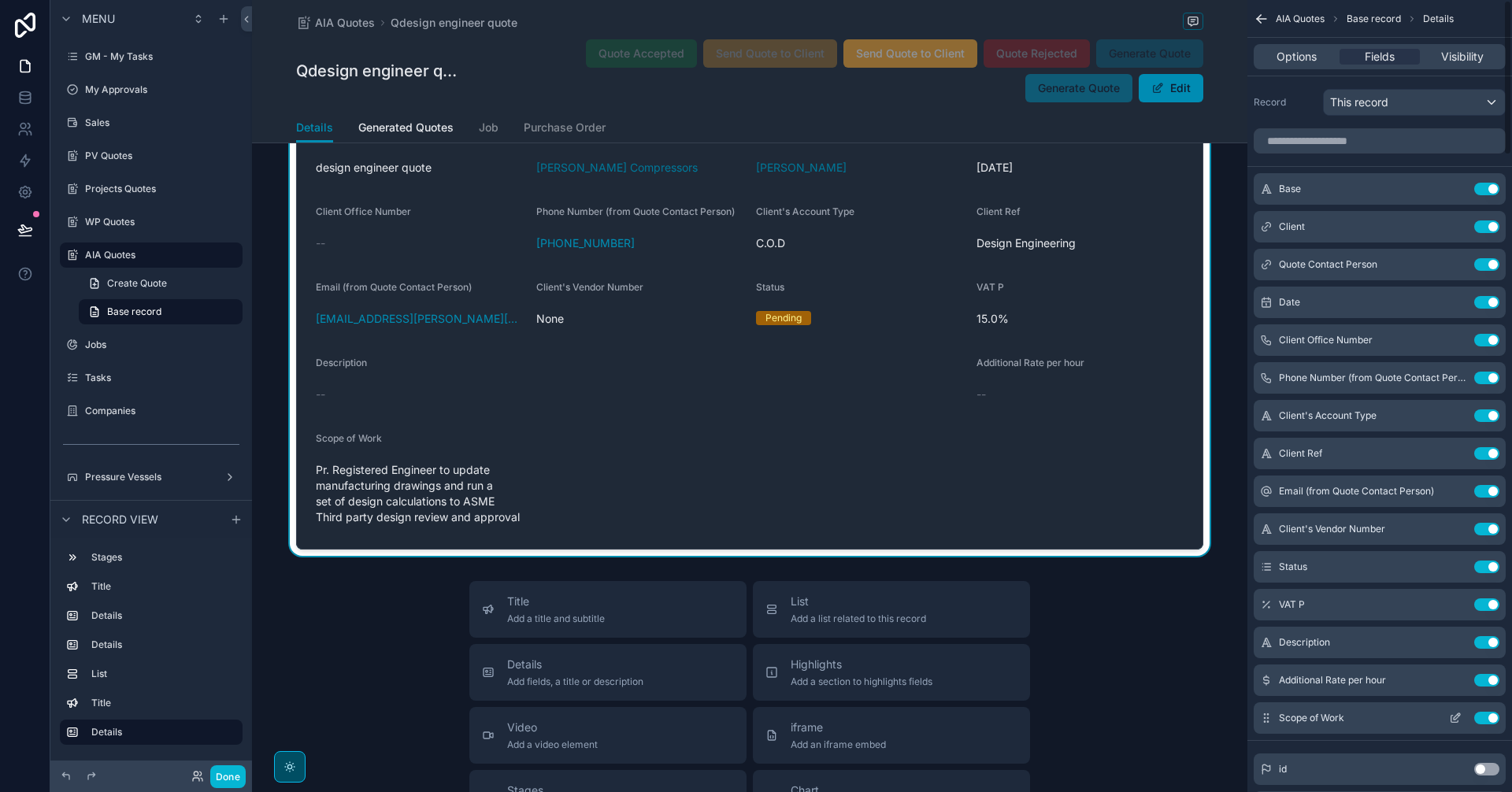
click at [1453, 723] on icon "scrollable content" at bounding box center [1455, 719] width 7 height 7
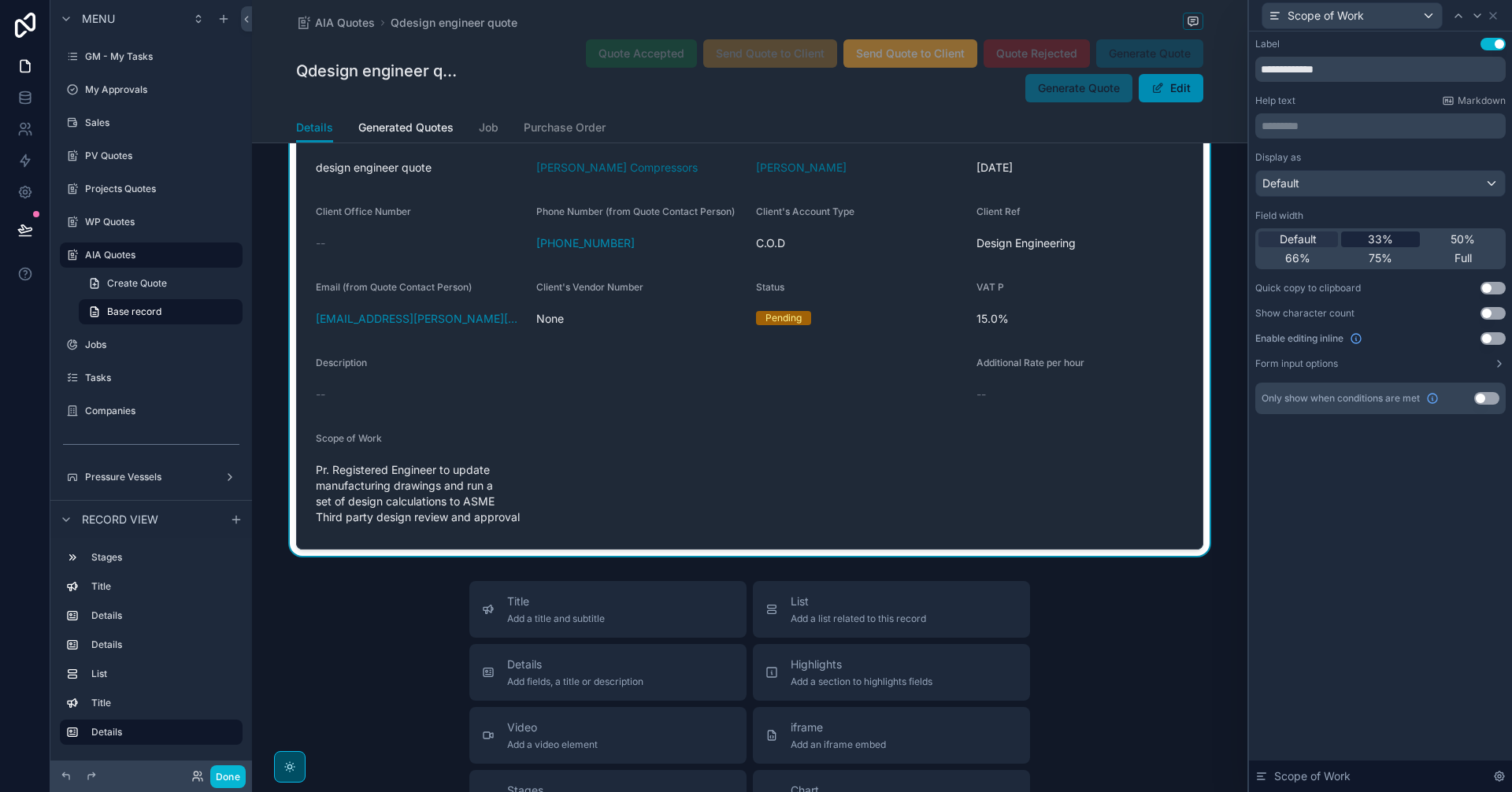
click at [1397, 246] on div "33%" at bounding box center [1381, 239] width 80 height 16
click at [1461, 234] on span "50%" at bounding box center [1463, 239] width 25 height 16
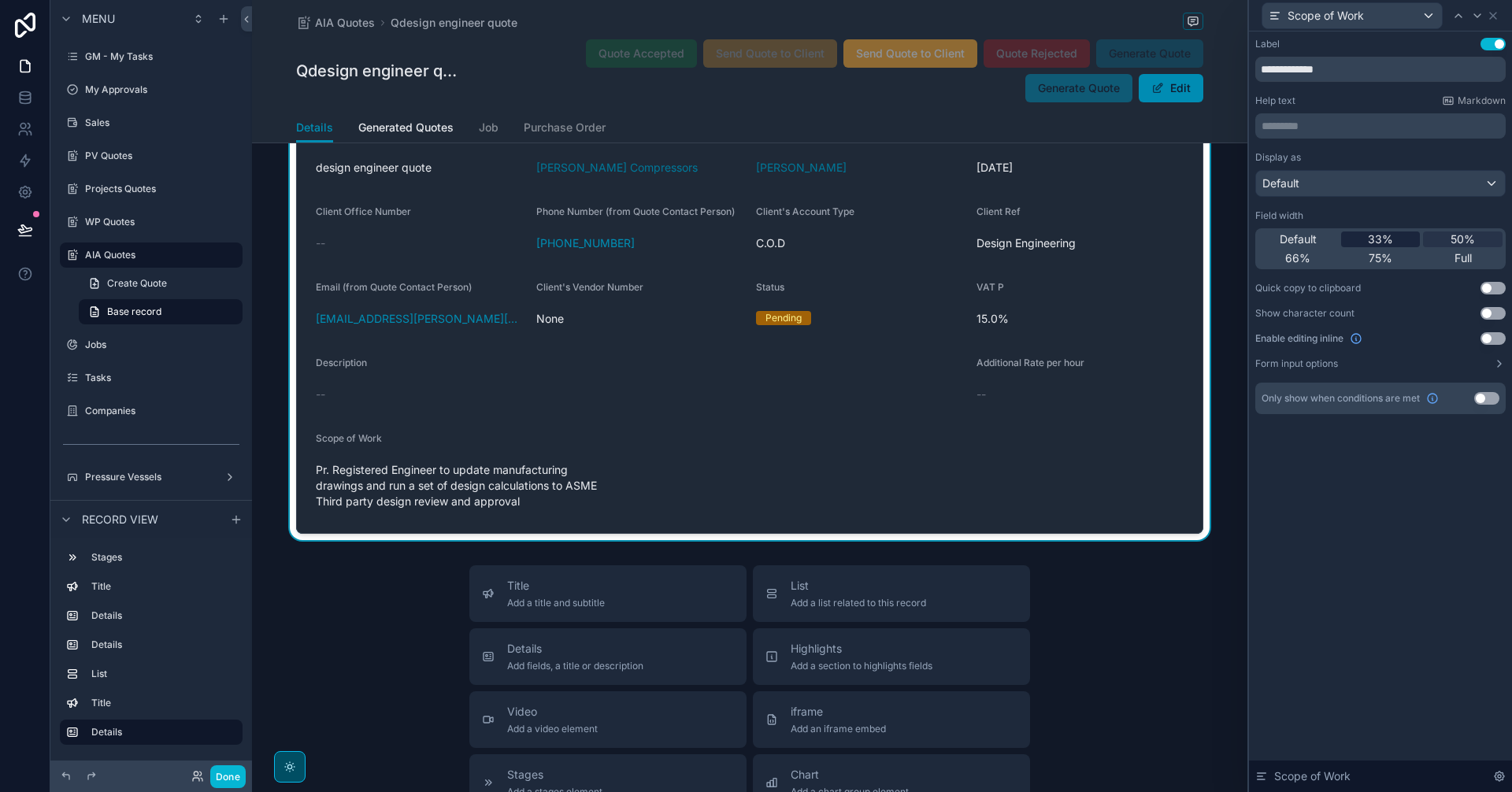
click at [1369, 239] on span "33%" at bounding box center [1380, 239] width 25 height 16
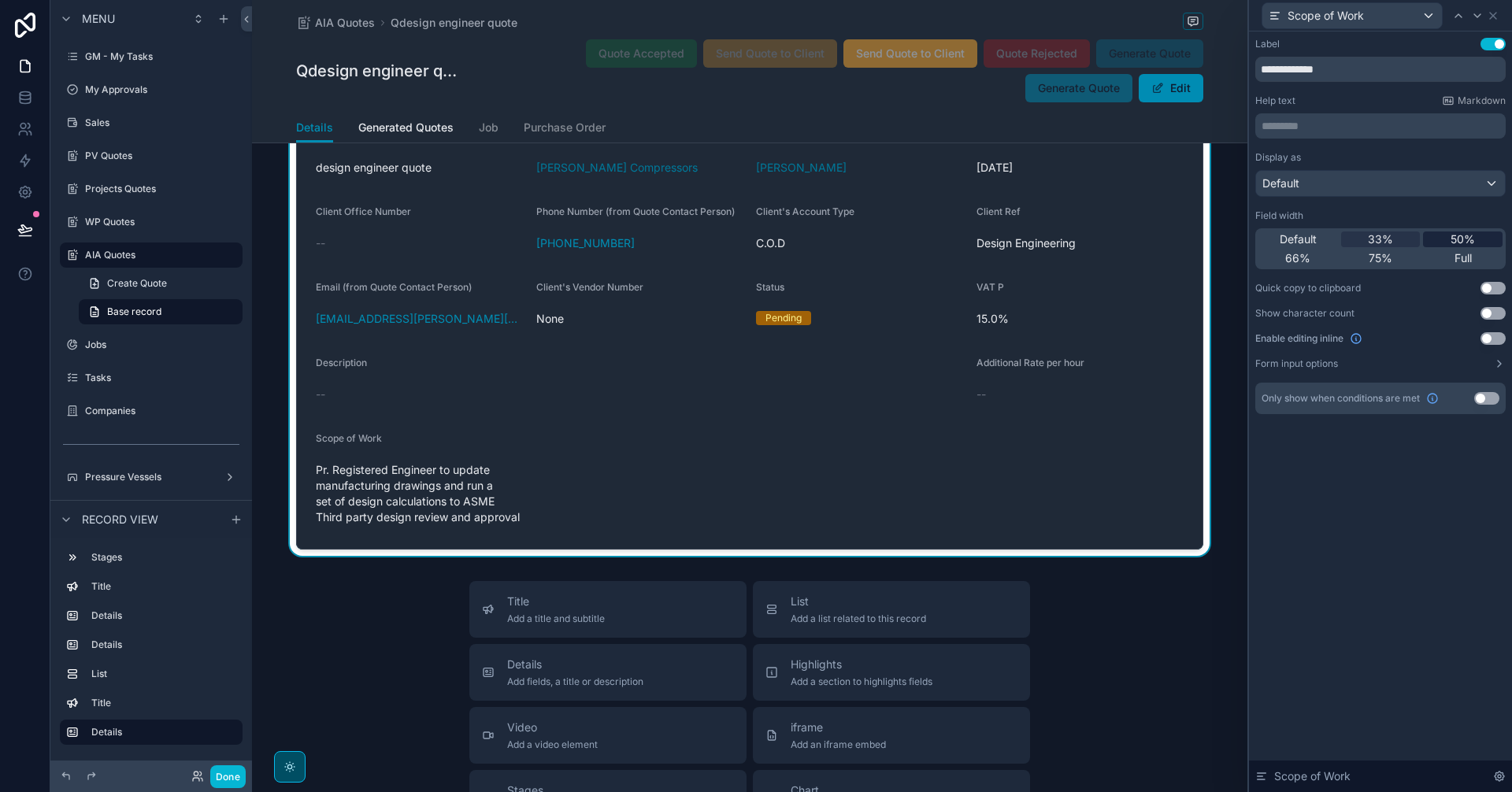
click at [1470, 244] on span "50%" at bounding box center [1463, 239] width 25 height 16
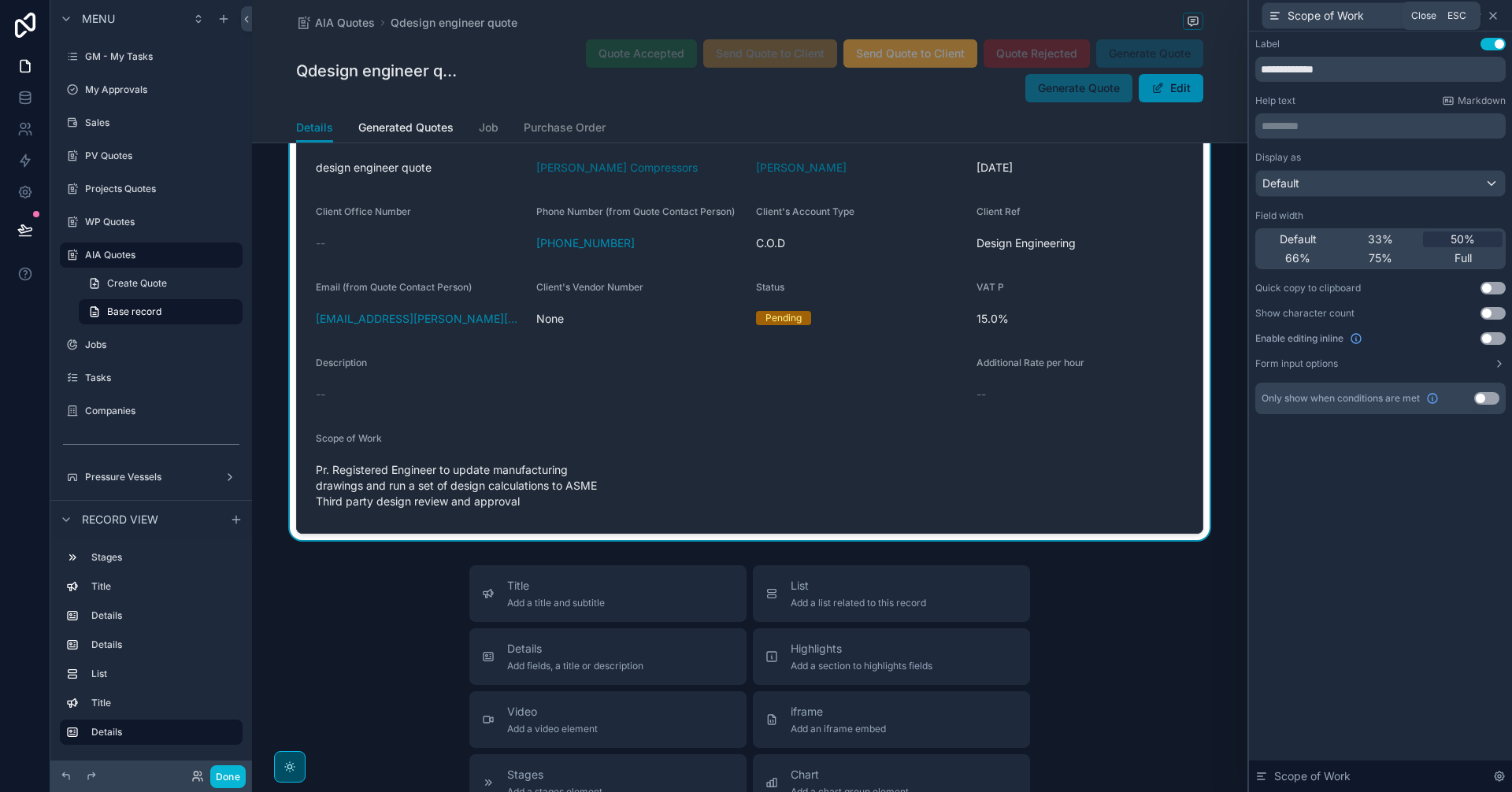
click at [1494, 16] on icon at bounding box center [1492, 15] width 6 height 6
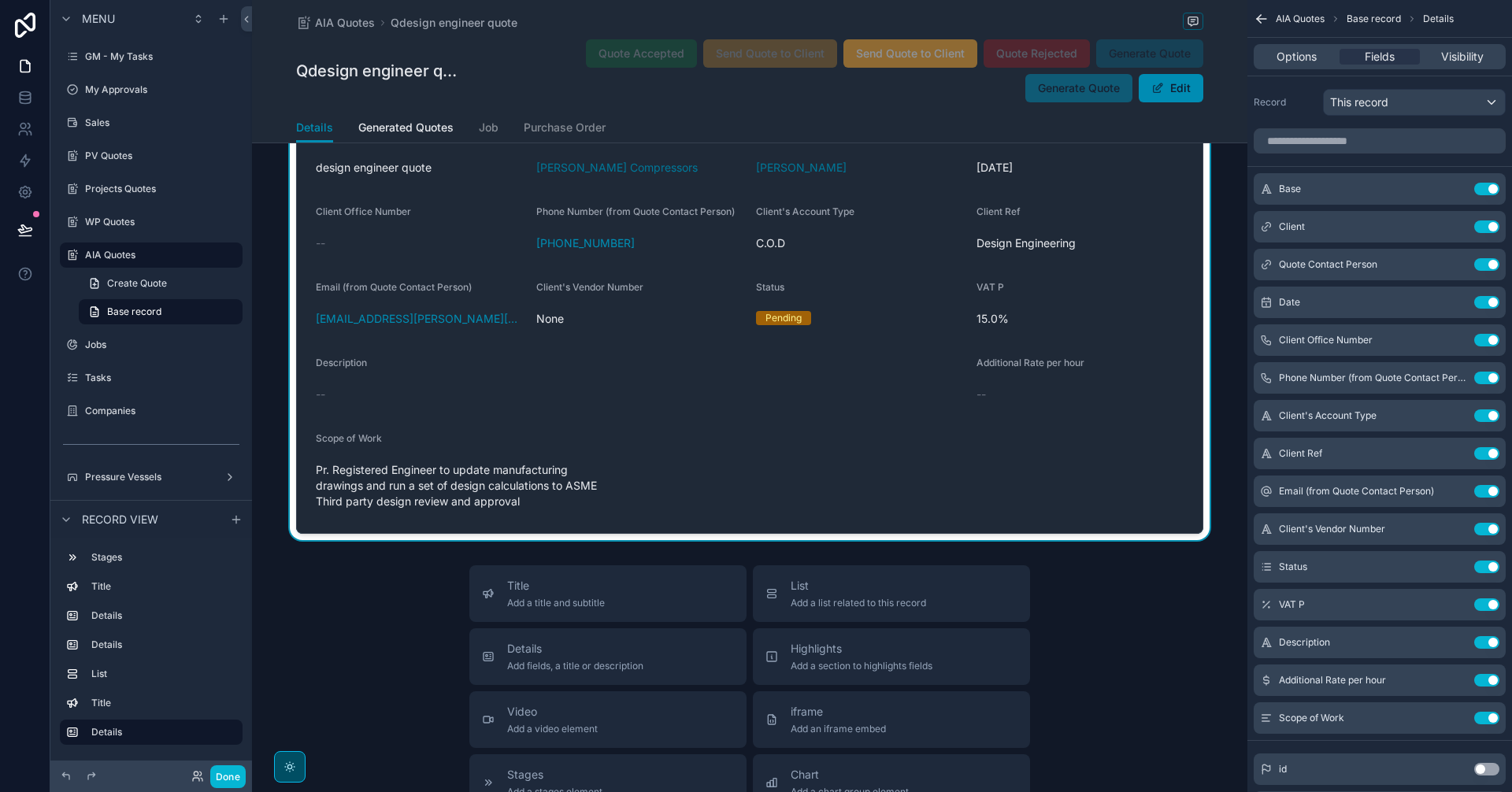
scroll to position [0, 0]
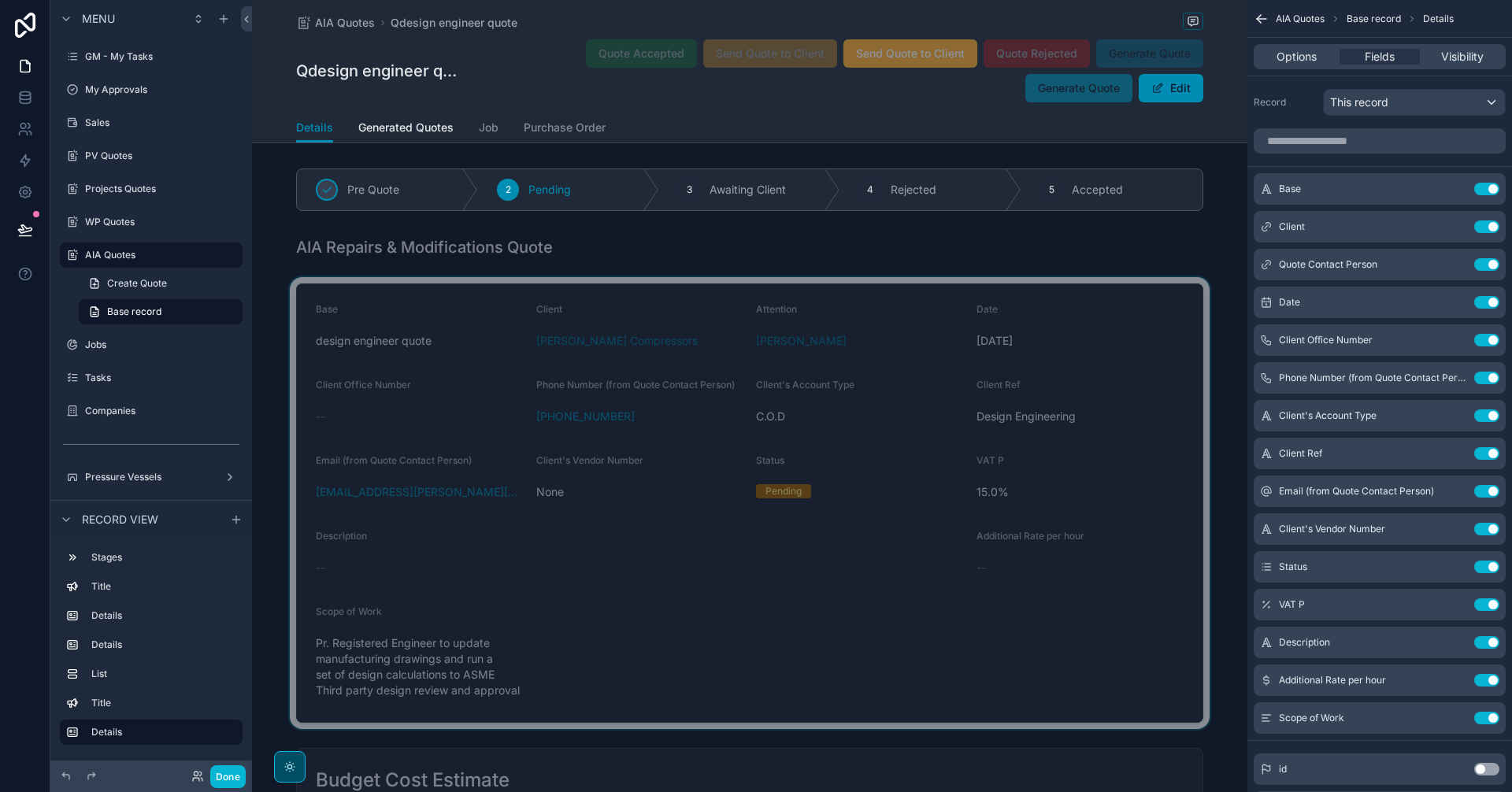
click at [542, 304] on div "scrollable content" at bounding box center [750, 503] width 995 height 452
click at [1455, 718] on icon "scrollable content" at bounding box center [1455, 718] width 13 height 13
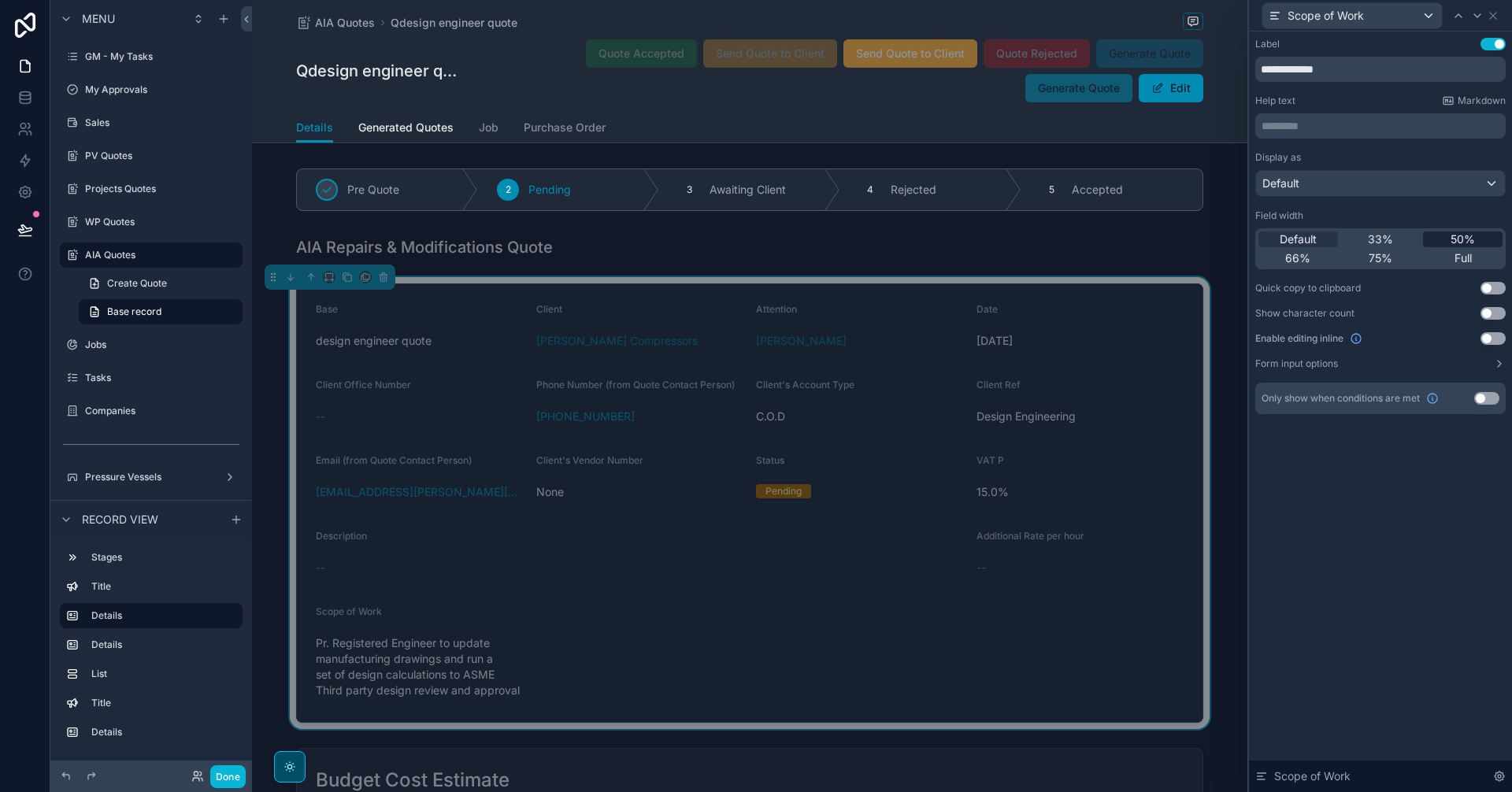
click at [1455, 239] on span "50%" at bounding box center [1463, 239] width 25 height 16
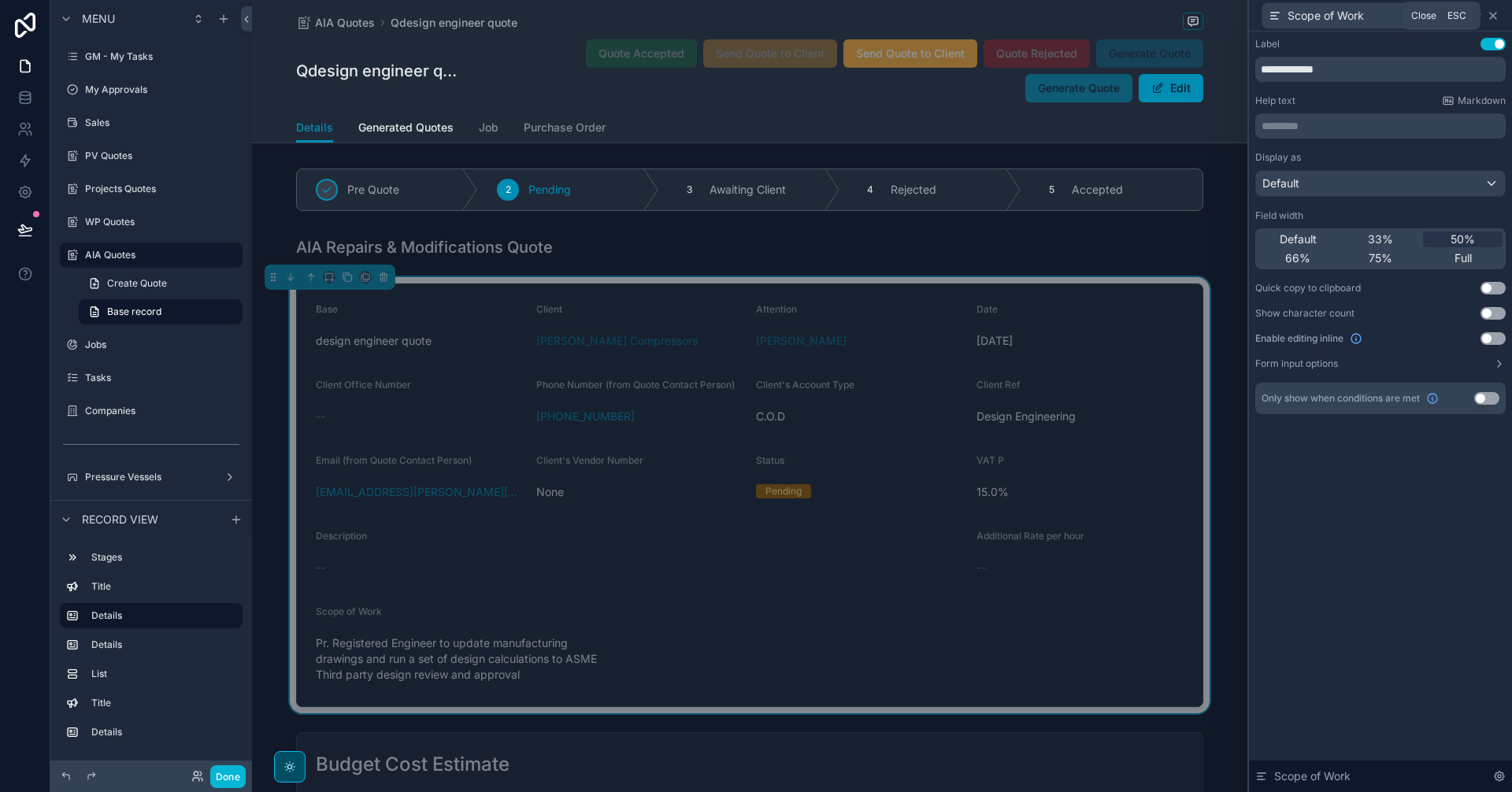
click at [1496, 21] on icon at bounding box center [1492, 15] width 13 height 13
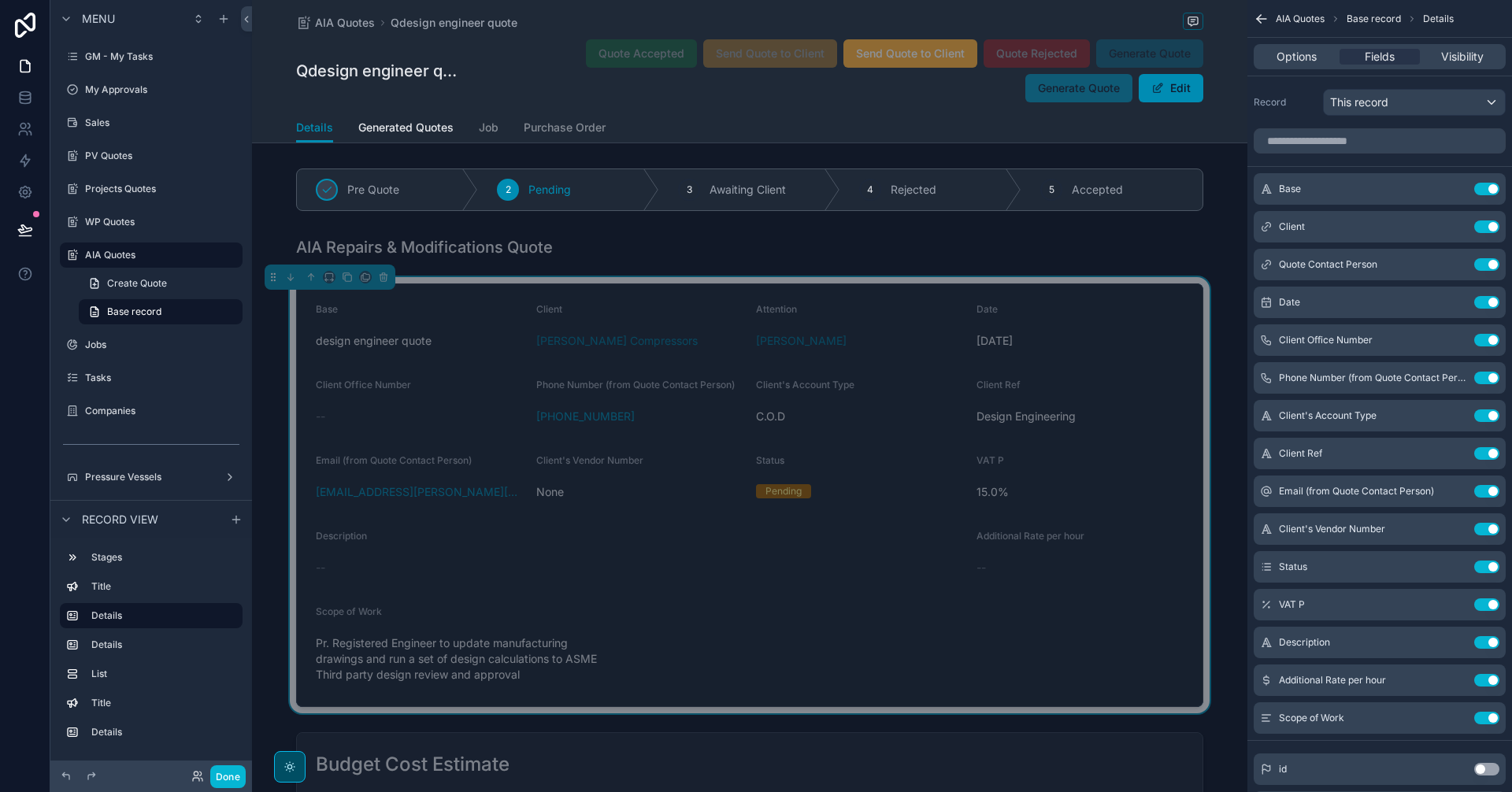
click at [677, 593] on form "Base design engineer quote Client [PERSON_NAME] Compressors Attention [PERSON_N…" at bounding box center [750, 495] width 906 height 422
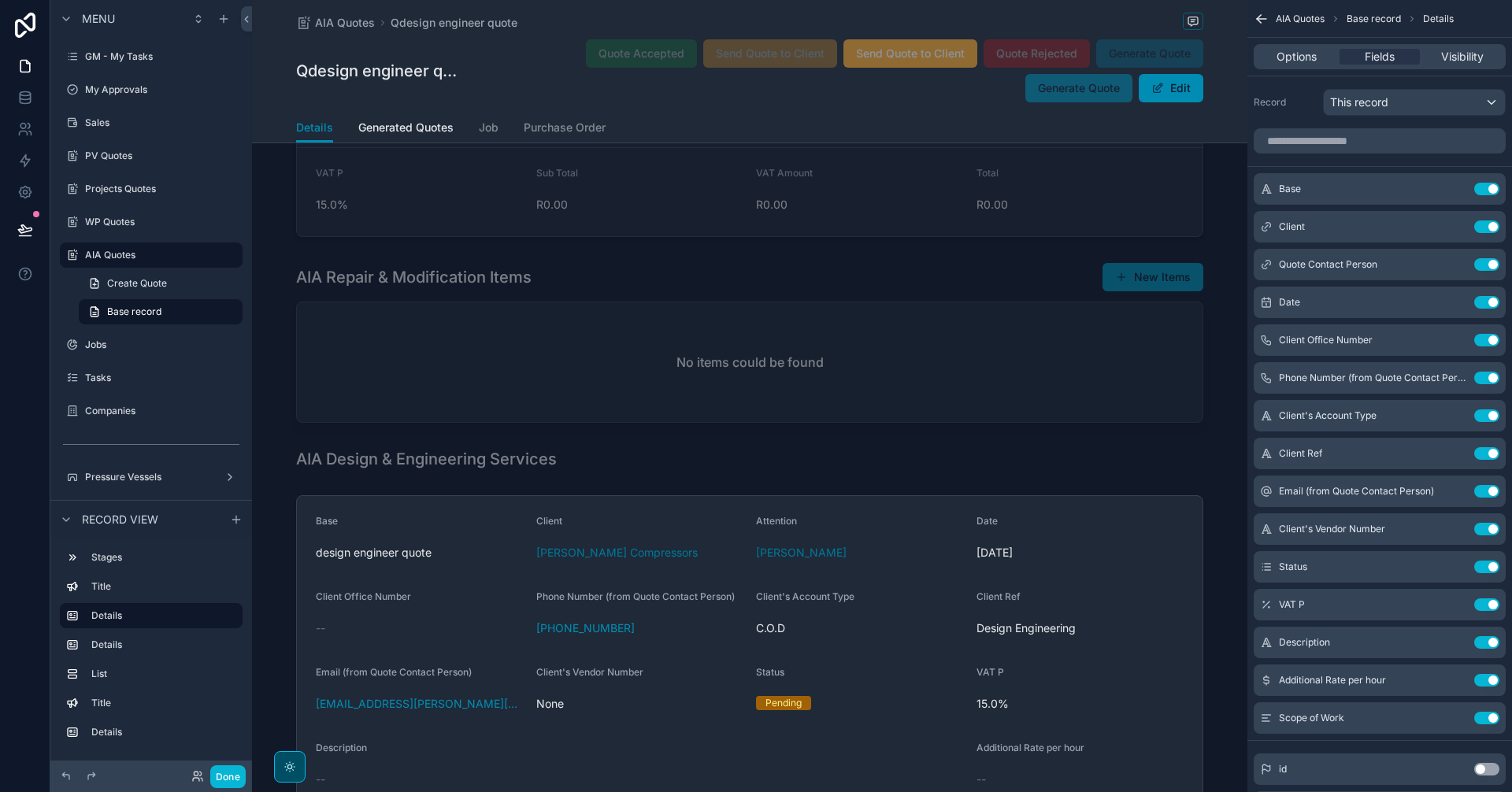
scroll to position [919, 0]
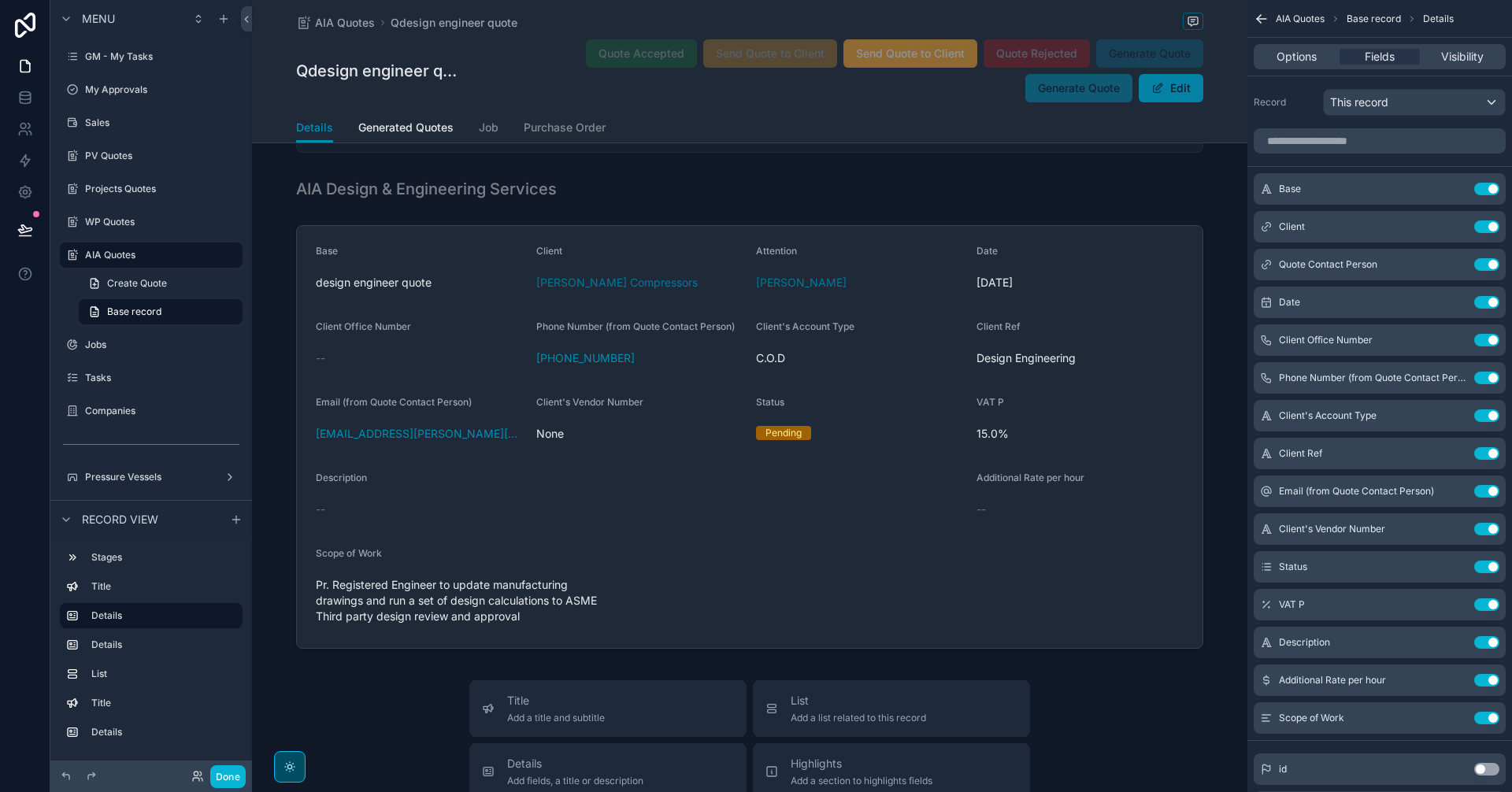
click at [1172, 82] on button "Edit" at bounding box center [1171, 87] width 65 height 28
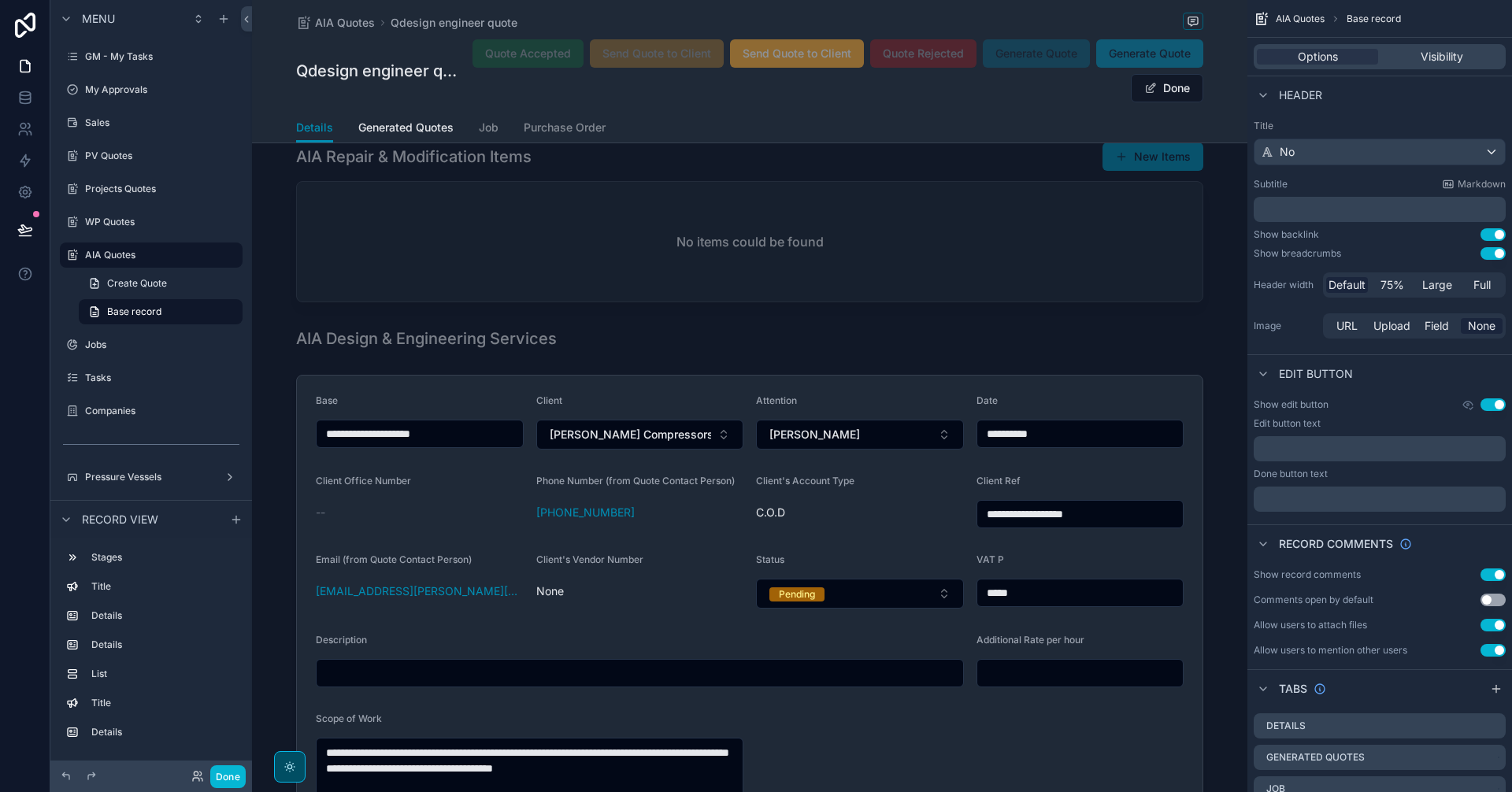
scroll to position [1053, 0]
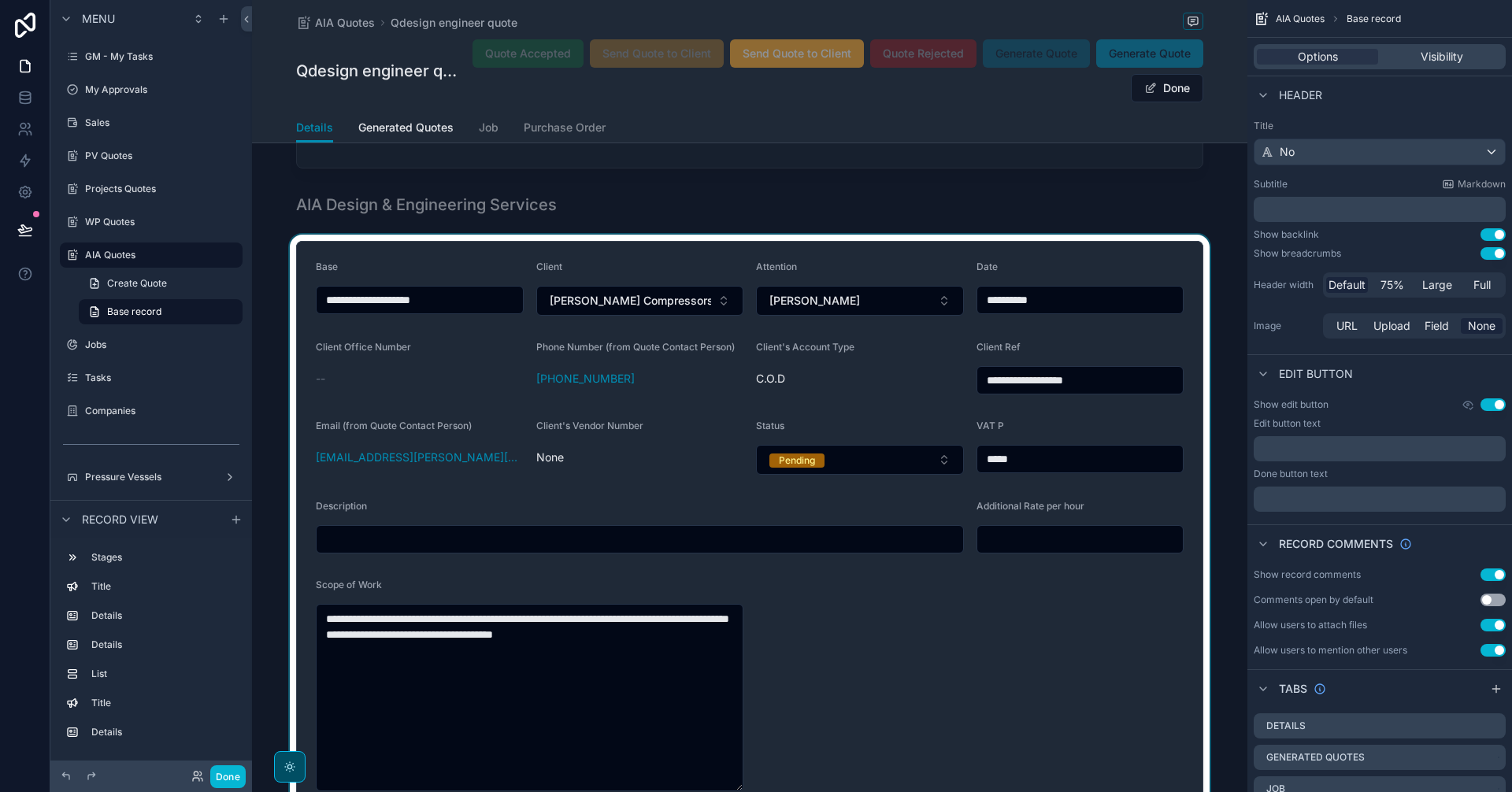
click at [452, 544] on div "scrollable content" at bounding box center [750, 525] width 995 height 582
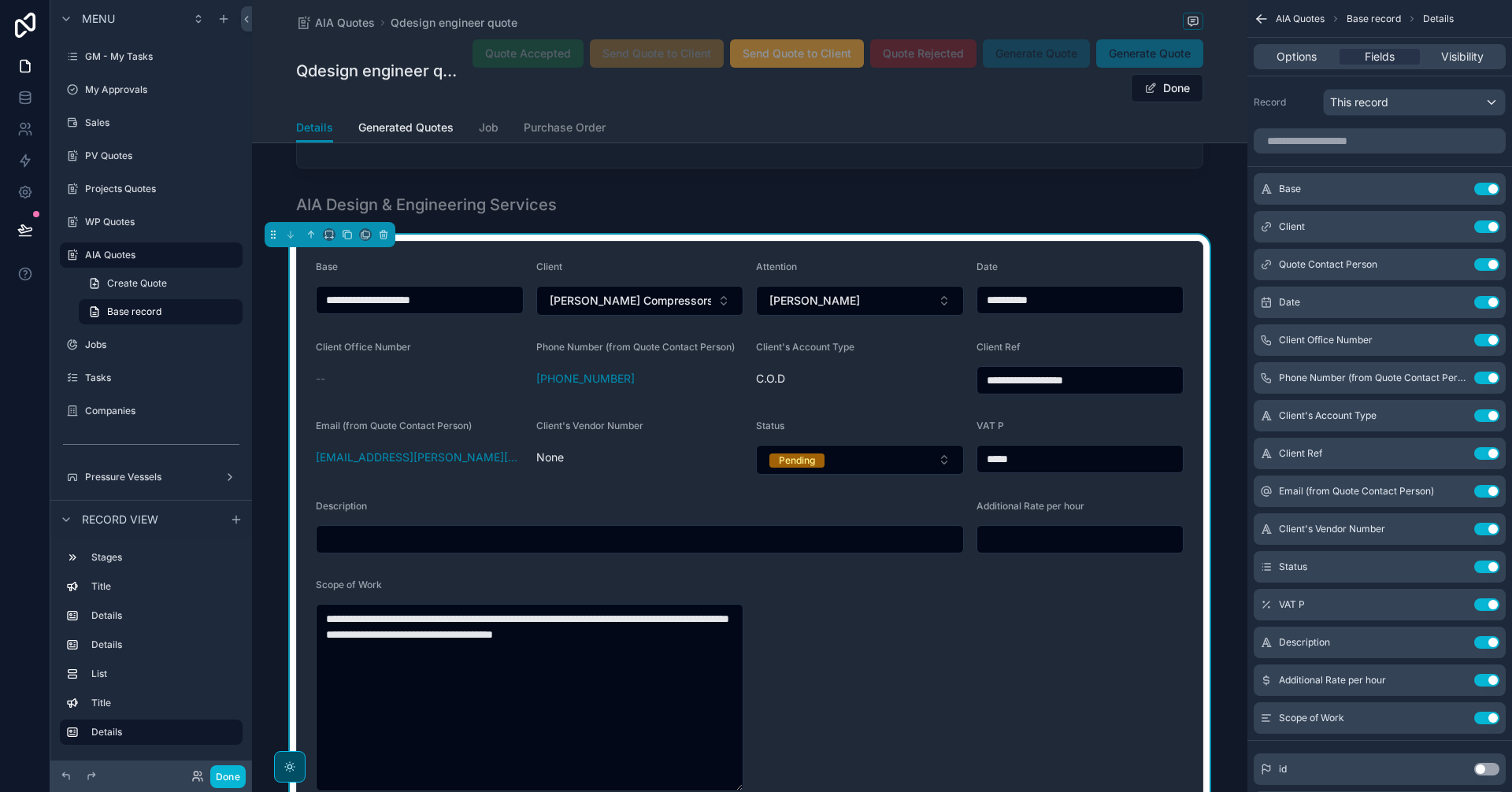
click at [462, 541] on input "scrollable content" at bounding box center [640, 539] width 647 height 22
paste input "**********"
type input "**********"
click at [604, 543] on input "**********" at bounding box center [640, 539] width 647 height 22
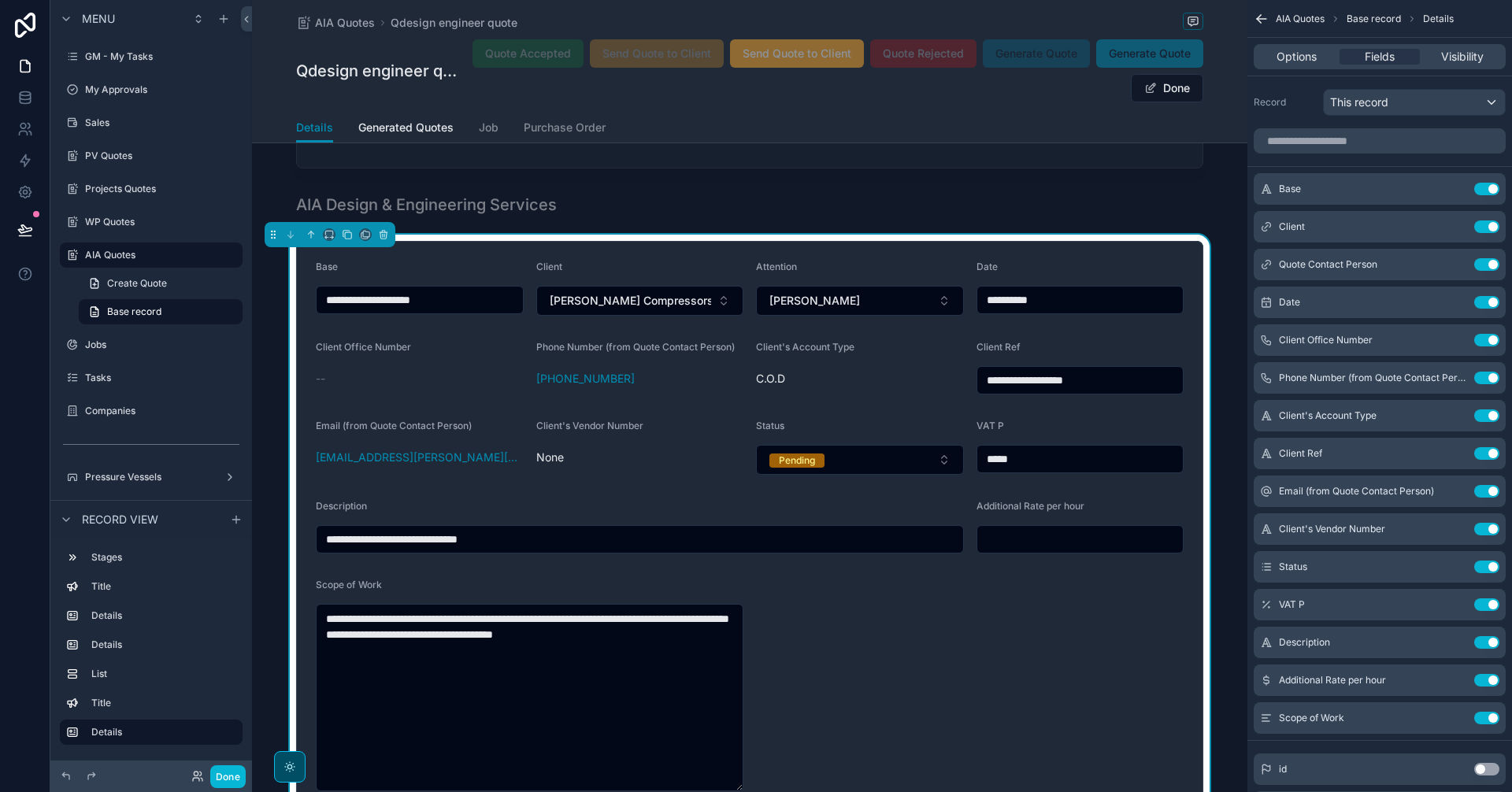
drag, startPoint x: 344, startPoint y: 542, endPoint x: 313, endPoint y: 549, distance: 31.8
click at [317, 549] on input "**********" at bounding box center [640, 539] width 647 height 22
type input "**********"
click at [513, 549] on input "**********" at bounding box center [640, 539] width 647 height 22
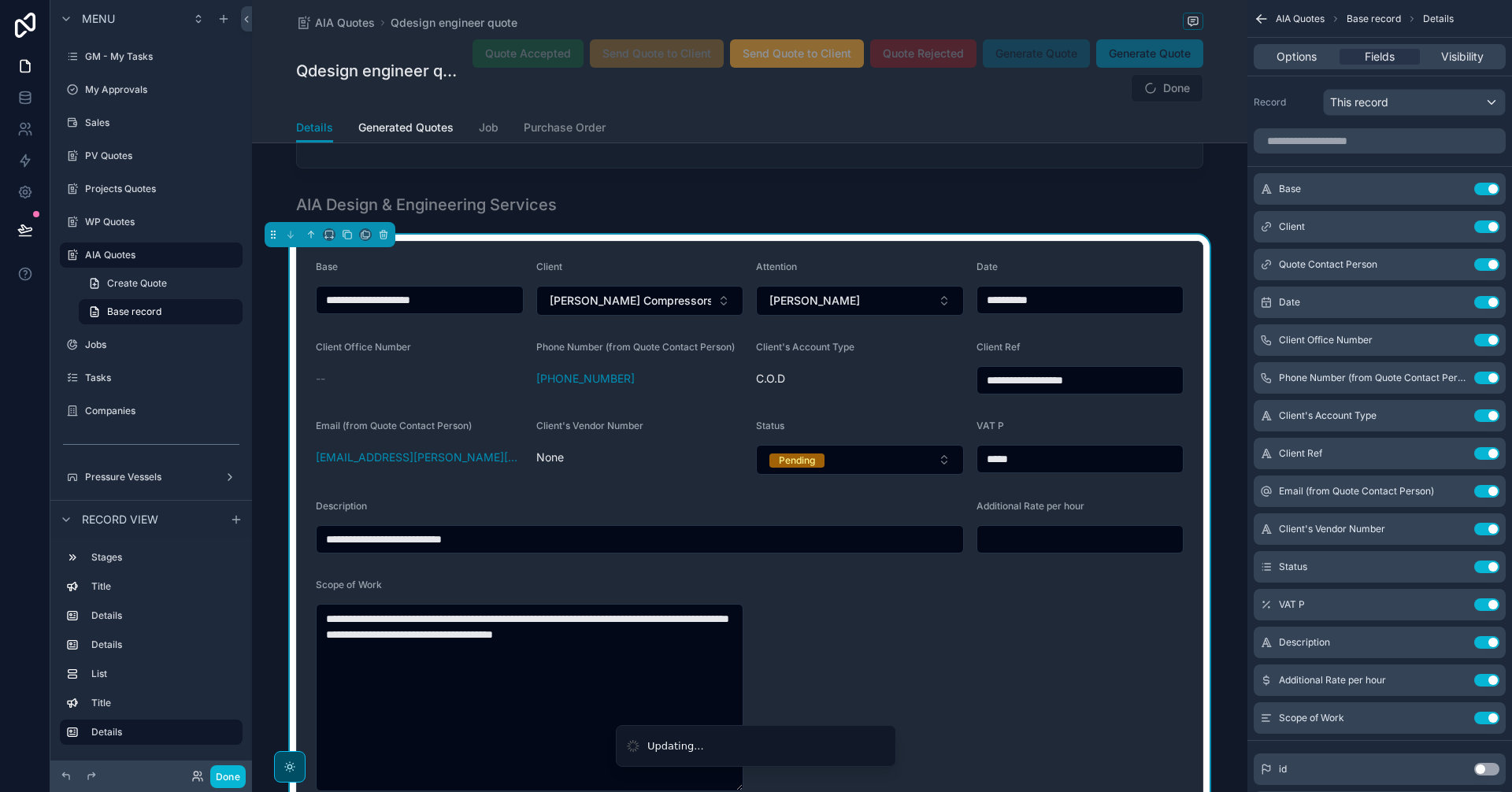
type input "**********"
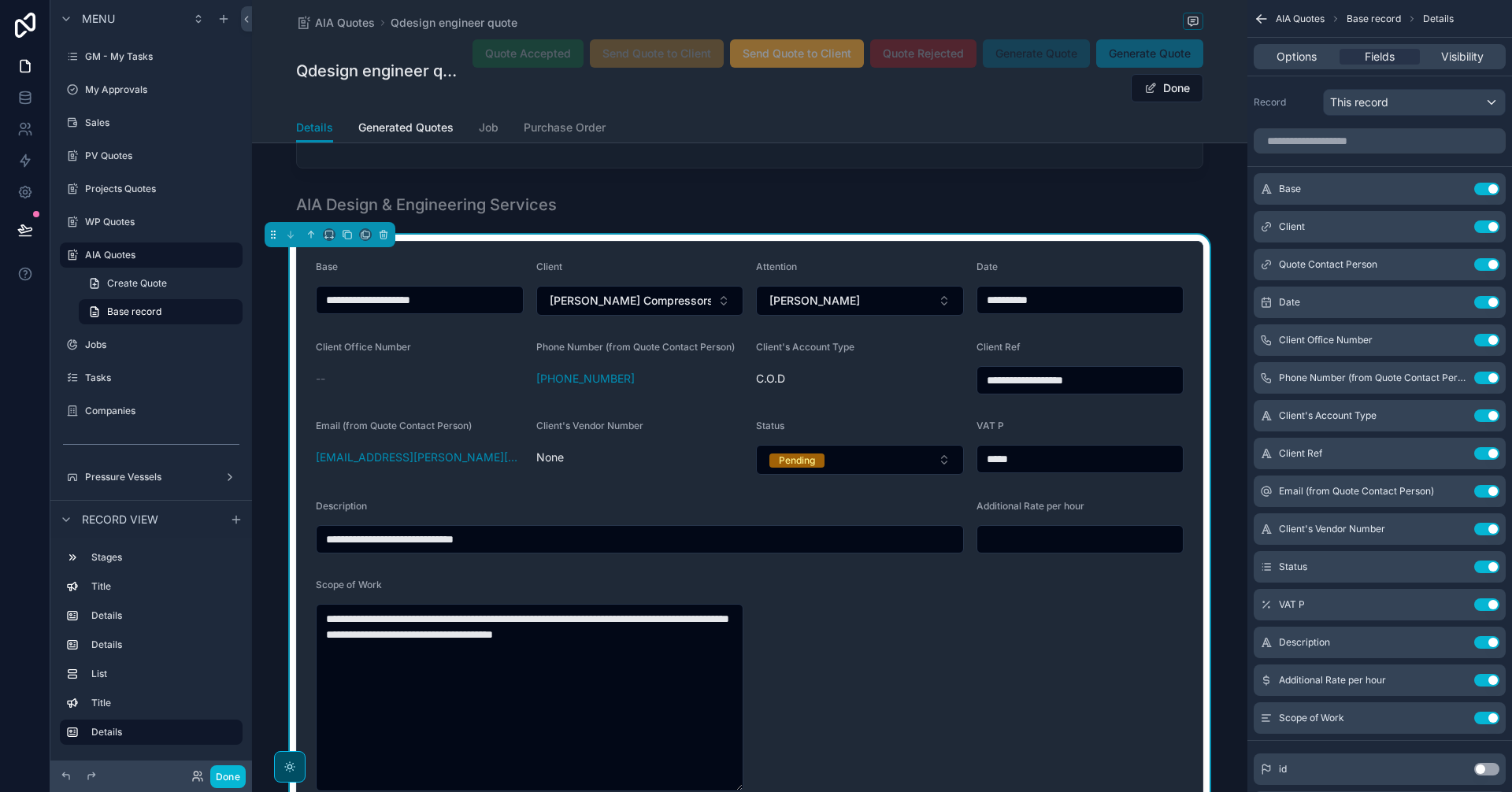
type input "**********"
click at [867, 639] on form "**********" at bounding box center [750, 526] width 906 height 569
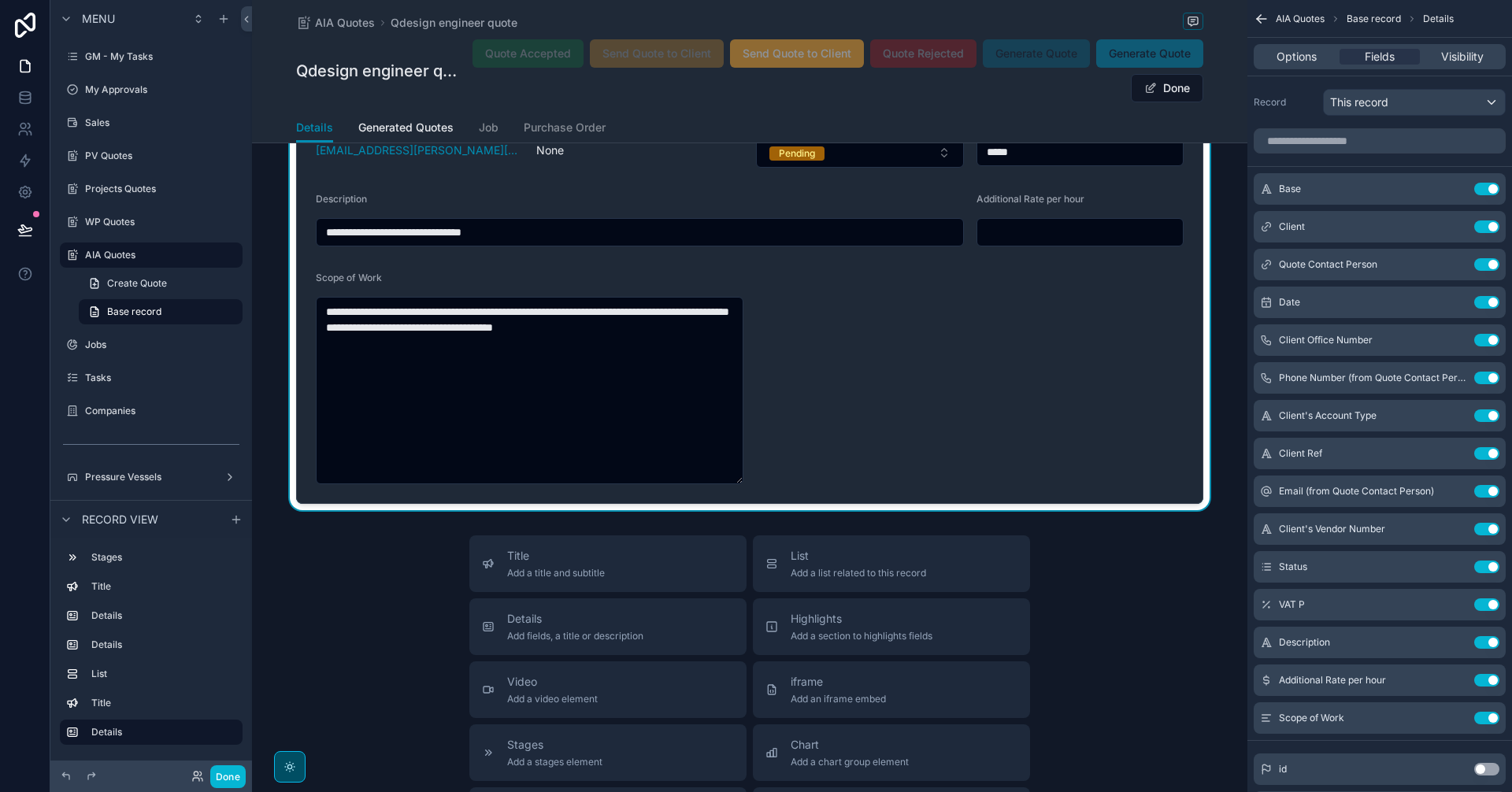
scroll to position [1446, 0]
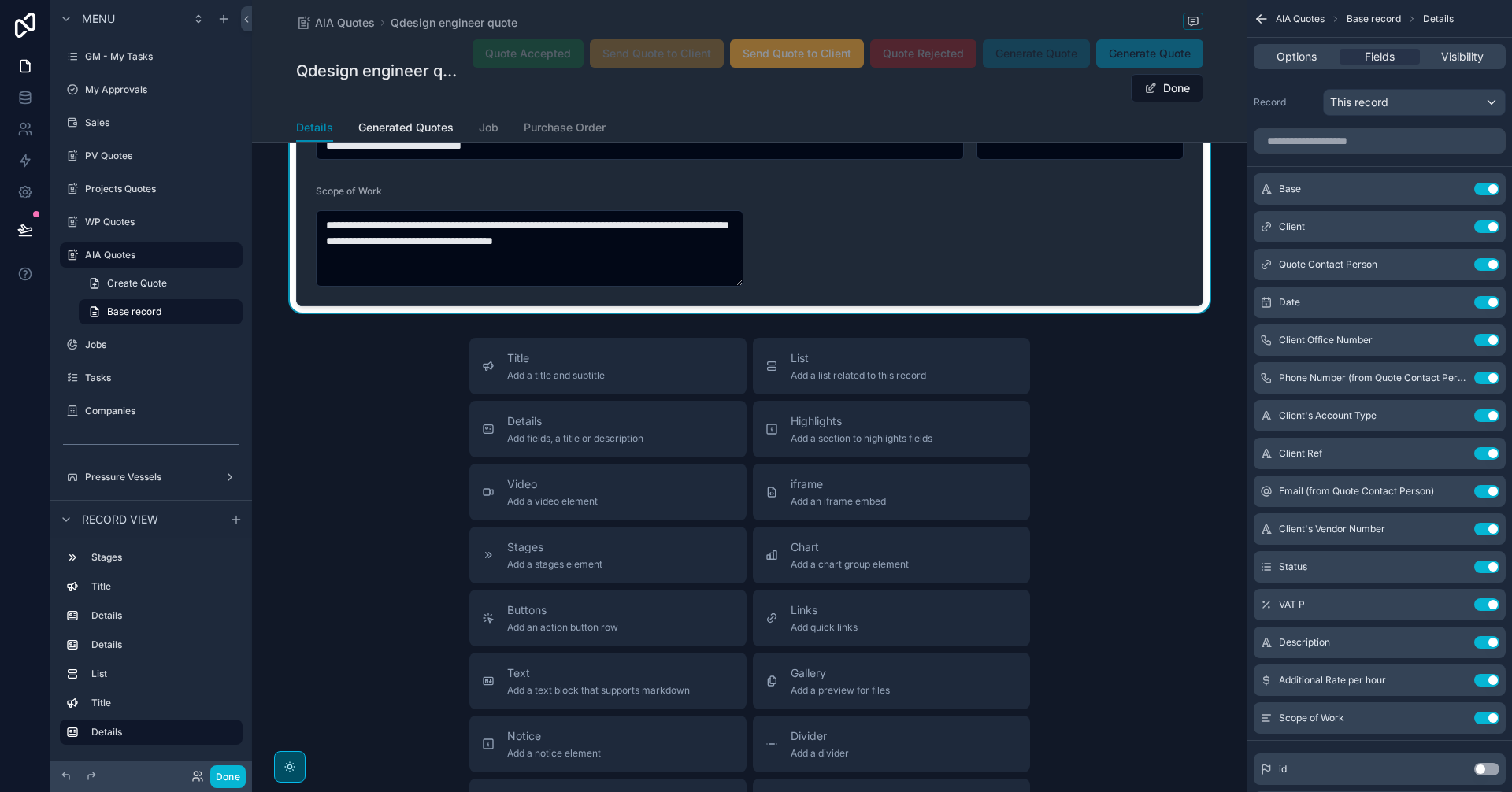
drag, startPoint x: 738, startPoint y: 395, endPoint x: 733, endPoint y: 284, distance: 111.1
click at [733, 284] on textarea "**********" at bounding box center [530, 249] width 428 height 76
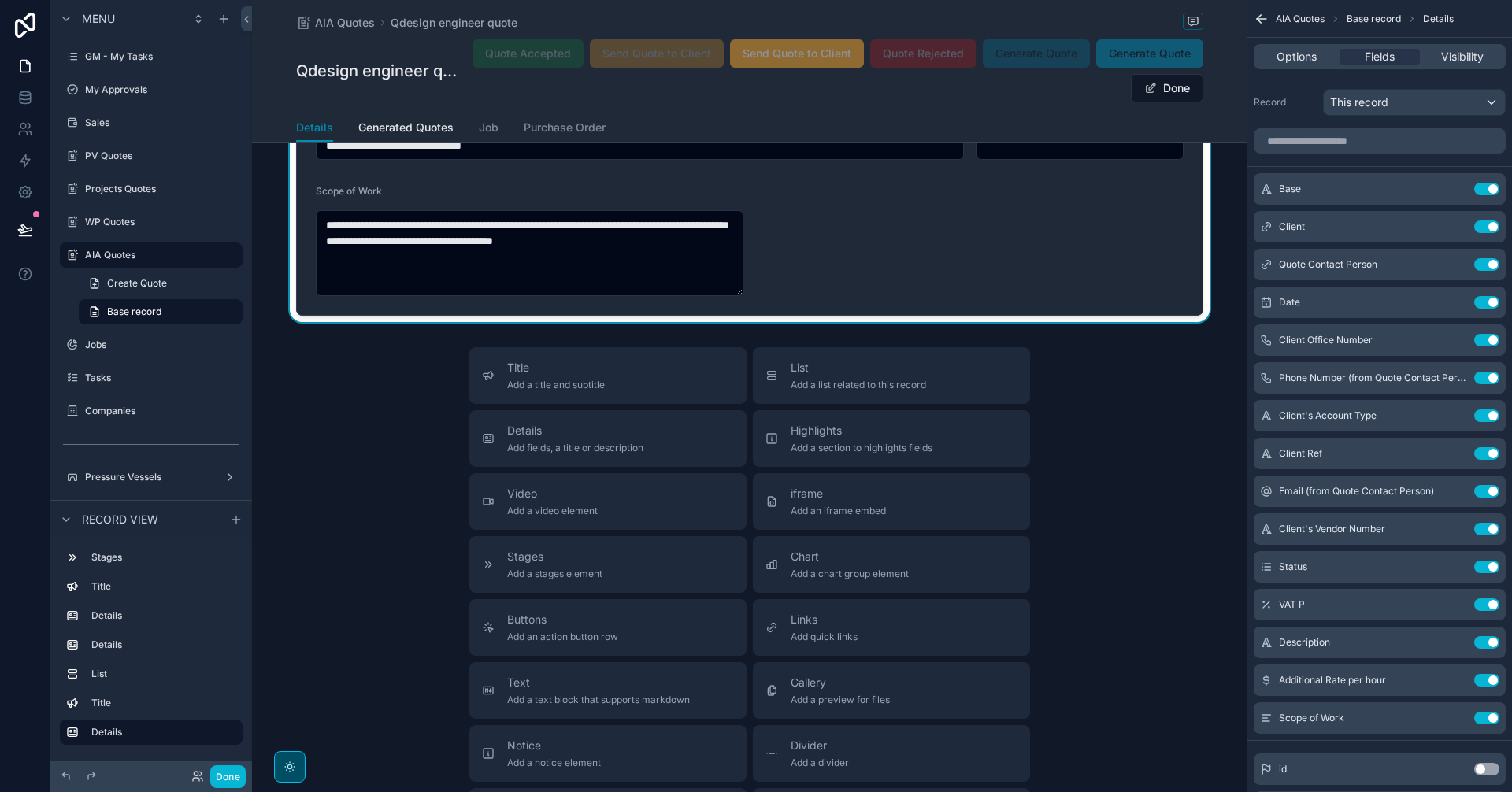
drag, startPoint x: 737, startPoint y: 279, endPoint x: 739, endPoint y: 289, distance: 10.2
click at [739, 289] on textarea "**********" at bounding box center [530, 253] width 428 height 86
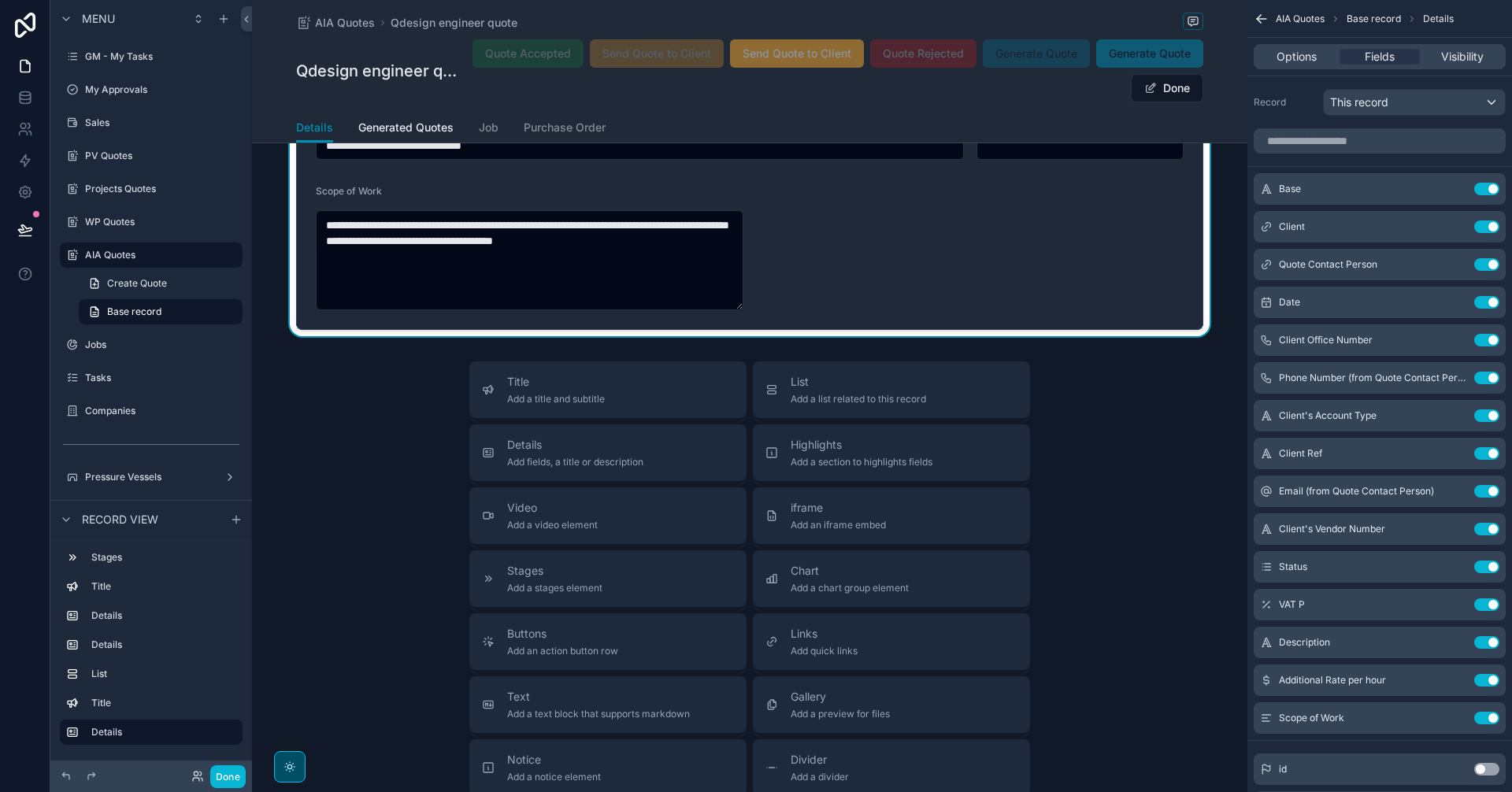
drag, startPoint x: 737, startPoint y: 294, endPoint x: 742, endPoint y: 308, distance: 14.9
click at [742, 308] on form "**********" at bounding box center [750, 88] width 906 height 481
click at [1192, 94] on button "Done" at bounding box center [1166, 87] width 72 height 28
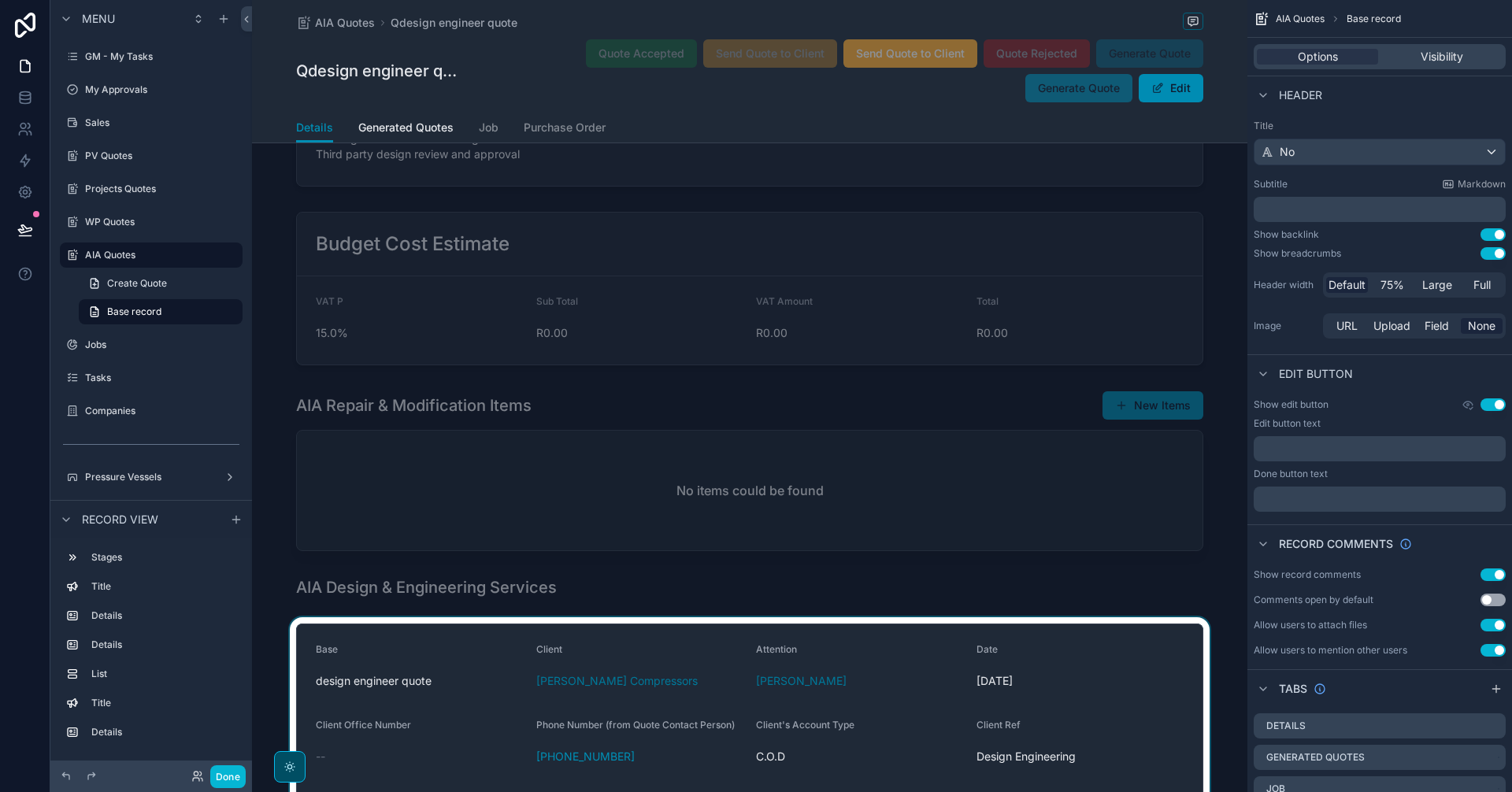
scroll to position [389, 0]
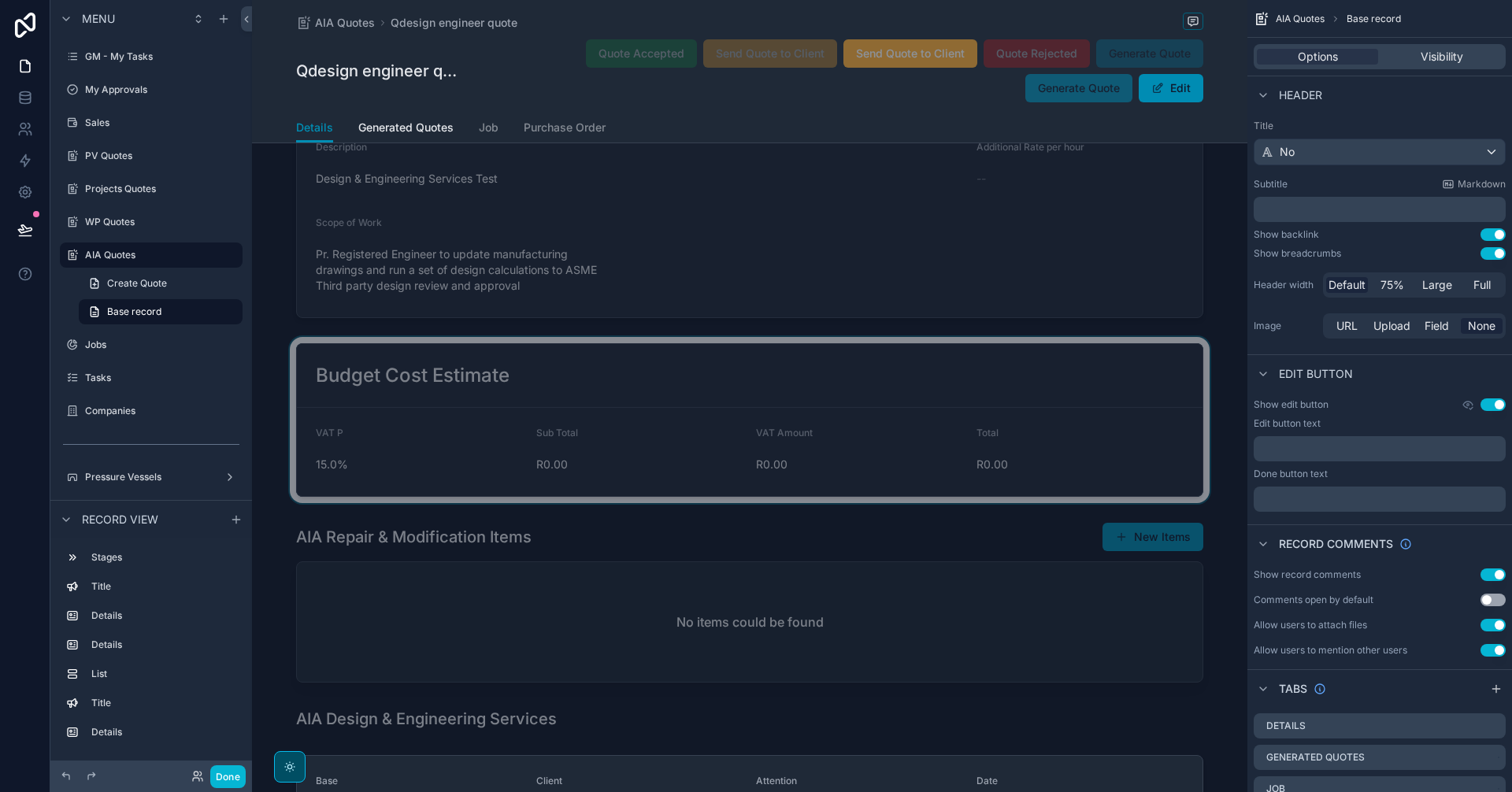
click at [962, 464] on div "scrollable content" at bounding box center [750, 420] width 995 height 166
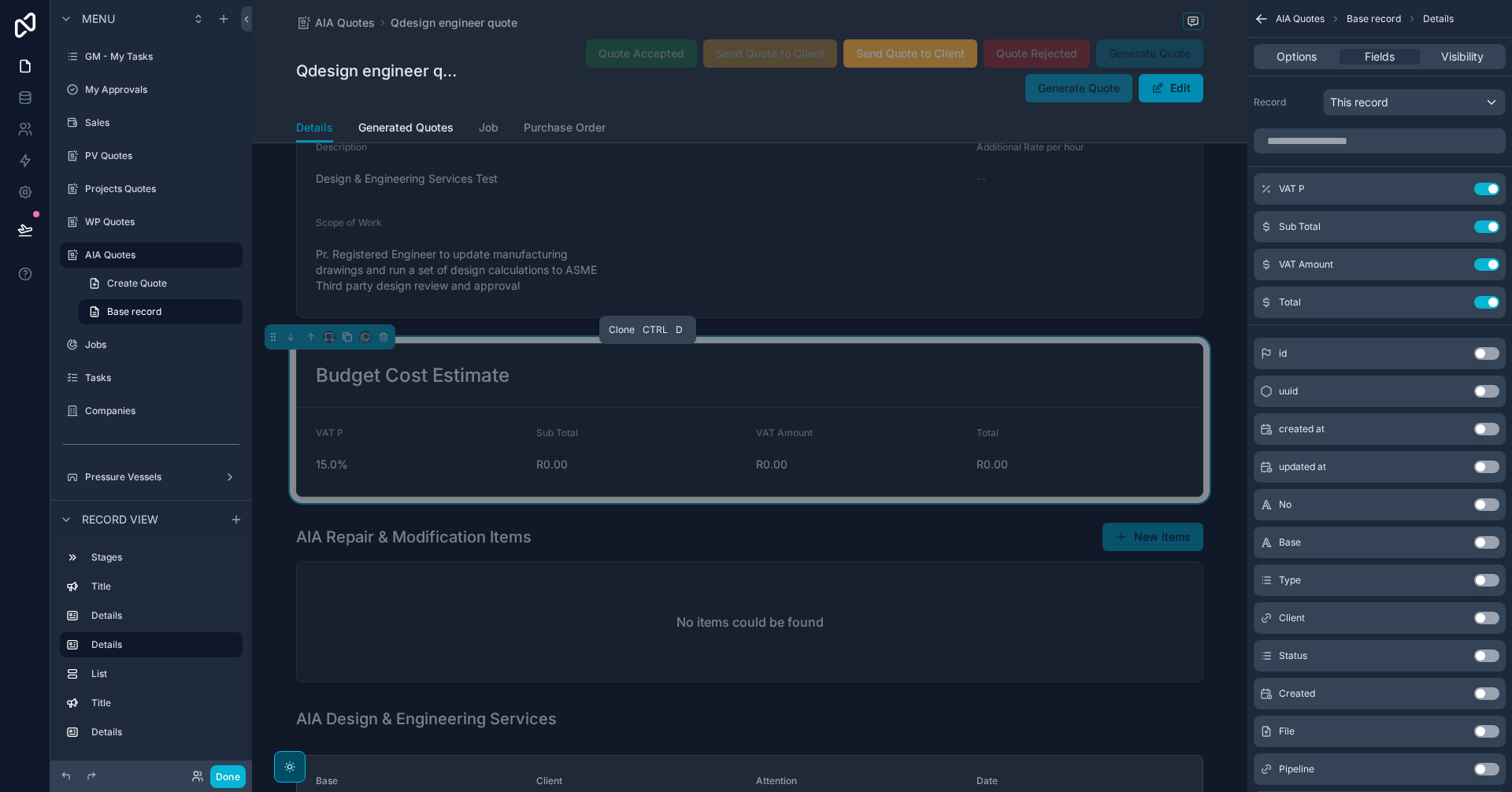
click at [349, 343] on icon "scrollable content" at bounding box center [347, 337] width 11 height 11
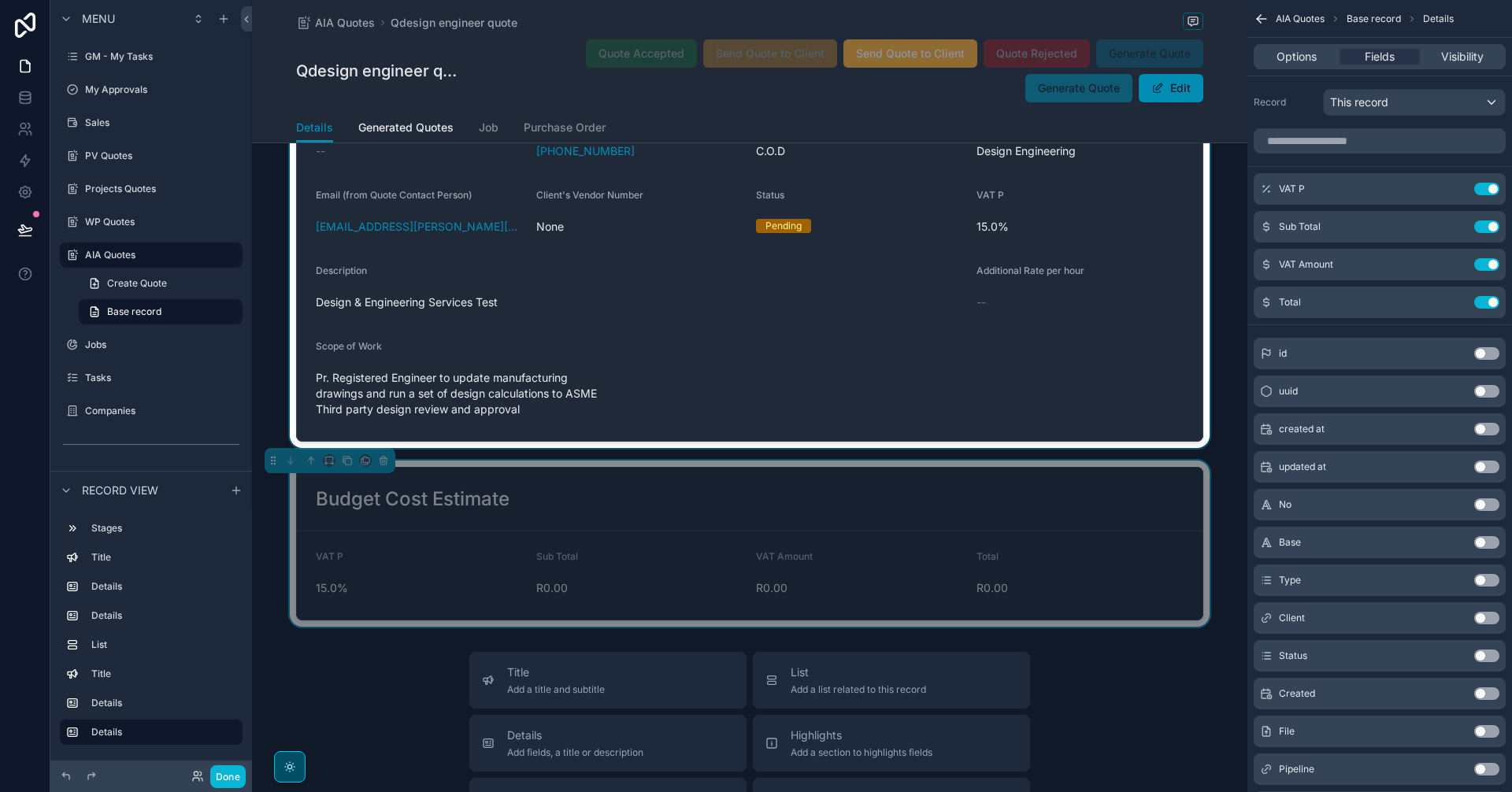
scroll to position [1031, 0]
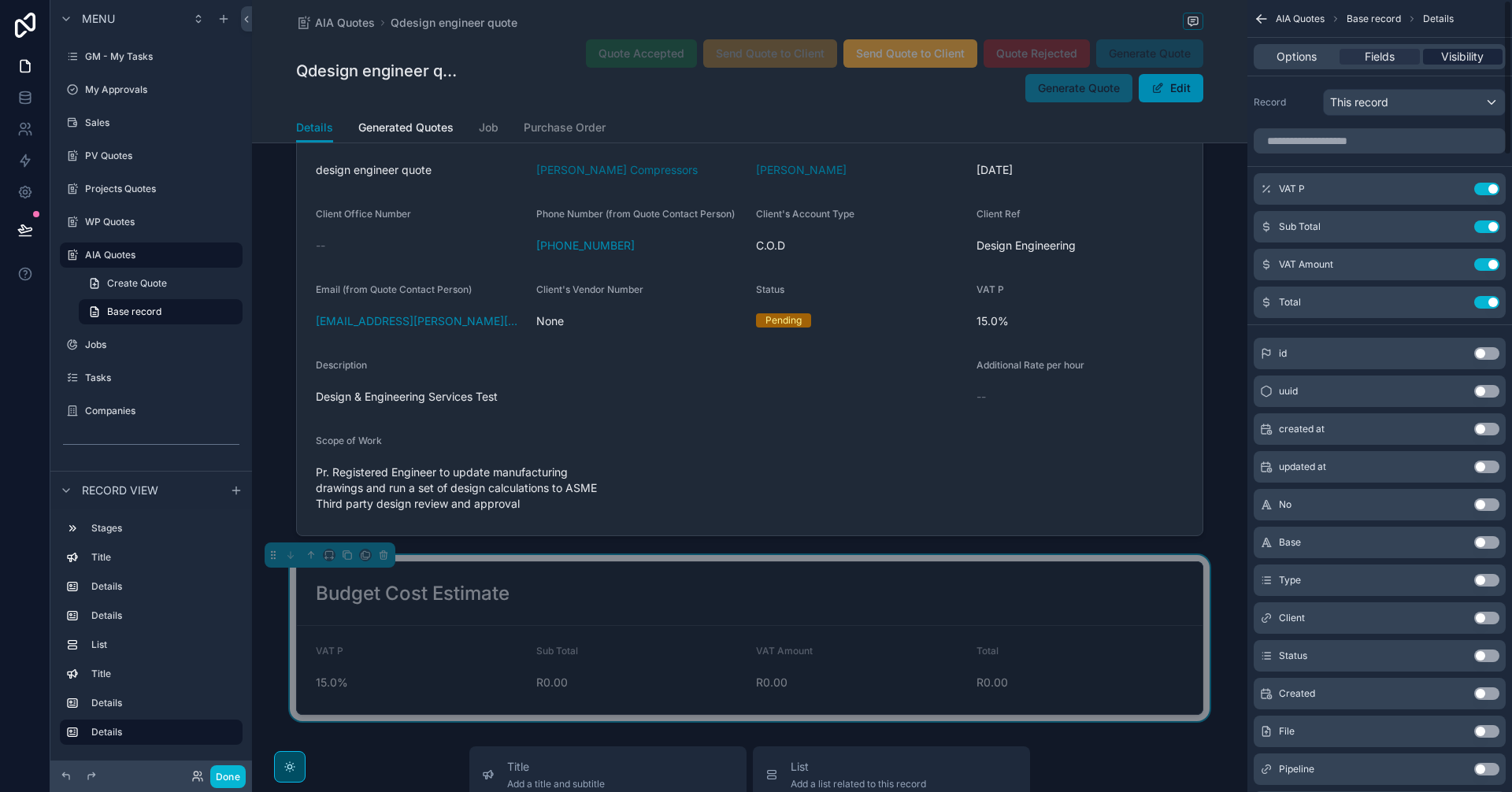
click at [1458, 51] on span "Visibility" at bounding box center [1463, 57] width 42 height 16
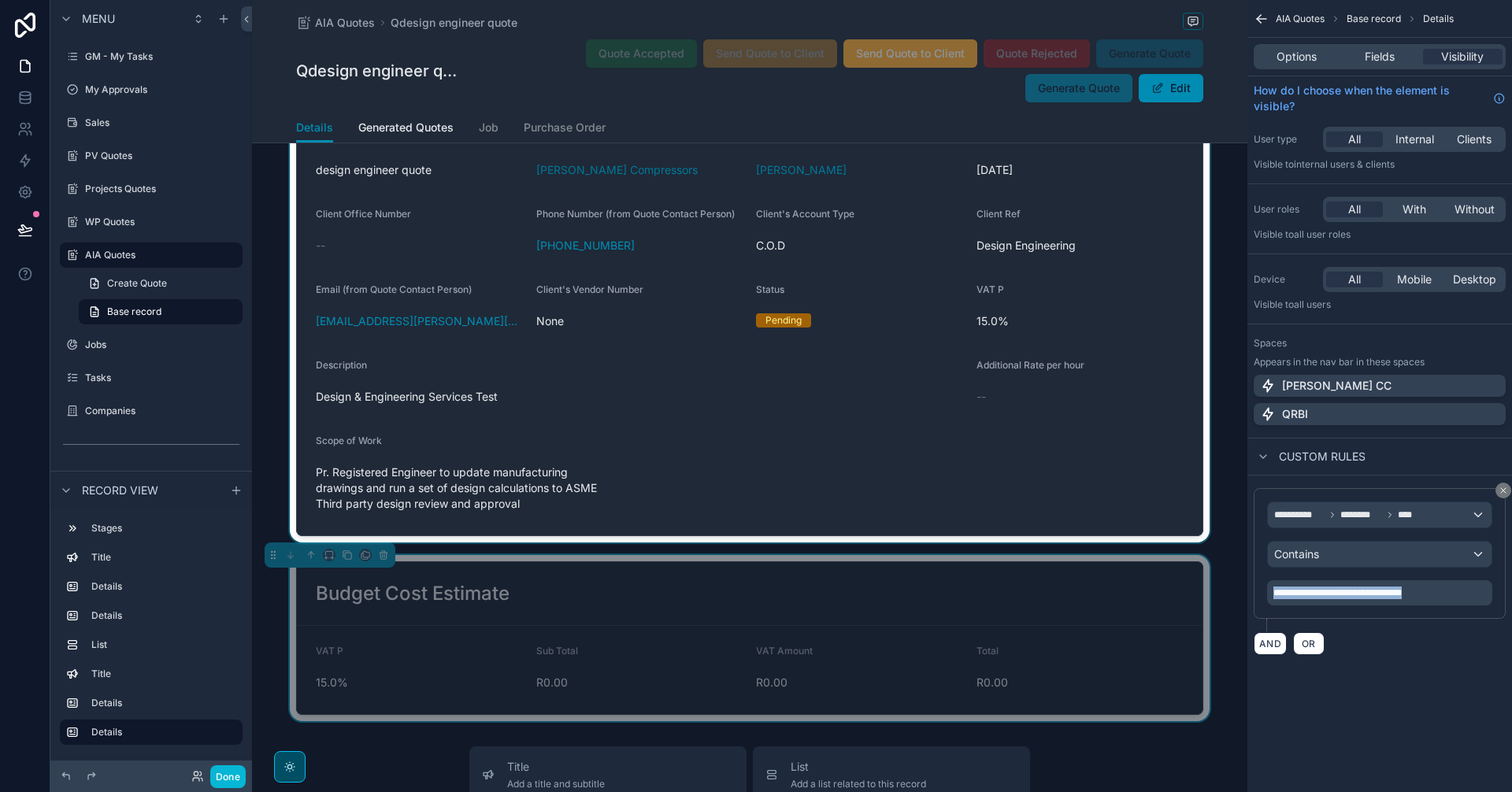
drag, startPoint x: 1443, startPoint y: 593, endPoint x: 1154, endPoint y: 565, distance: 290.4
click at [1154, 565] on div "[PERSON_NAME] CC Alt 1 GM - My Tasks 0 My Approvals Sales PV Quotes Projects Qu…" at bounding box center [882, 396] width 1260 height 792
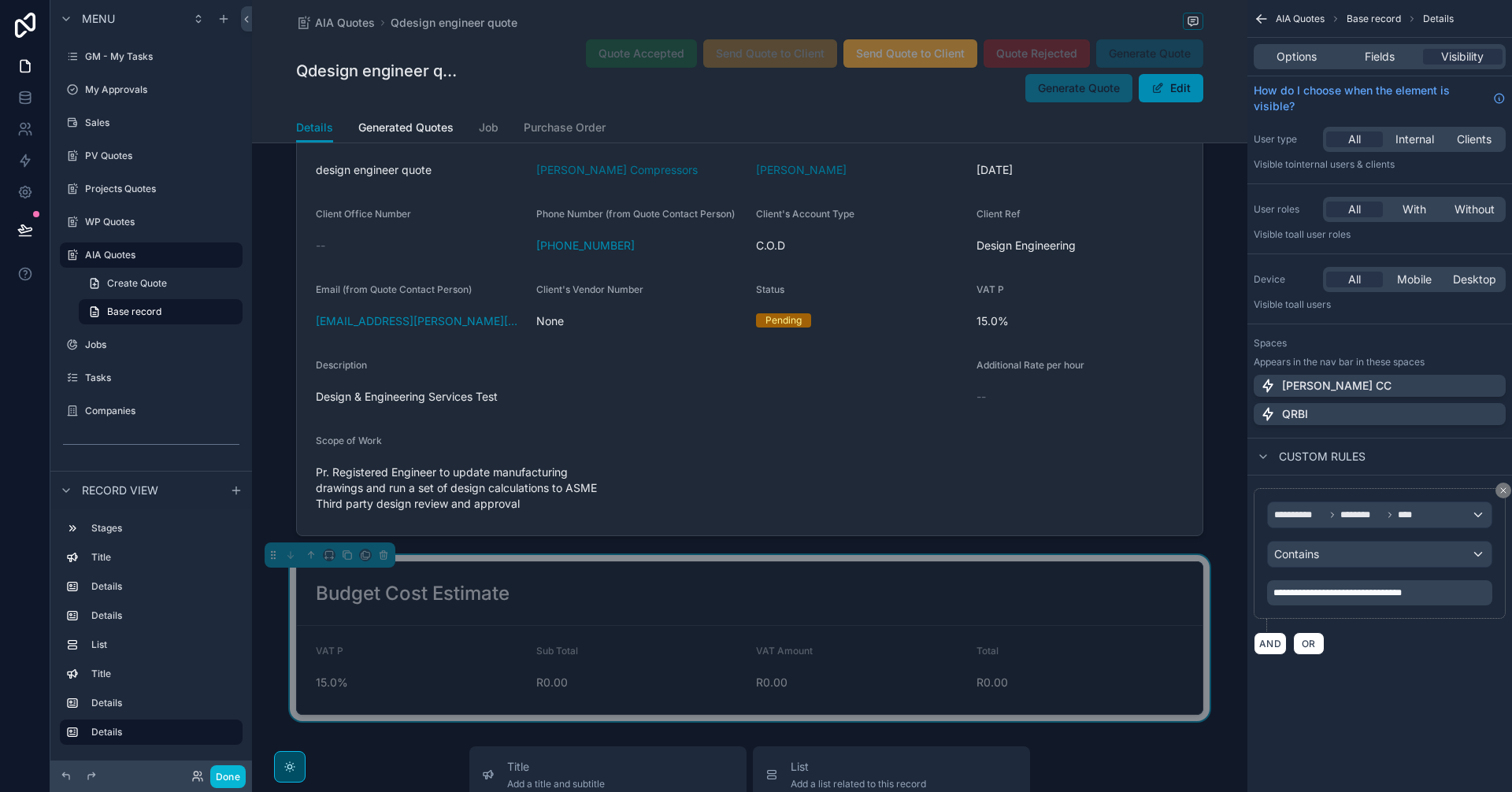
click at [1391, 691] on div "**********" at bounding box center [1380, 346] width 265 height 693
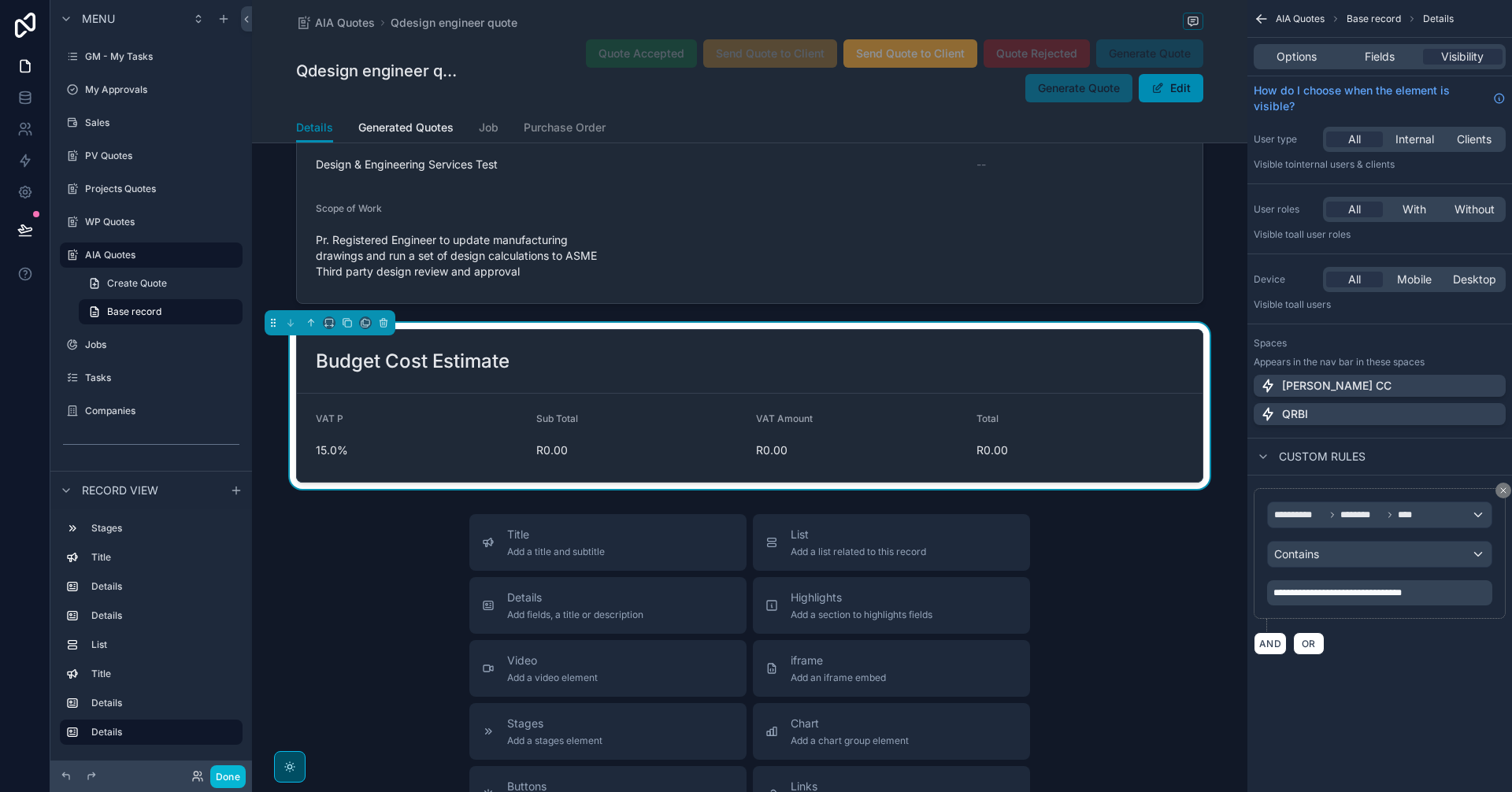
scroll to position [1294, 0]
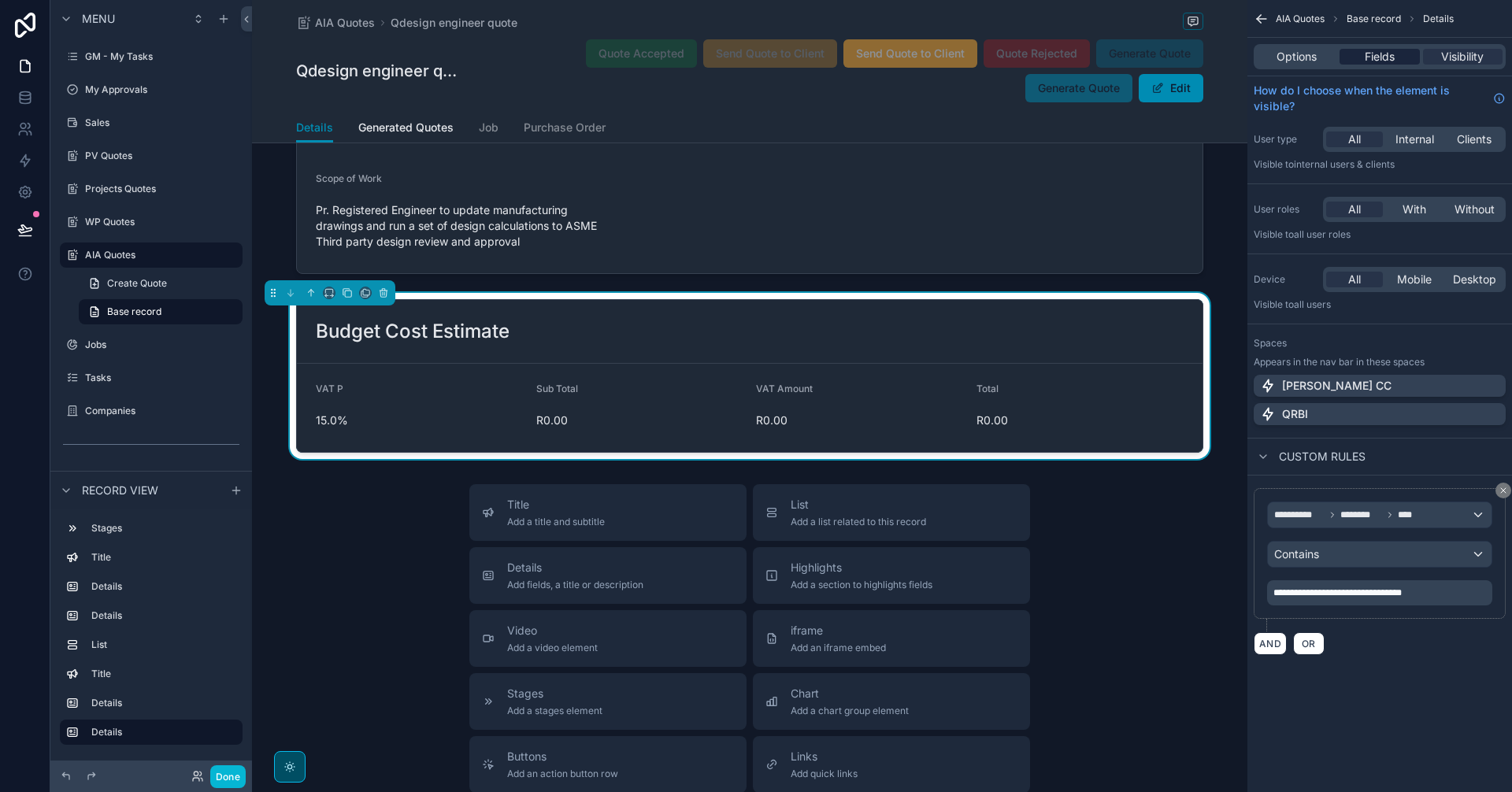
click at [1396, 57] on div "Fields" at bounding box center [1380, 57] width 80 height 16
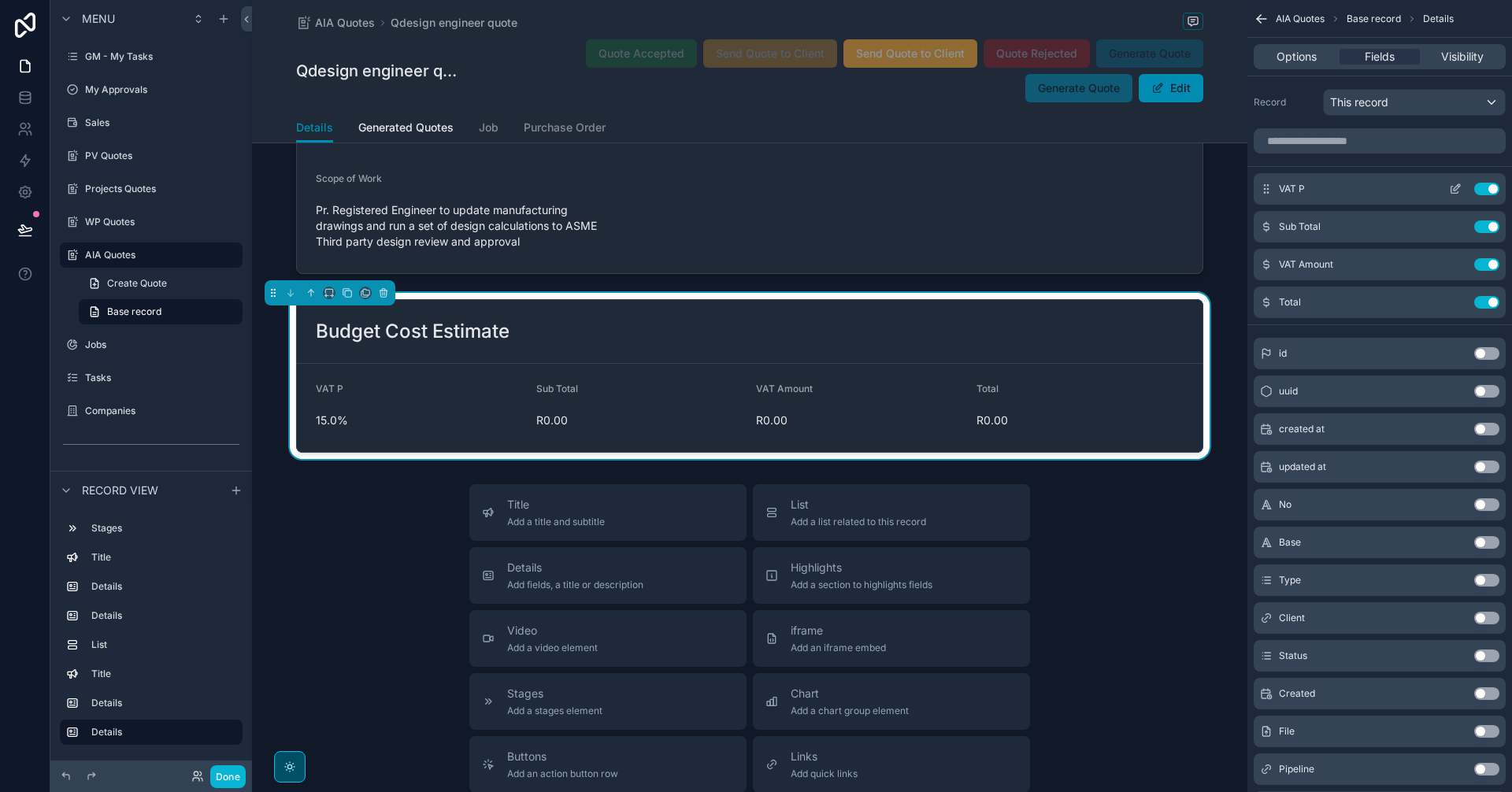
click at [1487, 187] on button "Use setting" at bounding box center [1487, 188] width 25 height 13
click at [1489, 226] on button "Use setting" at bounding box center [1487, 227] width 25 height 13
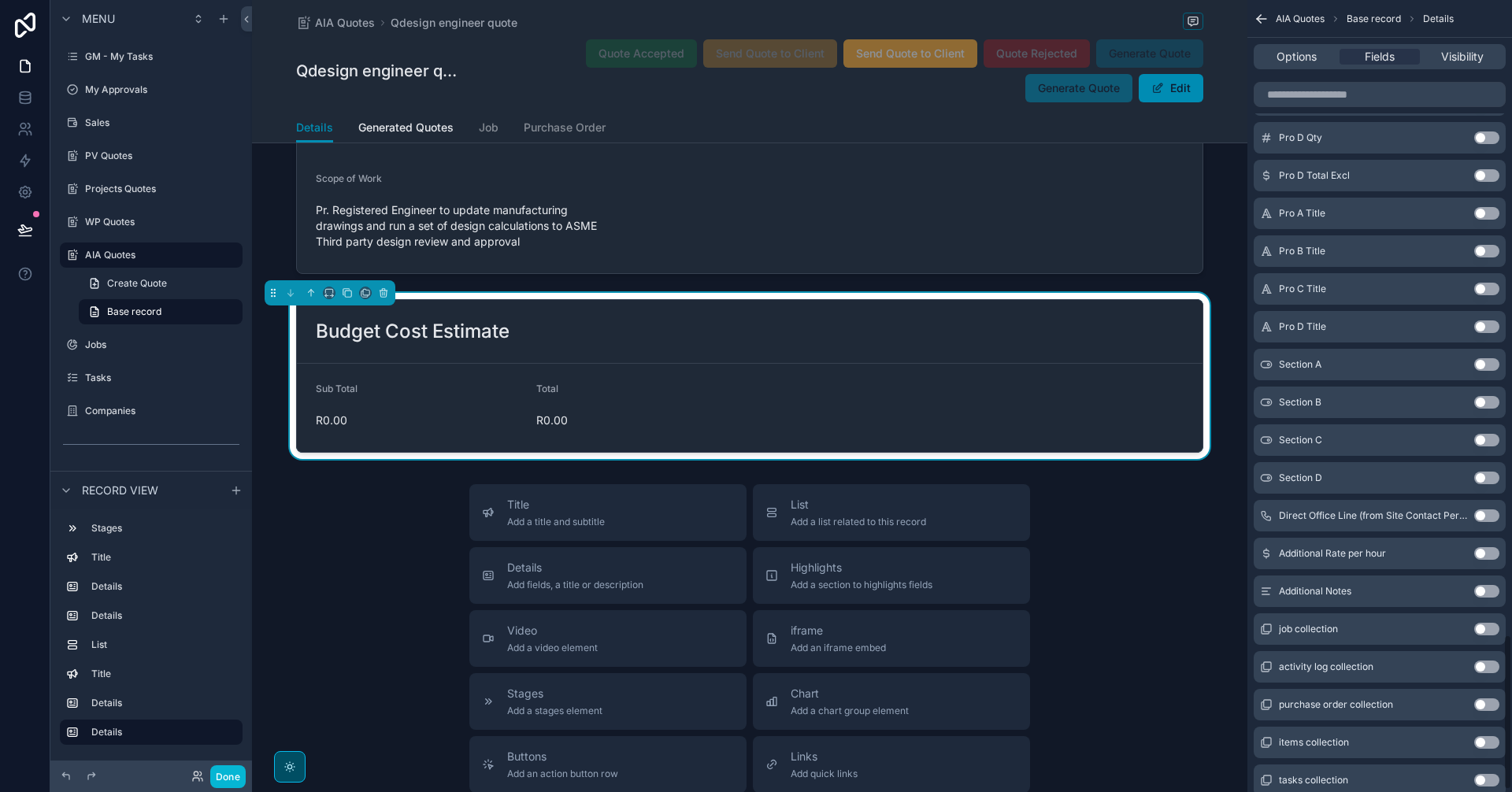
scroll to position [3249, 0]
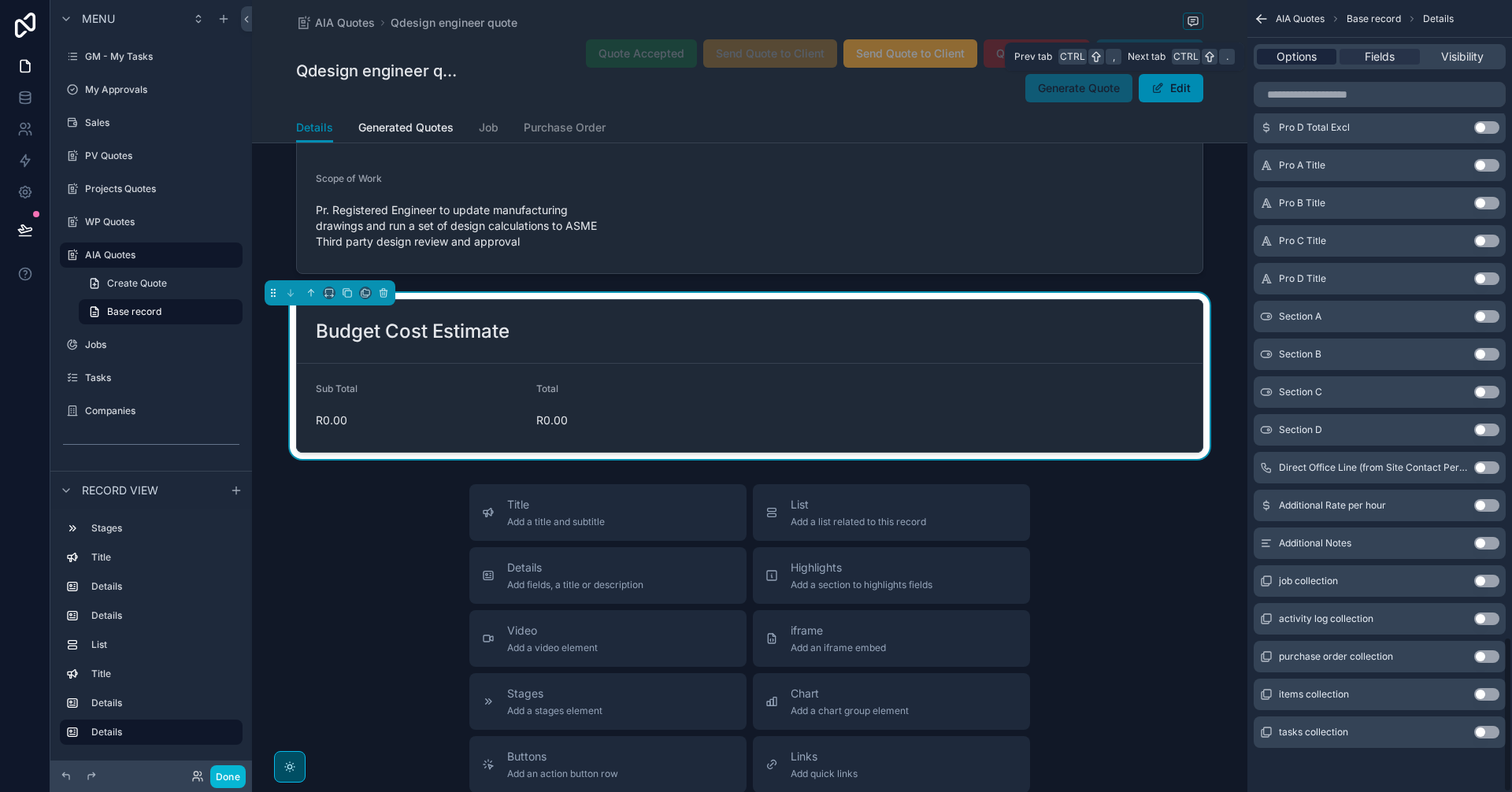
click at [1309, 62] on span "Options" at bounding box center [1296, 57] width 40 height 16
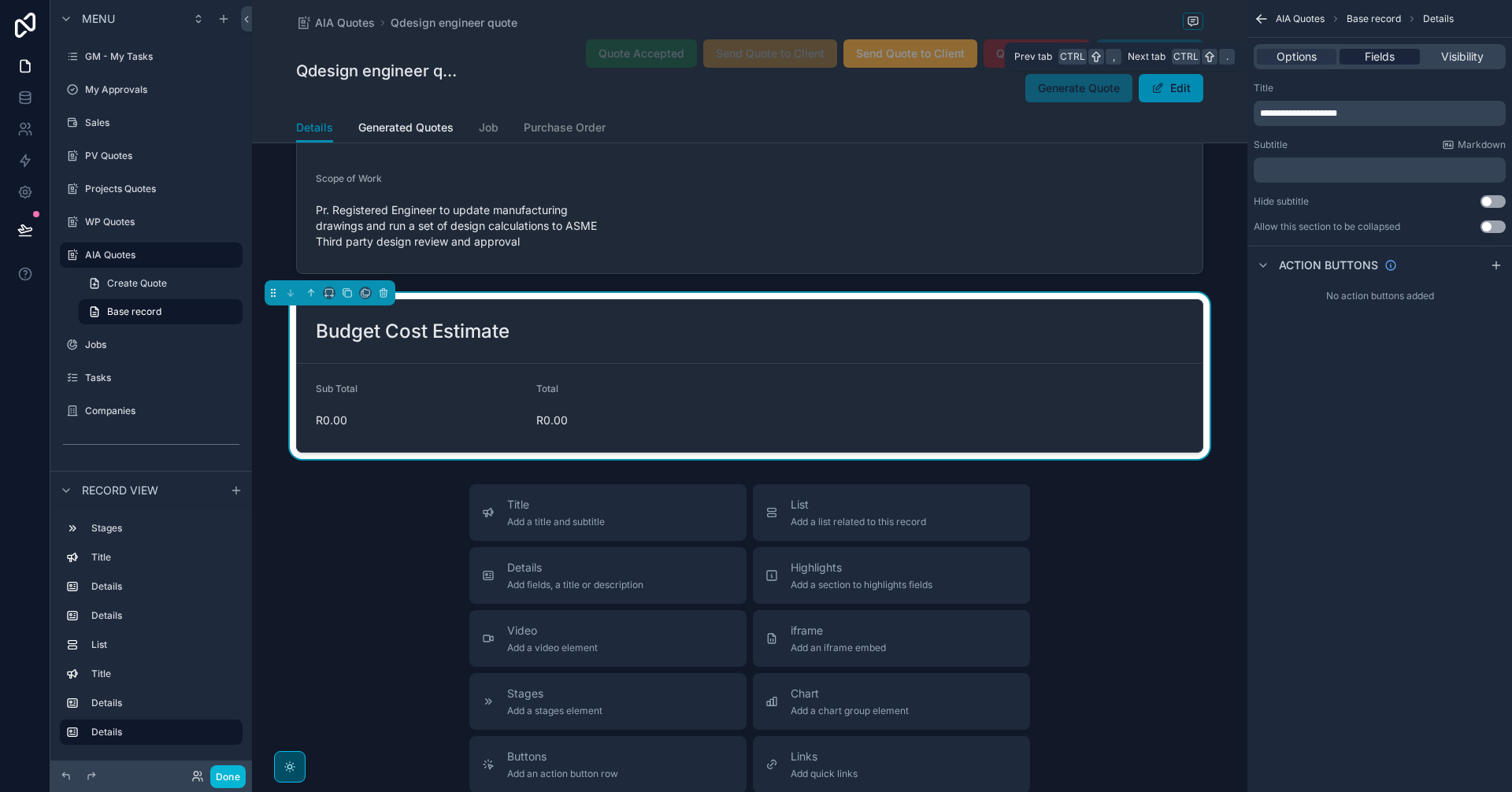
click at [1400, 49] on div "Fields" at bounding box center [1380, 57] width 80 height 16
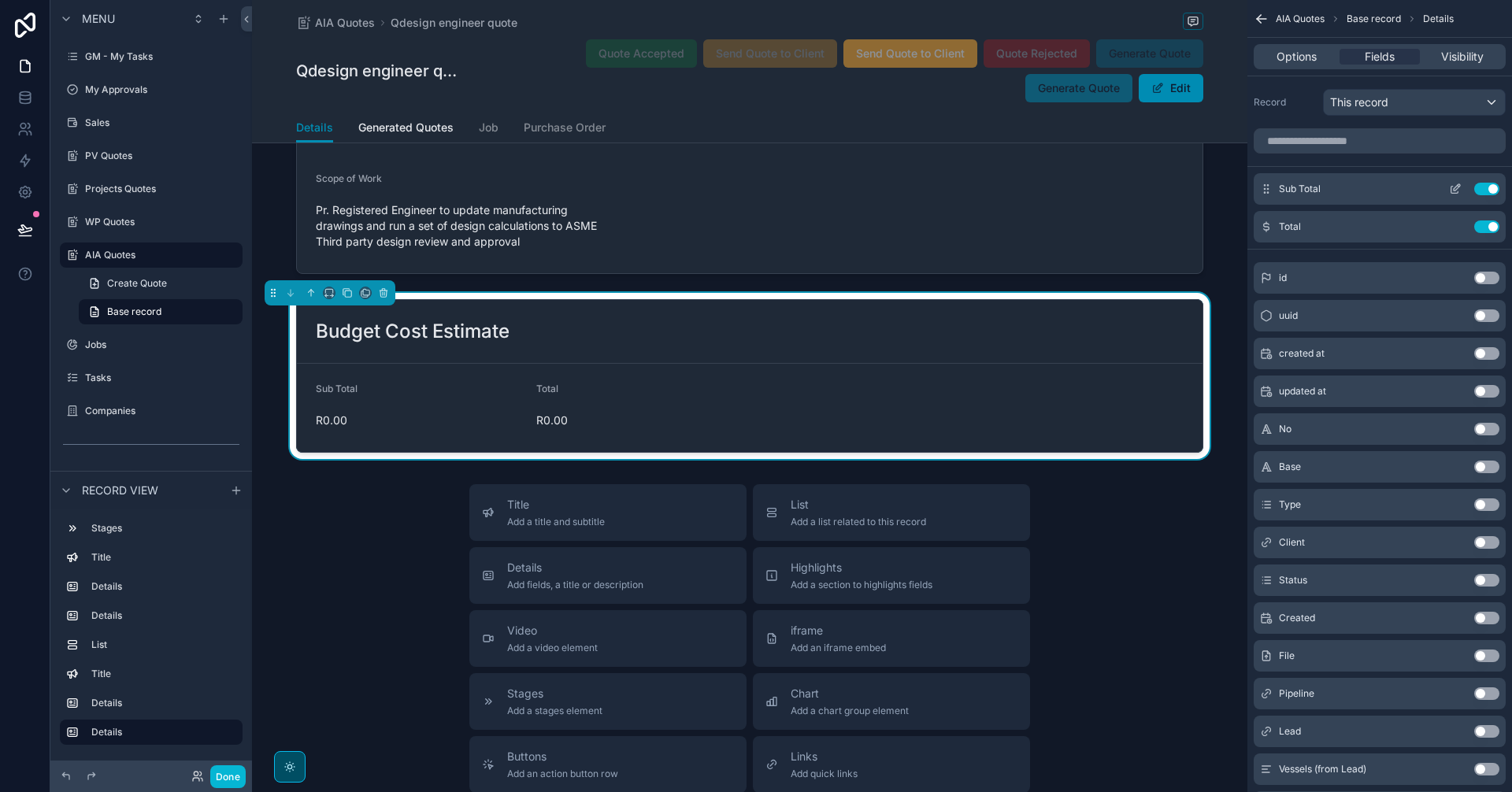
click at [1459, 188] on icon "scrollable content" at bounding box center [1455, 188] width 13 height 13
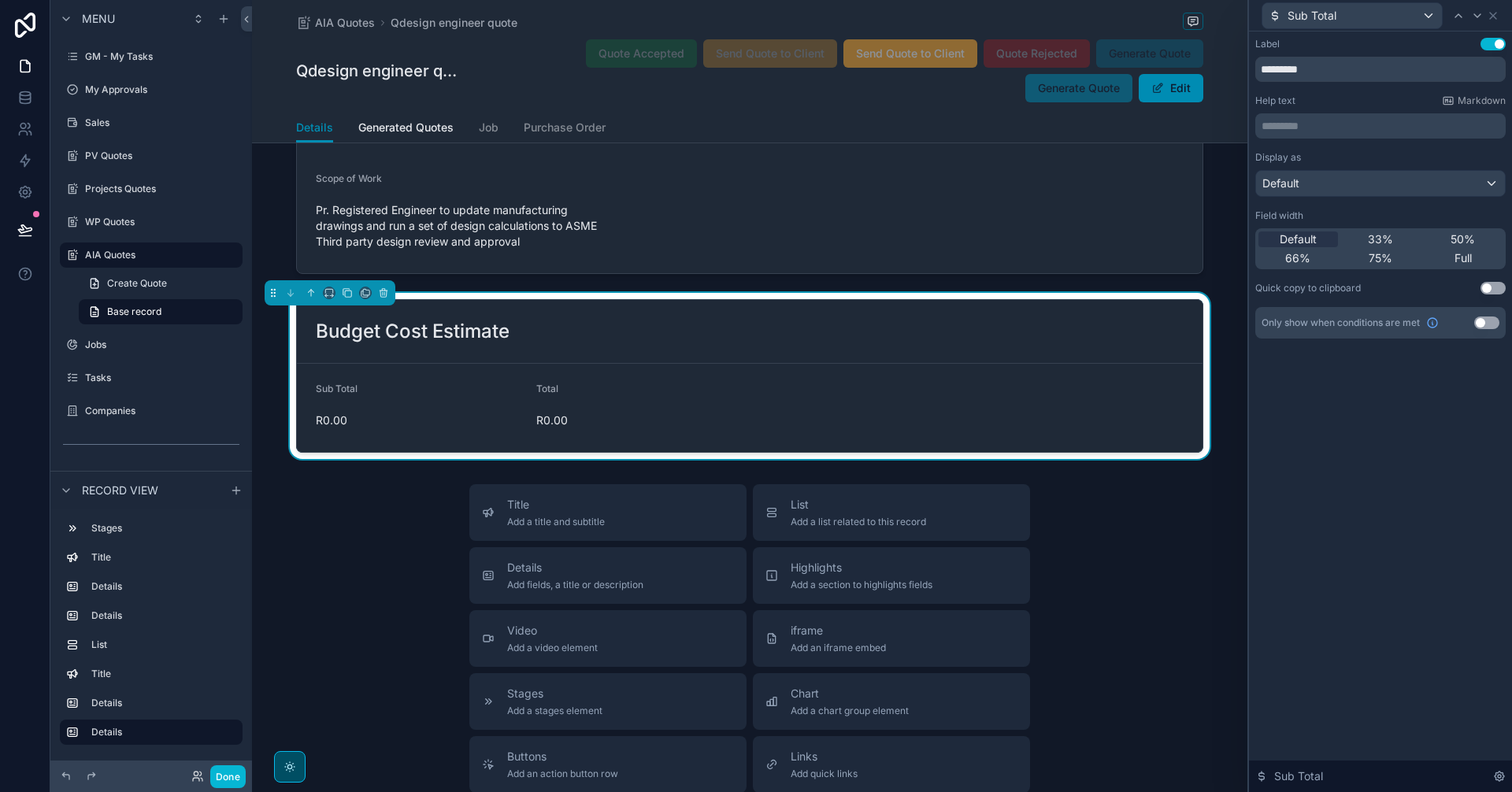
click at [1451, 230] on div "Default 33% 50% 66% 75% Full" at bounding box center [1380, 249] width 250 height 41
click at [1456, 241] on span "50%" at bounding box center [1463, 239] width 25 height 16
click at [1480, 14] on icon at bounding box center [1476, 16] width 6 height 3
click at [1472, 237] on span "50%" at bounding box center [1463, 239] width 25 height 16
click at [1496, 16] on icon at bounding box center [1492, 15] width 13 height 13
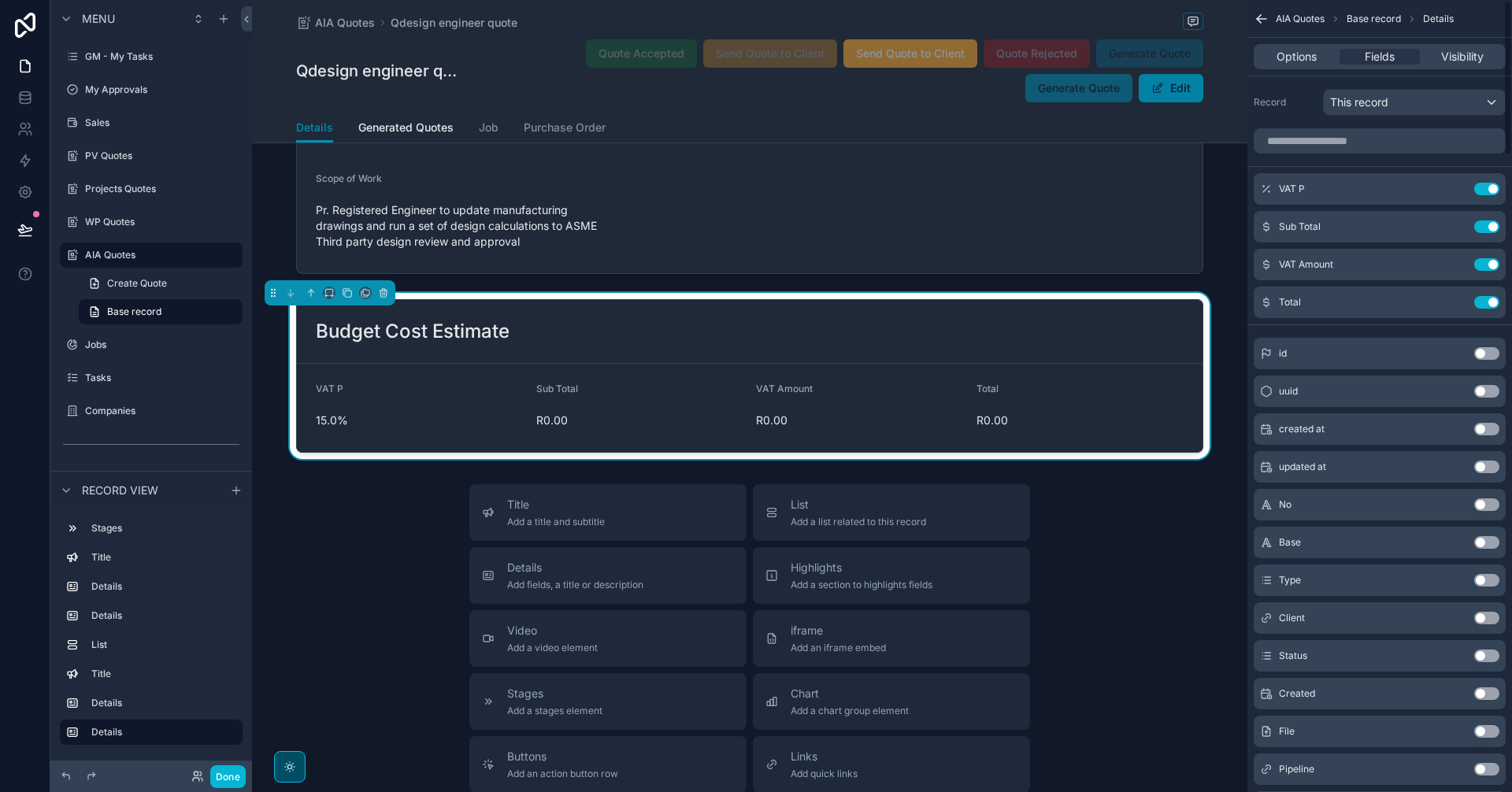
click at [1159, 95] on button "Edit" at bounding box center [1171, 87] width 65 height 28
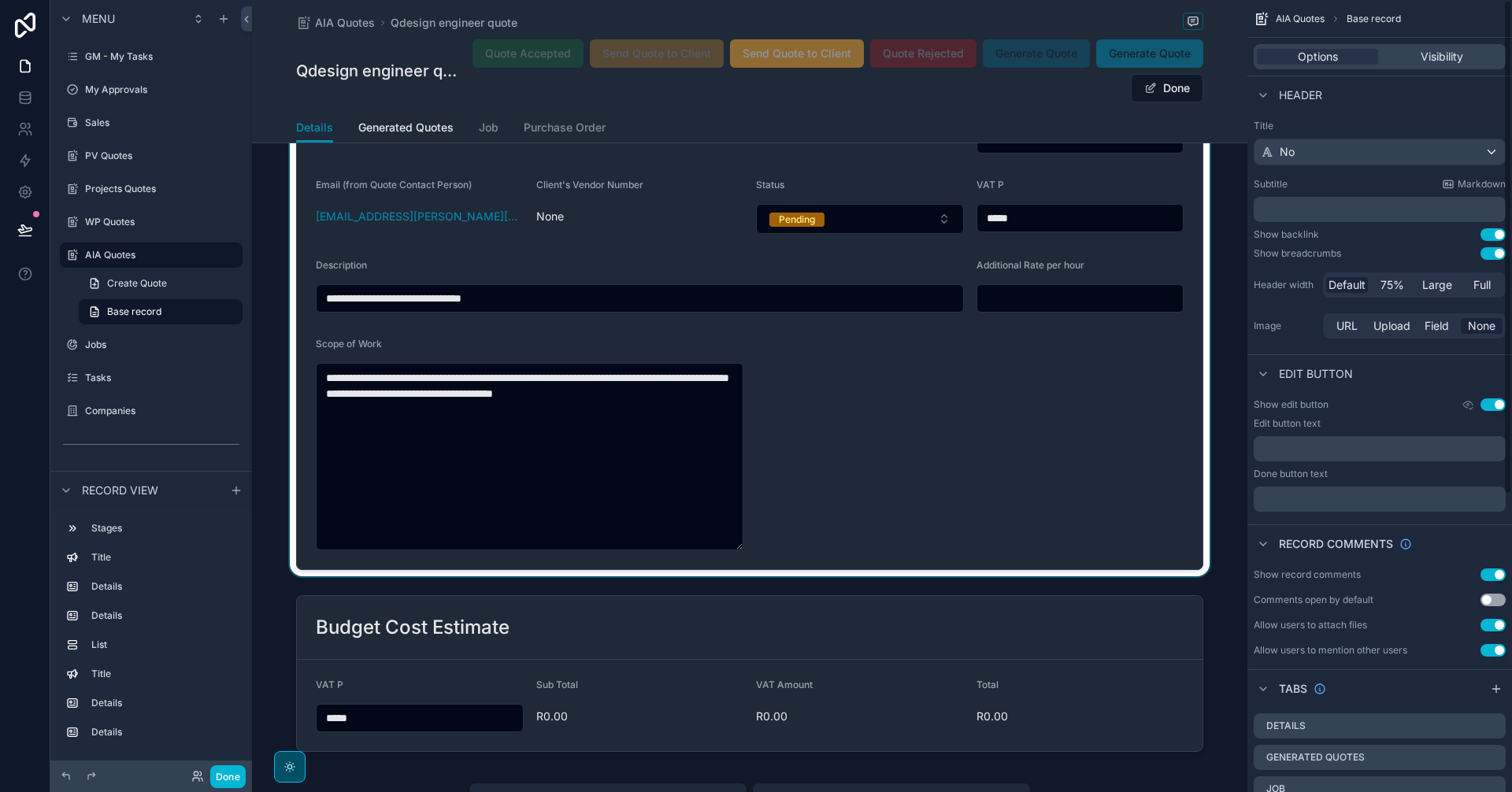
scroll to position [1432, 0]
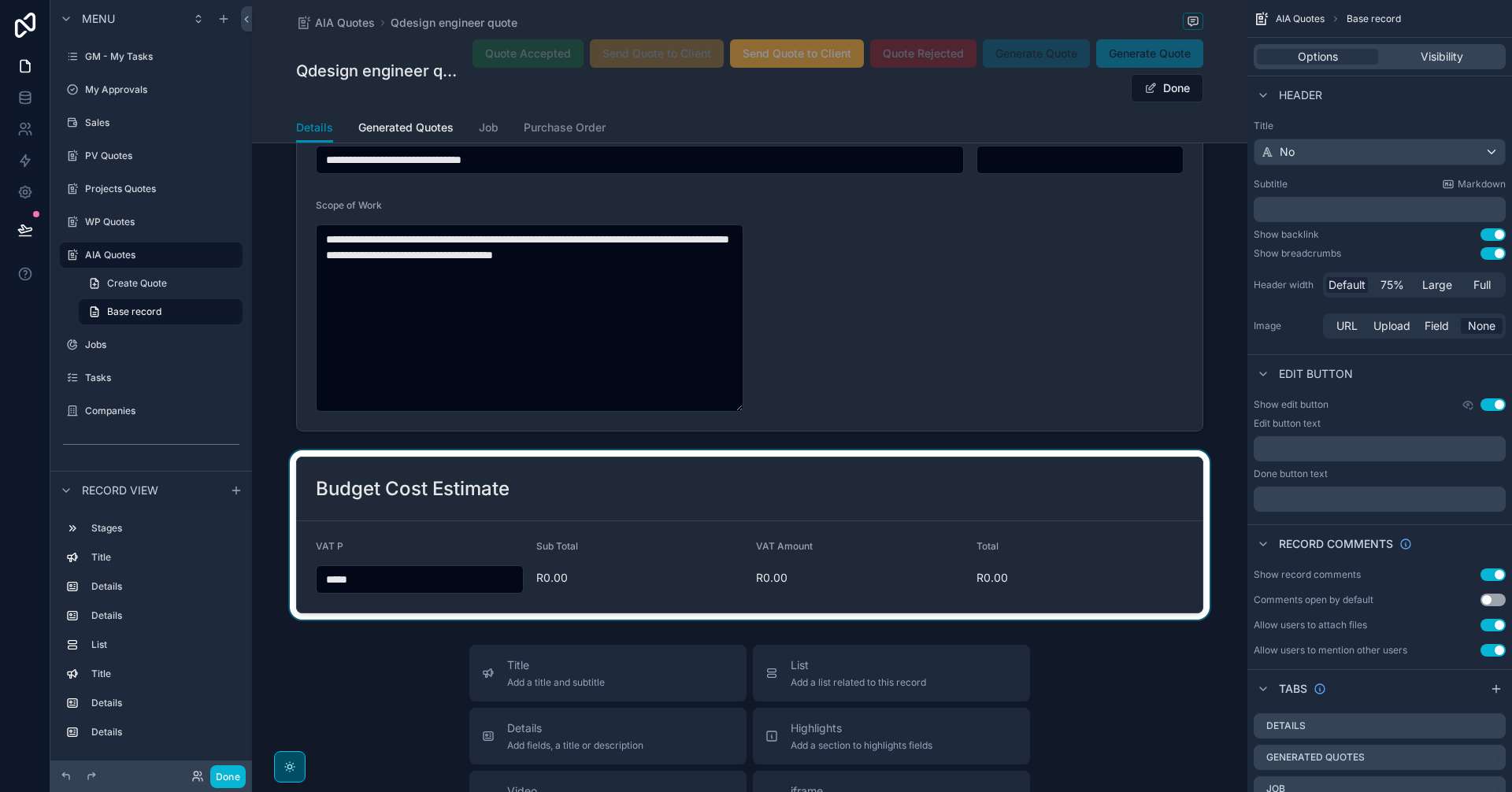
click at [369, 578] on div "scrollable content" at bounding box center [750, 535] width 995 height 169
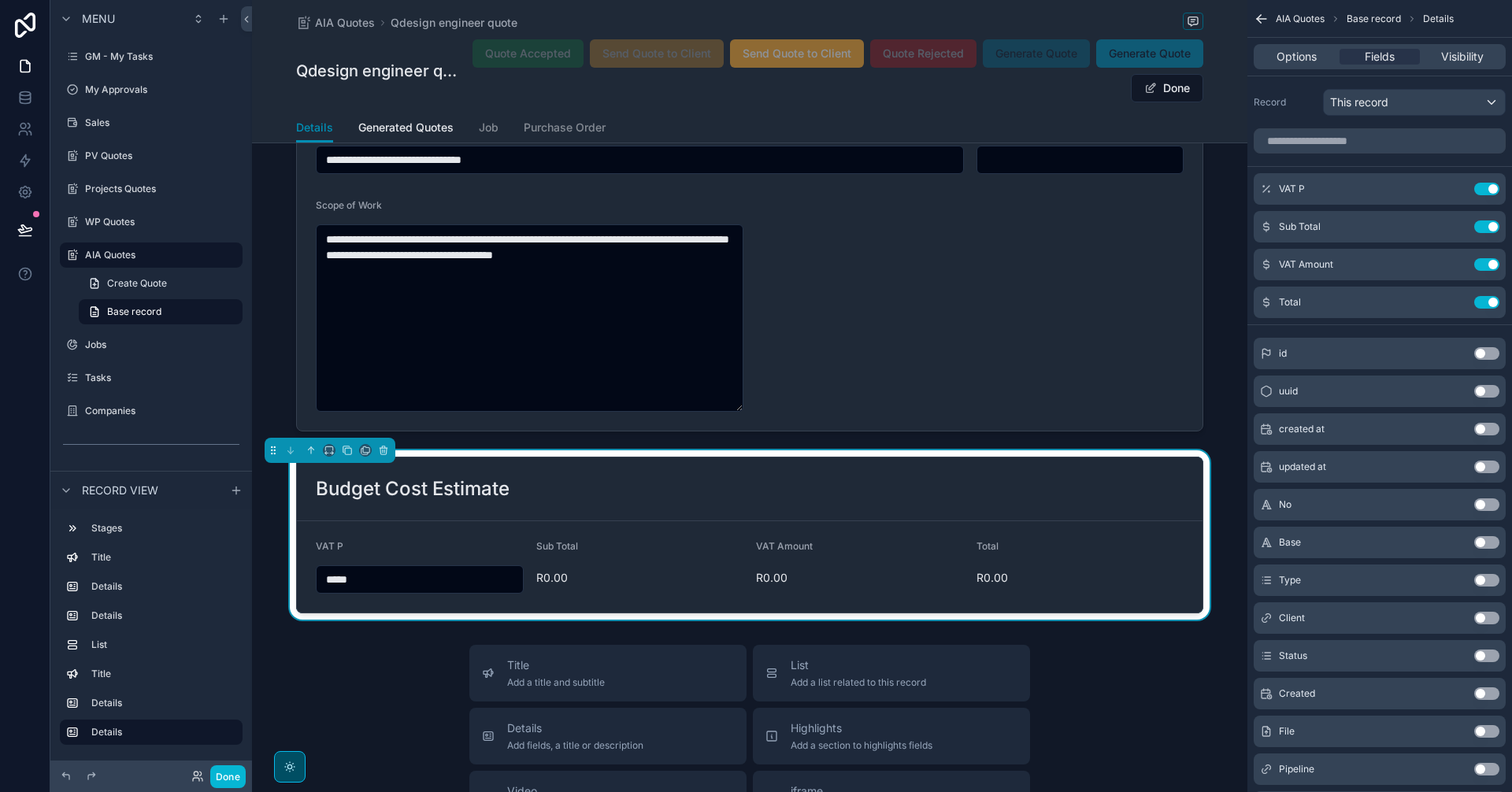
click at [340, 577] on input "*****" at bounding box center [419, 580] width 206 height 22
type input "****"
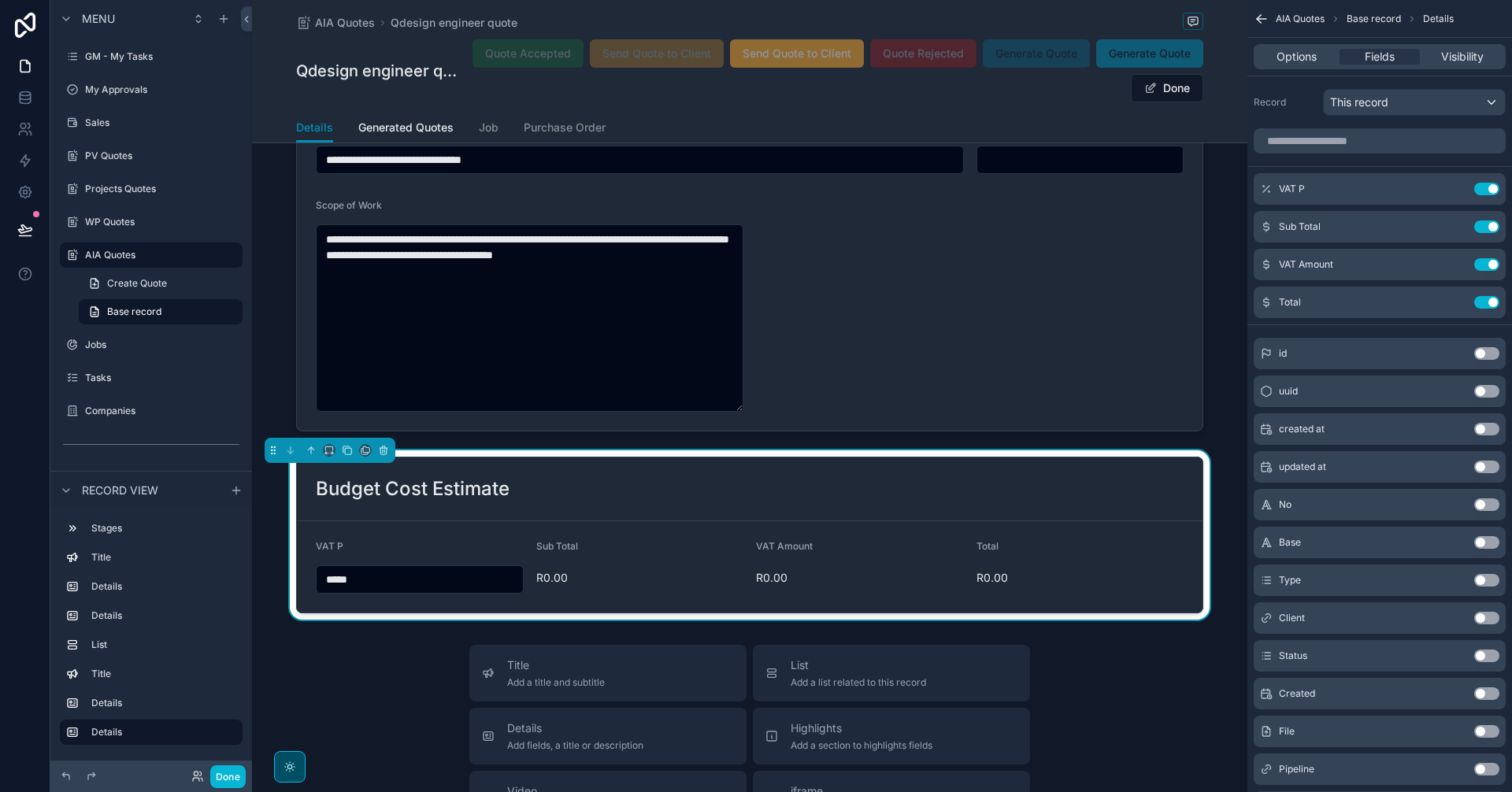
type input "****"
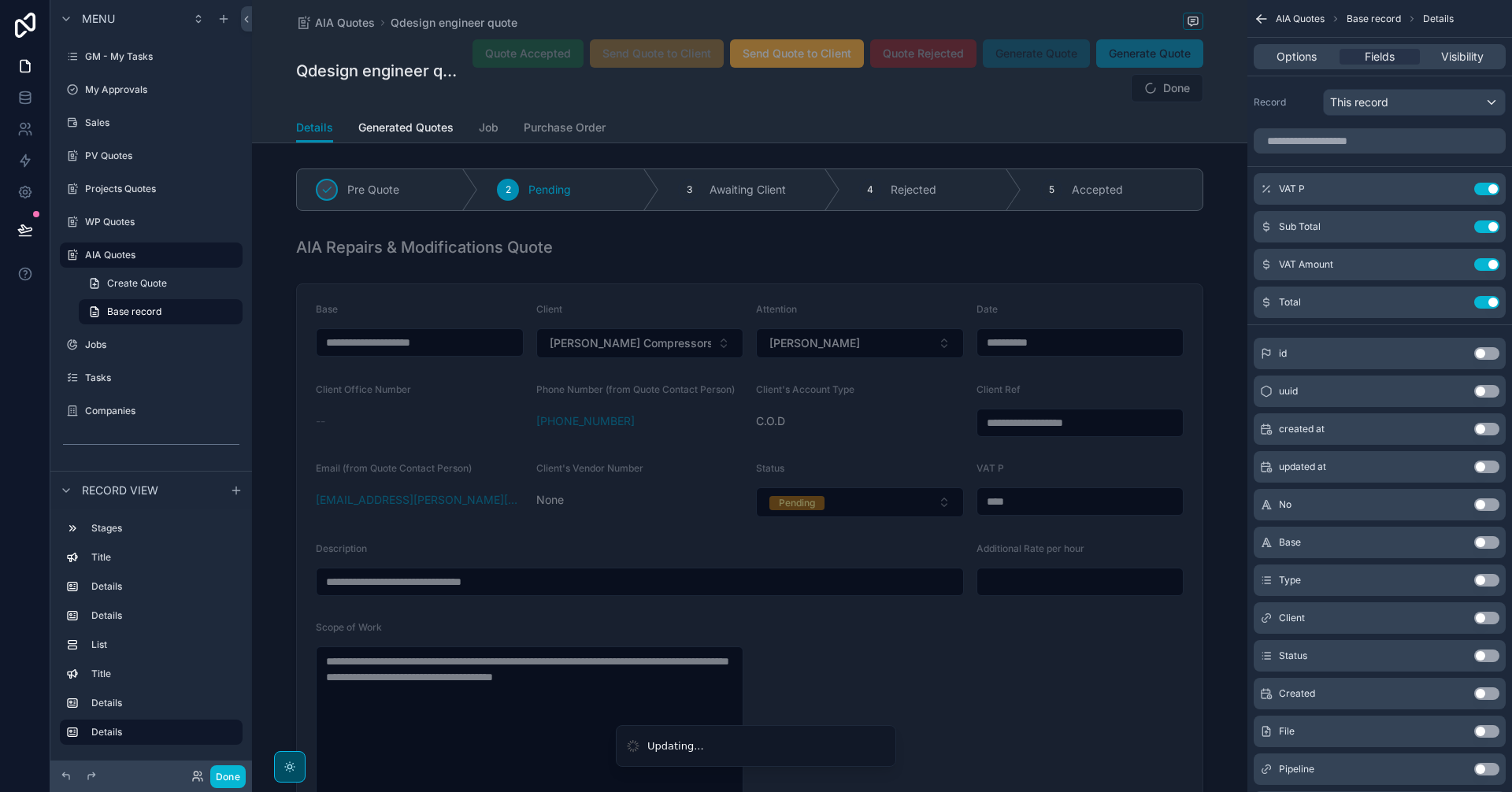
scroll to position [1432, 0]
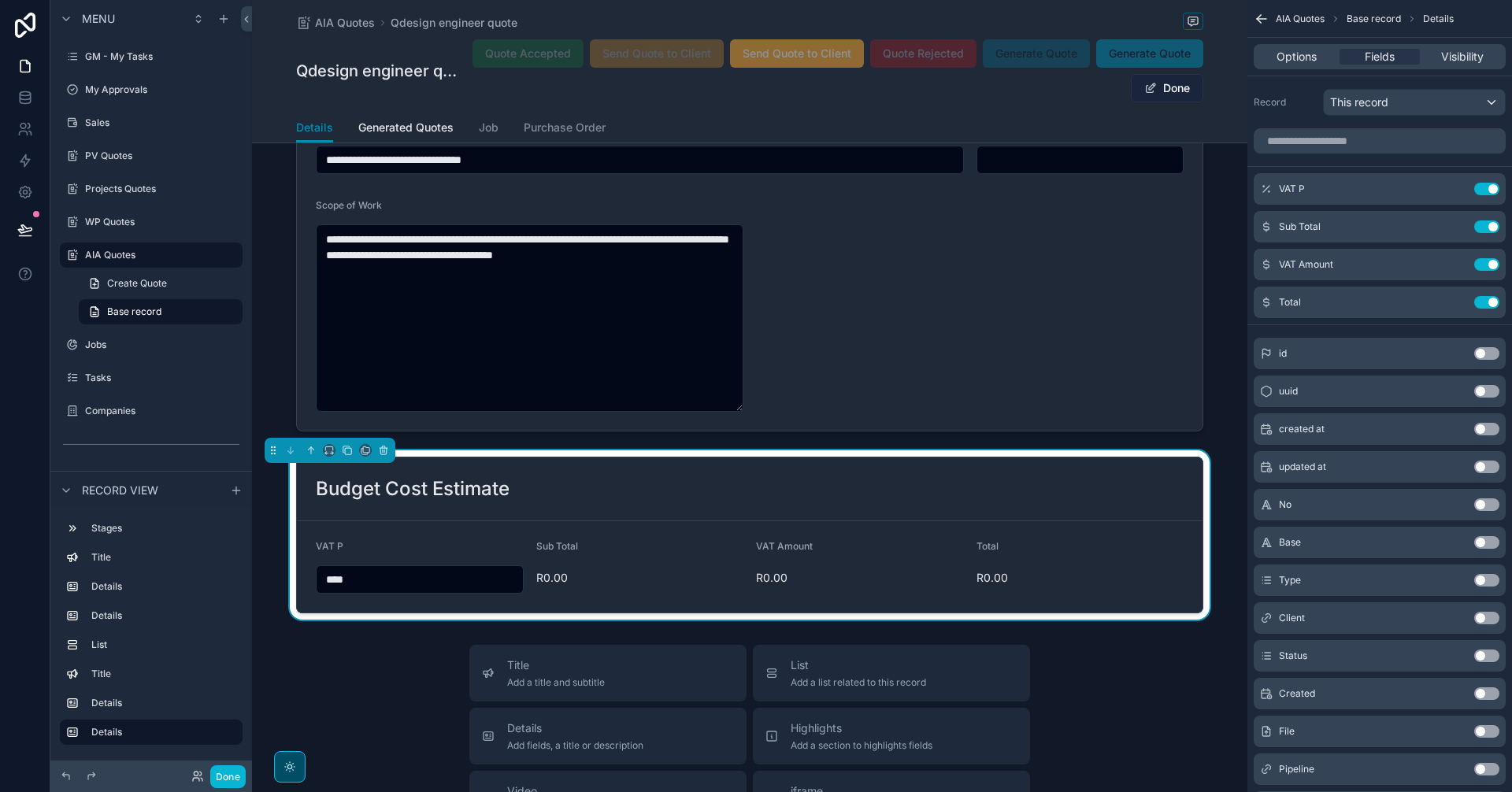
click at [1182, 91] on button "Done" at bounding box center [1166, 87] width 72 height 28
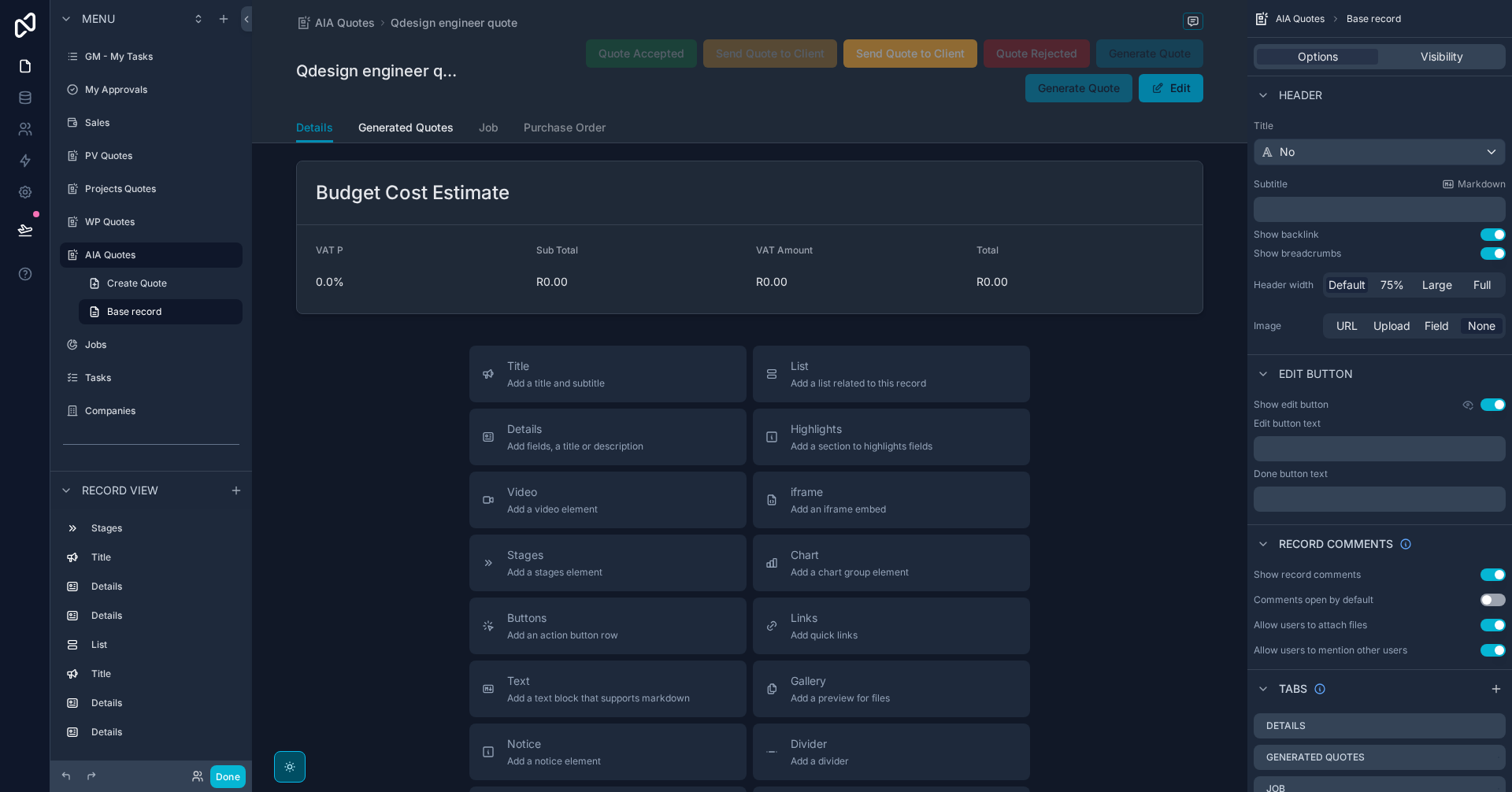
scroll to position [1294, 0]
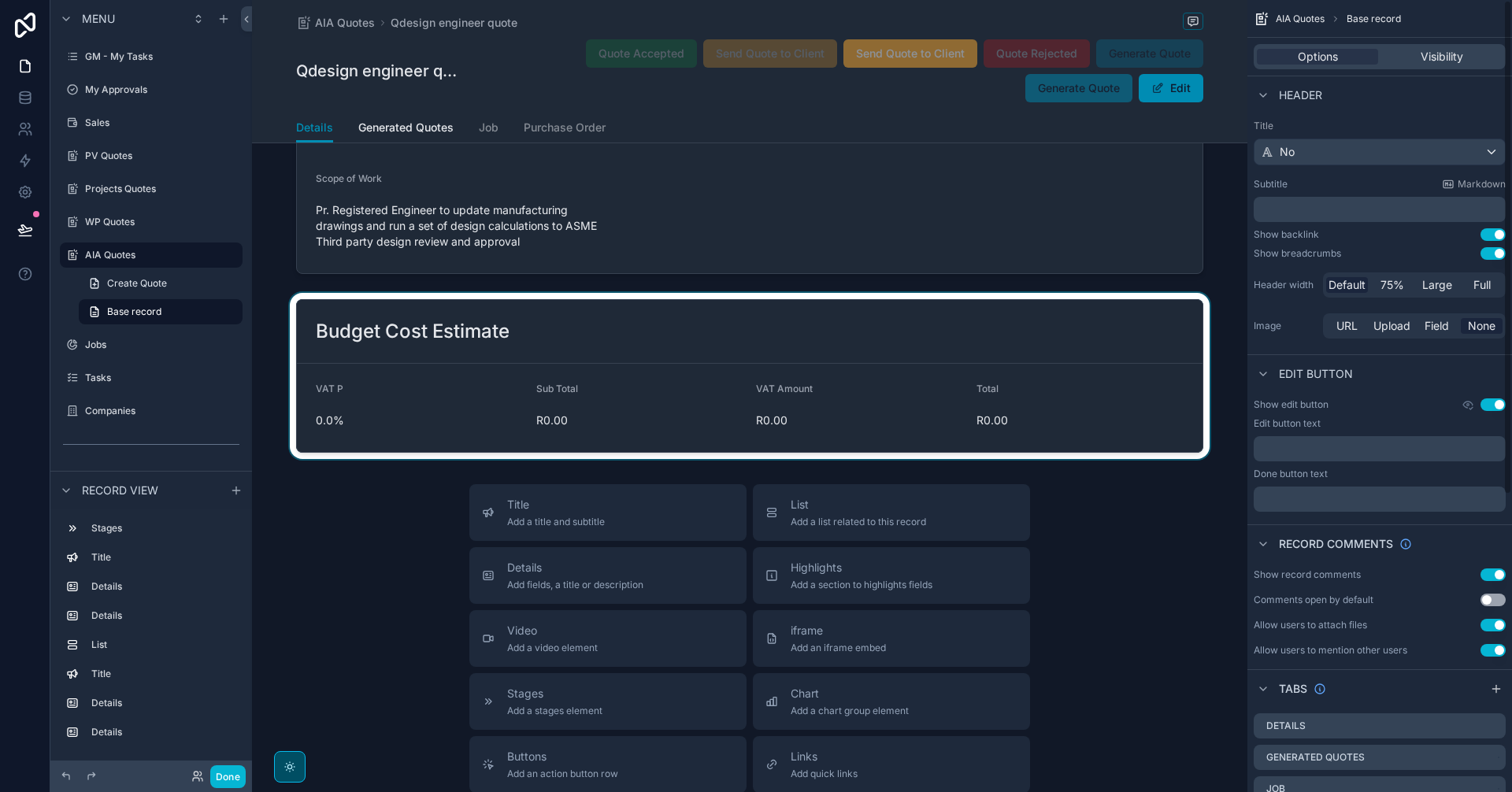
click at [718, 347] on div "scrollable content" at bounding box center [750, 376] width 995 height 166
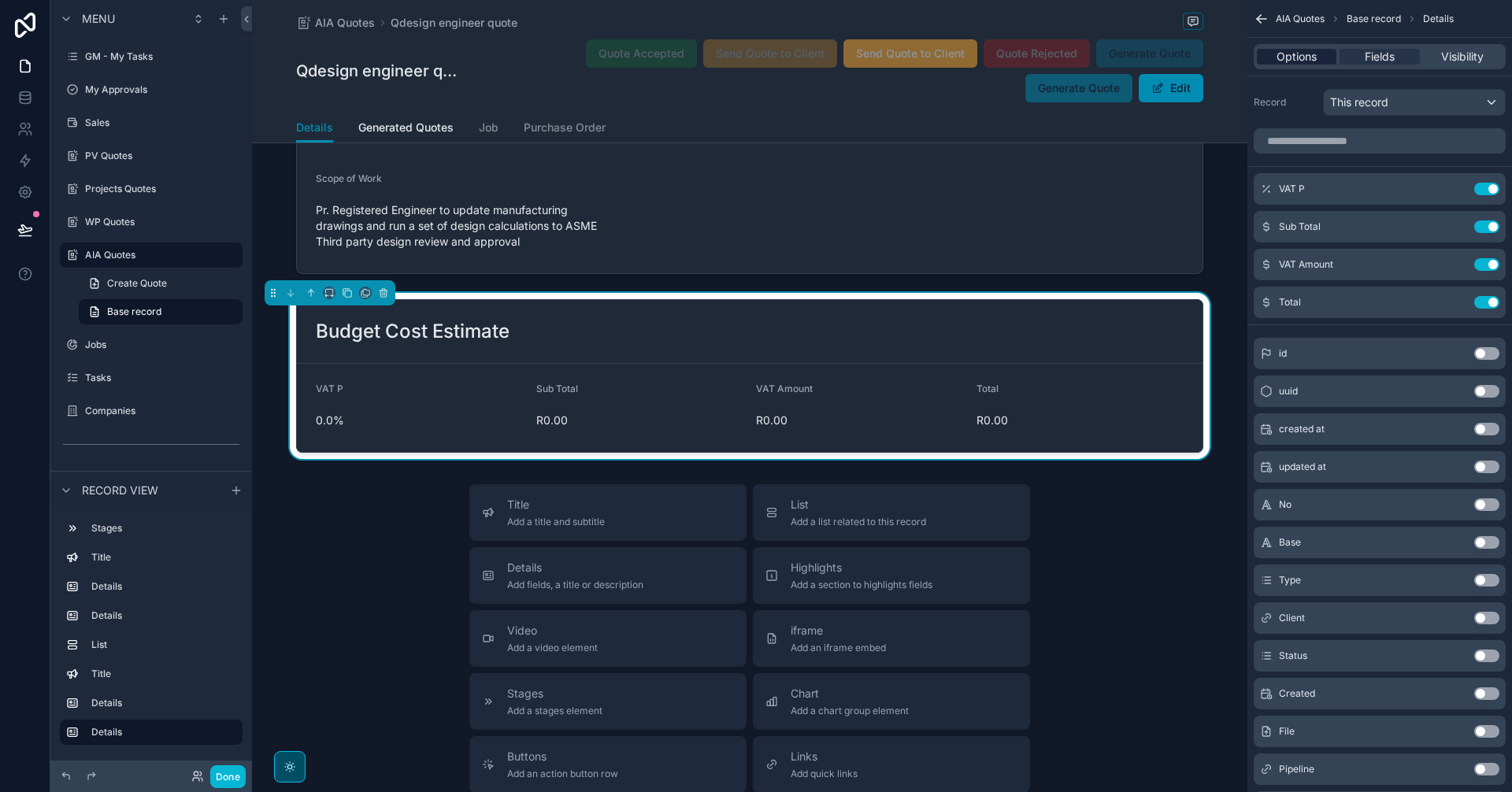
click at [1311, 55] on span "Options" at bounding box center [1296, 57] width 40 height 16
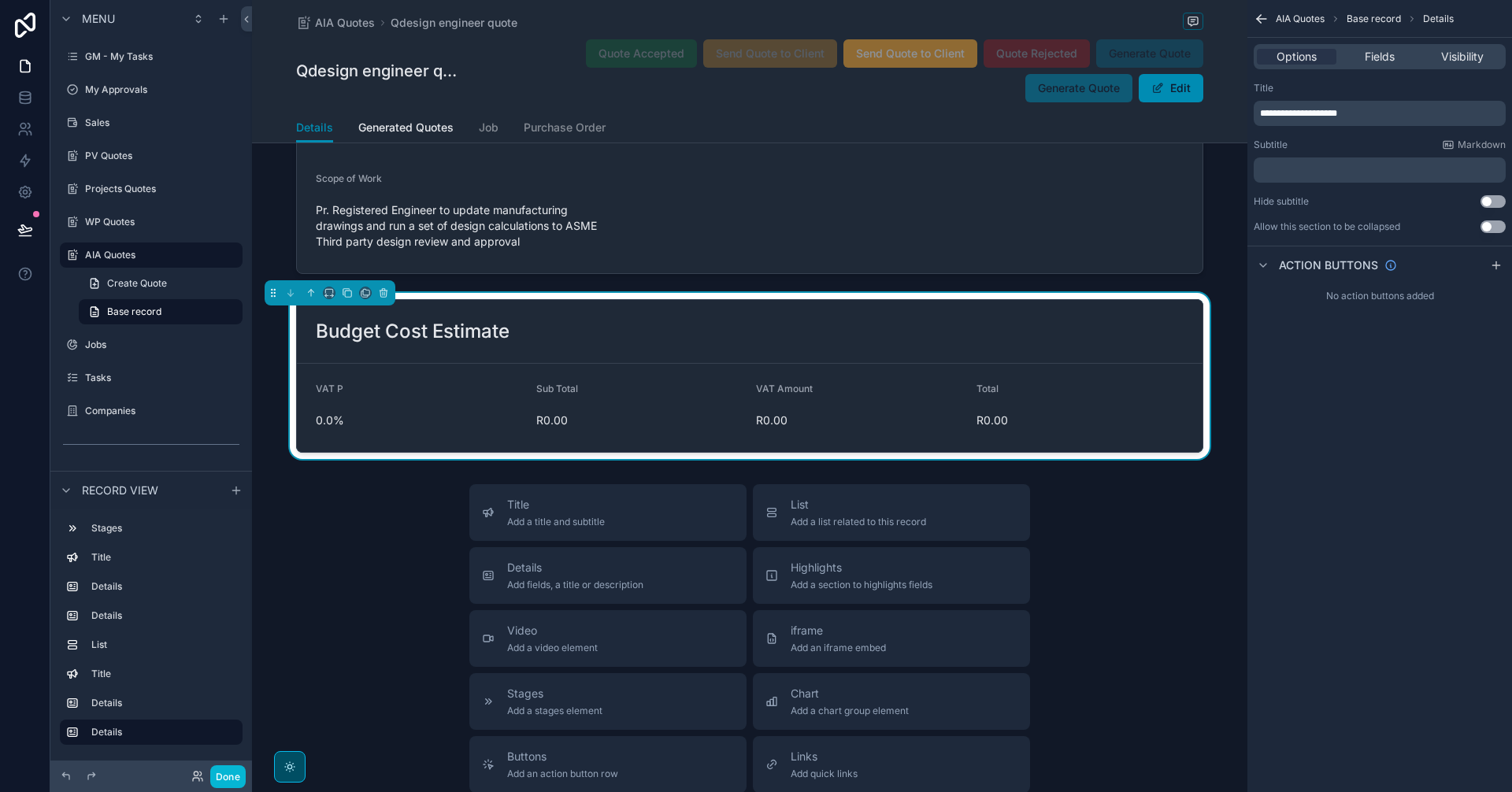
click at [1292, 169] on p "﻿" at bounding box center [1381, 170] width 243 height 13
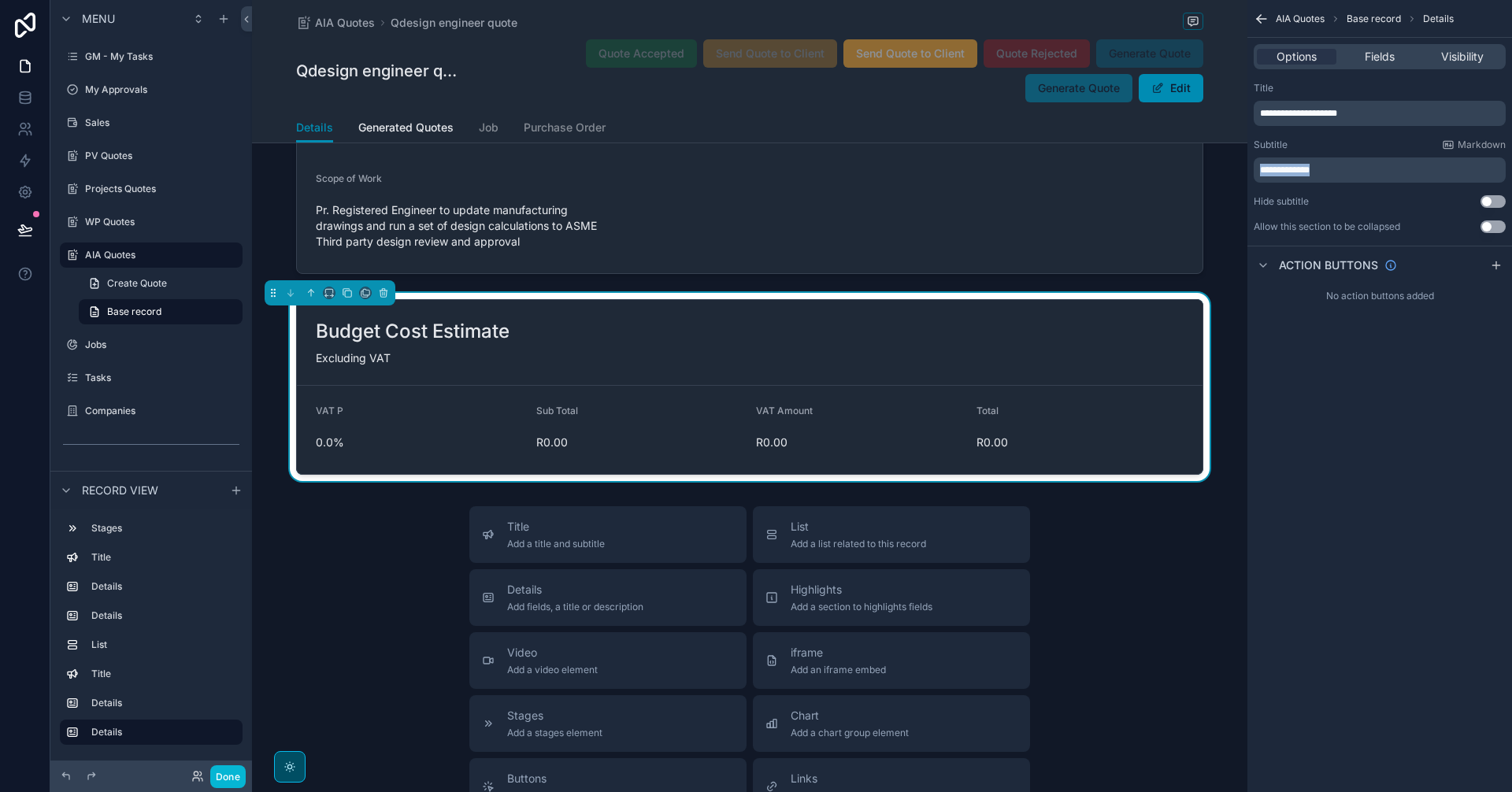
drag, startPoint x: 1348, startPoint y: 170, endPoint x: 1254, endPoint y: 166, distance: 94.1
click at [1254, 166] on div "**********" at bounding box center [1380, 171] width 252 height 25
click at [1395, 109] on p "**********" at bounding box center [1381, 113] width 243 height 13
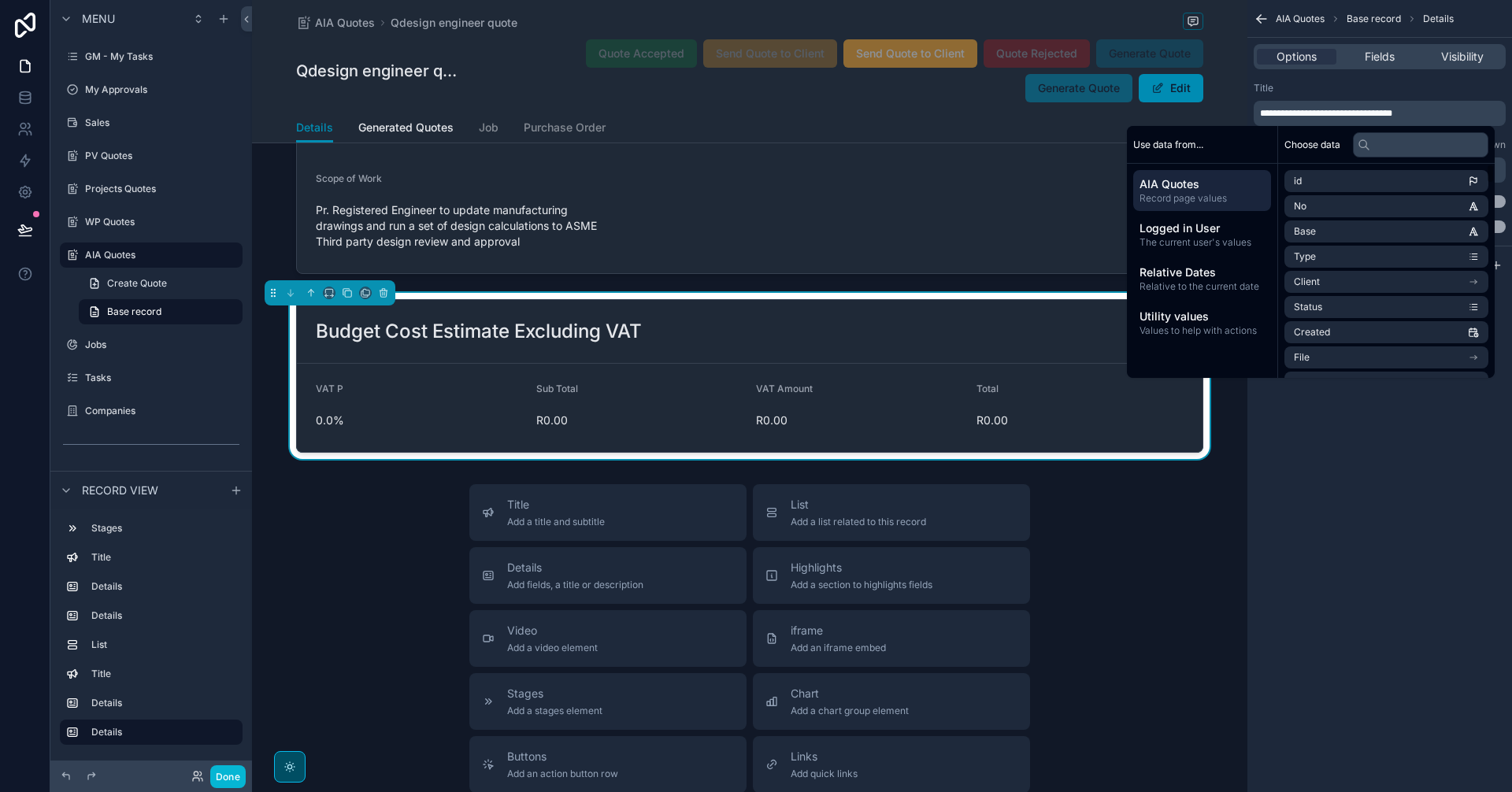
click at [1360, 114] on span "**********" at bounding box center [1326, 113] width 132 height 9
click at [1439, 115] on p "**********" at bounding box center [1381, 113] width 243 height 13
click at [1375, 462] on div "**********" at bounding box center [1380, 396] width 265 height 792
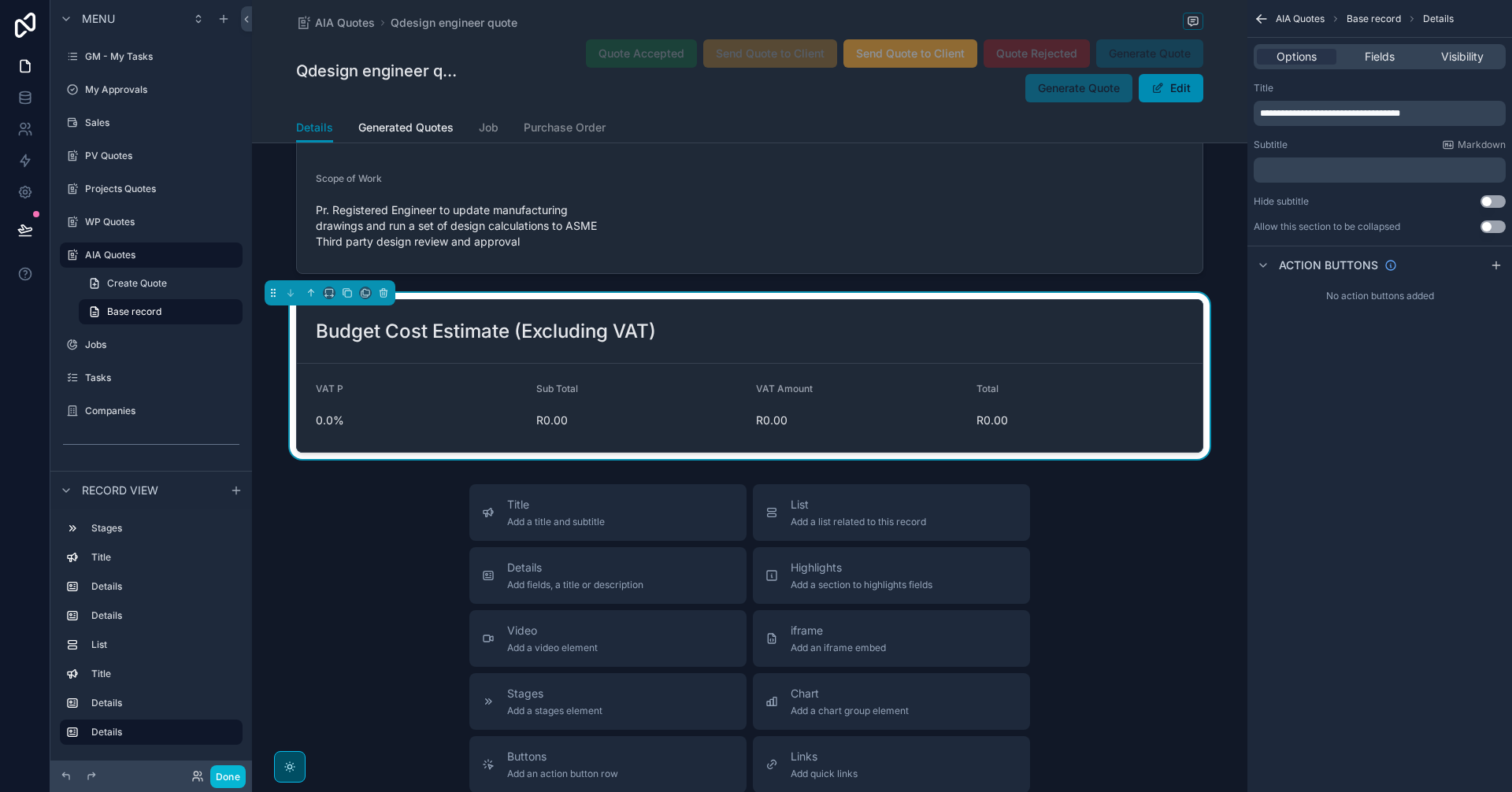
click at [1382, 567] on div "**********" at bounding box center [1380, 396] width 265 height 792
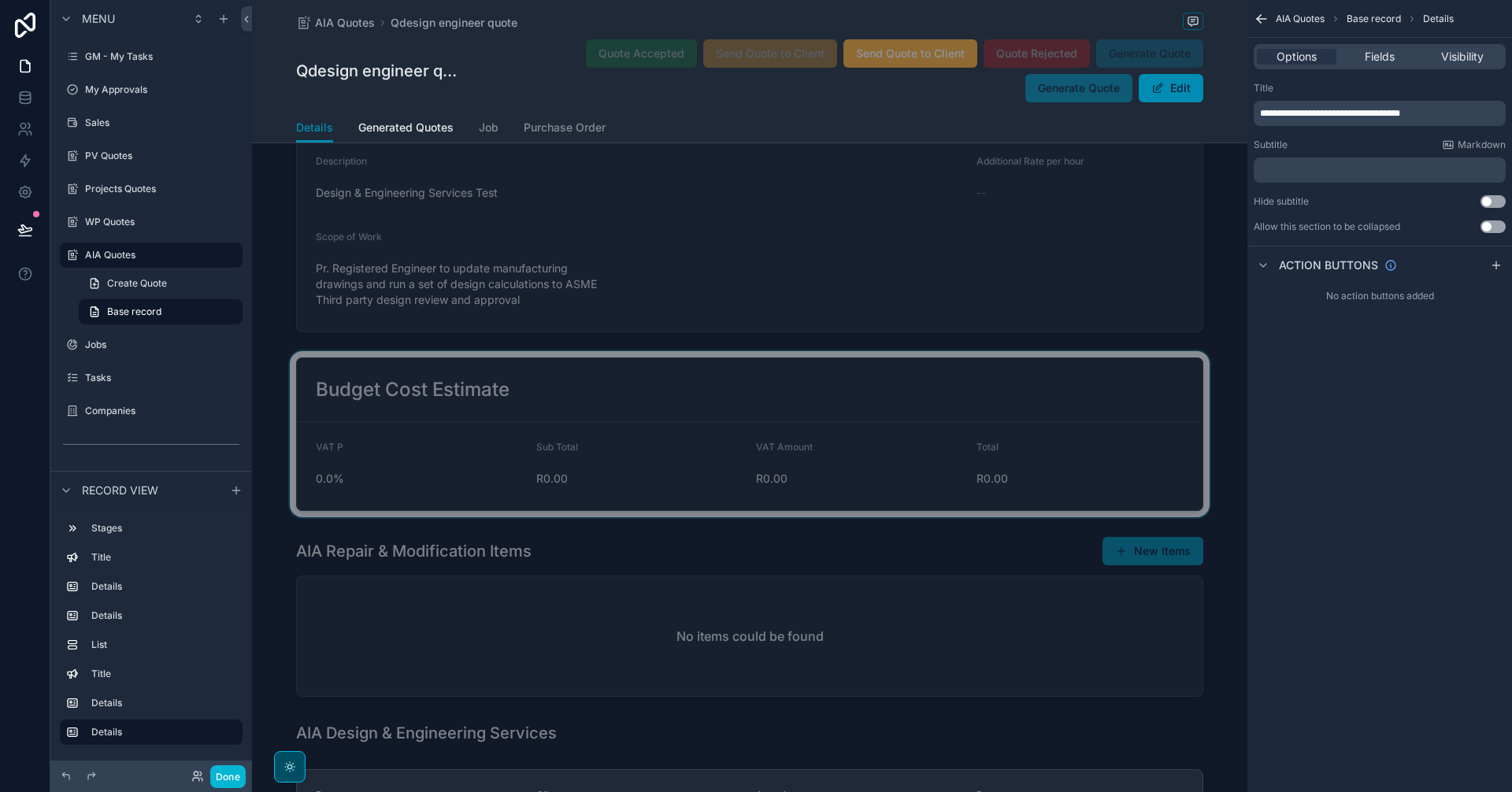
scroll to position [638, 0]
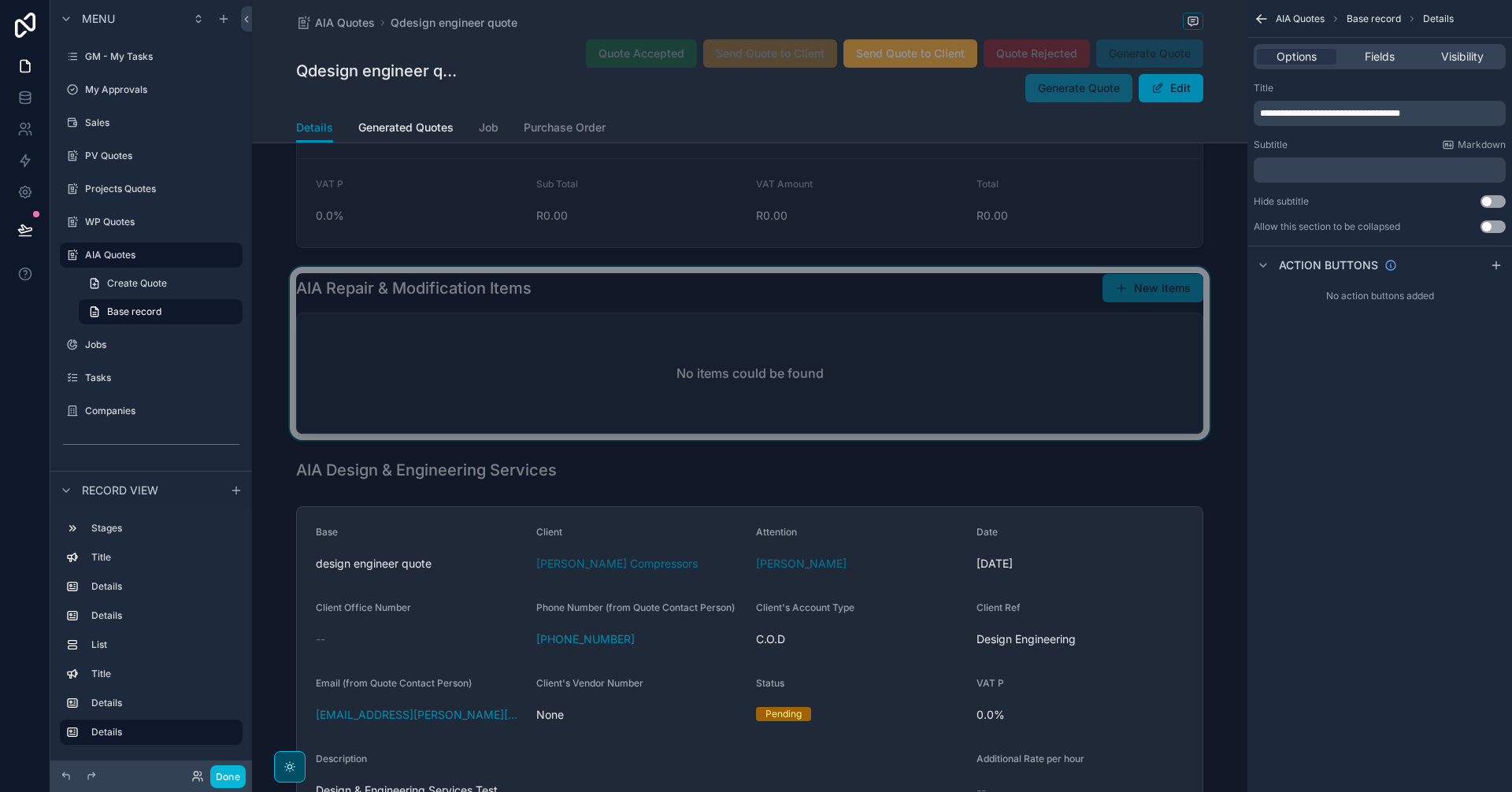
click at [945, 417] on div "scrollable content" at bounding box center [750, 353] width 995 height 173
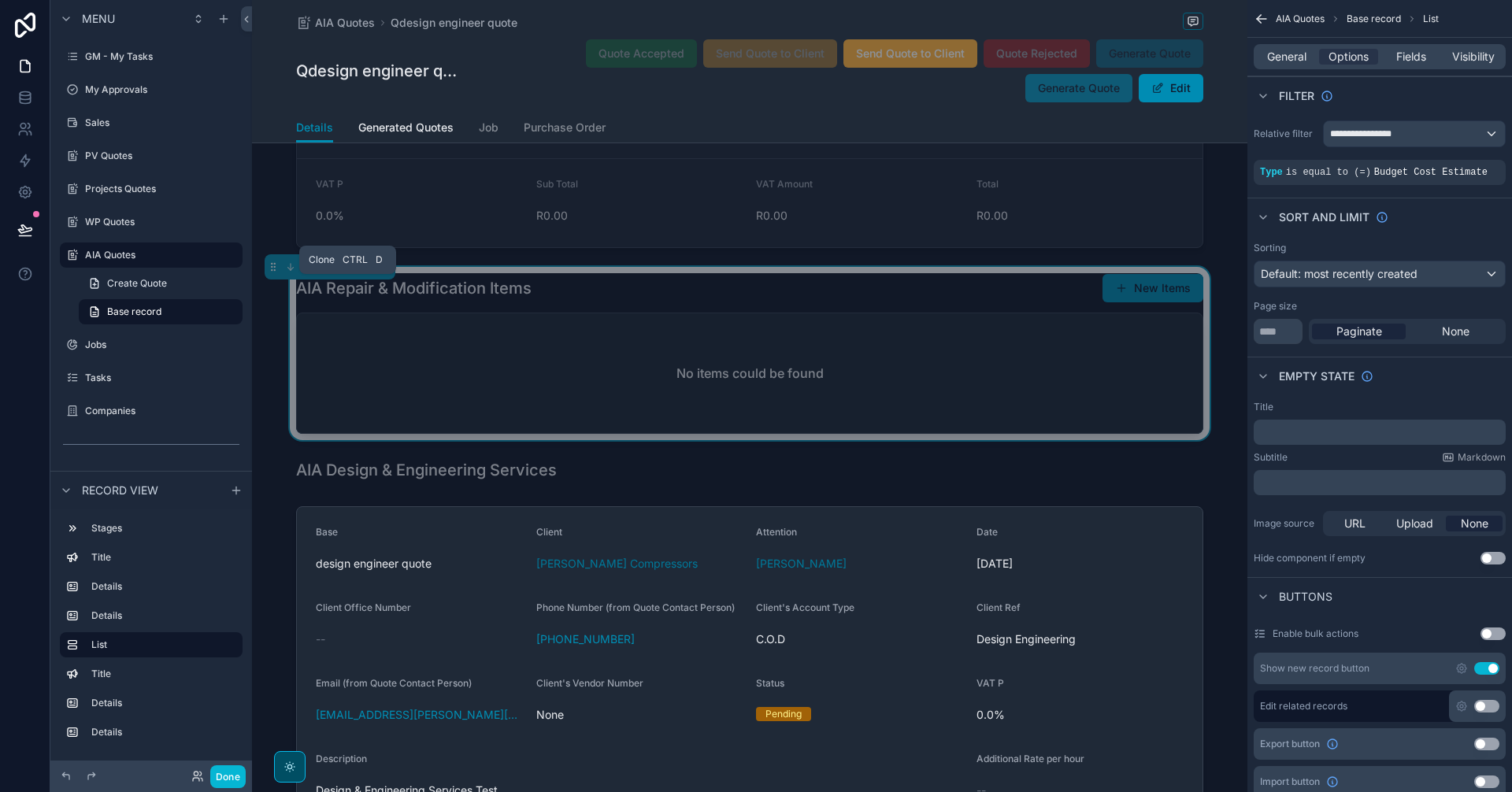
click at [345, 271] on icon "scrollable content" at bounding box center [347, 267] width 6 height 6
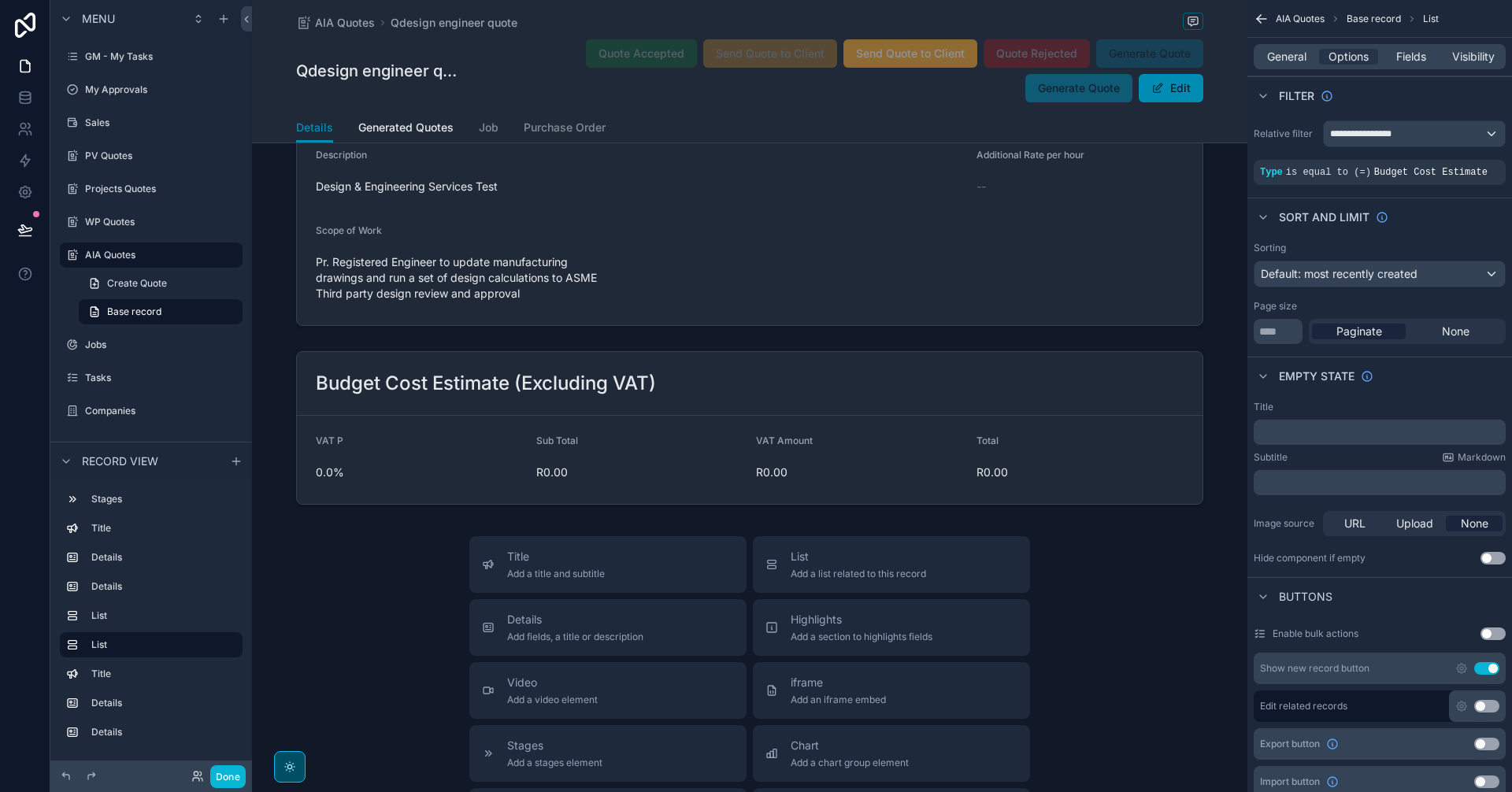
scroll to position [1535, 0]
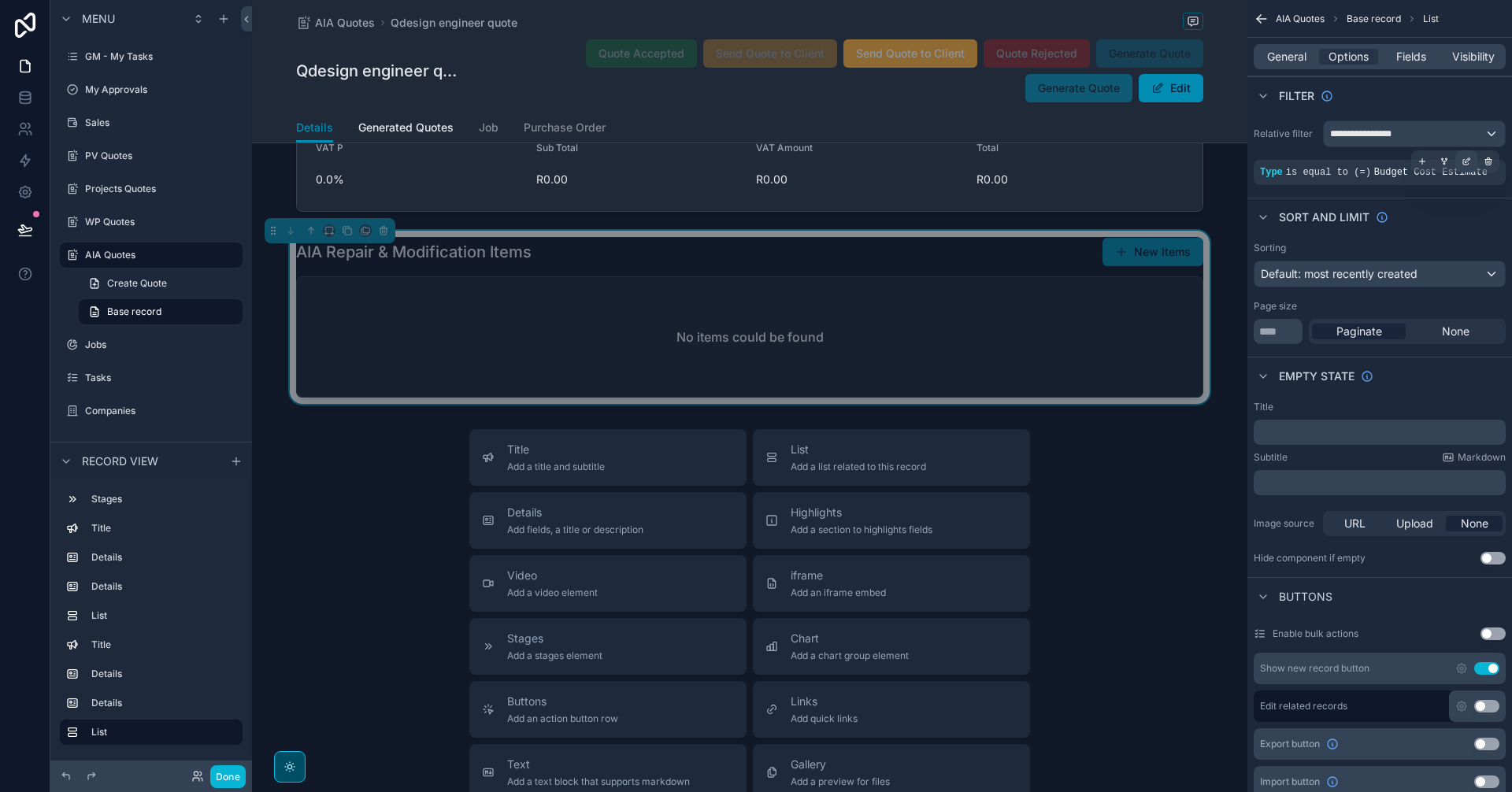
click at [1468, 159] on icon "scrollable content" at bounding box center [1469, 160] width 2 height 2
click at [1120, 146] on div "Type" at bounding box center [1095, 149] width 70 height 25
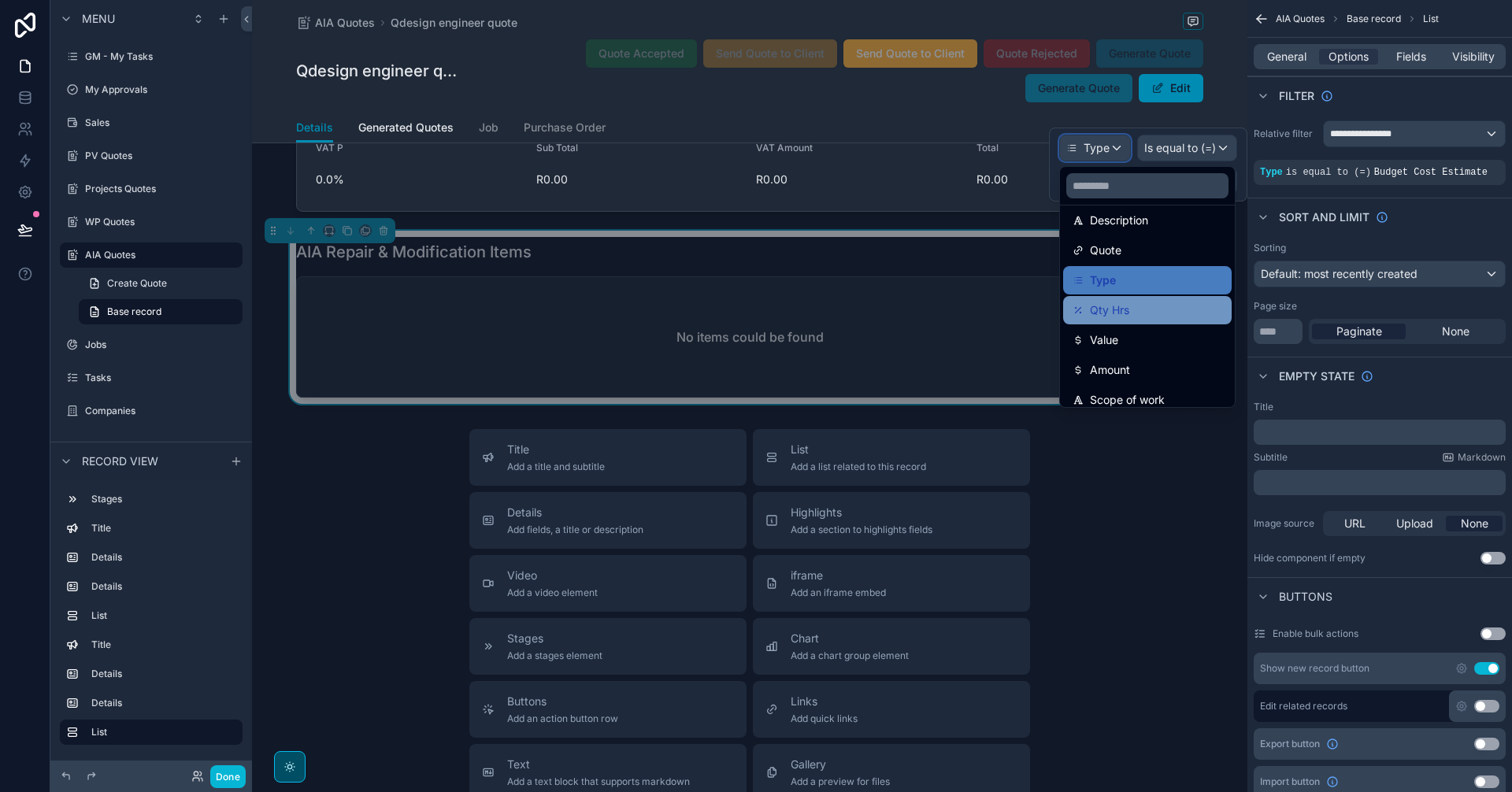
scroll to position [262, 0]
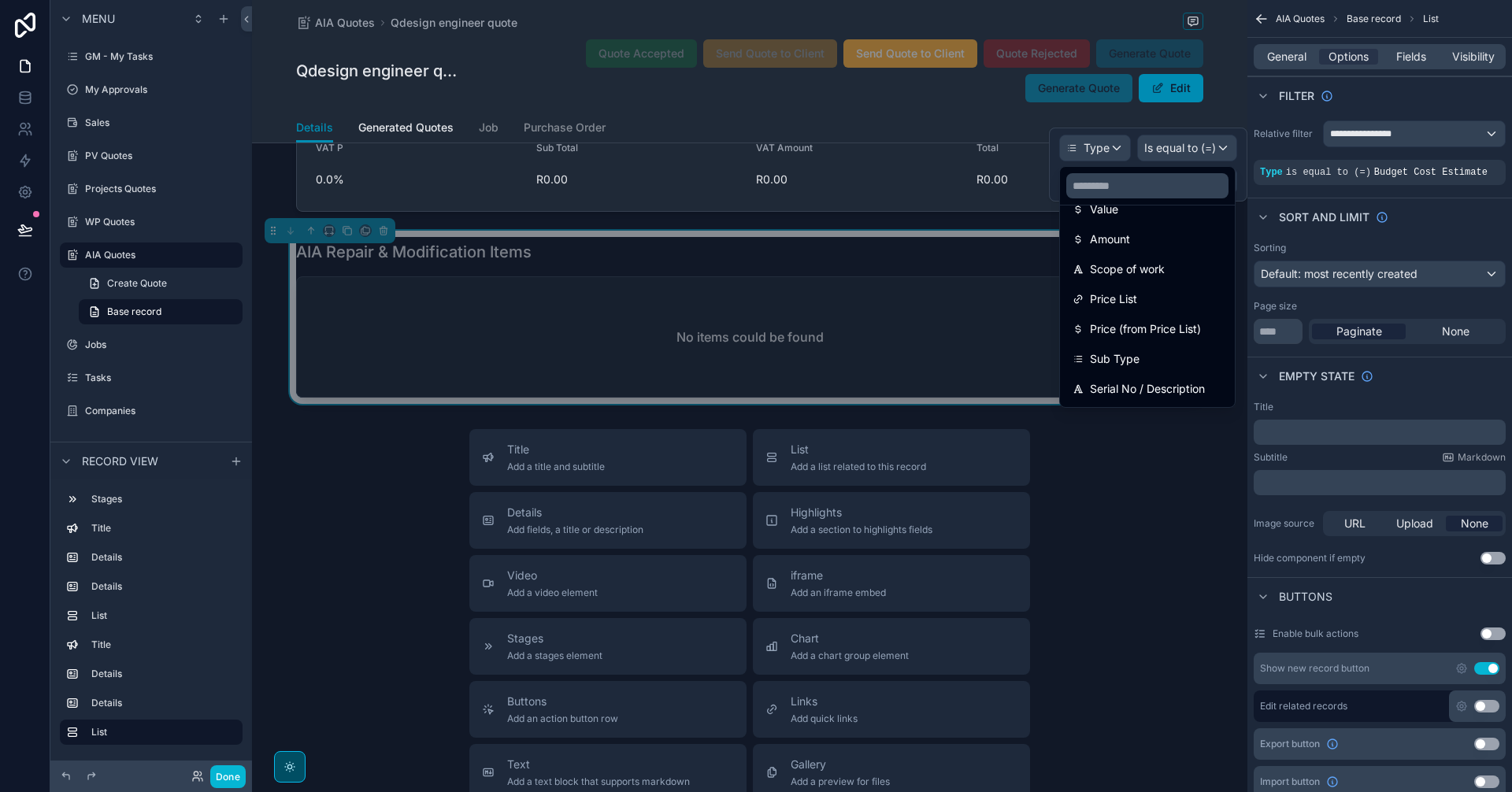
click at [1158, 150] on div at bounding box center [1149, 164] width 199 height 74
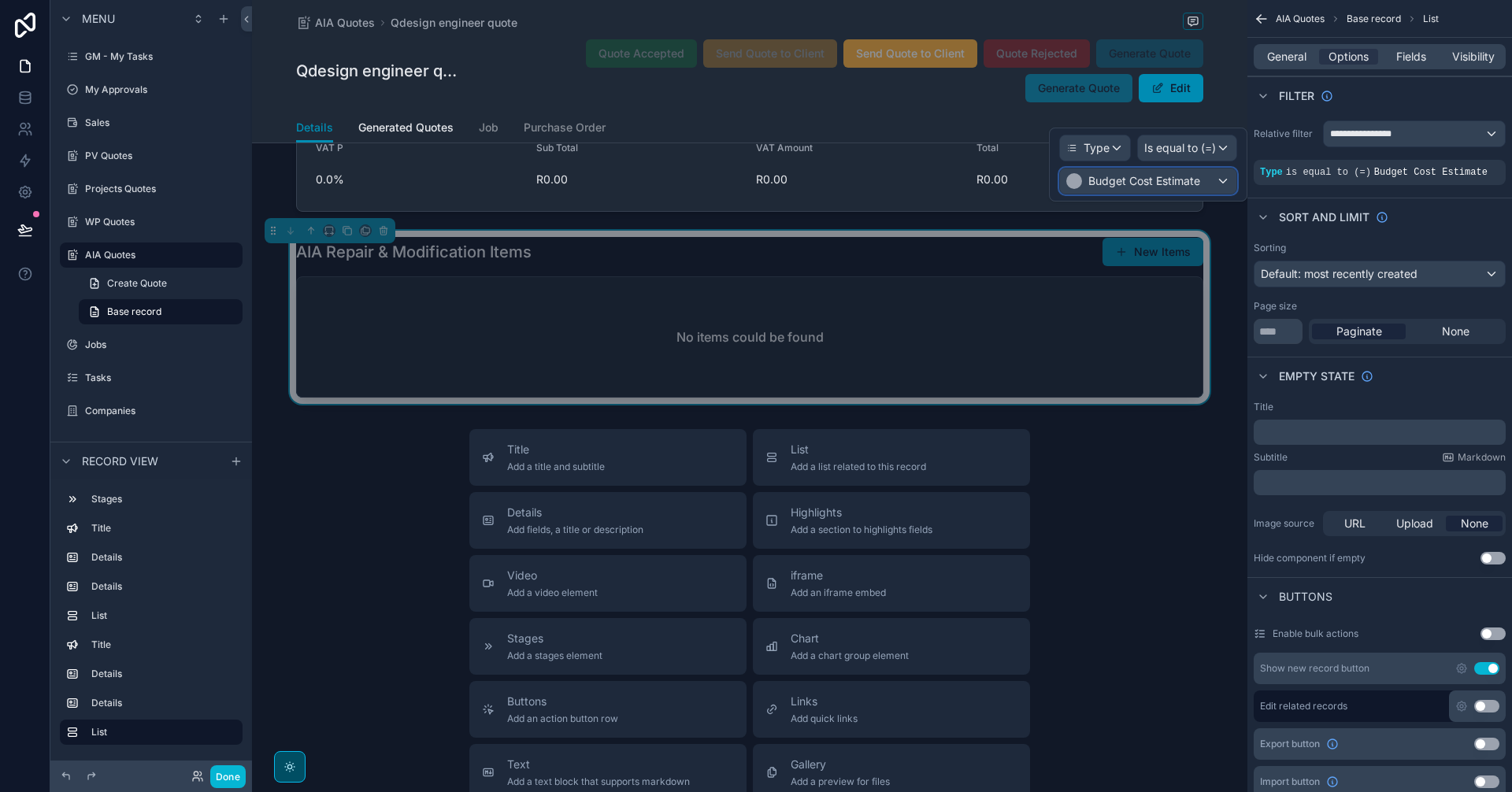
click at [1169, 182] on span "Budget Cost Estimate" at bounding box center [1144, 181] width 112 height 16
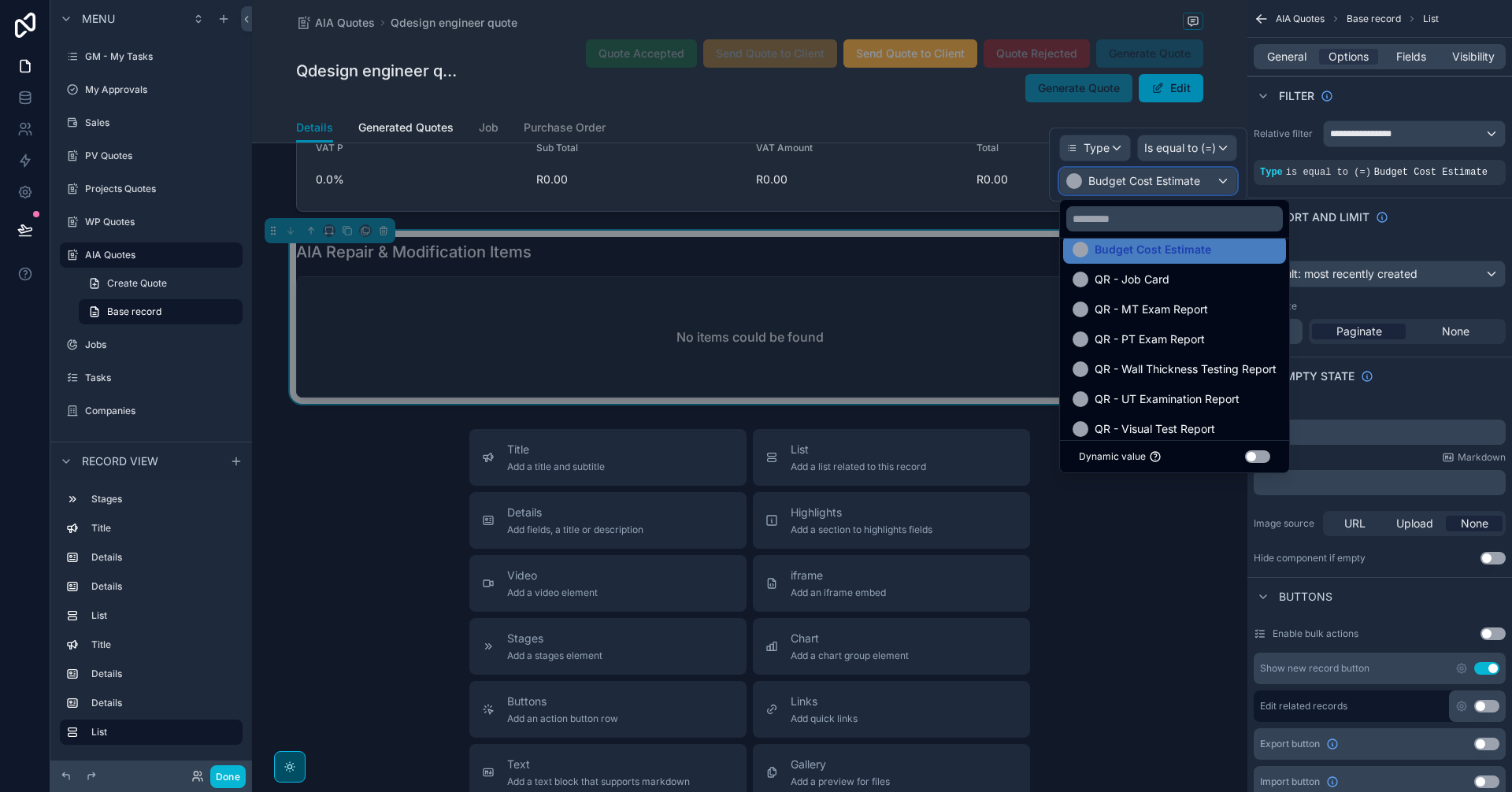
scroll to position [0, 0]
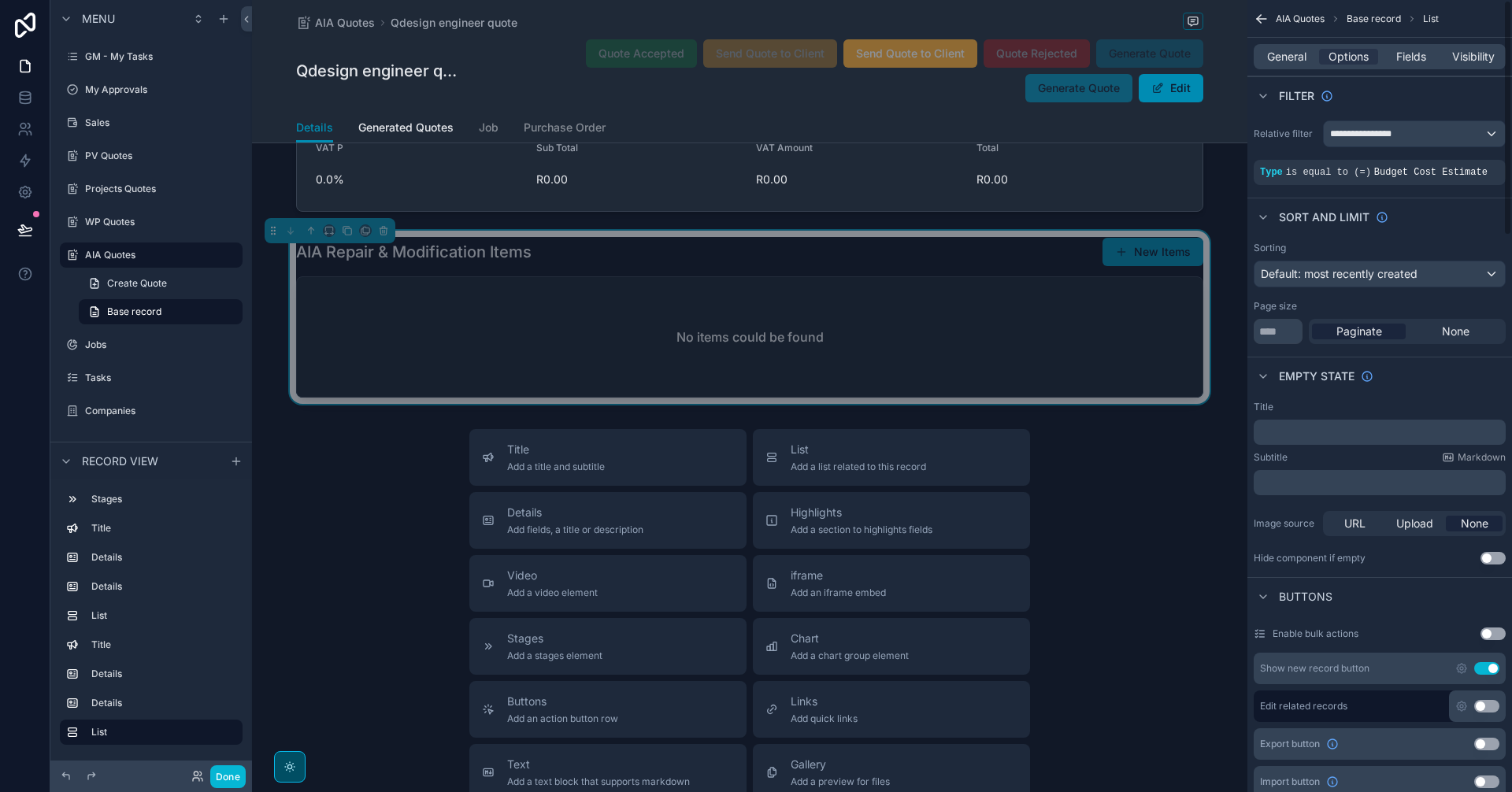
click at [1372, 241] on div "Sorting Default: most recently created Page size ** Paginate None" at bounding box center [1380, 292] width 265 height 115
click at [1437, 177] on span "Budget Cost Estimate" at bounding box center [1431, 172] width 114 height 11
click at [1472, 158] on div "scrollable content" at bounding box center [1466, 161] width 22 height 22
click at [1196, 179] on span "Budget Cost Estimate" at bounding box center [1144, 181] width 112 height 16
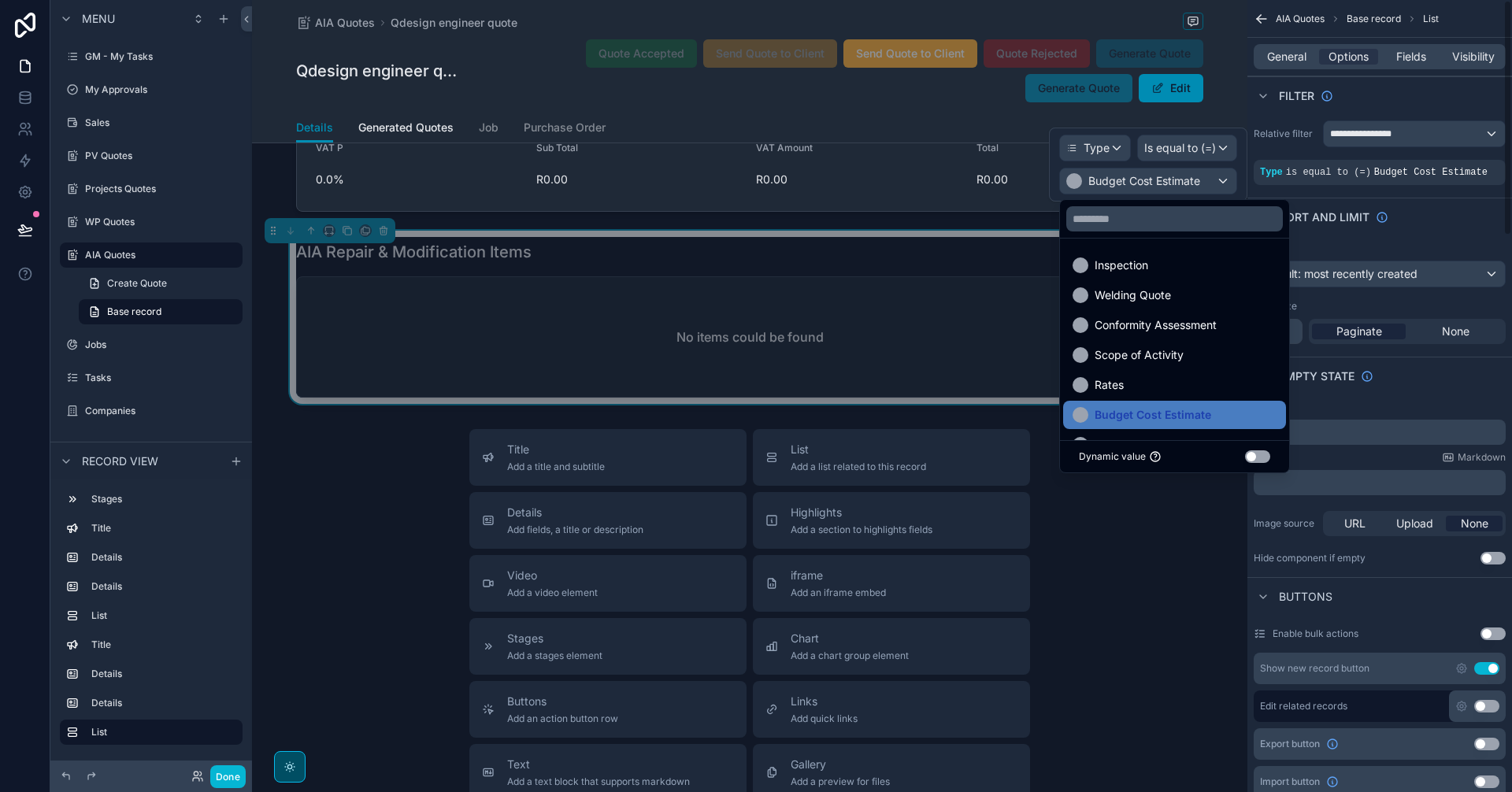
click at [1487, 233] on div "Sort And Limit" at bounding box center [1380, 216] width 265 height 38
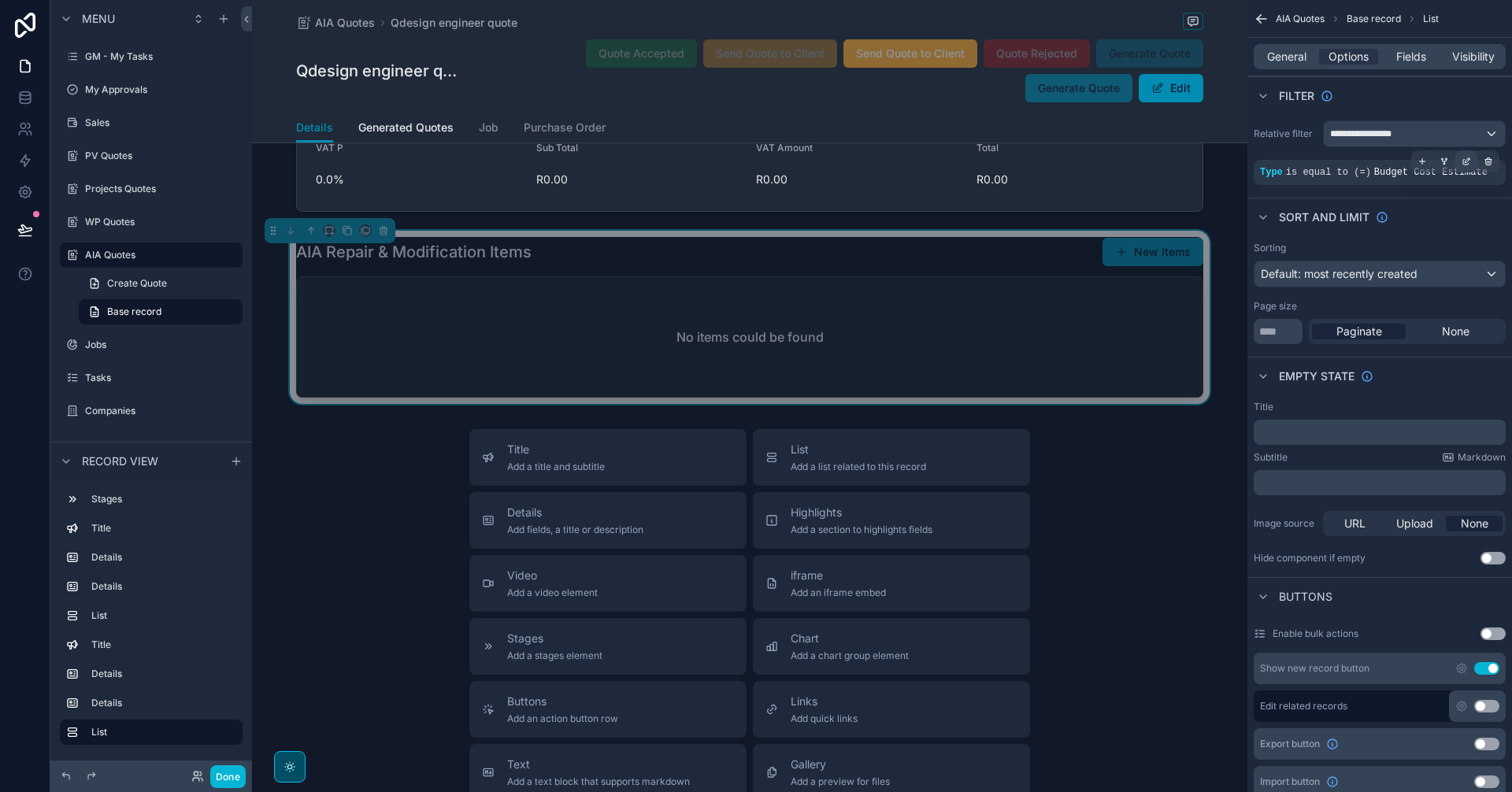
click at [1463, 163] on icon "scrollable content" at bounding box center [1466, 161] width 9 height 9
click at [1211, 179] on div "Budget Cost Estimate" at bounding box center [1149, 182] width 177 height 25
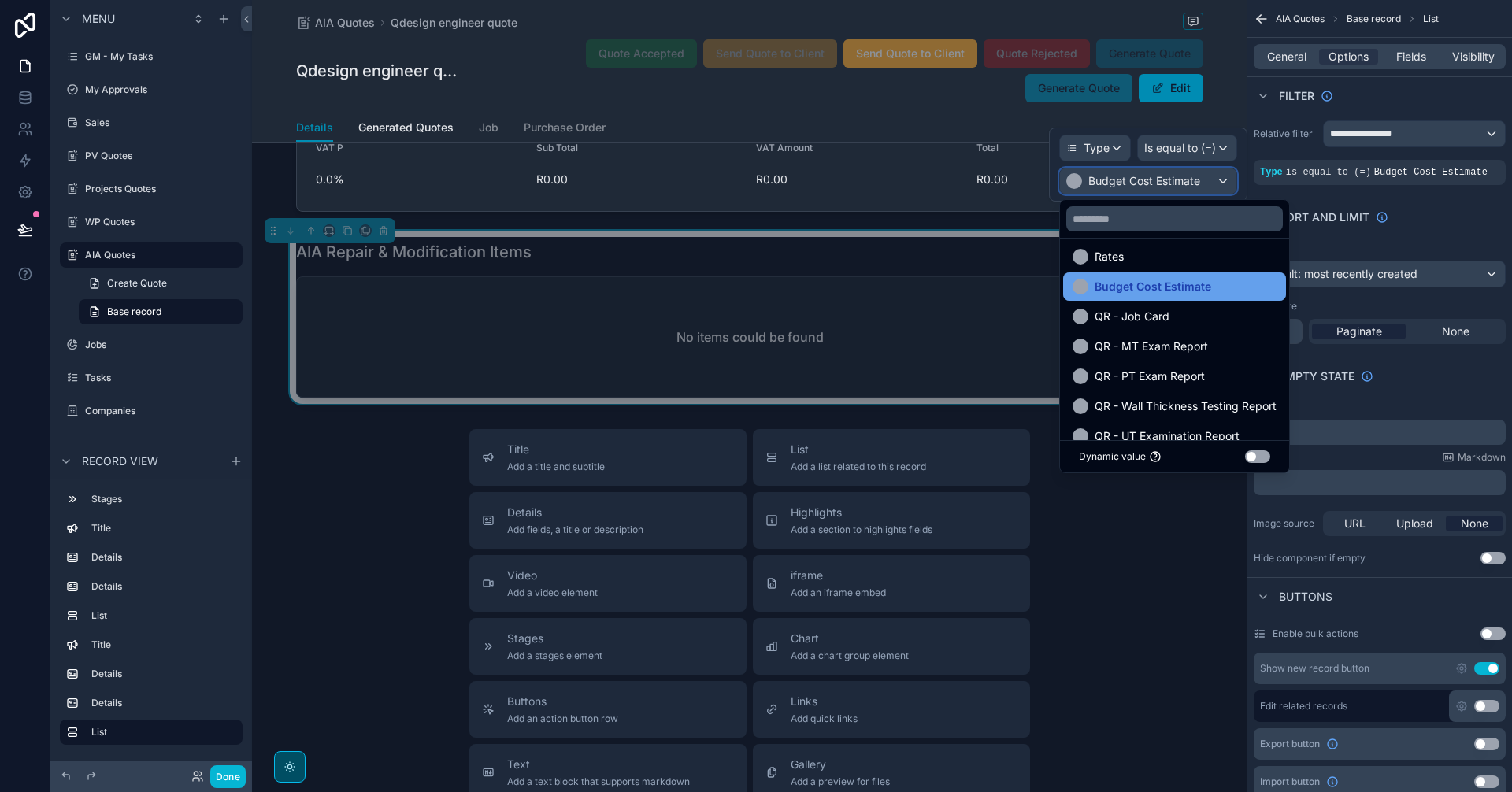
scroll to position [331, 0]
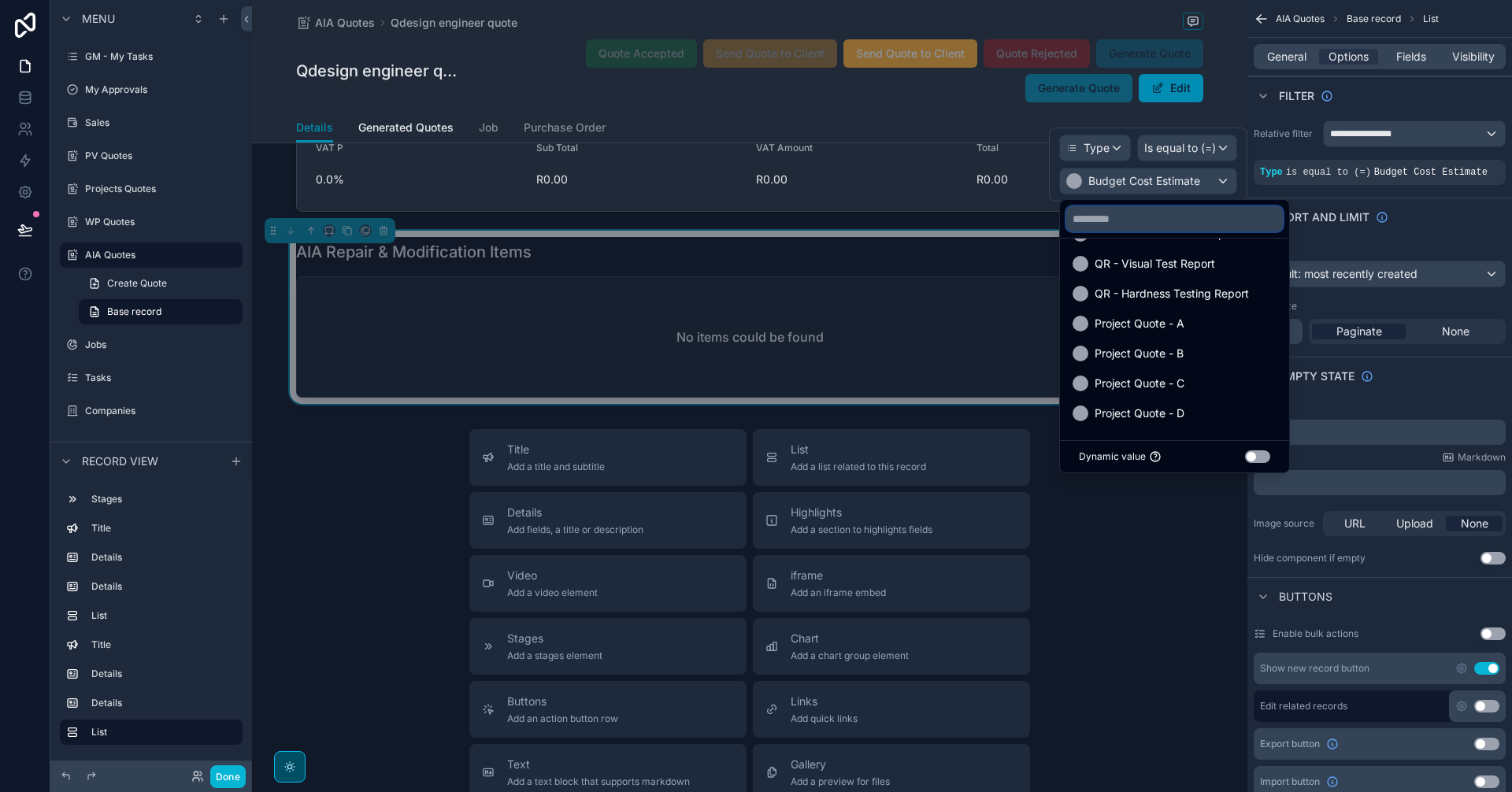
click at [1217, 216] on input "text" at bounding box center [1174, 219] width 216 height 25
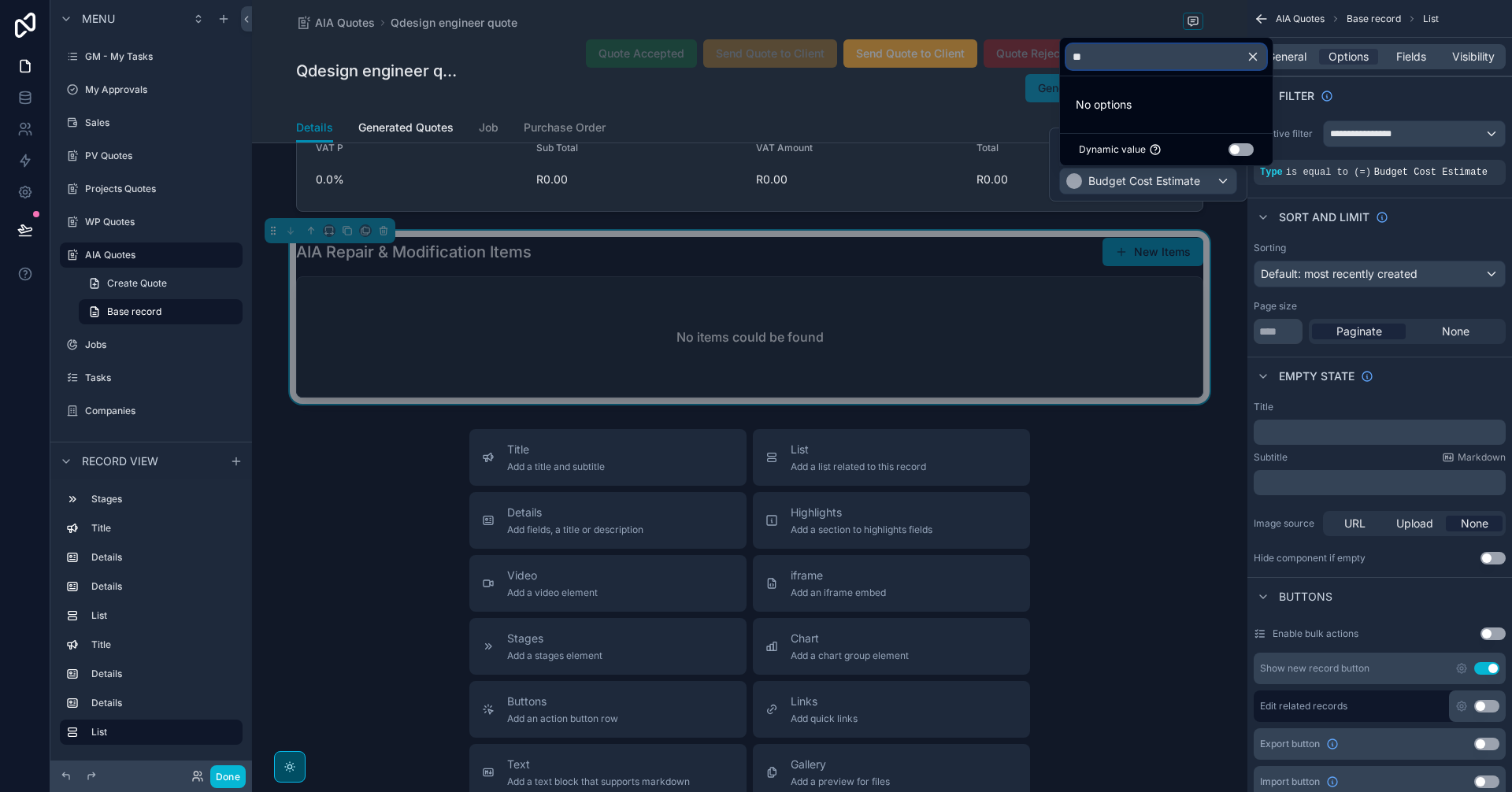
type input "**"
click at [1255, 59] on icon "button" at bounding box center [1253, 57] width 7 height 7
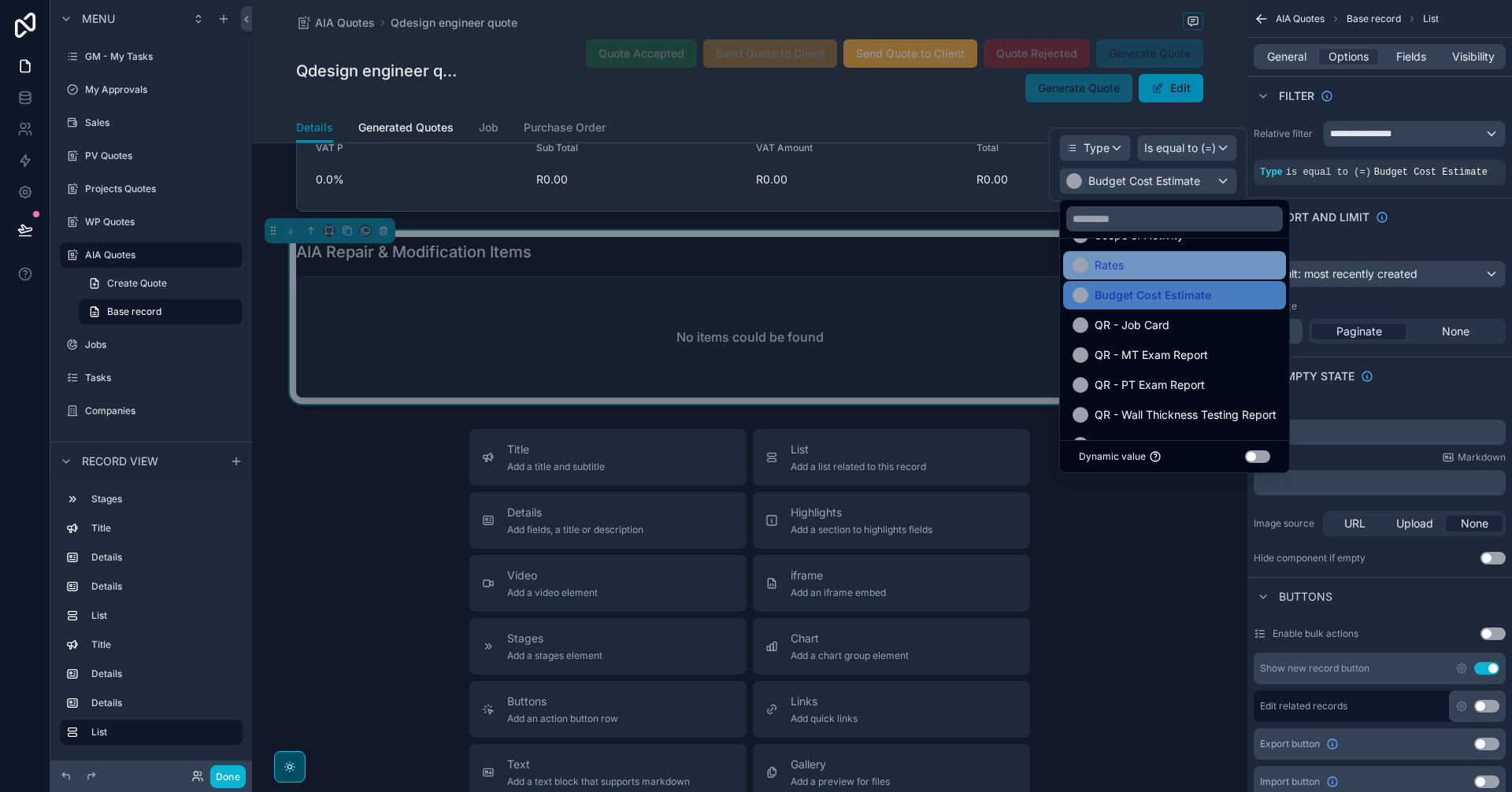
scroll to position [331, 0]
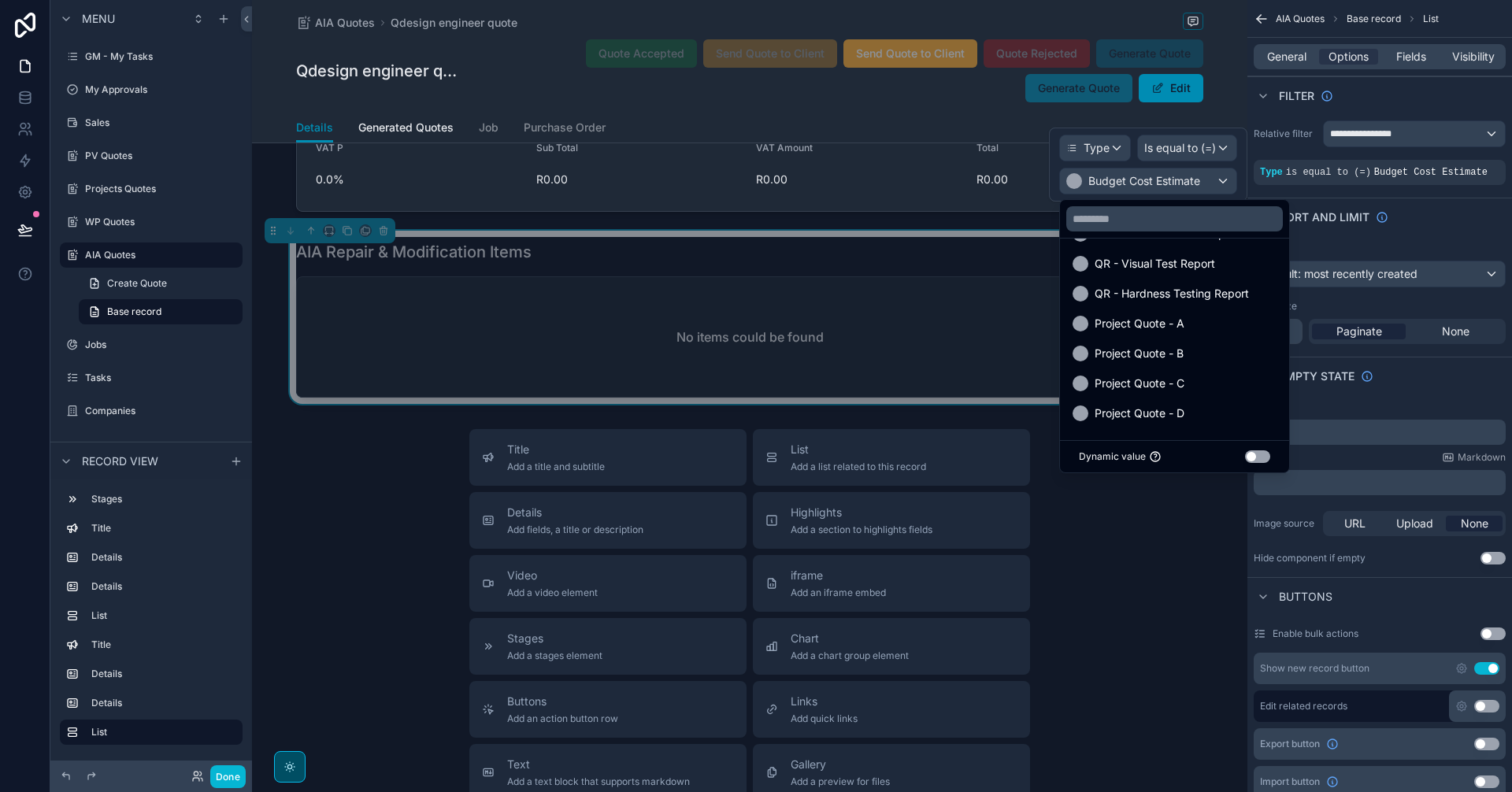
click at [722, 347] on div "No items could be found" at bounding box center [750, 337] width 906 height 120
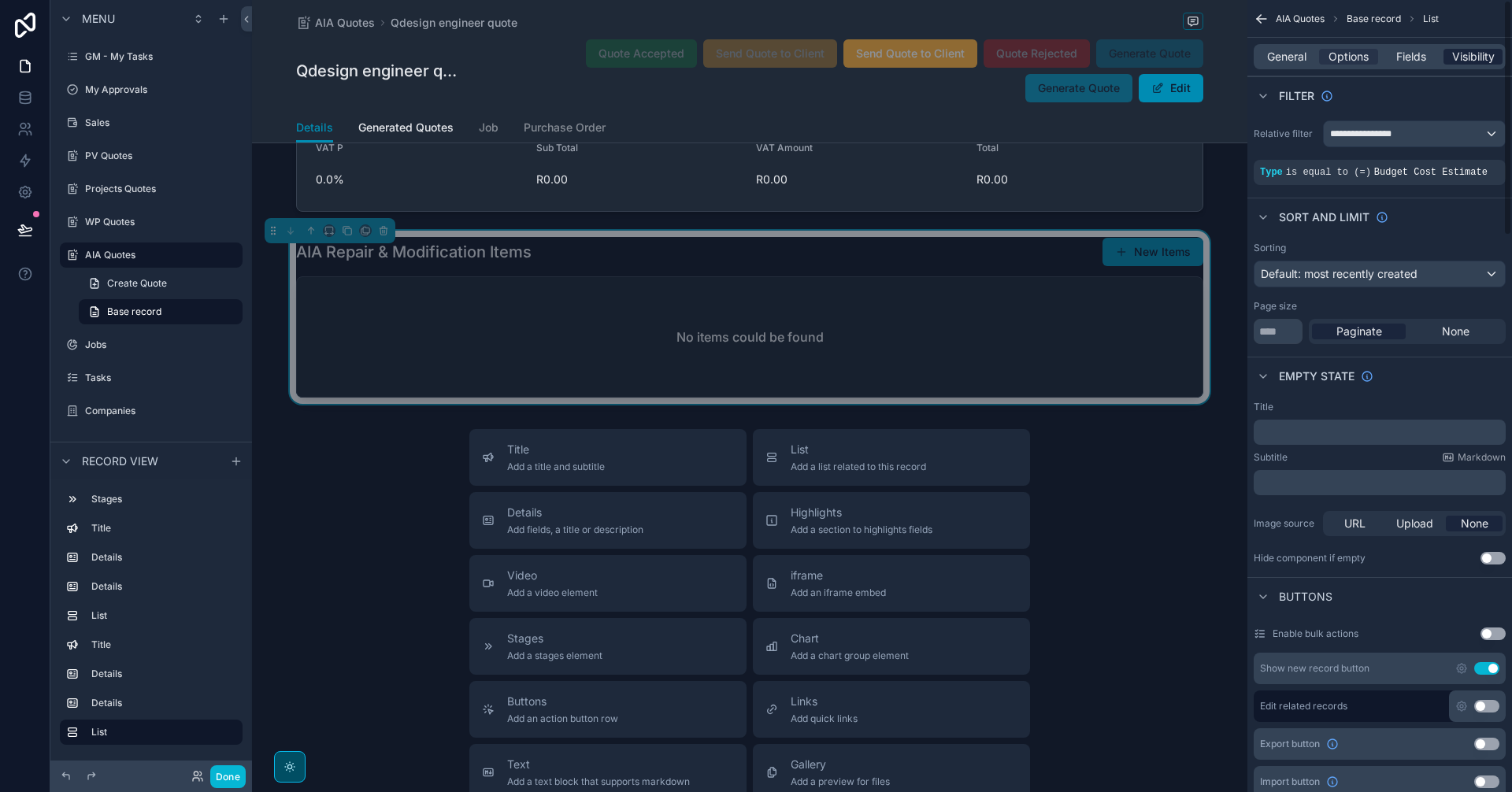
click at [1452, 53] on span "Visibility" at bounding box center [1473, 57] width 42 height 16
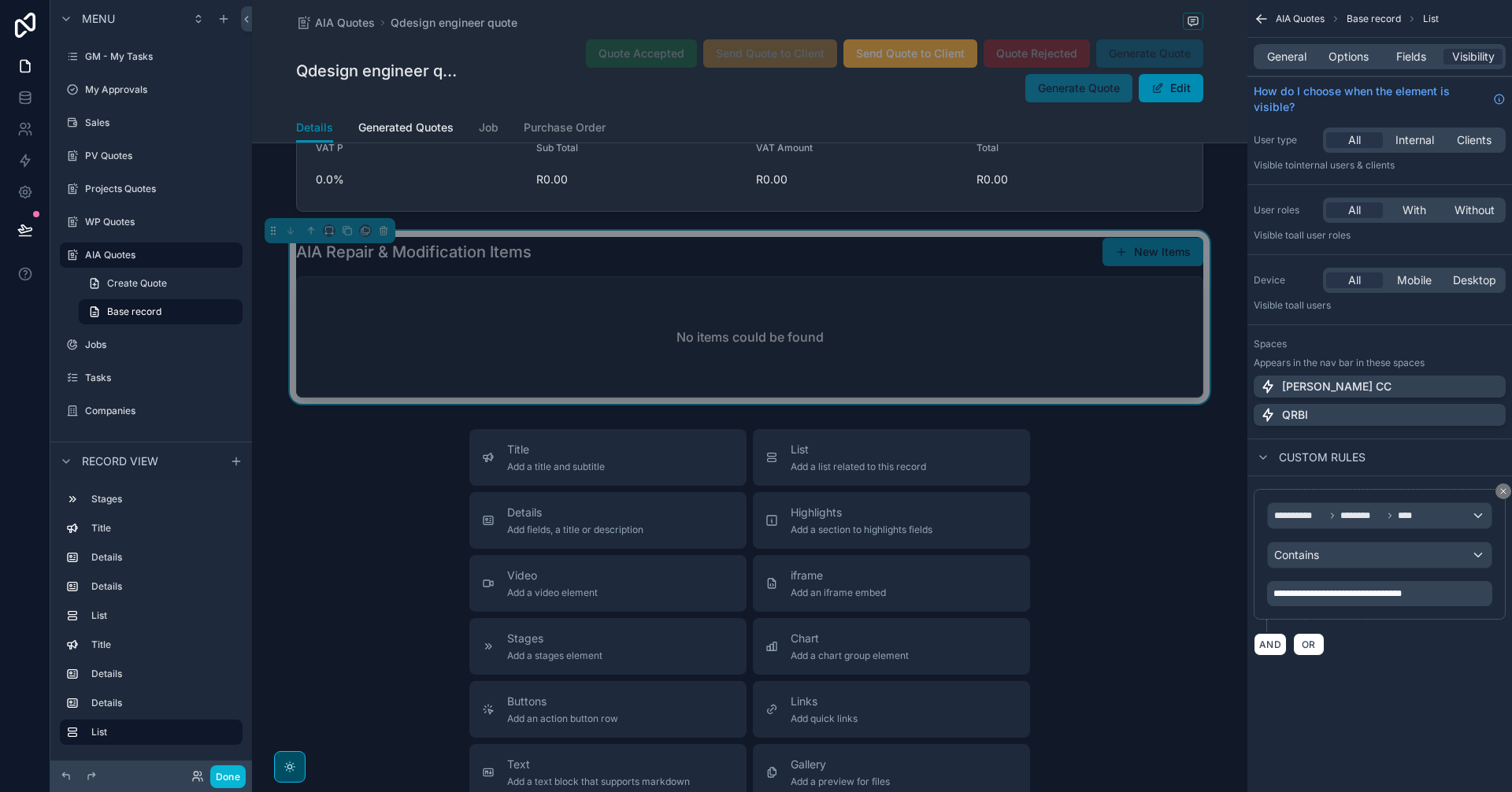
drag, startPoint x: 1443, startPoint y: 593, endPoint x: 1212, endPoint y: 572, distance: 232.0
click at [1368, 55] on span "Options" at bounding box center [1348, 57] width 40 height 16
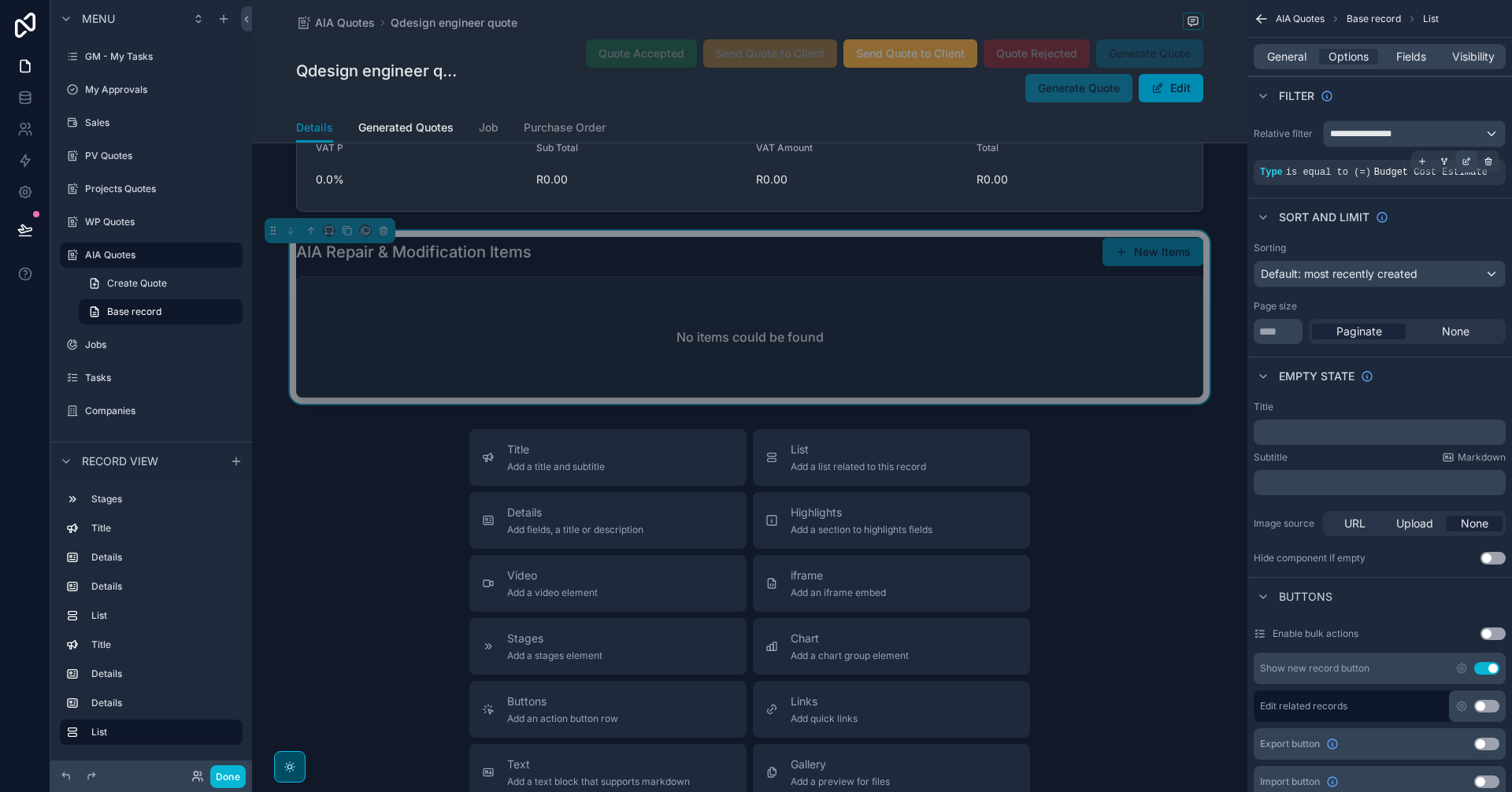
click at [1462, 155] on div "scrollable content" at bounding box center [1466, 161] width 22 height 22
click at [1166, 181] on span "Budget Cost Estimate" at bounding box center [1144, 181] width 112 height 16
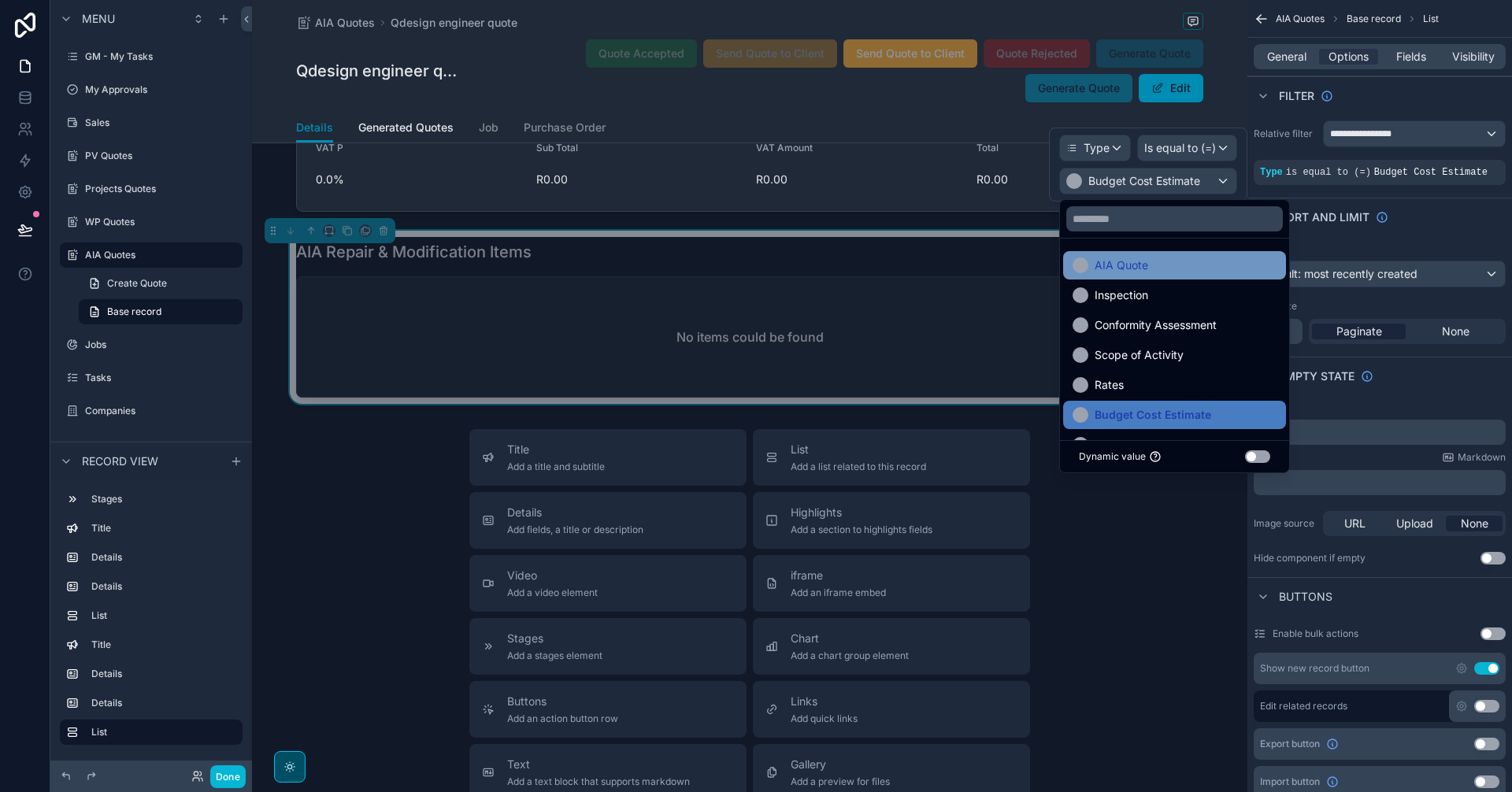
click at [1181, 261] on div "AIA Quote" at bounding box center [1174, 265] width 204 height 19
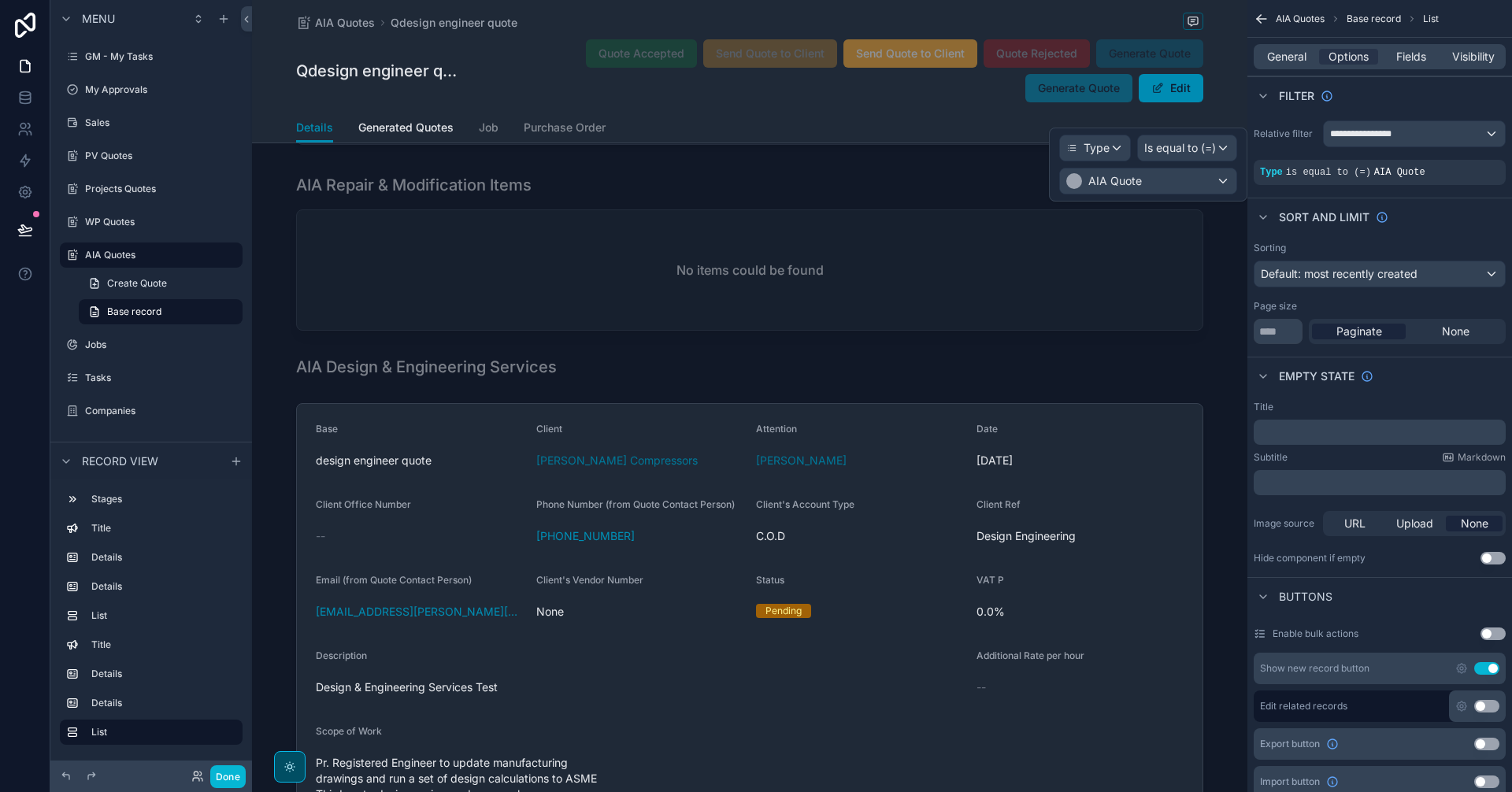
scroll to position [615, 0]
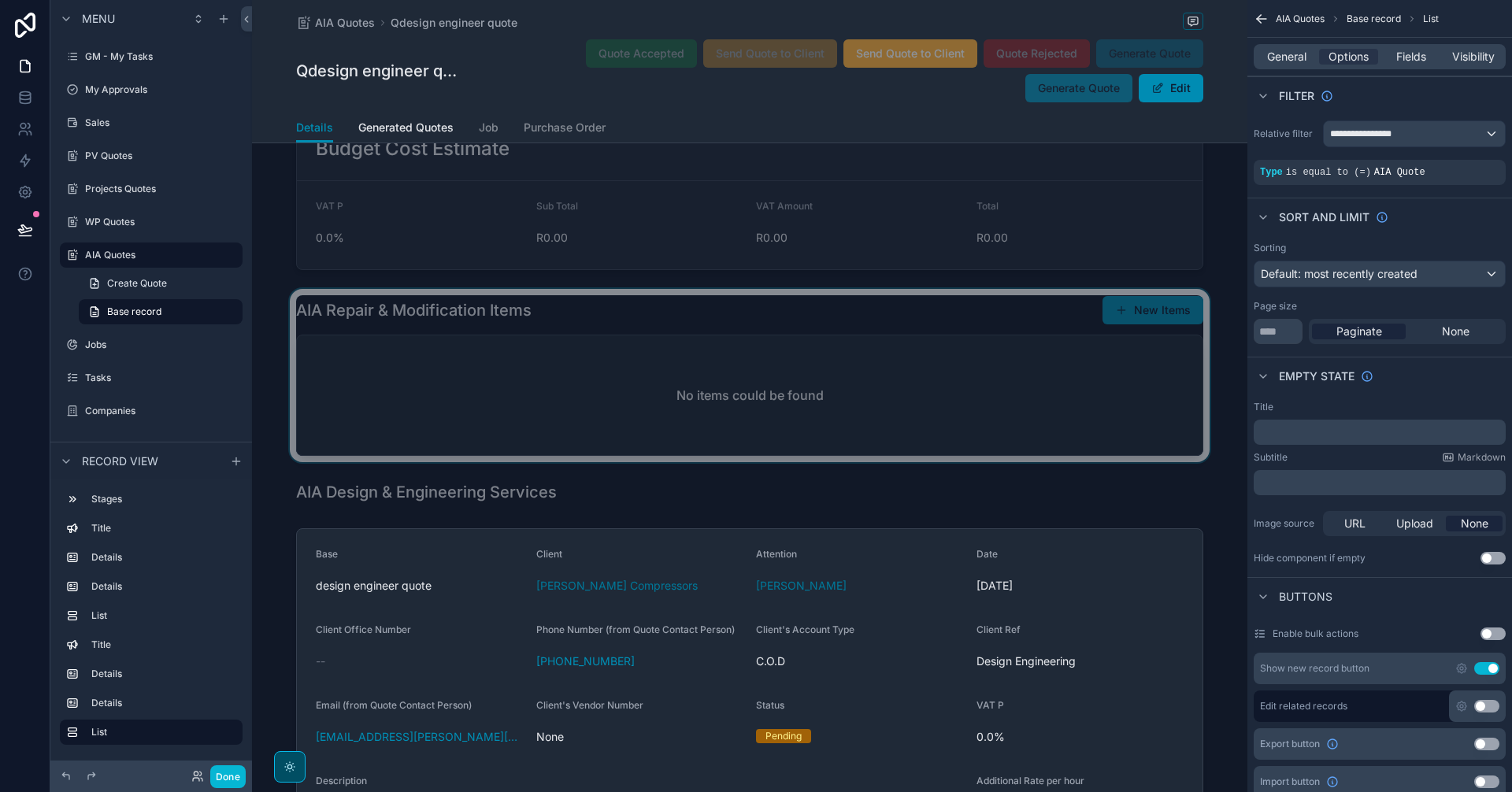
click at [908, 401] on div "scrollable content" at bounding box center [750, 375] width 995 height 173
click at [1279, 169] on span "Type" at bounding box center [1271, 172] width 23 height 11
click at [1463, 166] on icon "scrollable content" at bounding box center [1466, 161] width 9 height 9
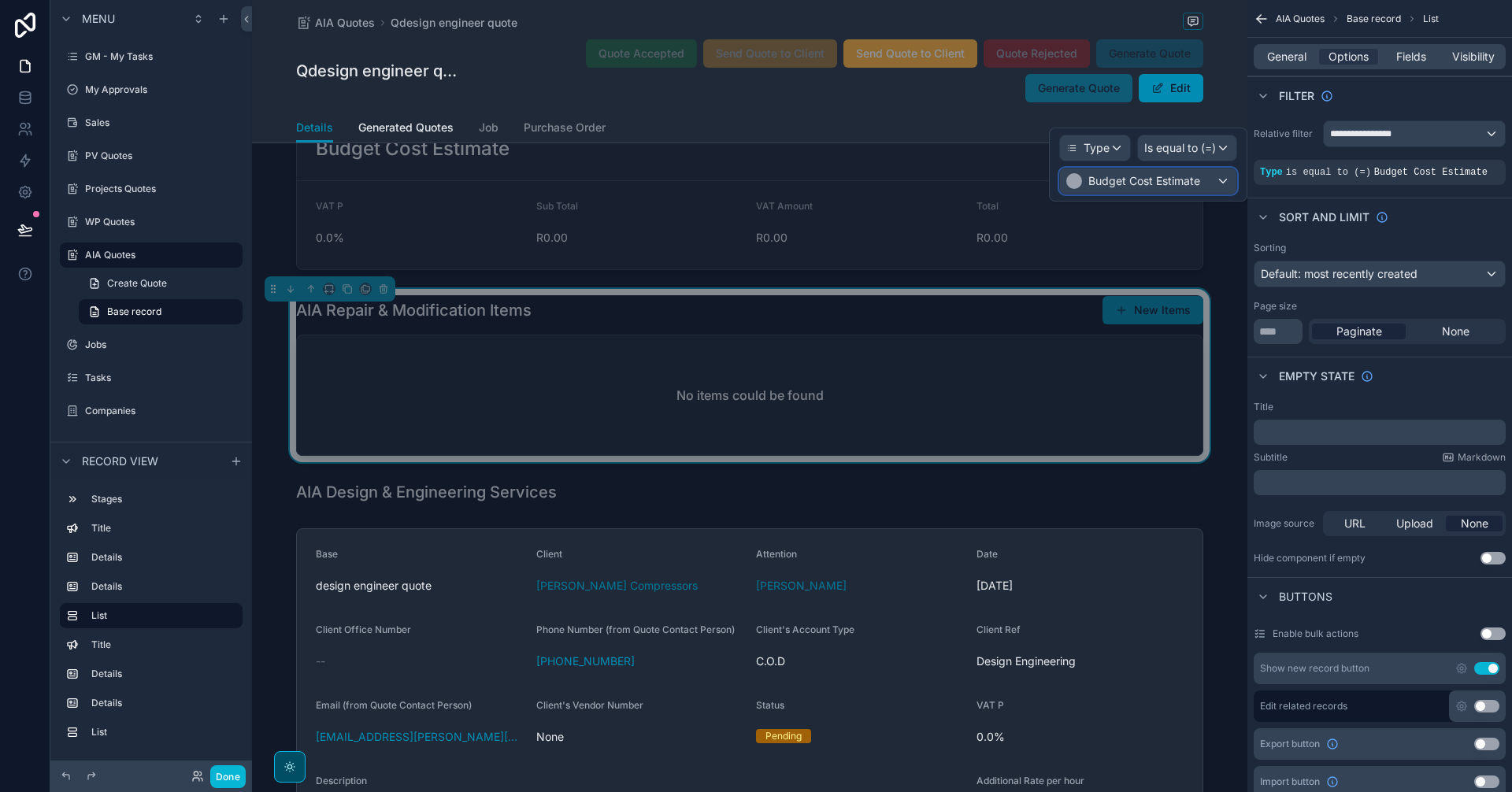
click at [1213, 173] on div "Budget Cost Estimate" at bounding box center [1149, 182] width 177 height 25
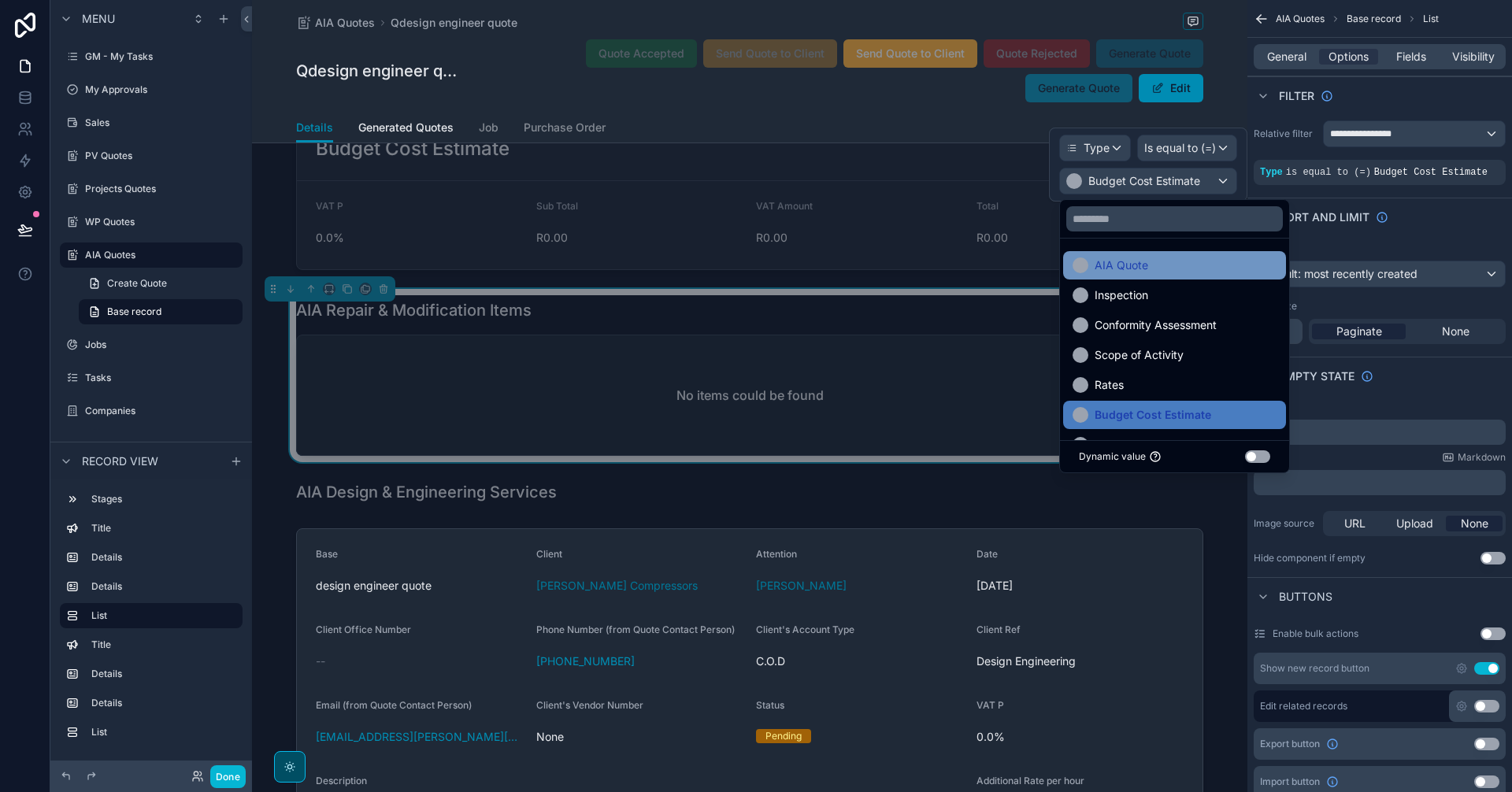
click at [1169, 256] on div "AIA Quote" at bounding box center [1174, 265] width 223 height 28
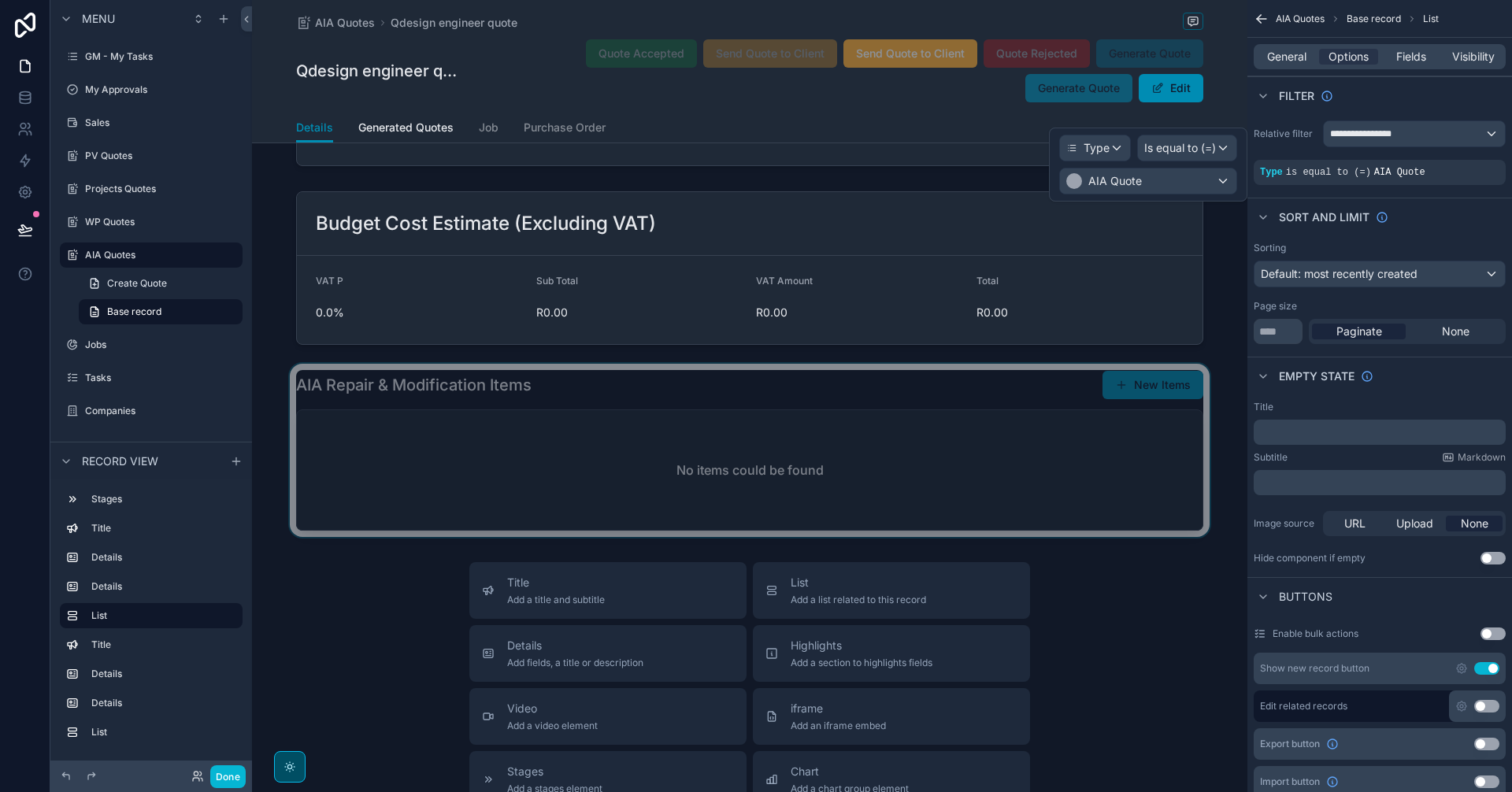
scroll to position [1403, 0]
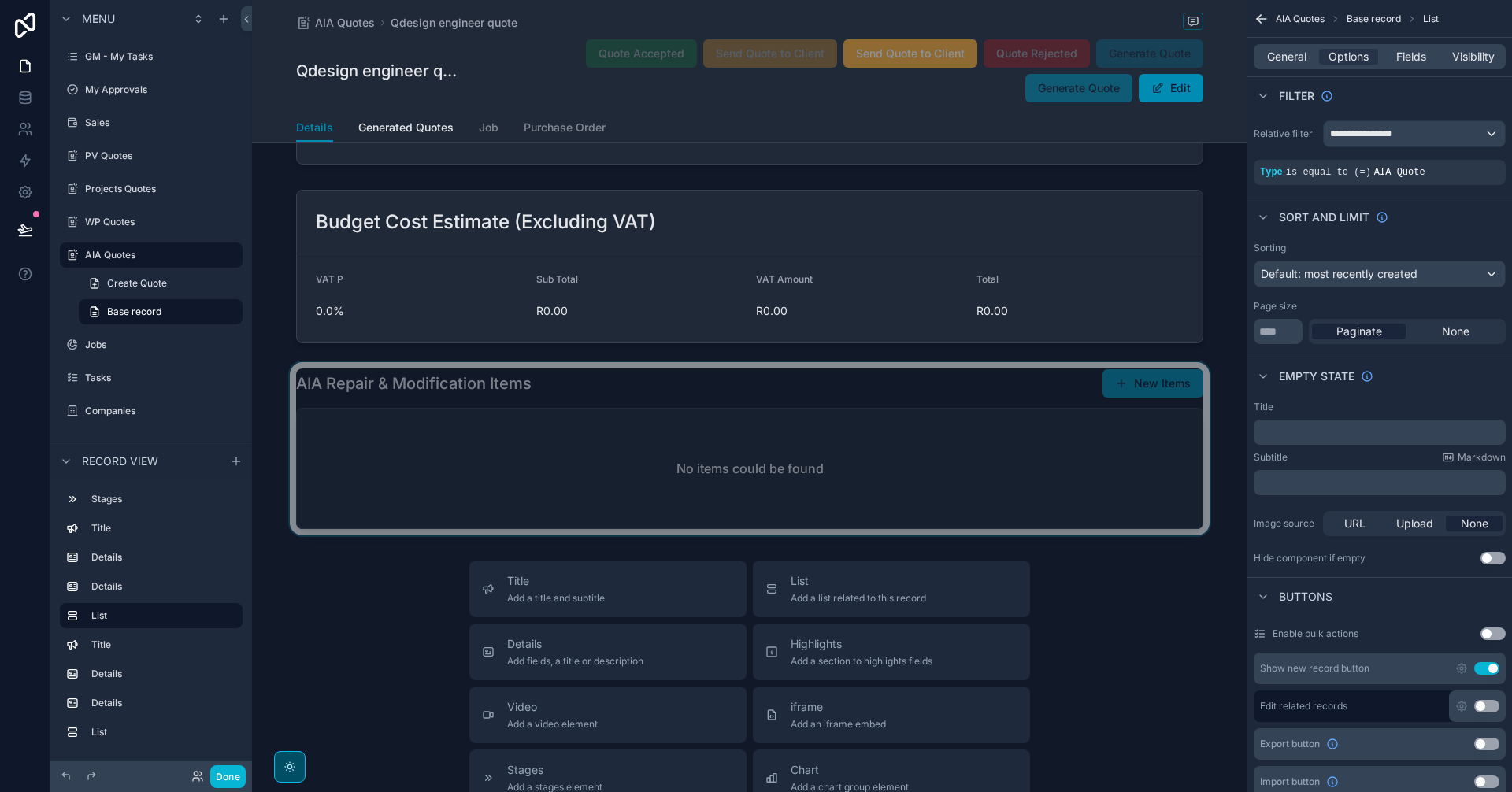
click at [1087, 536] on div "scrollable content" at bounding box center [750, 449] width 995 height 173
click at [1488, 49] on span "Visibility" at bounding box center [1473, 57] width 42 height 16
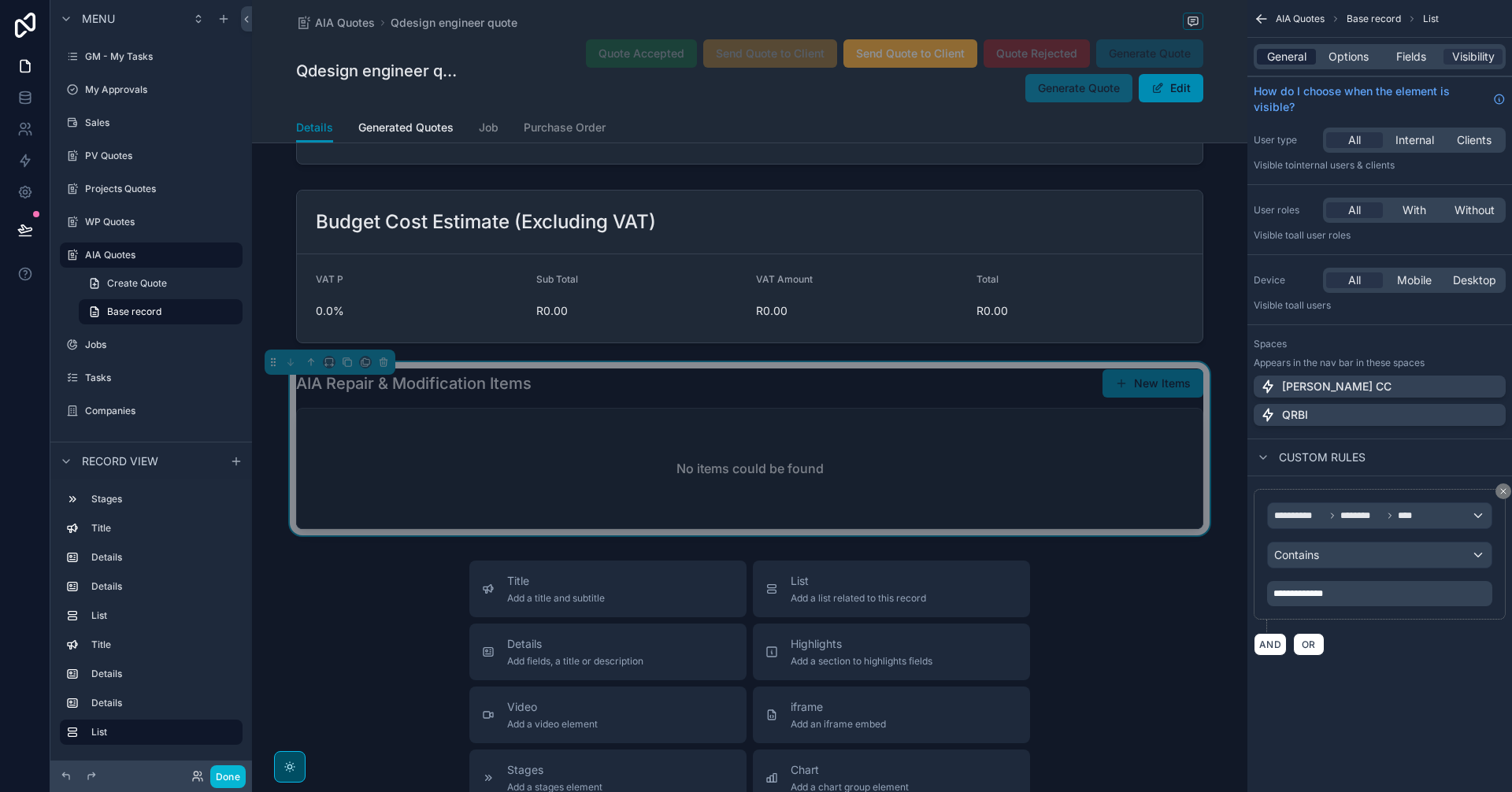
click at [1295, 62] on span "General" at bounding box center [1287, 57] width 39 height 16
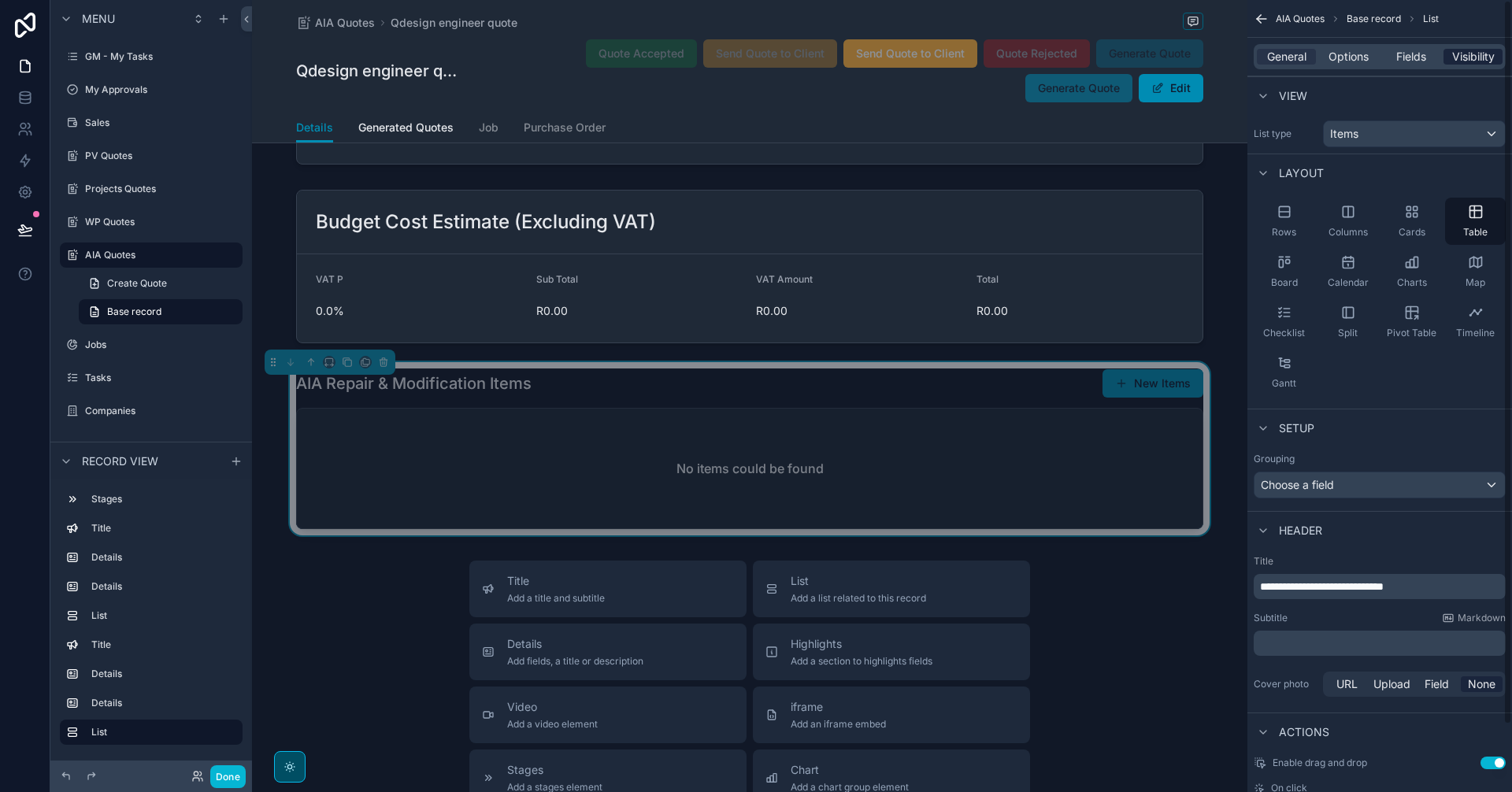
click at [1481, 59] on span "Visibility" at bounding box center [1473, 57] width 42 height 16
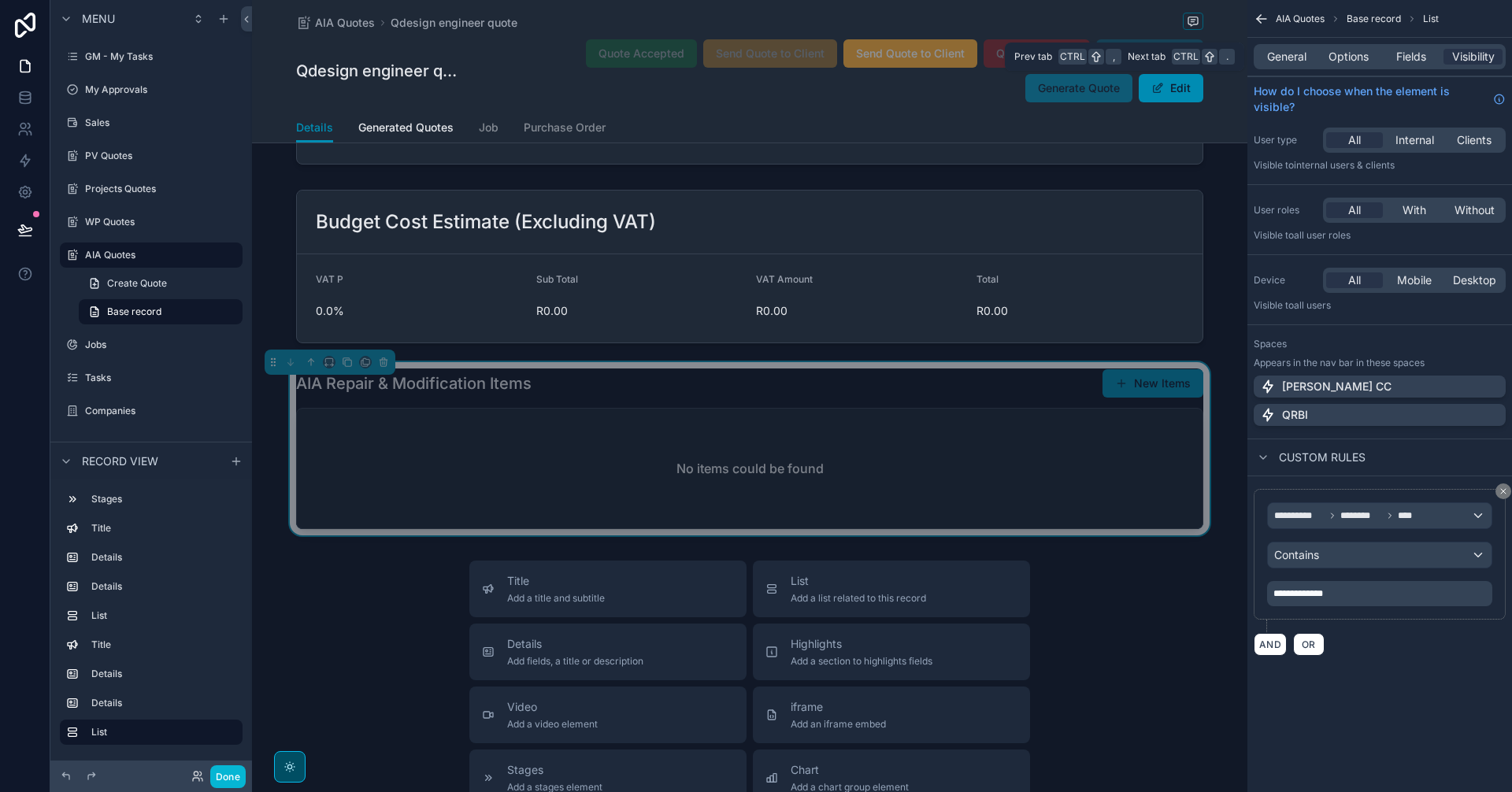
click at [1284, 65] on div "General Options Fields Visibility" at bounding box center [1380, 57] width 252 height 25
click at [1286, 51] on span "General" at bounding box center [1287, 57] width 39 height 16
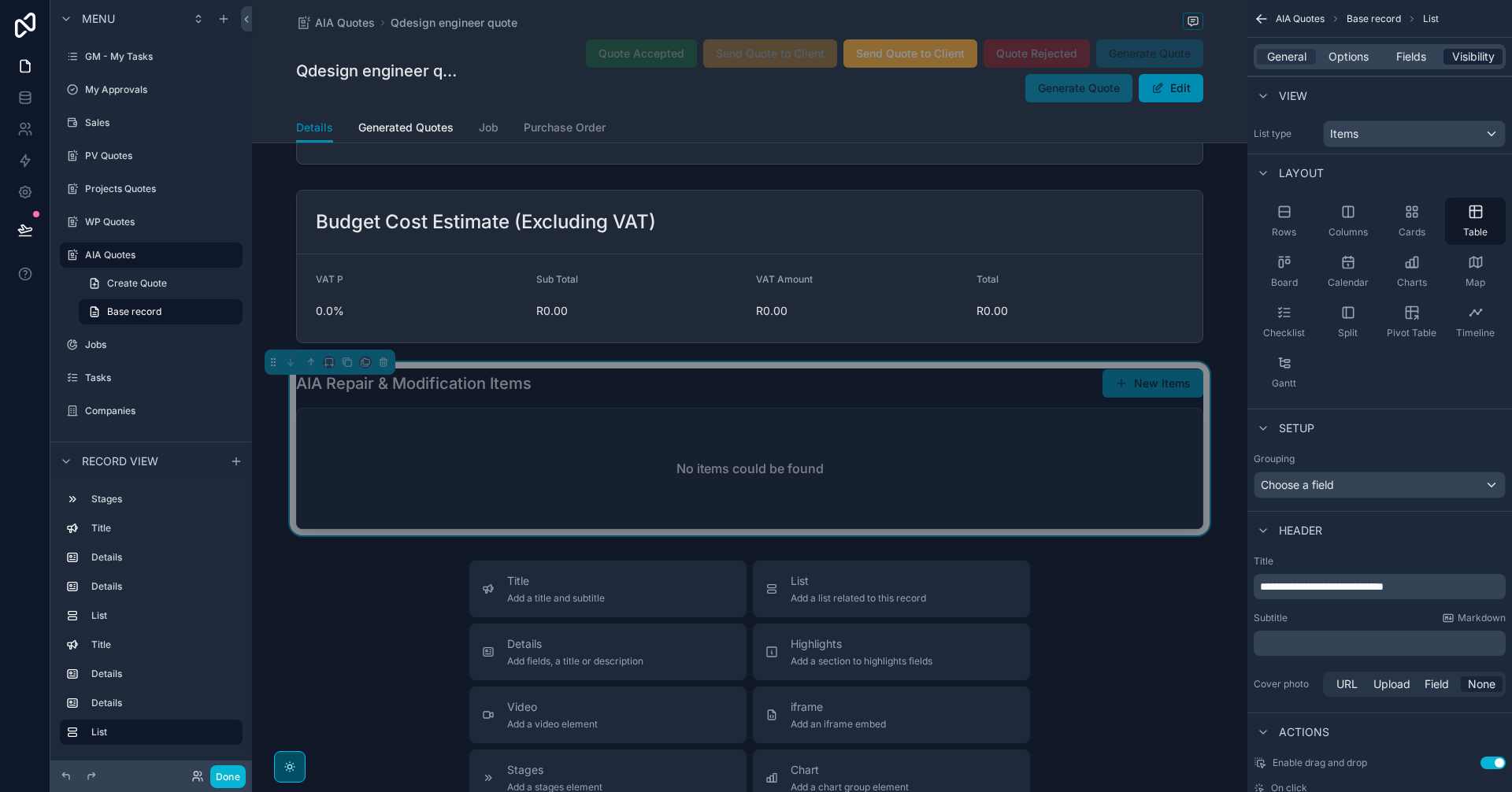
click at [1477, 56] on span "Visibility" at bounding box center [1473, 57] width 42 height 16
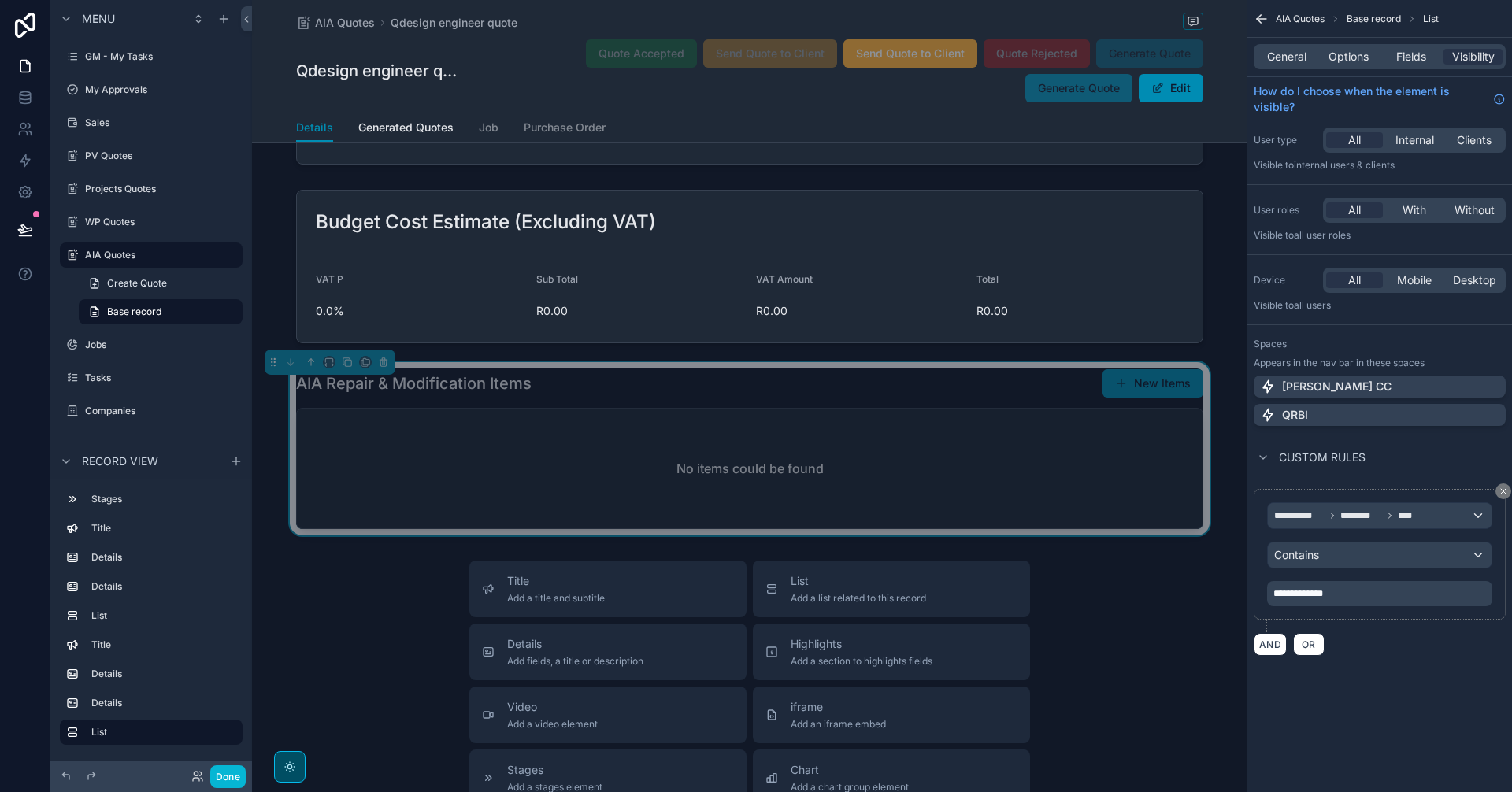
drag, startPoint x: 1394, startPoint y: 597, endPoint x: 1121, endPoint y: 603, distance: 273.1
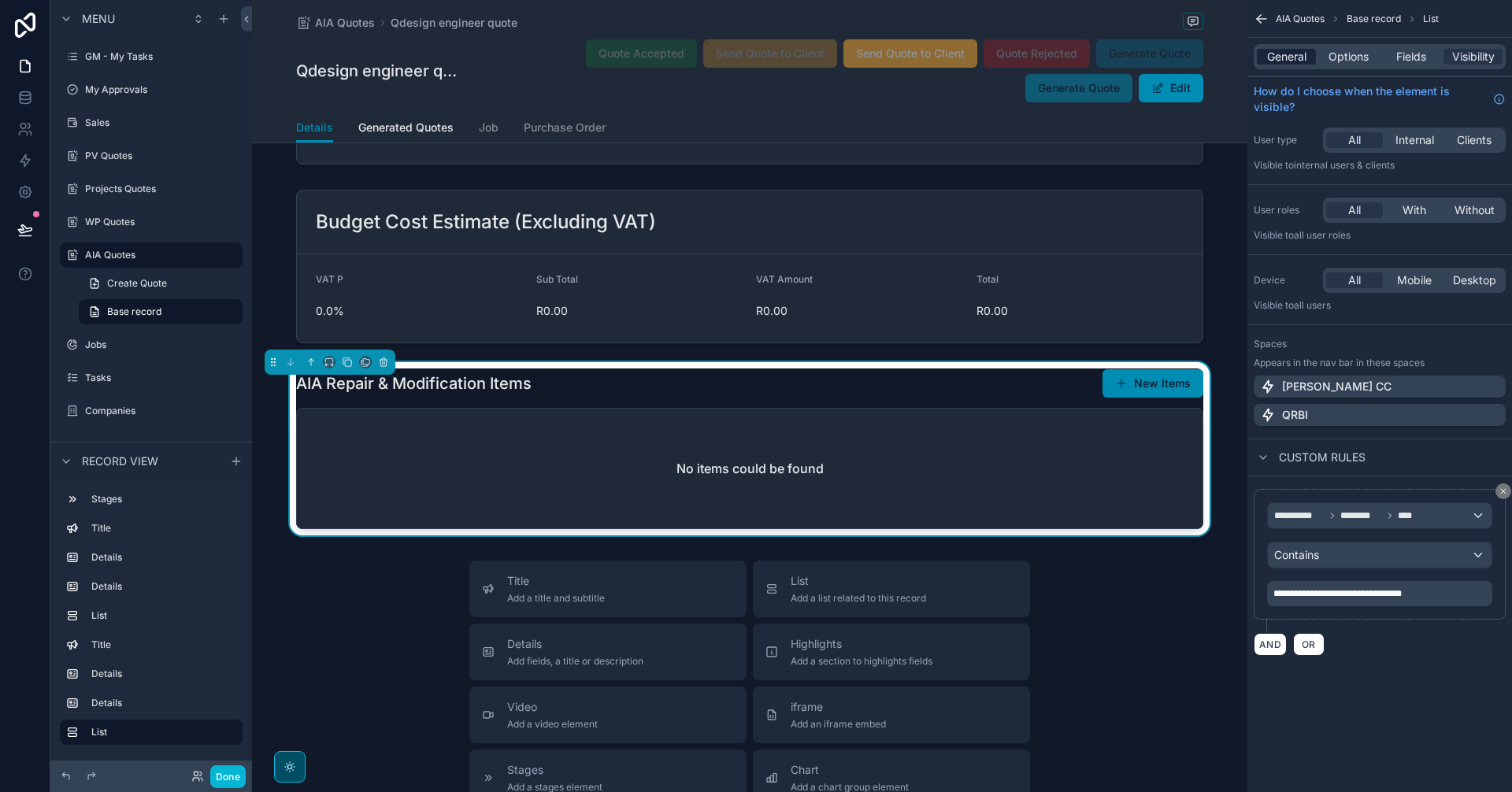
click at [1311, 49] on div "General" at bounding box center [1286, 57] width 59 height 16
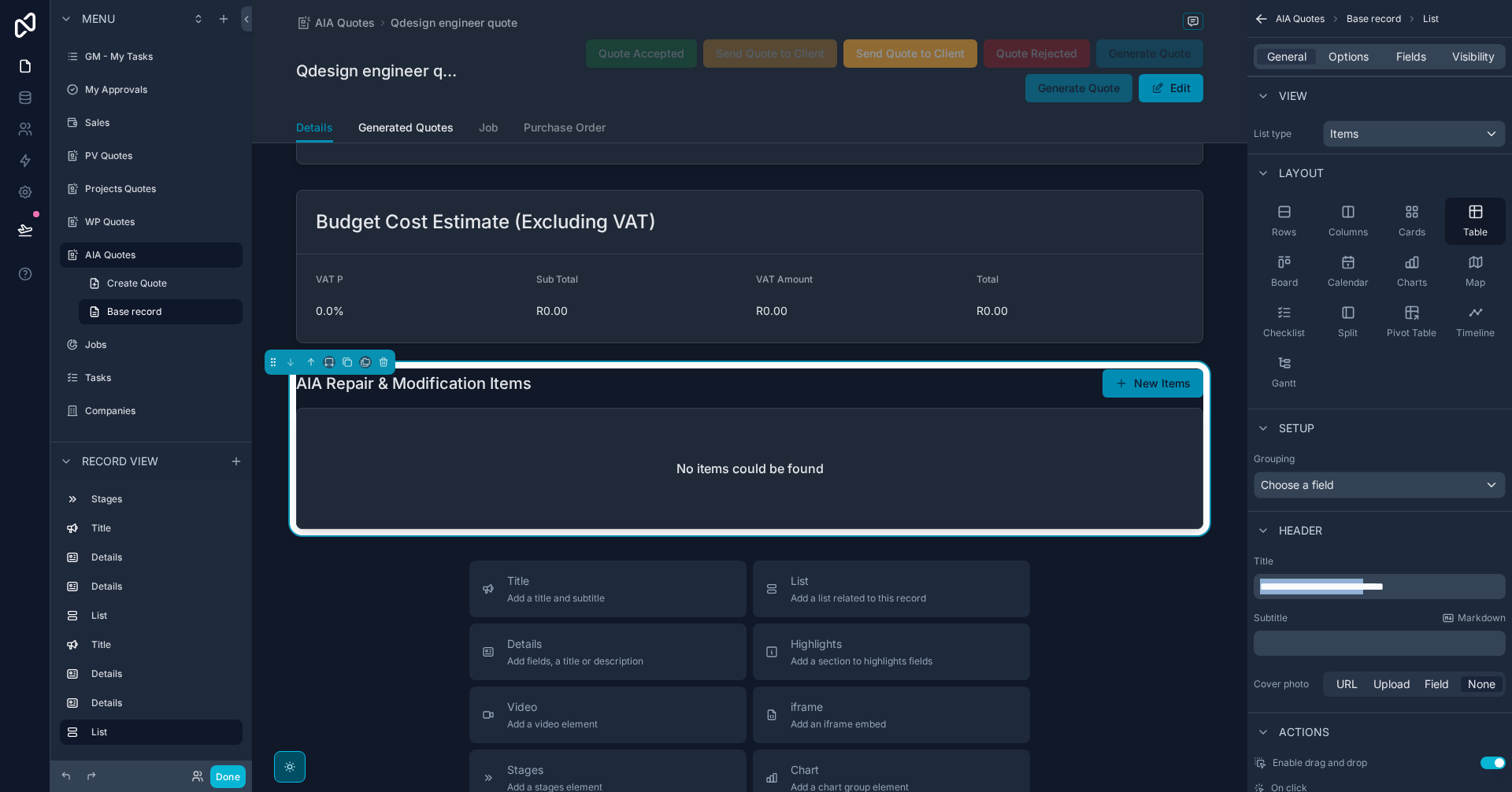
drag, startPoint x: 1397, startPoint y: 585, endPoint x: 1256, endPoint y: 585, distance: 141.0
click at [1256, 585] on div "**********" at bounding box center [1380, 587] width 252 height 25
paste div "scrollable content"
click at [1357, 52] on span "Options" at bounding box center [1348, 57] width 40 height 16
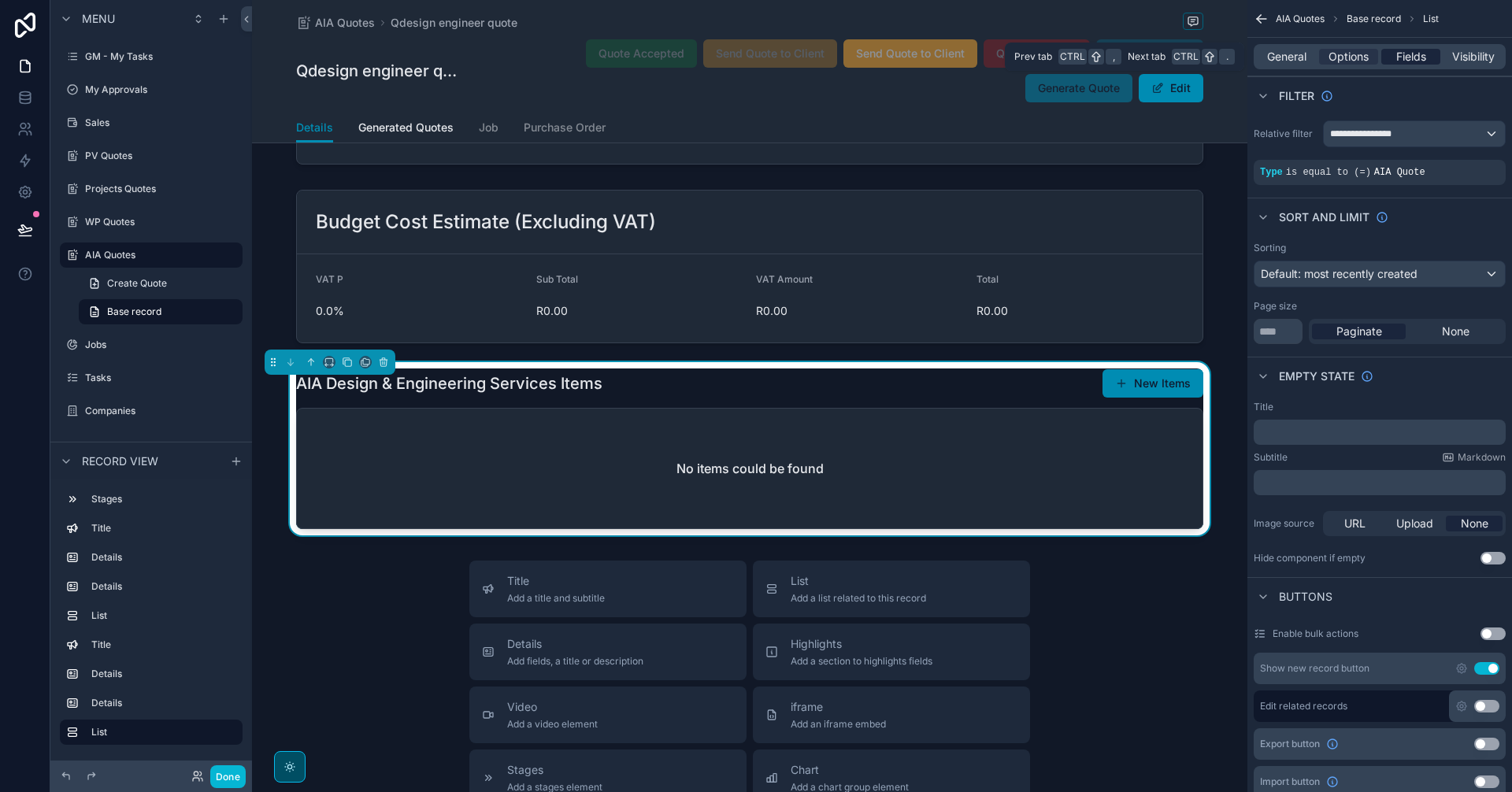
click at [1408, 53] on span "Fields" at bounding box center [1411, 57] width 30 height 16
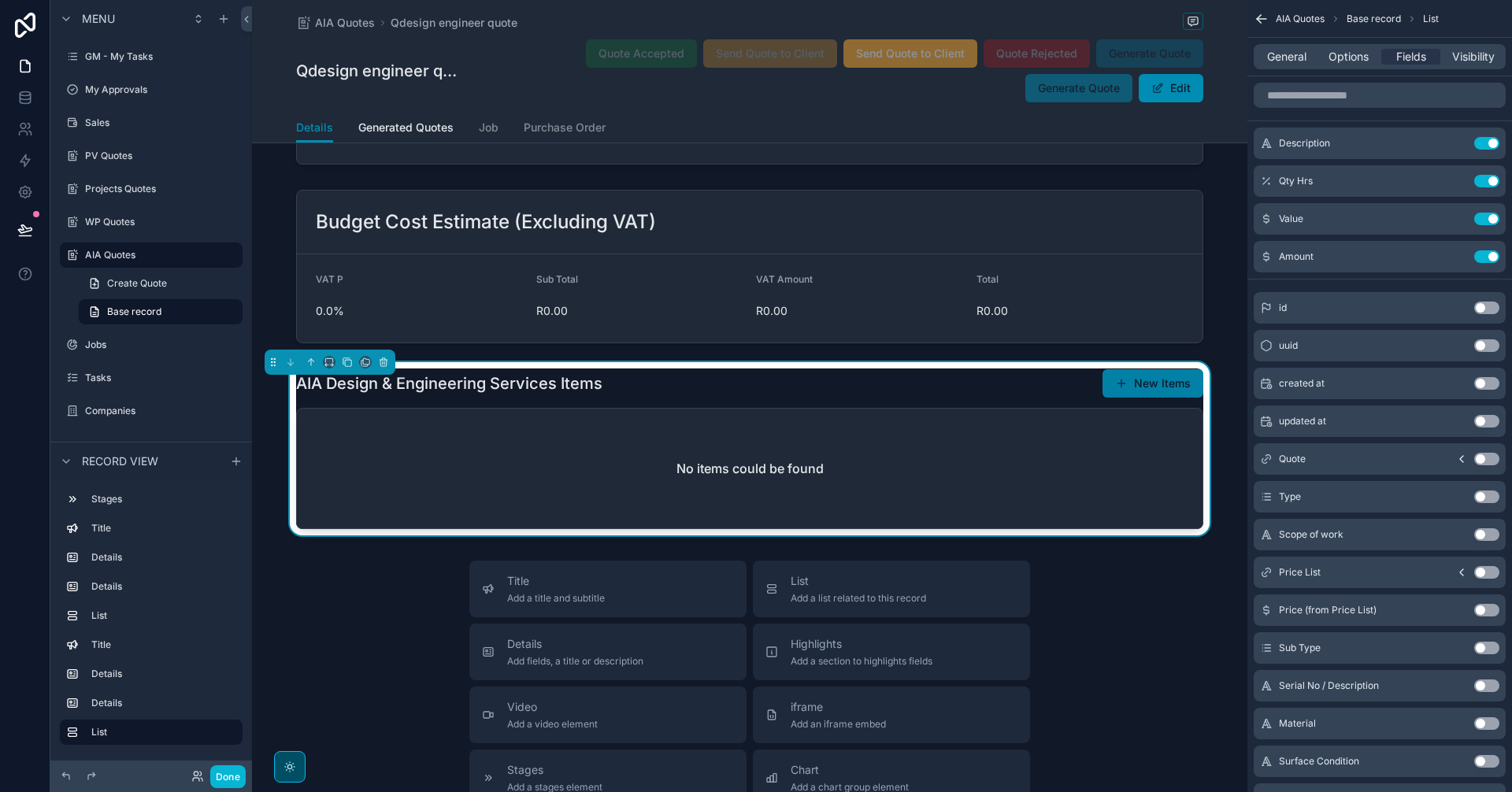
click at [1150, 397] on button "New Items" at bounding box center [1153, 383] width 101 height 28
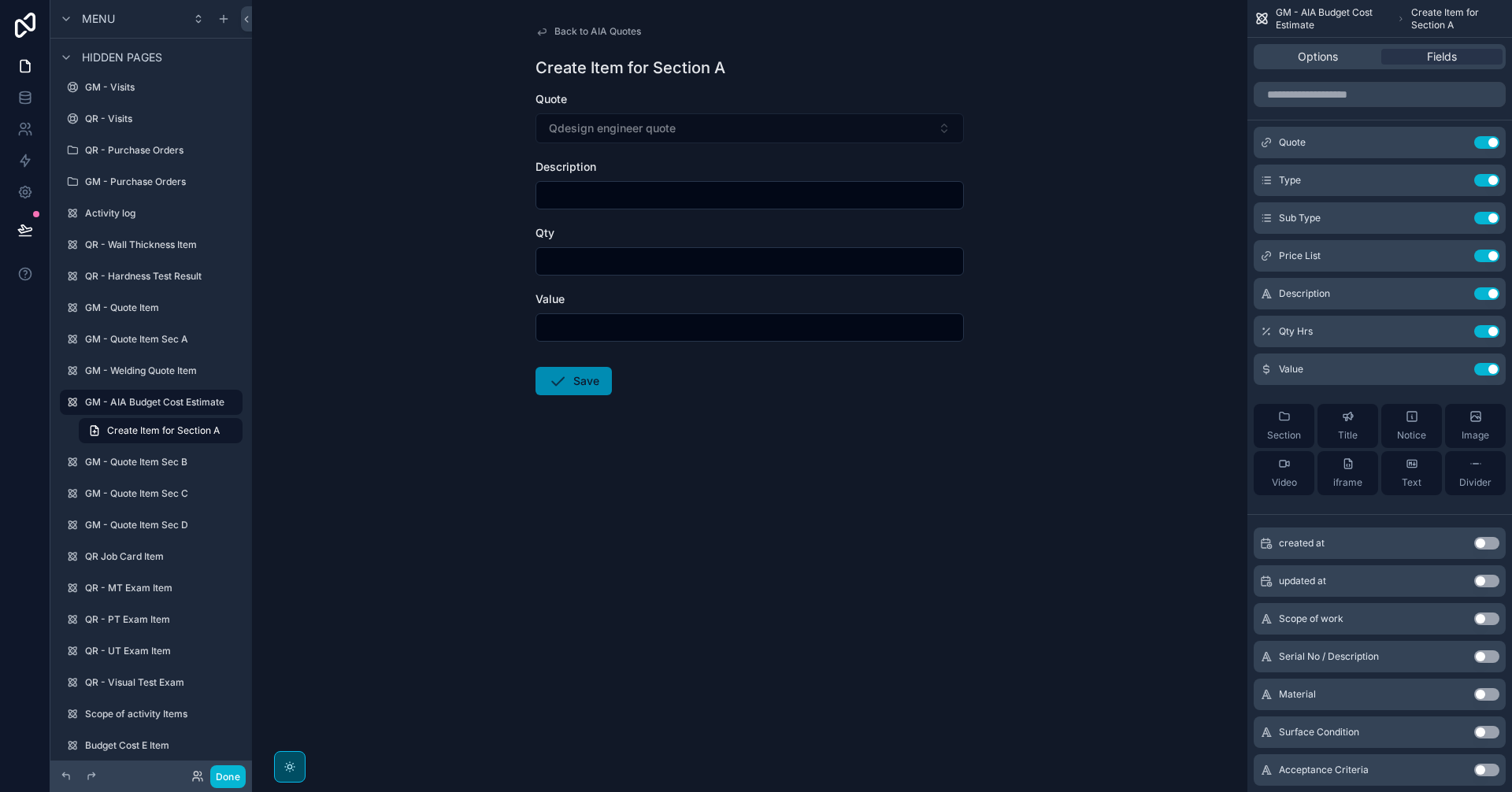
click at [582, 35] on span "Back to AIA Quotes" at bounding box center [598, 31] width 87 height 13
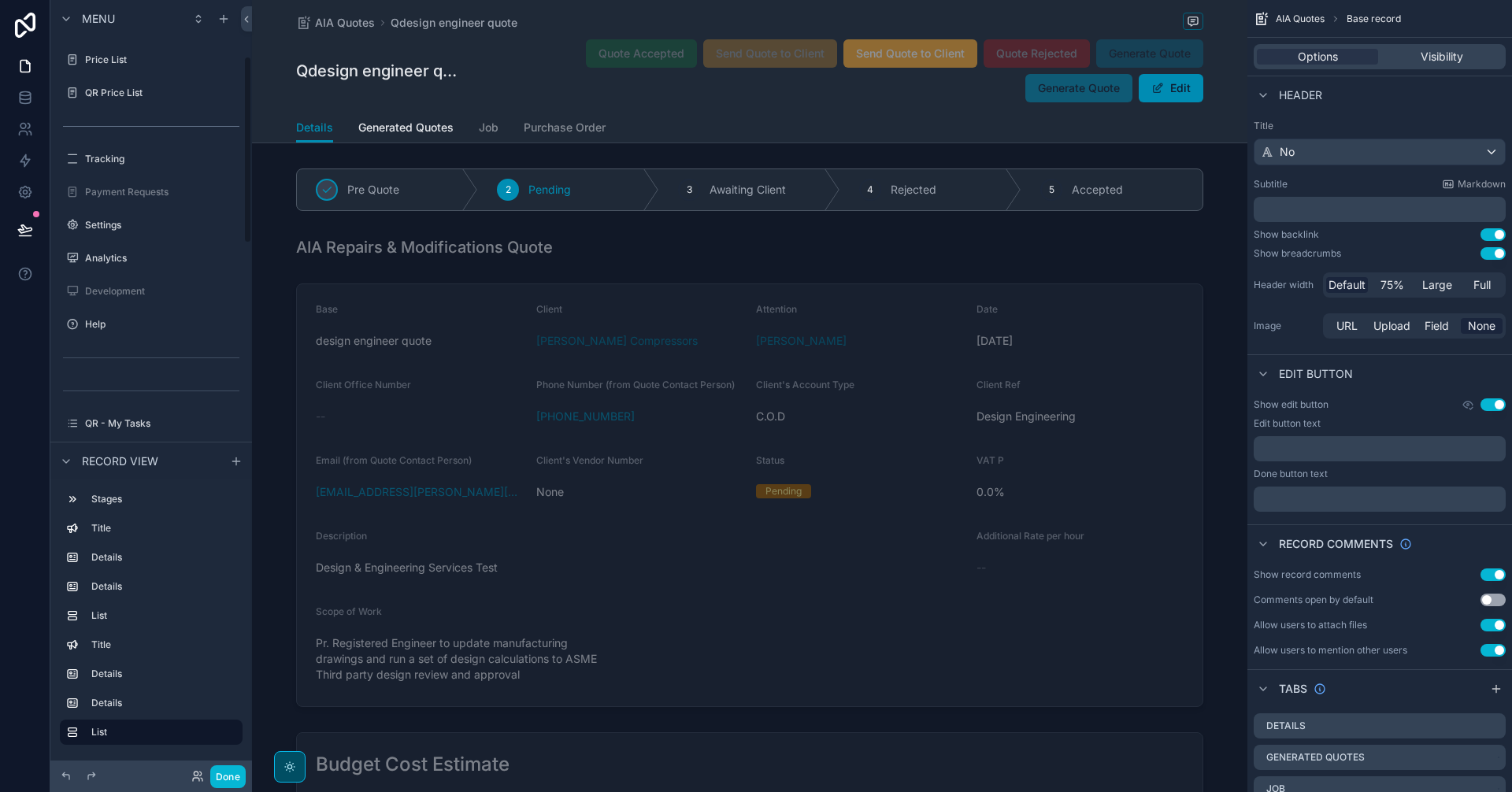
scroll to position [656, 0]
click at [71, 458] on icon "scrollable content" at bounding box center [65, 461] width 13 height 13
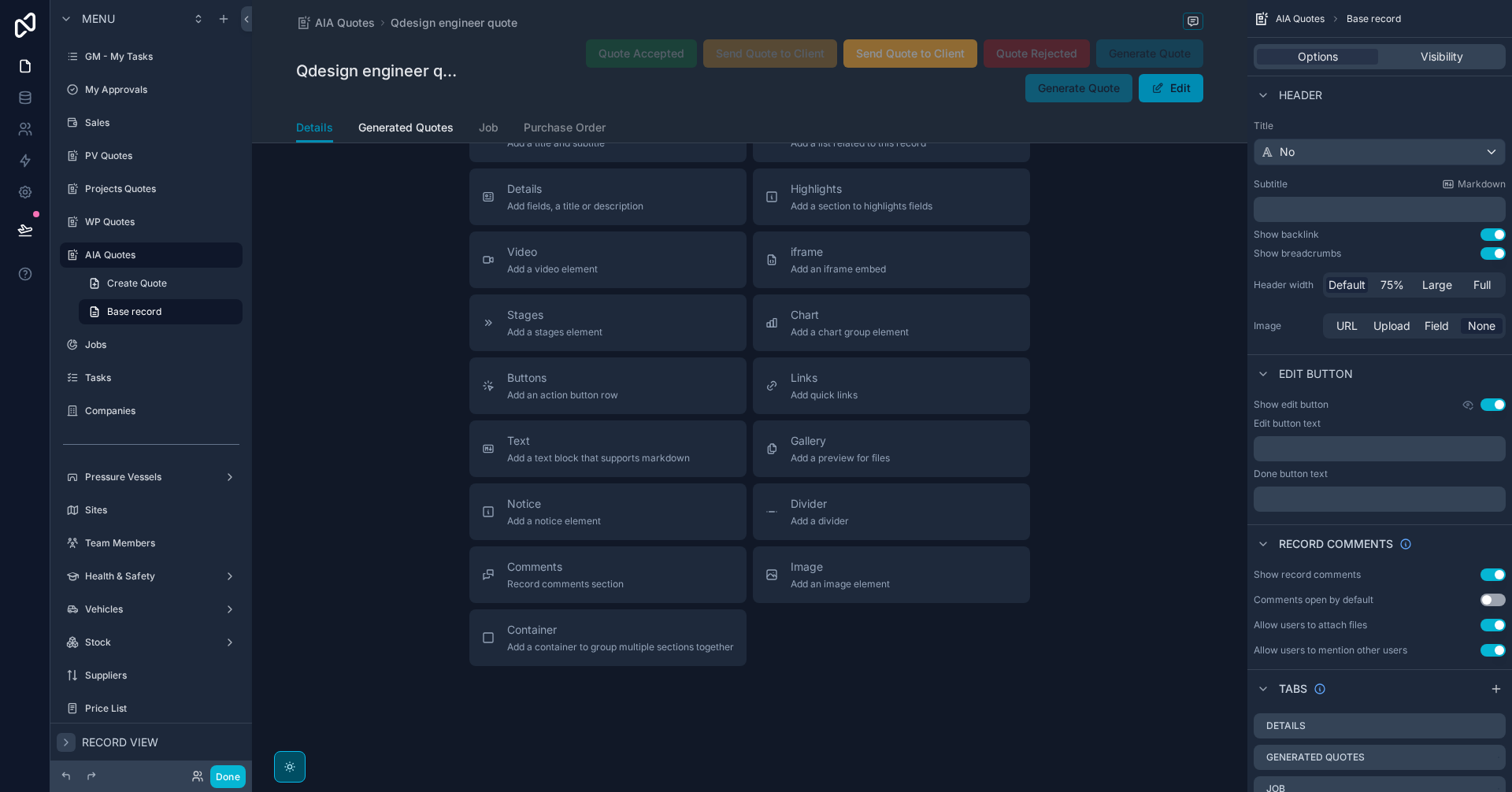
scroll to position [1365, 0]
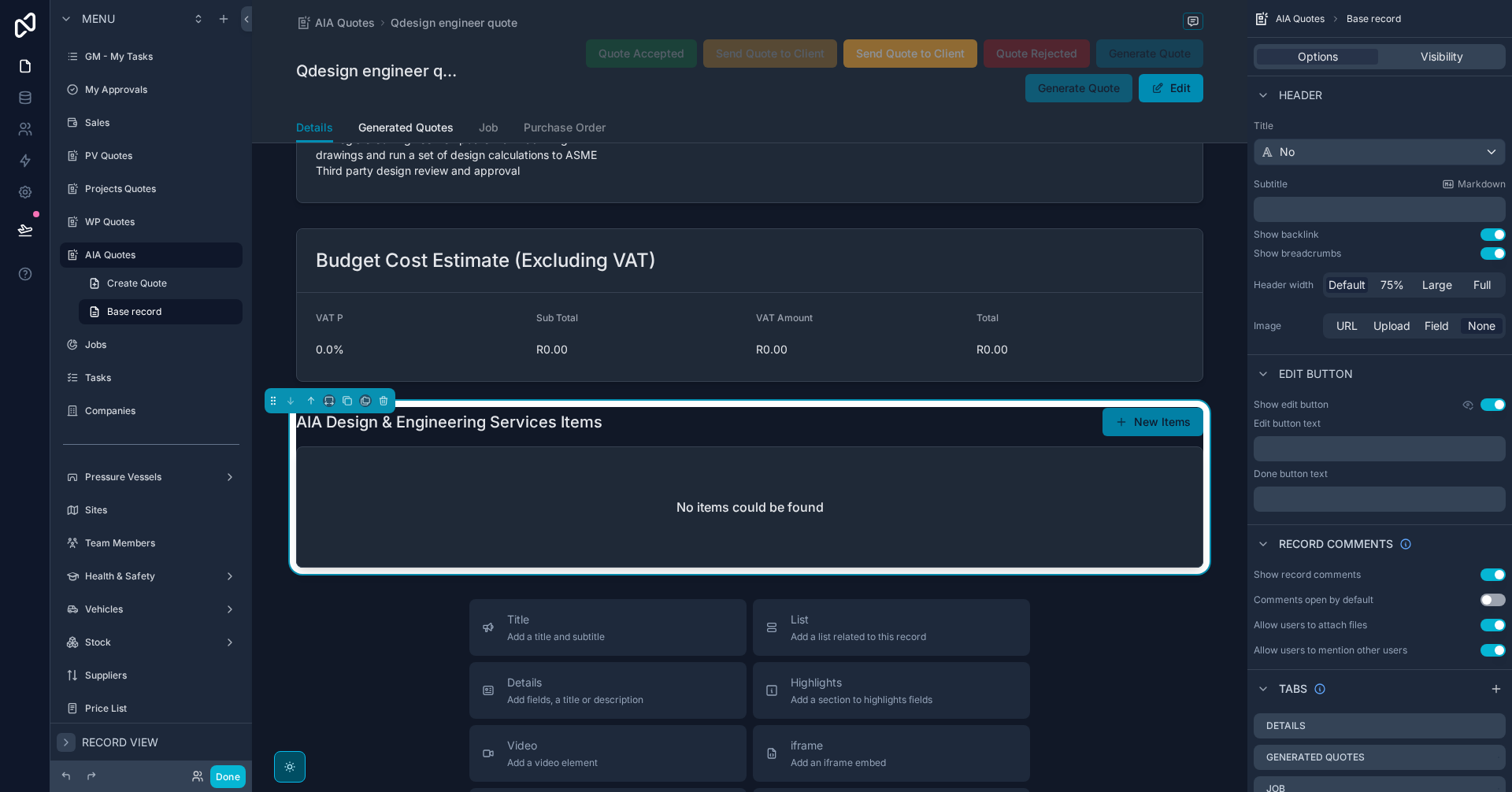
click at [1158, 436] on button "New Items" at bounding box center [1153, 421] width 101 height 28
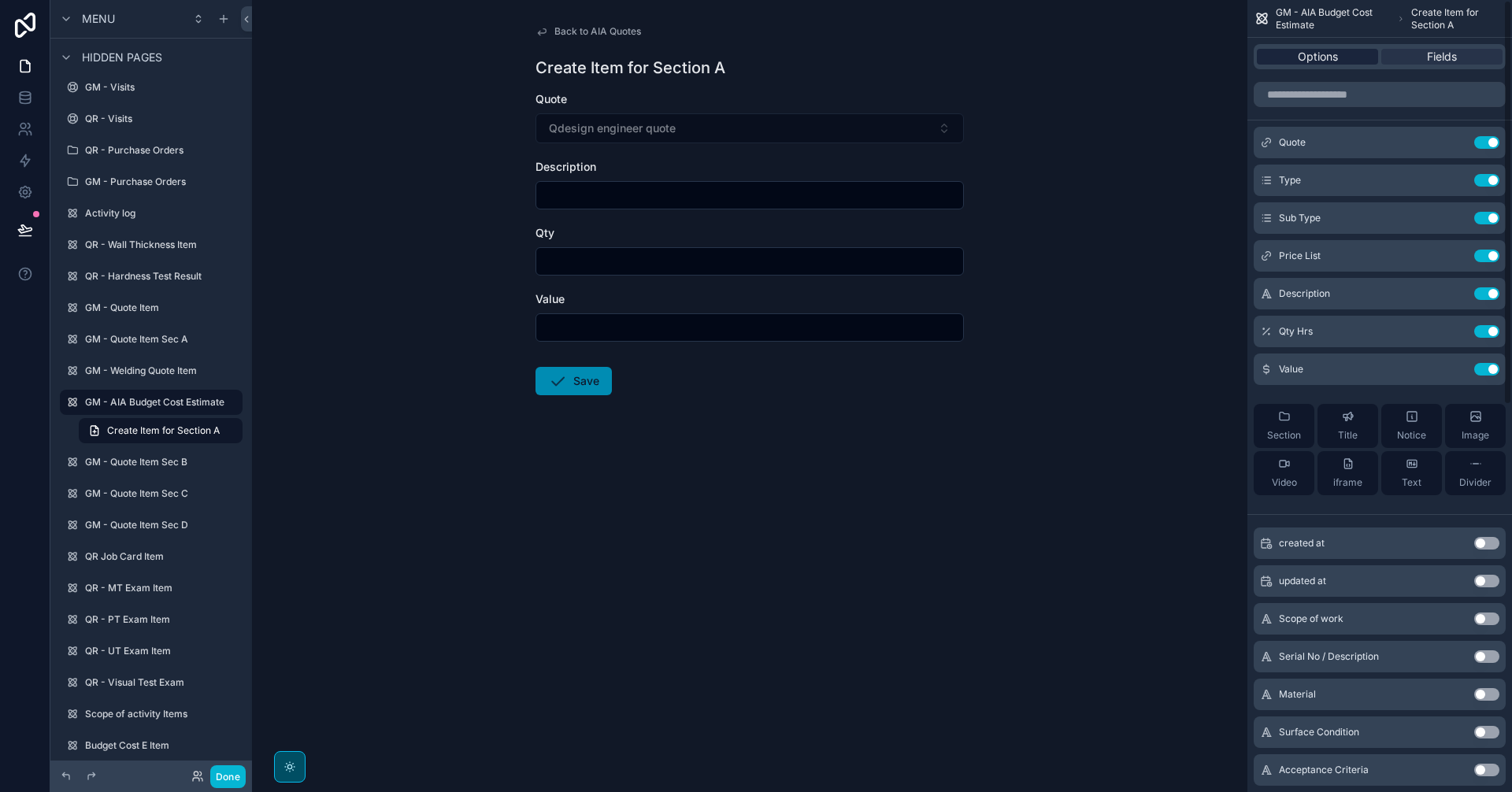
click at [1325, 53] on span "Options" at bounding box center [1318, 57] width 40 height 16
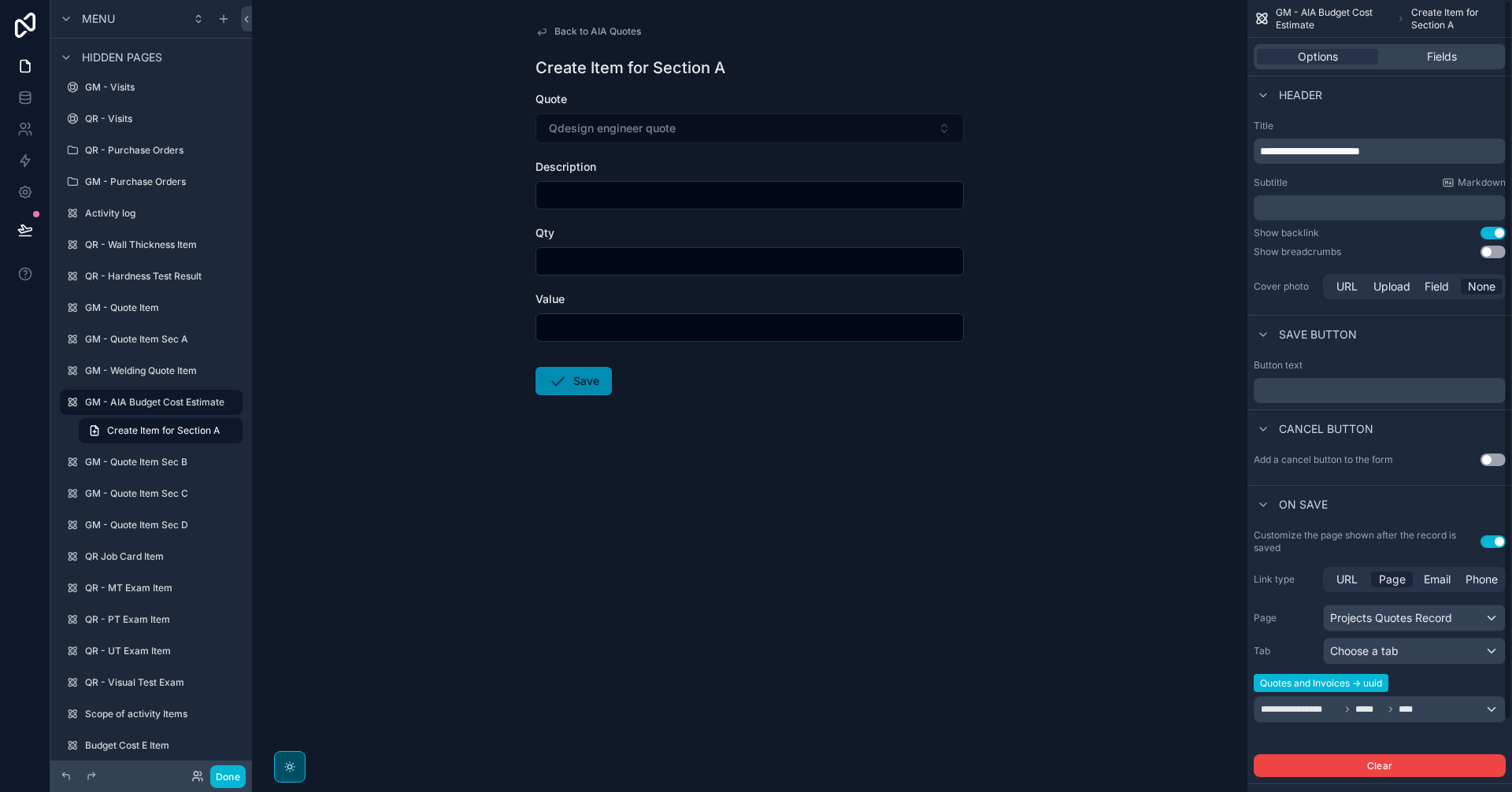
scroll to position [80, 0]
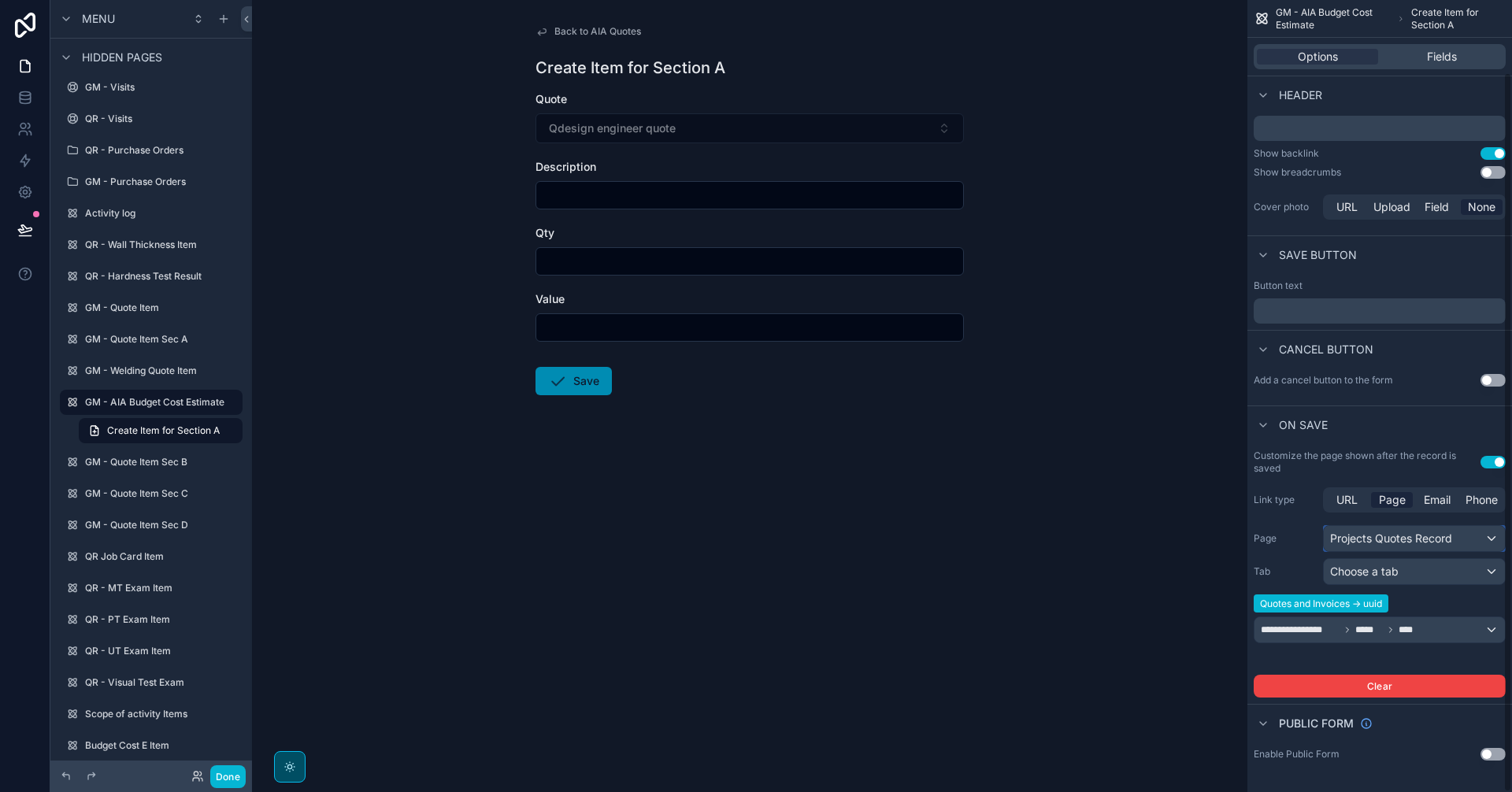
click at [1439, 536] on div "Projects Quotes Record" at bounding box center [1414, 539] width 181 height 25
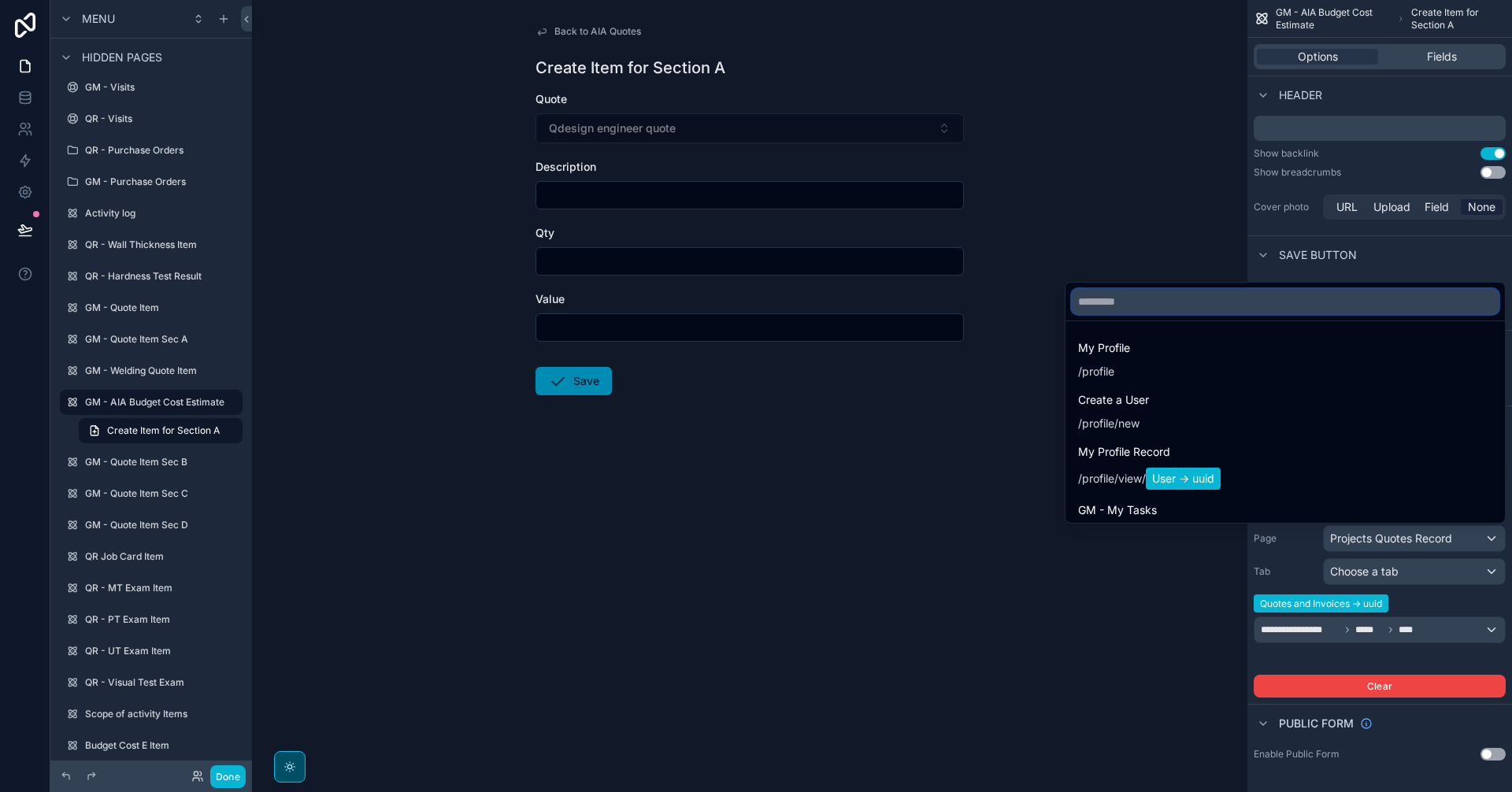
click at [1296, 313] on input "text" at bounding box center [1284, 301] width 427 height 25
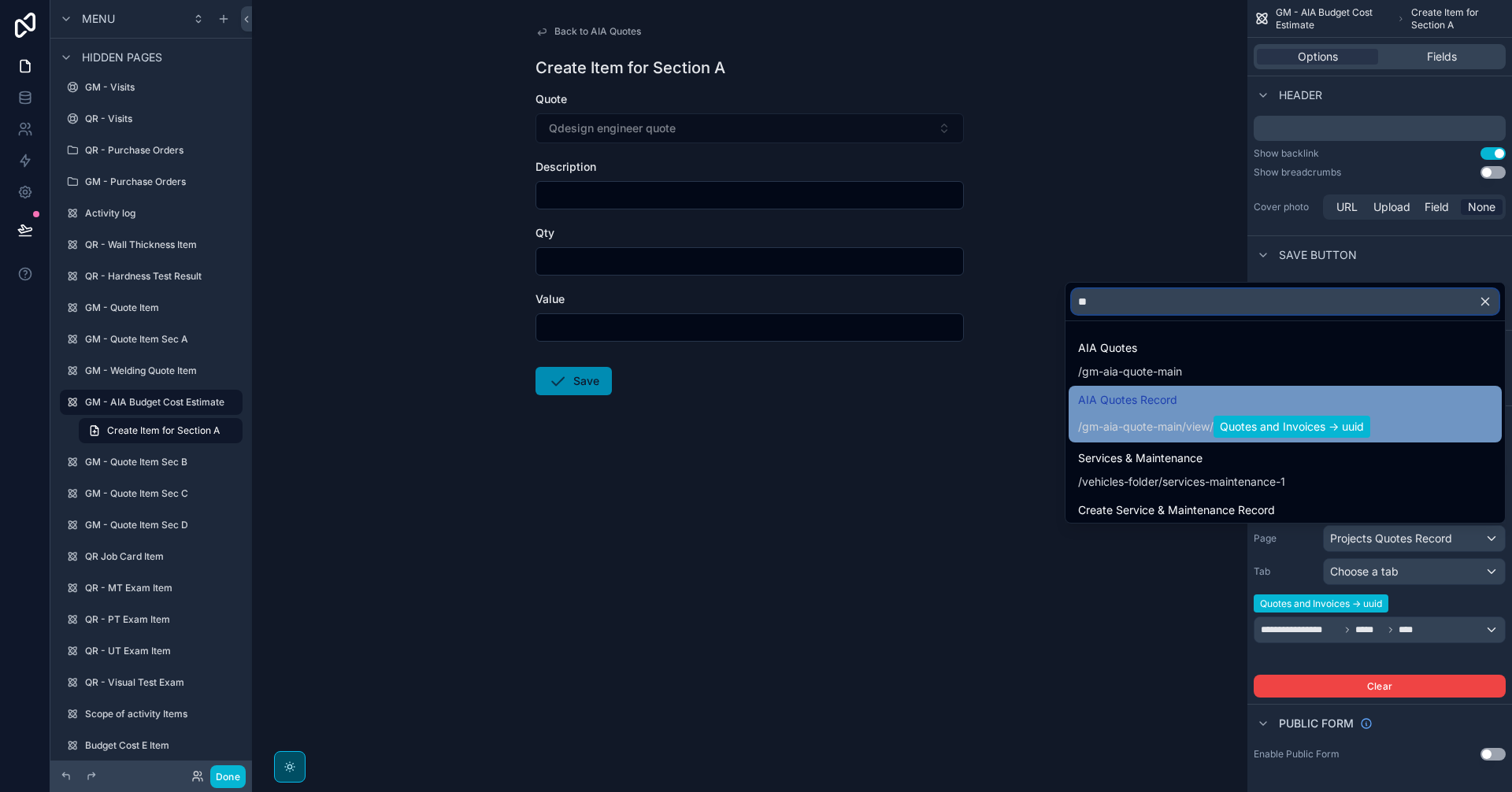
type input "**"
click at [1282, 408] on span "AIA Quotes Record" at bounding box center [1224, 400] width 292 height 19
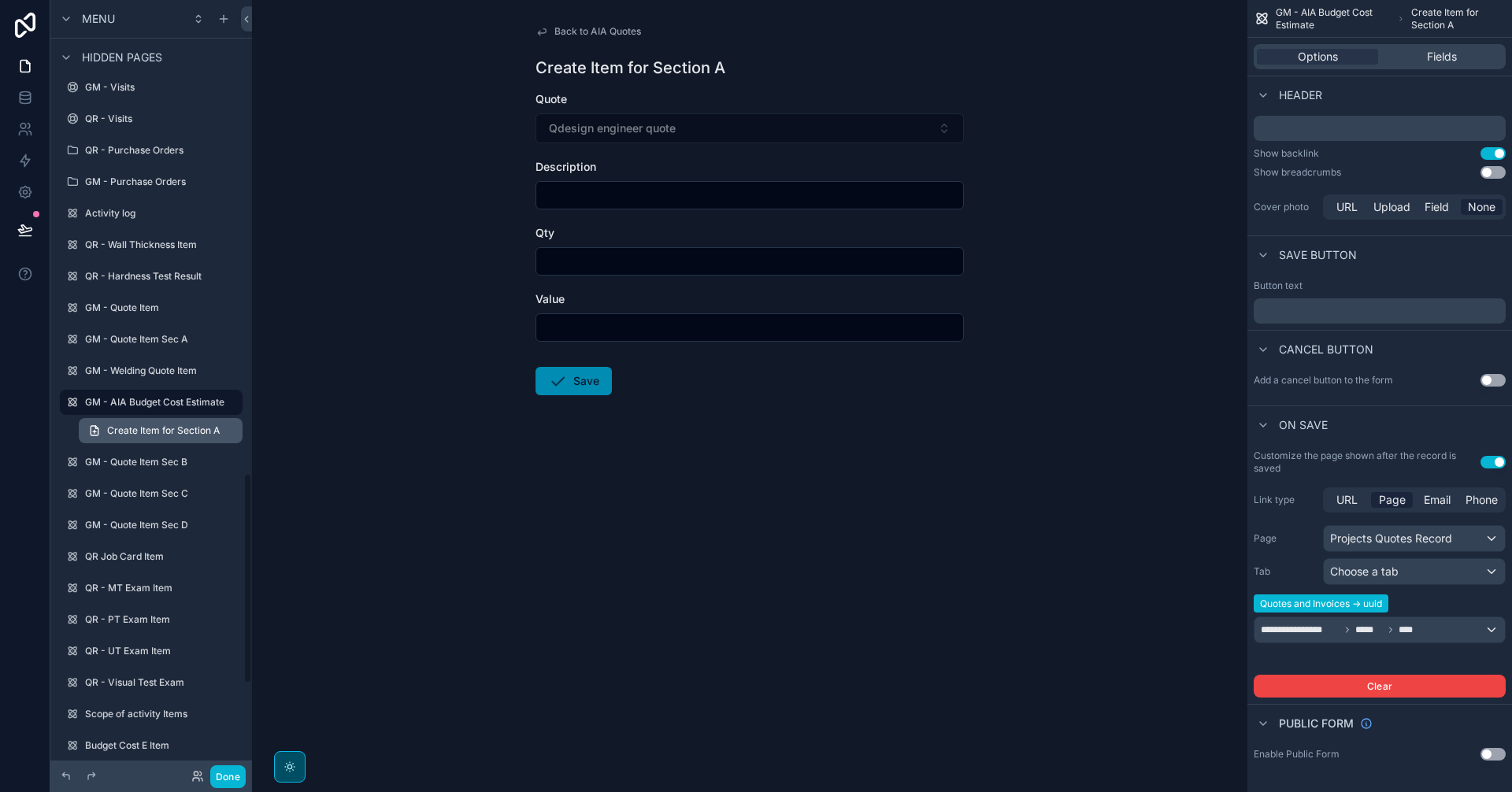
click at [158, 436] on span "Create Item for Section A" at bounding box center [163, 430] width 113 height 13
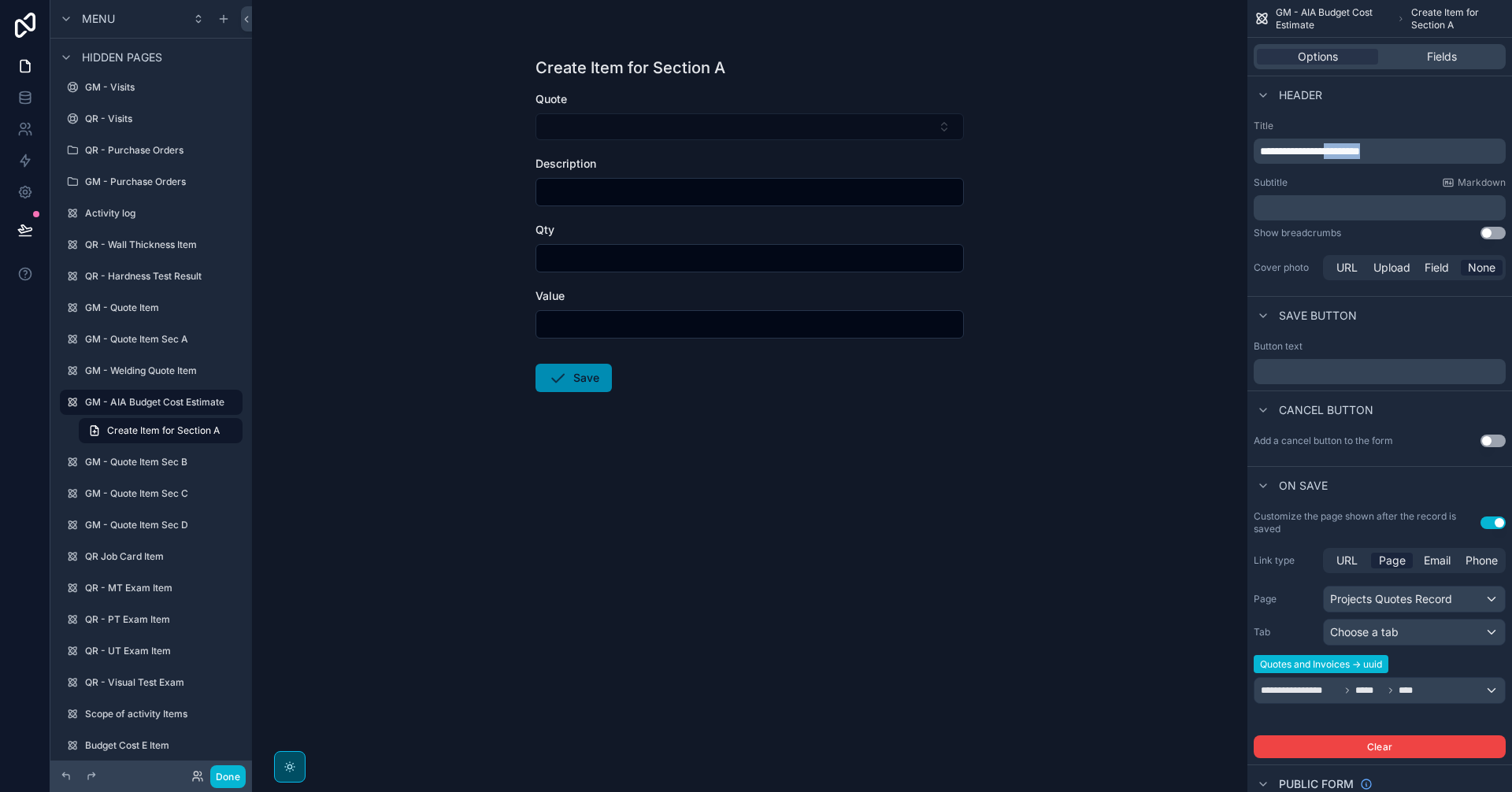
drag, startPoint x: 1411, startPoint y: 149, endPoint x: 1343, endPoint y: 154, distance: 68.2
click at [1343, 154] on p "**********" at bounding box center [1381, 151] width 243 height 16
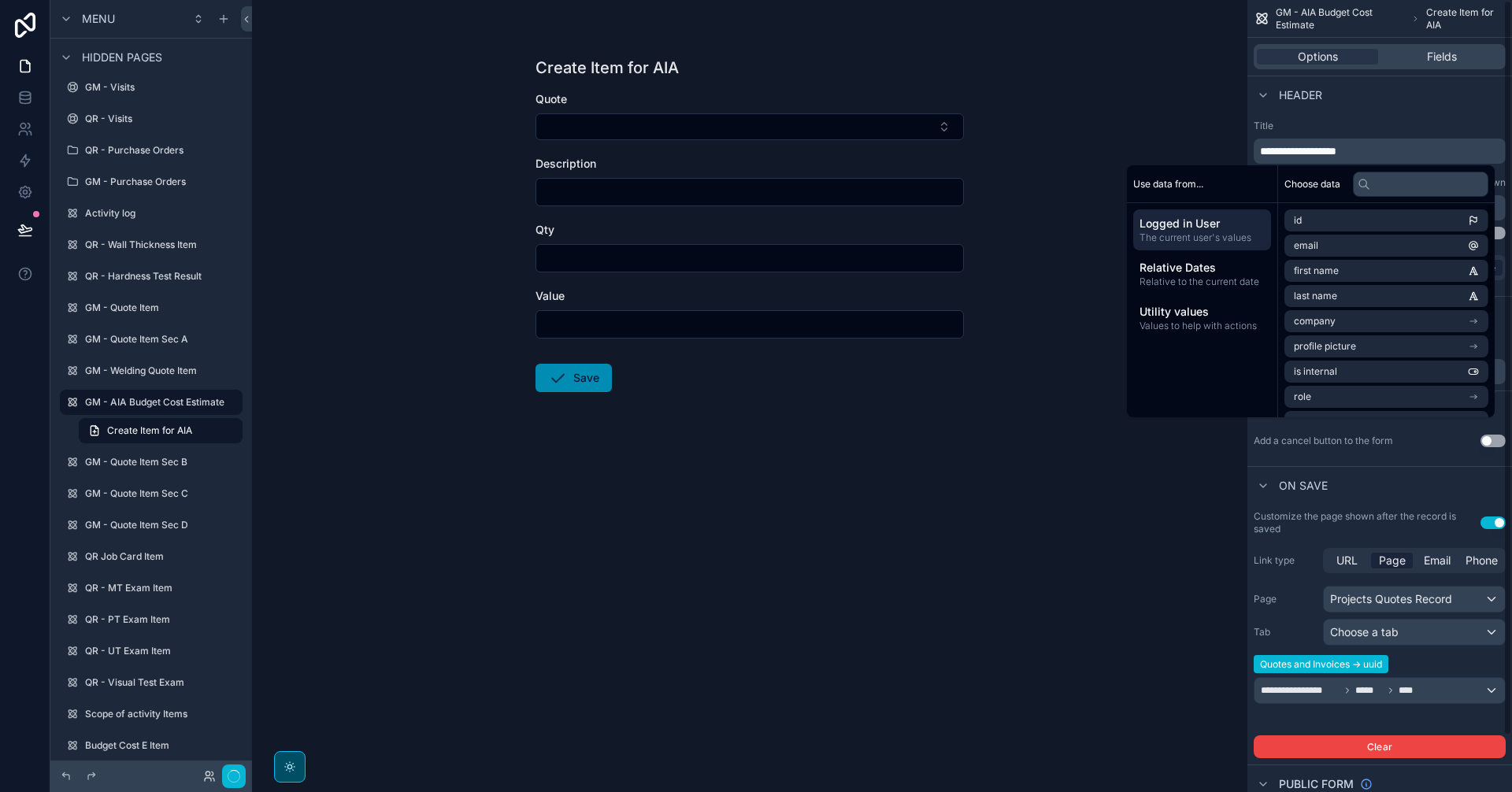
click at [1385, 143] on p "**********" at bounding box center [1381, 151] width 243 height 16
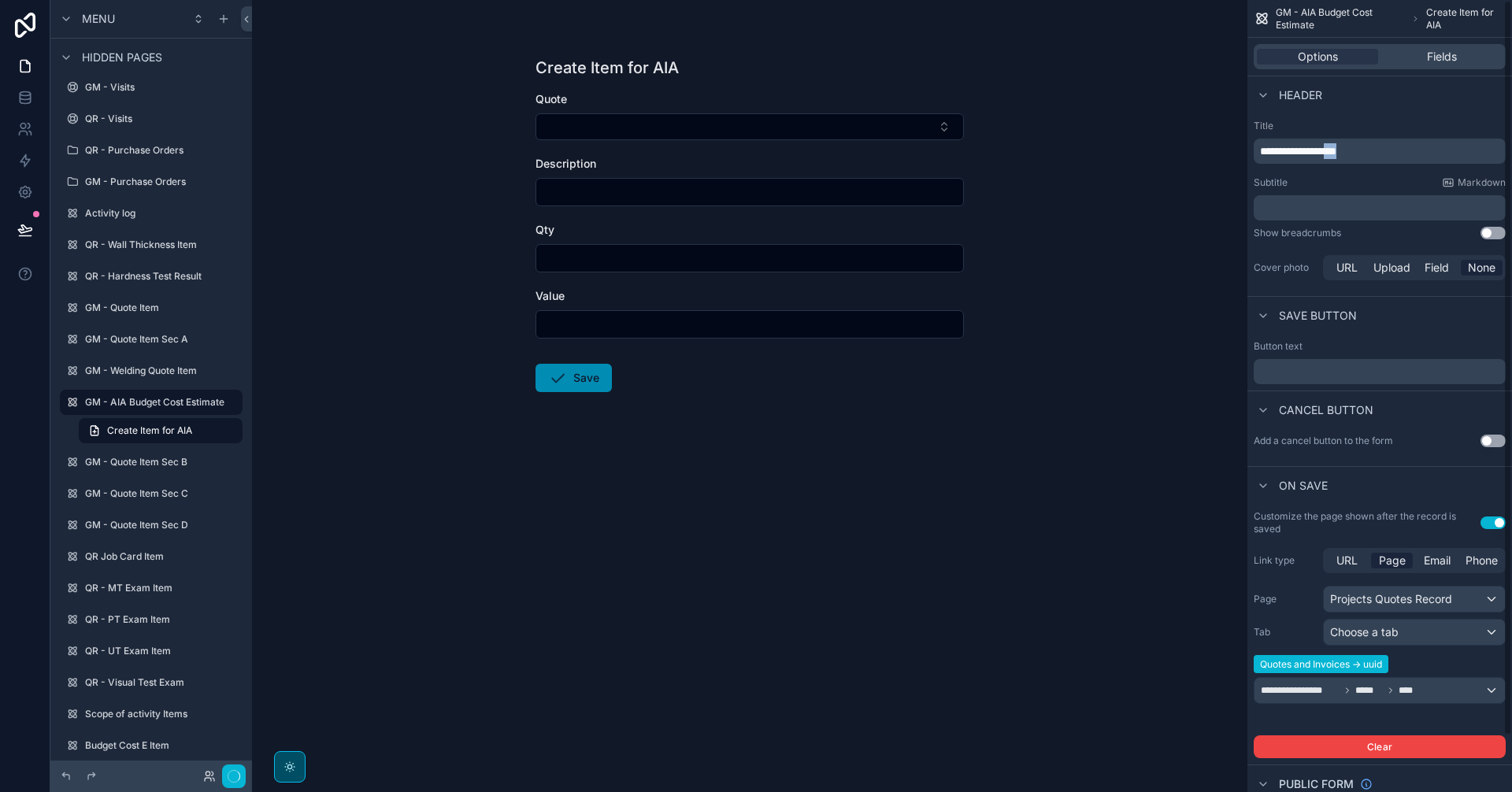
drag, startPoint x: 1397, startPoint y: 151, endPoint x: 1341, endPoint y: 163, distance: 57.3
click at [1341, 163] on div "**********" at bounding box center [1380, 151] width 252 height 25
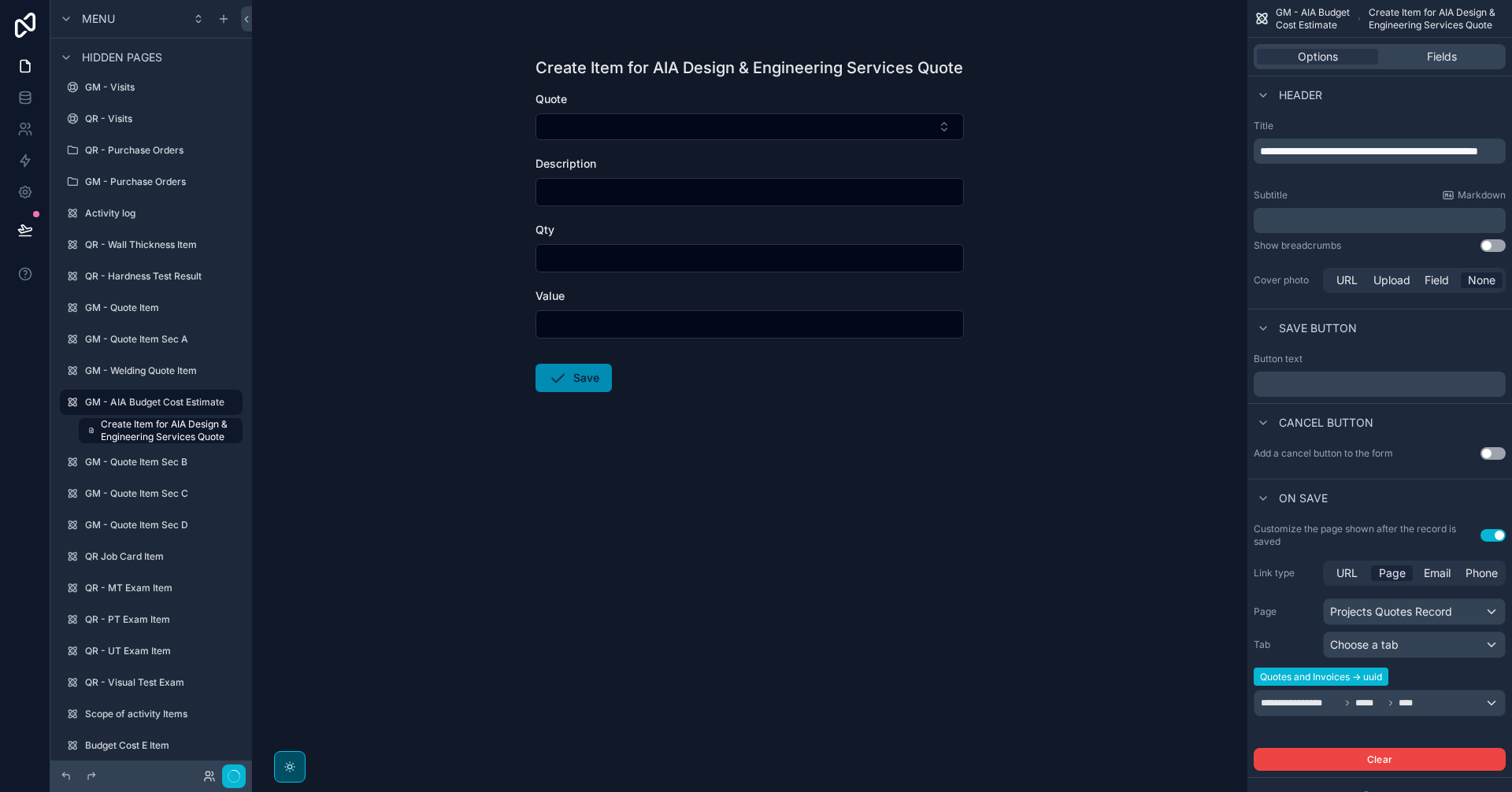
click at [1157, 171] on div "Create Item for AIA Design & Engineering Services Quote Quote Description Qty V…" at bounding box center [750, 396] width 995 height 792
click at [1412, 611] on div "Projects Quotes Record" at bounding box center [1414, 612] width 181 height 25
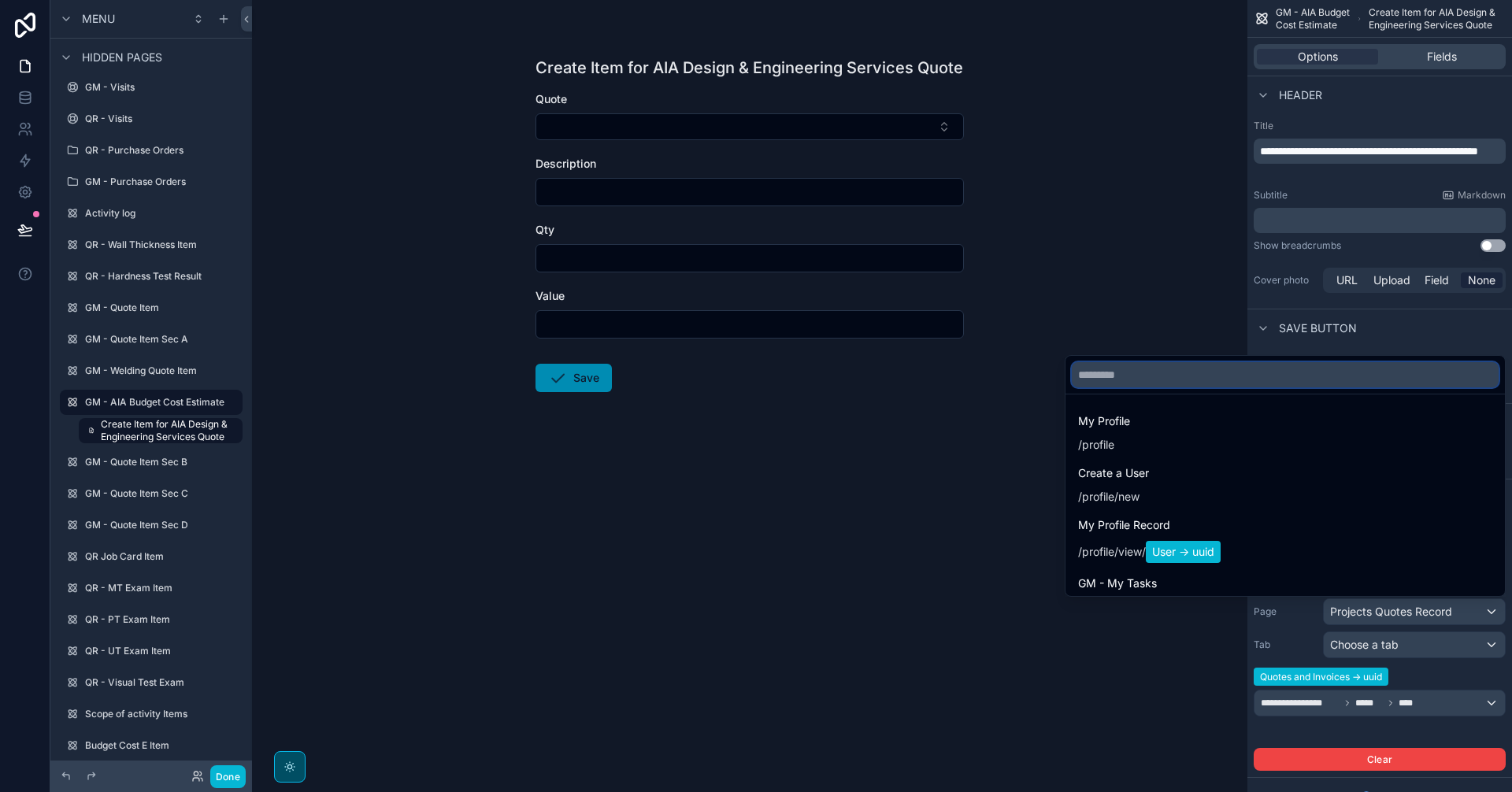
click at [1256, 375] on input "text" at bounding box center [1284, 375] width 427 height 25
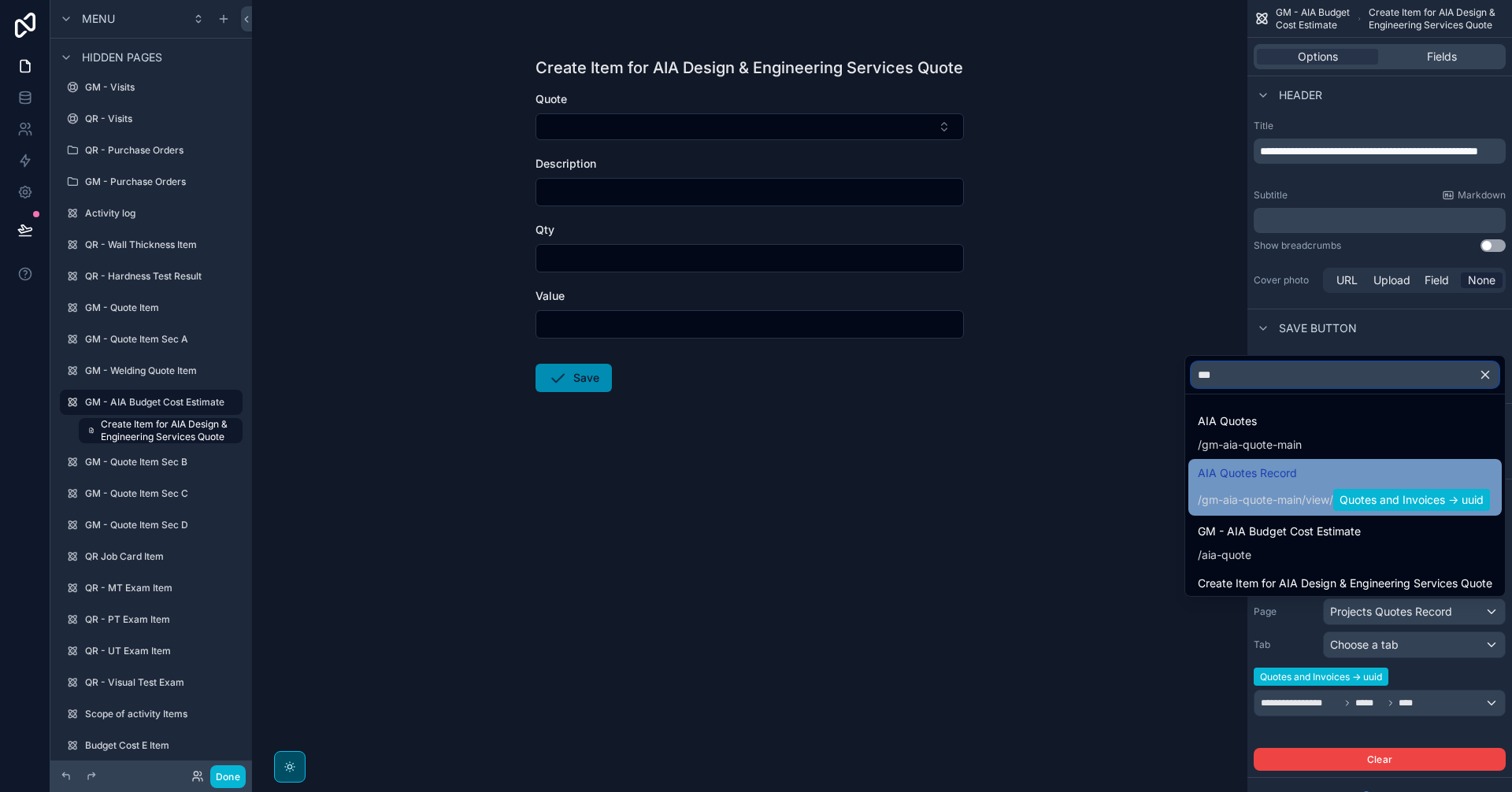
type input "***"
click at [1403, 480] on span "AIA Quotes Record" at bounding box center [1344, 473] width 292 height 19
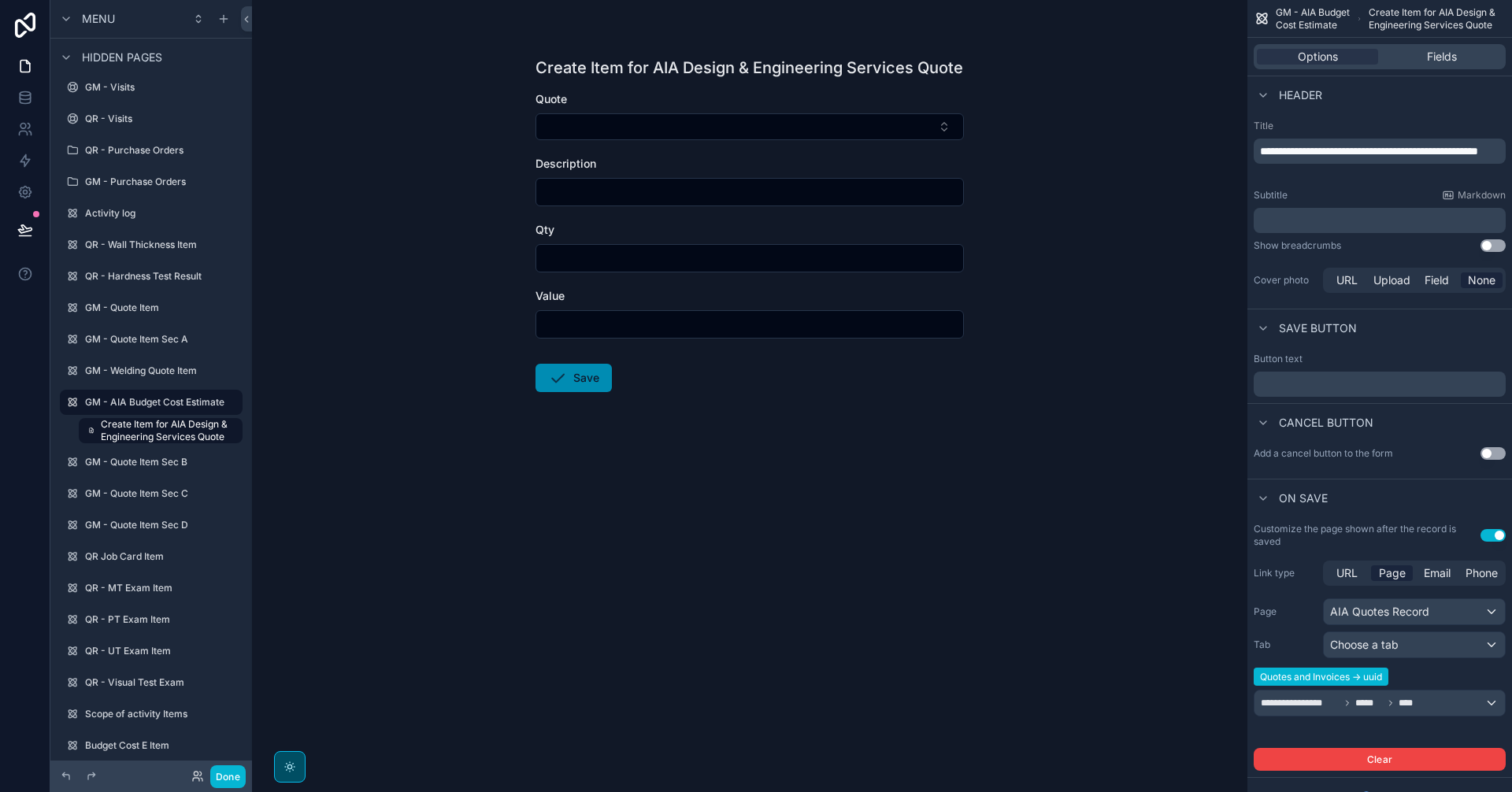
click at [1148, 233] on div "Create Item for AIA Design & Engineering Services Quote Quote Description Qty V…" at bounding box center [750, 396] width 995 height 792
click at [1420, 61] on div "Fields" at bounding box center [1442, 57] width 121 height 16
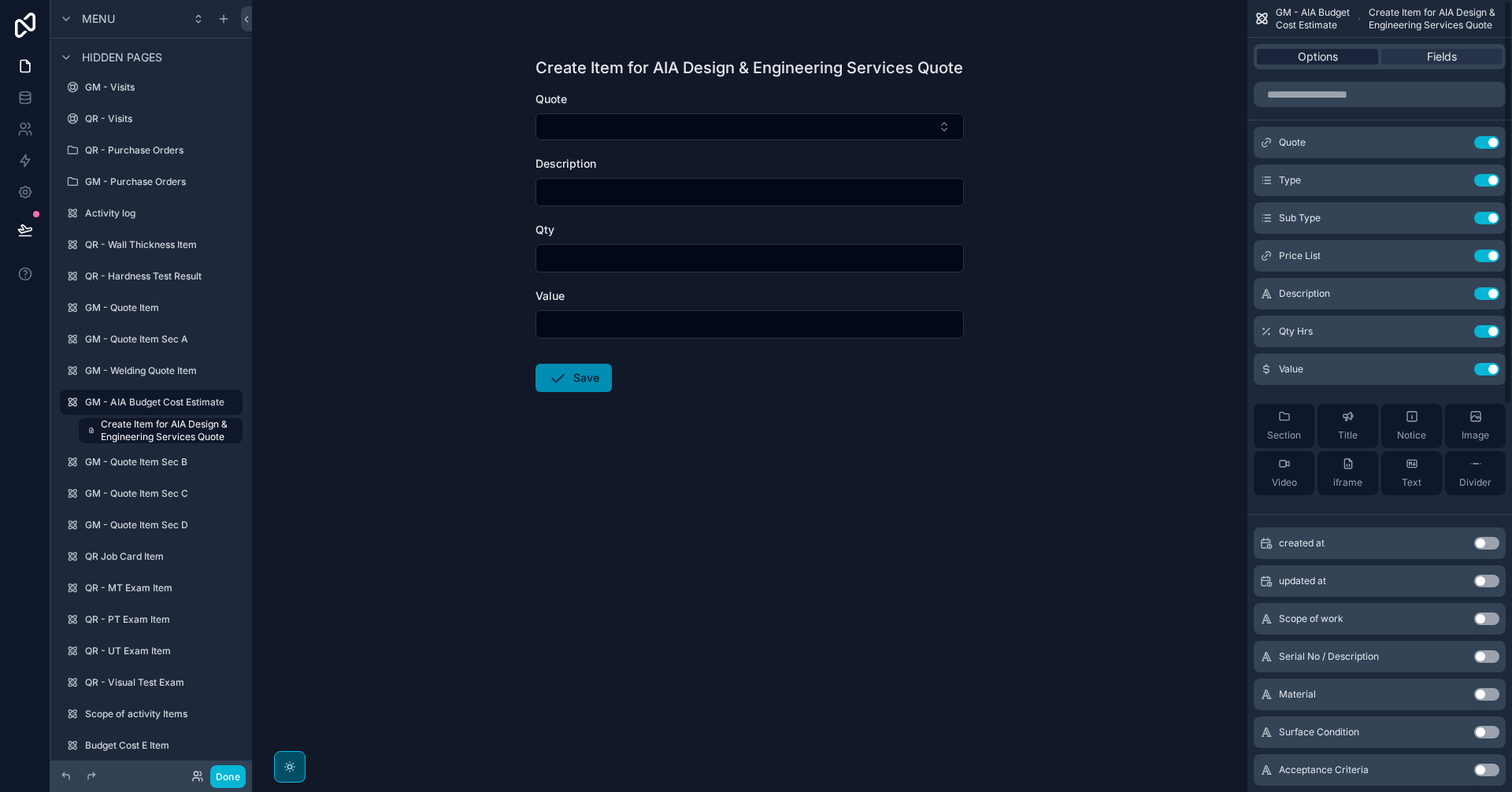
click at [1315, 54] on span "Options" at bounding box center [1318, 57] width 40 height 16
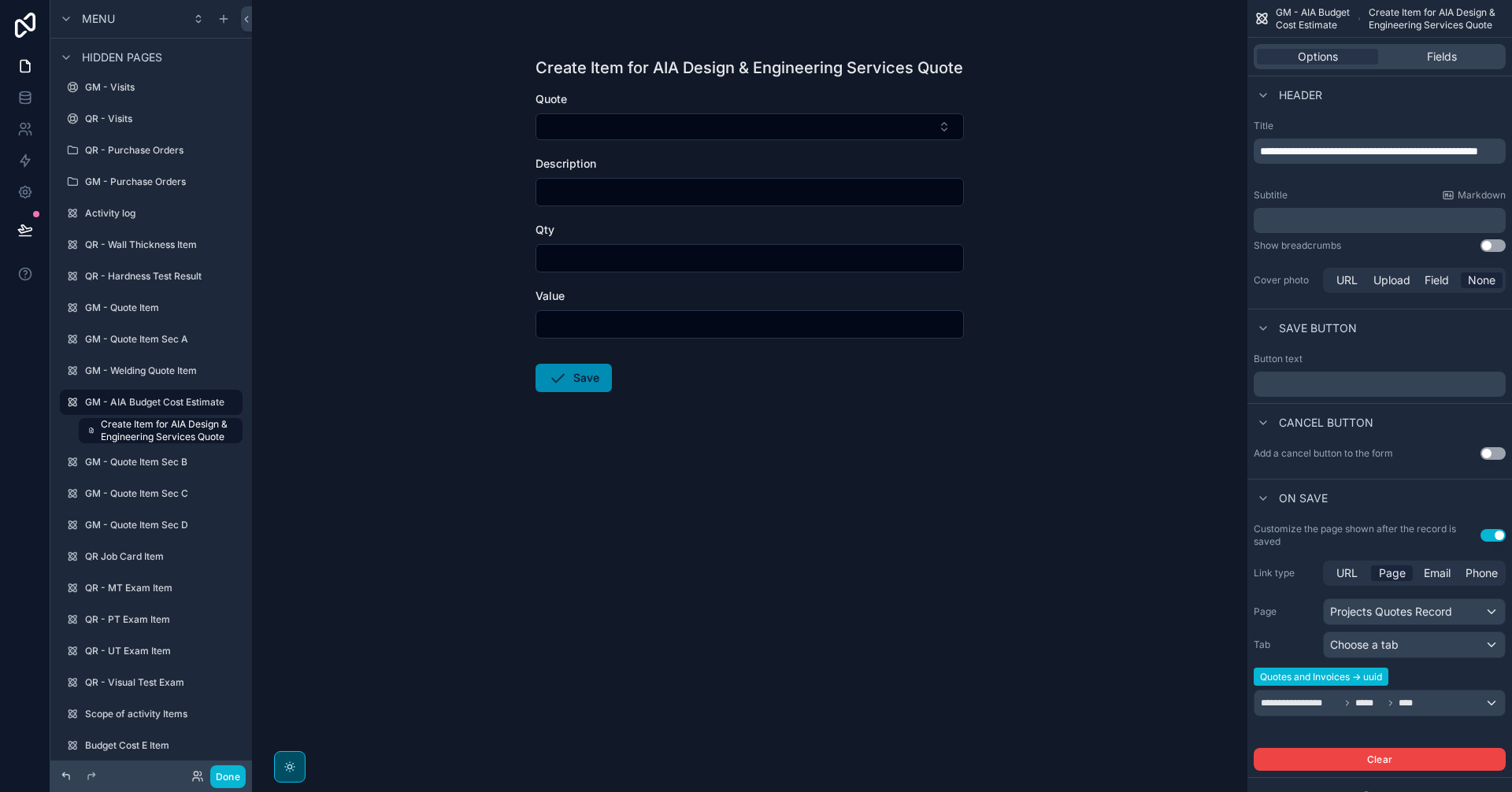
click at [64, 776] on icon at bounding box center [65, 776] width 7 height 7
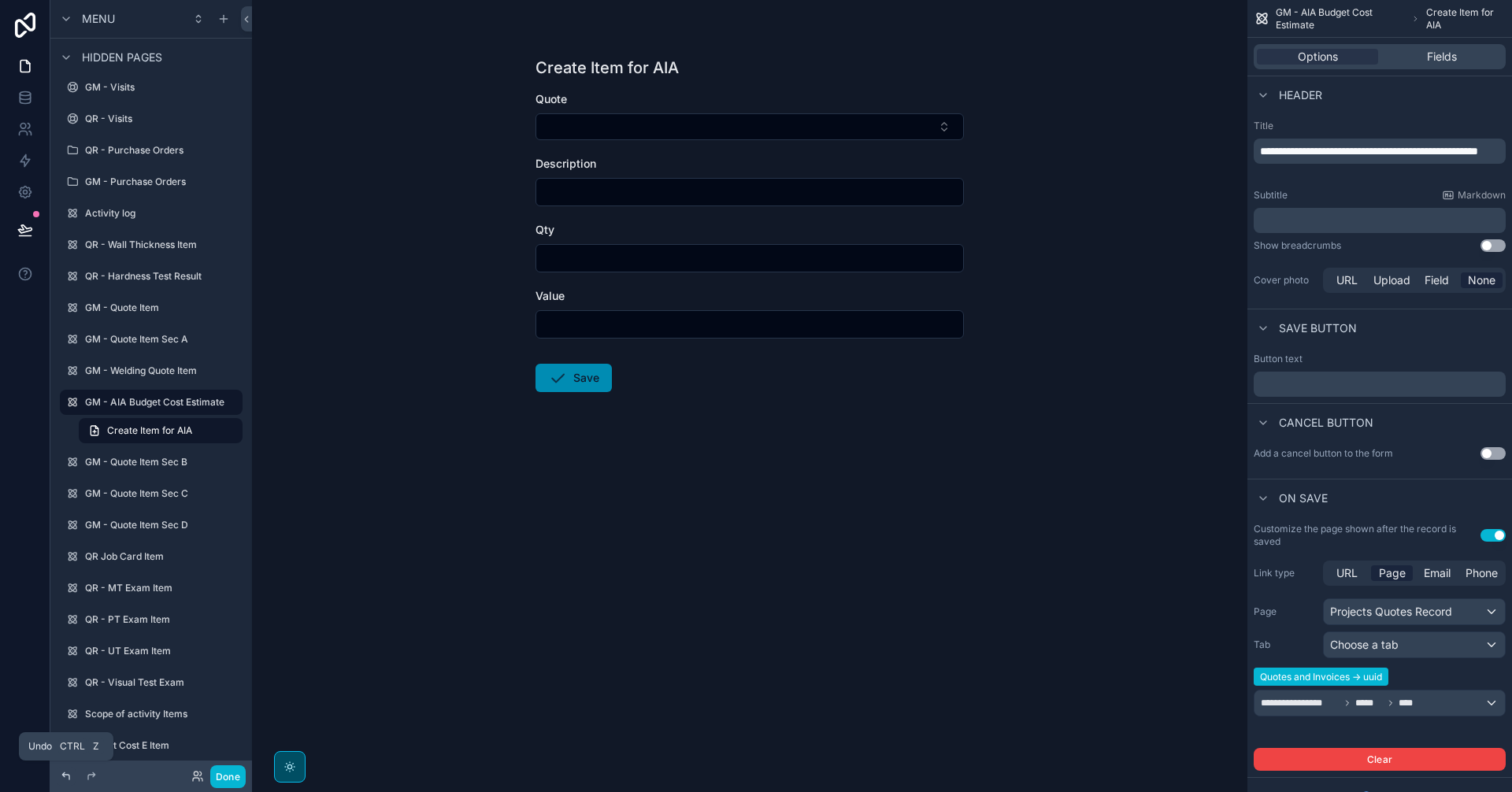
click at [64, 776] on icon at bounding box center [65, 776] width 7 height 7
click at [138, 340] on label "GM - Quote Item Sec A" at bounding box center [148, 339] width 126 height 13
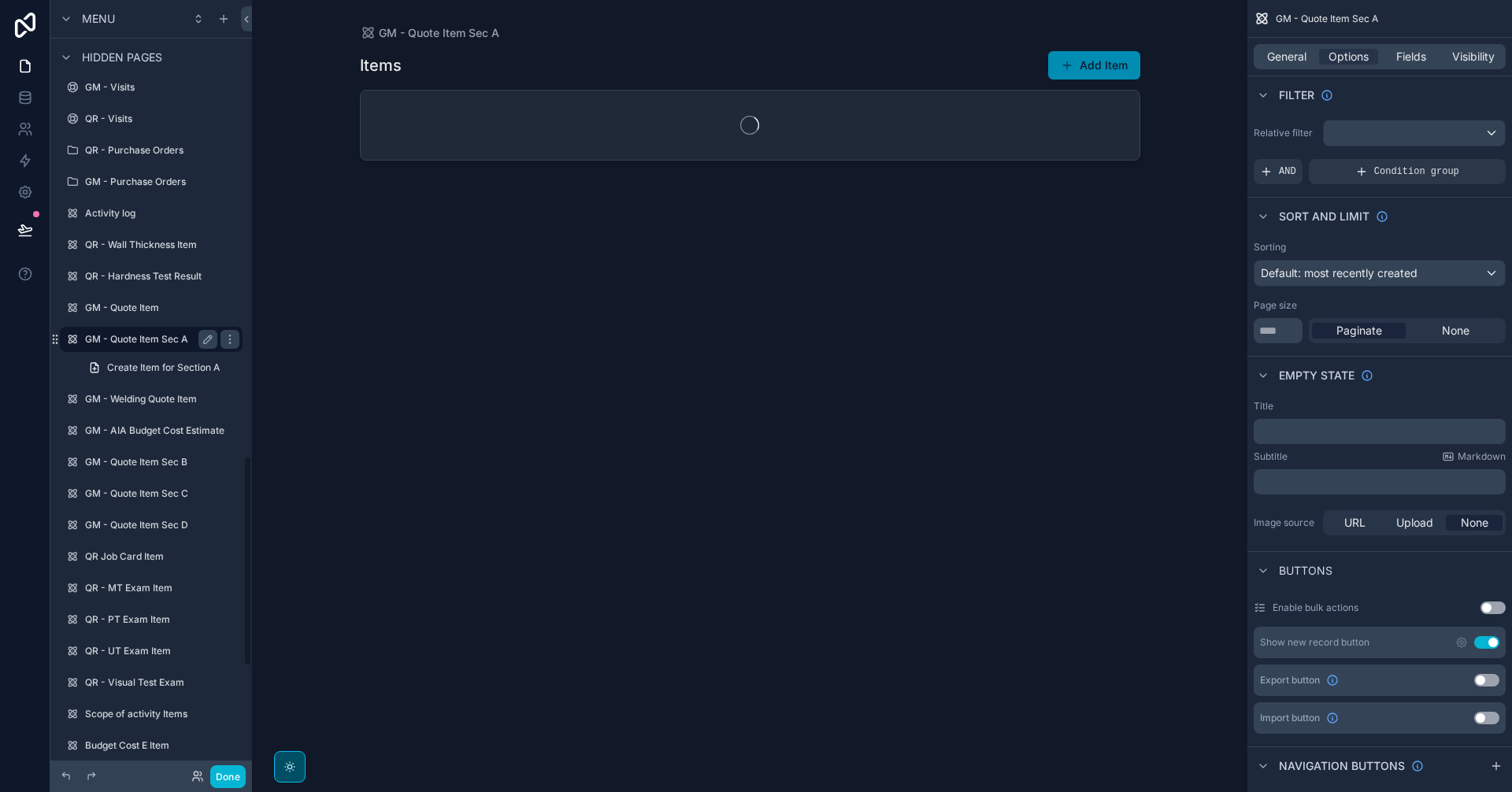
scroll to position [1671, 0]
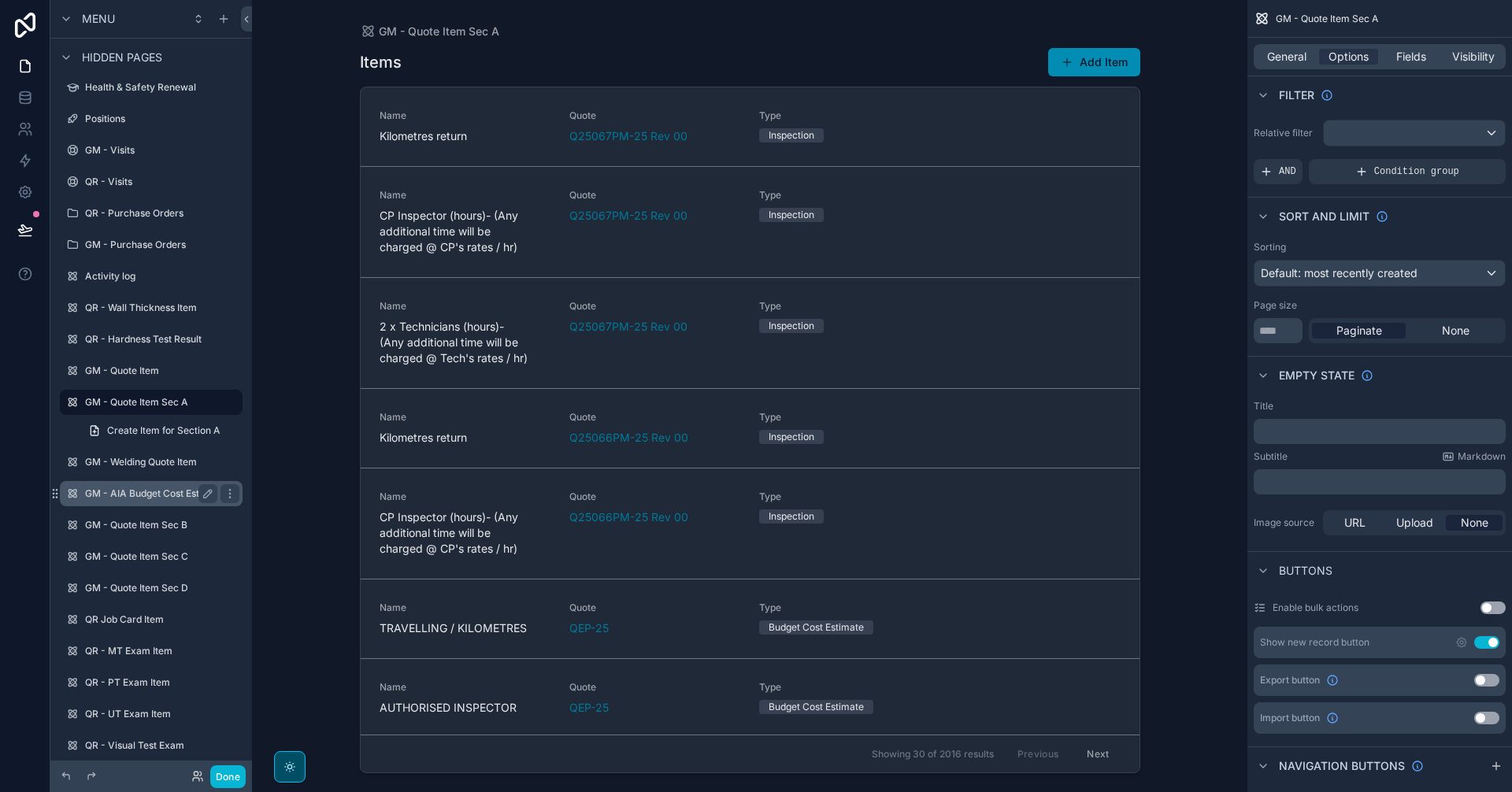
click at [171, 495] on label "GM - AIA Budget Cost Estimate" at bounding box center [155, 493] width 139 height 13
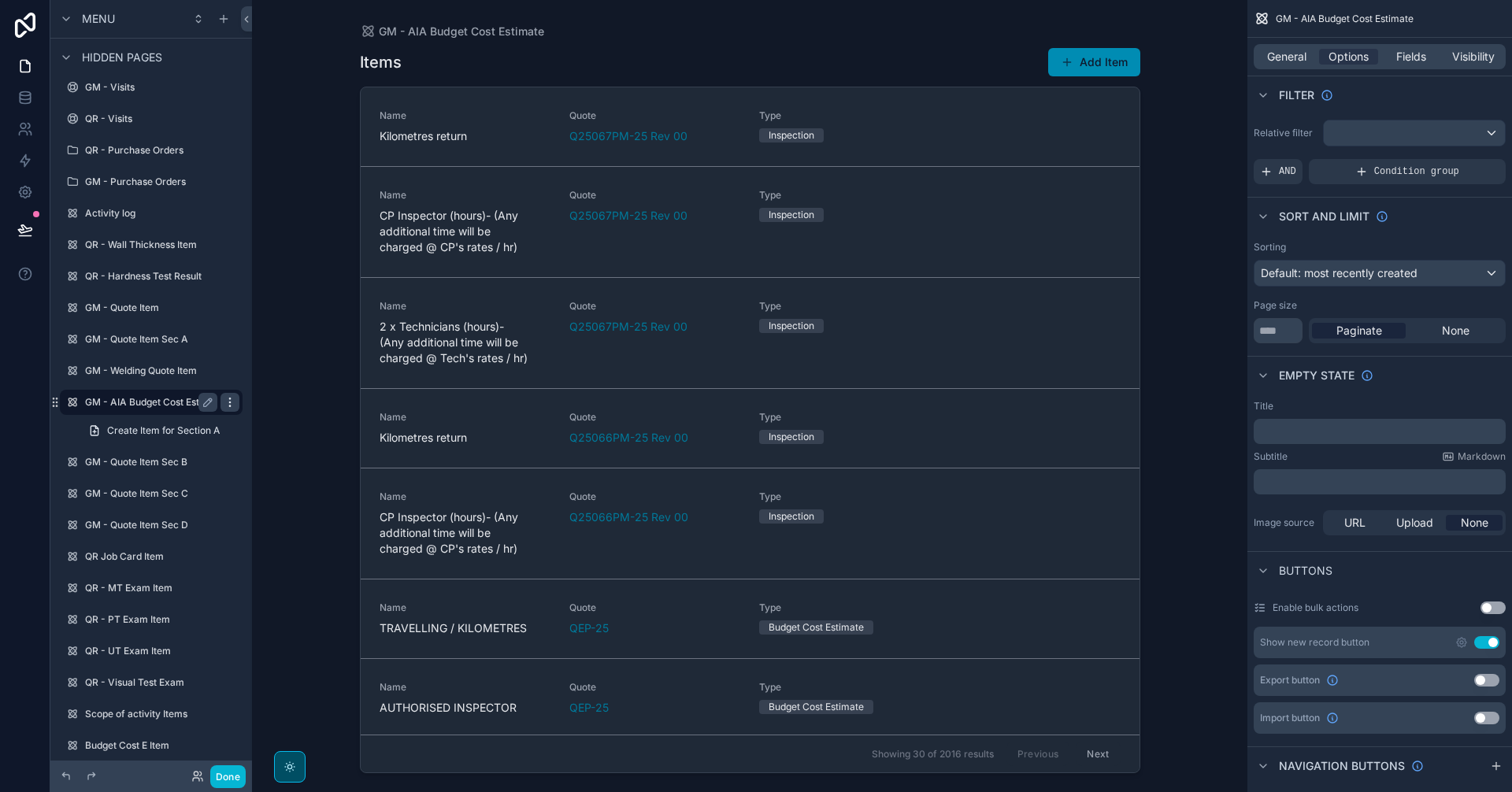
click at [233, 407] on icon "scrollable content" at bounding box center [229, 402] width 13 height 13
click at [290, 418] on span "Clone" at bounding box center [295, 419] width 29 height 16
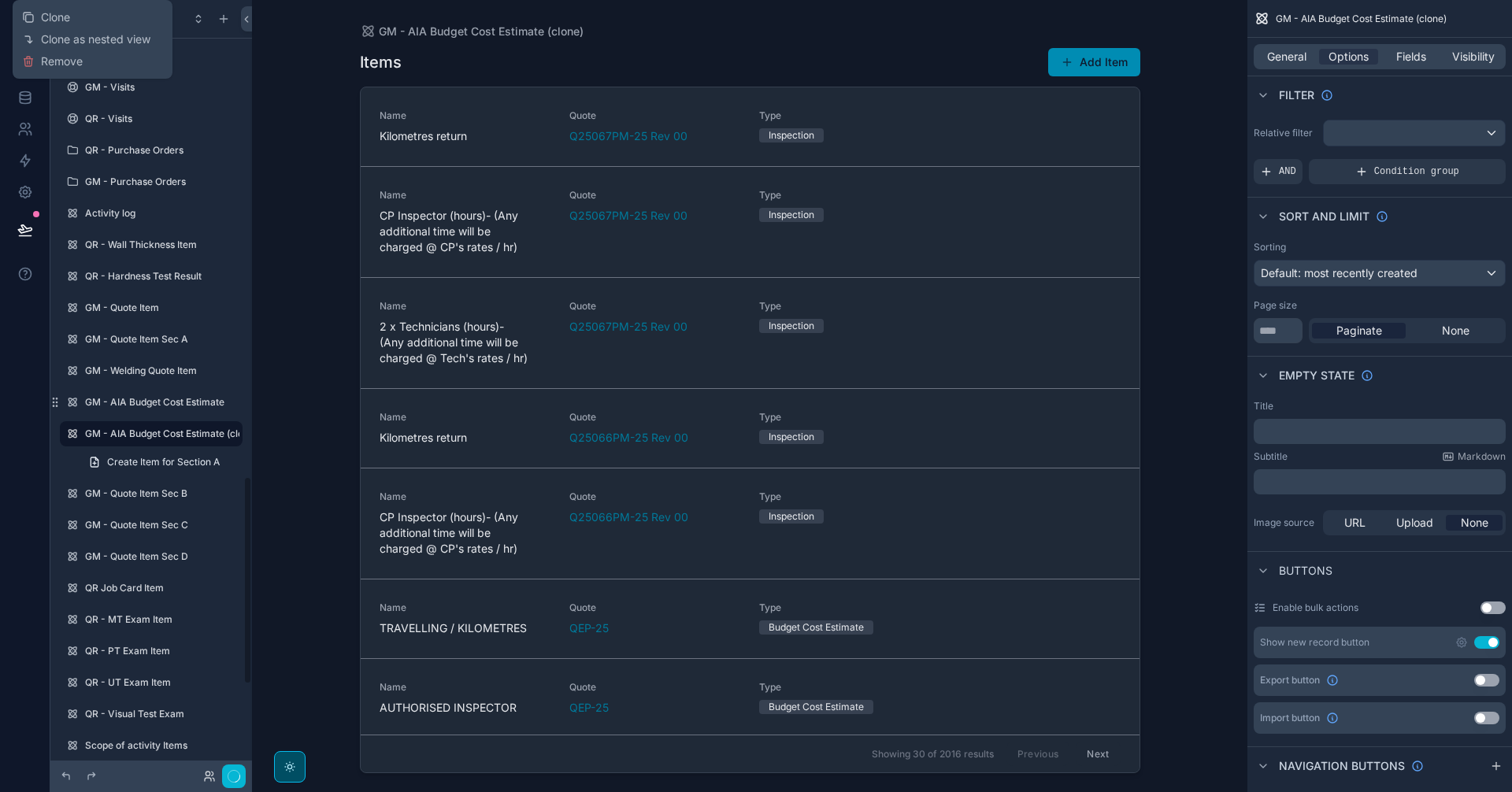
scroll to position [1767, 0]
click at [145, 368] on label "GM - AIA Budget Cost Estimate" at bounding box center [155, 370] width 139 height 13
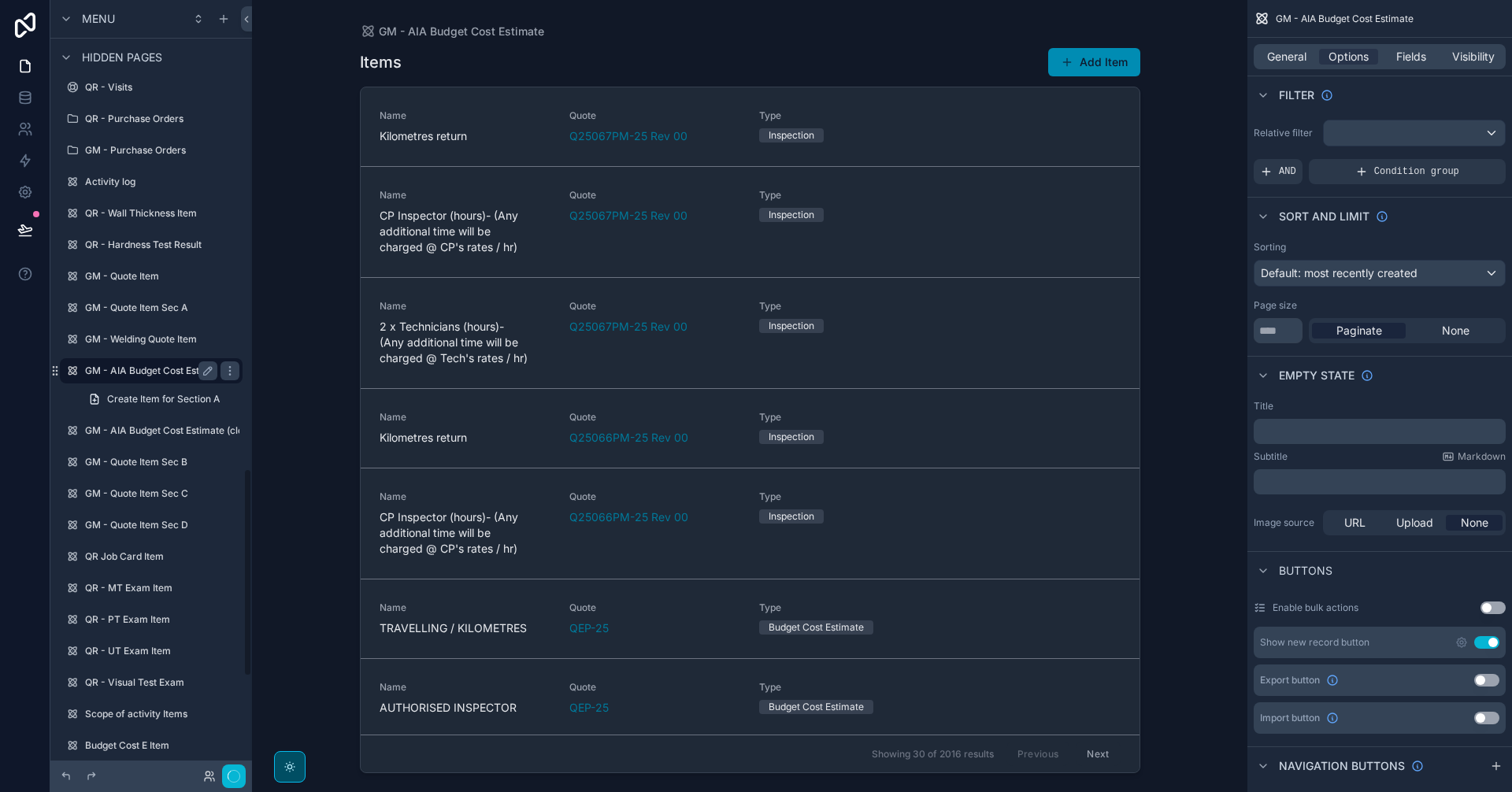
scroll to position [1734, 0]
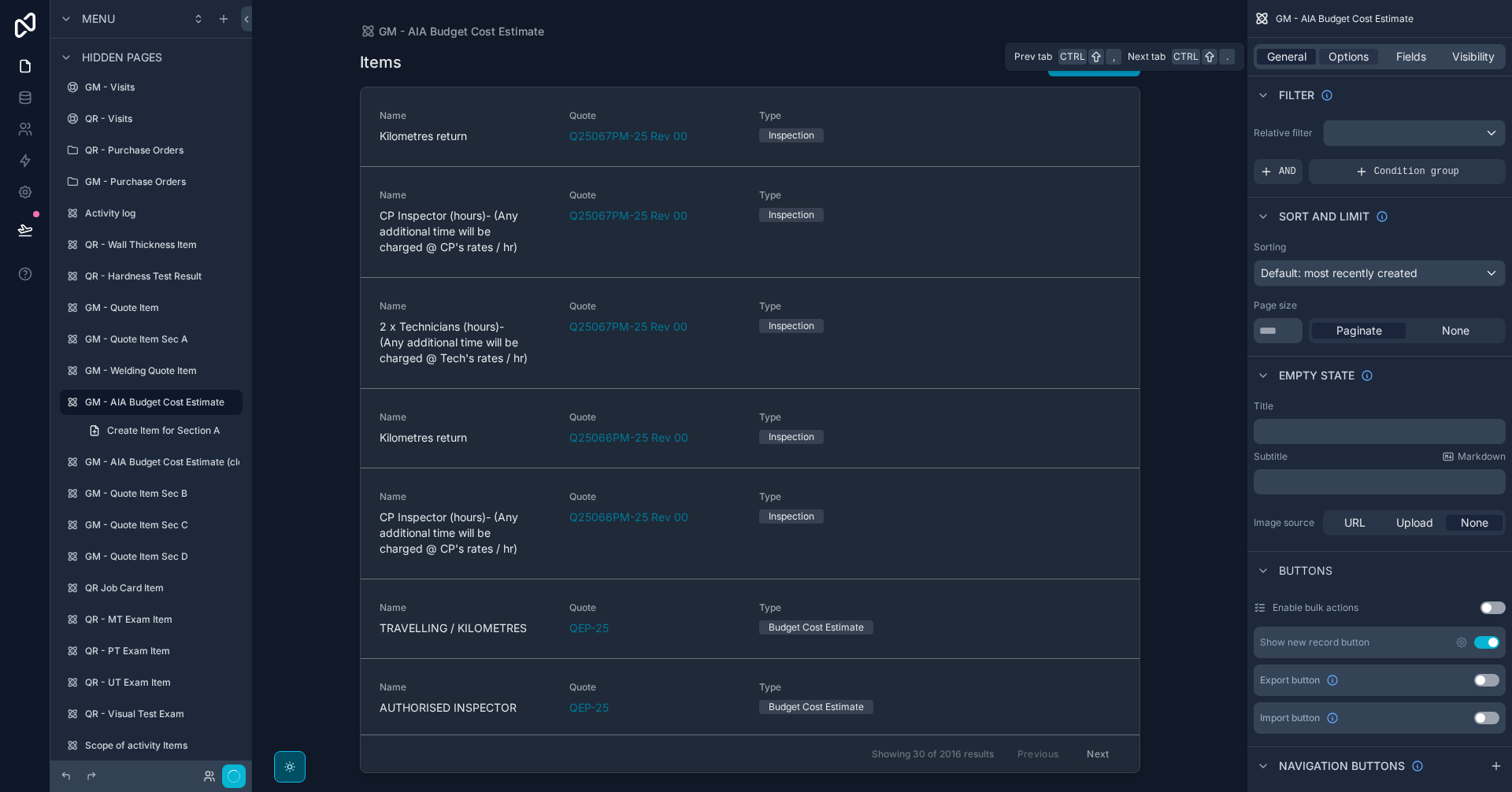
click at [1294, 56] on span "General" at bounding box center [1287, 57] width 39 height 16
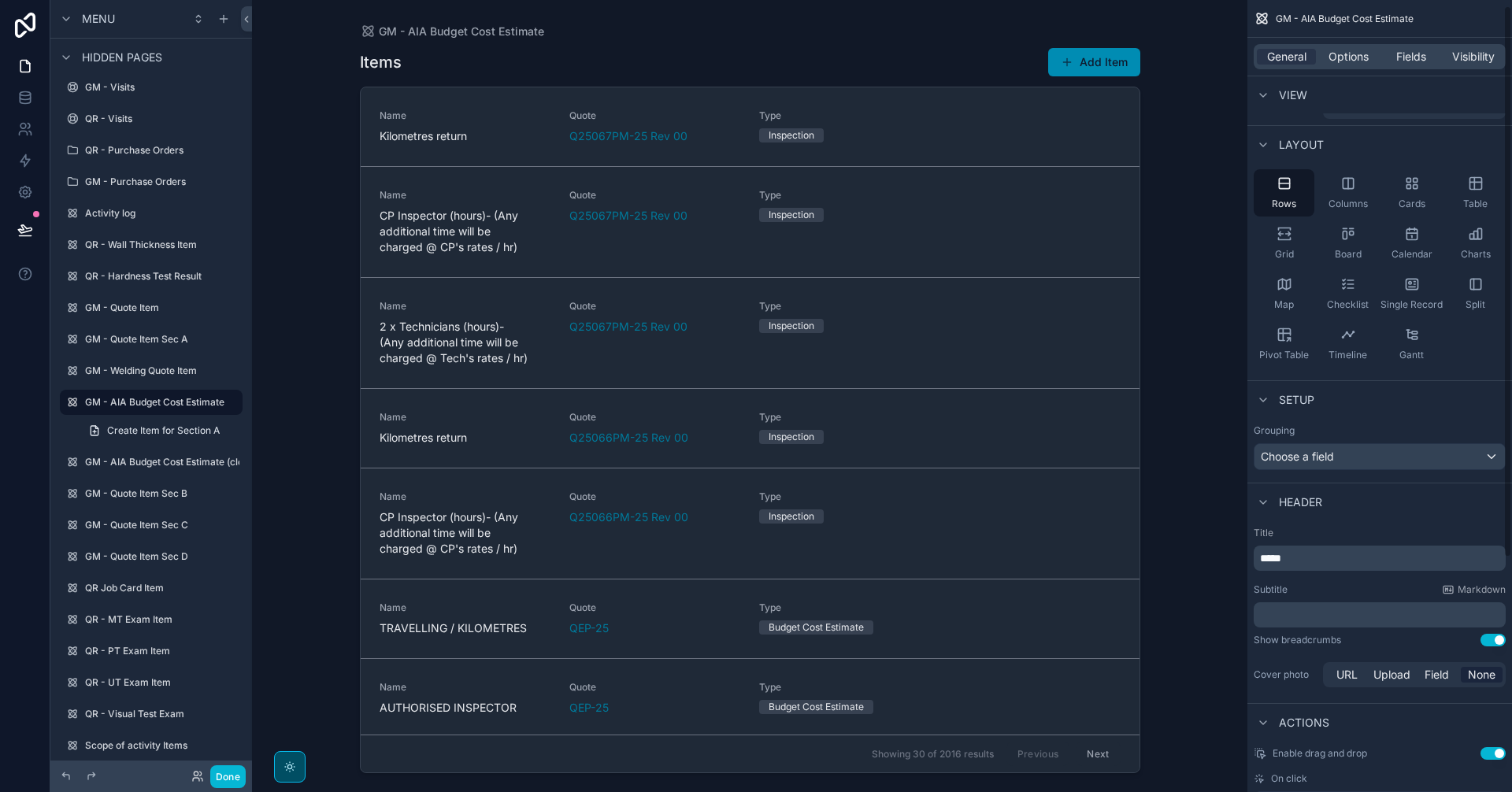
scroll to position [0, 0]
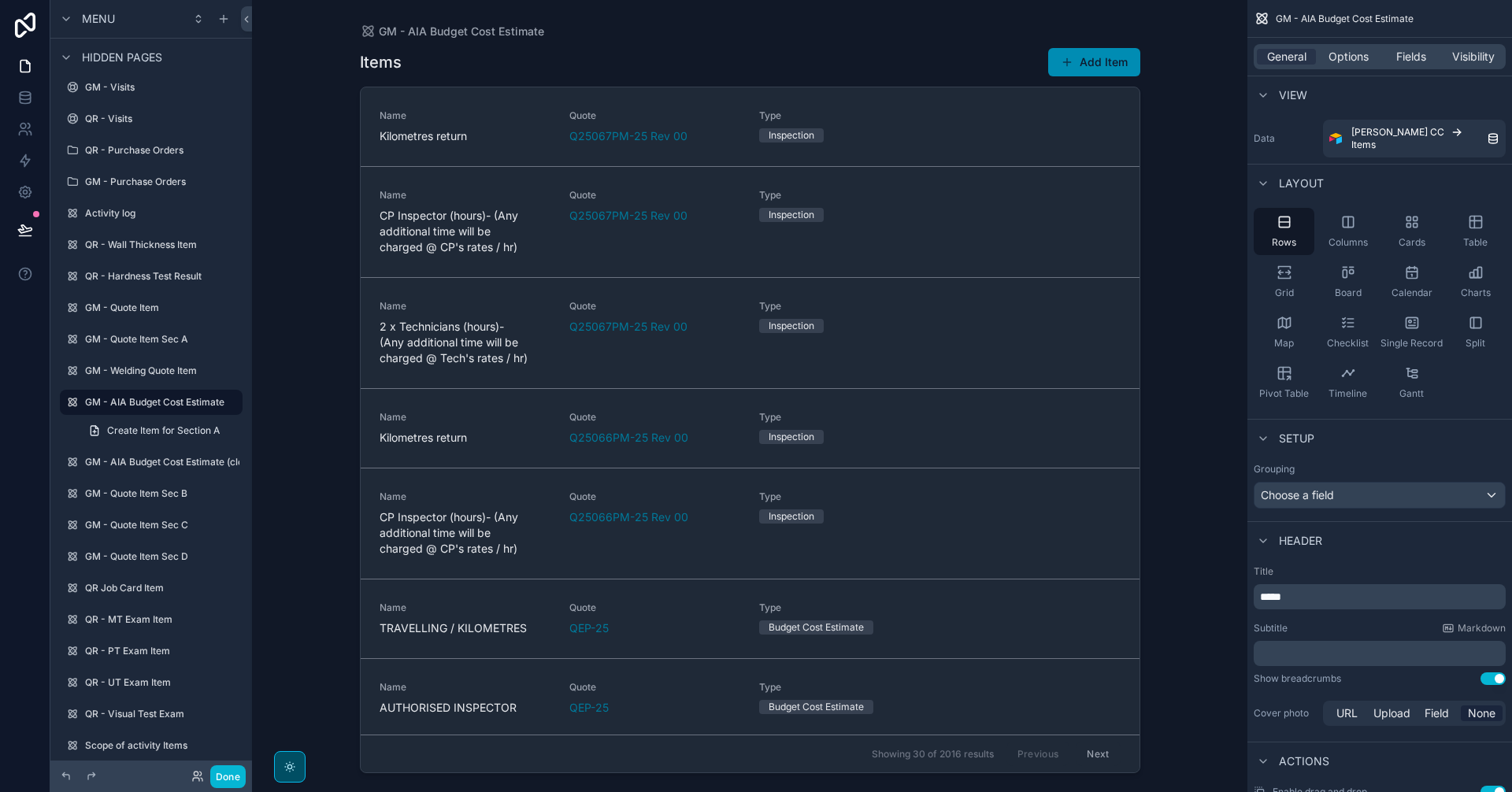
click at [1347, 42] on div "General Options Fields Visibility" at bounding box center [1380, 57] width 265 height 38
click at [1348, 55] on span "Options" at bounding box center [1348, 57] width 40 height 16
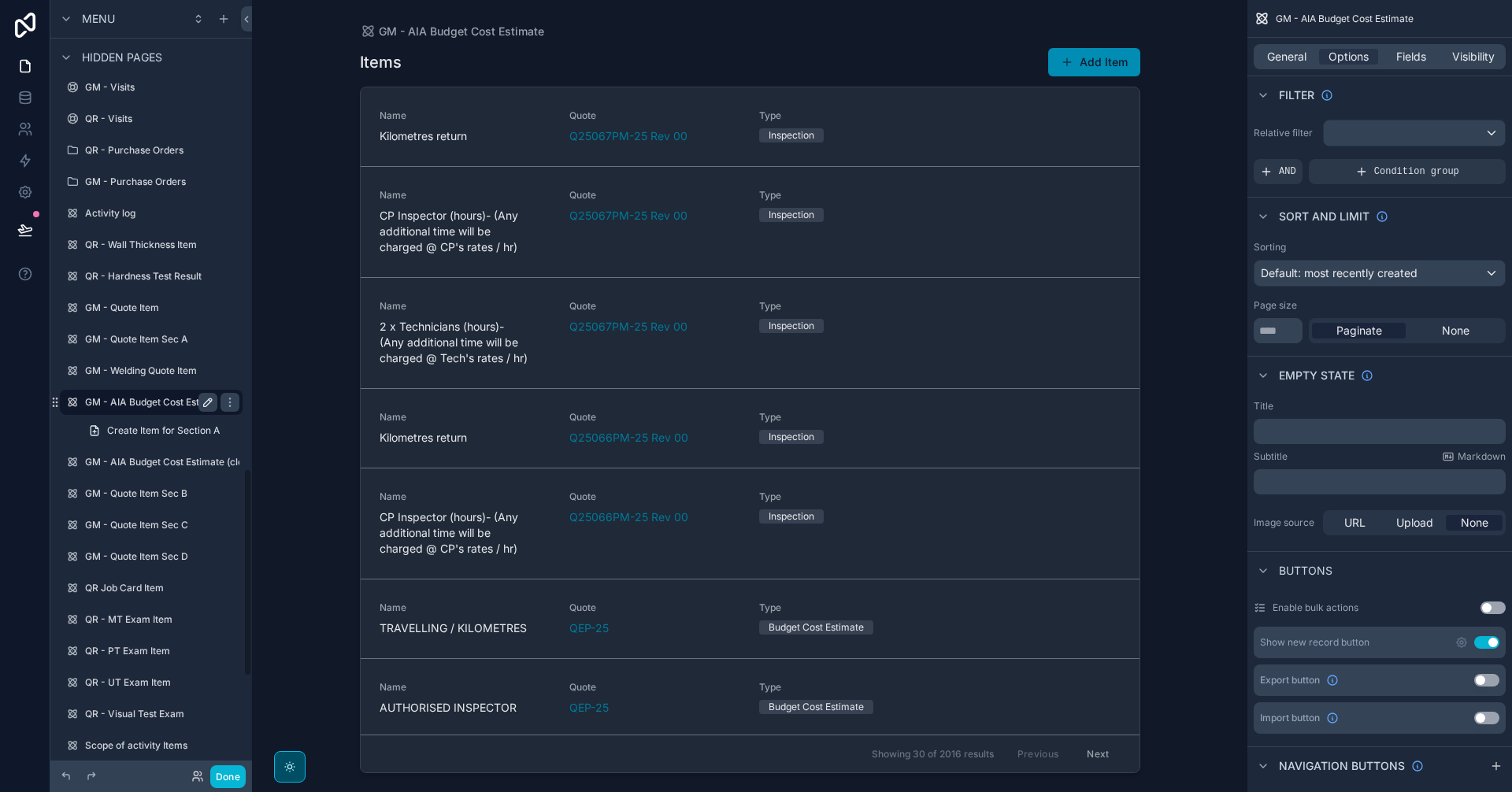
click at [205, 399] on icon "scrollable content" at bounding box center [207, 402] width 13 height 13
click at [147, 400] on input "**********" at bounding box center [138, 402] width 107 height 19
drag, startPoint x: 154, startPoint y: 400, endPoint x: 183, endPoint y: 428, distance: 40.3
click at [154, 400] on input "********" at bounding box center [138, 402] width 107 height 19
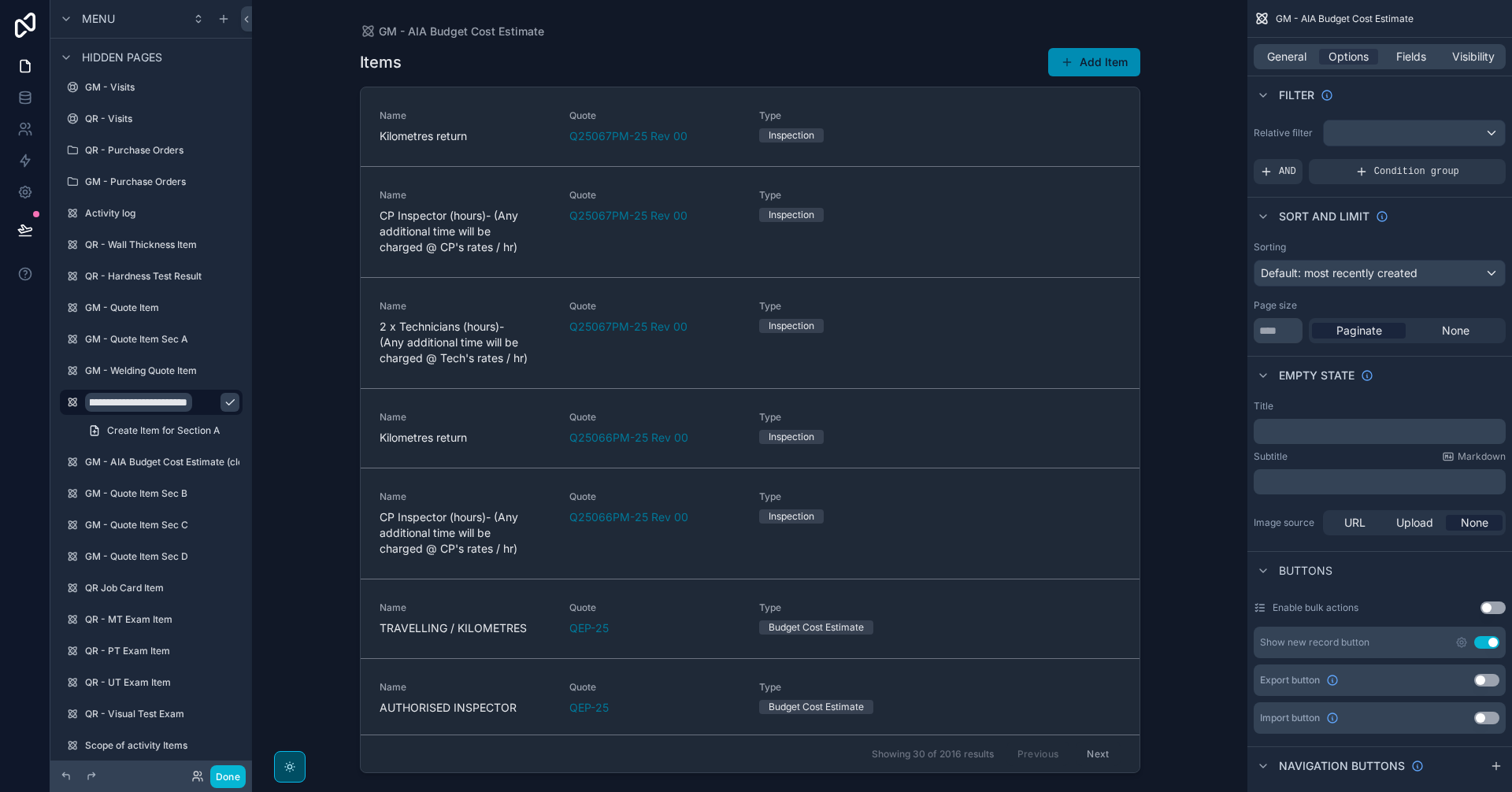
type input "**********"
click at [223, 403] on icon "scrollable content" at bounding box center [229, 402] width 13 height 13
click at [188, 433] on span "Create Item for Section A" at bounding box center [163, 430] width 113 height 13
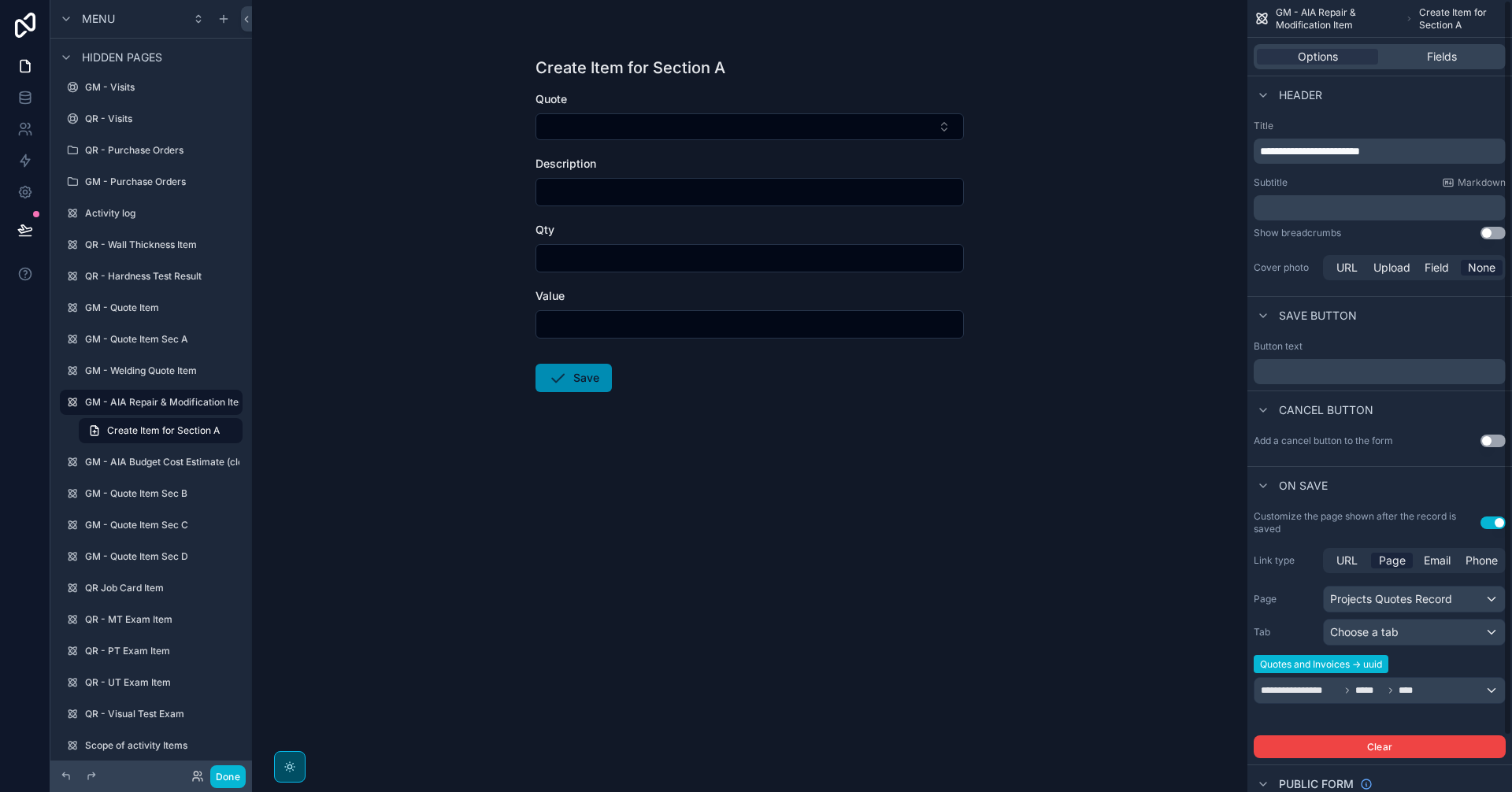
click at [1410, 150] on p "**********" at bounding box center [1381, 151] width 243 height 16
drag, startPoint x: 1410, startPoint y: 150, endPoint x: 1342, endPoint y: 159, distance: 68.6
click at [1342, 159] on div "**********" at bounding box center [1380, 151] width 252 height 25
click at [236, 778] on button "Done" at bounding box center [228, 777] width 36 height 23
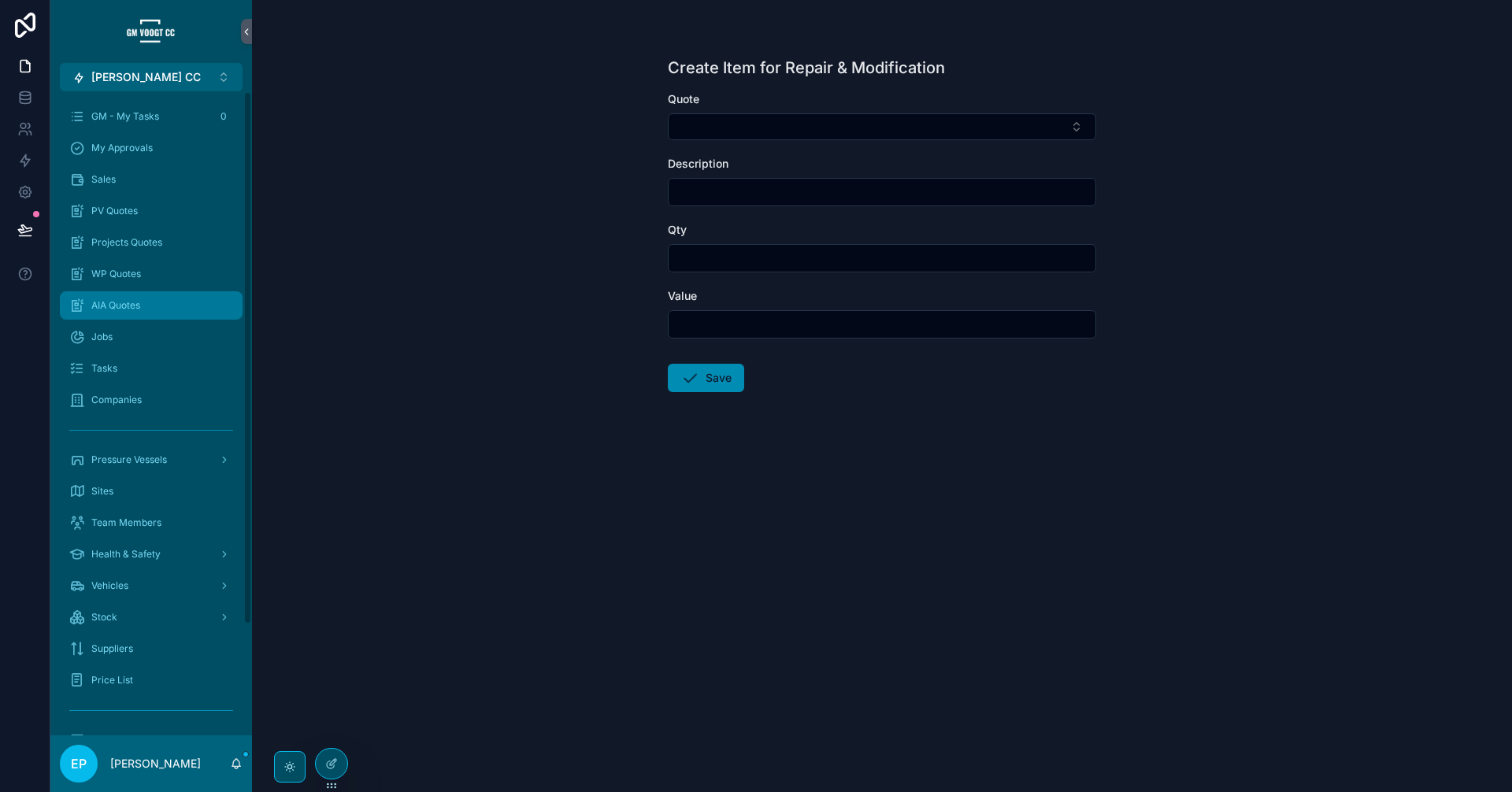
click at [158, 317] on div "AIA Quotes" at bounding box center [151, 306] width 164 height 25
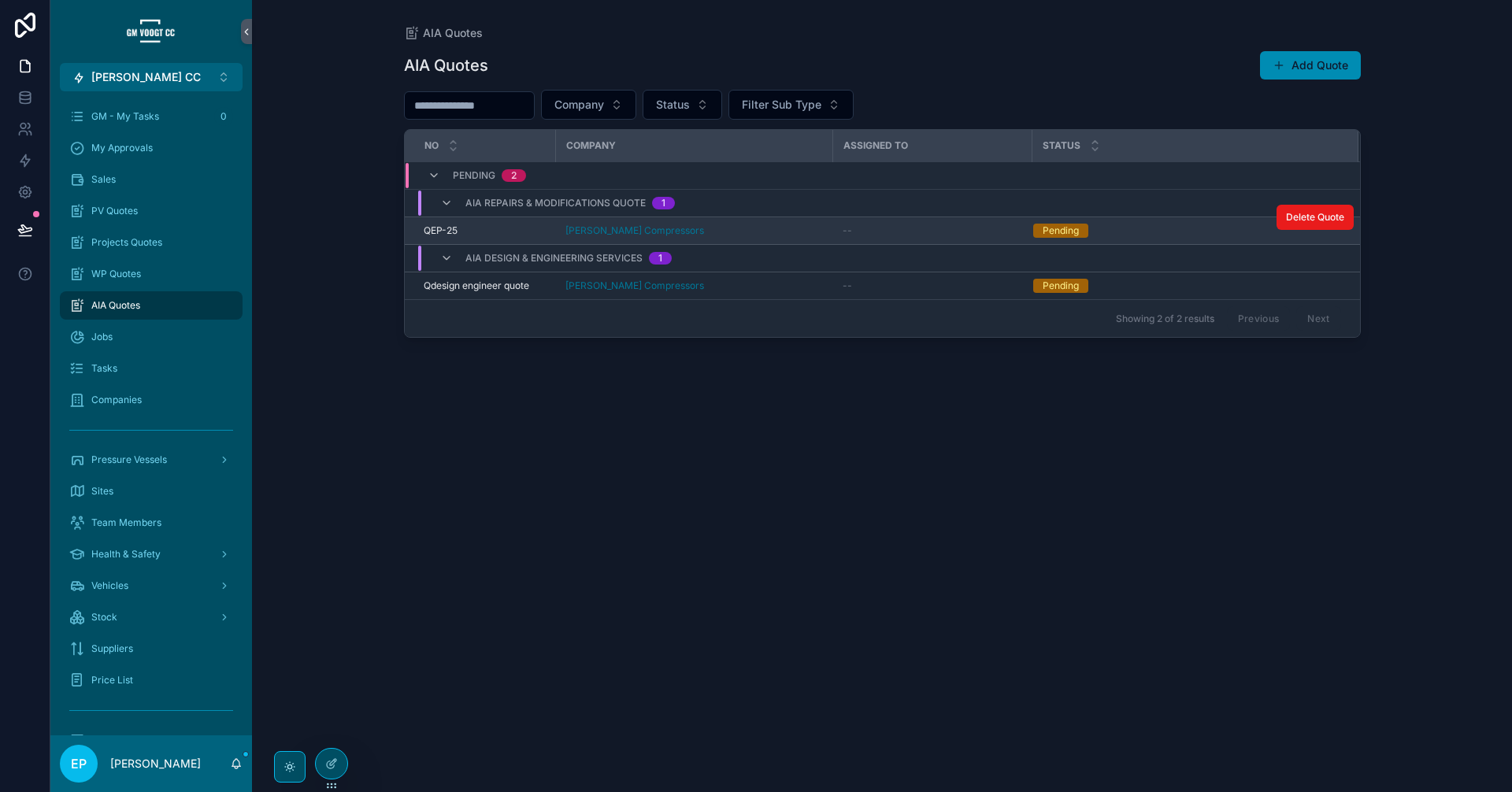
click at [818, 232] on div "[PERSON_NAME] Compressors" at bounding box center [694, 230] width 258 height 13
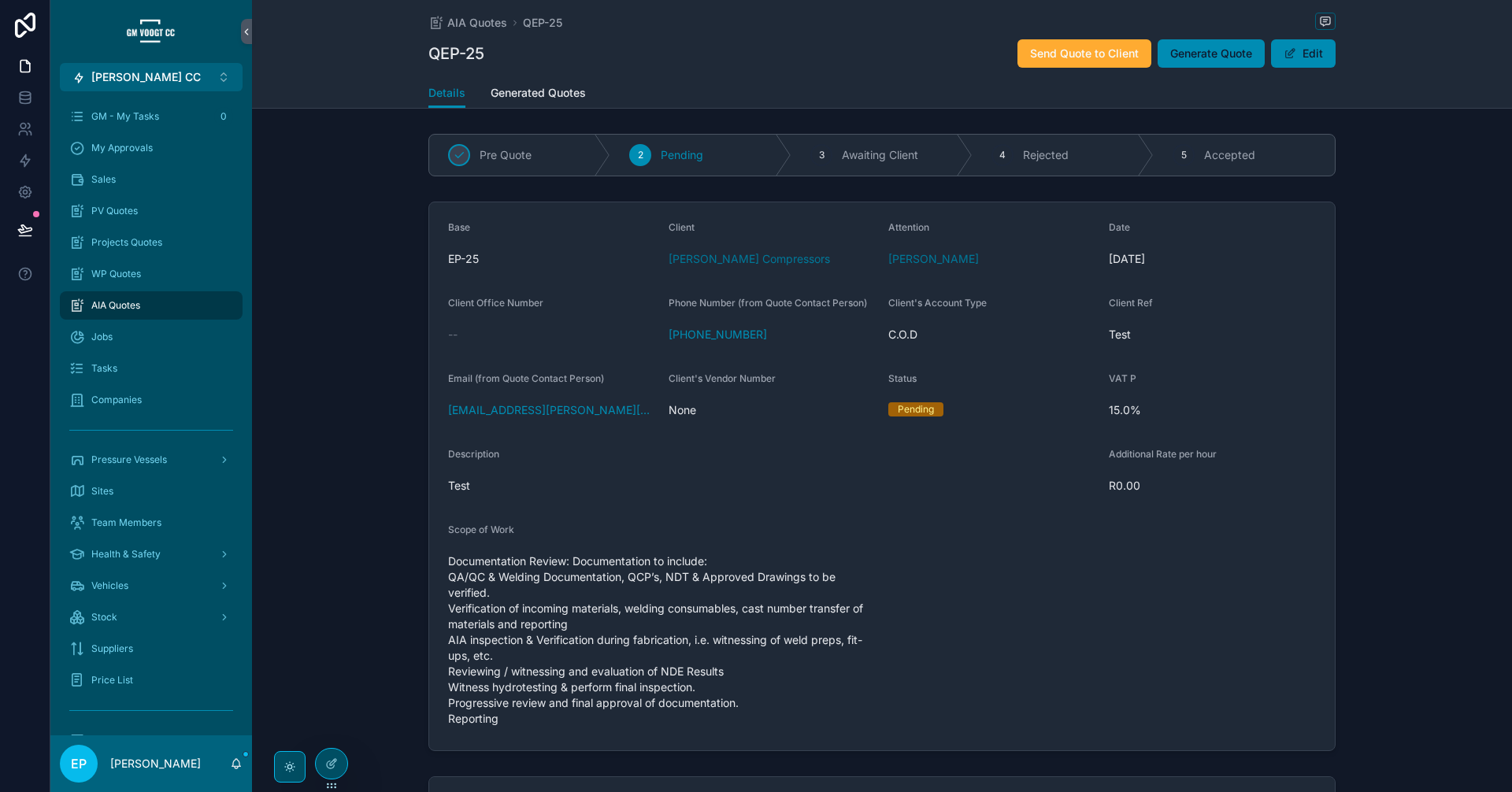
scroll to position [430, 0]
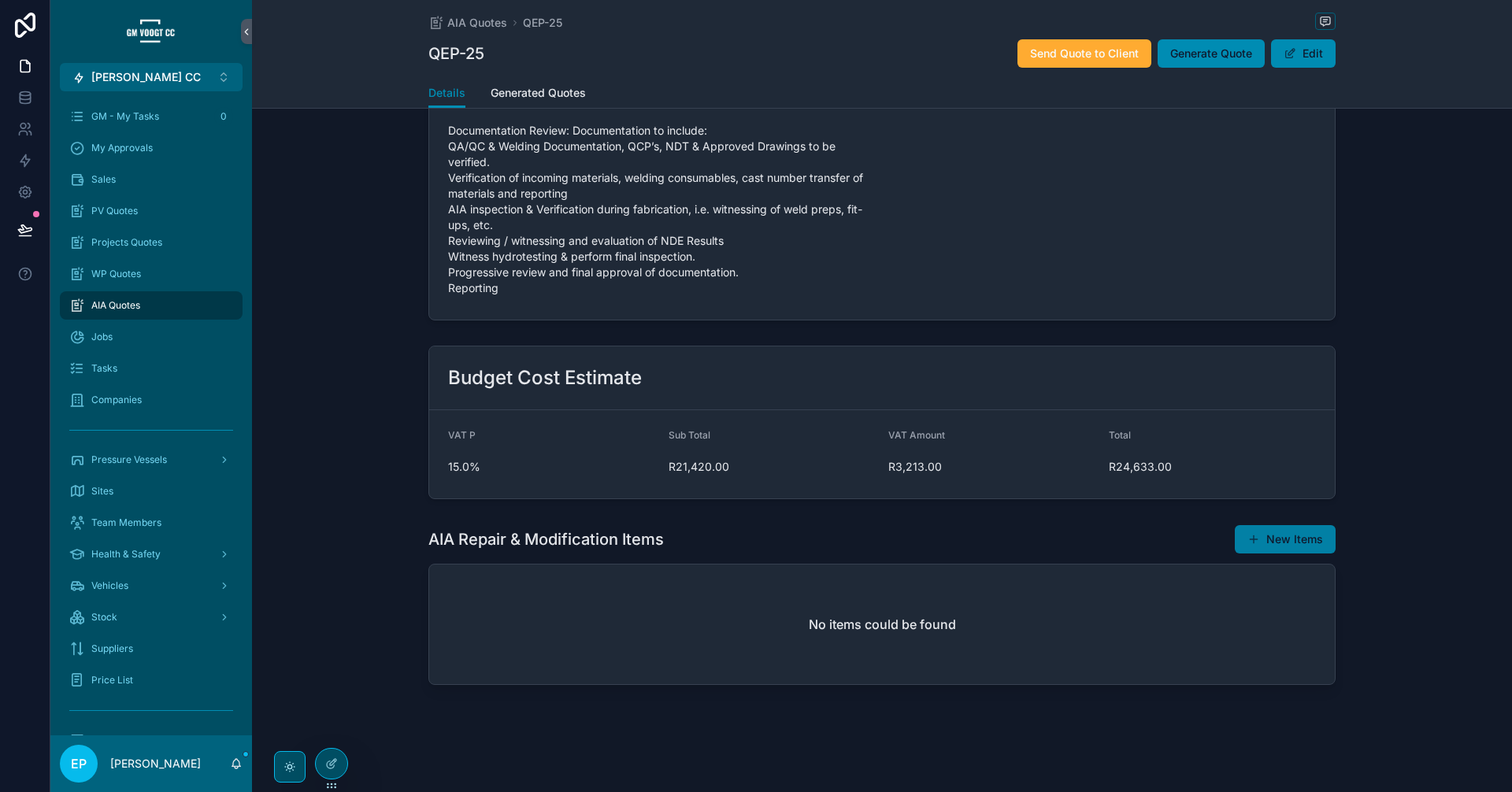
click at [1273, 530] on button "New Items" at bounding box center [1284, 539] width 101 height 28
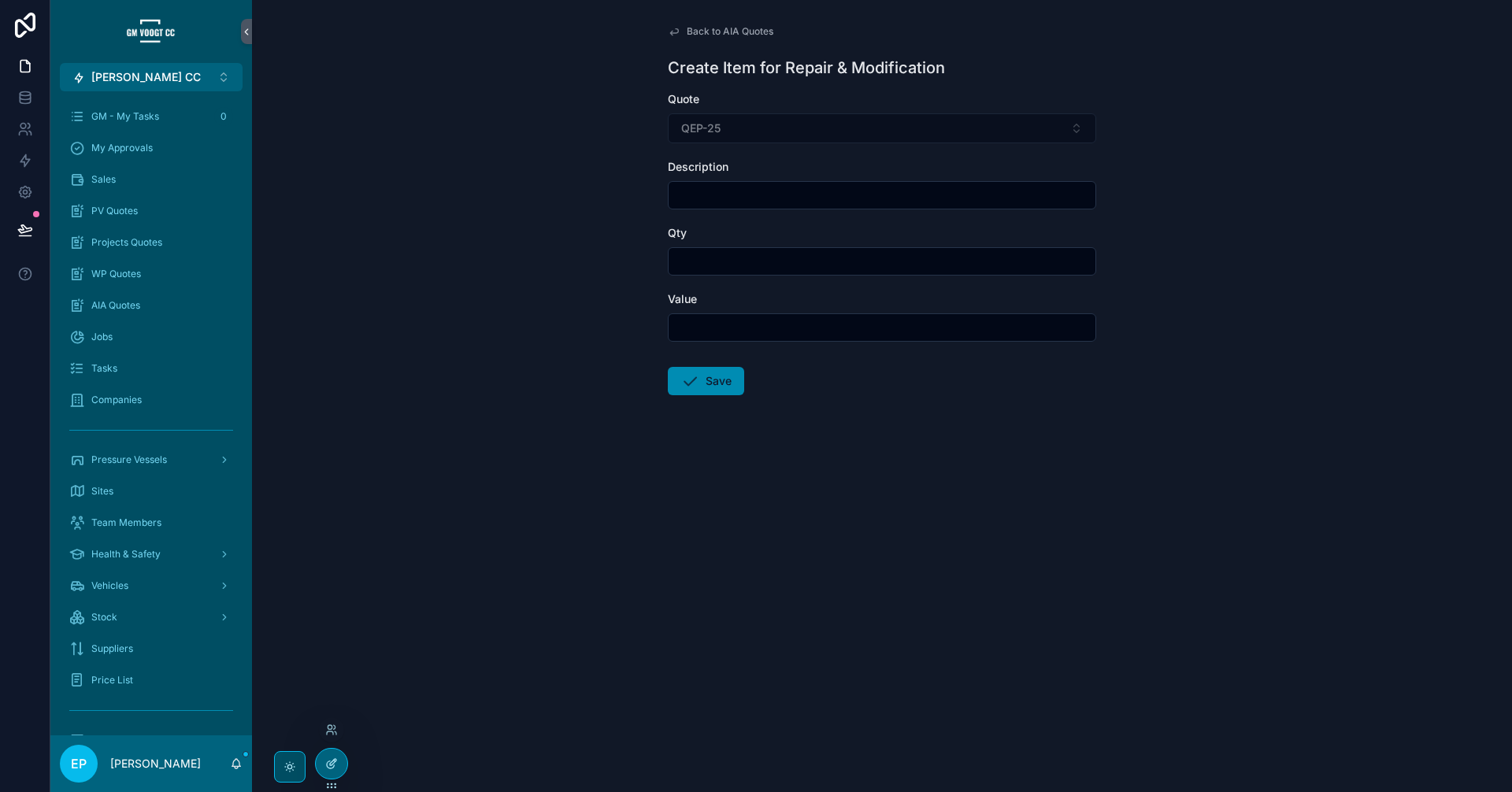
click at [329, 764] on icon at bounding box center [331, 763] width 13 height 13
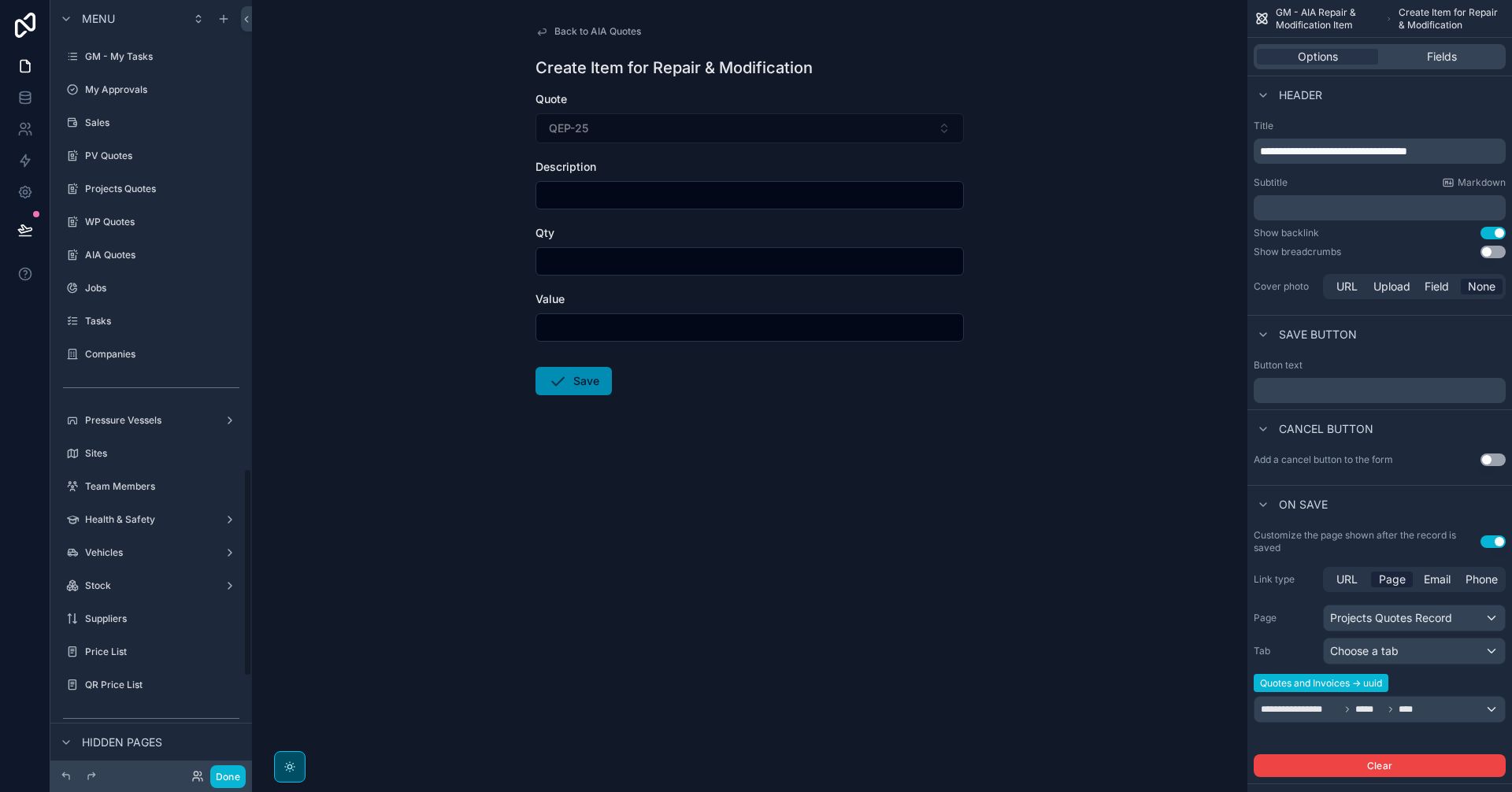
scroll to position [1734, 0]
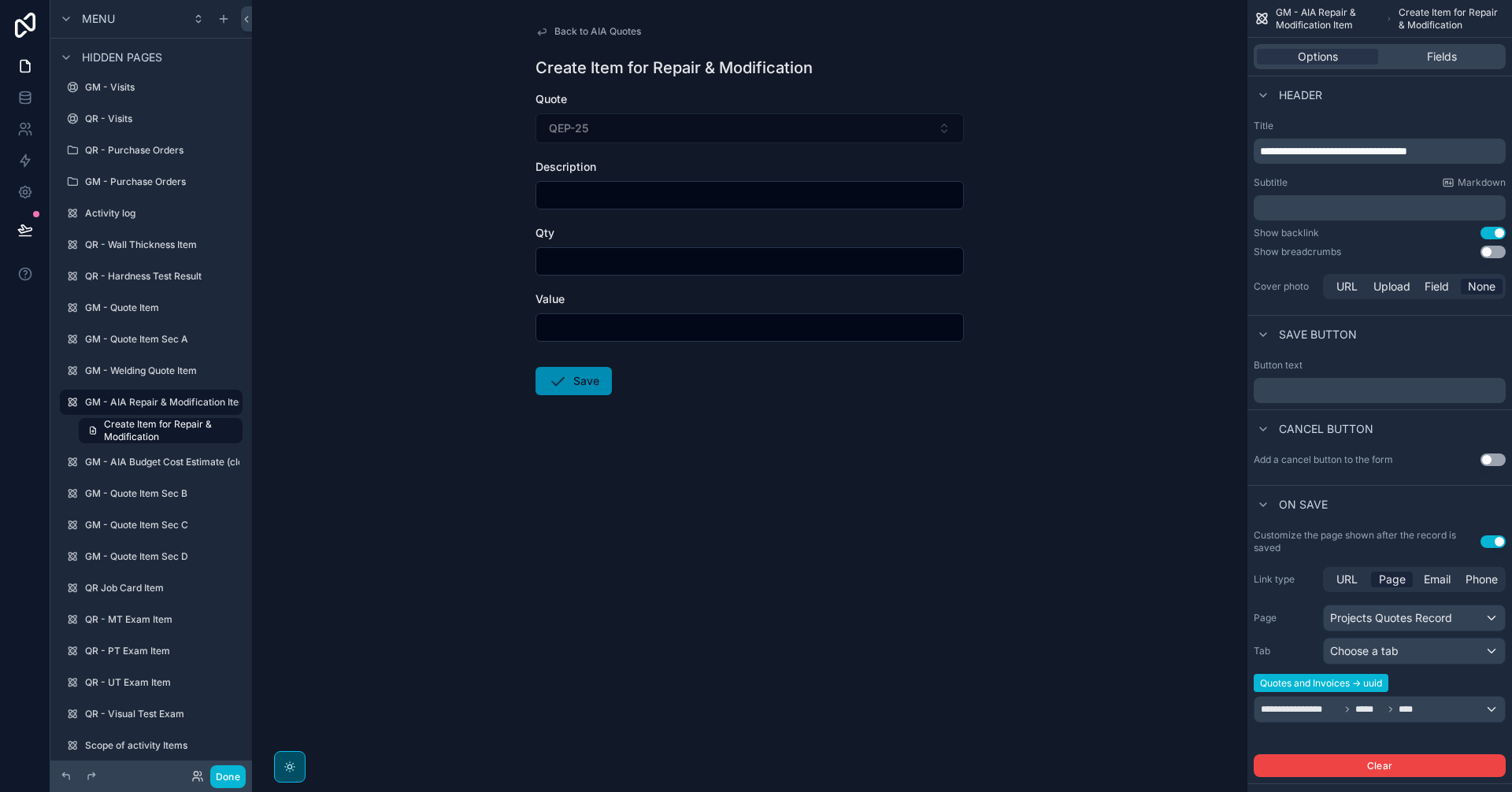
click at [1340, 148] on span "**********" at bounding box center [1333, 151] width 147 height 11
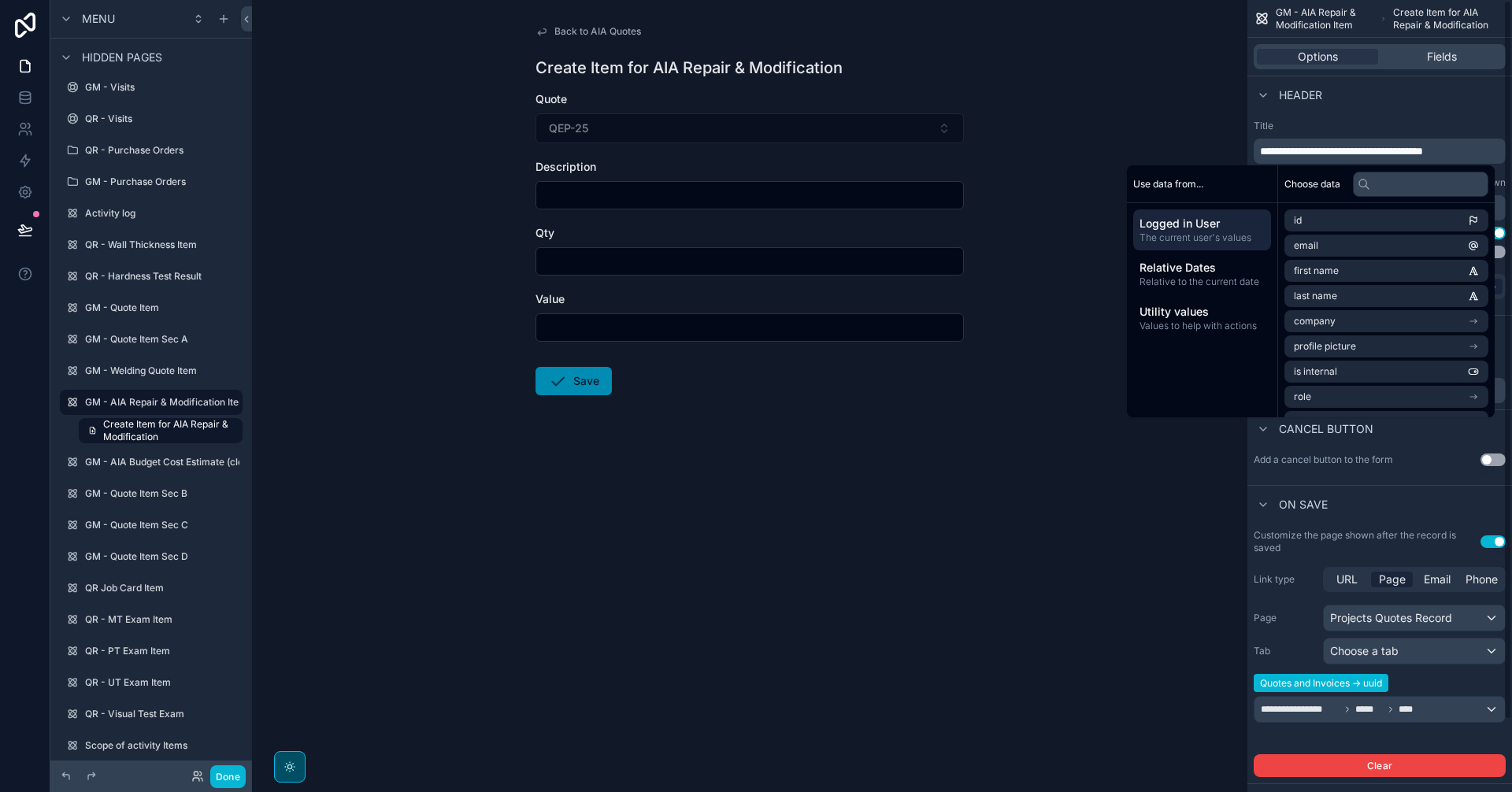
click at [1442, 107] on div "Header" at bounding box center [1380, 94] width 265 height 38
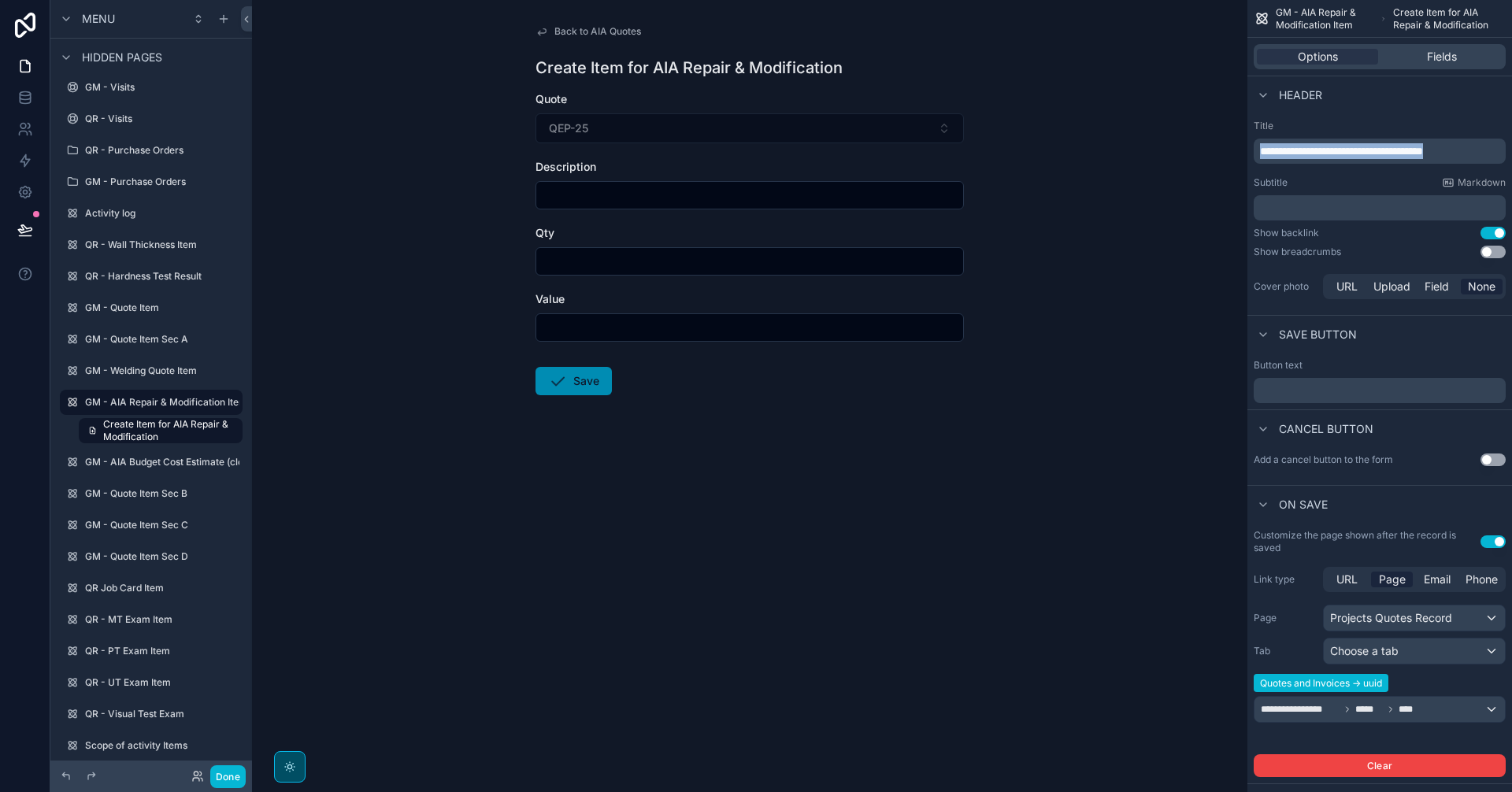
drag, startPoint x: 1487, startPoint y: 147, endPoint x: 1235, endPoint y: 145, distance: 252.0
click at [1235, 145] on div "GM Voogt CC Alt 1 GM - My Tasks 0 My Approvals Sales PV Quotes Projects Quotes …" at bounding box center [882, 396] width 1260 height 792
copy span "**********"
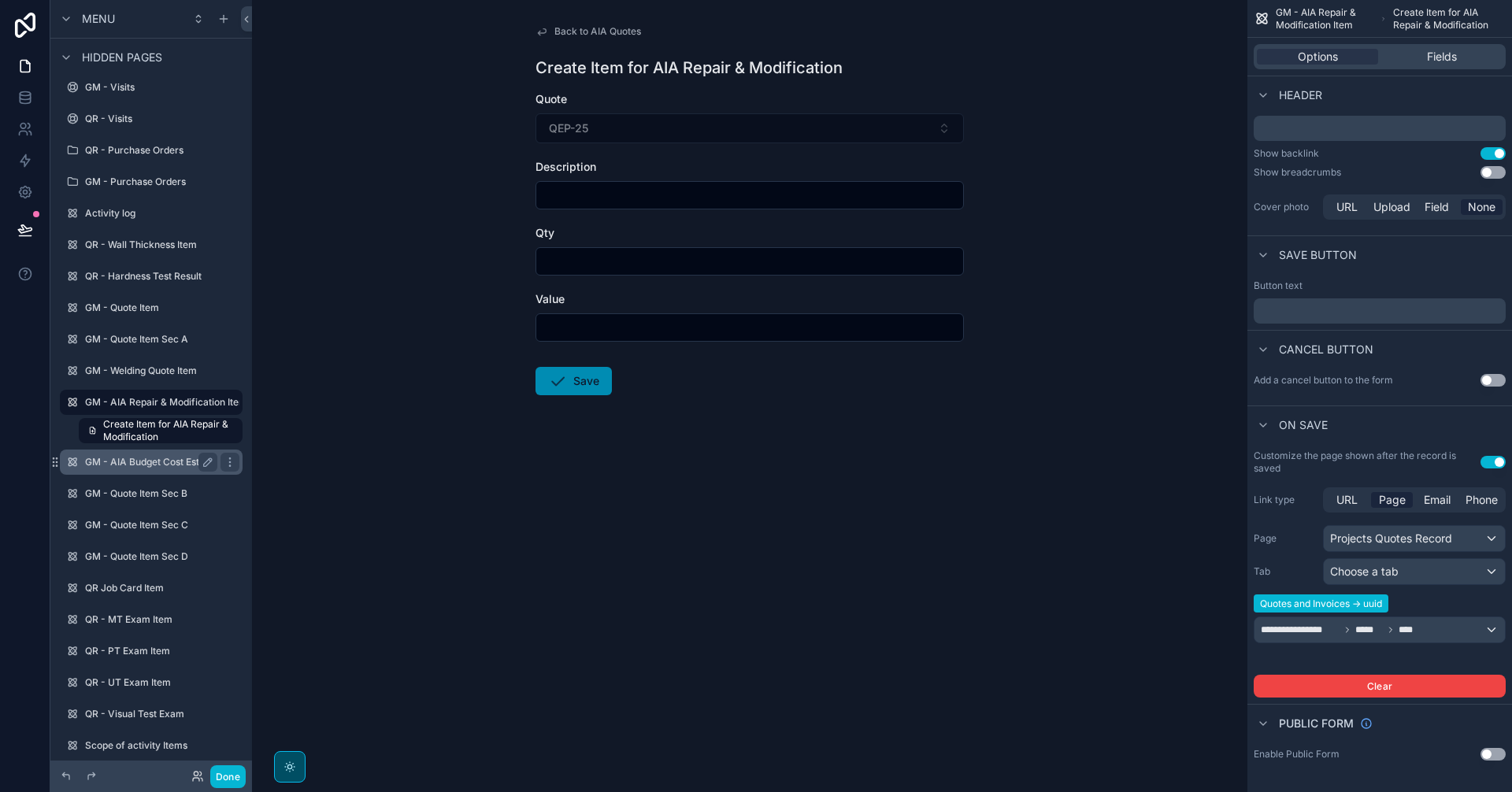
click at [173, 469] on div "GM - AIA Budget Cost Estimate (clone)" at bounding box center [151, 462] width 132 height 19
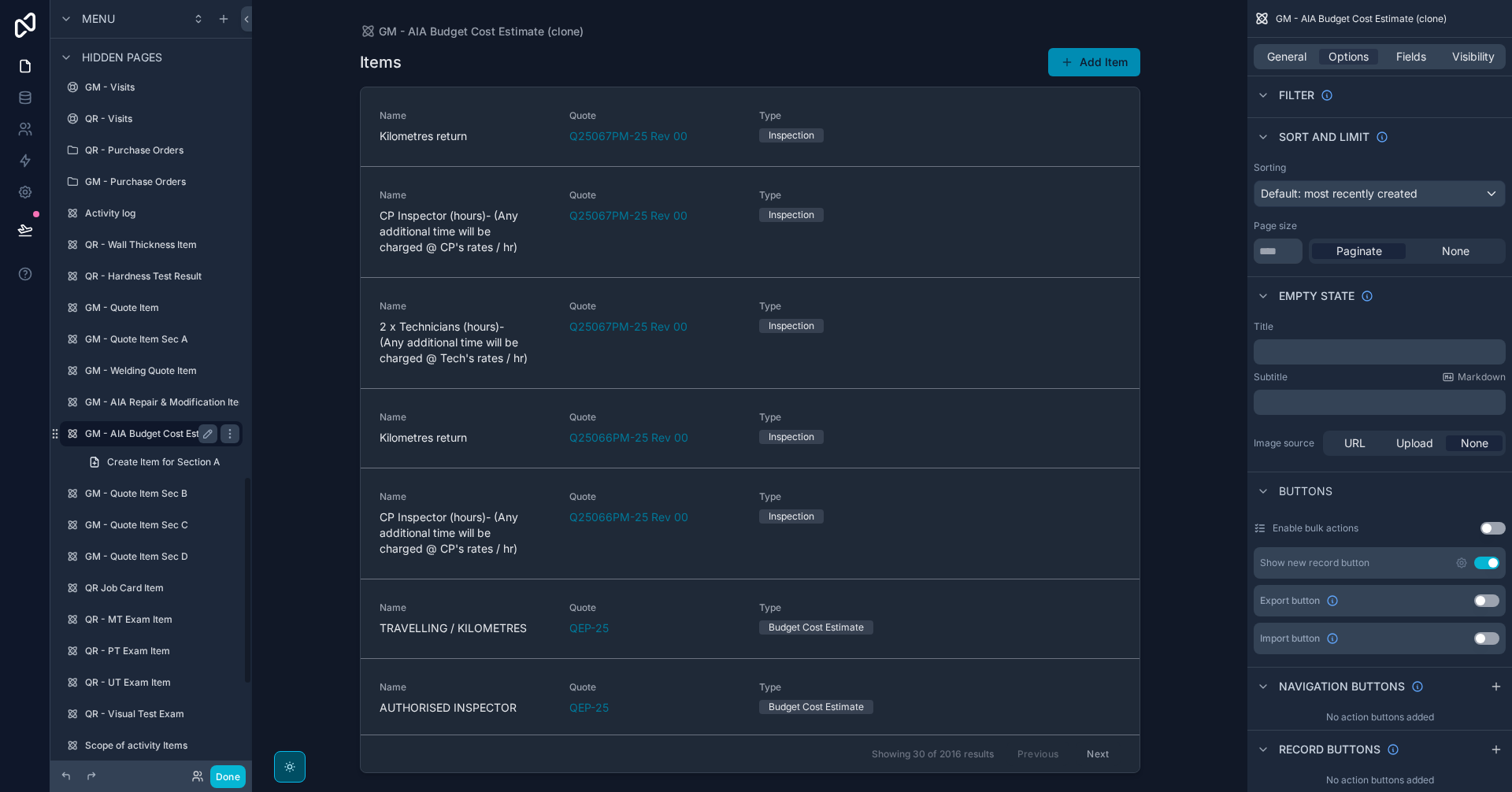
scroll to position [1767, 0]
click at [1289, 59] on span "General" at bounding box center [1287, 57] width 39 height 16
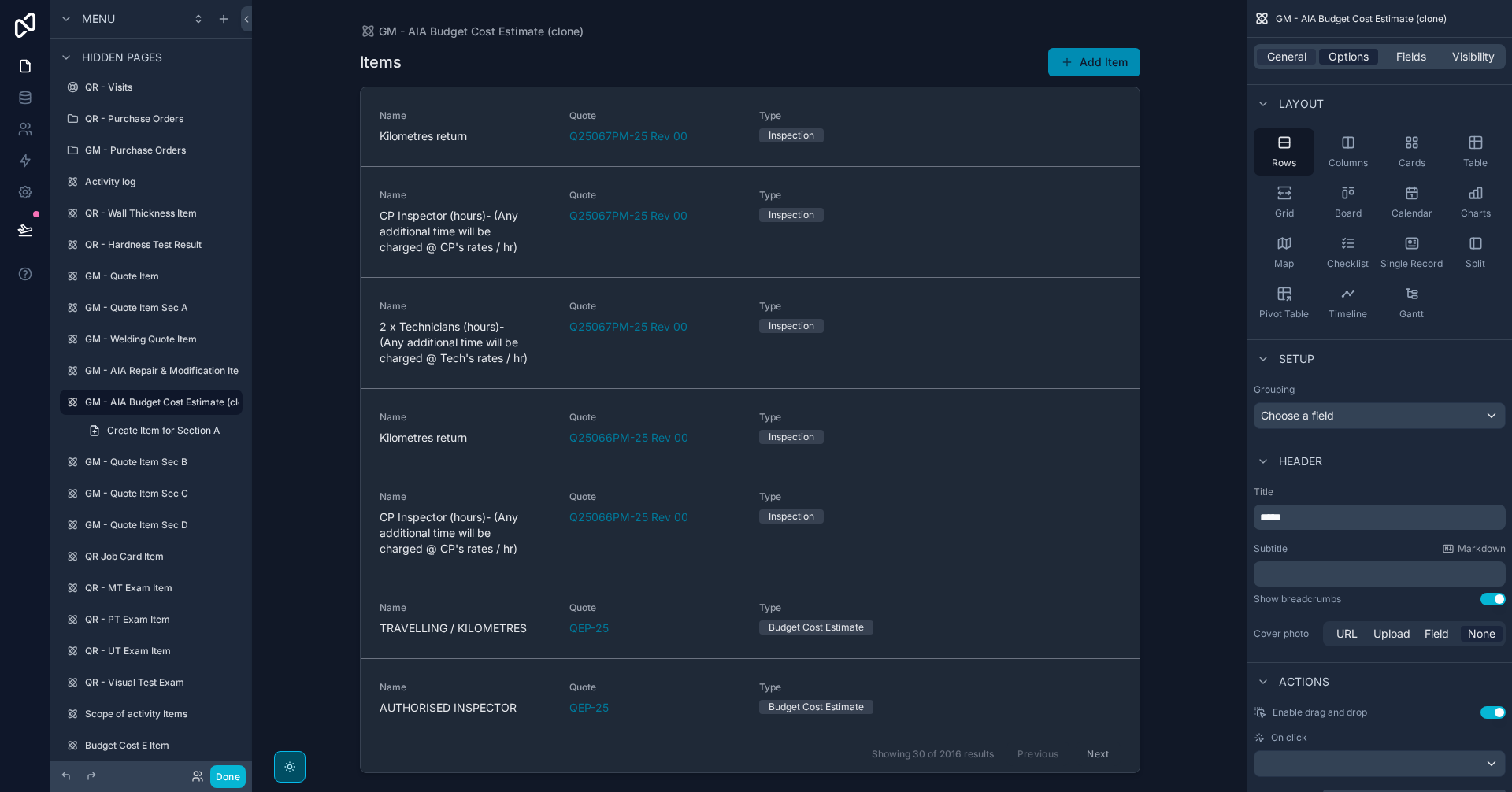
click at [1341, 59] on span "Options" at bounding box center [1348, 57] width 40 height 16
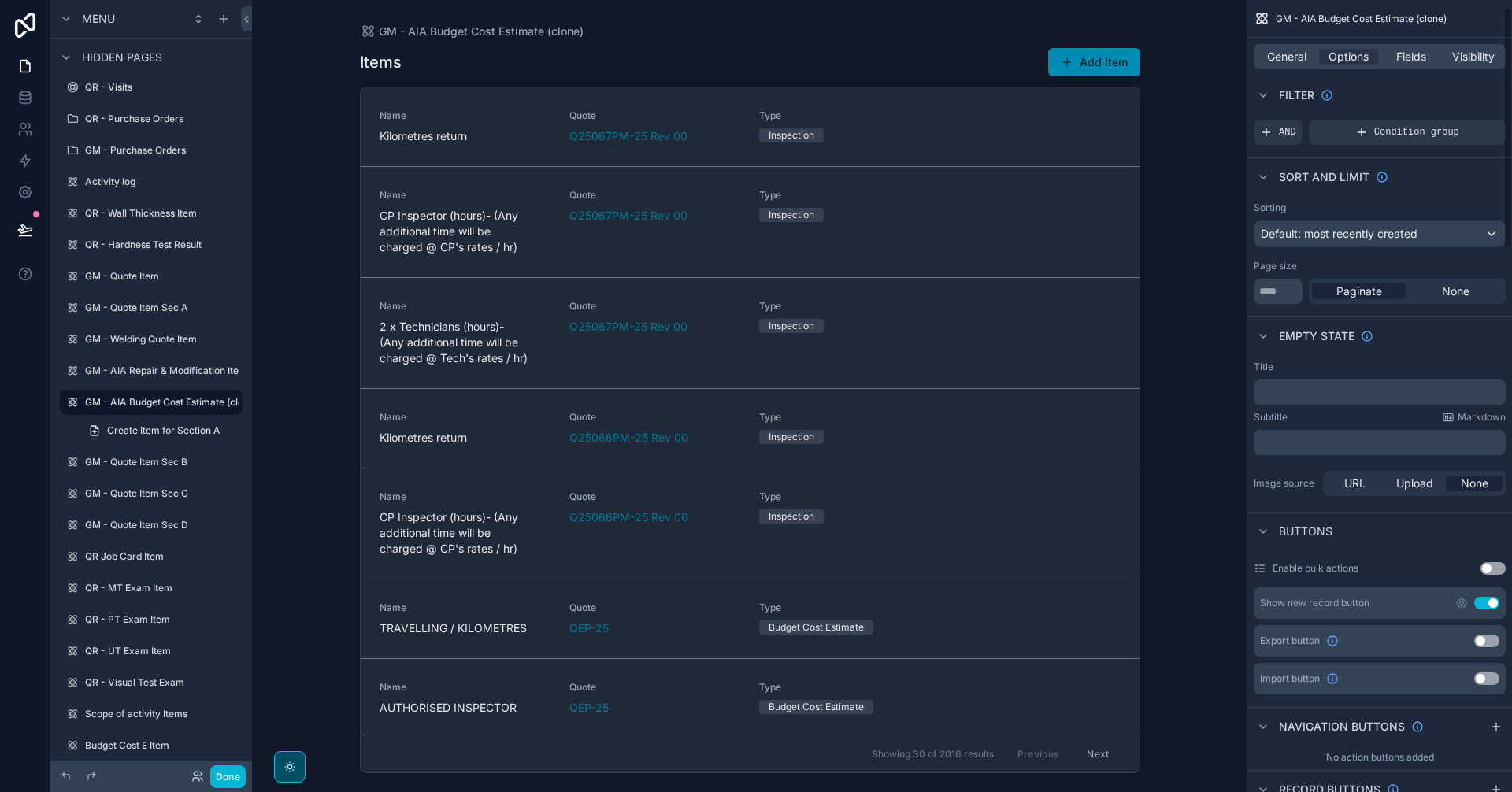
scroll to position [0, 0]
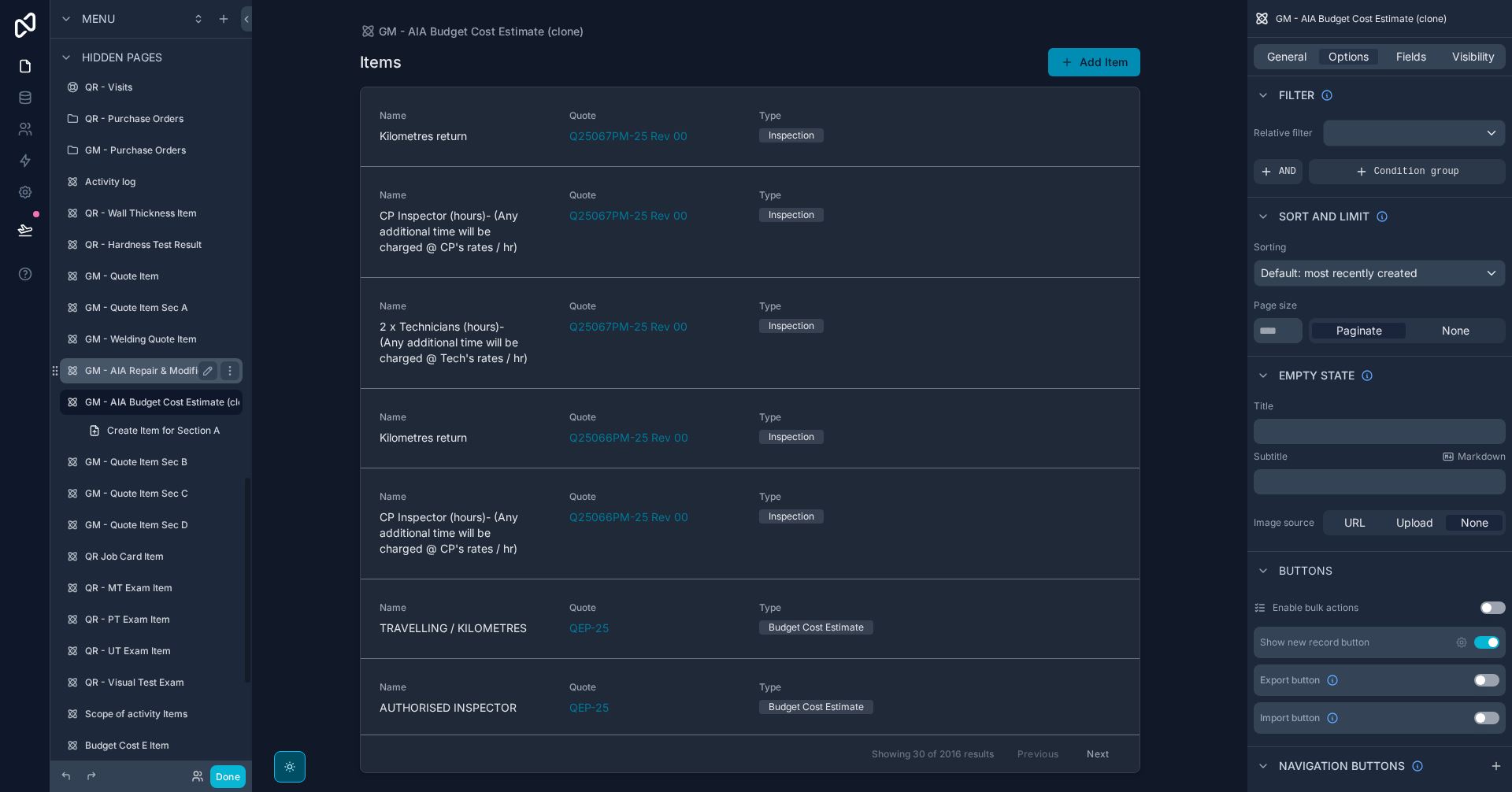
click at [163, 365] on label "GM - AIA Repair & Modification Item" at bounding box center [166, 370] width 162 height 13
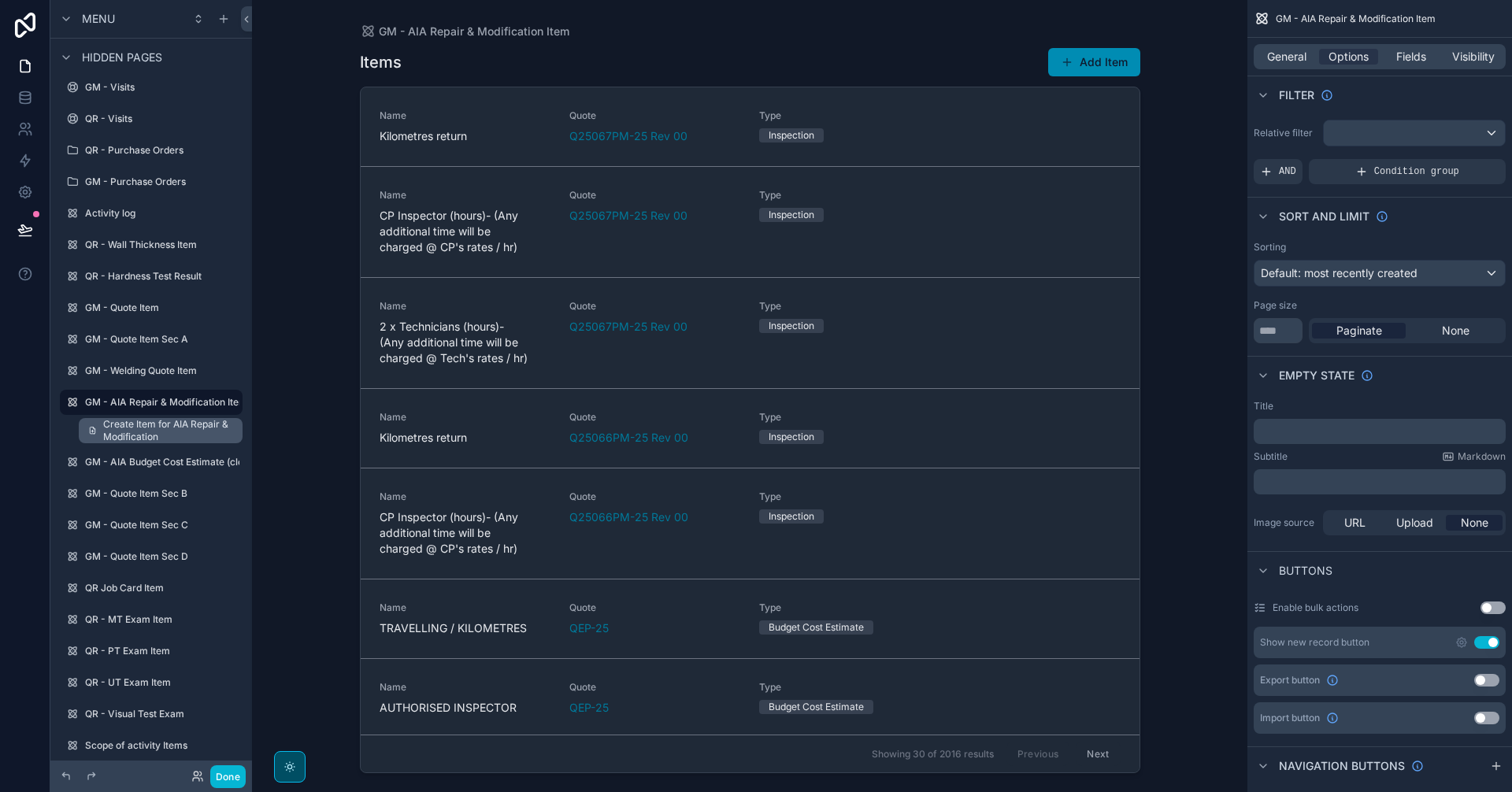
click at [161, 429] on span "Create Item for AIA Repair & Modification" at bounding box center [168, 431] width 130 height 25
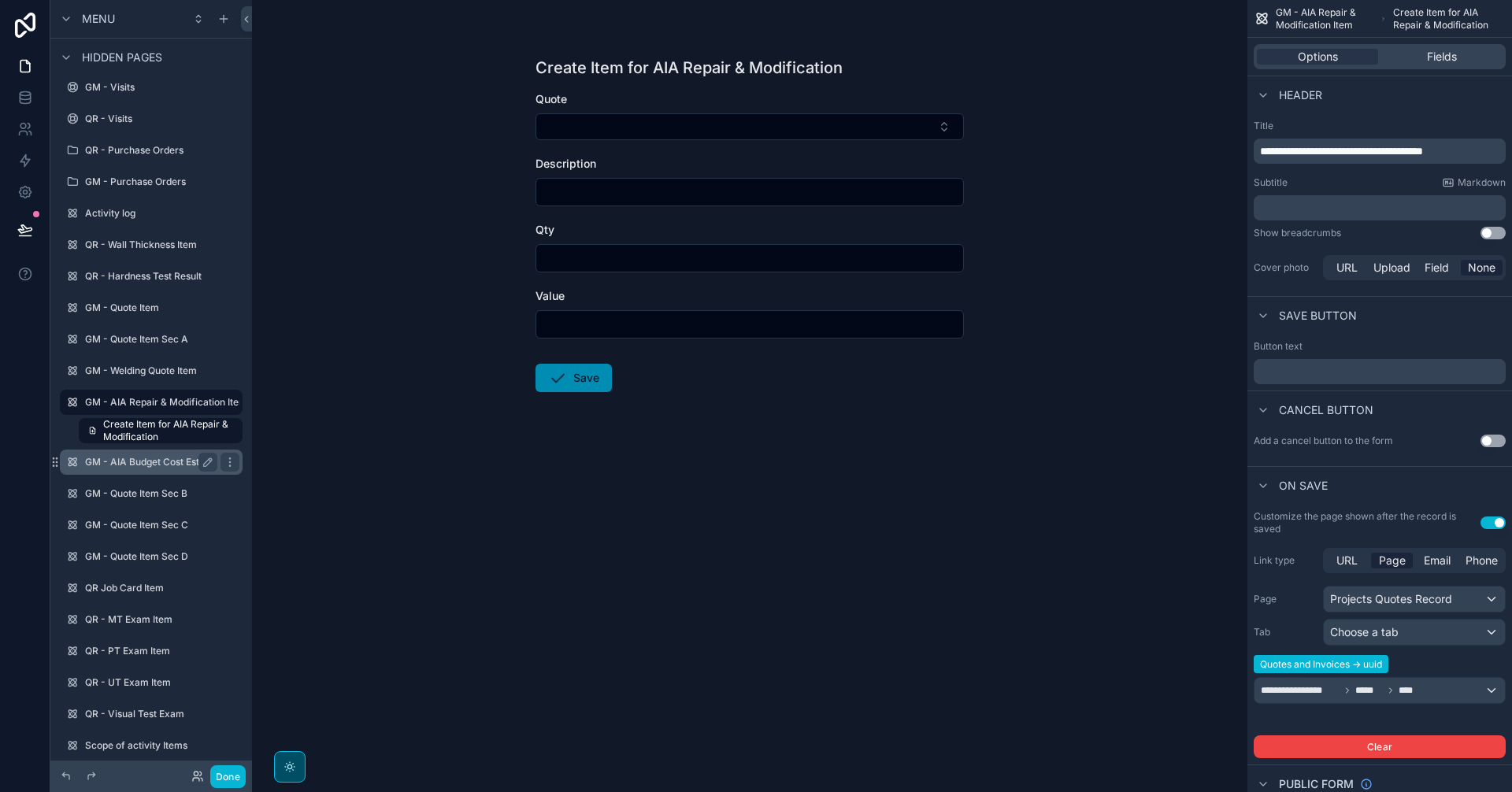
click at [155, 465] on label "GM - AIA Budget Cost Estimate (clone)" at bounding box center [171, 462] width 172 height 13
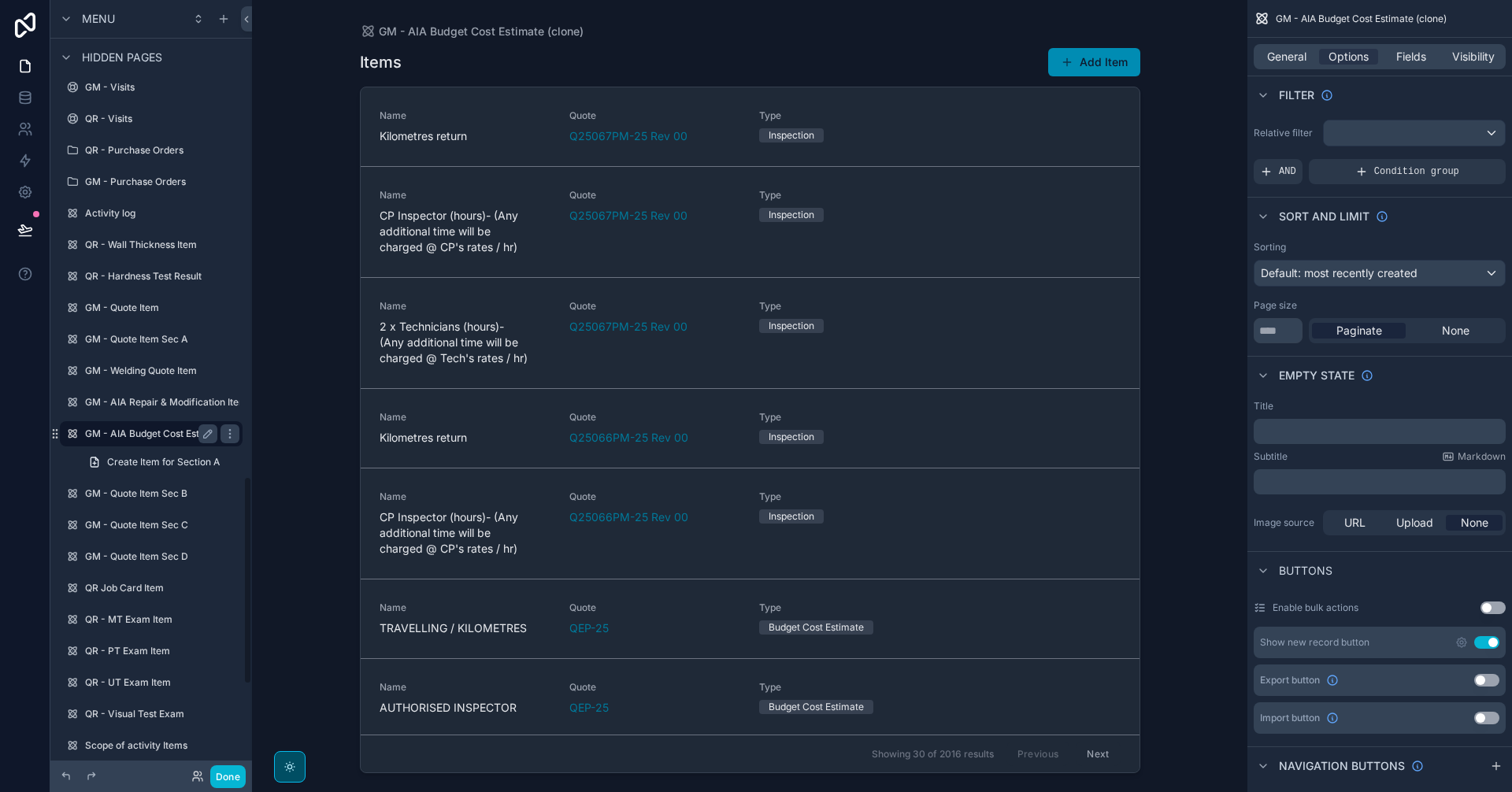
scroll to position [1767, 0]
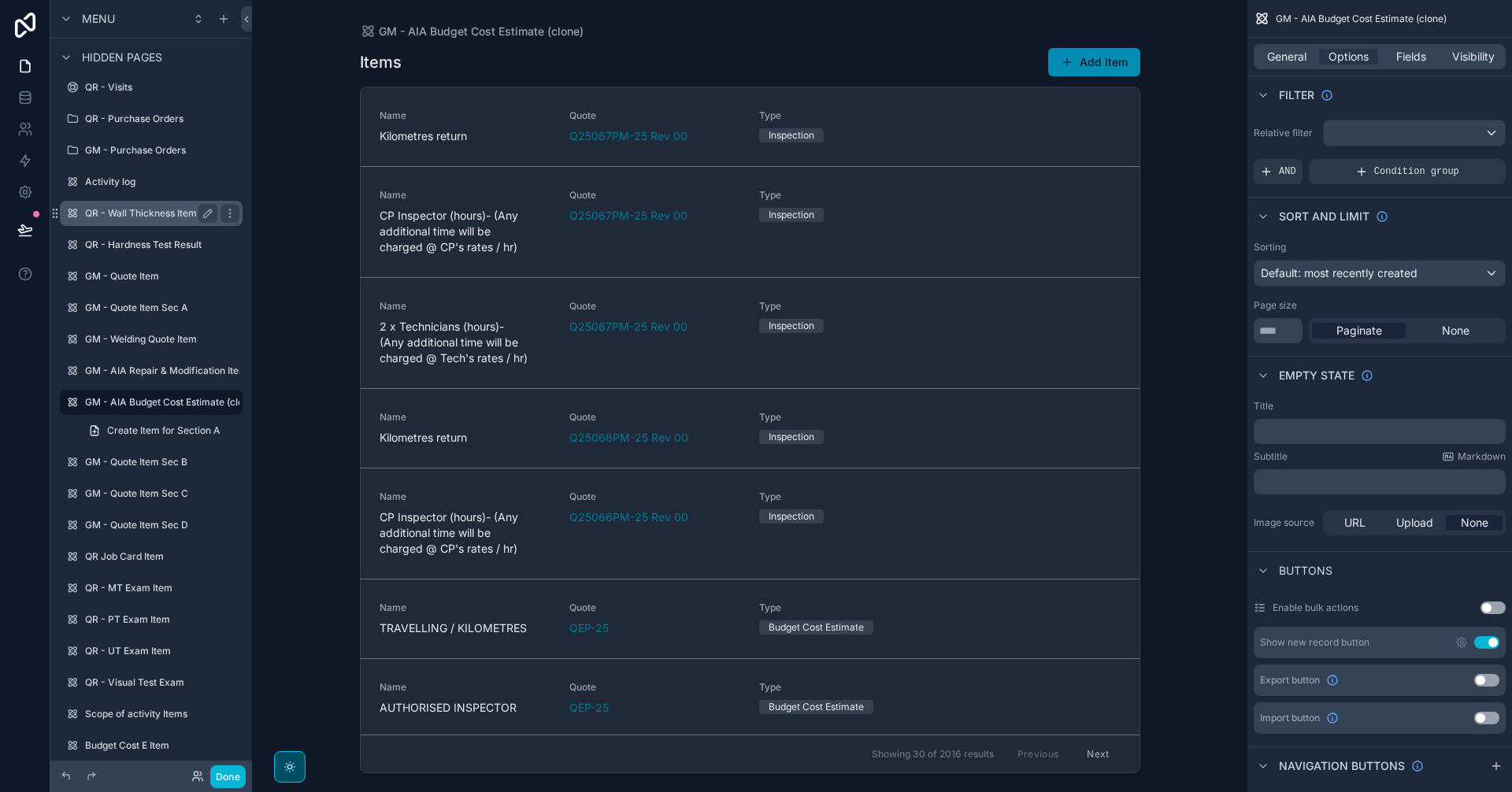
click at [160, 310] on label "GM - Quote Item Sec A" at bounding box center [162, 307] width 155 height 13
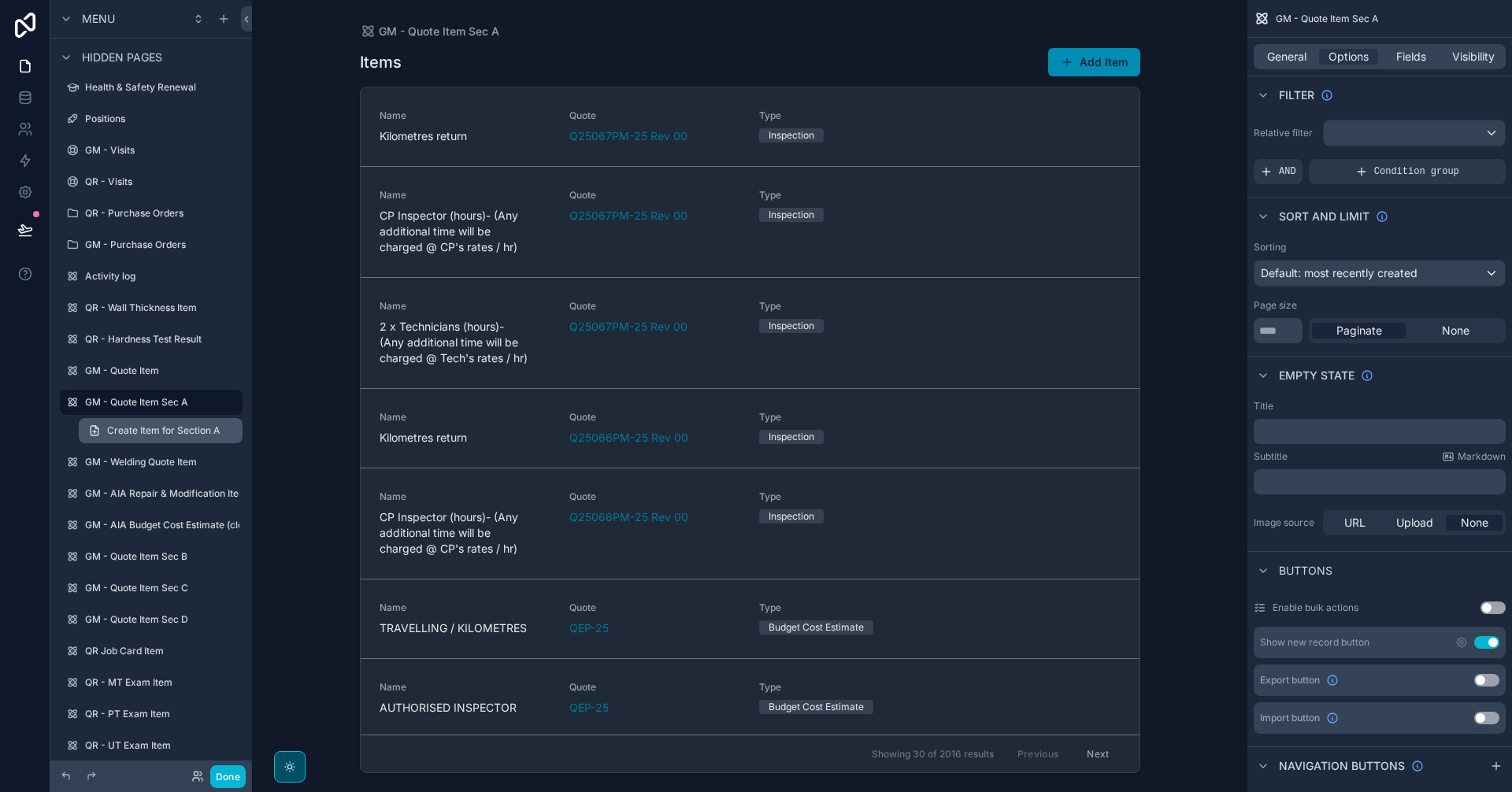
click at [143, 431] on span "Create Item for Section A" at bounding box center [163, 430] width 113 height 13
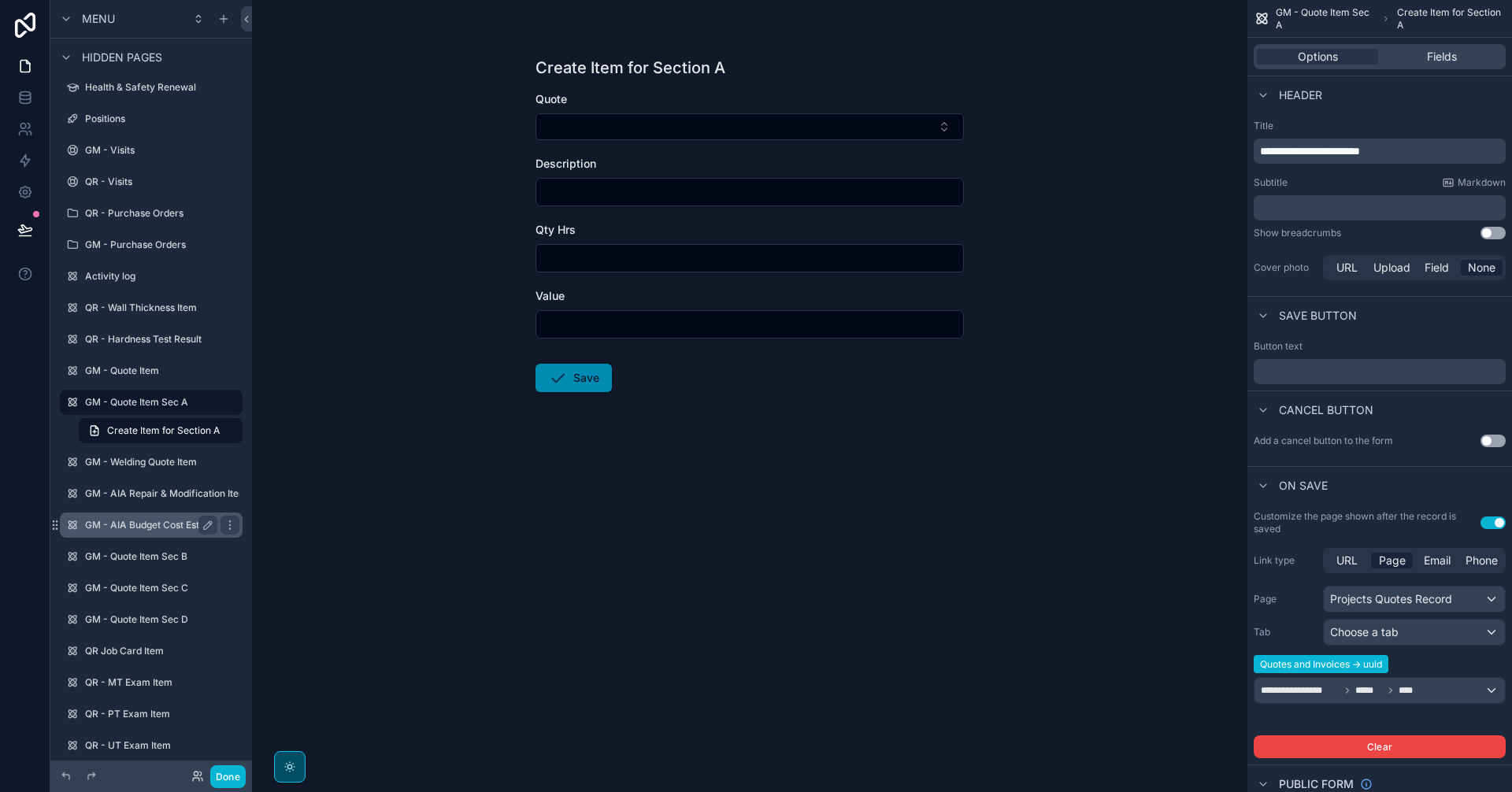
click at [178, 518] on div "GM - AIA Budget Cost Estimate (clone)" at bounding box center [151, 525] width 132 height 19
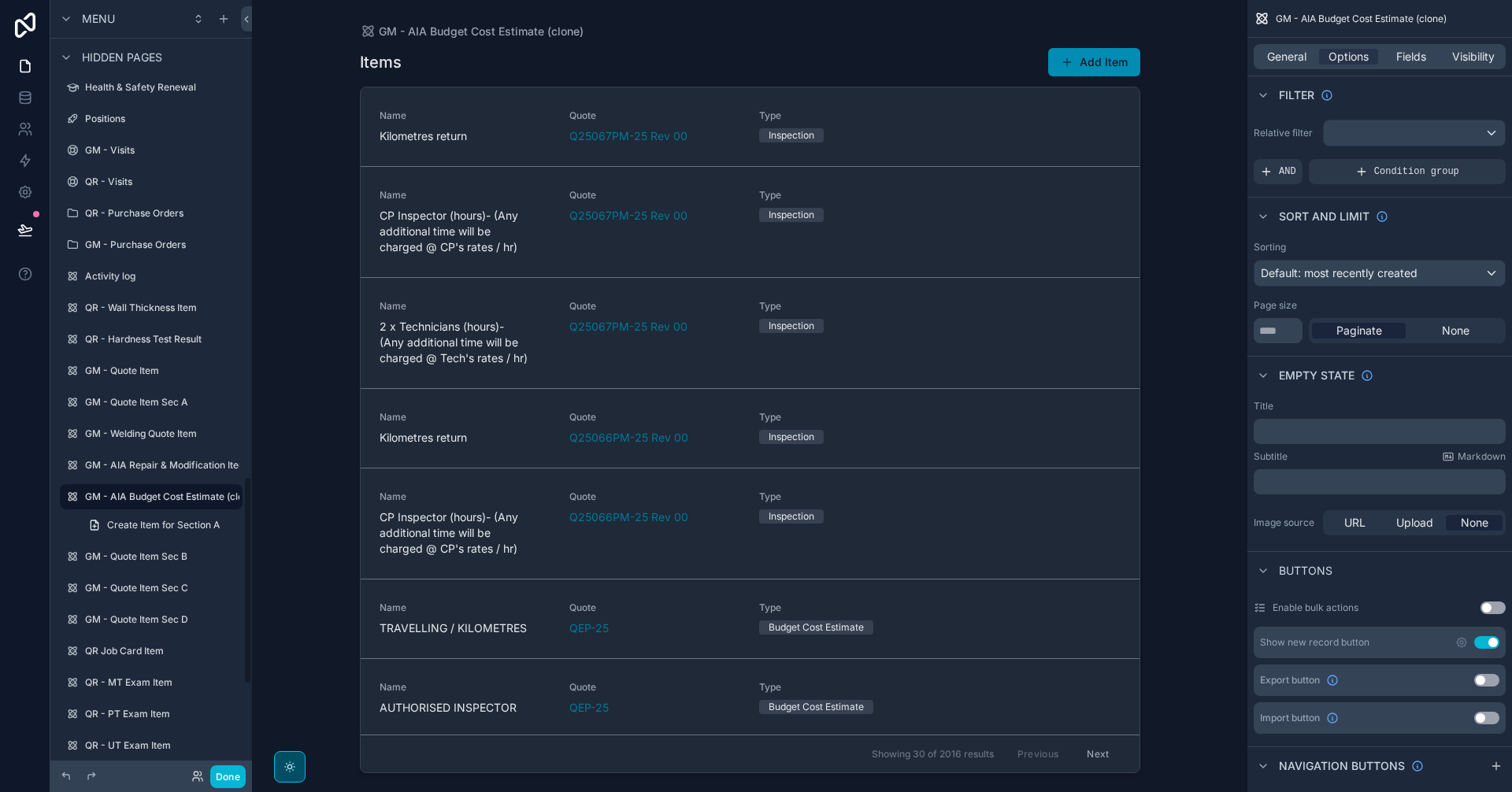
scroll to position [1767, 0]
click at [1283, 55] on span "General" at bounding box center [1287, 57] width 39 height 16
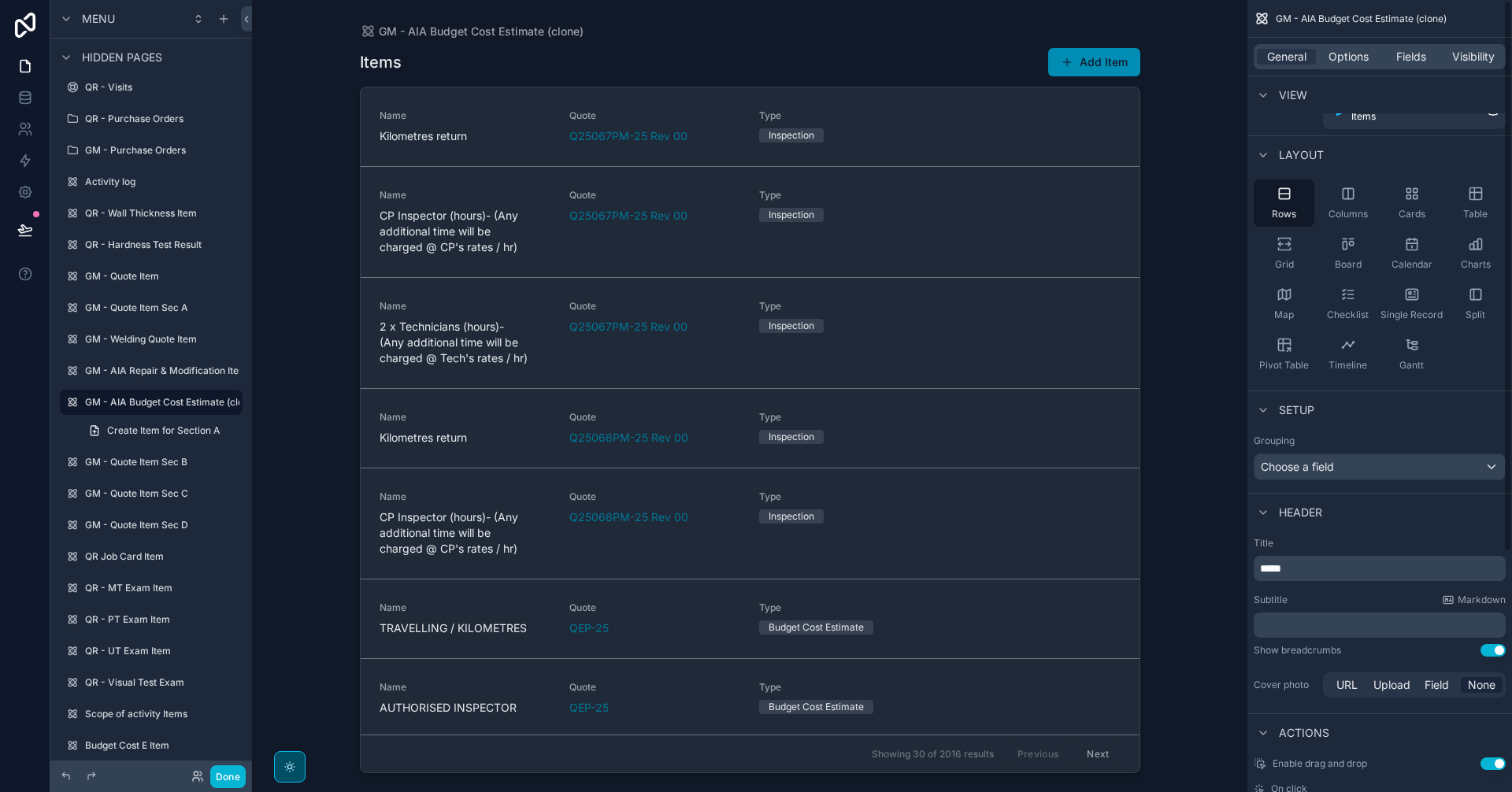
scroll to position [0, 0]
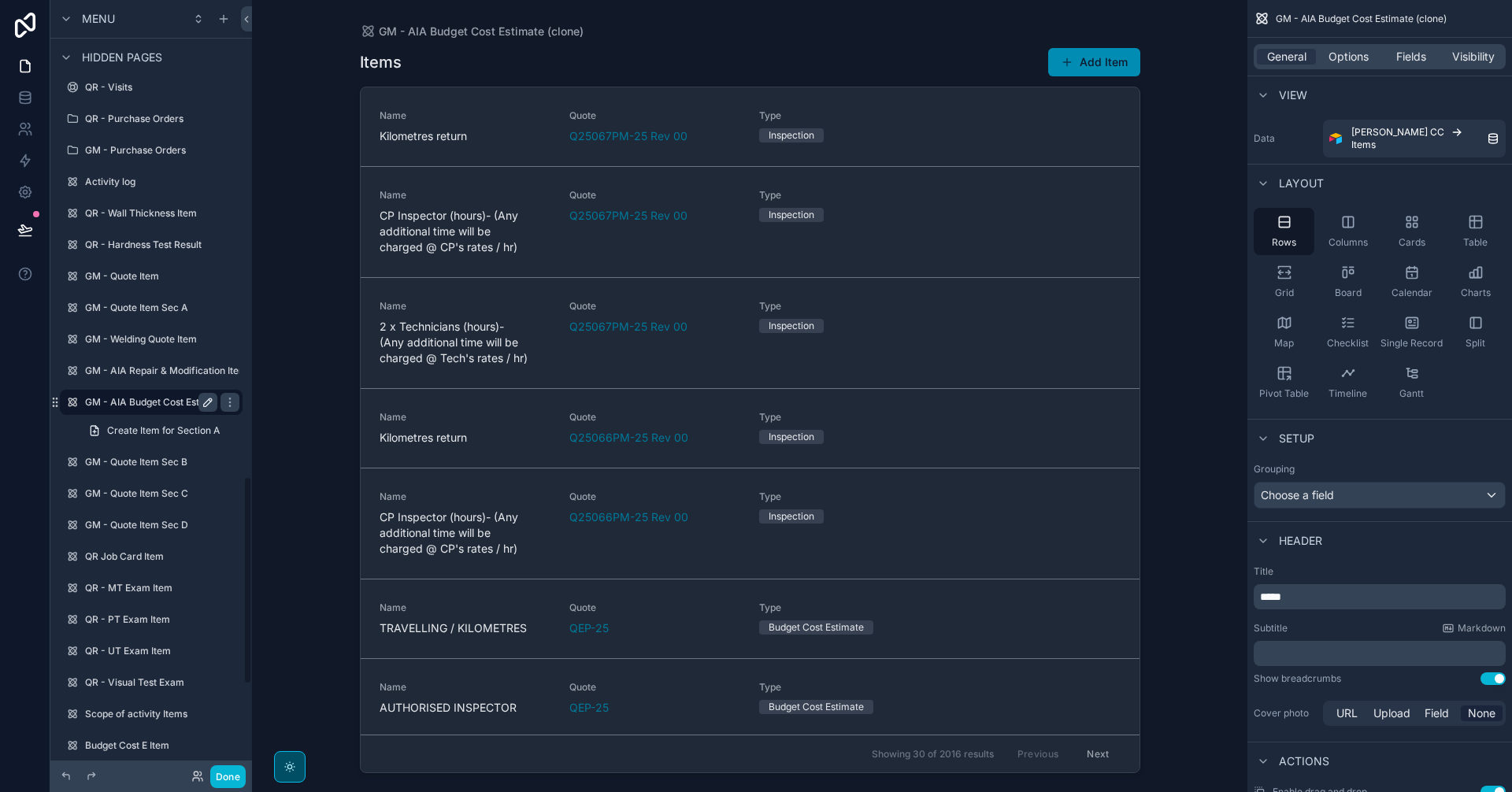
click at [205, 402] on icon "scrollable content" at bounding box center [207, 402] width 13 height 13
click at [153, 403] on input "**********" at bounding box center [138, 402] width 107 height 19
click at [153, 402] on input "**********" at bounding box center [138, 402] width 107 height 19
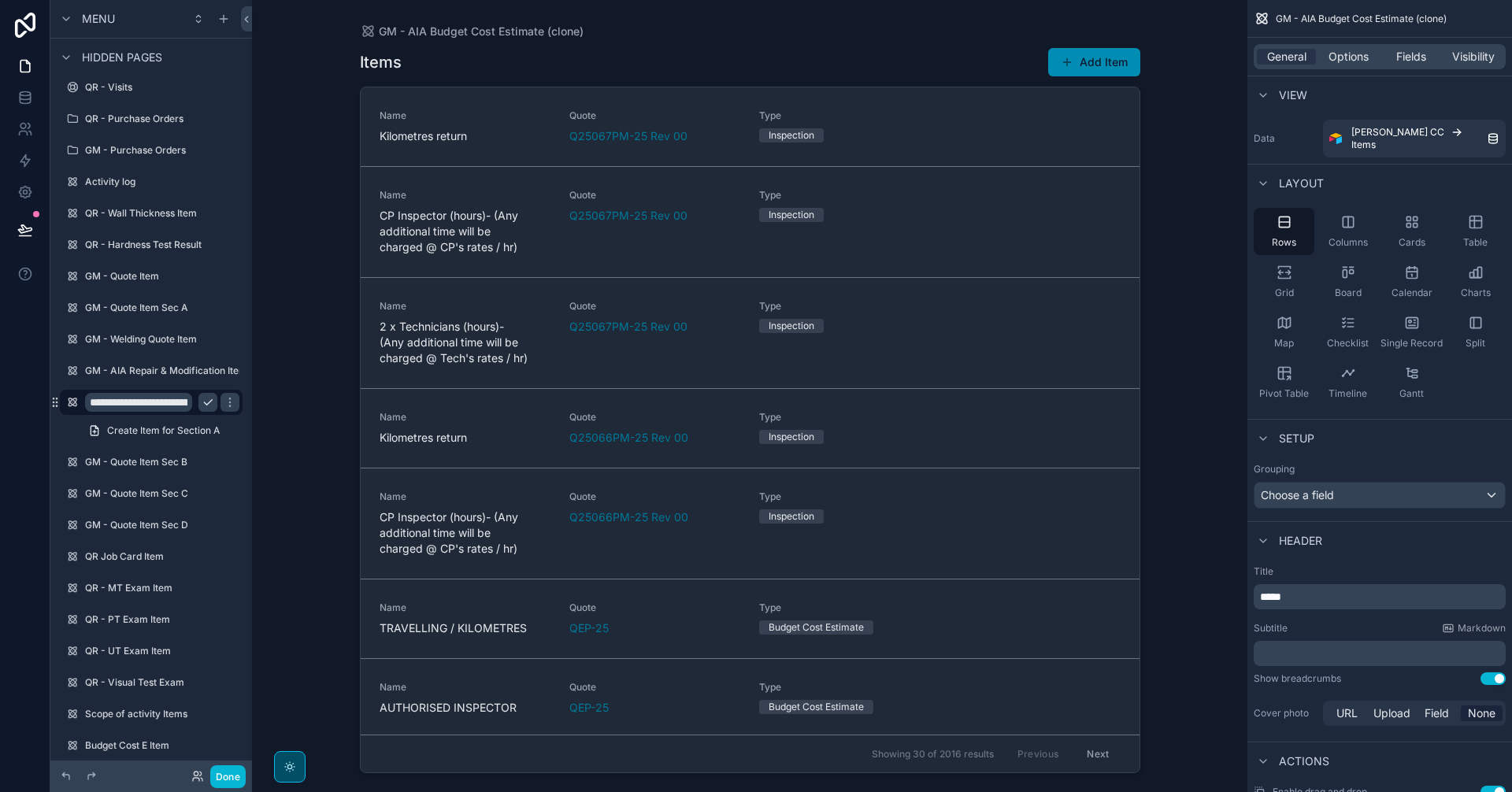
click at [184, 407] on input "**********" at bounding box center [138, 402] width 107 height 19
paste input "**********"
drag, startPoint x: 179, startPoint y: 407, endPoint x: 353, endPoint y: 558, distance: 230.4
click at [179, 407] on input "**********" at bounding box center [138, 402] width 107 height 19
paste input "**********"
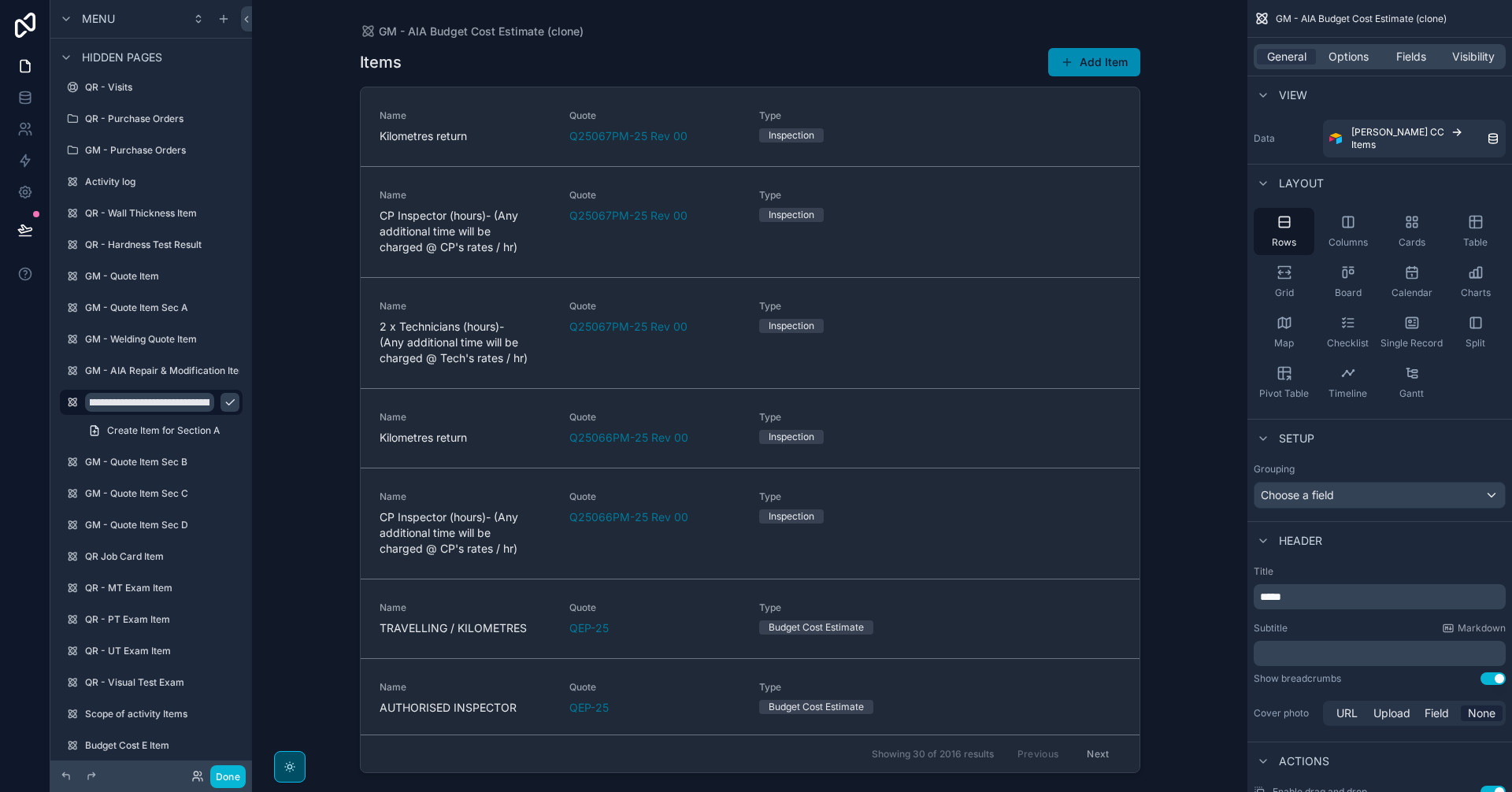
scroll to position [0, 124]
type input "**********"
click at [136, 374] on label "GM - AIA Repair & Modification Item" at bounding box center [166, 370] width 162 height 13
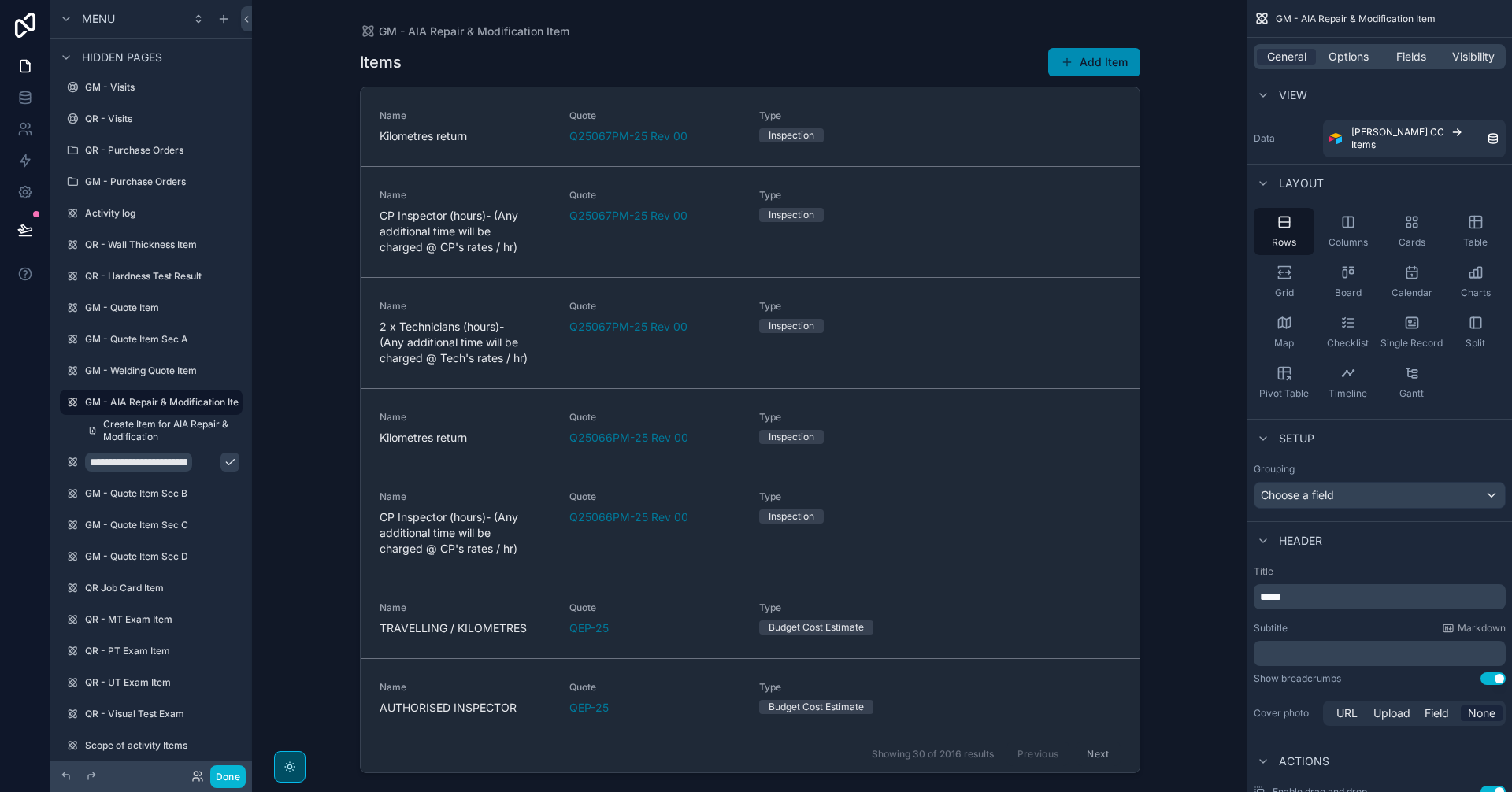
click at [223, 462] on icon "scrollable content" at bounding box center [229, 462] width 13 height 13
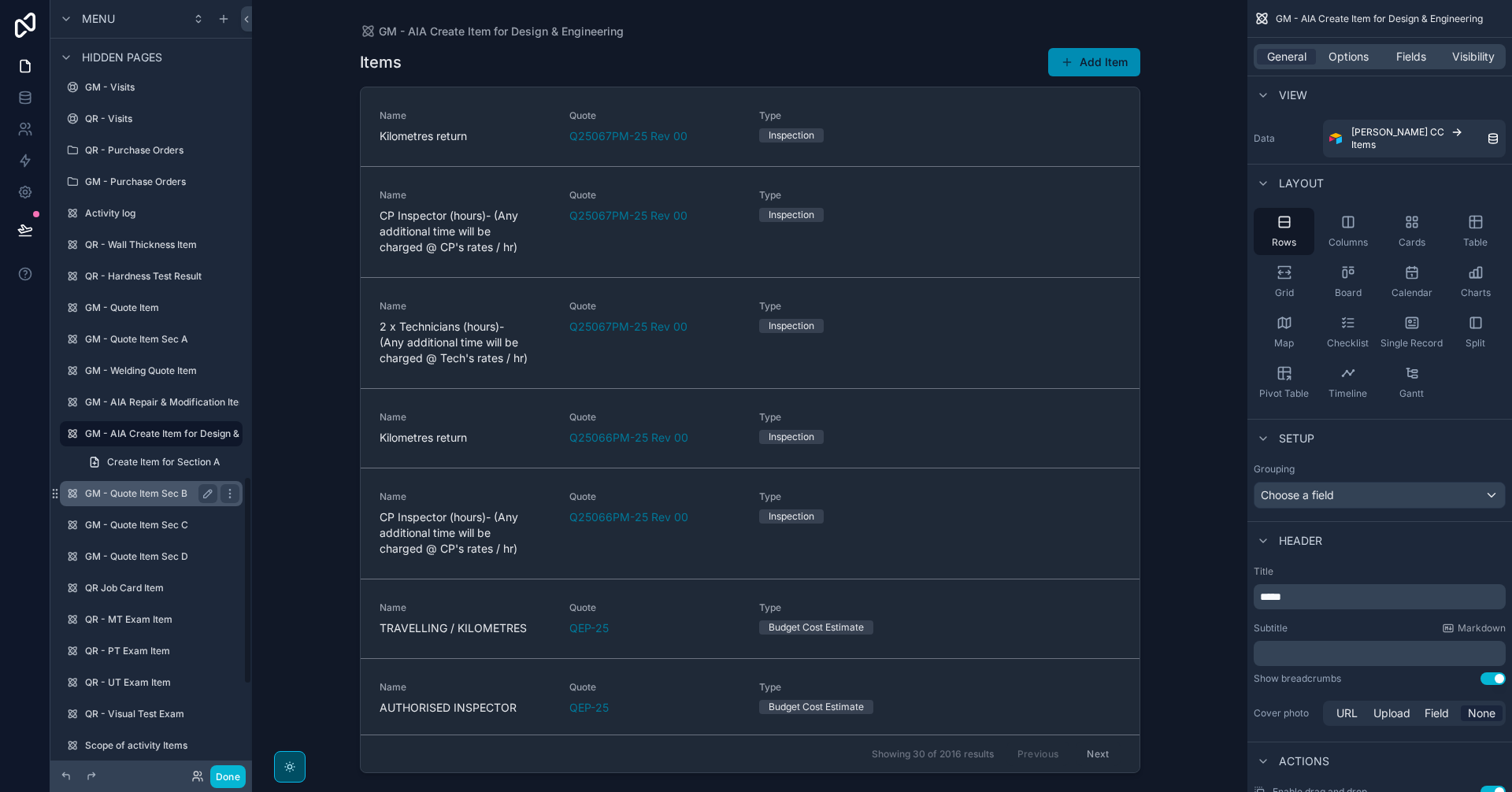
scroll to position [1767, 0]
click at [169, 407] on label "GM - AIA Create Item for Design & Engineering" at bounding box center [189, 402] width 210 height 13
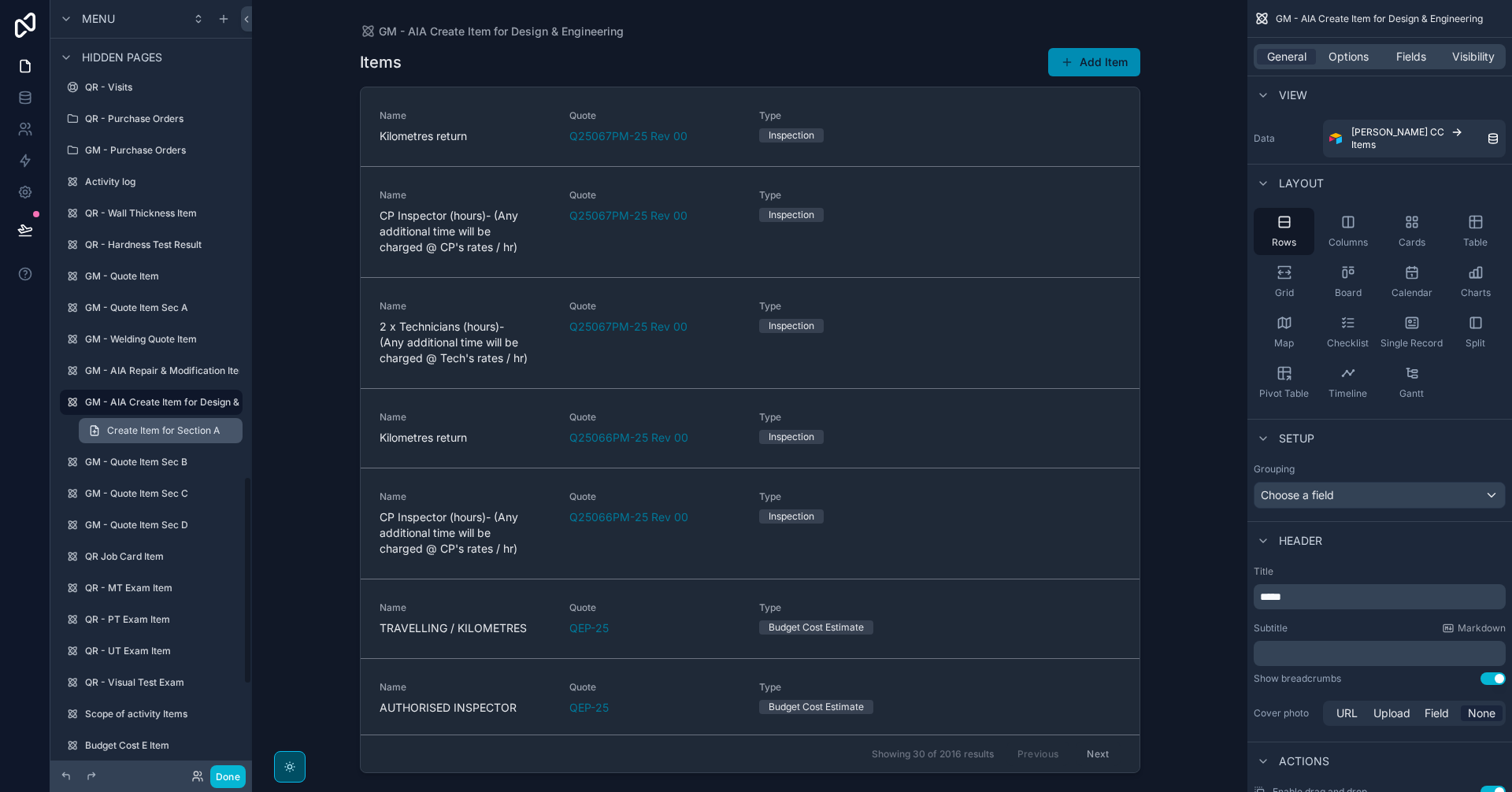
click at [172, 432] on span "Create Item for Section A" at bounding box center [163, 430] width 113 height 13
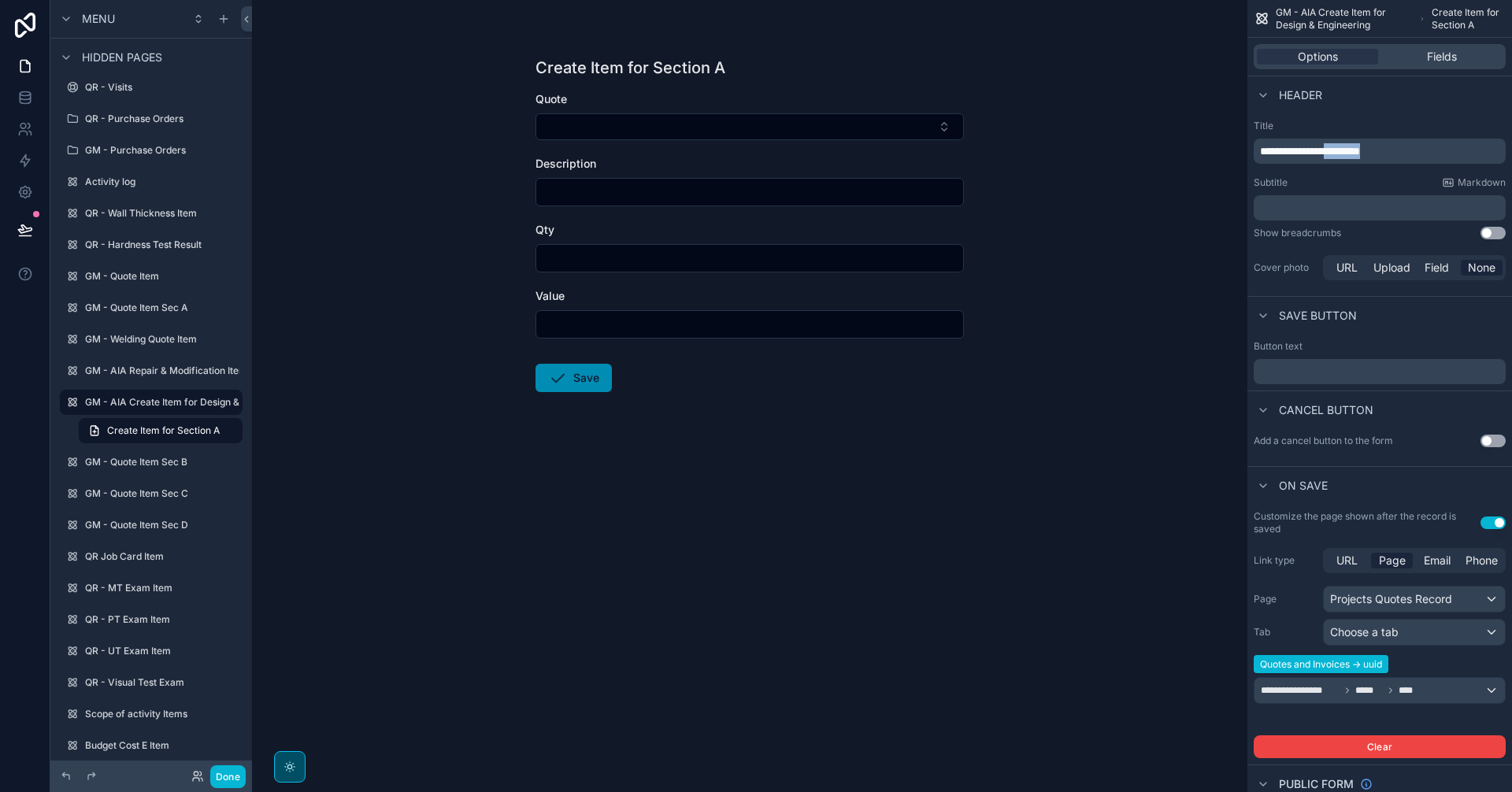
drag, startPoint x: 1416, startPoint y: 151, endPoint x: 1343, endPoint y: 158, distance: 73.3
click at [1343, 158] on p "**********" at bounding box center [1381, 151] width 243 height 16
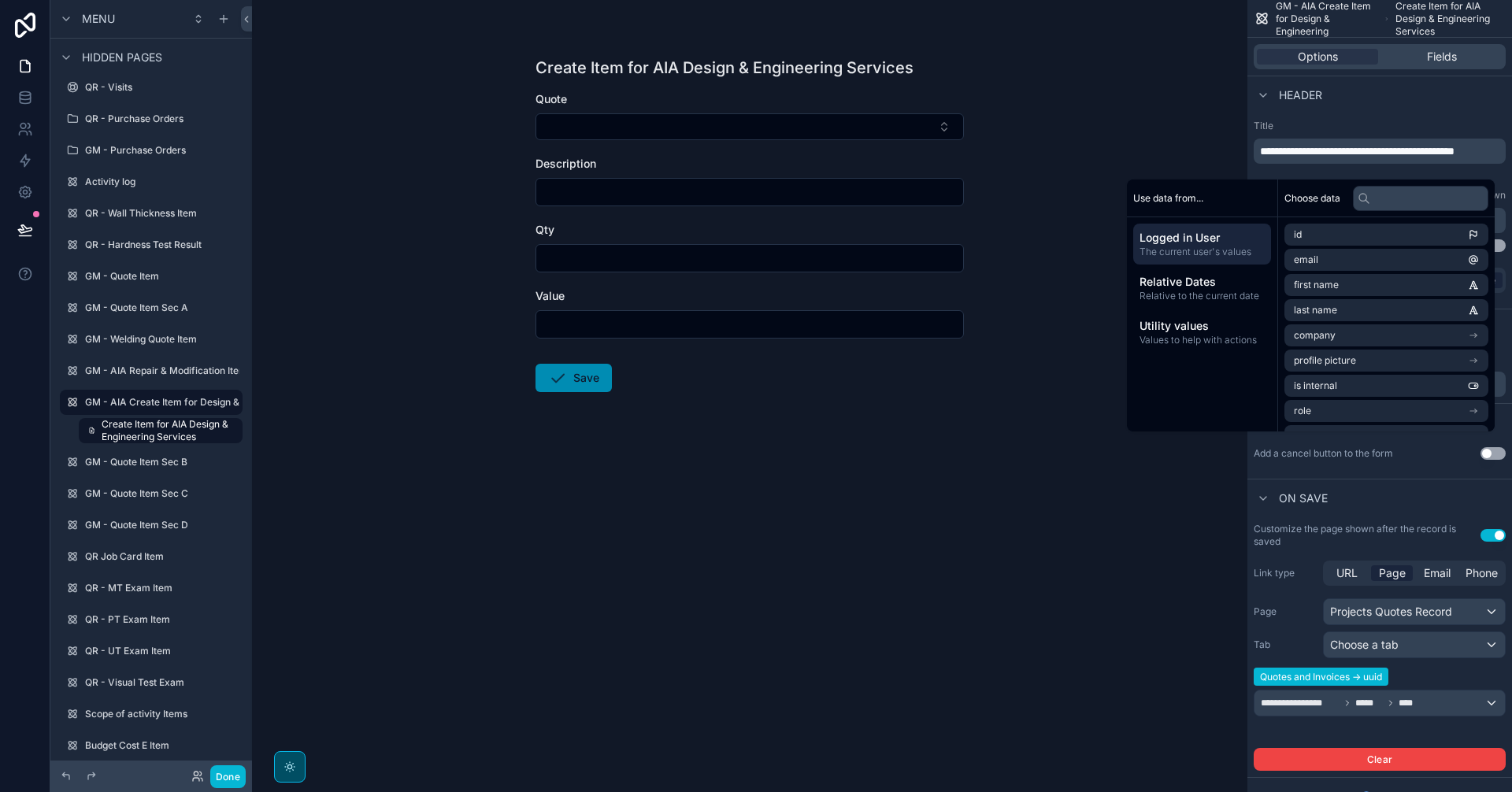
click at [995, 477] on div "Create Item for AIA Design & Engineering Services Quote Description Qty Value S…" at bounding box center [750, 396] width 995 height 792
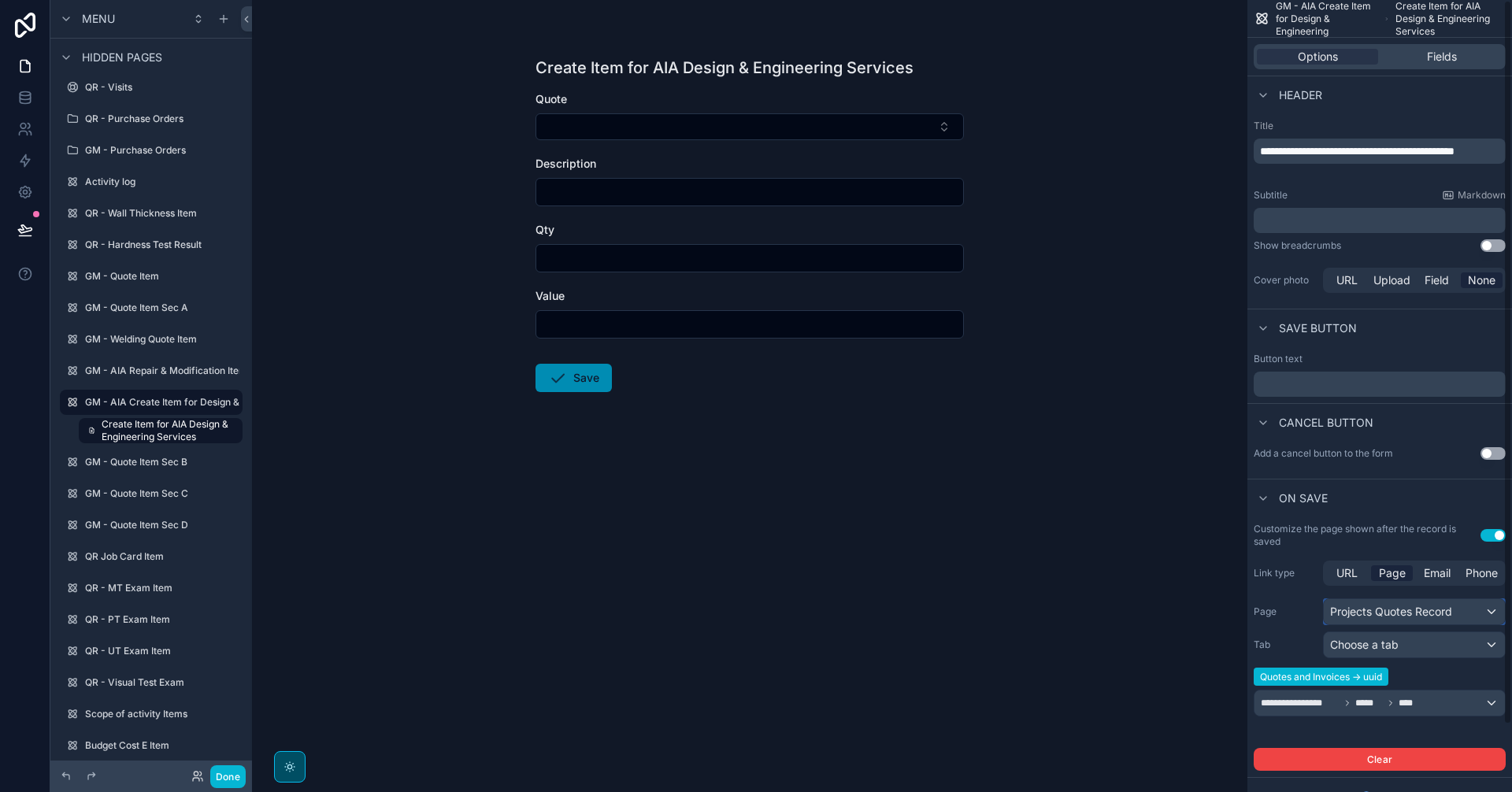
click at [1455, 614] on div "Projects Quotes Record" at bounding box center [1414, 612] width 181 height 25
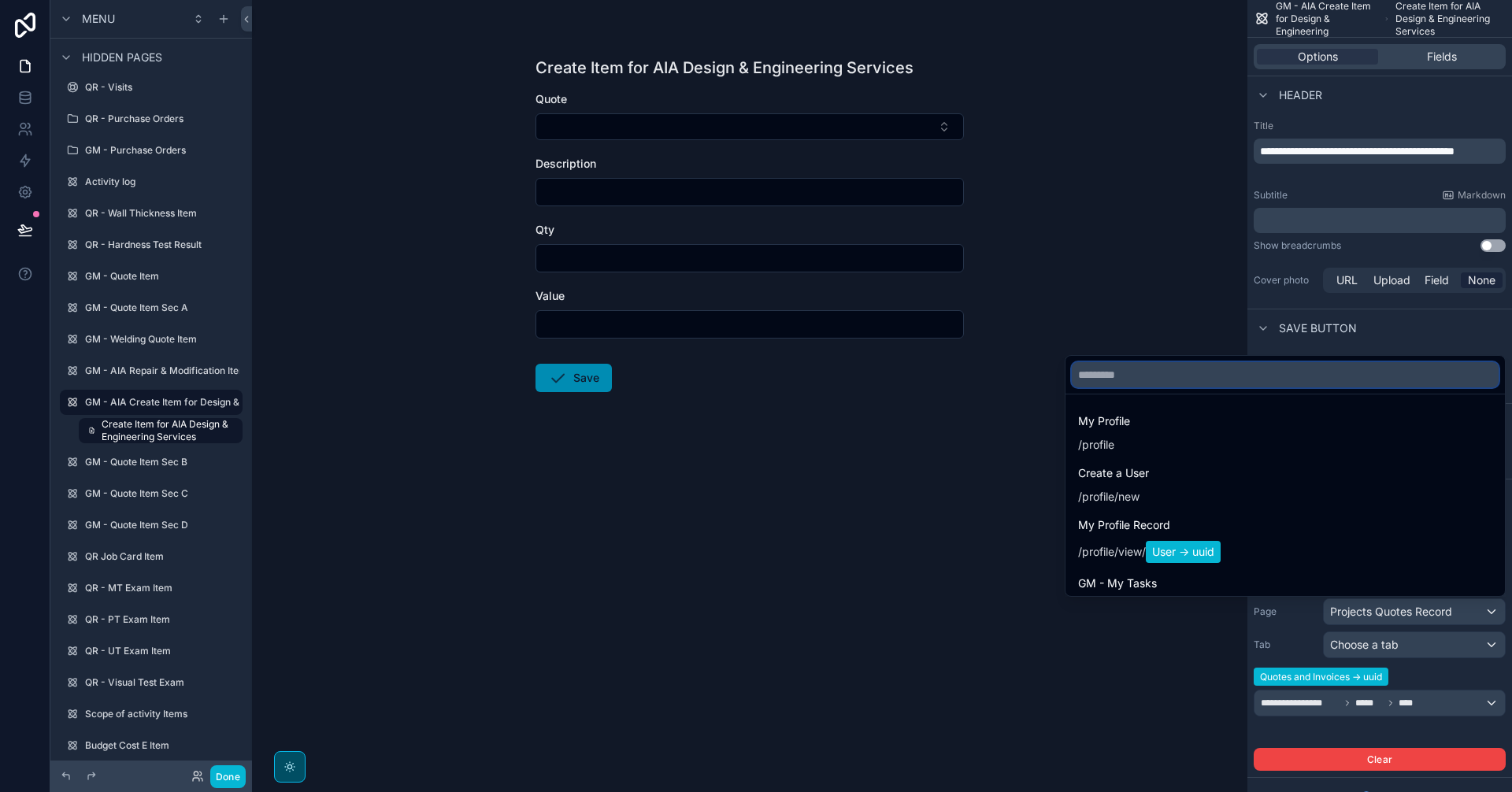
click at [1282, 376] on input "text" at bounding box center [1284, 375] width 427 height 25
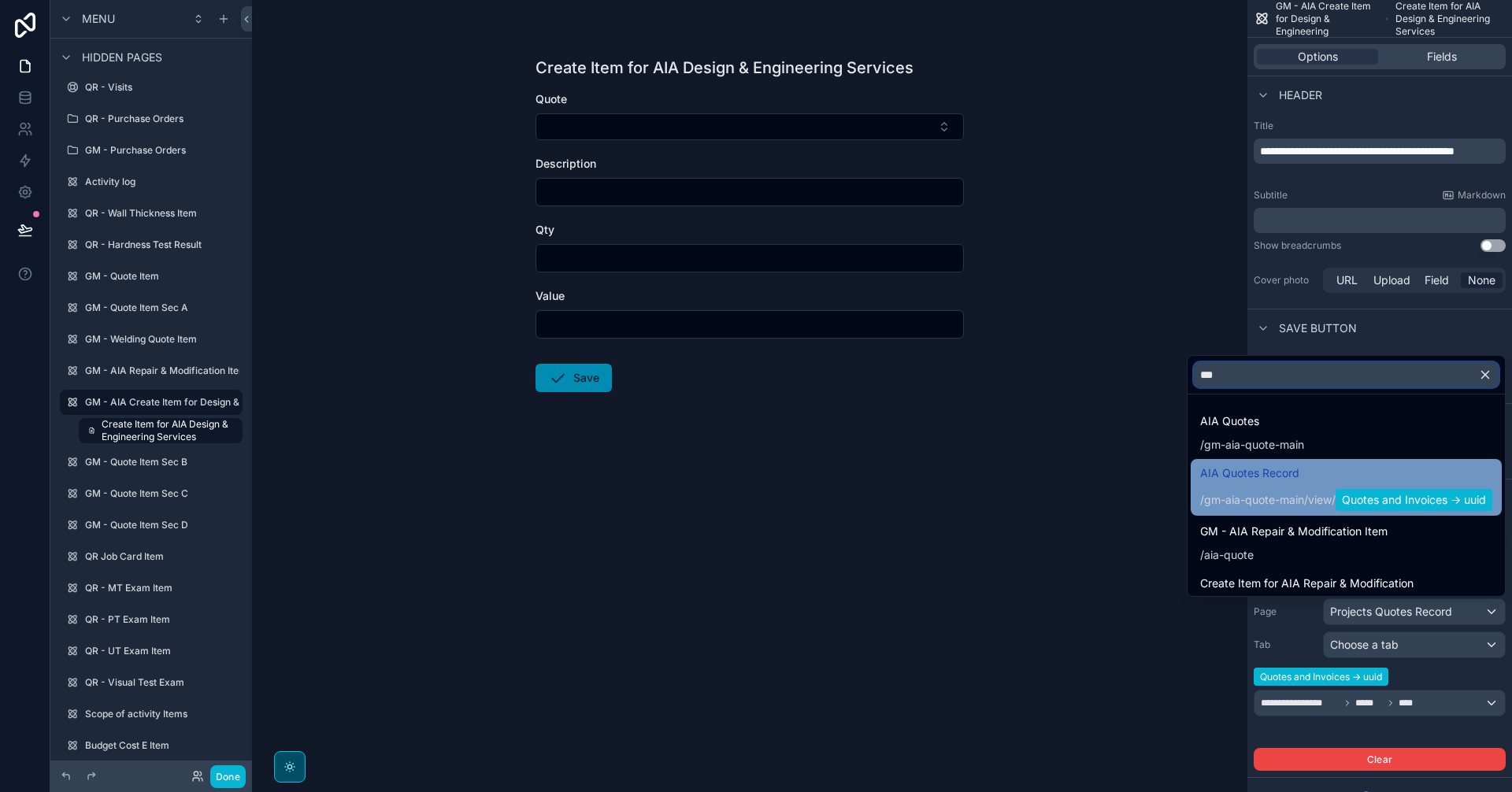
type input "***"
click at [1373, 476] on span "AIA Quotes Record" at bounding box center [1346, 473] width 292 height 19
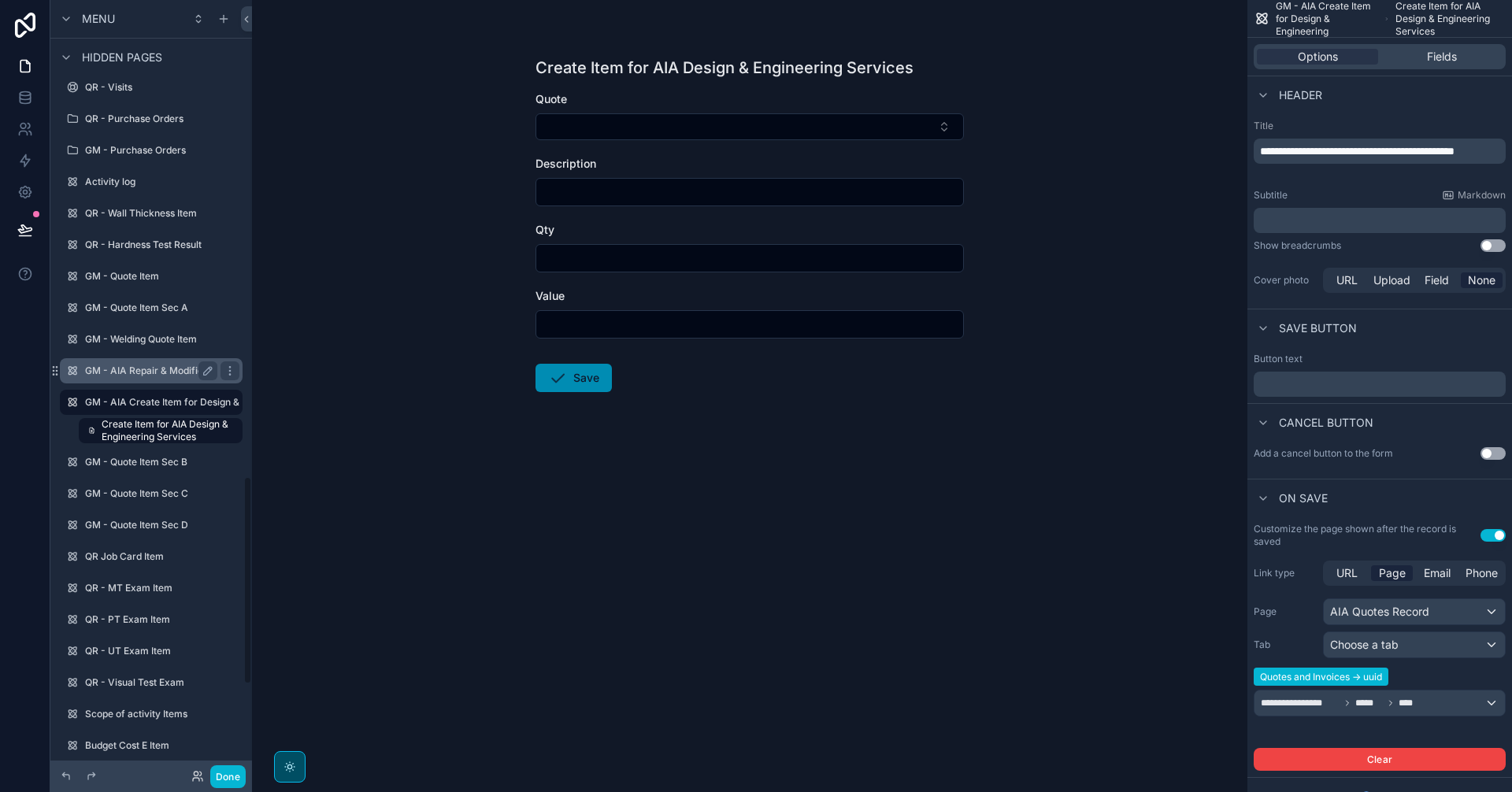
click at [144, 370] on label "GM - AIA Repair & Modification Item" at bounding box center [166, 370] width 162 height 13
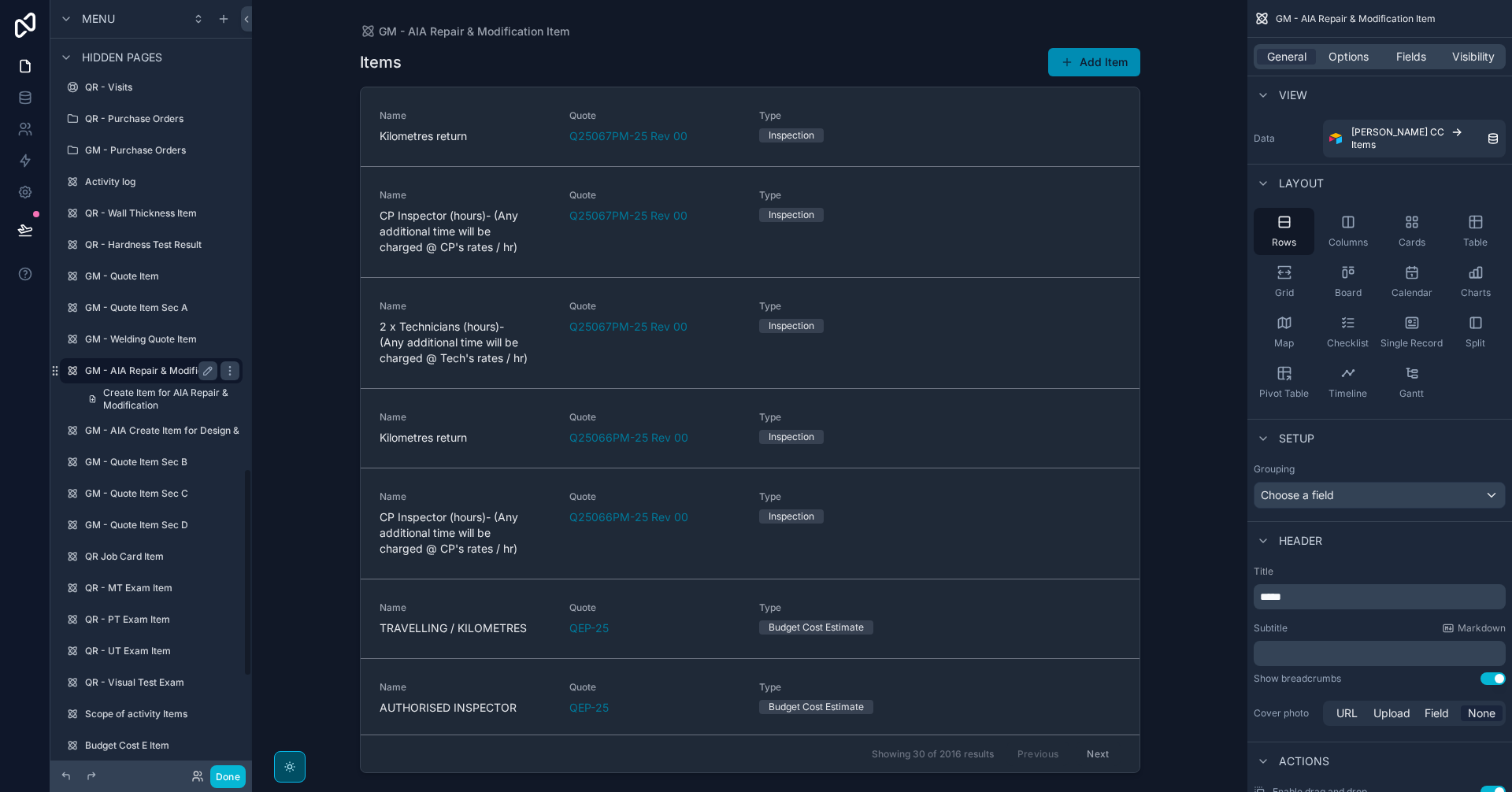
scroll to position [1734, 0]
click at [1137, 65] on div "scrollable content" at bounding box center [750, 386] width 806 height 773
click at [188, 414] on div "GM - AIA Repair & Modification Item" at bounding box center [151, 402] width 177 height 25
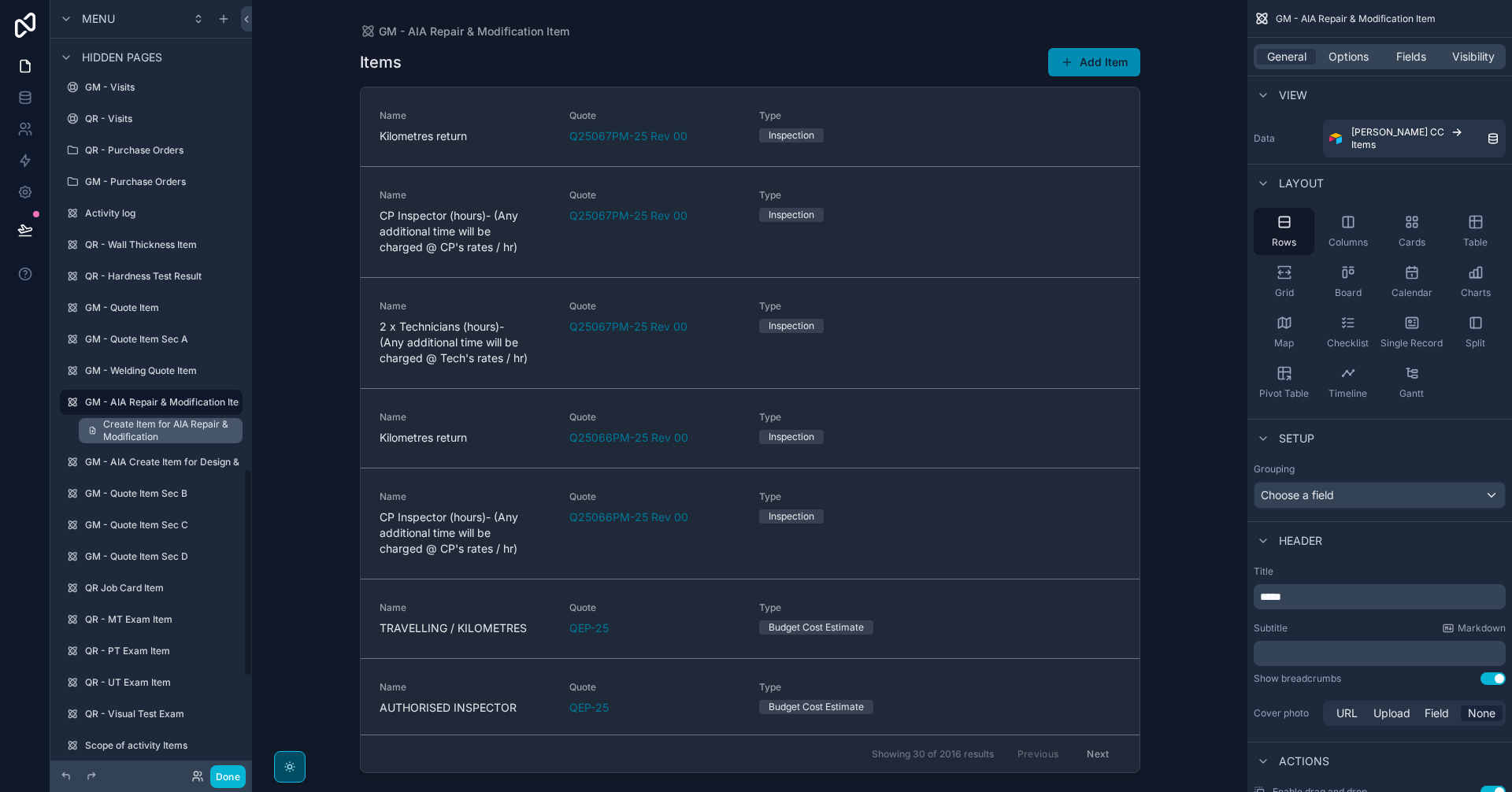
click at [184, 430] on span "Create Item for AIA Repair & Modification" at bounding box center [168, 431] width 130 height 25
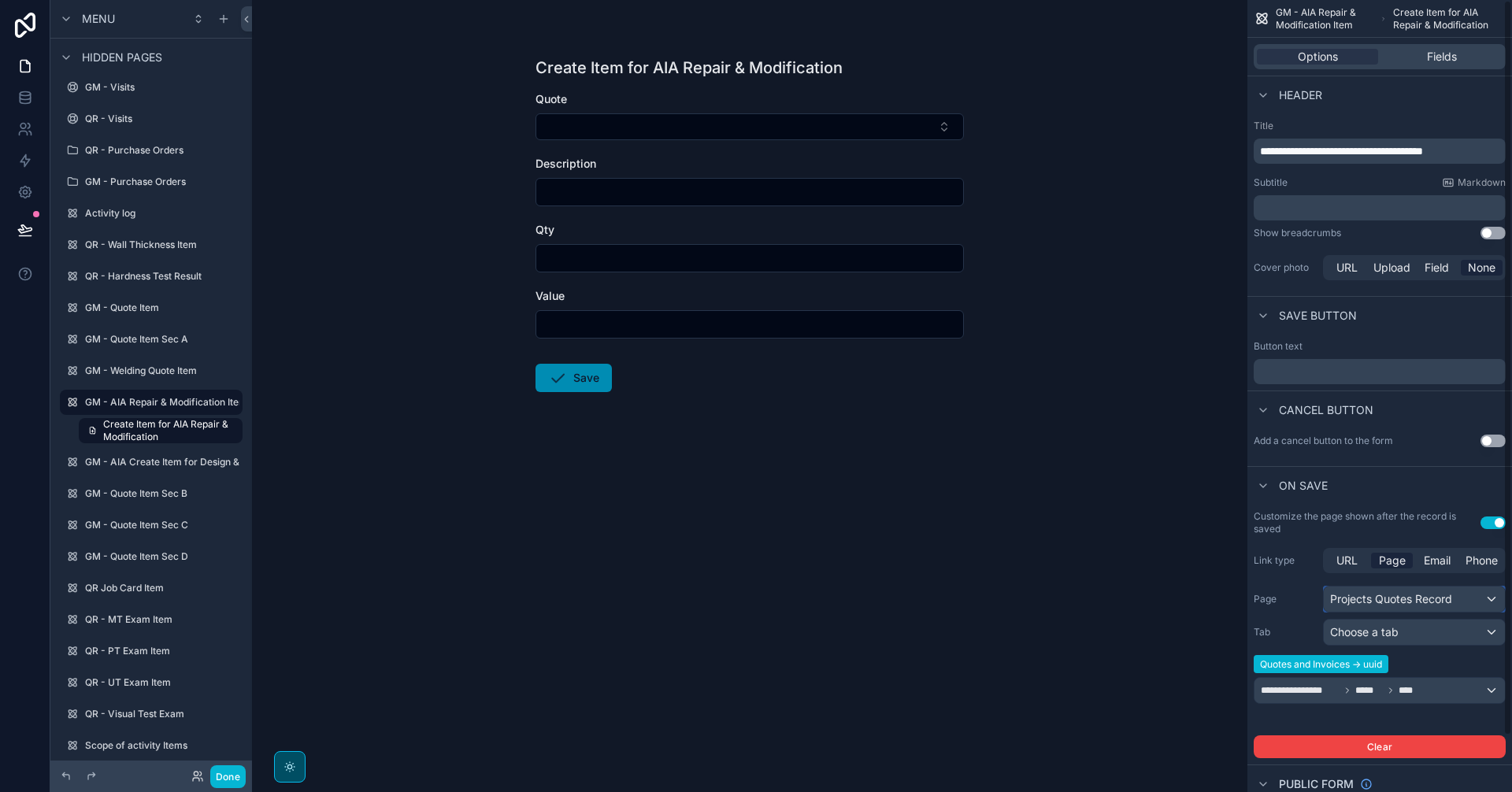
click at [1387, 594] on div "Projects Quotes Record" at bounding box center [1414, 599] width 181 height 25
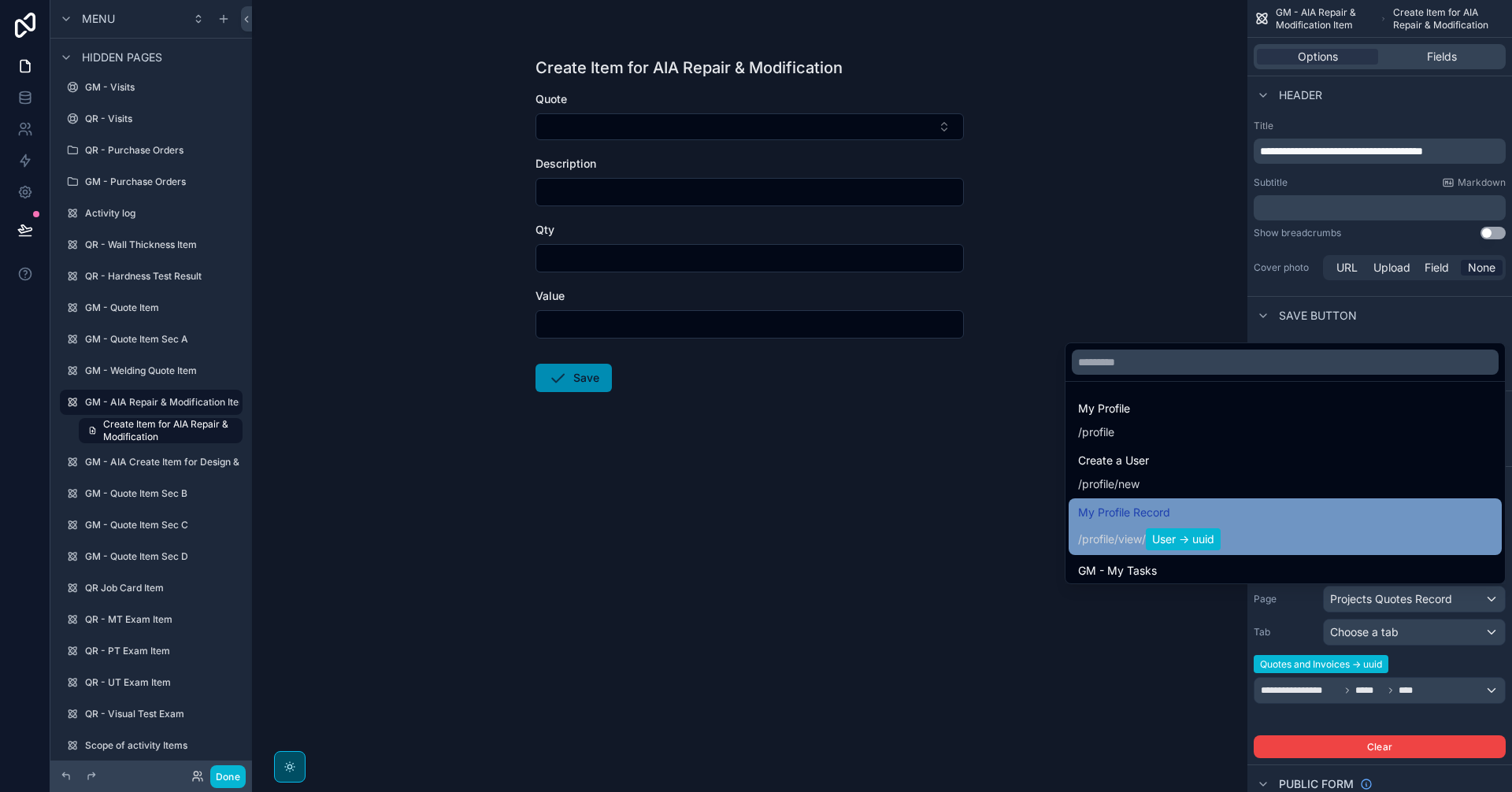
click at [1194, 524] on div "My Profile Record / profile / view / User -> uuid" at bounding box center [1149, 527] width 143 height 48
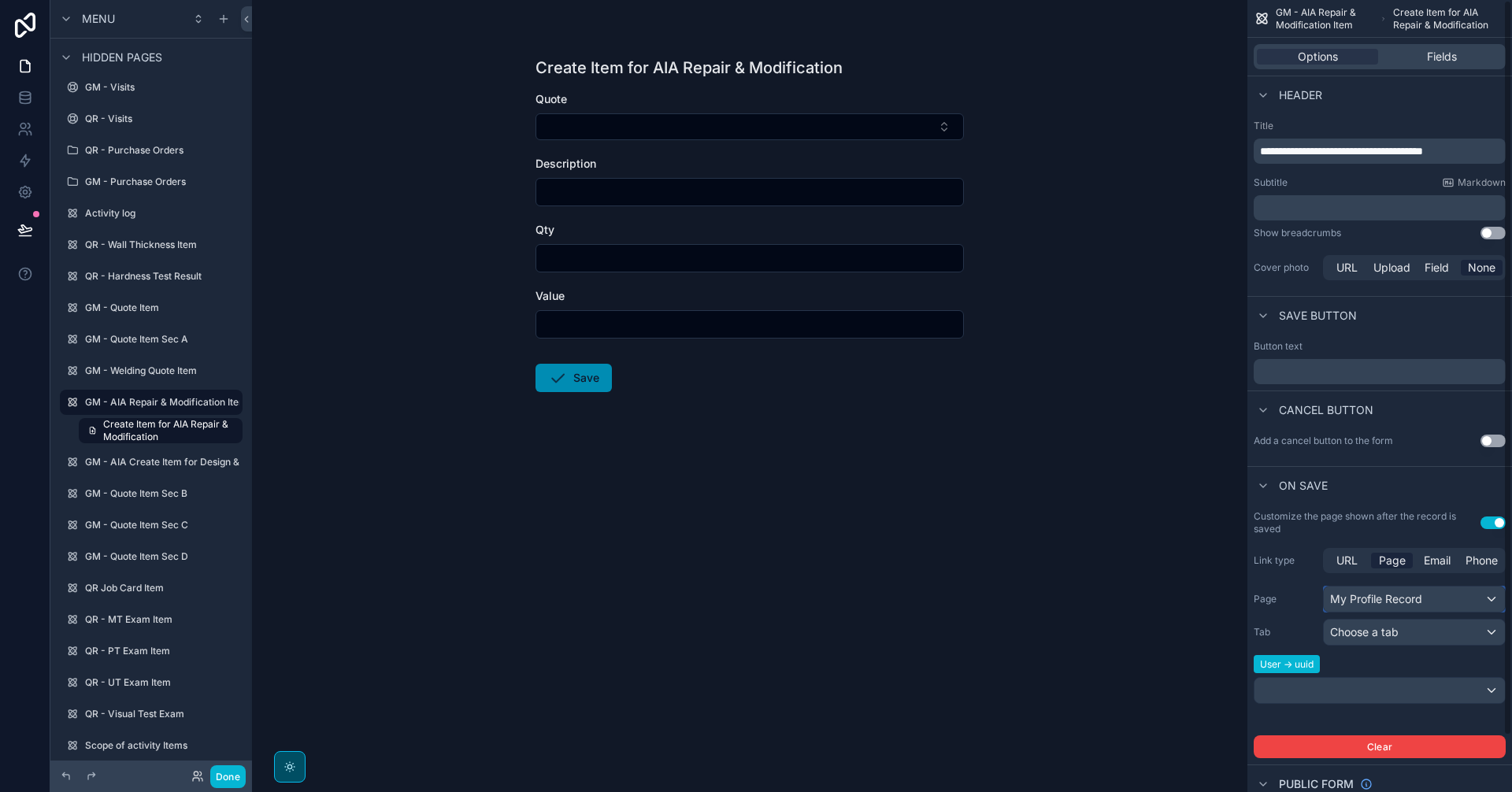
click at [1417, 593] on div "My Profile Record" at bounding box center [1414, 599] width 181 height 25
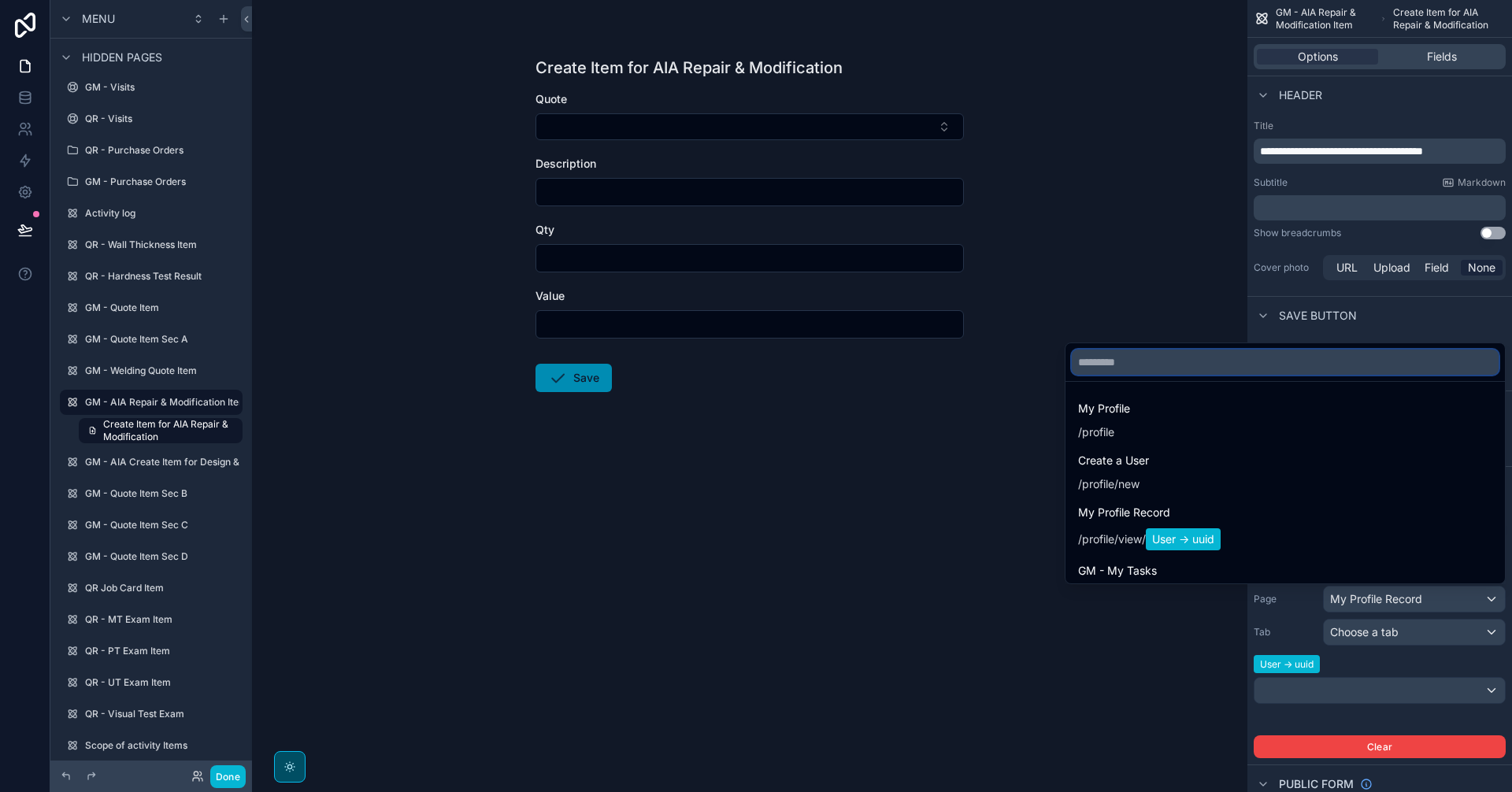
click at [1267, 369] on input "text" at bounding box center [1284, 362] width 427 height 25
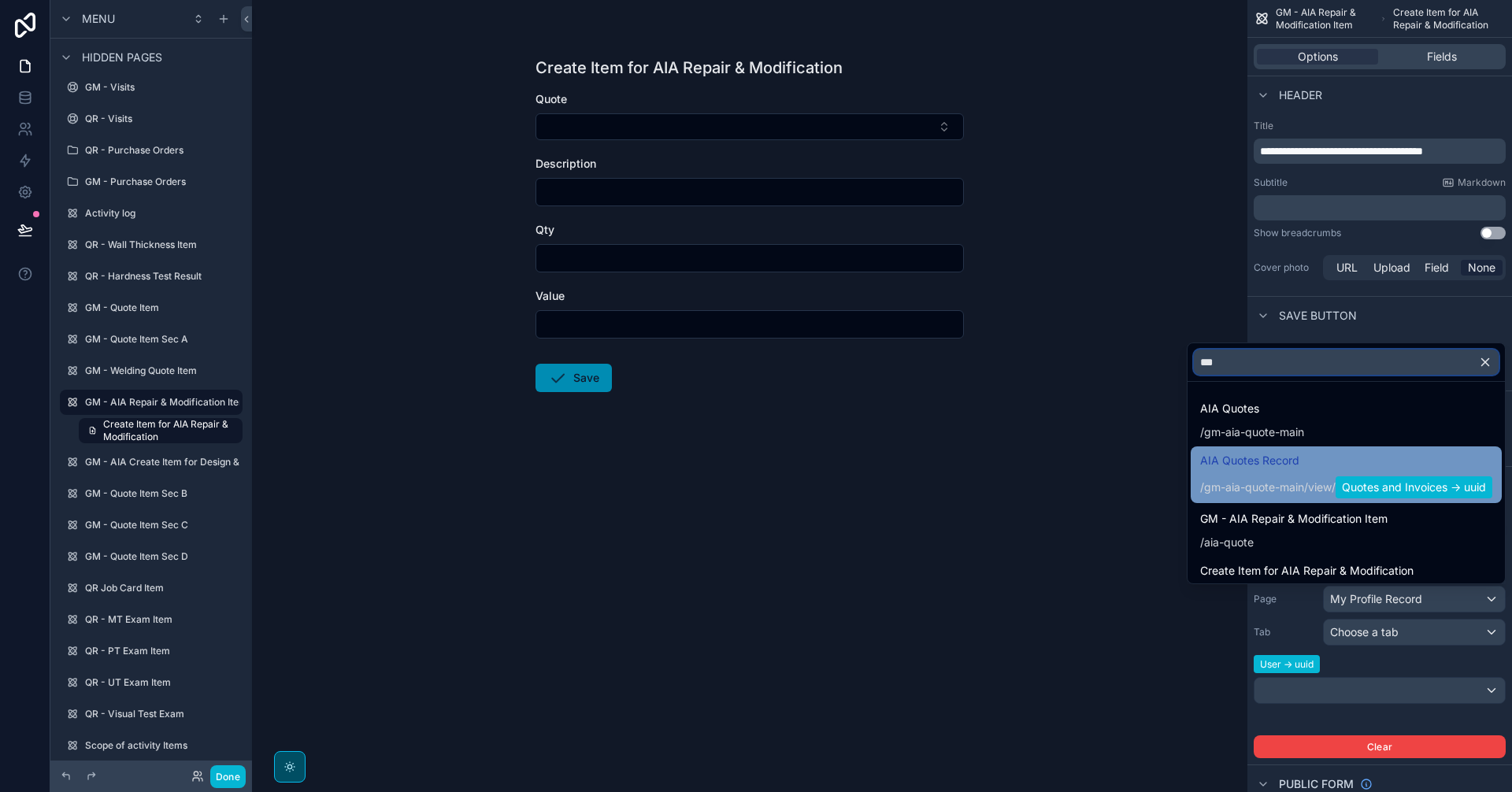
type input "***"
click at [1357, 477] on span "Quotes and Invoices -> uuid" at bounding box center [1414, 487] width 157 height 22
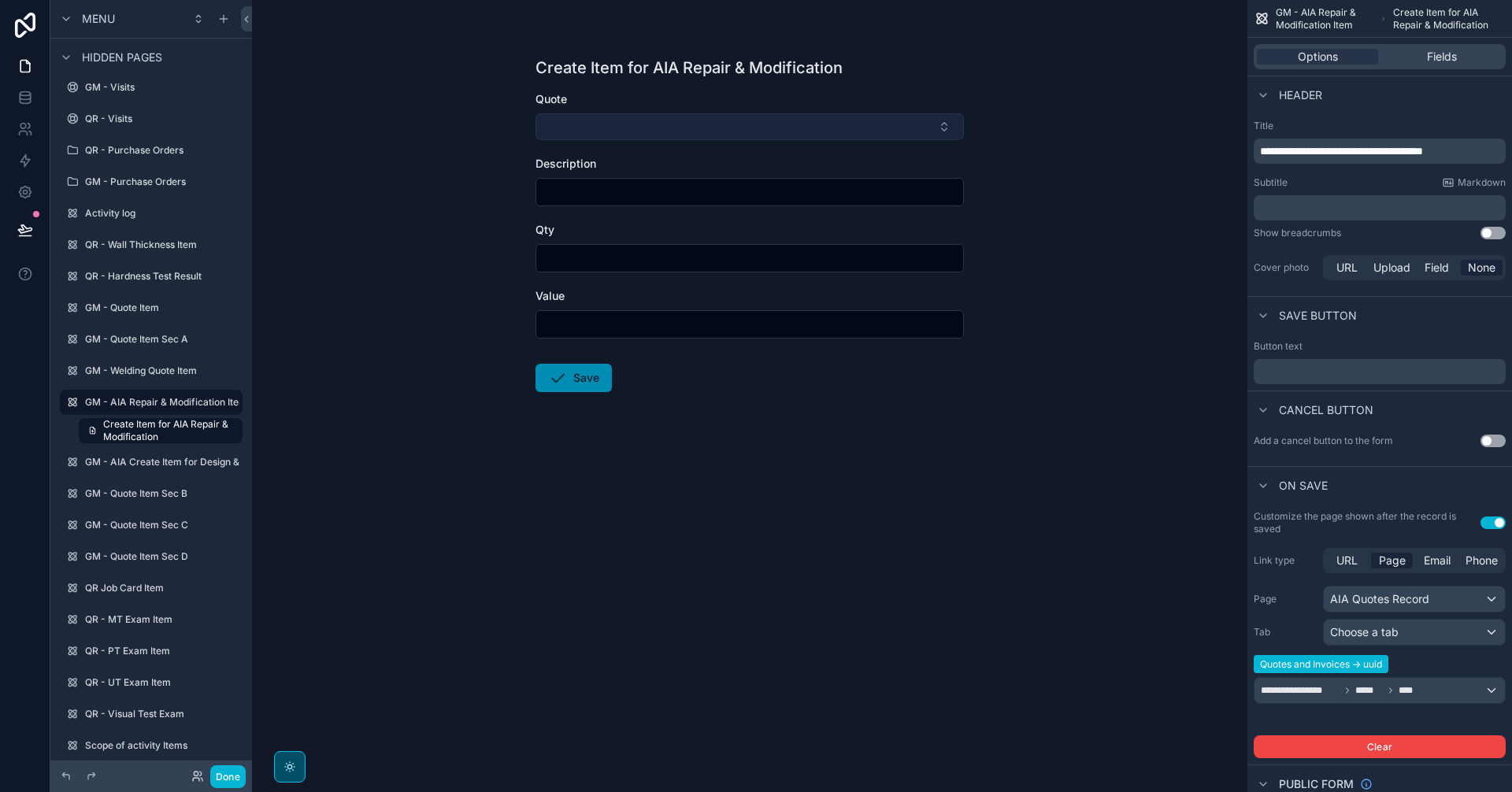
click at [829, 131] on button "Select Button" at bounding box center [750, 127] width 429 height 27
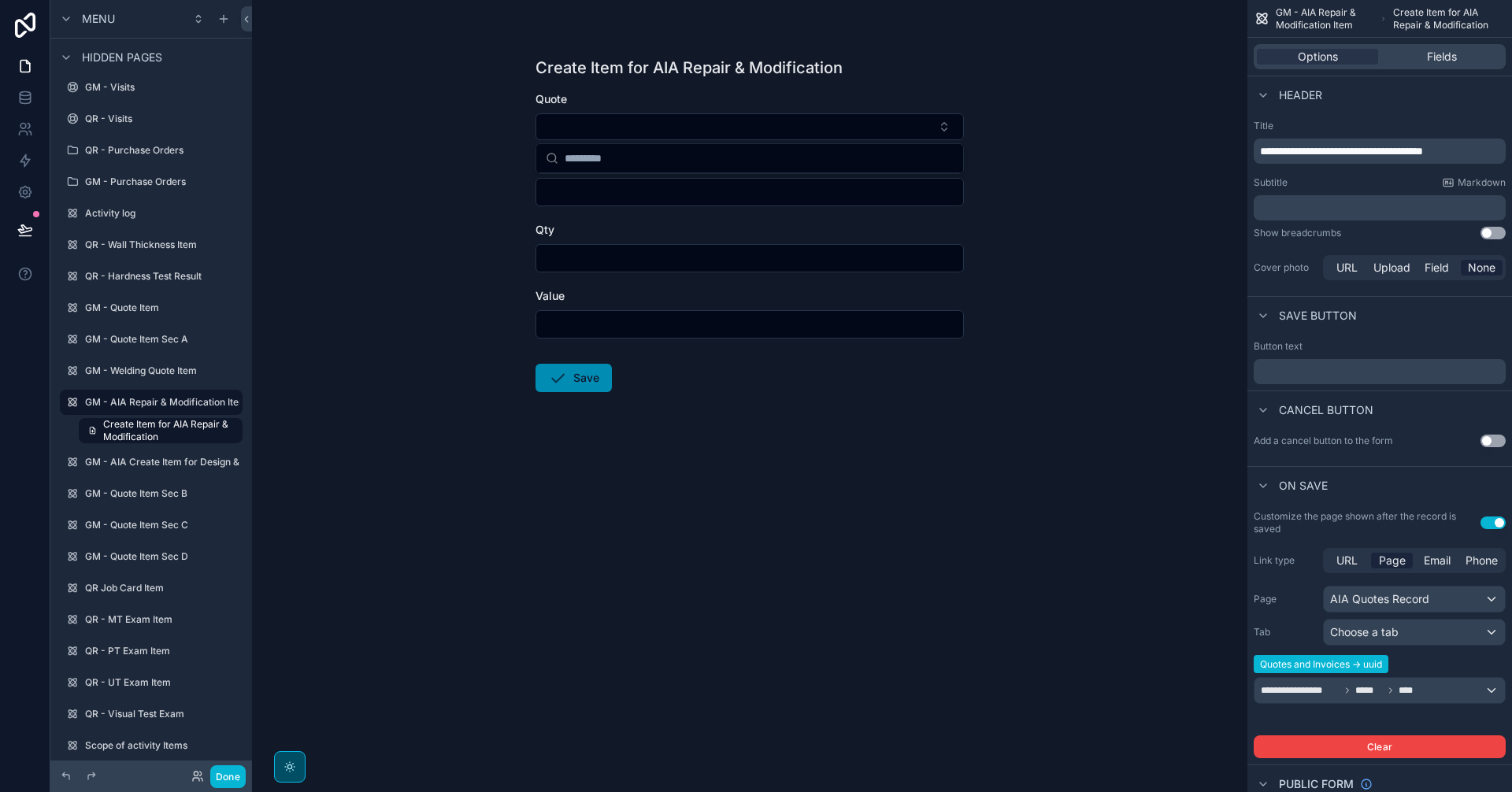
click at [603, 528] on div "Create Item for AIA Repair & Modification Quote Description Qty Value Save" at bounding box center [750, 396] width 995 height 792
click at [332, 584] on div "Create Item for AIA Repair & Modification Quote Description Qty Value Save" at bounding box center [750, 396] width 995 height 792
click at [218, 778] on button "Done" at bounding box center [228, 777] width 36 height 23
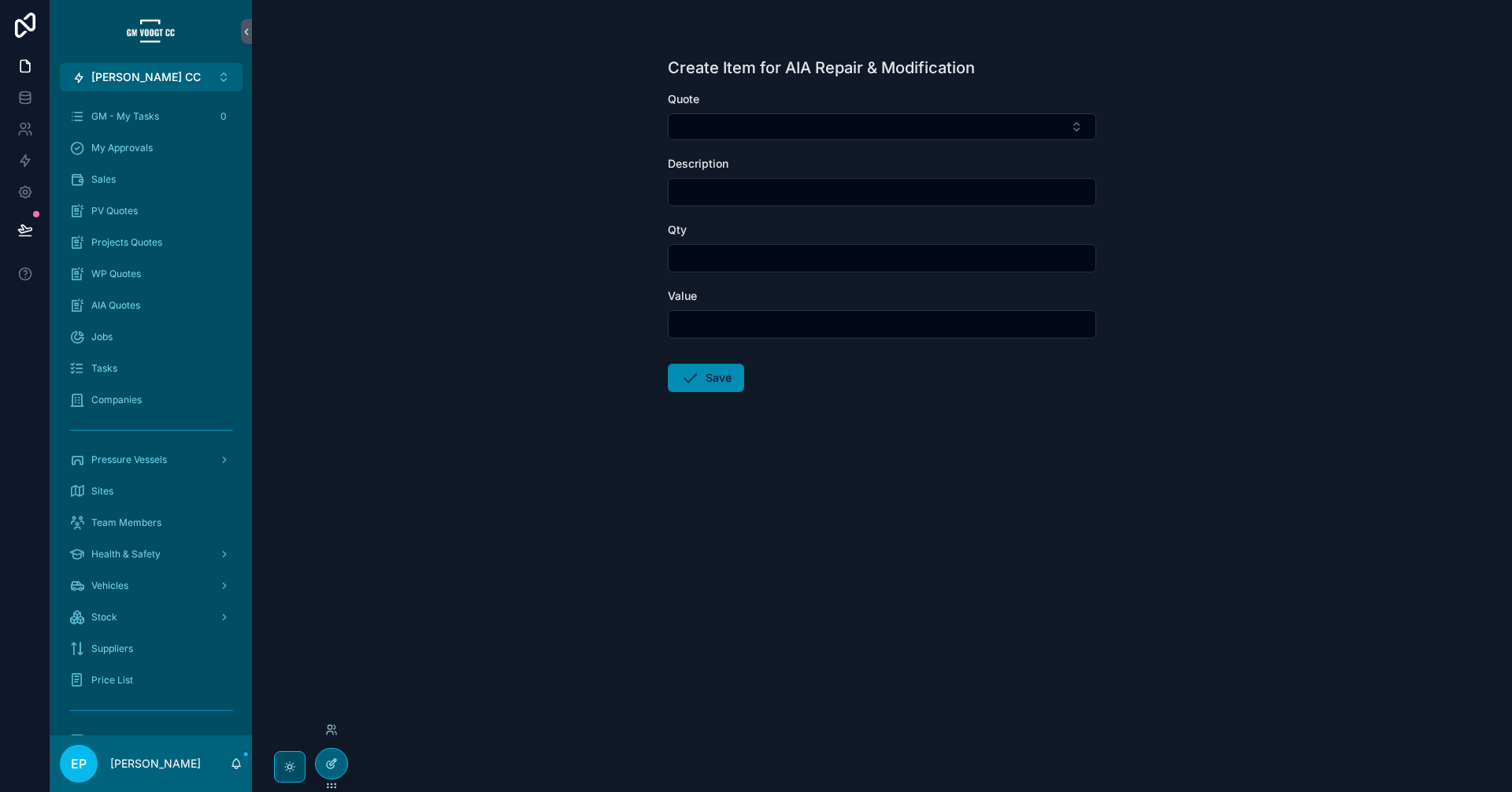
click at [326, 763] on icon at bounding box center [331, 763] width 13 height 13
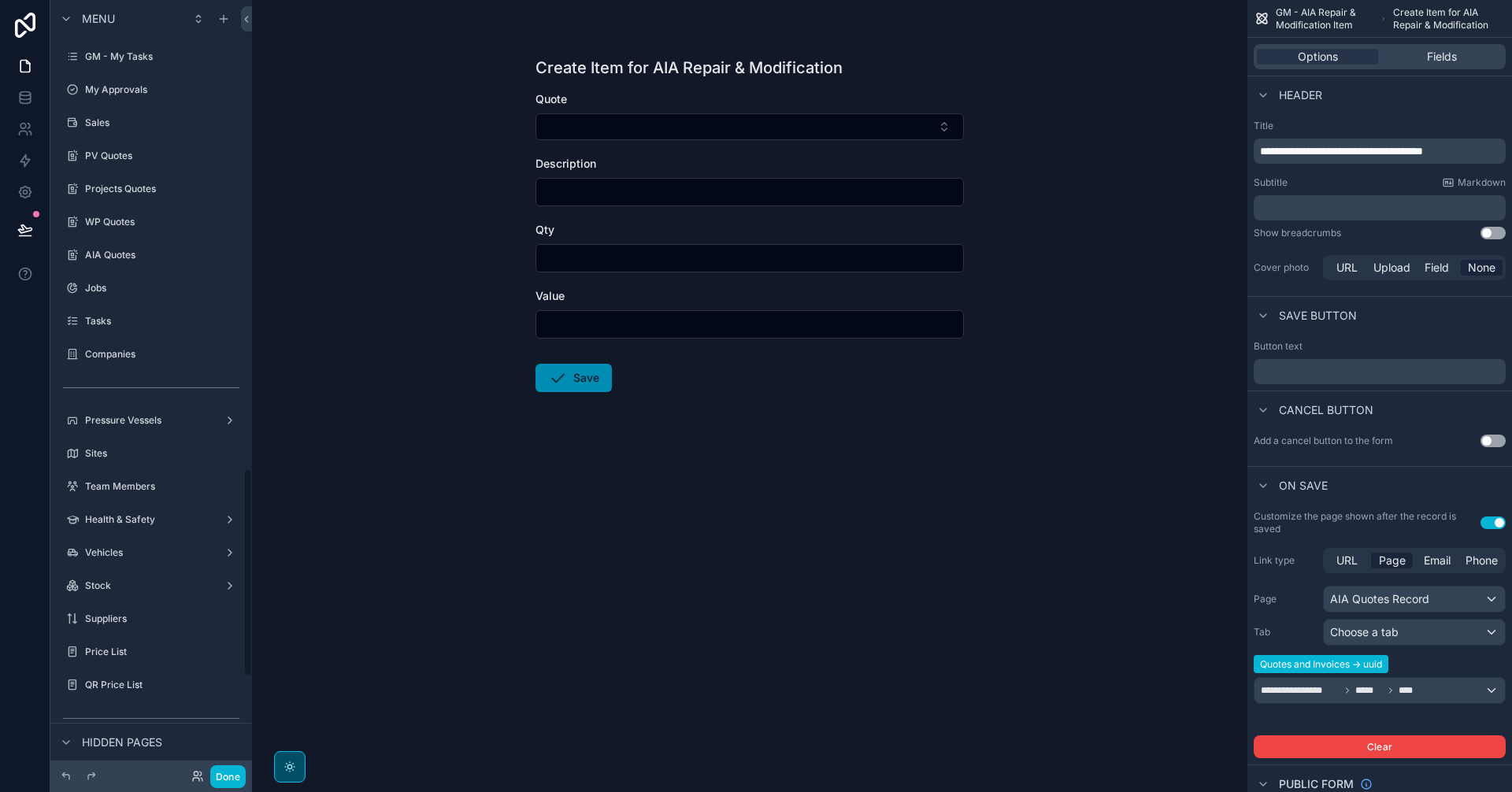
scroll to position [1734, 0]
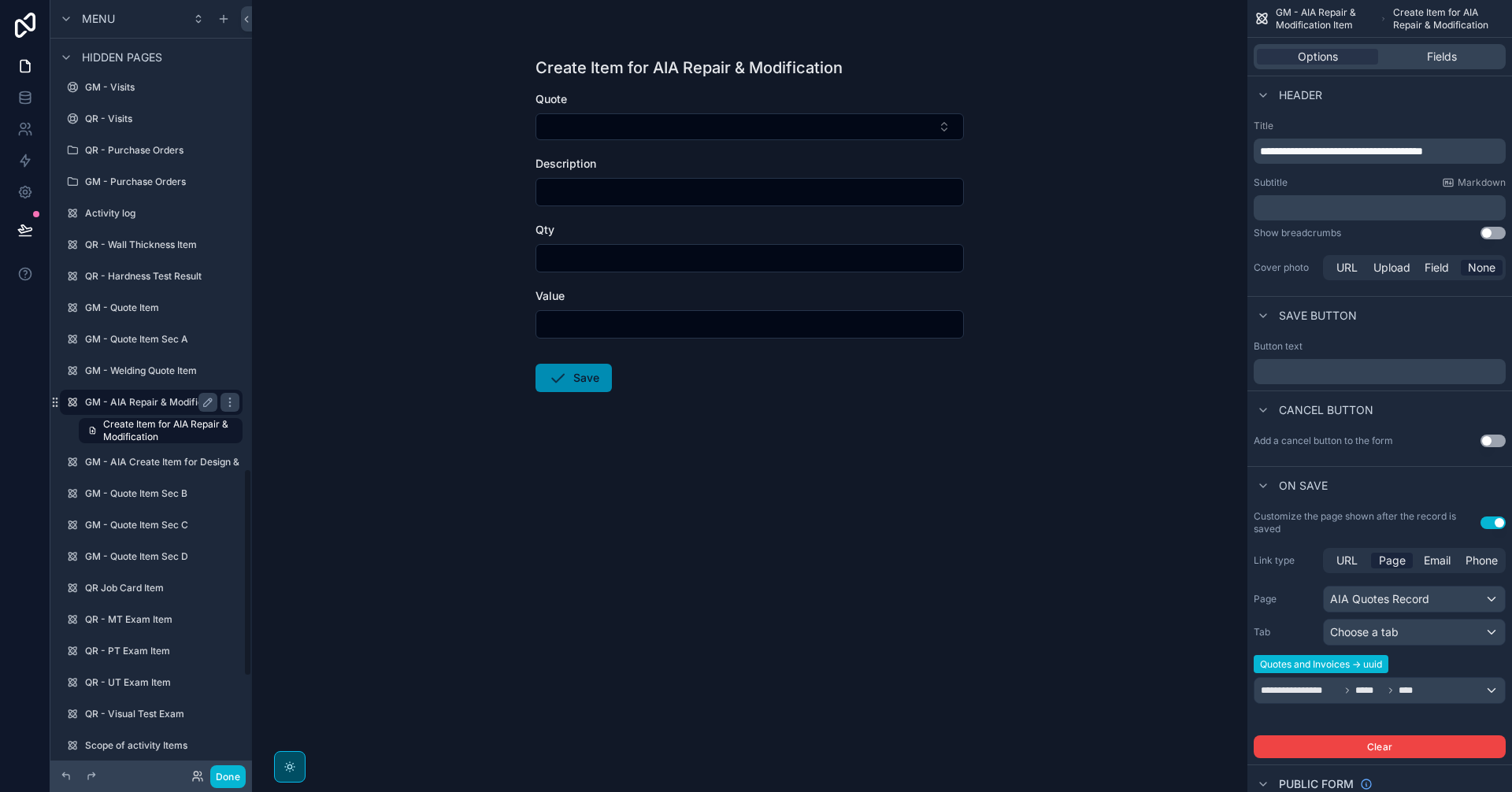
click at [155, 396] on div "GM - AIA Repair & Modification Item" at bounding box center [151, 402] width 132 height 19
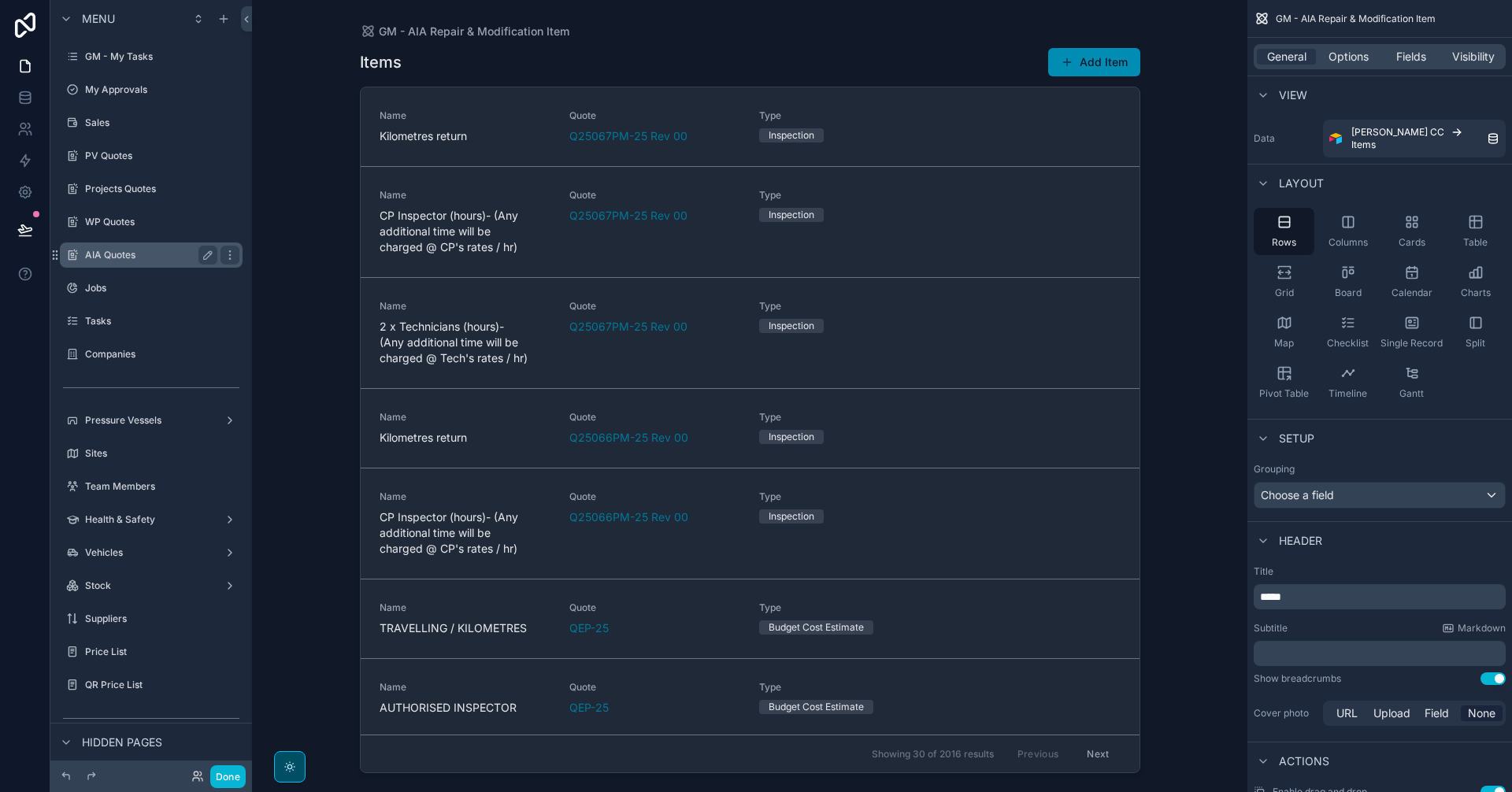
click at [108, 261] on label "AIA Quotes" at bounding box center [148, 255] width 126 height 13
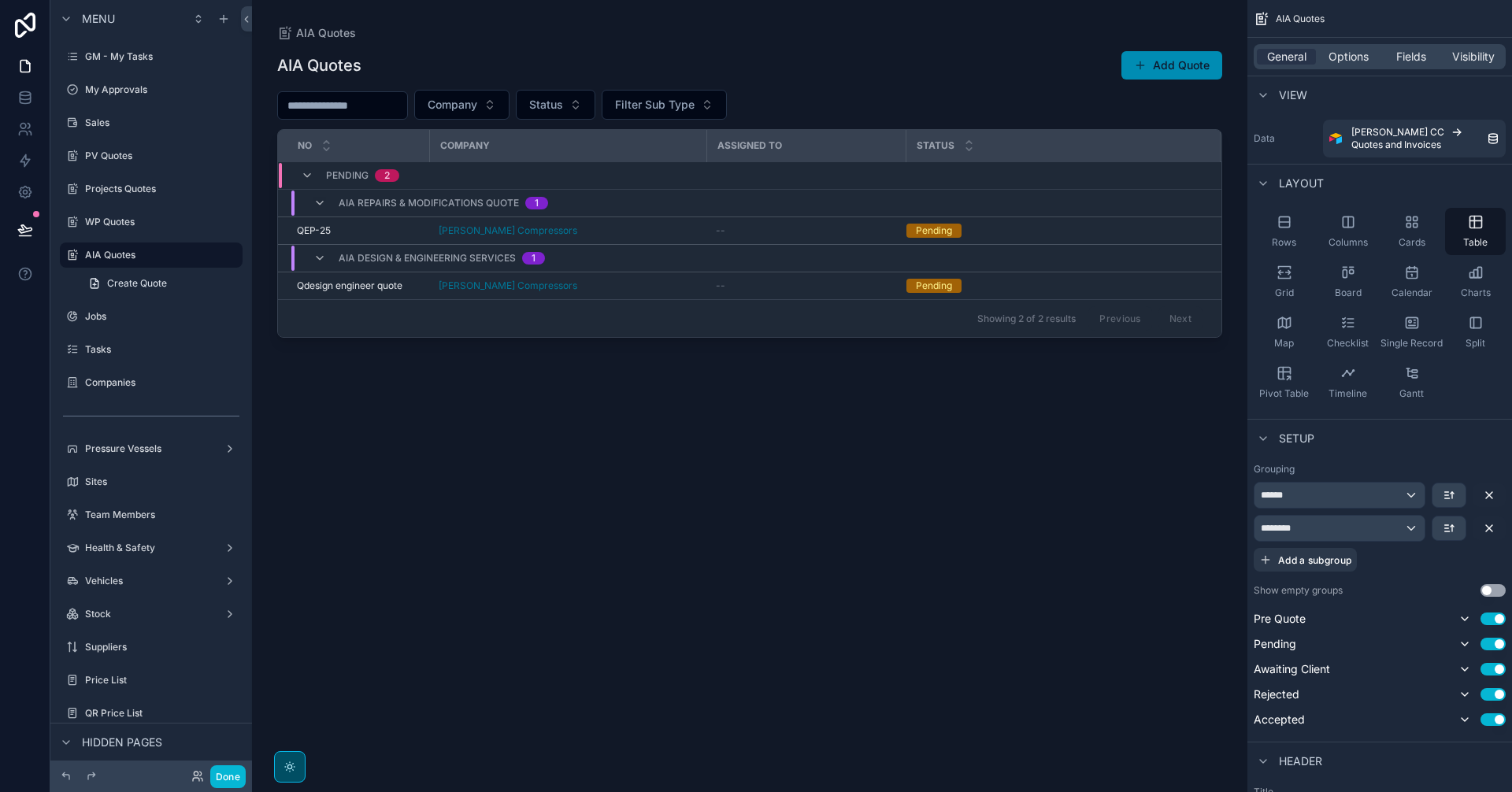
click at [775, 396] on div "scrollable content" at bounding box center [750, 386] width 995 height 773
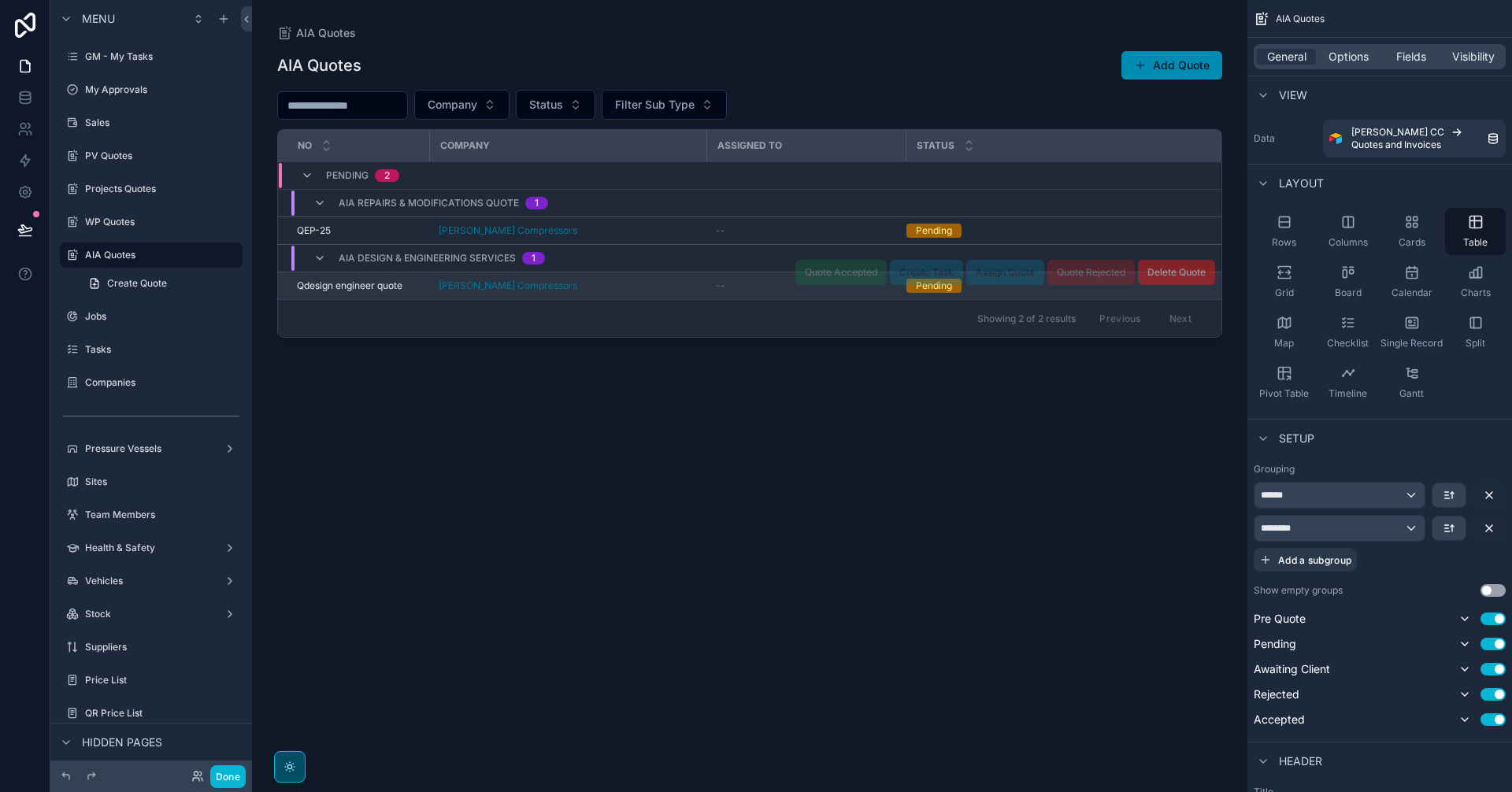
click at [762, 295] on td "--" at bounding box center [806, 286] width 200 height 27
click at [762, 289] on div "--" at bounding box center [806, 285] width 180 height 13
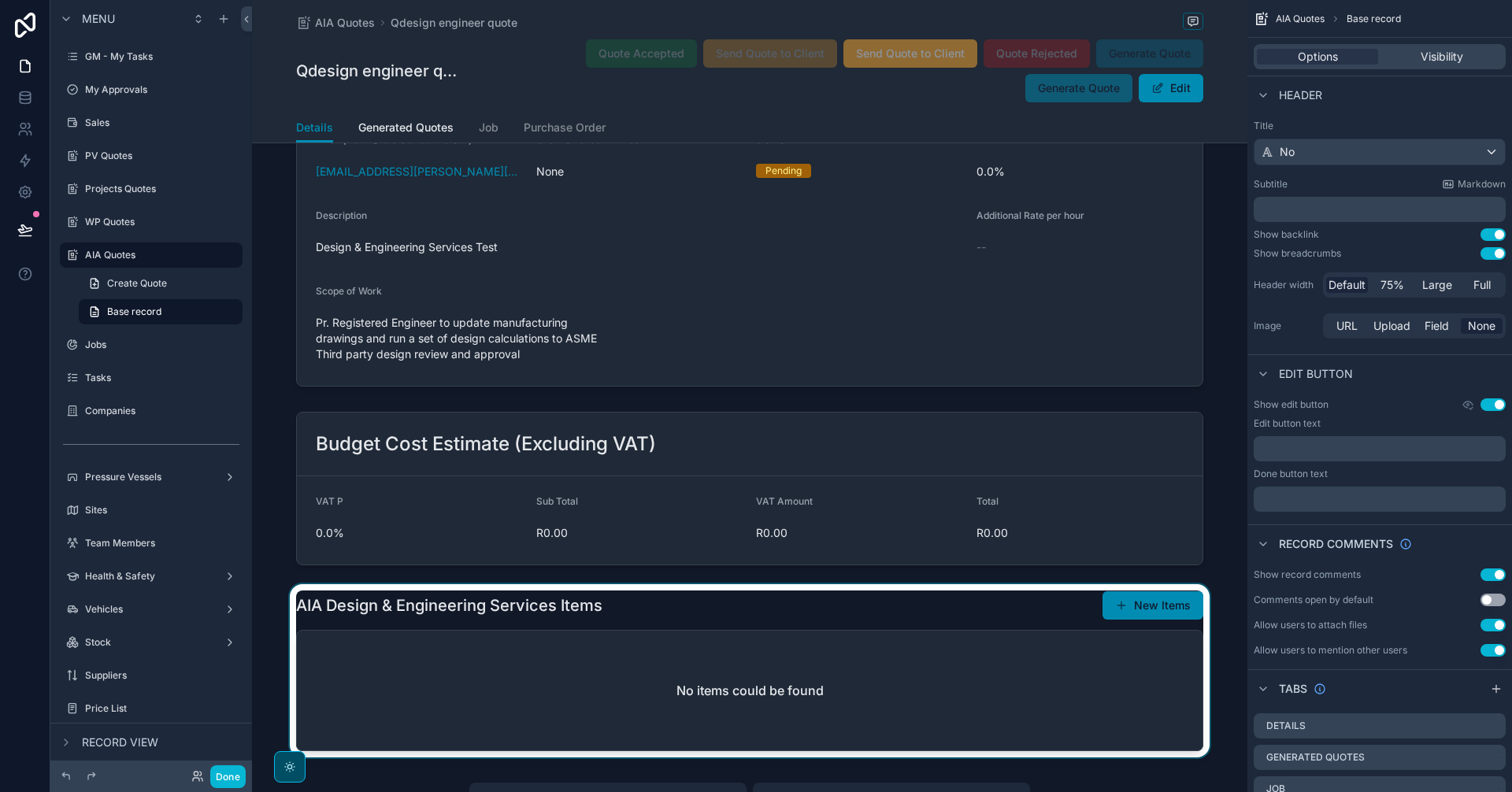
scroll to position [1312, 0]
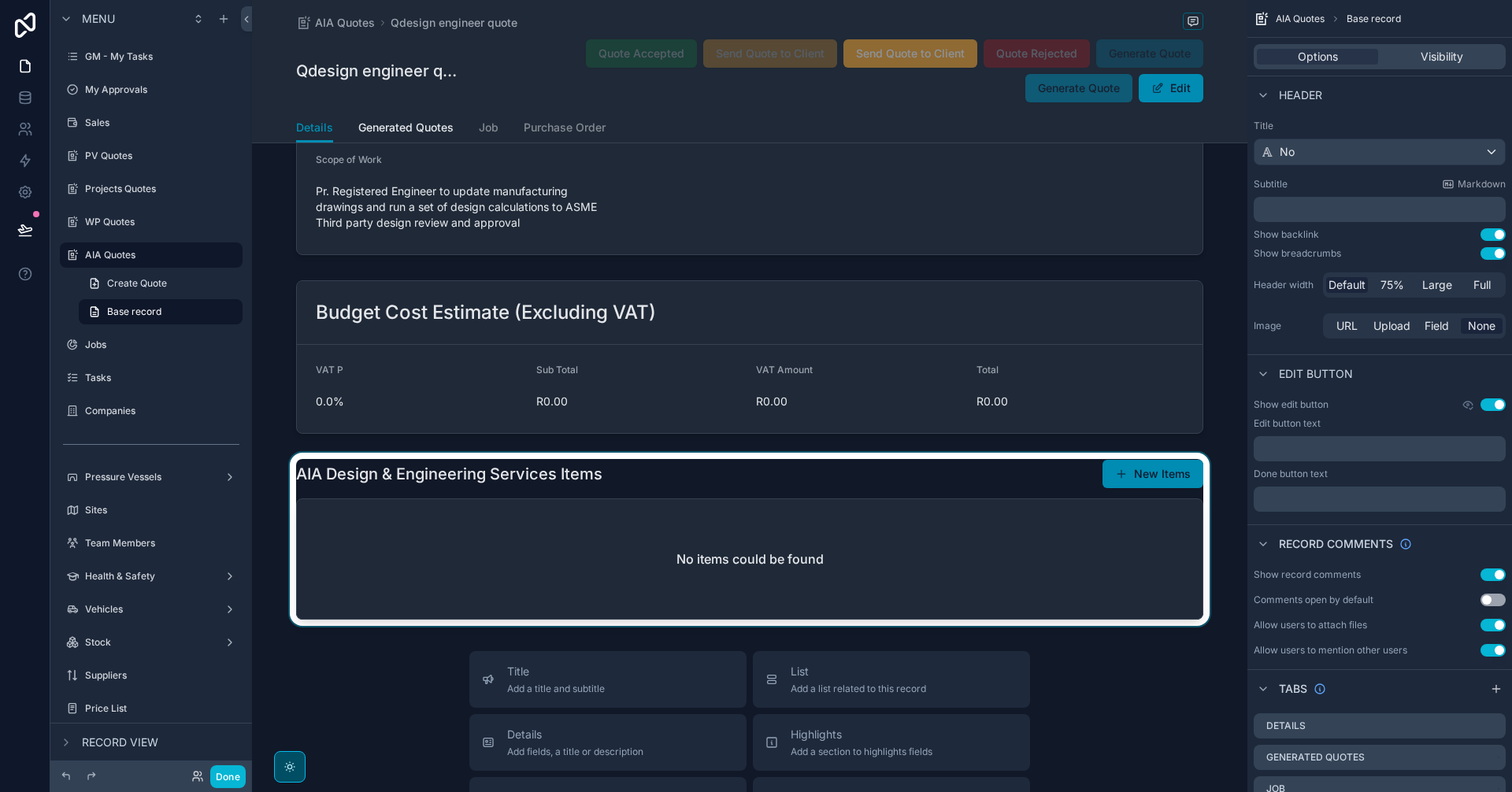
click at [1077, 520] on div "scrollable content" at bounding box center [750, 539] width 995 height 173
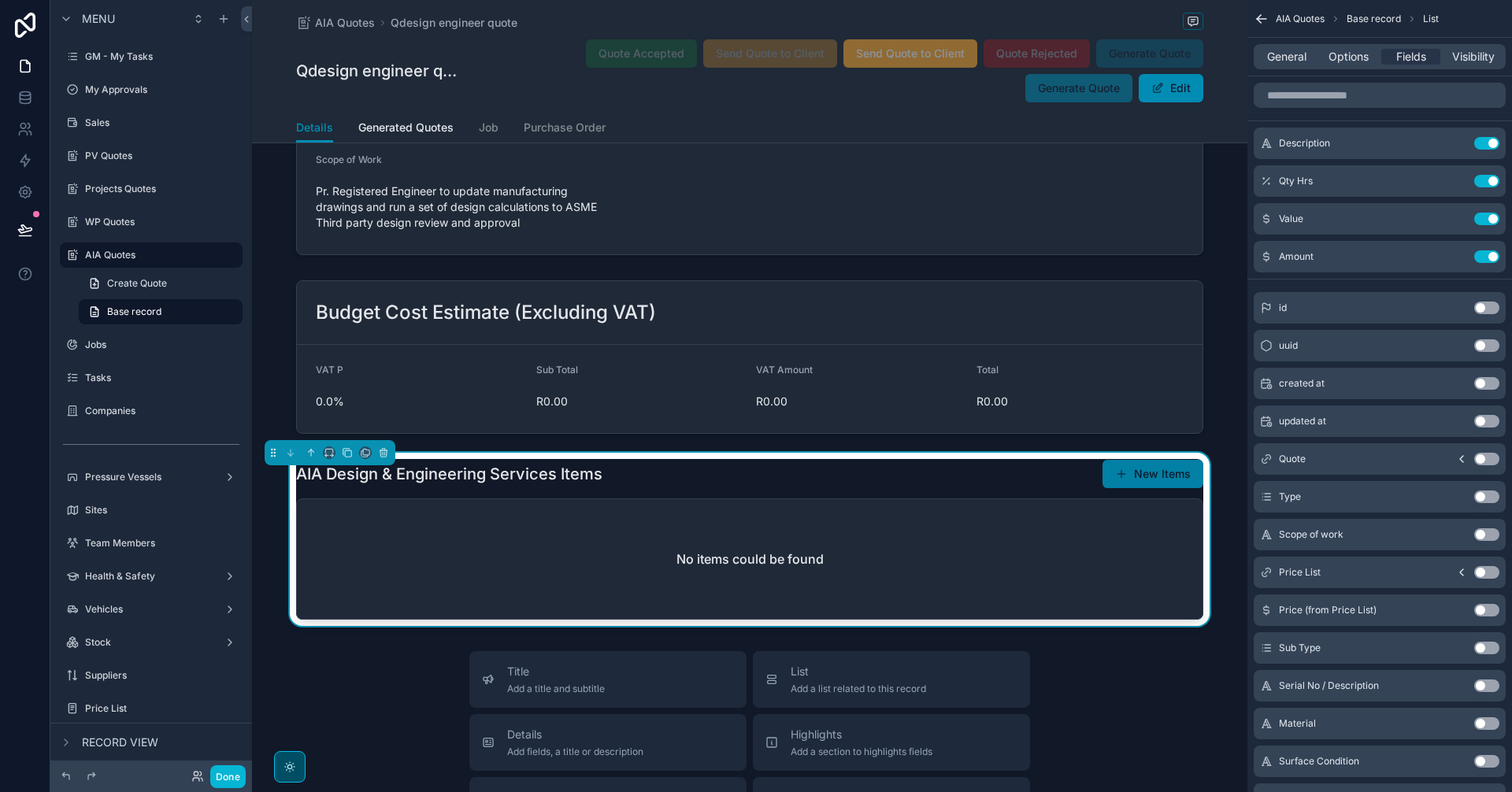
click at [1132, 488] on button "New Items" at bounding box center [1153, 474] width 101 height 28
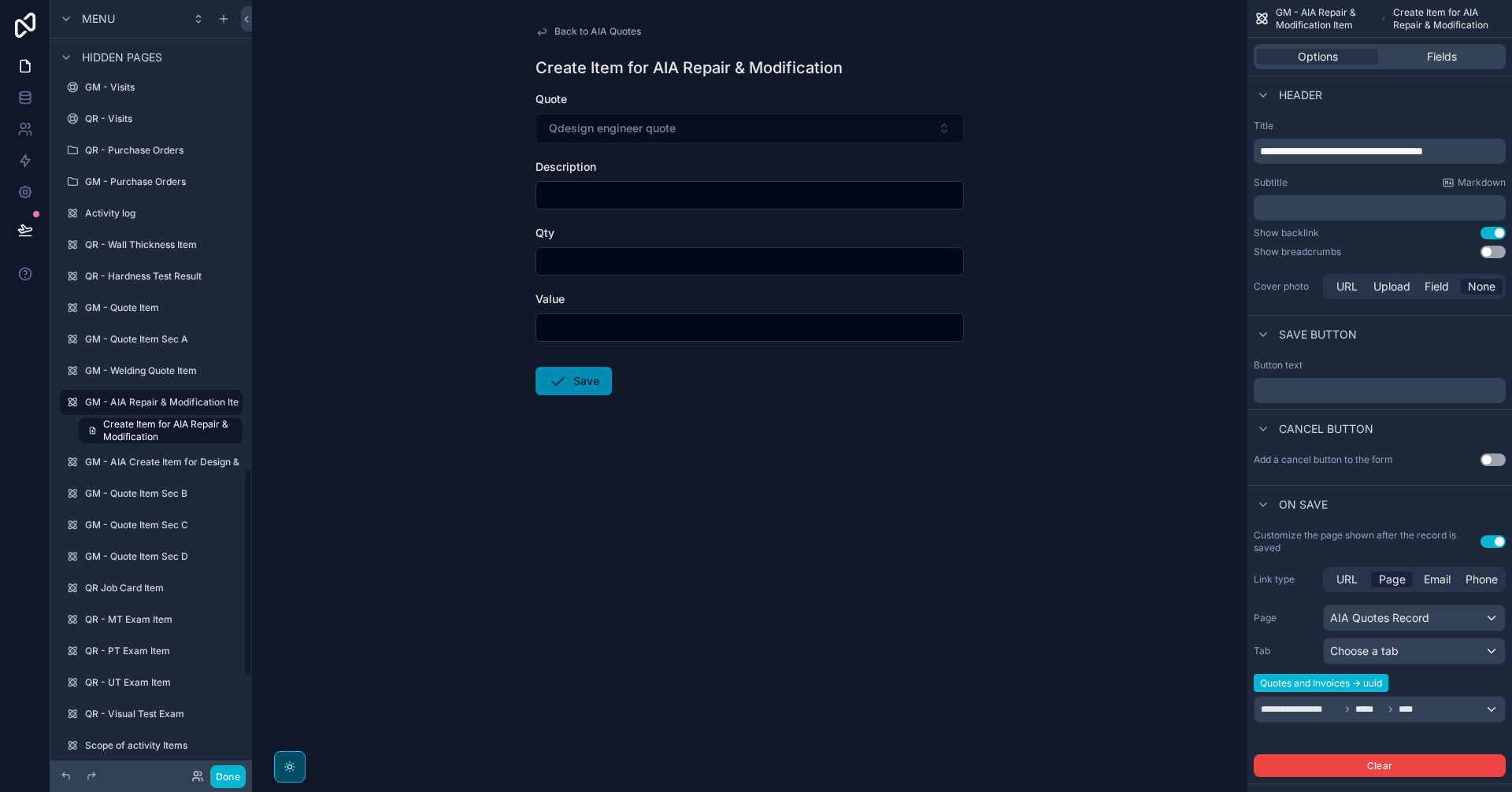
click at [616, 27] on span "Back to AIA Quotes" at bounding box center [598, 31] width 87 height 13
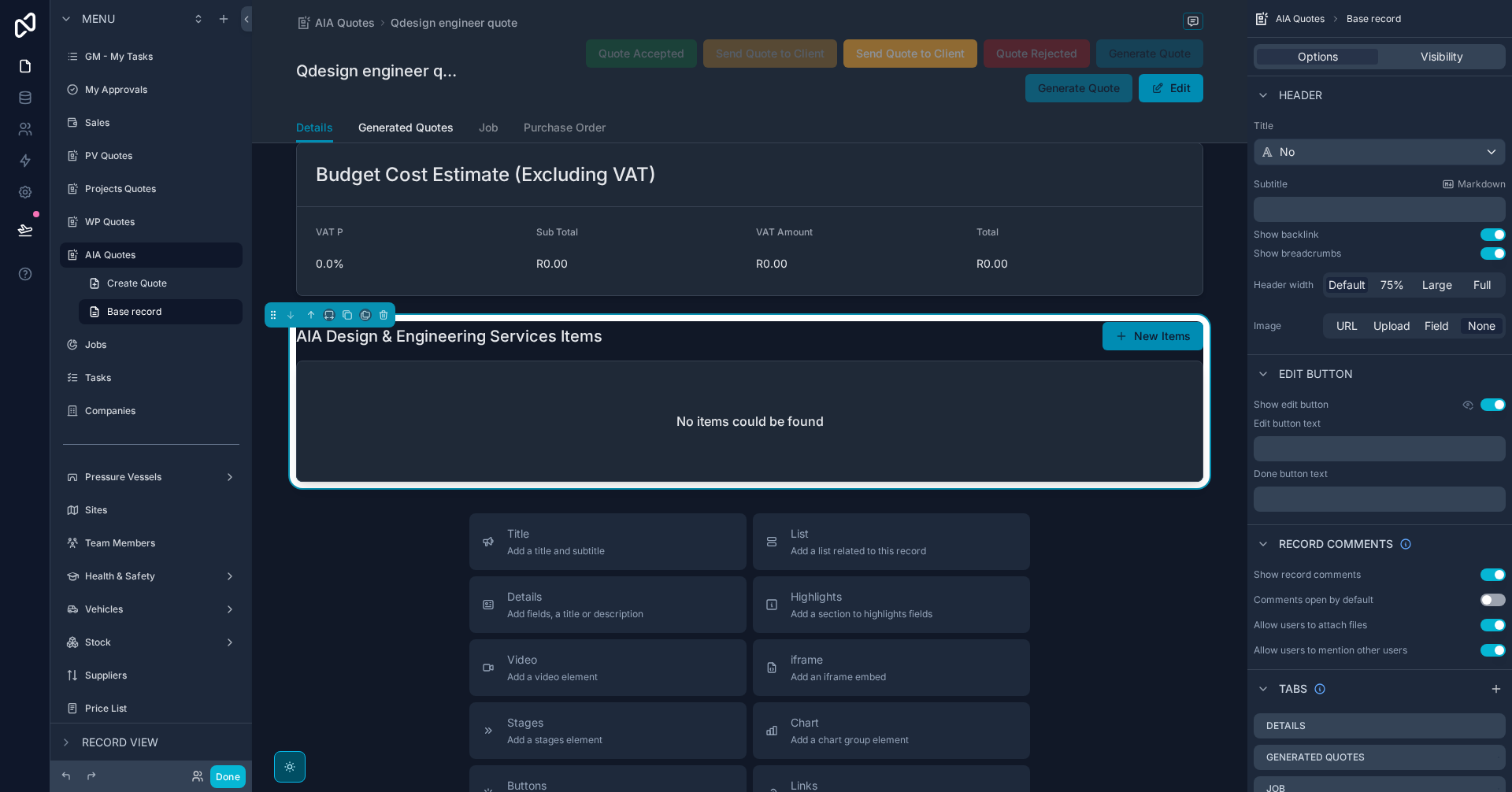
scroll to position [1443, 0]
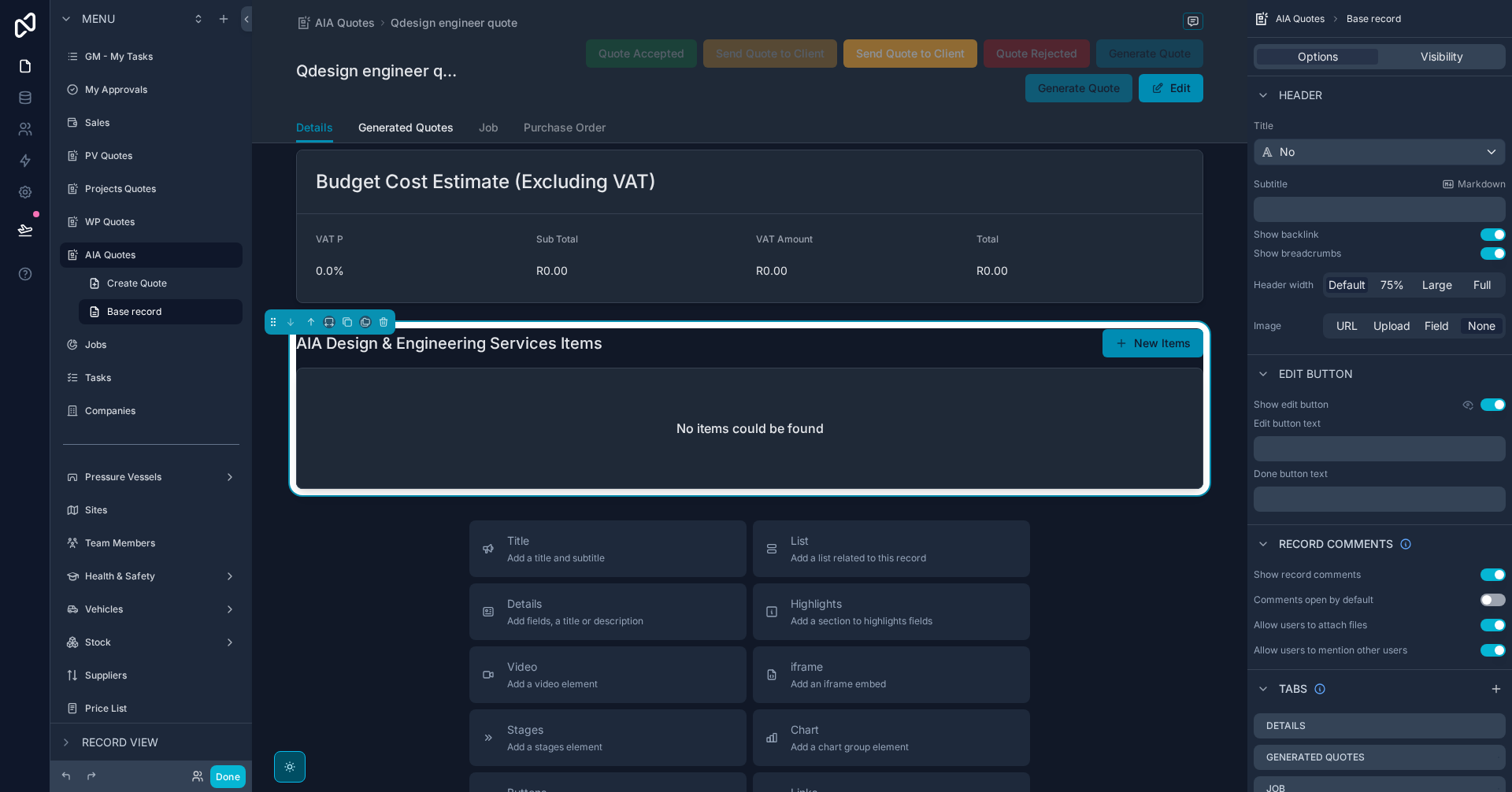
click at [1017, 358] on div "AIA Design & Engineering Services Items New Items" at bounding box center [750, 343] width 908 height 30
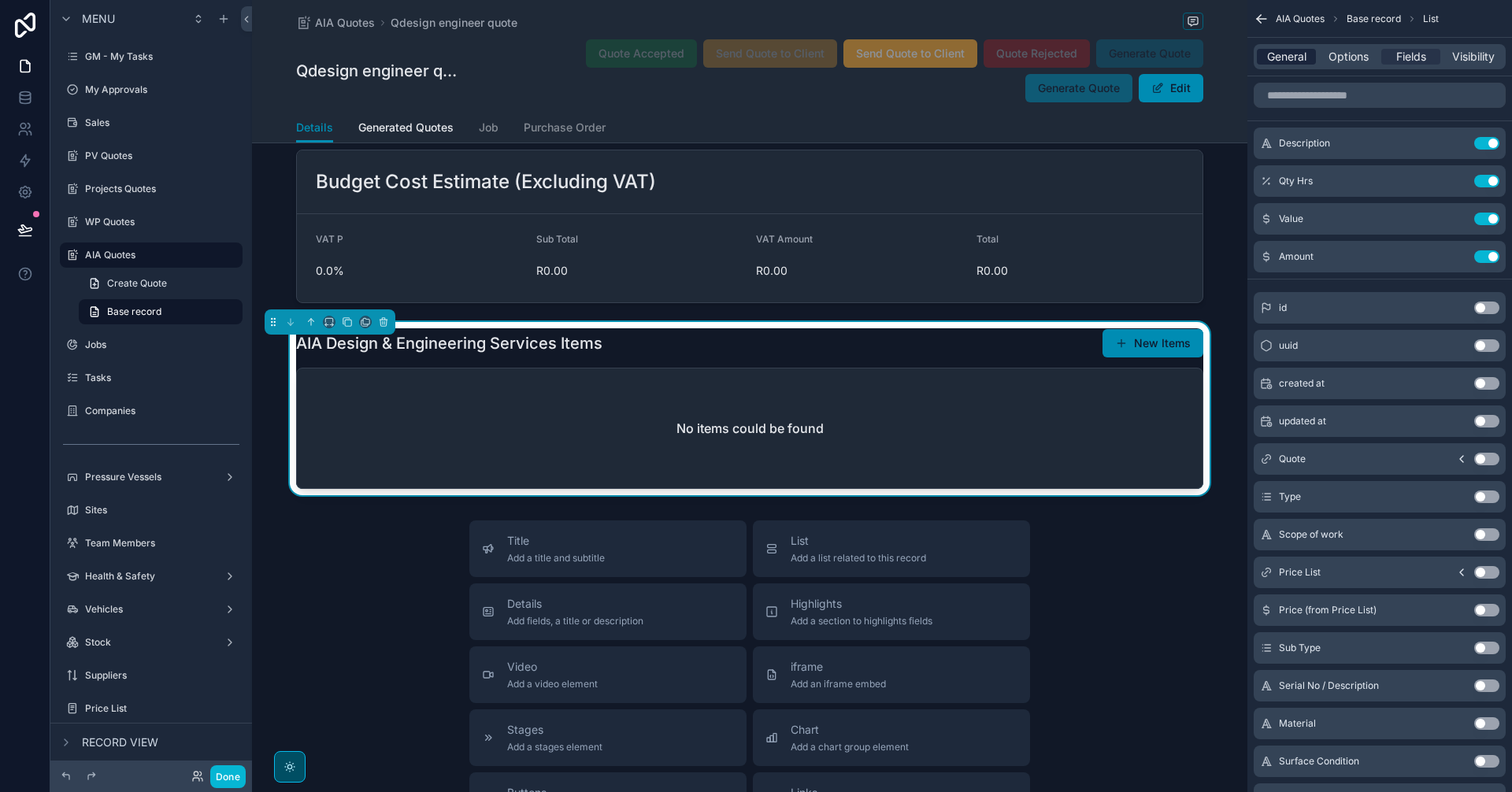
click at [1292, 59] on span "General" at bounding box center [1287, 57] width 39 height 16
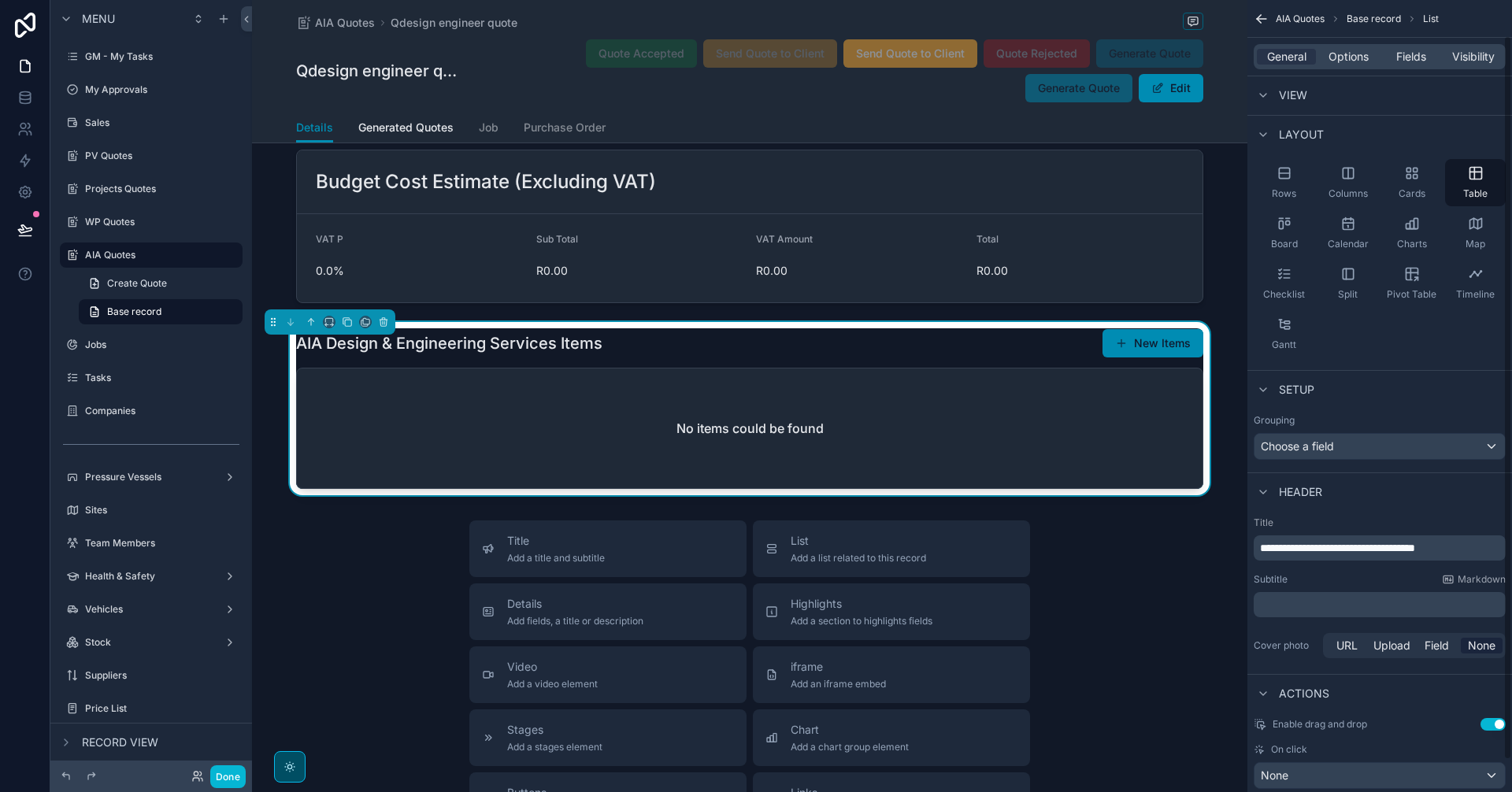
scroll to position [73, 0]
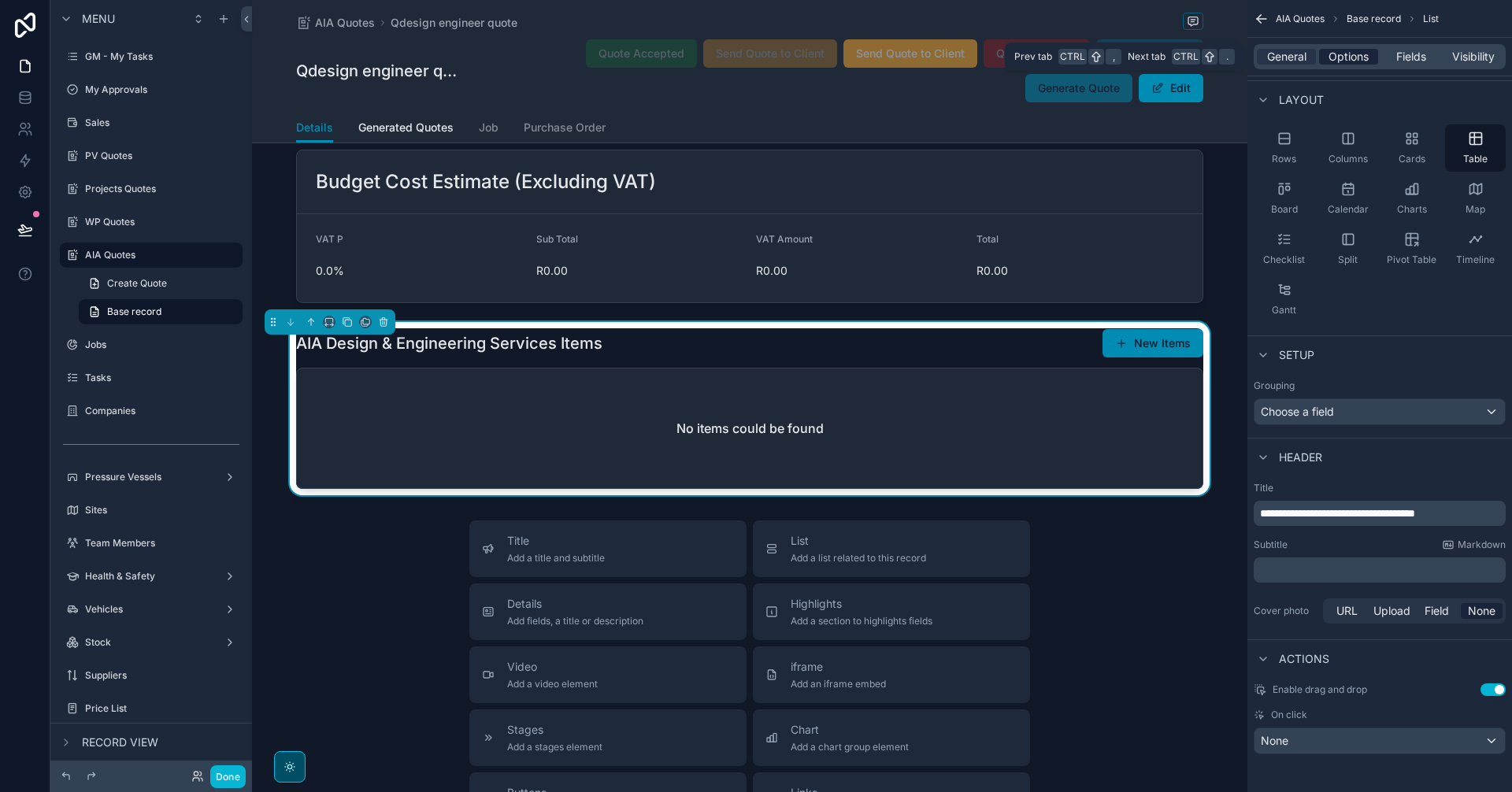
click at [1354, 52] on span "Options" at bounding box center [1348, 57] width 40 height 16
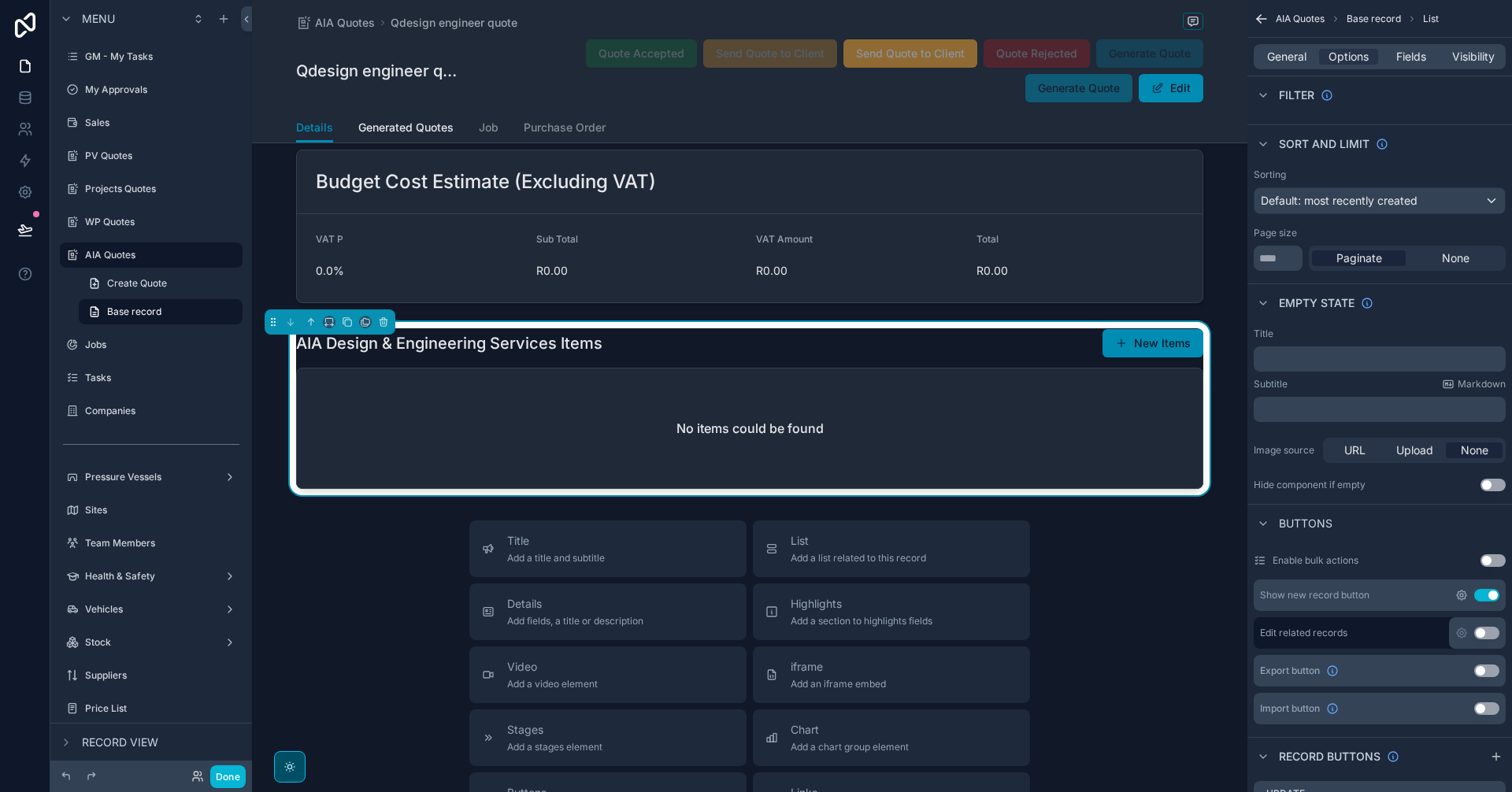
click at [1460, 592] on icon "scrollable content" at bounding box center [1461, 595] width 13 height 13
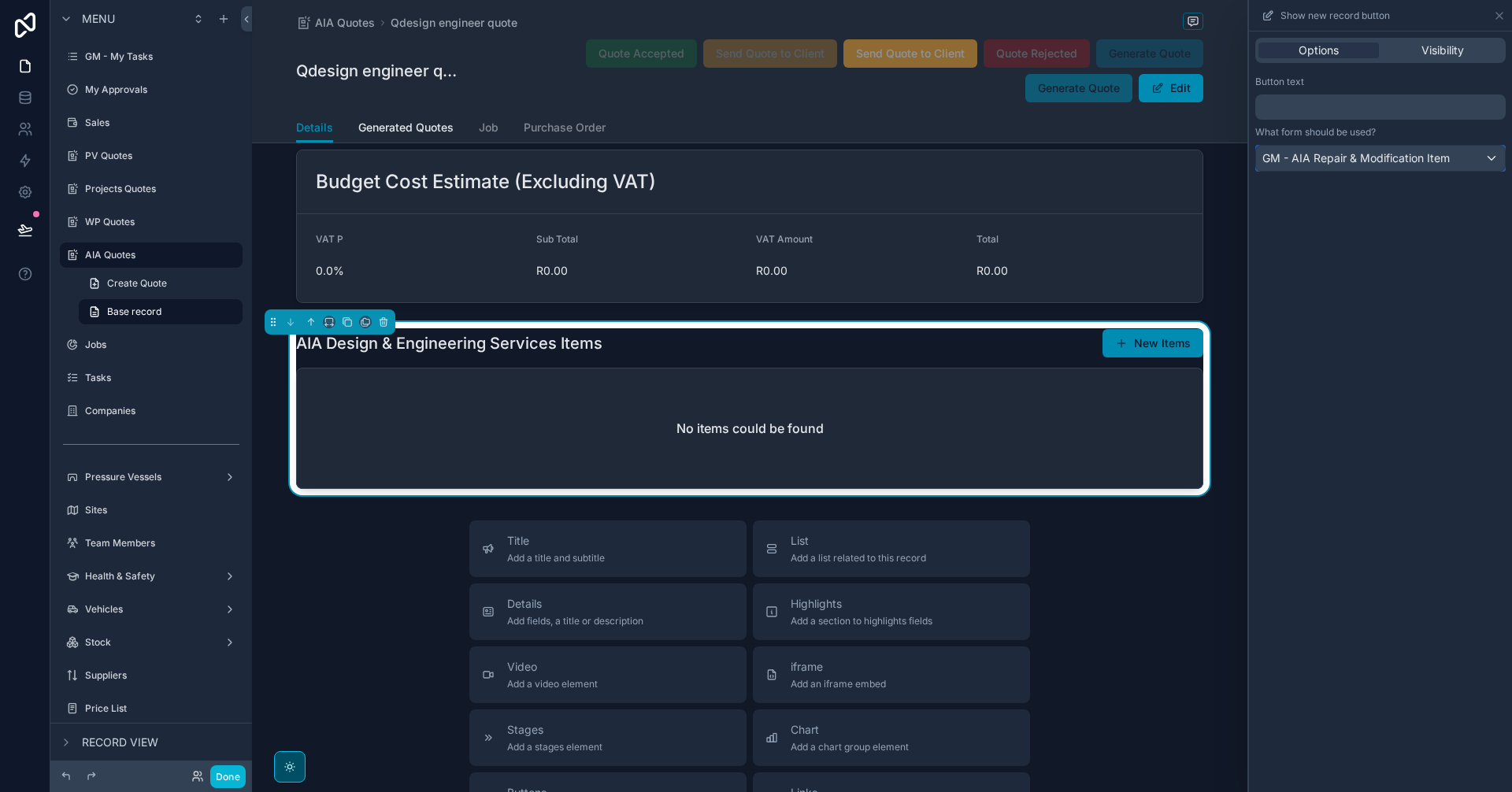
click at [1386, 166] on div "GM - AIA Repair & Modification Item" at bounding box center [1380, 159] width 249 height 25
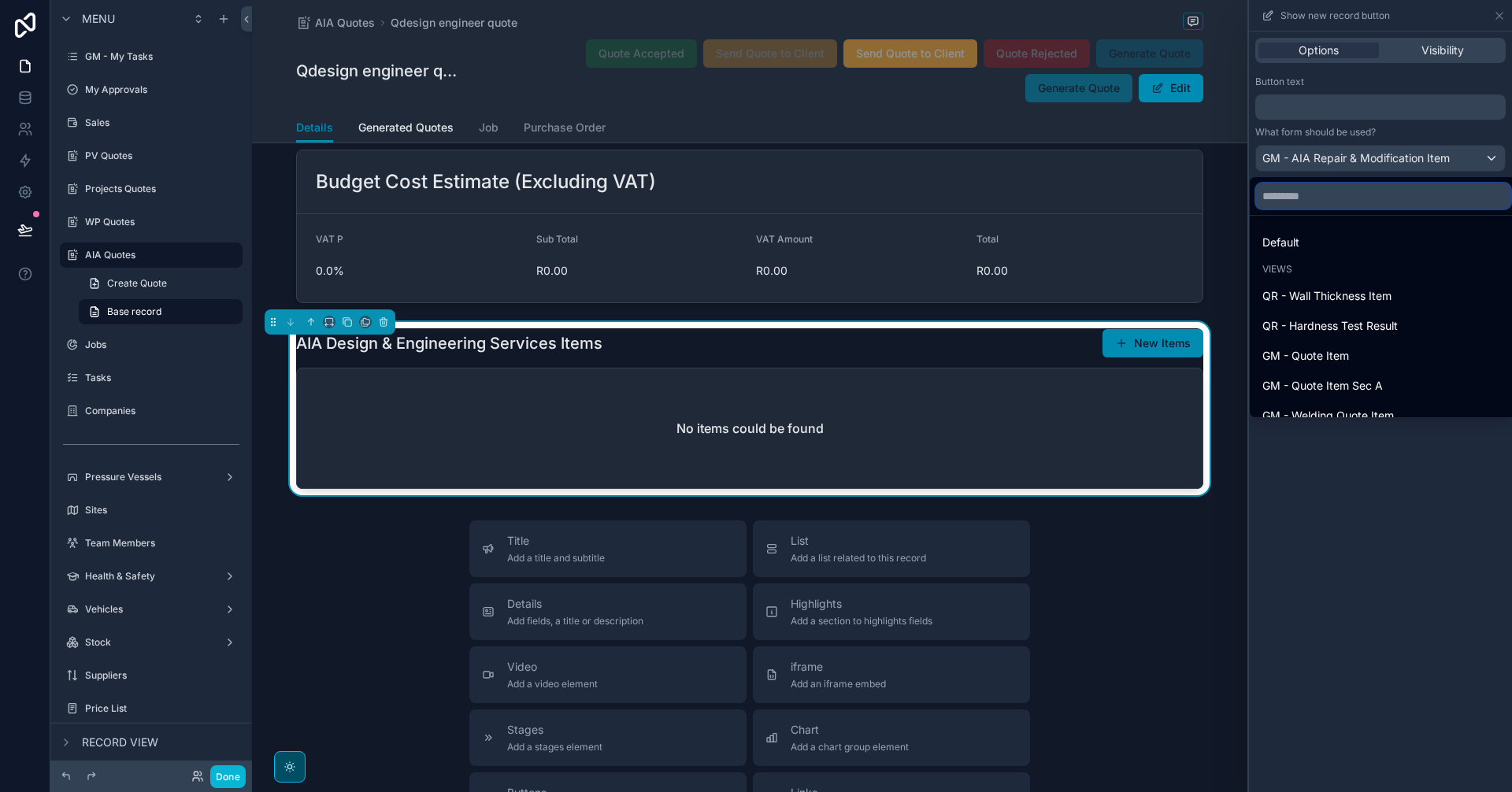
click at [1370, 206] on input "text" at bounding box center [1384, 196] width 255 height 25
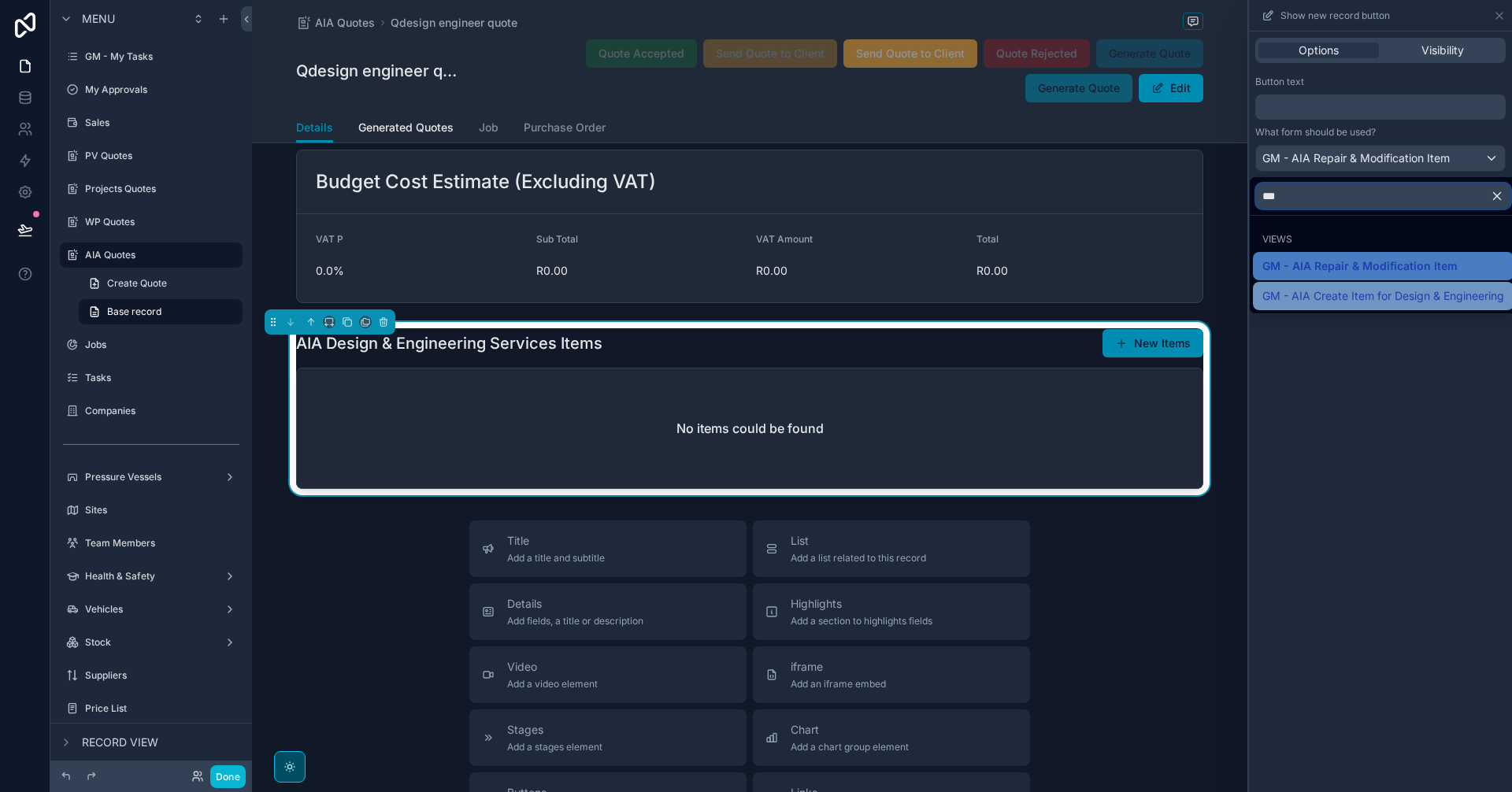
type input "***"
click at [1371, 299] on span "GM - AIA Create Item for Design & Engineering" at bounding box center [1383, 296] width 242 height 19
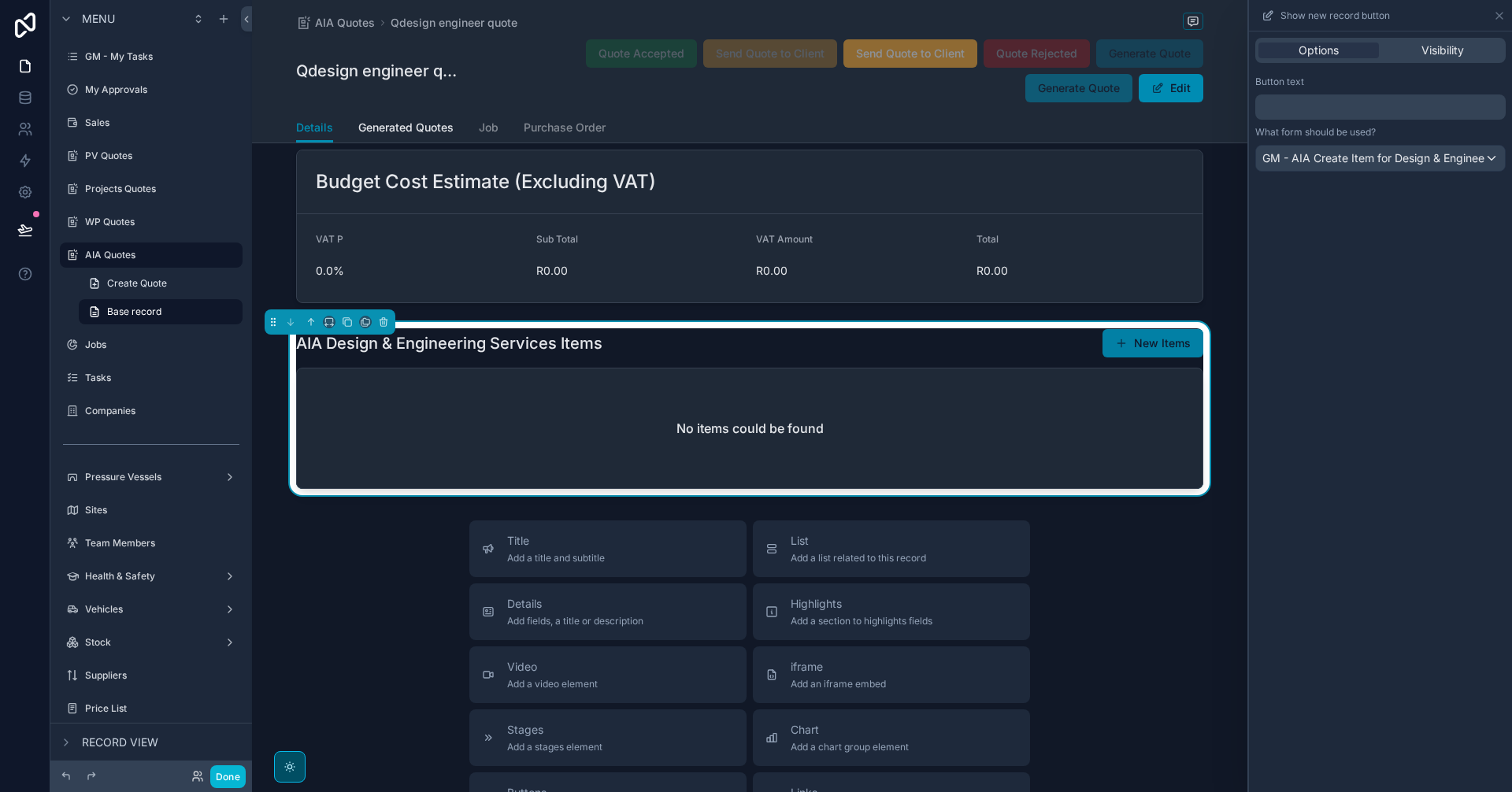
click at [1117, 350] on span "scrollable content" at bounding box center [1121, 343] width 13 height 13
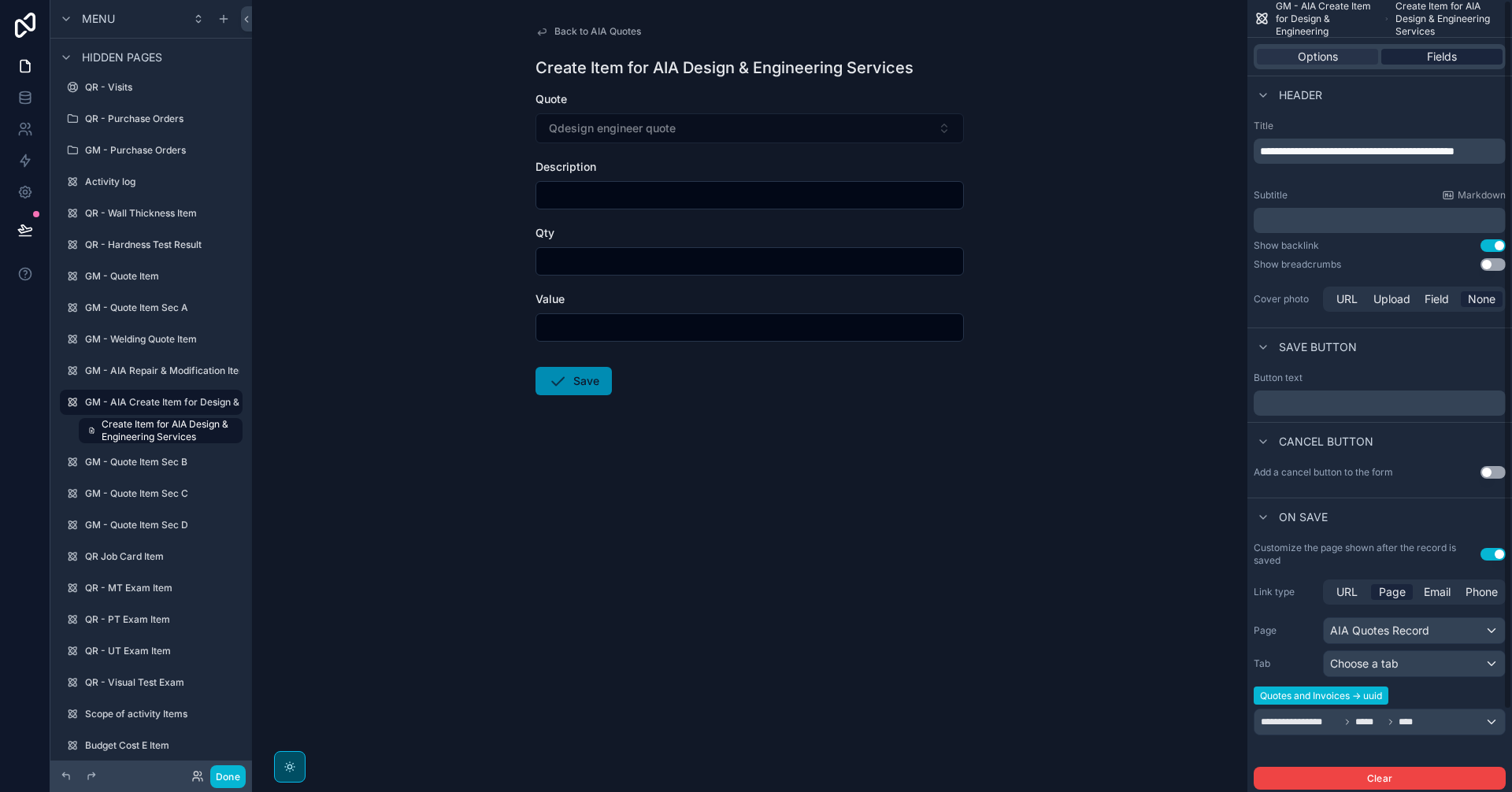
click at [1438, 61] on span "Fields" at bounding box center [1442, 57] width 30 height 16
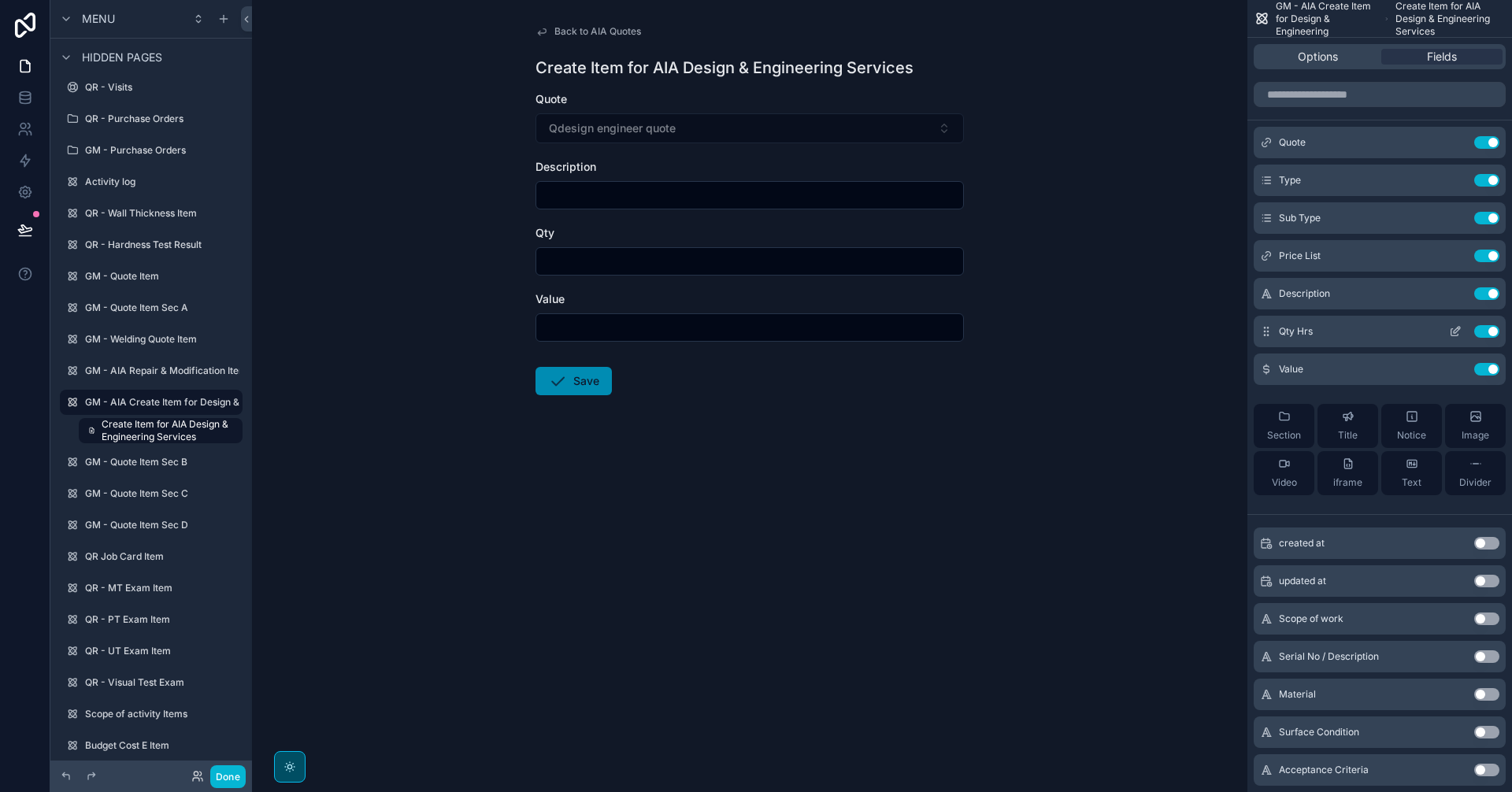
click at [1449, 329] on icon "scrollable content" at bounding box center [1455, 331] width 13 height 13
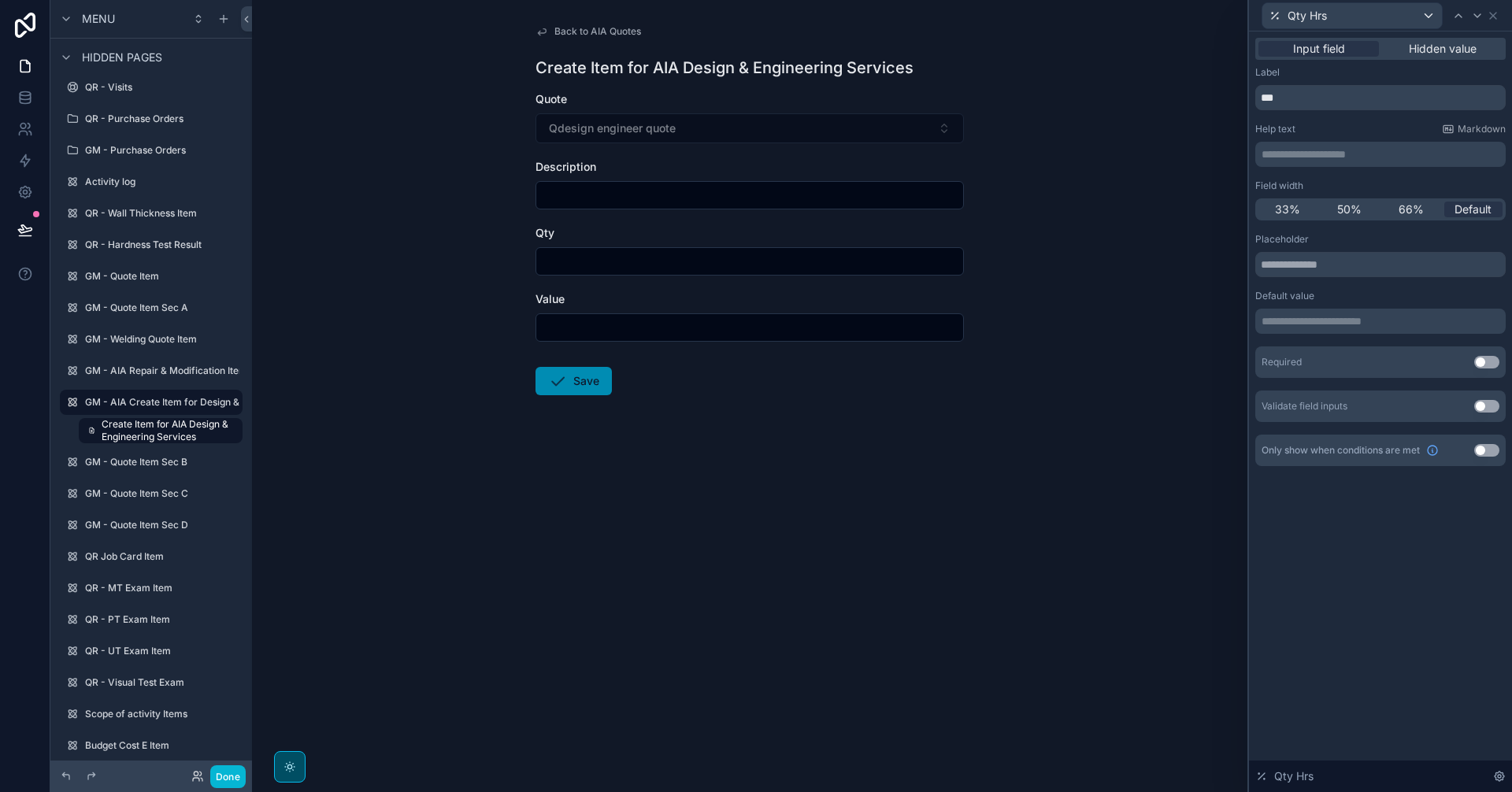
click at [1153, 362] on div "Back to AIA Quotes Create Item for AIA Design & Engineering Services Quote Qdes…" at bounding box center [750, 396] width 995 height 792
click at [776, 194] on input "scrollable content" at bounding box center [750, 195] width 427 height 22
click at [732, 195] on input "scrollable content" at bounding box center [750, 195] width 427 height 22
paste input "**********"
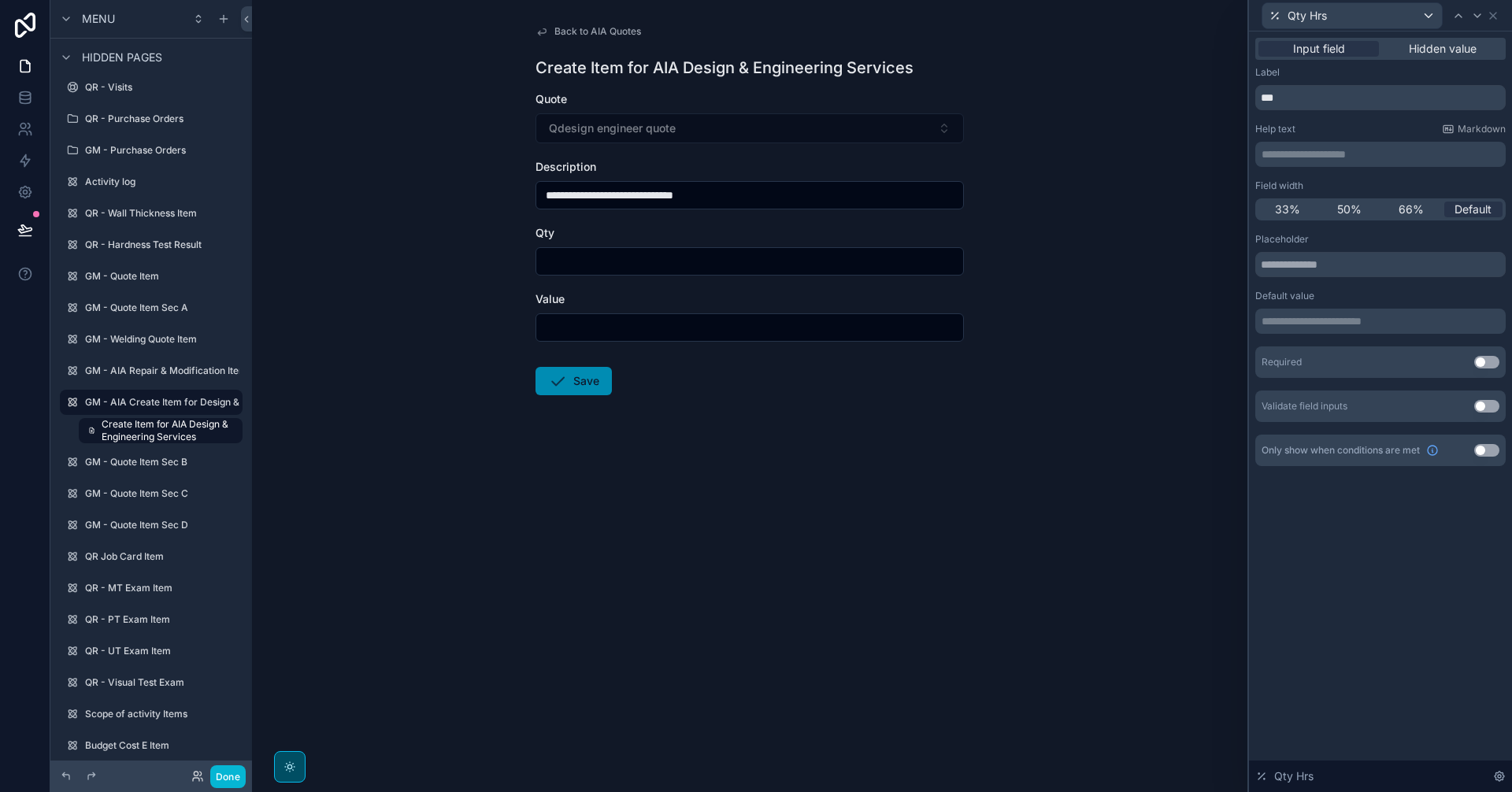
type input "**********"
click at [781, 330] on input "scrollable content" at bounding box center [750, 328] width 427 height 22
paste input "**********"
type input "**********"
click at [658, 257] on input "scrollable content" at bounding box center [750, 261] width 427 height 22
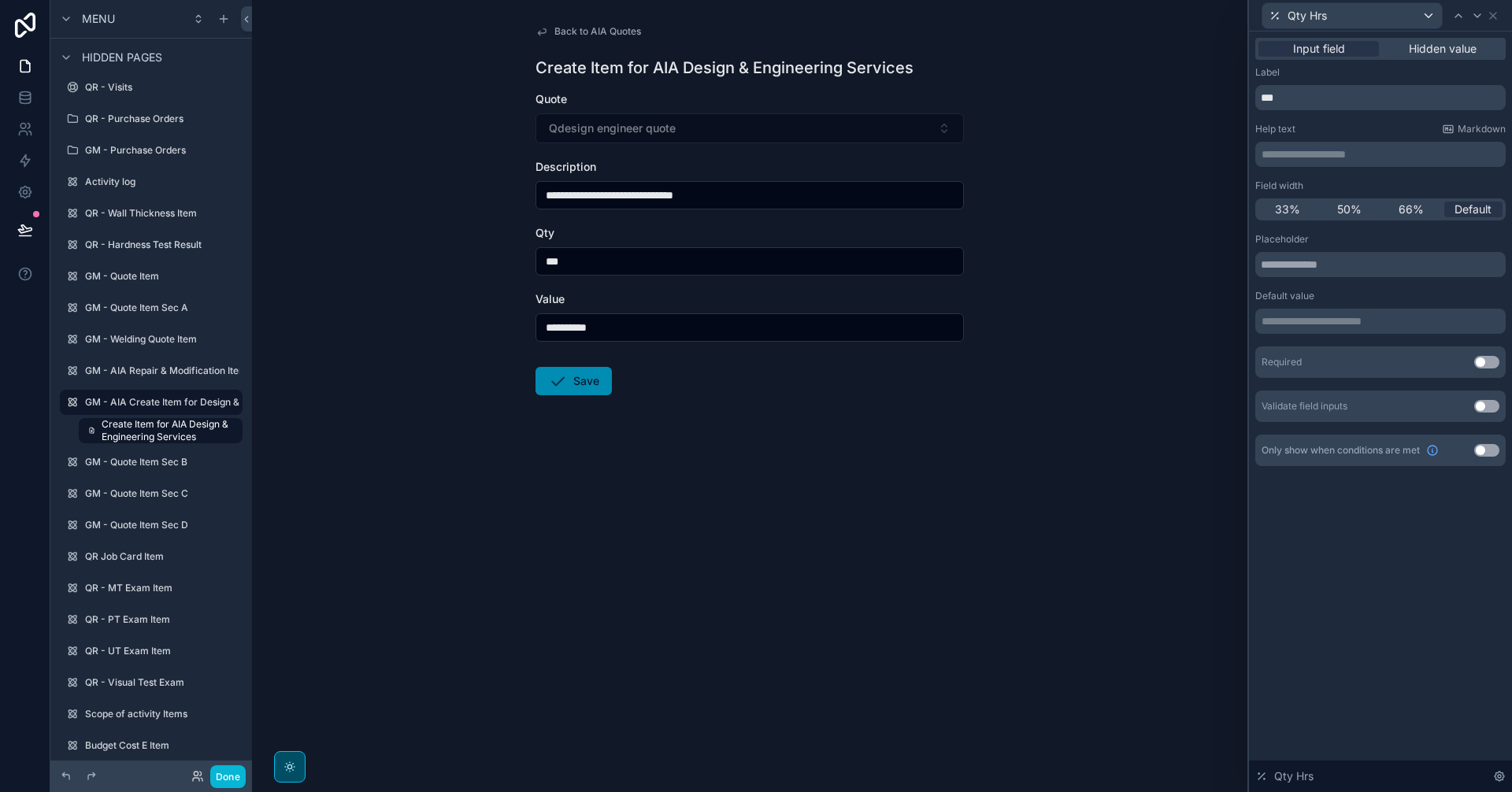
type input "***"
click at [863, 567] on div "**********" at bounding box center [750, 396] width 995 height 792
click at [578, 381] on button "Save" at bounding box center [574, 380] width 76 height 28
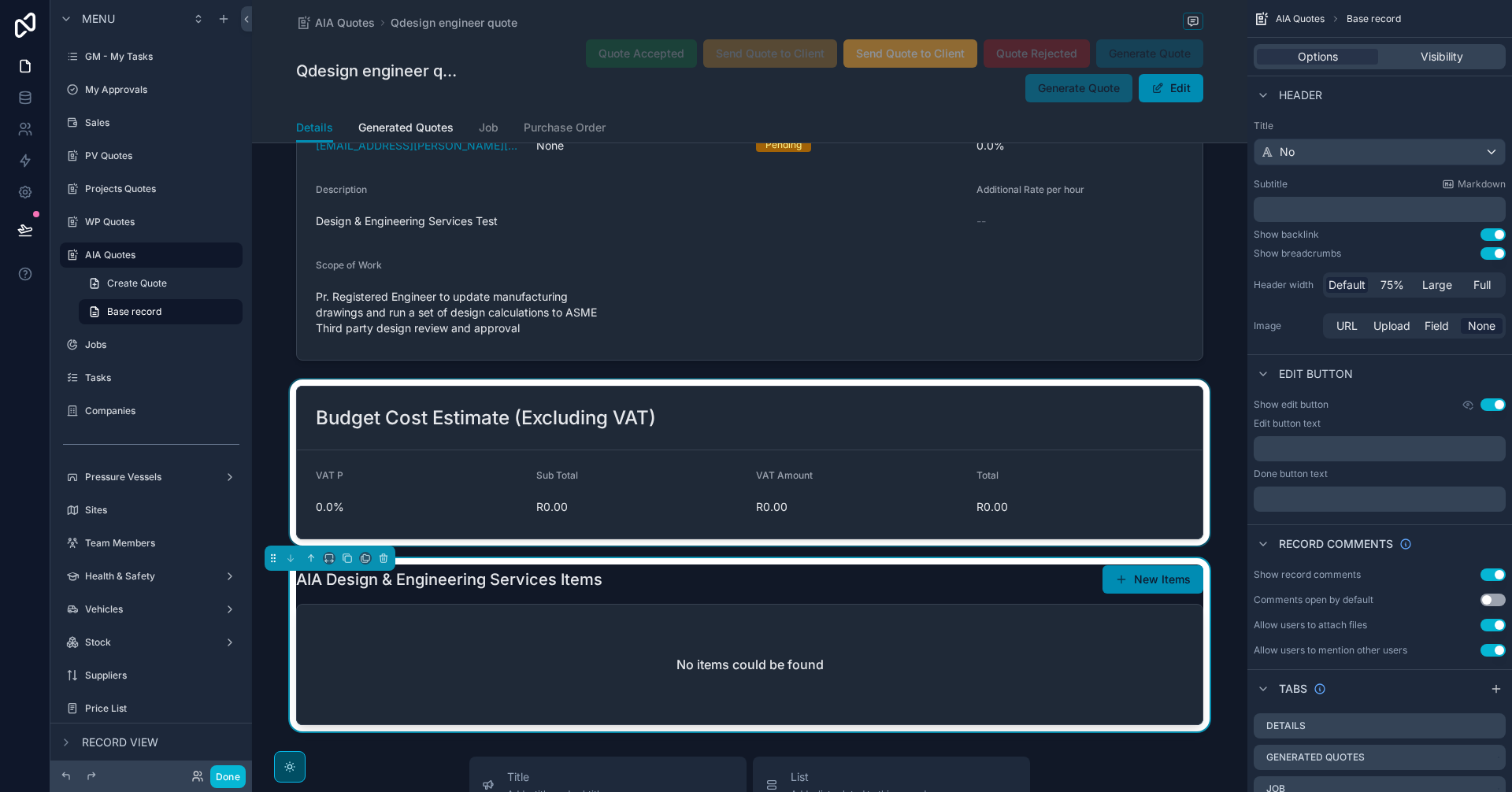
scroll to position [1575, 0]
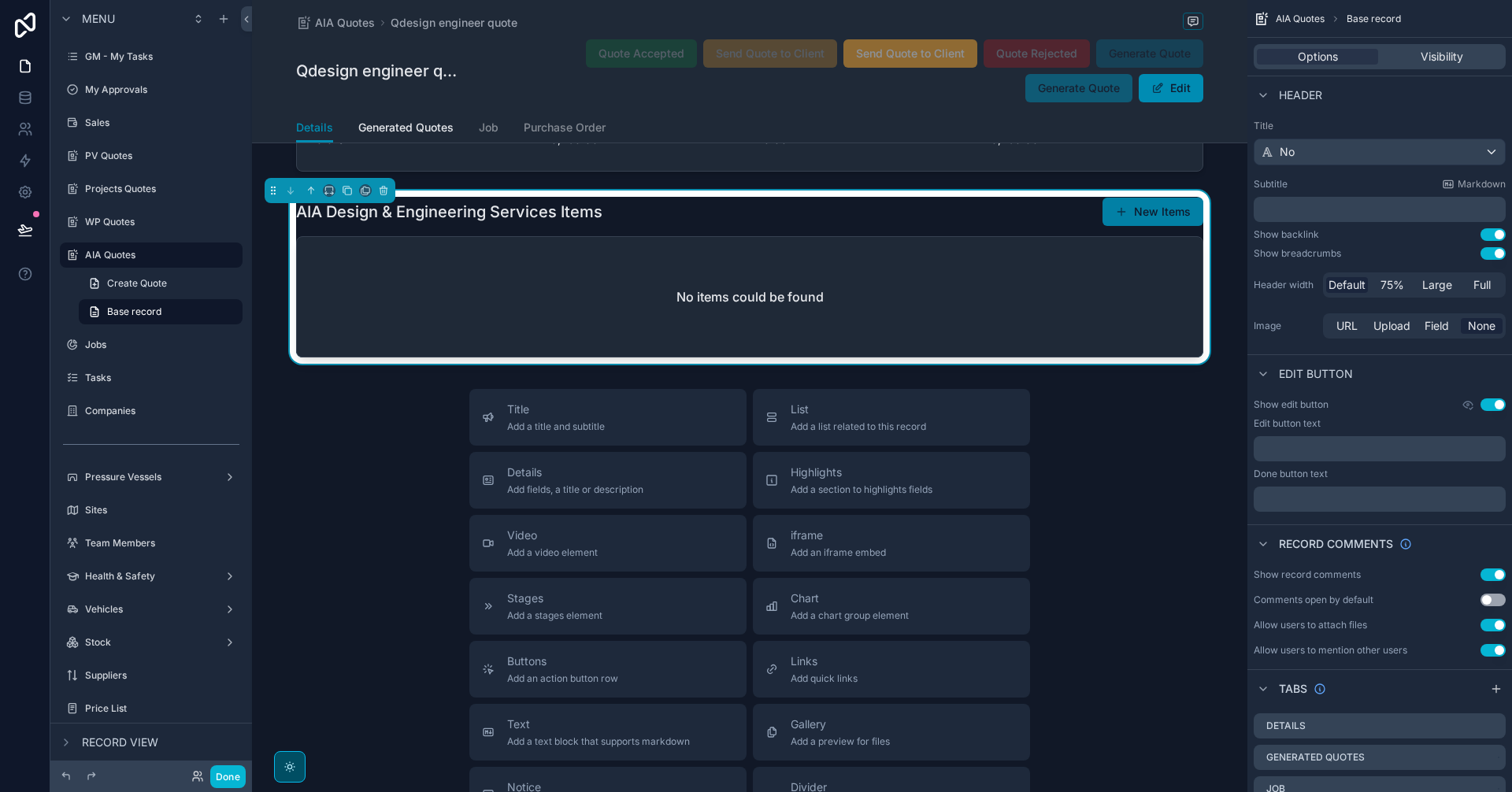
click at [1152, 226] on button "New Items" at bounding box center [1153, 211] width 101 height 28
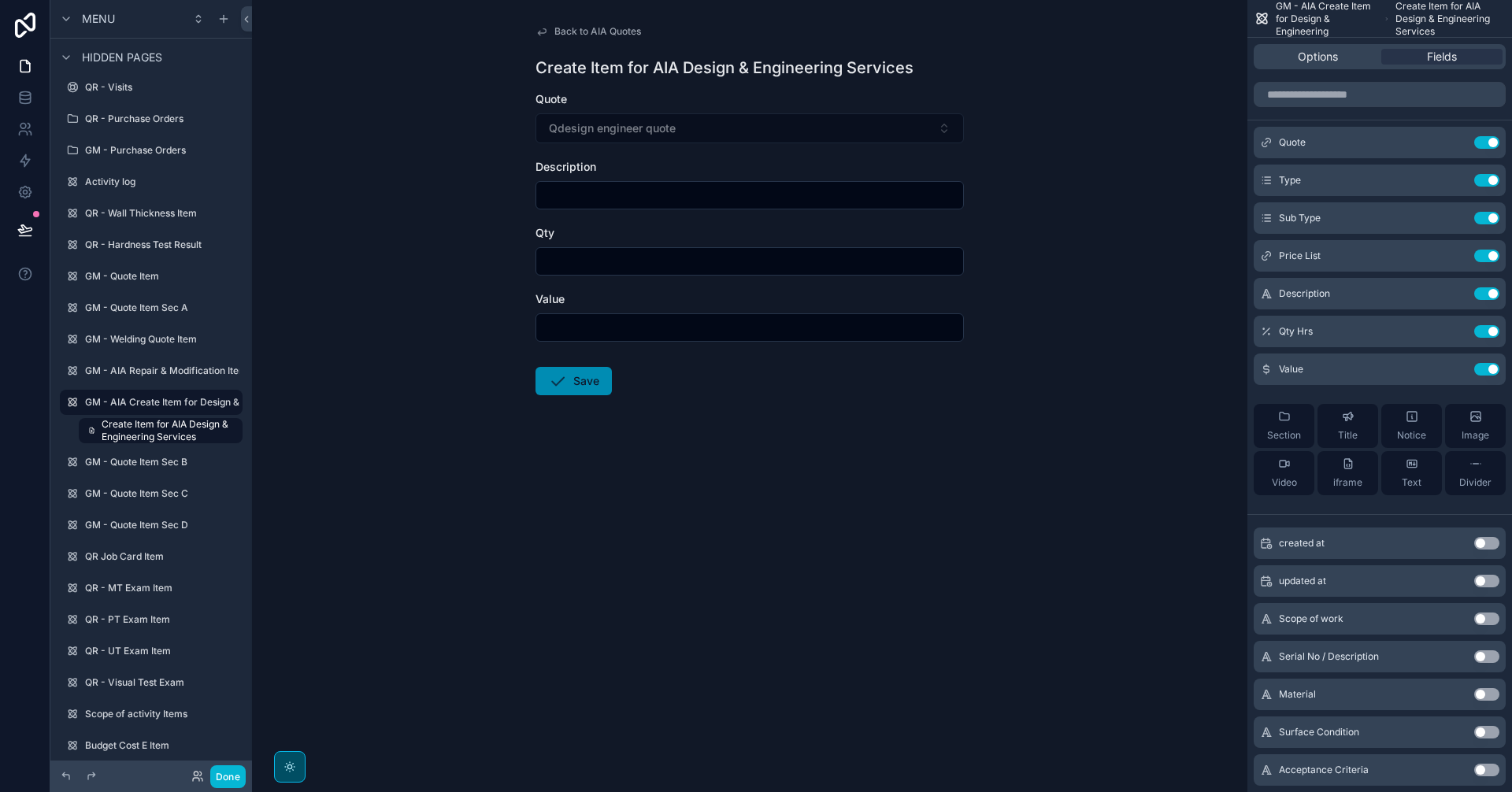
click at [660, 194] on input "scrollable content" at bounding box center [750, 195] width 427 height 22
click at [665, 327] on input "scrollable content" at bounding box center [750, 328] width 427 height 22
paste input "**********"
type input "**********"
click at [677, 259] on input "scrollable content" at bounding box center [750, 261] width 427 height 22
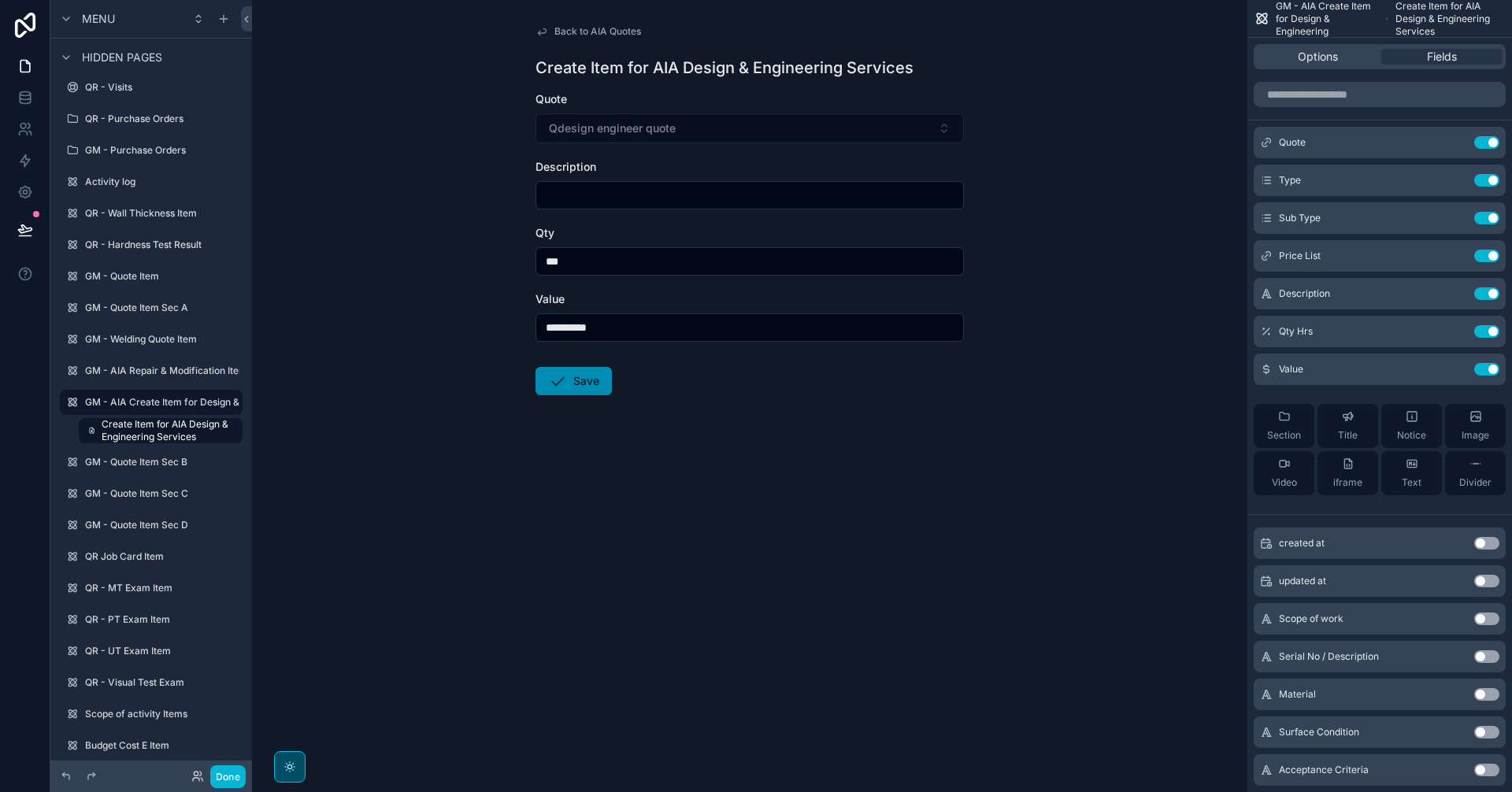
type input "***"
click at [631, 190] on input "scrollable content" at bounding box center [750, 195] width 427 height 22
paste input "**********"
type input "**********"
click at [575, 381] on button "Save" at bounding box center [574, 380] width 76 height 28
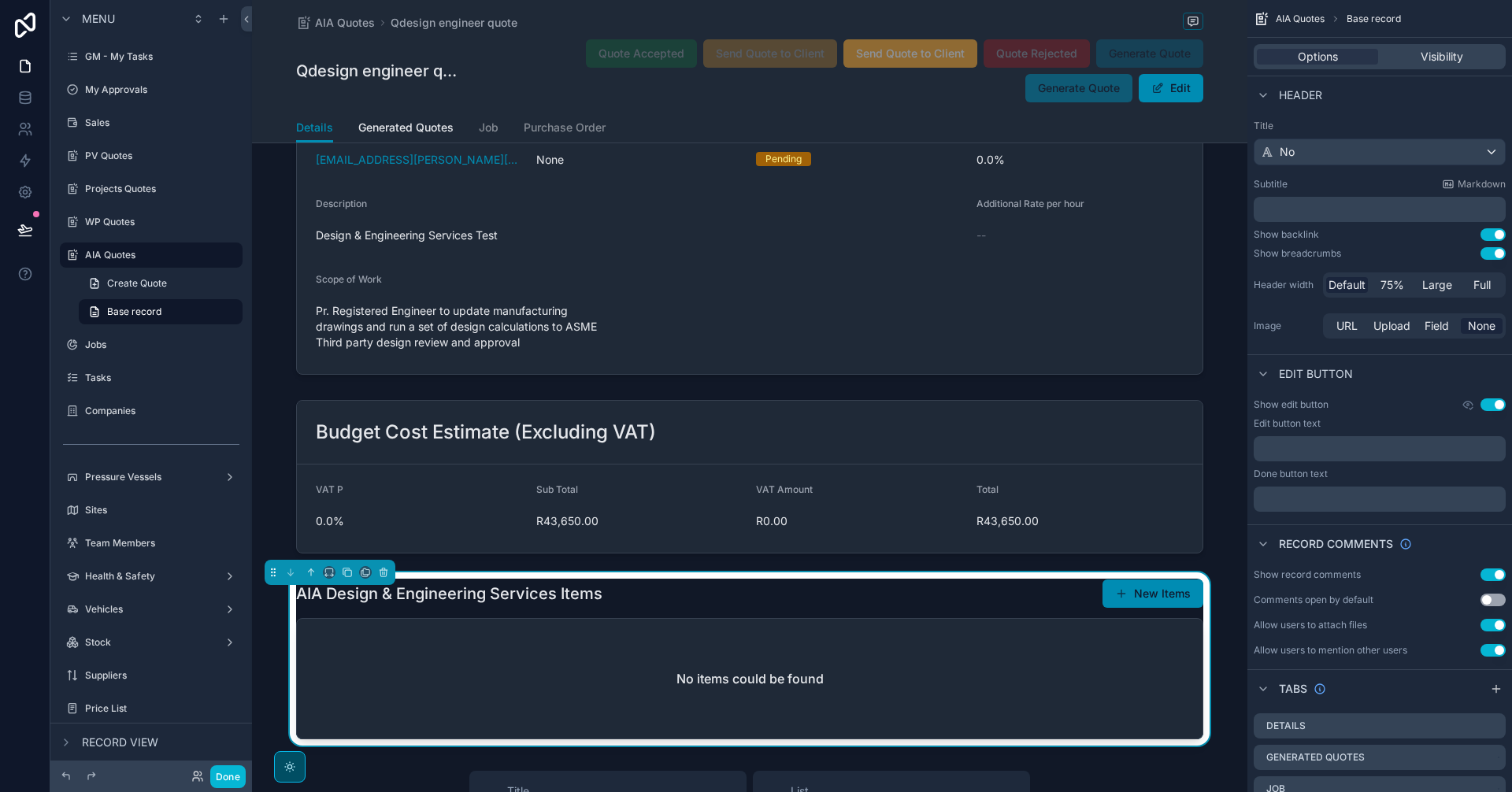
scroll to position [1575, 0]
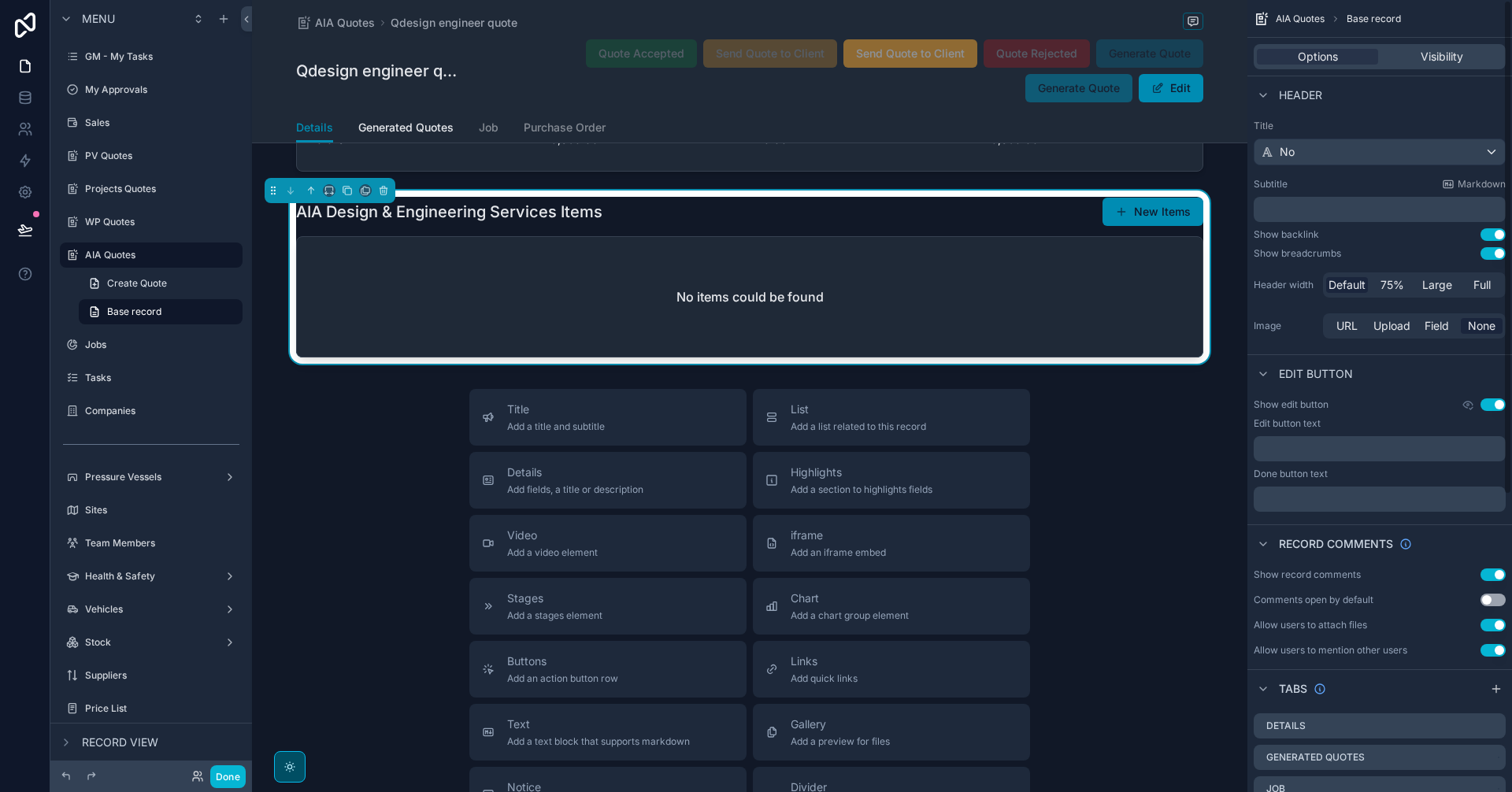
click at [988, 305] on div "No items could be found" at bounding box center [750, 296] width 906 height 120
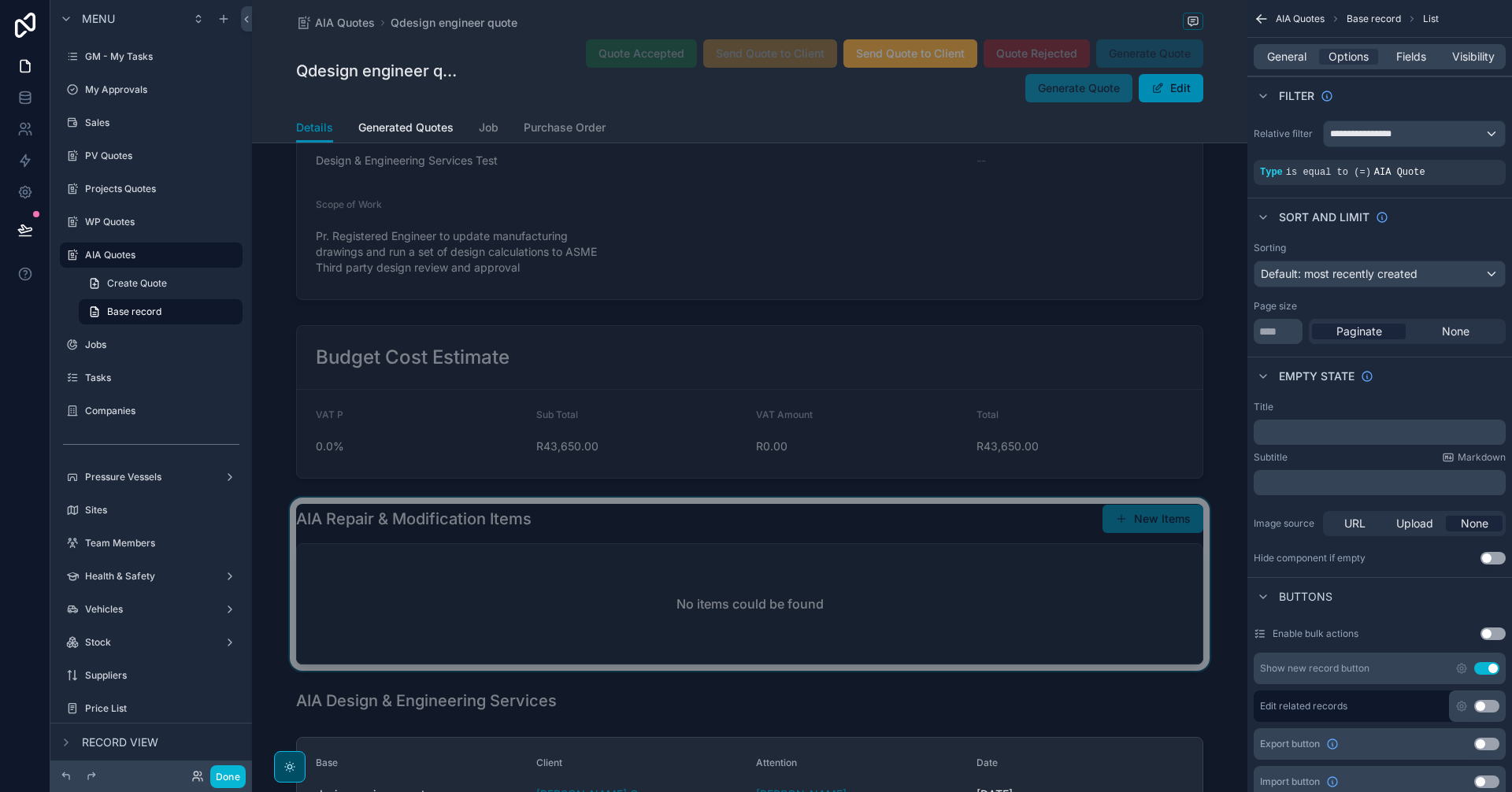
scroll to position [394, 0]
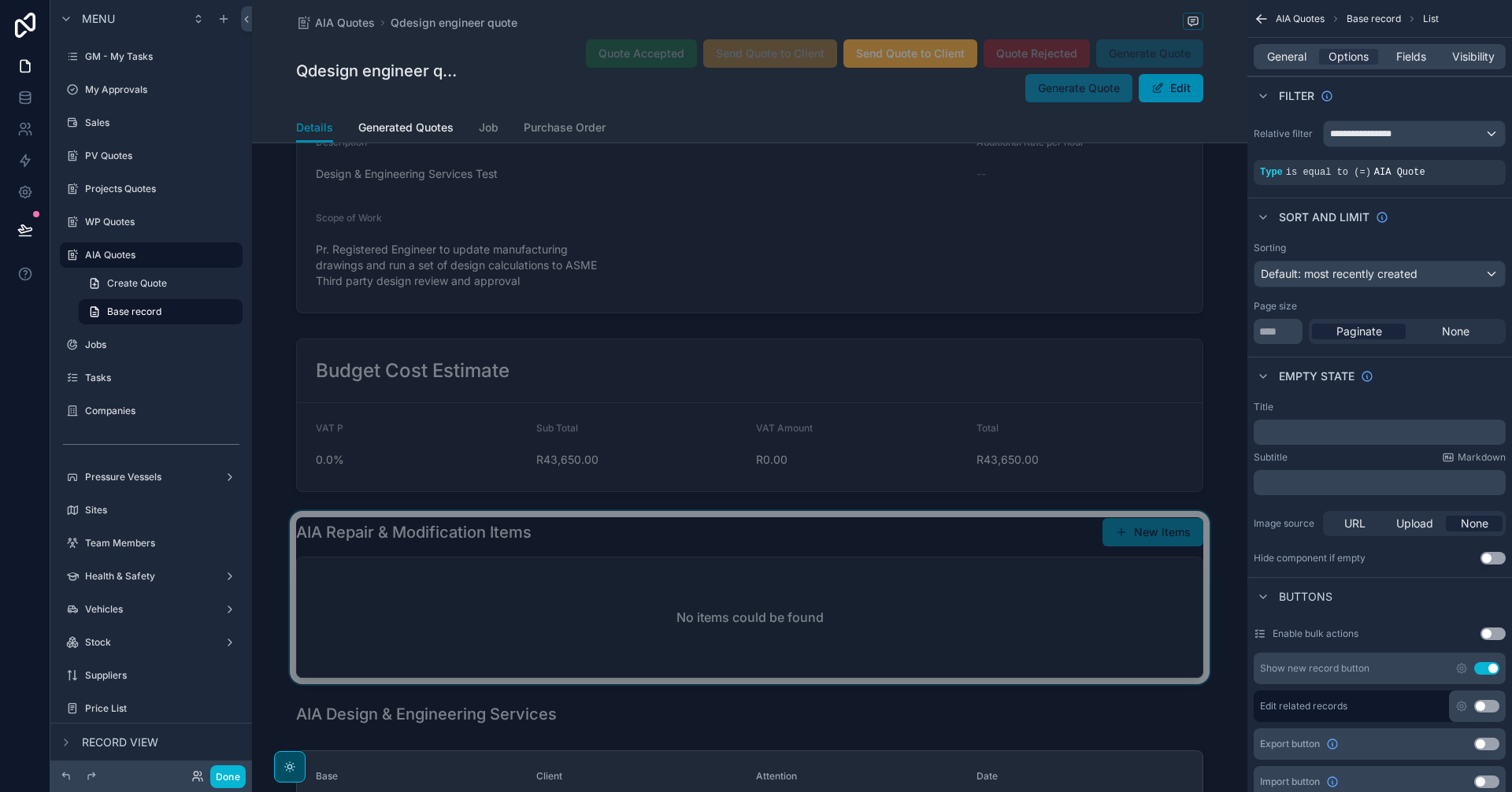
click at [913, 620] on div "scrollable content" at bounding box center [750, 598] width 995 height 173
click at [1124, 538] on span "scrollable content" at bounding box center [1121, 532] width 13 height 13
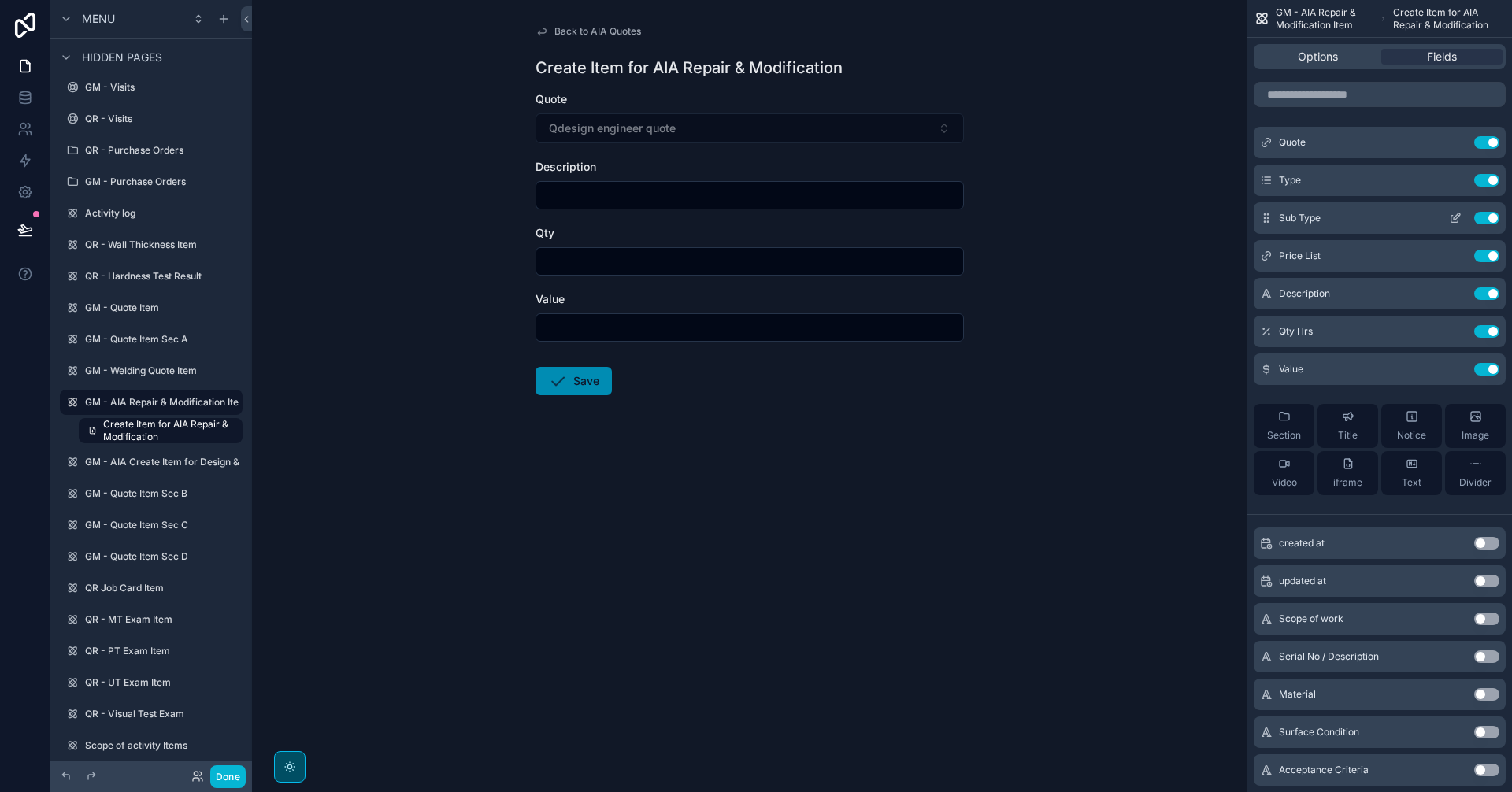
click at [1454, 216] on icon "scrollable content" at bounding box center [1455, 218] width 13 height 13
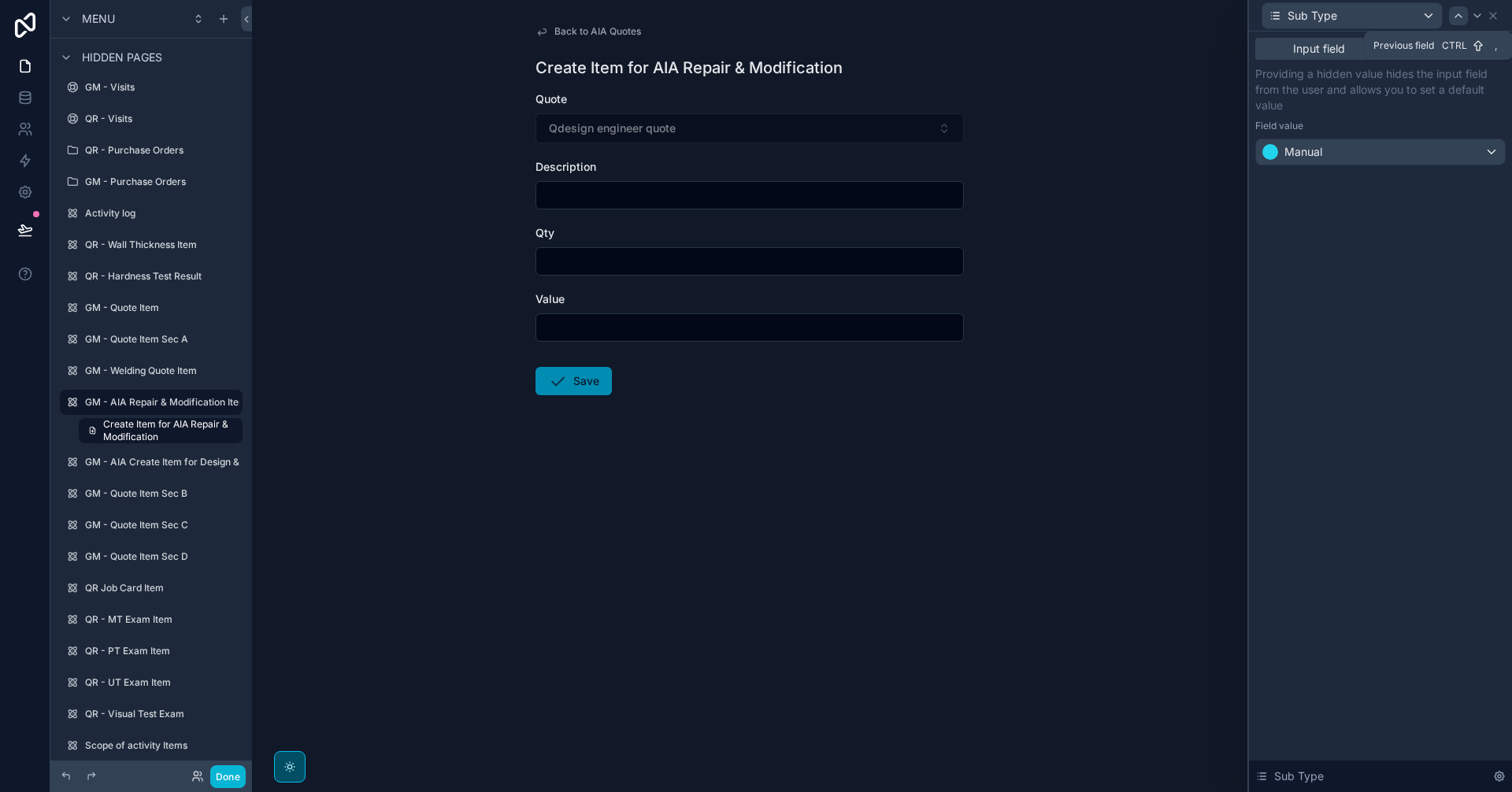
click at [1457, 17] on icon at bounding box center [1458, 15] width 13 height 13
click at [1451, 154] on div "Budget Cost Estimate" at bounding box center [1380, 152] width 249 height 25
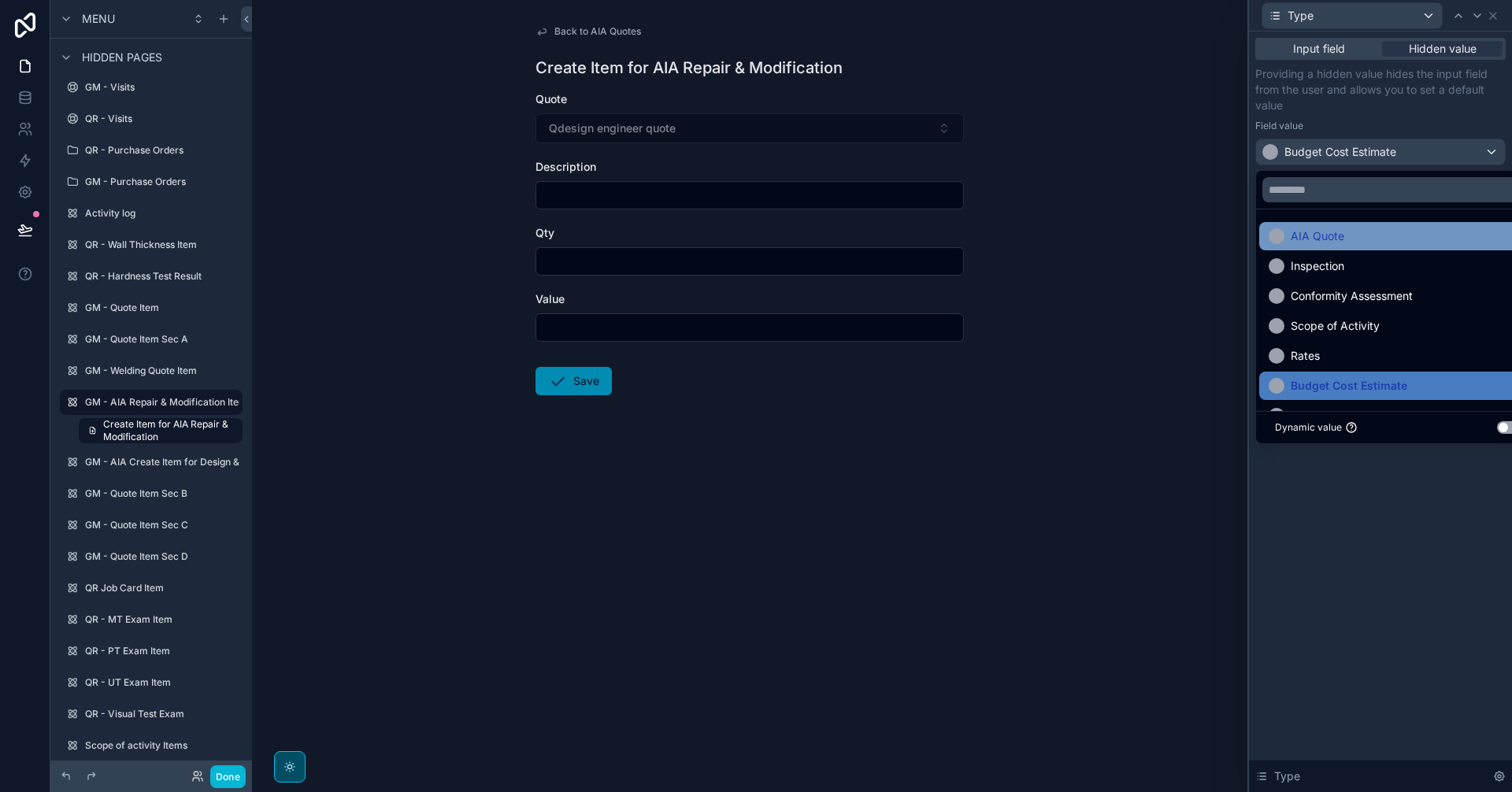
click at [1395, 235] on div "AIA Quote" at bounding box center [1398, 236] width 260 height 19
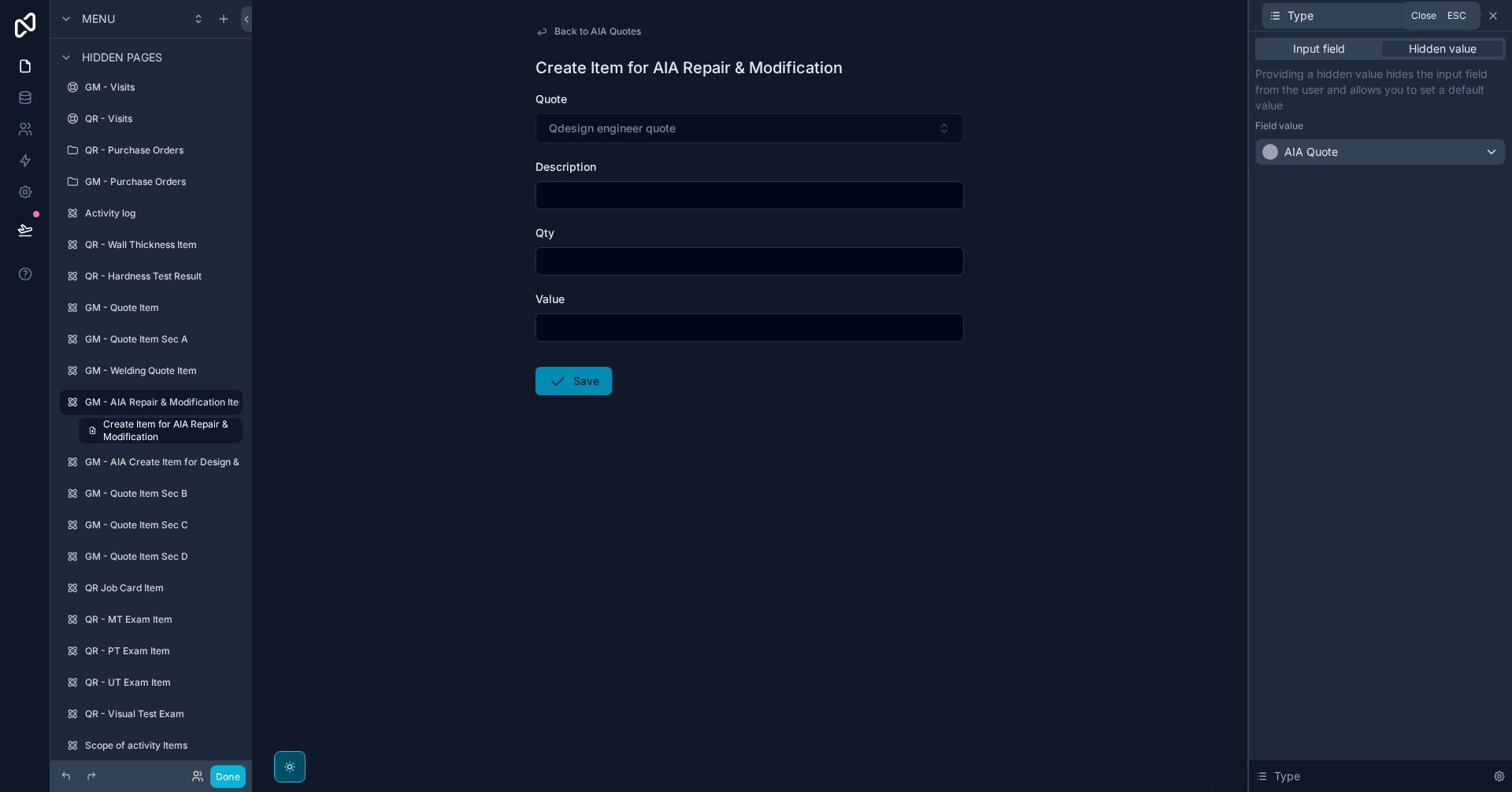
click at [1488, 18] on icon at bounding box center [1492, 15] width 13 height 13
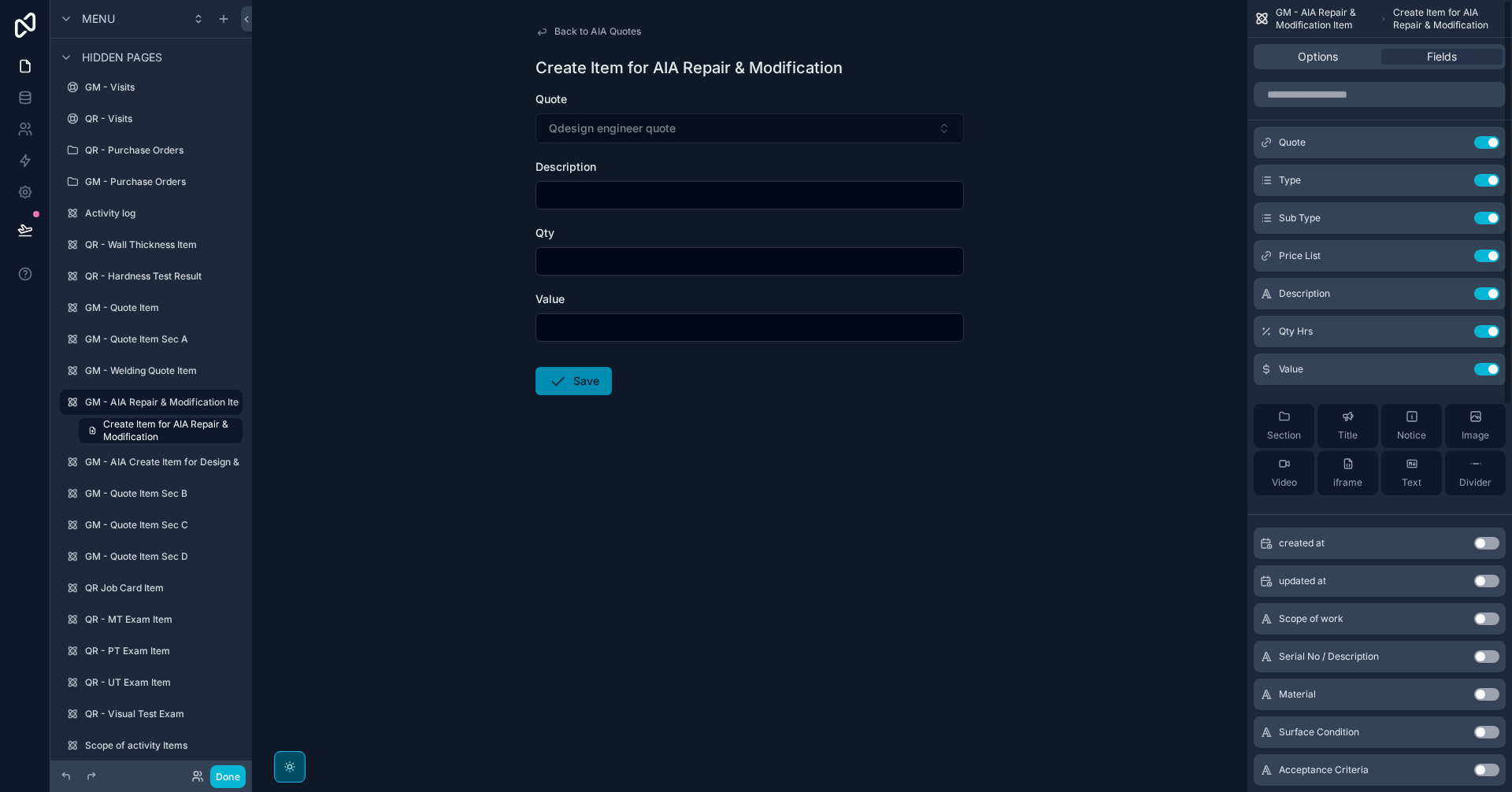
click at [577, 27] on span "Back to AIA Quotes" at bounding box center [598, 31] width 87 height 13
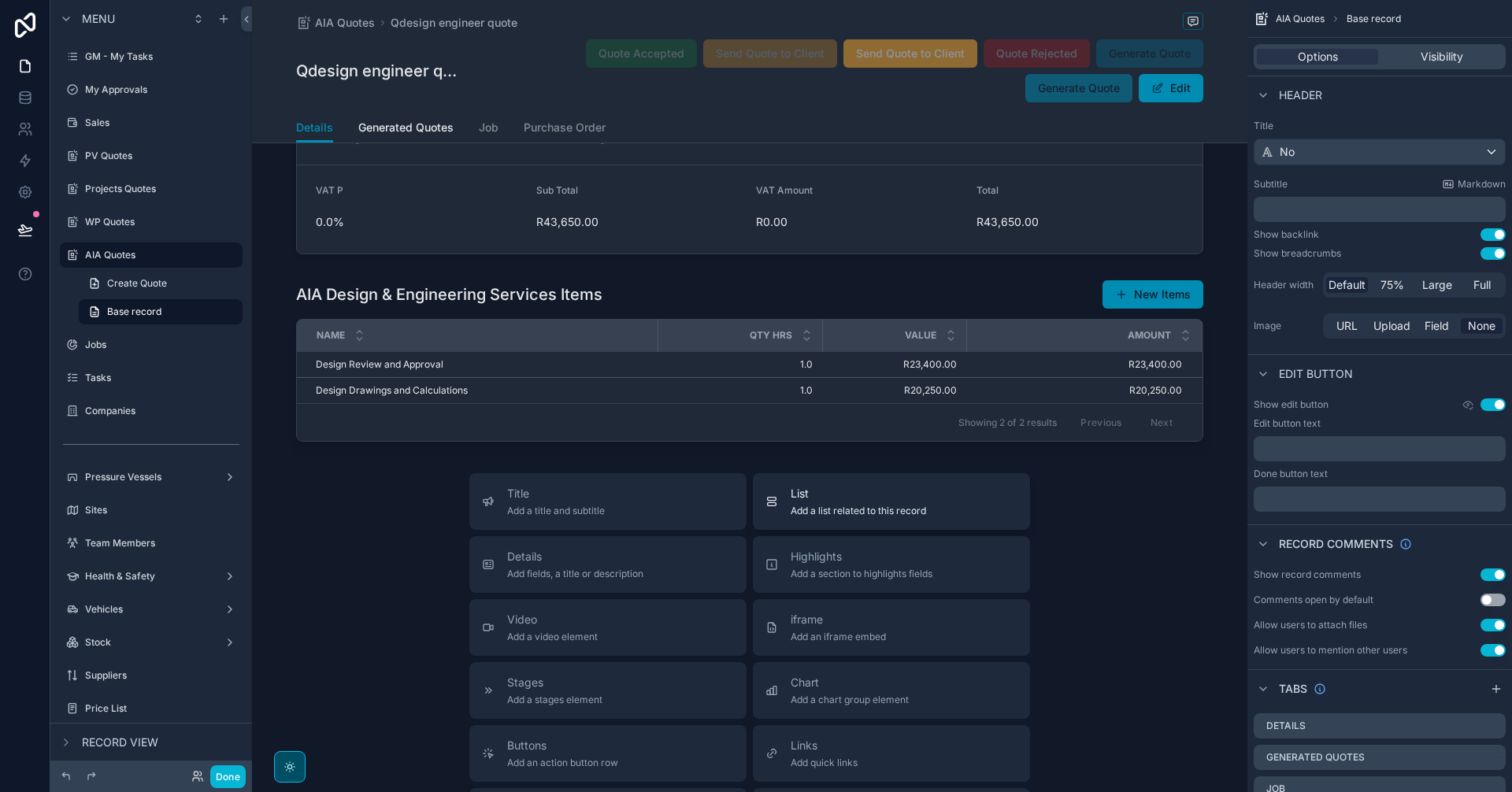
scroll to position [1512, 0]
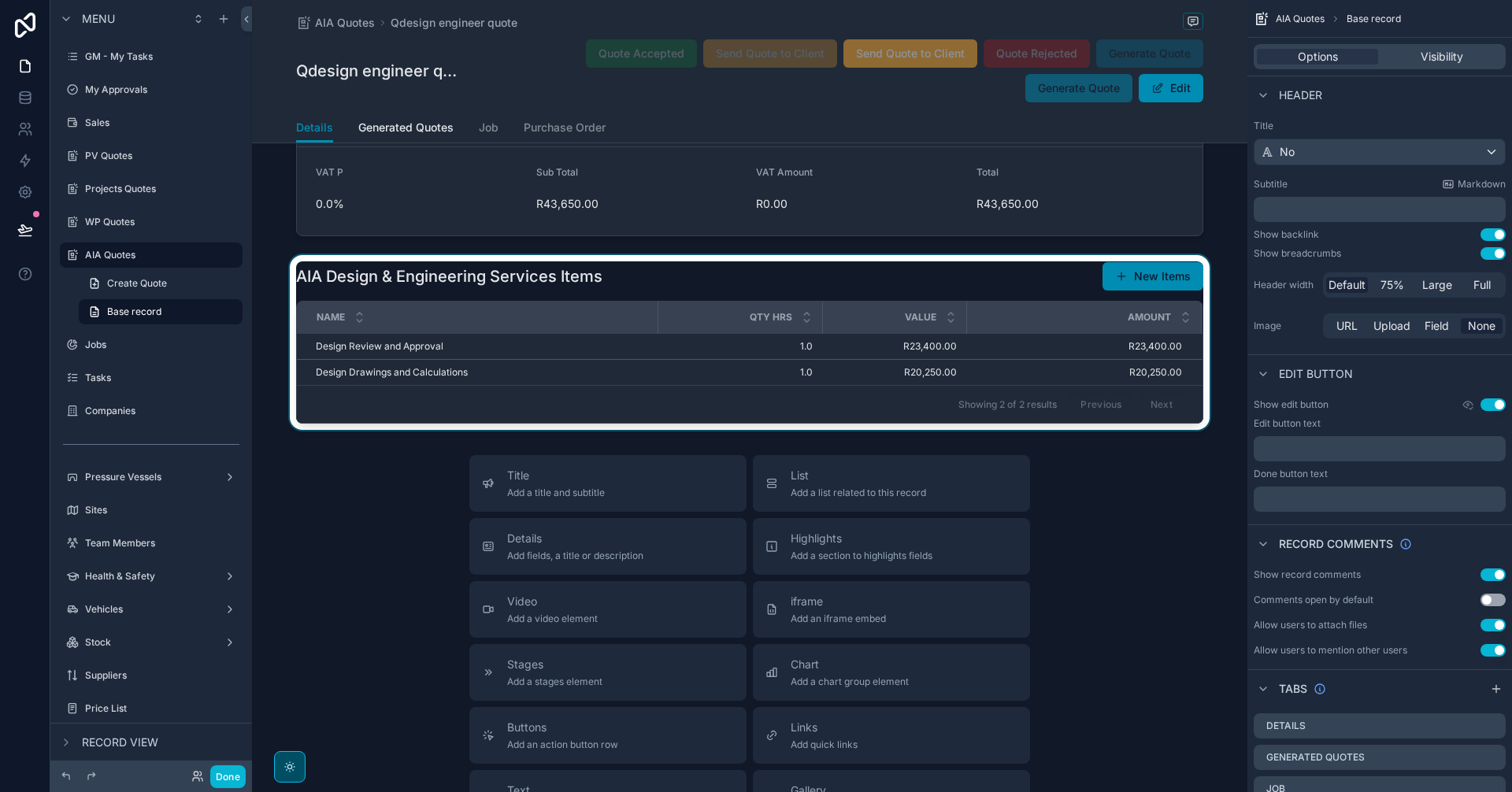
click at [958, 323] on div "scrollable content" at bounding box center [750, 343] width 995 height 175
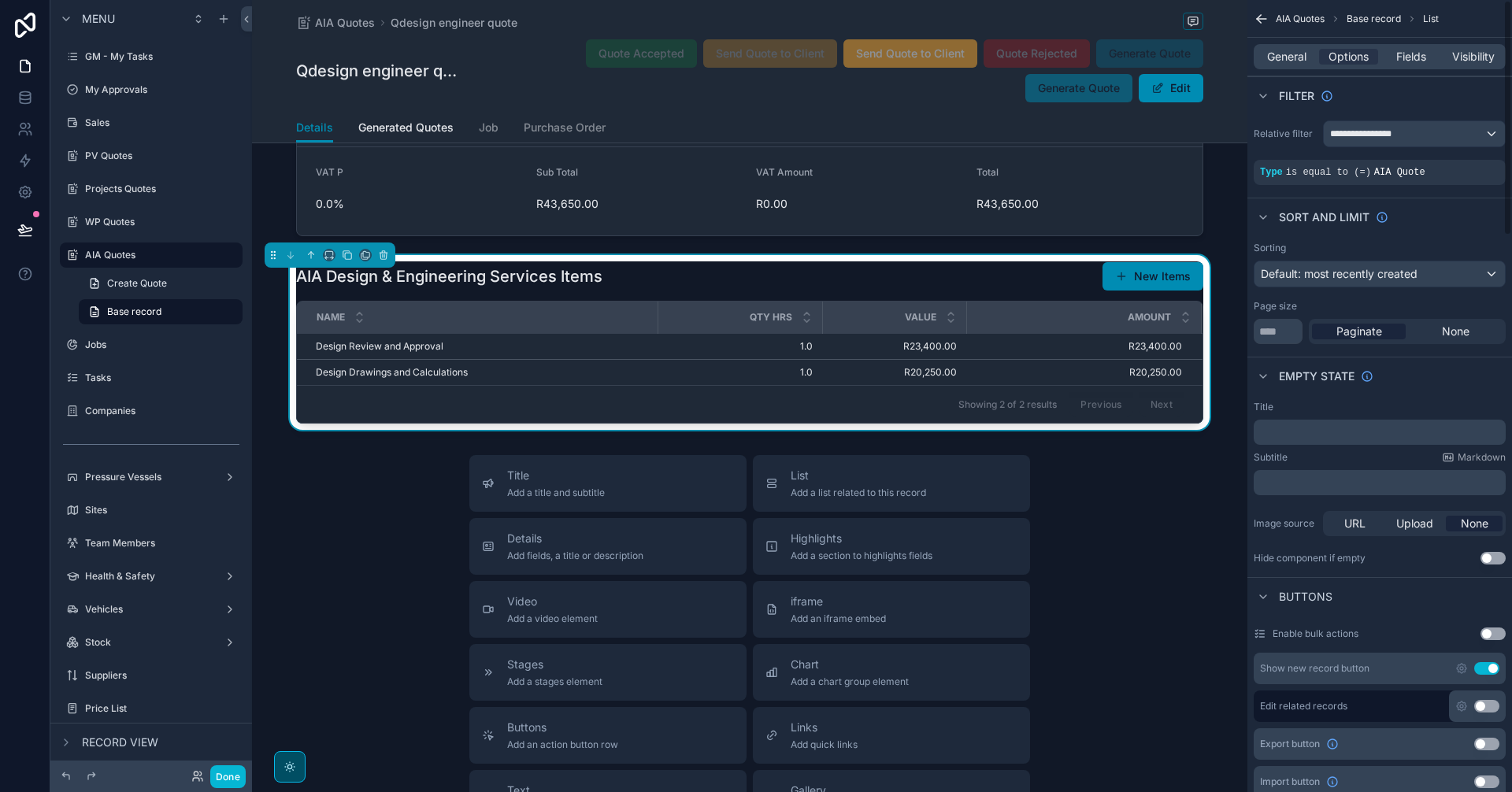
click at [1152, 290] on button "New Items" at bounding box center [1153, 276] width 101 height 28
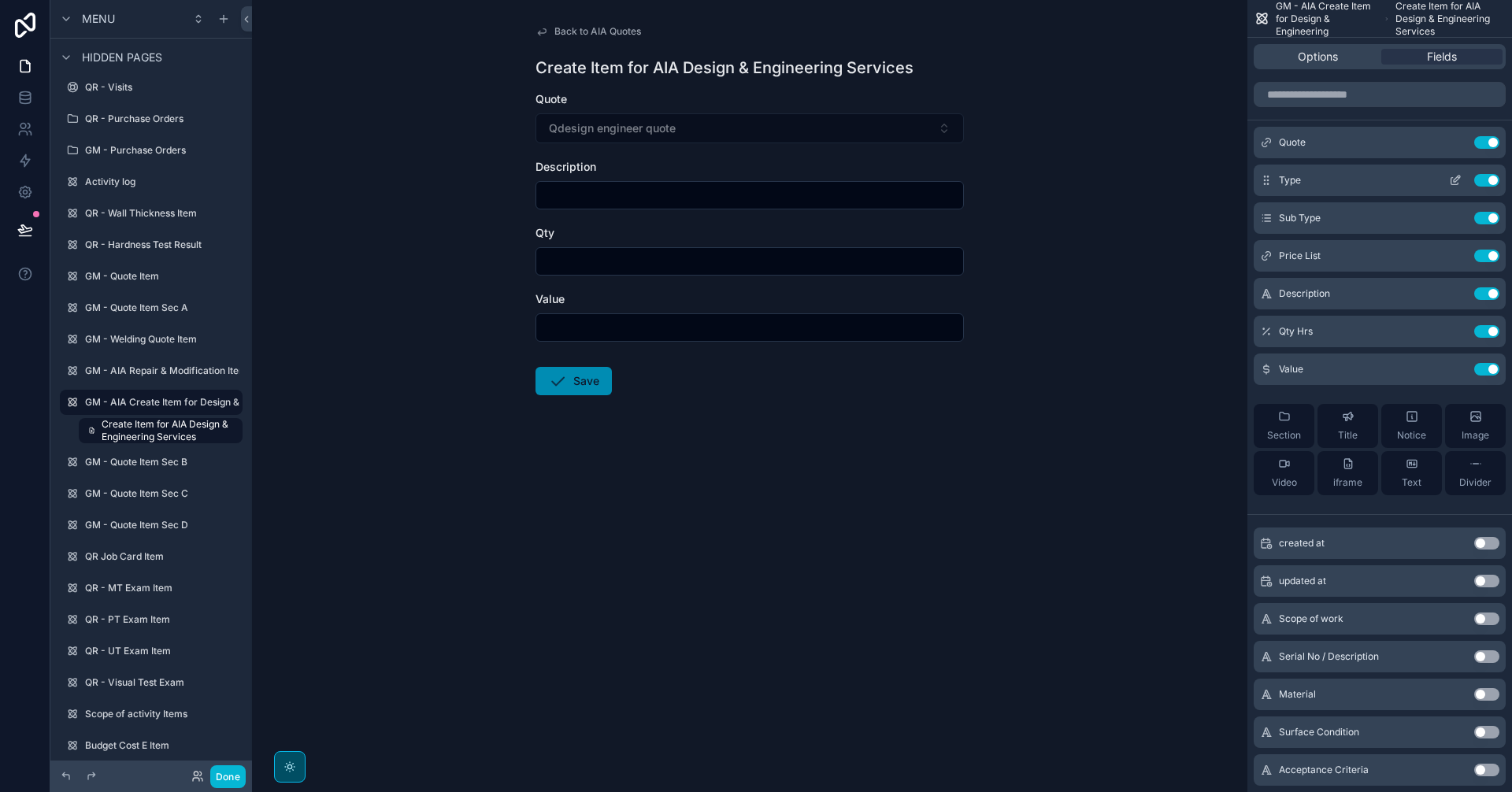
click at [1458, 176] on icon "scrollable content" at bounding box center [1455, 180] width 13 height 13
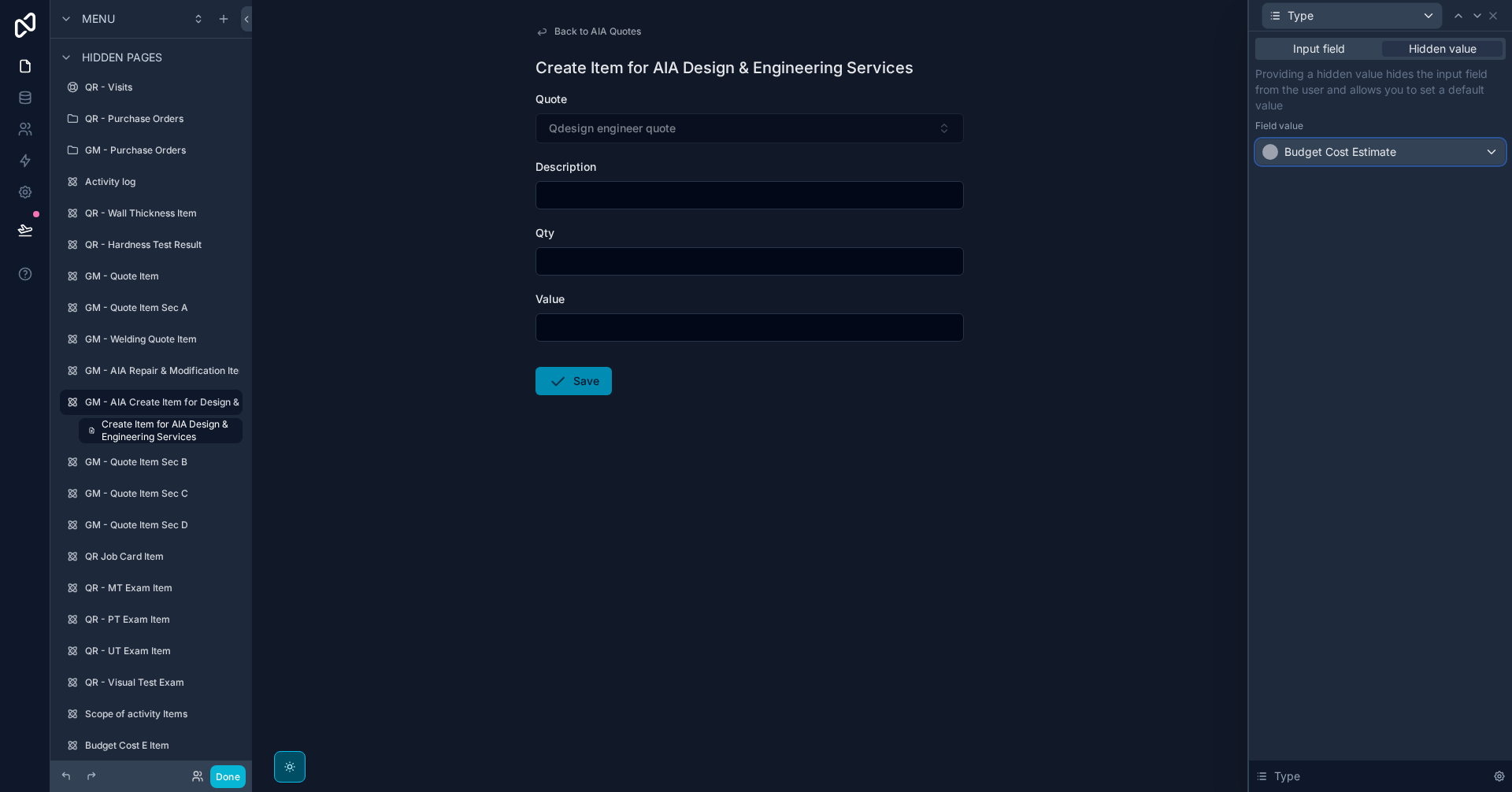
click at [1419, 152] on div "Budget Cost Estimate" at bounding box center [1380, 152] width 249 height 25
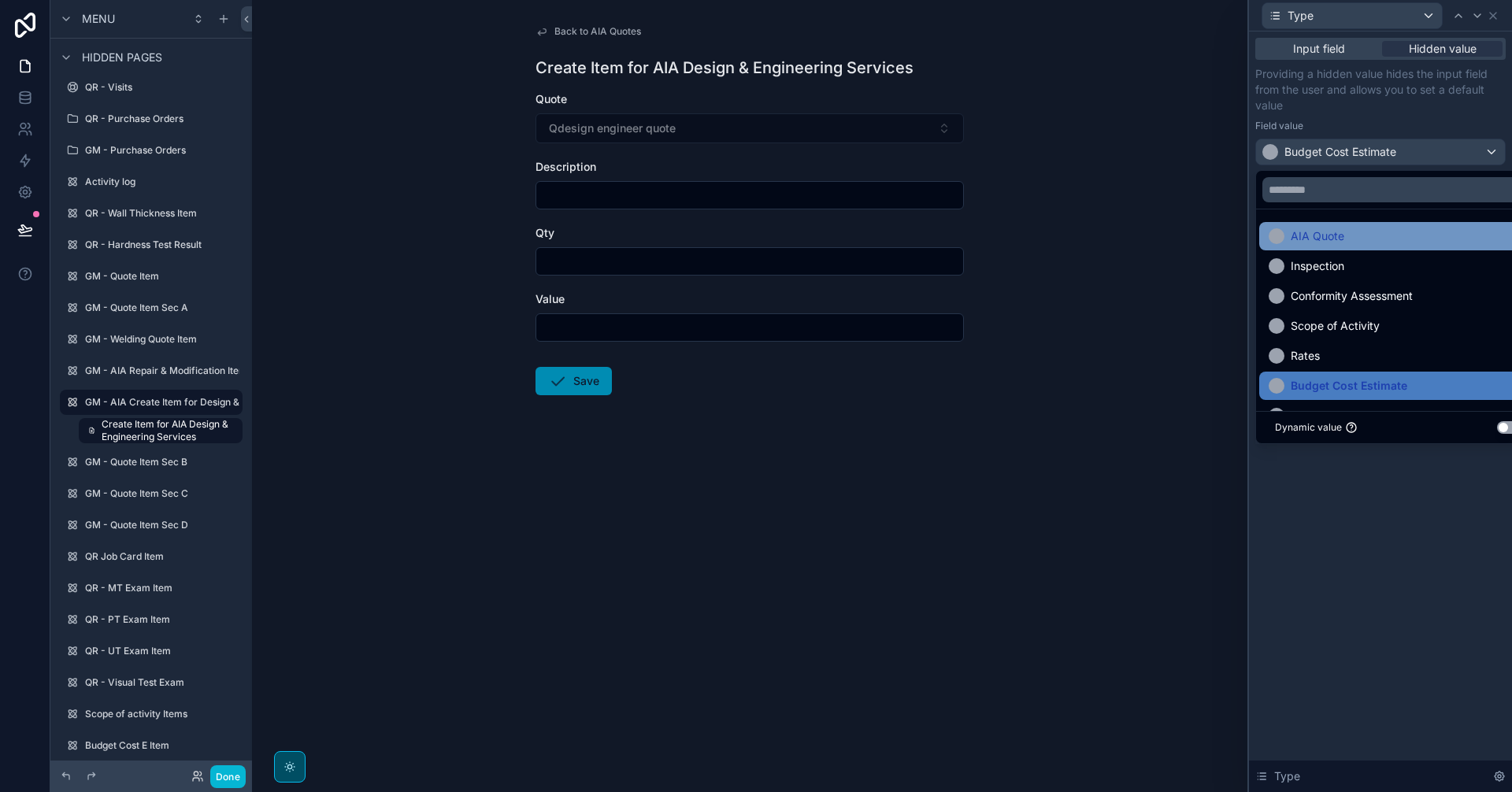
click at [1419, 229] on div "AIA Quote" at bounding box center [1398, 236] width 260 height 19
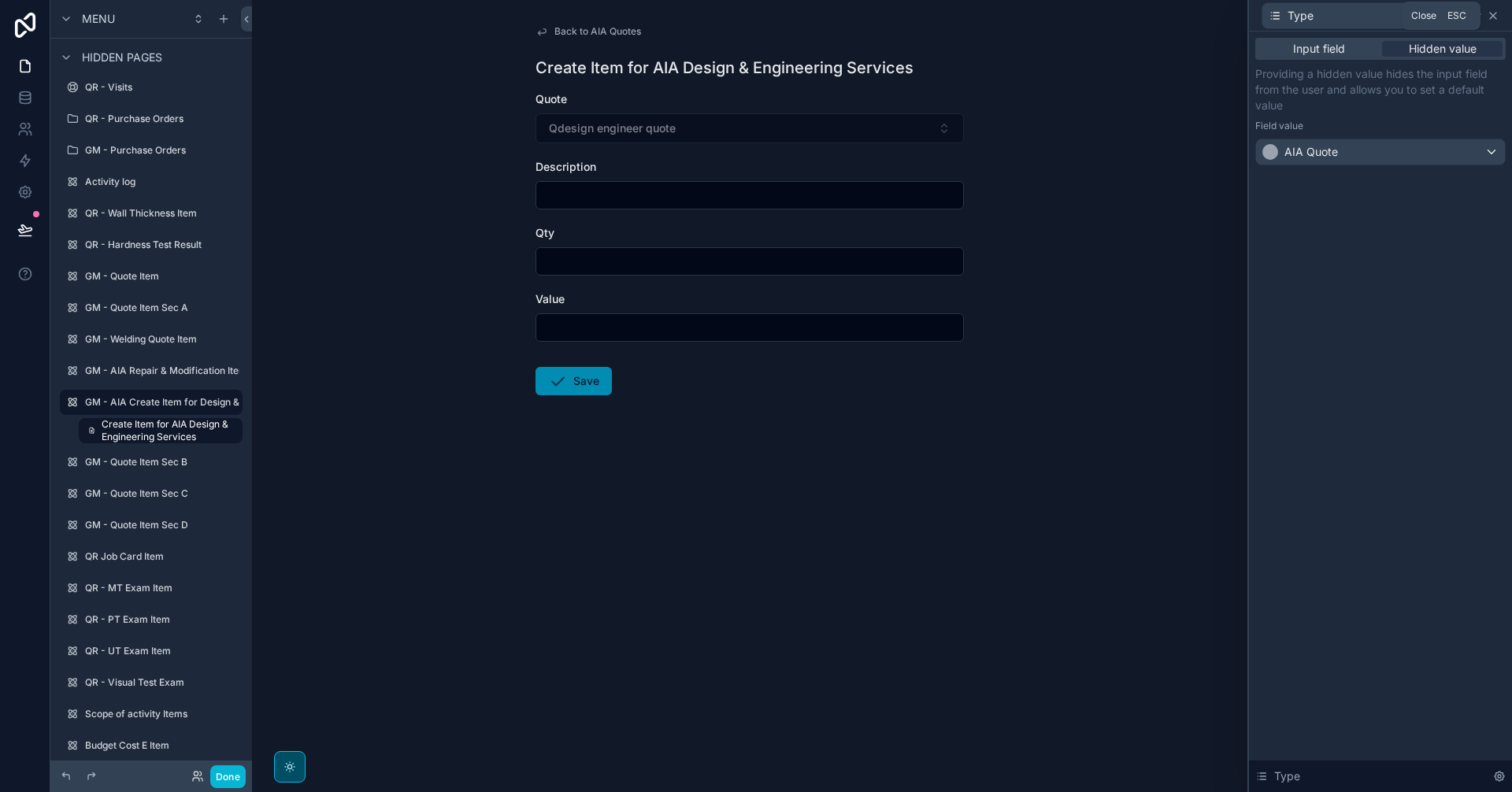
click at [1496, 17] on icon at bounding box center [1492, 15] width 6 height 6
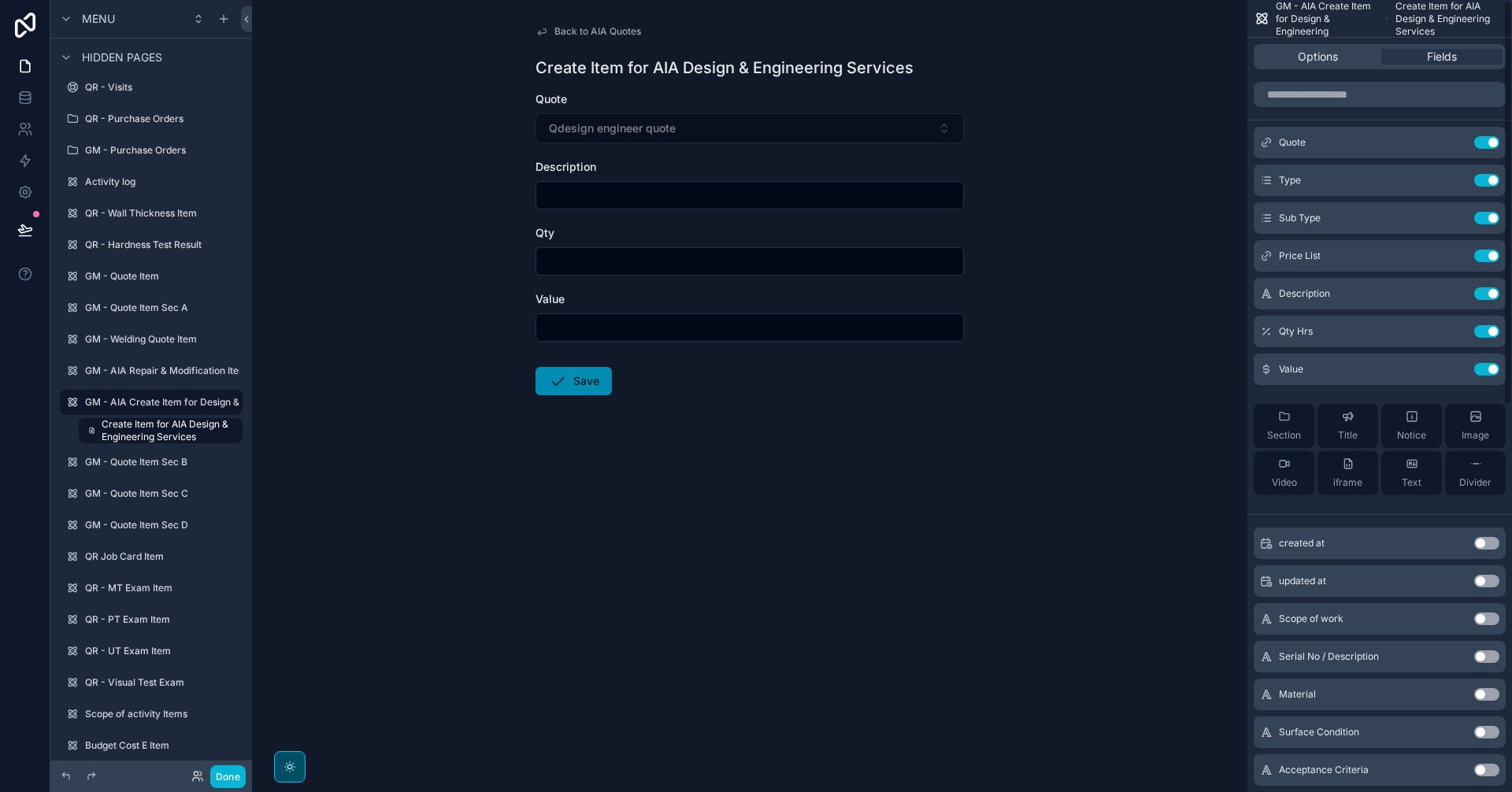
click at [706, 199] on input "scrollable content" at bounding box center [750, 195] width 427 height 22
click at [1093, 570] on div "Back to AIA Quotes Create Item for AIA Design & Engineering Services Quote Qdes…" at bounding box center [750, 396] width 995 height 792
click at [605, 27] on span "Back to AIA Quotes" at bounding box center [598, 31] width 87 height 13
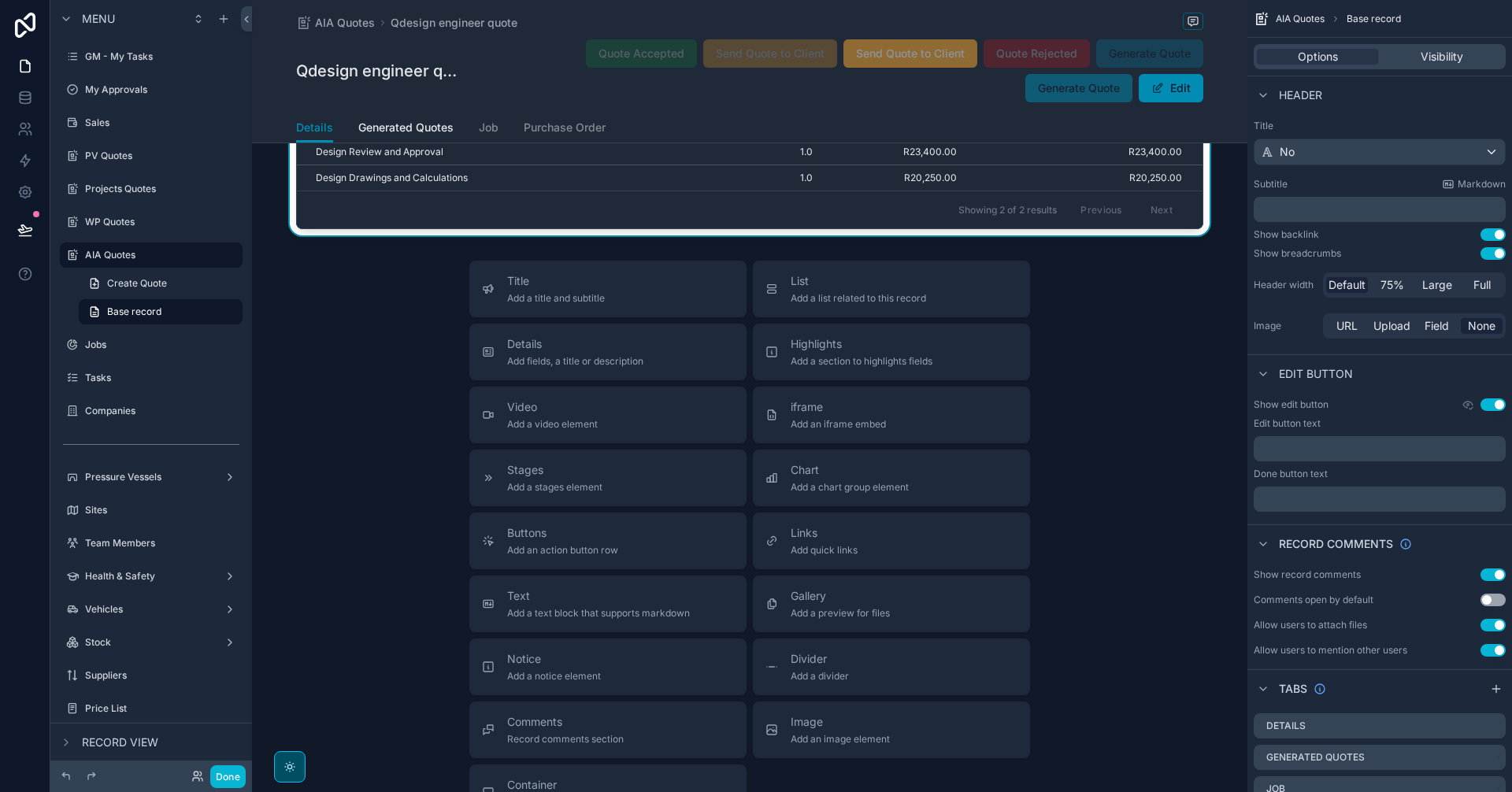
scroll to position [1443, 0]
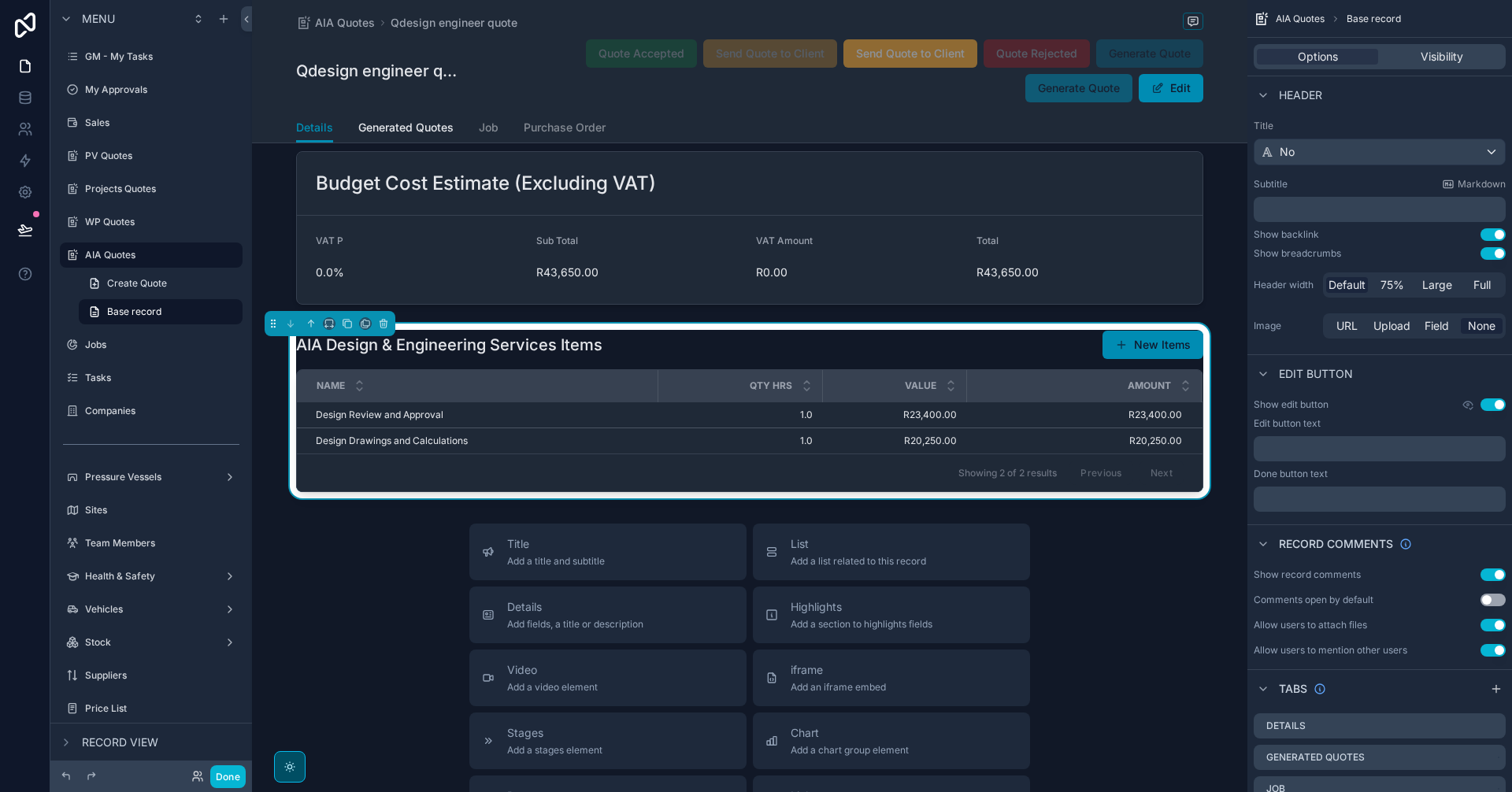
click at [1039, 360] on div "AIA Design & Engineering Services Items New Items" at bounding box center [750, 345] width 908 height 30
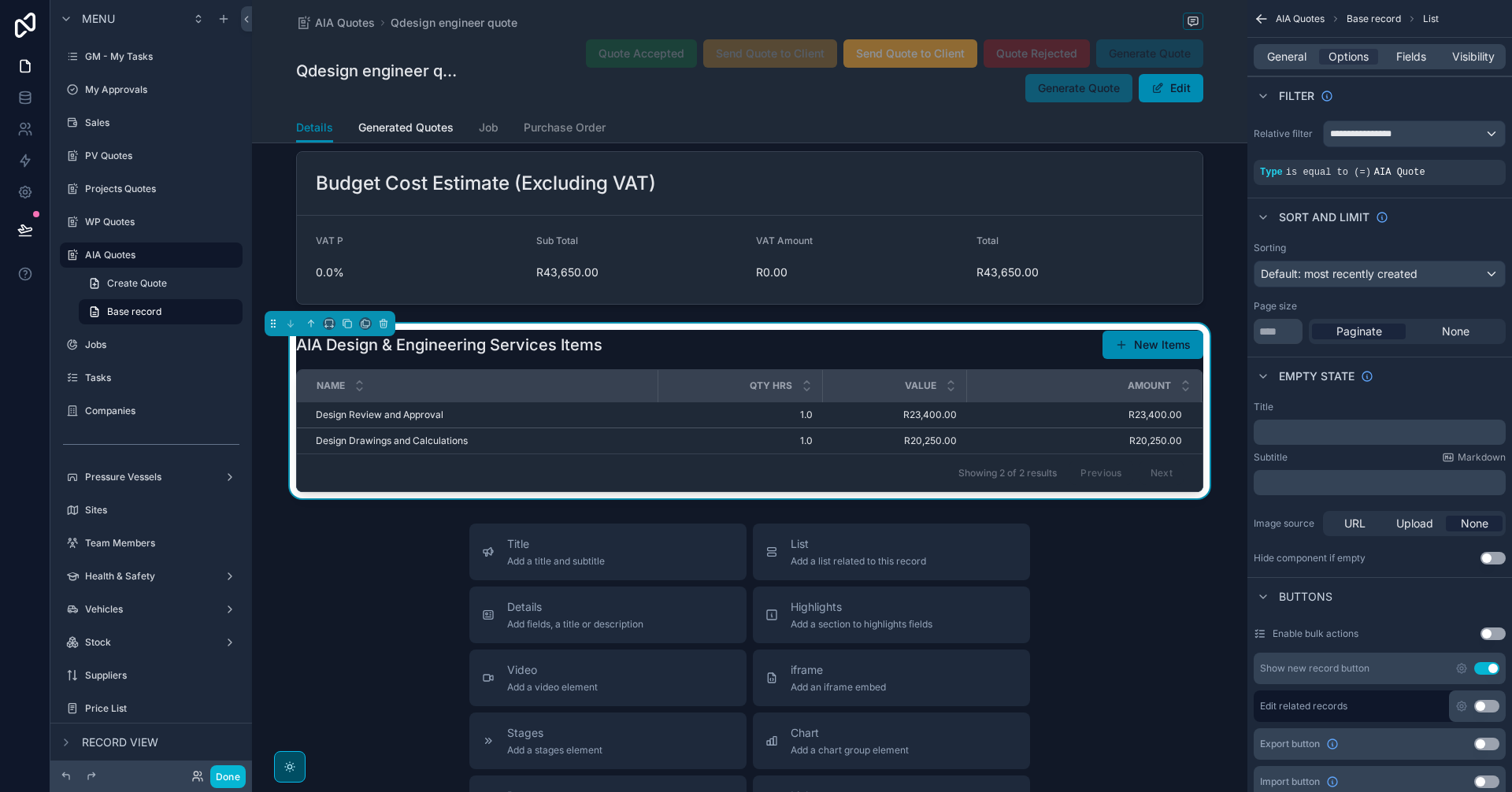
click at [1144, 608] on div "Title Add a title and subtitle List Add a list related to this record Details A…" at bounding box center [750, 804] width 995 height 560
click at [1166, 636] on div "Title Add a title and subtitle List Add a list related to this record Details A…" at bounding box center [750, 804] width 995 height 560
click at [235, 781] on button "Done" at bounding box center [228, 777] width 36 height 23
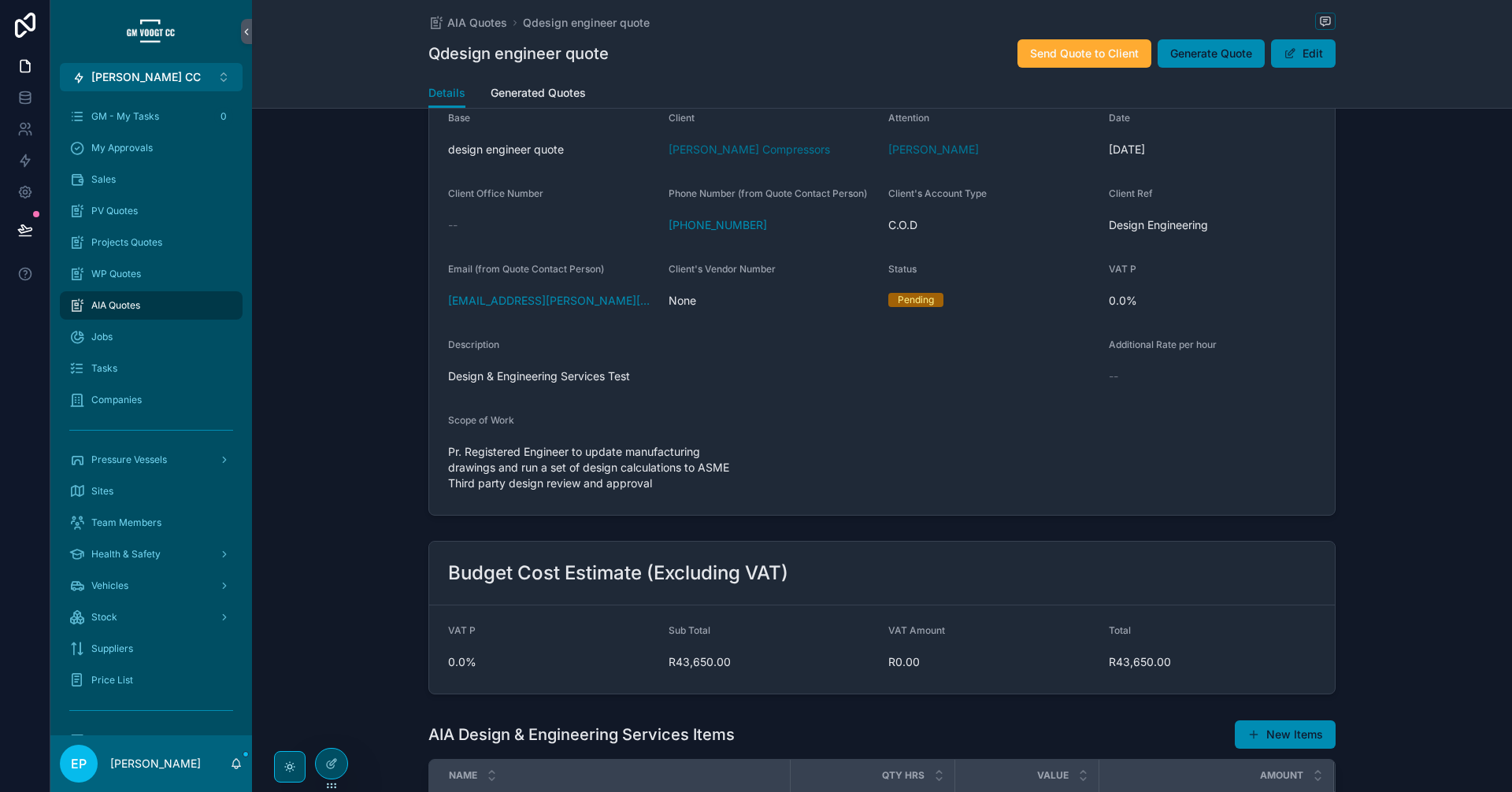
scroll to position [0, 0]
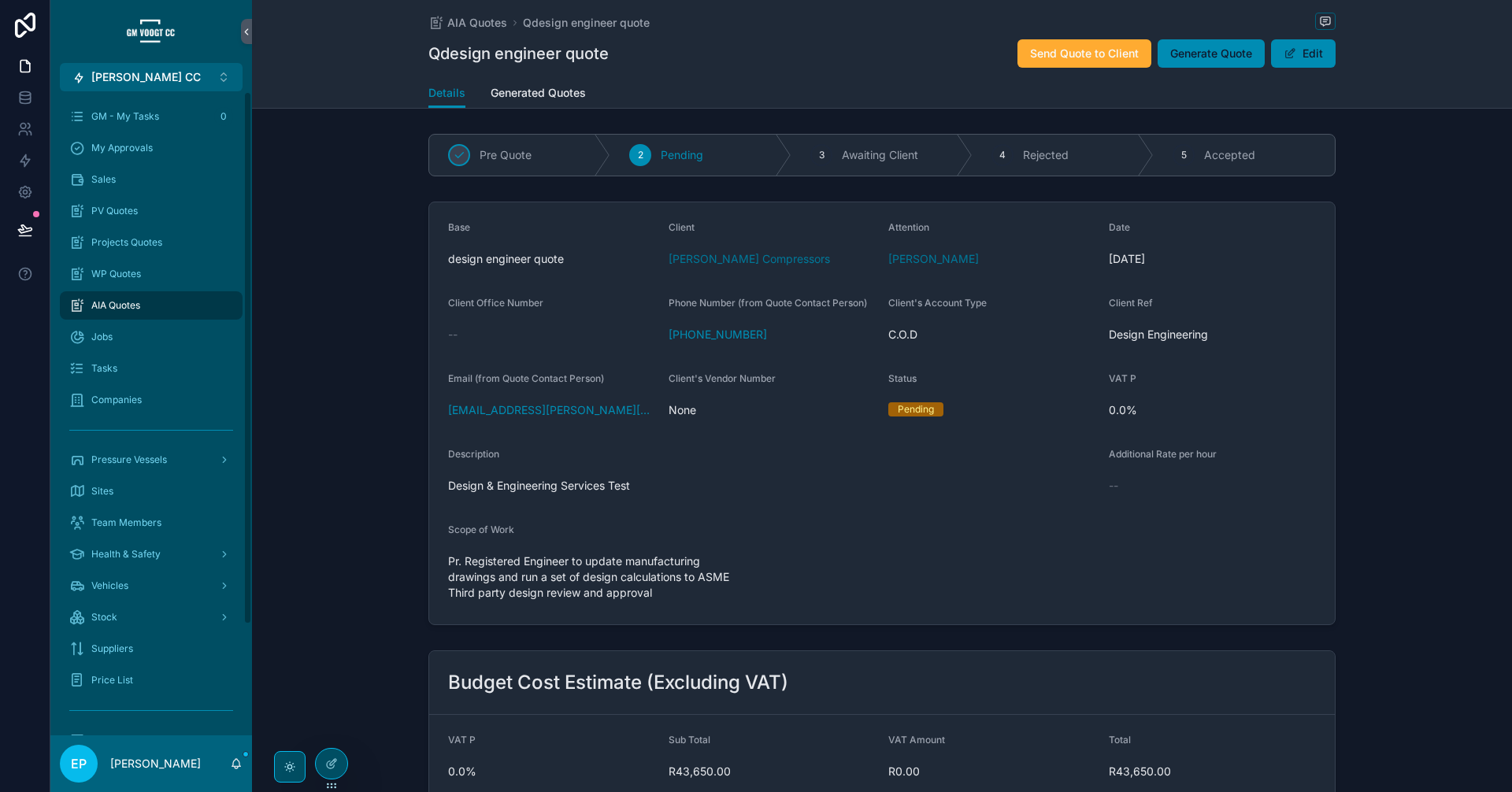
click at [169, 299] on div "AIA Quotes" at bounding box center [151, 306] width 164 height 25
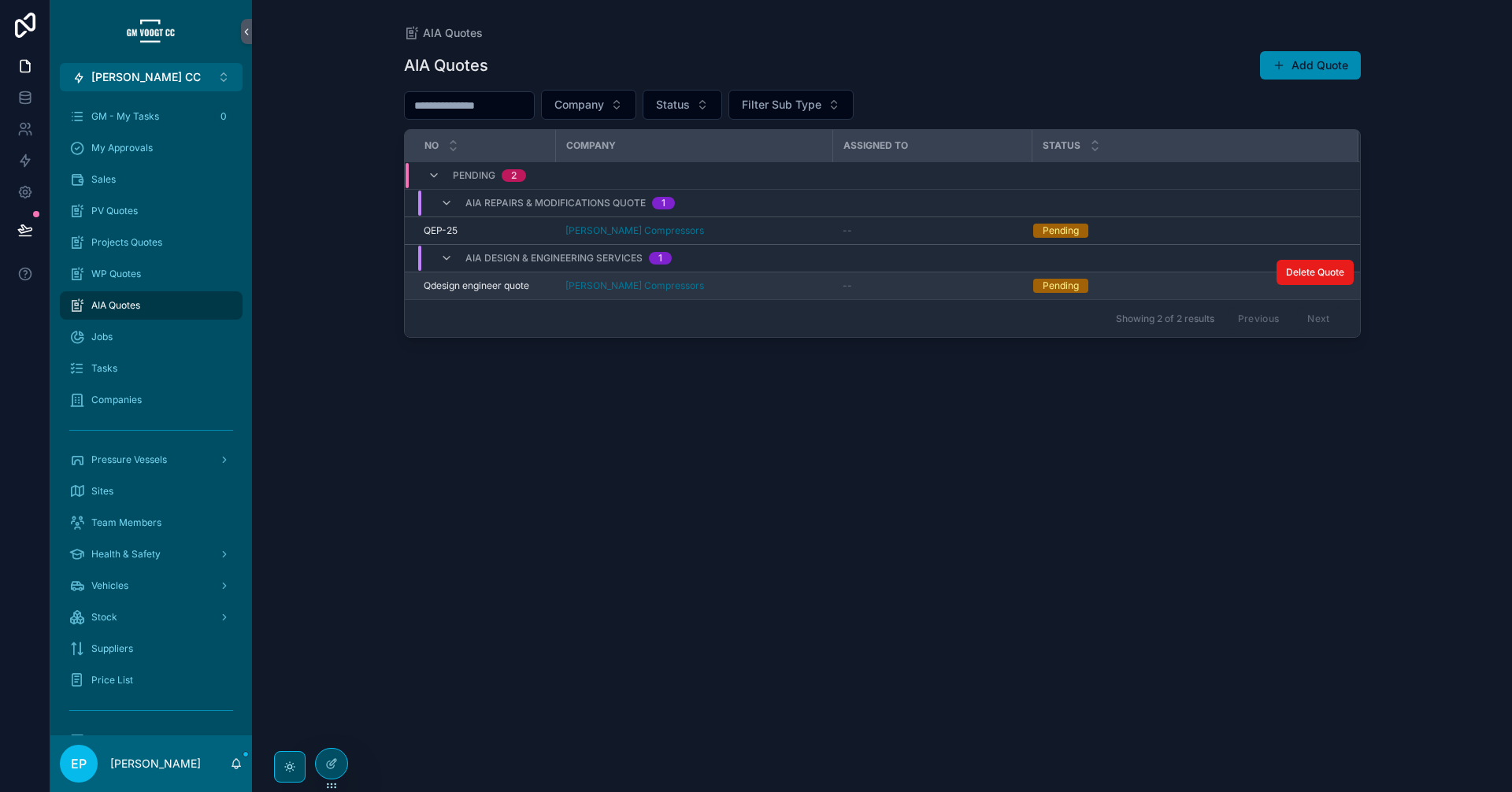
click at [762, 289] on div "[PERSON_NAME] Compressors" at bounding box center [694, 285] width 258 height 13
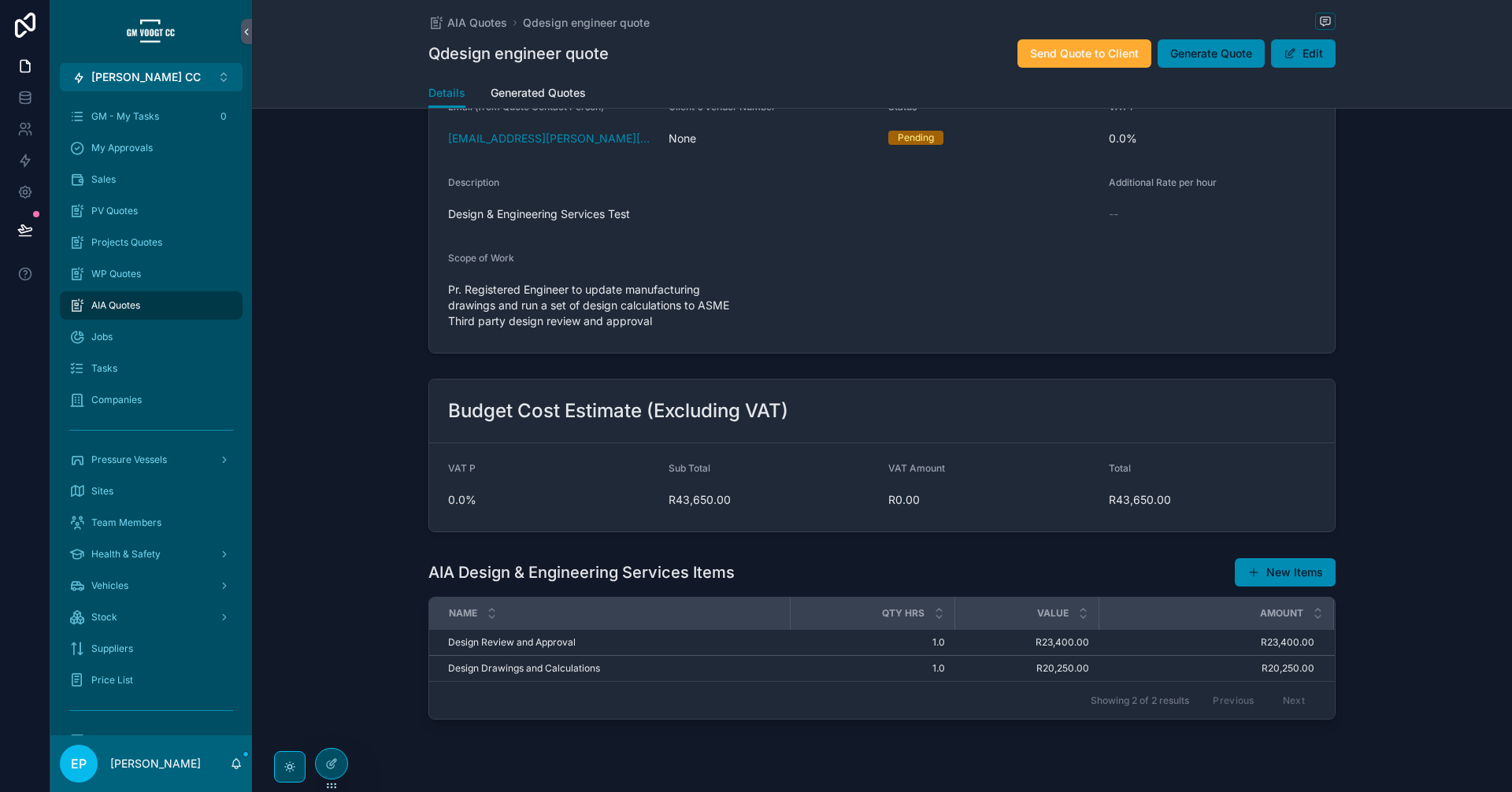
scroll to position [322, 0]
